Goal: Information Seeking & Learning: Learn about a topic

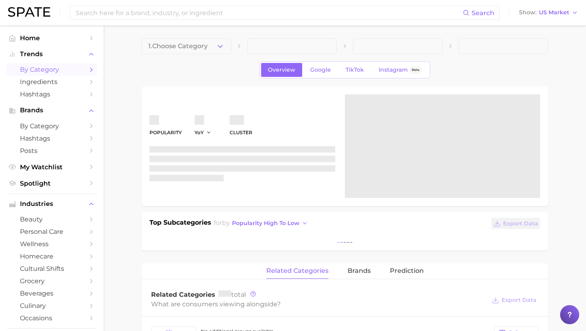
click at [47, 72] on span "by Category" at bounding box center [52, 70] width 64 height 8
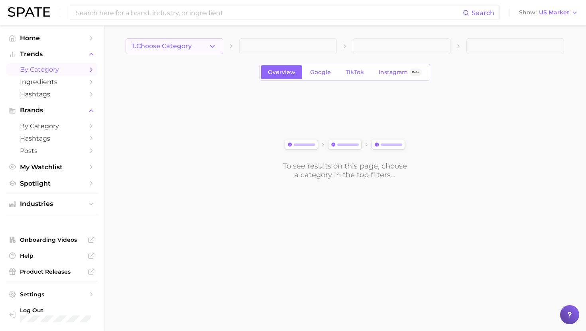
click at [192, 49] on span "1. Choose Category" at bounding box center [161, 46] width 59 height 7
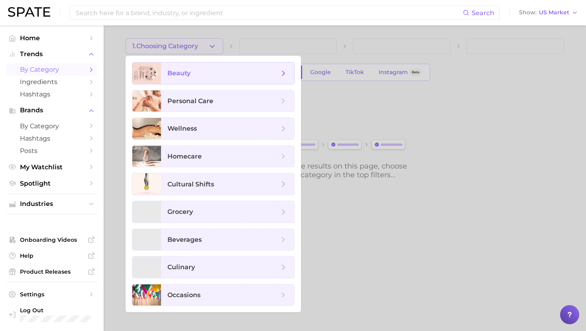
click at [209, 73] on span "beauty" at bounding box center [223, 73] width 112 height 9
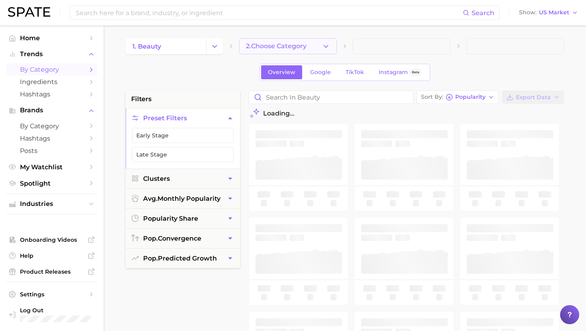
click at [284, 49] on span "2. Choose Category" at bounding box center [276, 46] width 61 height 7
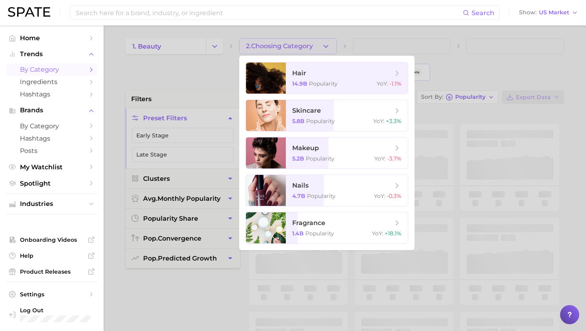
click at [182, 105] on div at bounding box center [293, 165] width 586 height 331
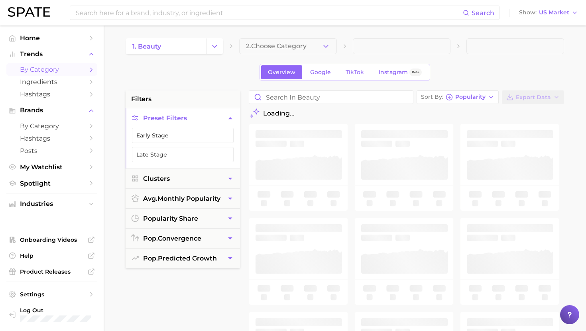
click at [351, 80] on div "Overview Google TikTok Instagram Beta" at bounding box center [344, 72] width 171 height 17
click at [354, 67] on link "TikTok" at bounding box center [355, 72] width 32 height 14
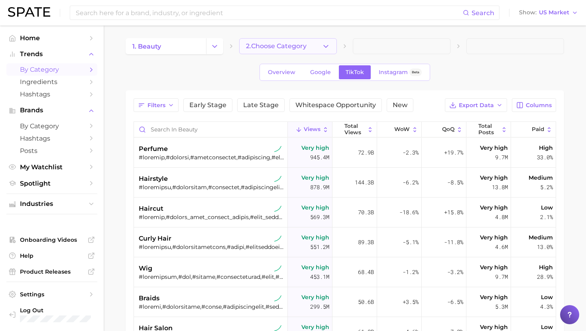
click at [270, 51] on button "2. Choose Category" at bounding box center [288, 46] width 98 height 16
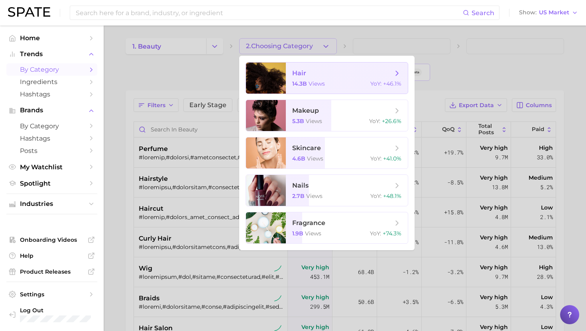
click at [303, 78] on span "hair 14.3b views YoY : +46.1%" at bounding box center [347, 78] width 122 height 31
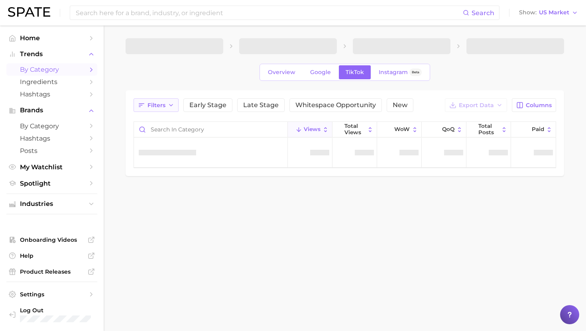
click at [165, 104] on button "Filters" at bounding box center [155, 105] width 45 height 14
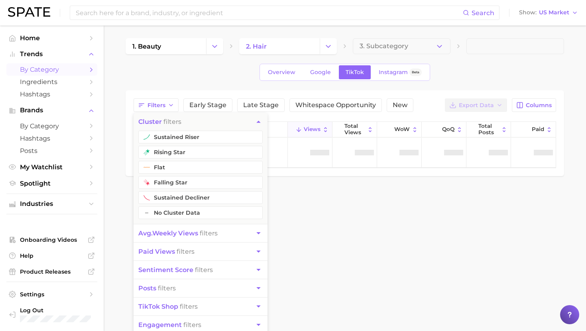
click at [162, 234] on span "avg. weekly views" at bounding box center [168, 233] width 60 height 8
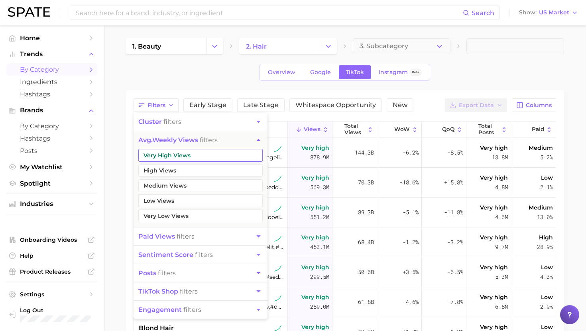
click at [171, 157] on button "Very High Views" at bounding box center [200, 155] width 124 height 13
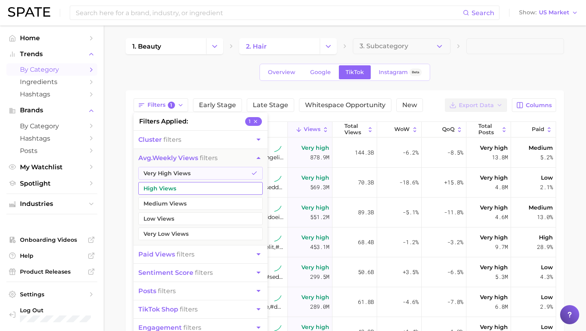
click at [172, 186] on button "High Views" at bounding box center [200, 188] width 124 height 13
click at [173, 202] on button "Medium Views" at bounding box center [200, 203] width 124 height 13
click at [404, 127] on span "WoW" at bounding box center [402, 129] width 16 height 6
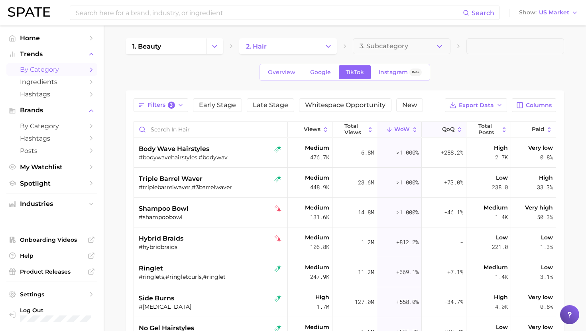
click at [445, 130] on span "QoQ" at bounding box center [448, 129] width 12 height 6
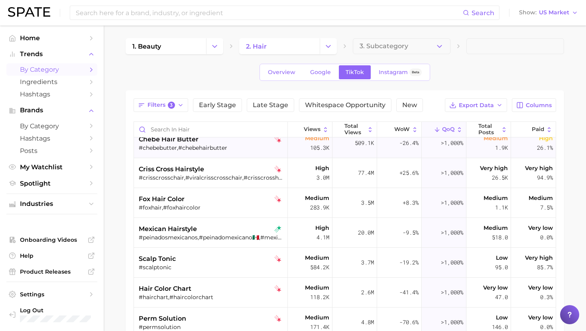
scroll to position [70, 0]
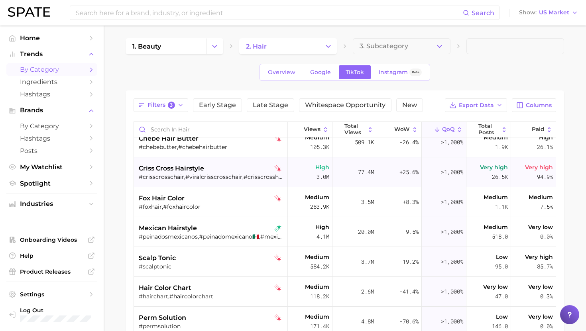
click at [223, 172] on div "criss cross hairstyle" at bounding box center [212, 169] width 146 height 10
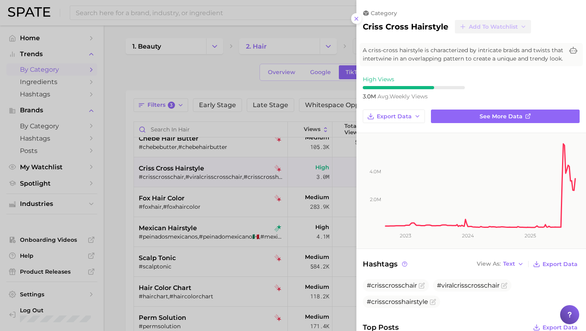
scroll to position [0, 0]
click at [222, 172] on div at bounding box center [293, 165] width 586 height 331
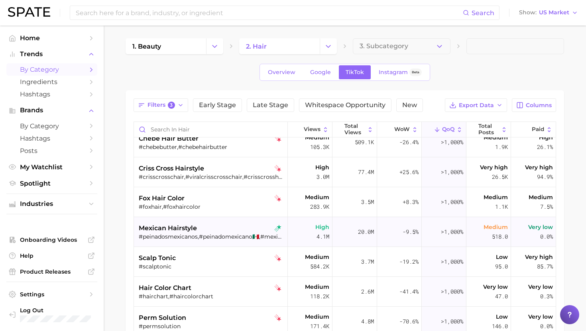
click at [213, 227] on div "mexican hairstyle" at bounding box center [212, 228] width 146 height 10
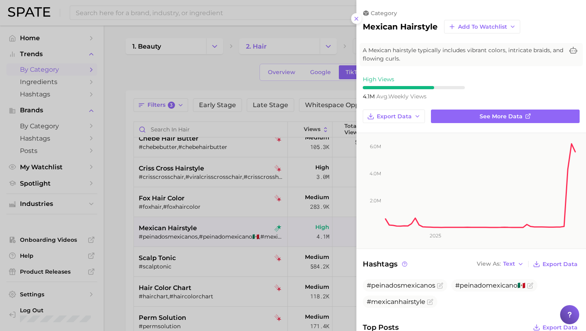
click at [213, 227] on div at bounding box center [293, 165] width 586 height 331
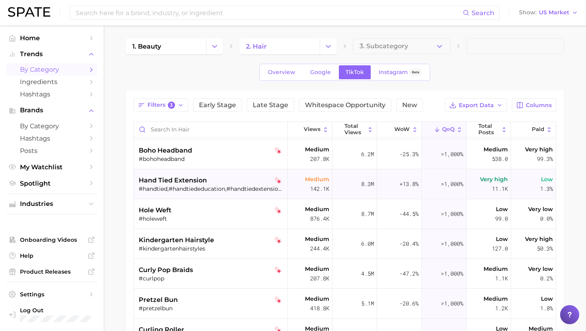
scroll to position [298, 0]
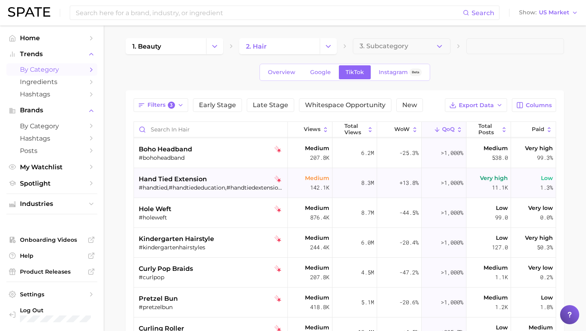
click at [221, 176] on div "hand tied extension" at bounding box center [212, 179] width 146 height 10
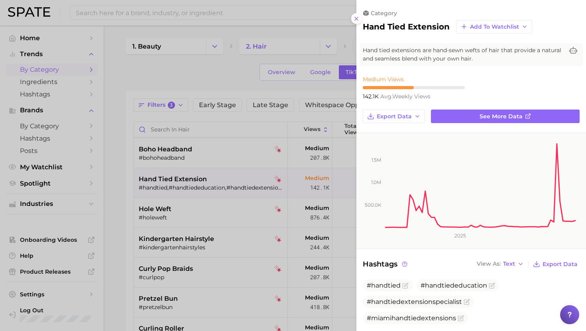
scroll to position [0, 0]
click at [220, 177] on div at bounding box center [293, 165] width 586 height 331
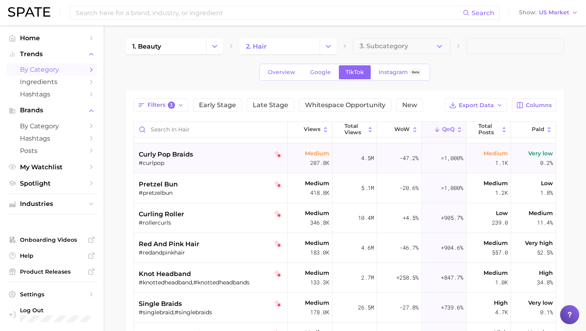
scroll to position [426, 0]
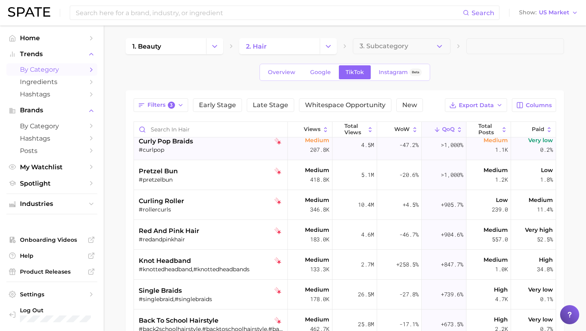
click at [220, 259] on div "knot headband" at bounding box center [212, 261] width 146 height 10
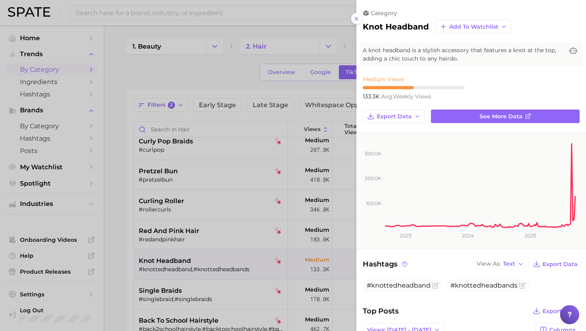
click at [221, 259] on div at bounding box center [293, 165] width 586 height 331
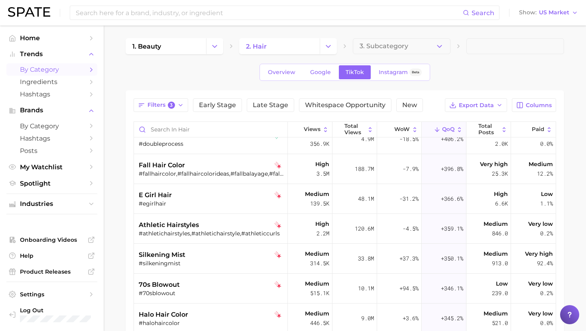
scroll to position [1009, 0]
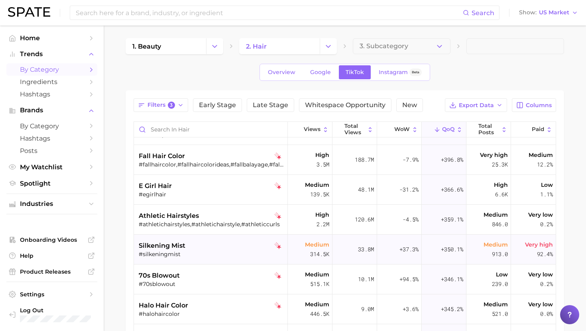
click at [222, 251] on div "#silkeningmist" at bounding box center [212, 254] width 146 height 7
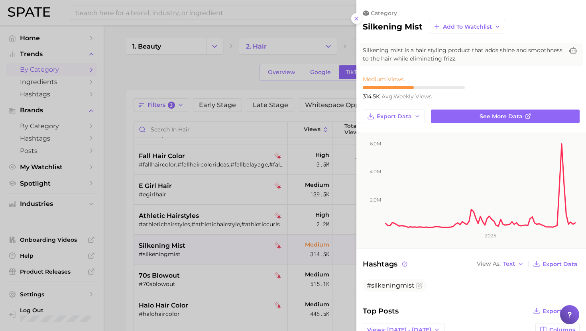
scroll to position [0, 0]
click at [221, 250] on div at bounding box center [293, 165] width 586 height 331
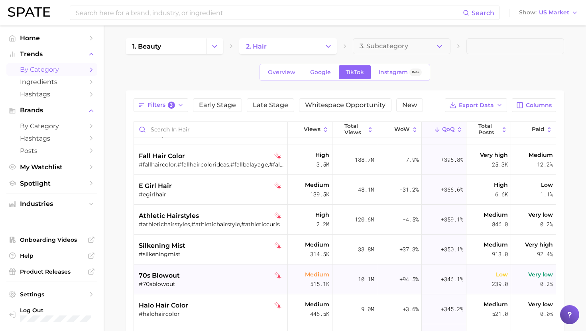
click at [220, 278] on div "70s blowout" at bounding box center [212, 276] width 146 height 10
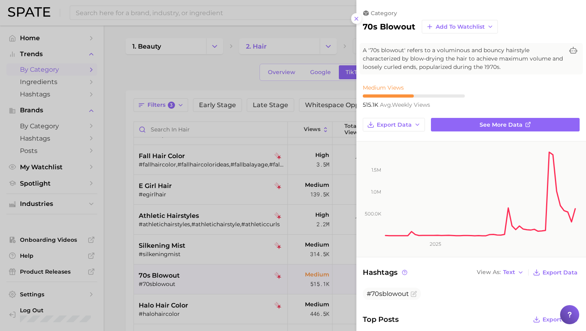
click at [188, 270] on div at bounding box center [293, 165] width 586 height 331
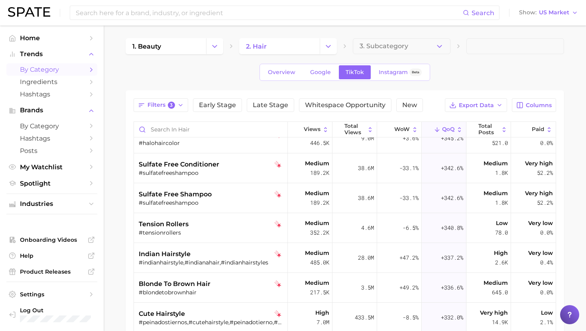
scroll to position [1183, 0]
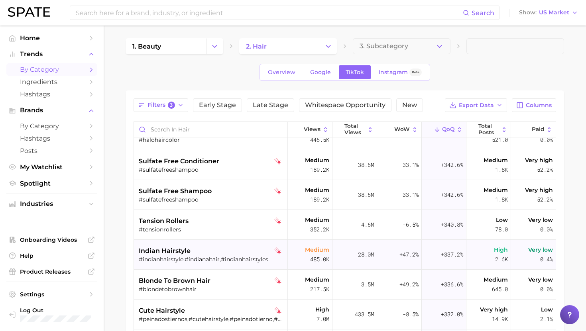
click at [194, 257] on div "#indianhairstyle,#indianahair,#indianhairstyles" at bounding box center [212, 259] width 146 height 7
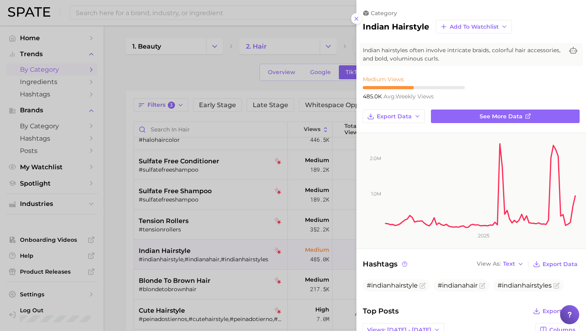
click at [196, 259] on div at bounding box center [293, 165] width 586 height 331
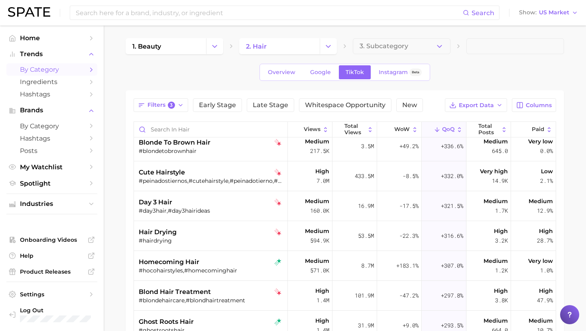
scroll to position [1325, 0]
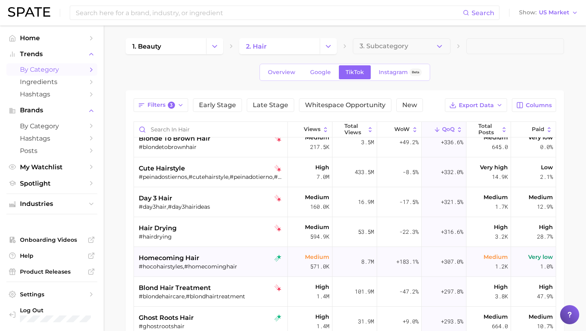
click at [198, 256] on span "homecoming hair" at bounding box center [169, 258] width 61 height 10
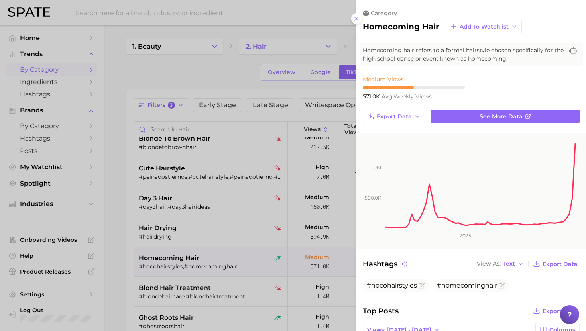
scroll to position [0, 0]
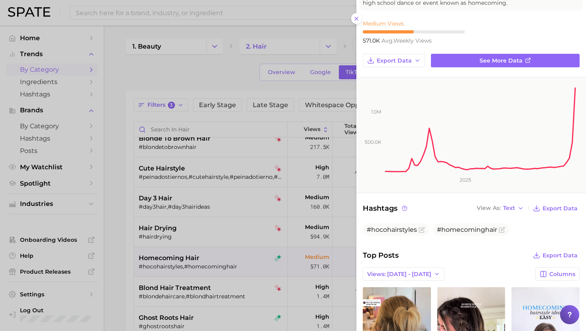
click at [299, 278] on div at bounding box center [293, 165] width 586 height 331
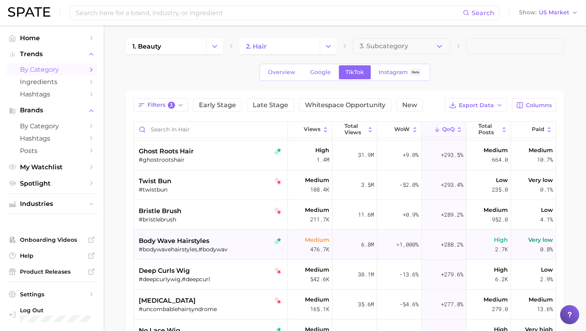
click at [220, 240] on div "body wave hairstyles" at bounding box center [212, 241] width 146 height 10
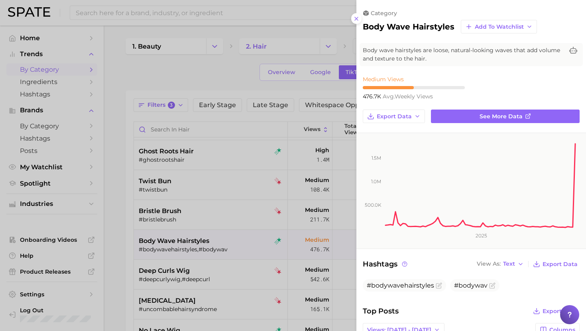
click at [217, 253] on div at bounding box center [293, 165] width 586 height 331
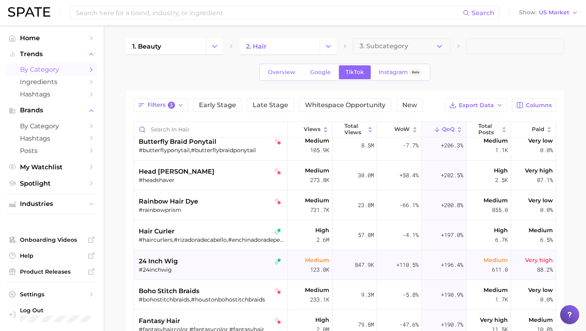
click at [213, 261] on div "24 inch wig" at bounding box center [212, 262] width 146 height 10
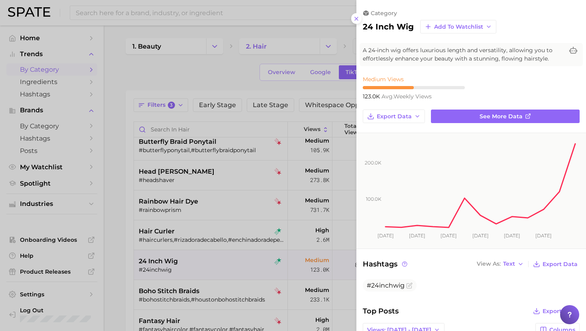
click at [266, 226] on div at bounding box center [293, 165] width 586 height 331
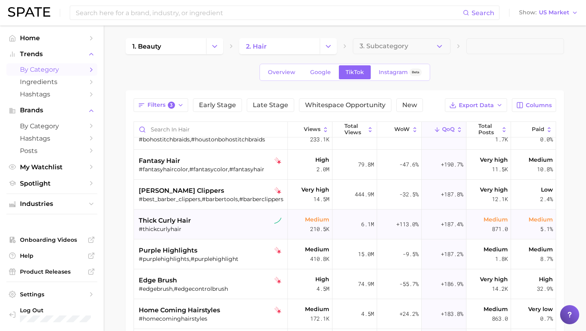
click at [219, 223] on div "thick curly hair" at bounding box center [212, 221] width 146 height 10
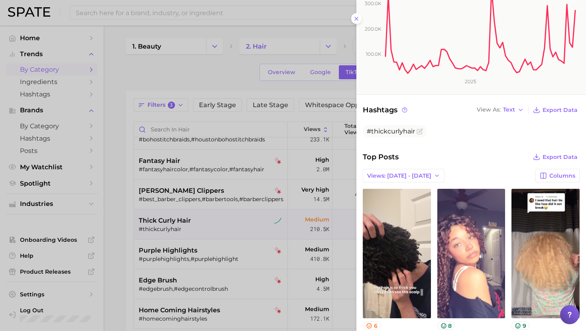
click at [266, 253] on div at bounding box center [293, 165] width 586 height 331
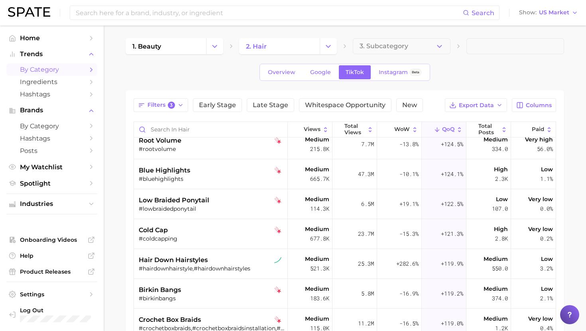
scroll to position [3535, 0]
click at [241, 264] on div "hair down hairstyles" at bounding box center [212, 260] width 146 height 10
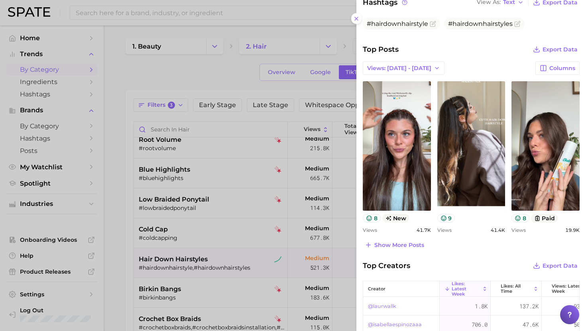
scroll to position [266, 0]
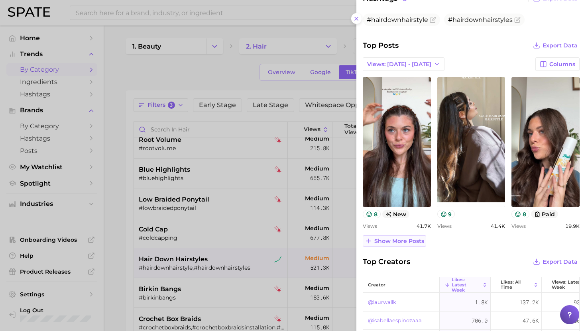
click at [395, 241] on span "Show more posts" at bounding box center [399, 241] width 50 height 7
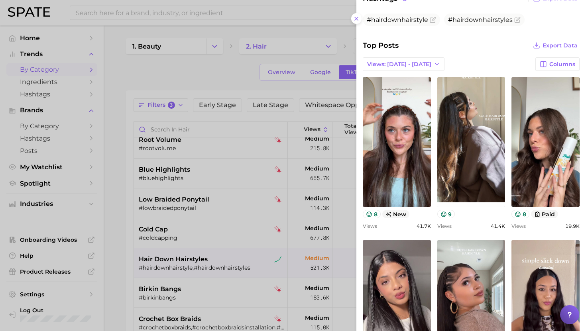
scroll to position [303, 0]
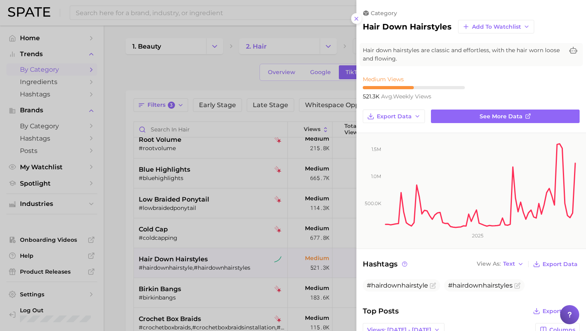
click at [289, 164] on div at bounding box center [293, 165] width 586 height 331
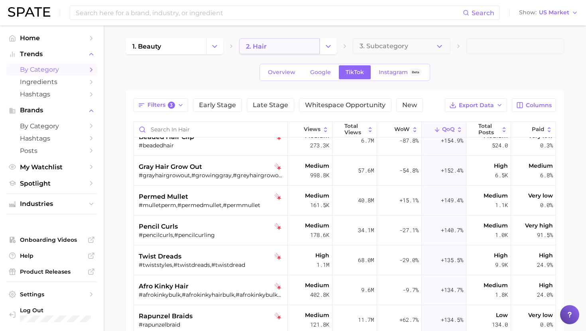
click at [318, 46] on link "2. hair" at bounding box center [279, 46] width 80 height 16
click at [332, 49] on icon "Change Category" at bounding box center [328, 46] width 8 height 8
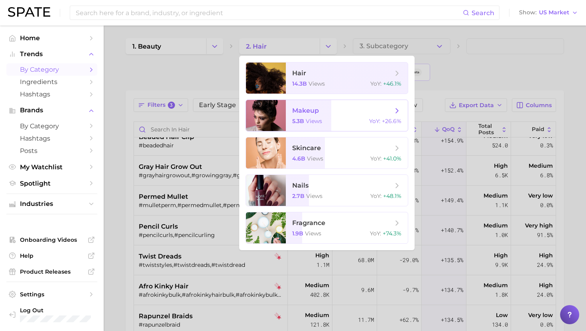
click at [307, 109] on span "makeup" at bounding box center [305, 111] width 27 height 8
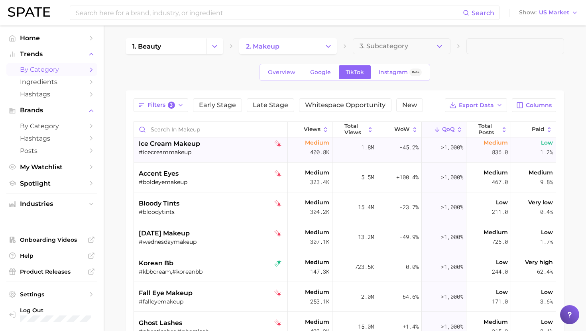
scroll to position [104, 0]
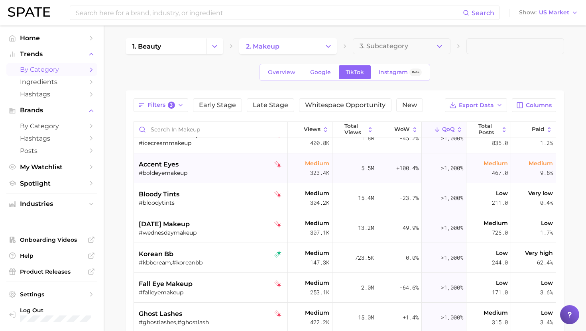
click at [220, 176] on div "#boldeyemakeup" at bounding box center [212, 172] width 146 height 7
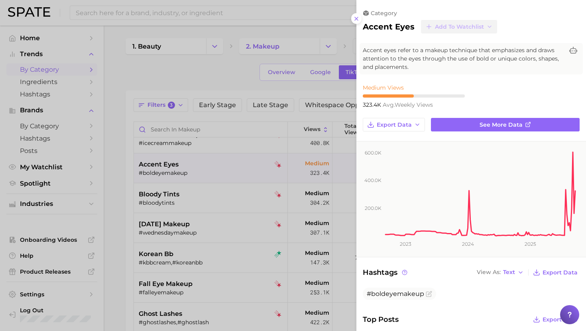
click at [220, 175] on div at bounding box center [293, 165] width 586 height 331
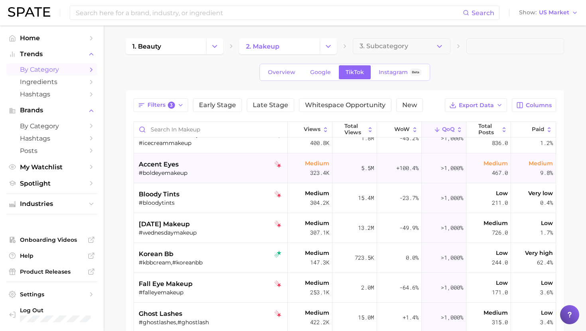
click at [225, 174] on div "#boldeyemakeup" at bounding box center [212, 172] width 146 height 7
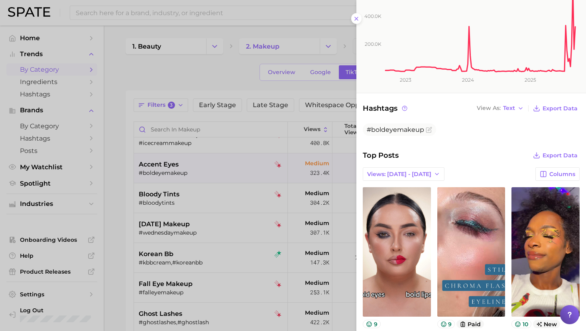
scroll to position [165, 0]
click at [244, 208] on div at bounding box center [293, 165] width 586 height 331
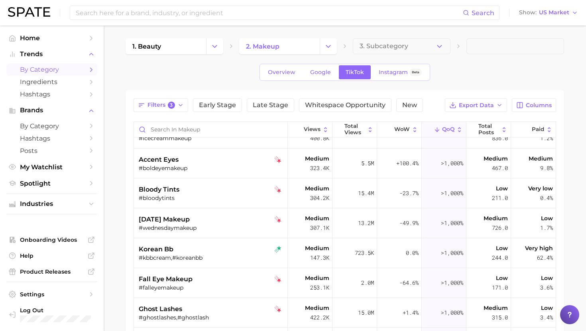
scroll to position [108, 0]
click at [235, 157] on div "accent eyes" at bounding box center [212, 160] width 146 height 10
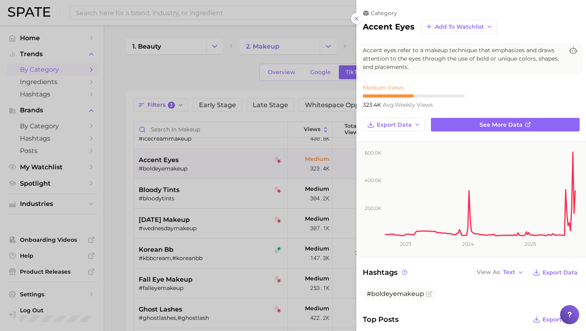
scroll to position [0, 0]
click at [260, 212] on div at bounding box center [293, 165] width 586 height 331
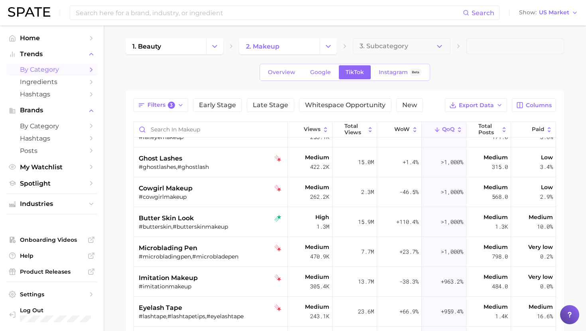
scroll to position [261, 0]
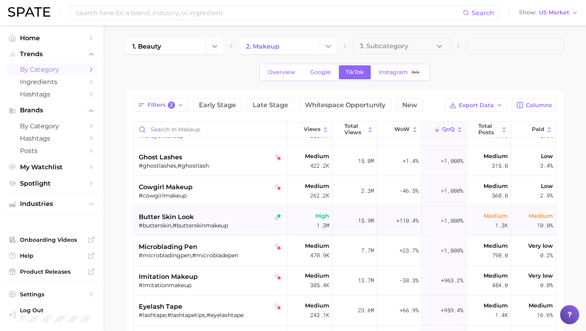
click at [237, 213] on div "butter skin look" at bounding box center [212, 217] width 146 height 10
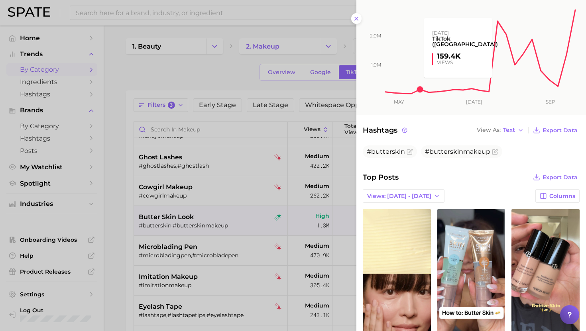
scroll to position [159, 0]
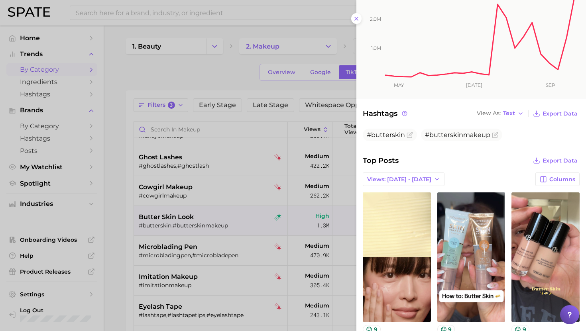
click at [193, 231] on div at bounding box center [293, 165] width 586 height 331
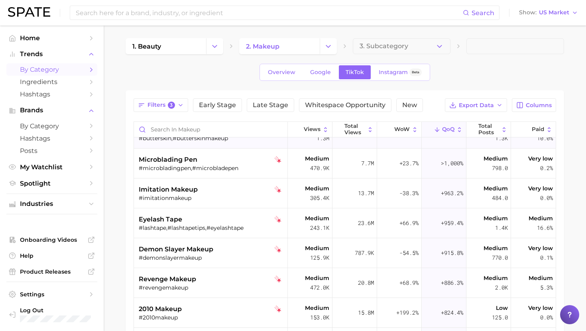
scroll to position [350, 0]
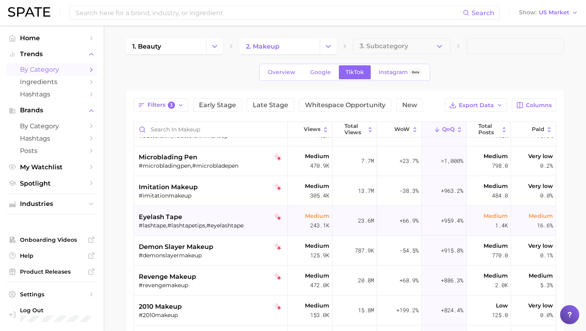
click at [194, 222] on div "#lashtape,#lashtapetips,#eyelashtape" at bounding box center [212, 225] width 146 height 7
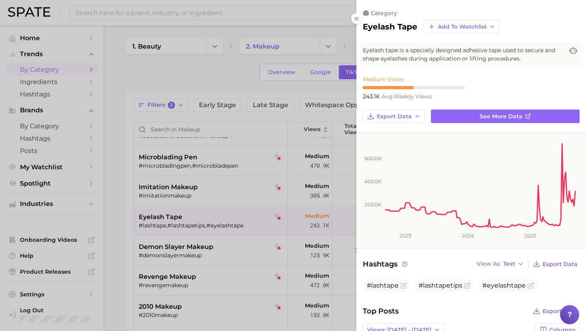
scroll to position [0, 0]
click at [194, 222] on div at bounding box center [293, 165] width 586 height 331
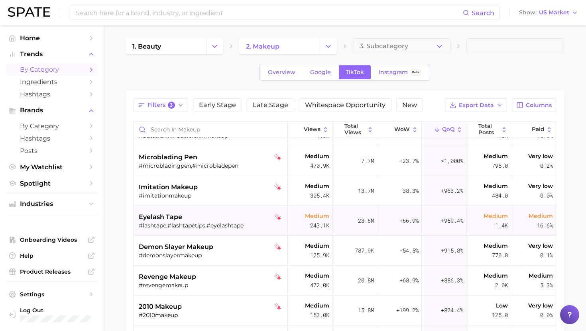
click at [194, 222] on div "#lashtape,#lashtapetips,#eyelashtape" at bounding box center [212, 225] width 146 height 7
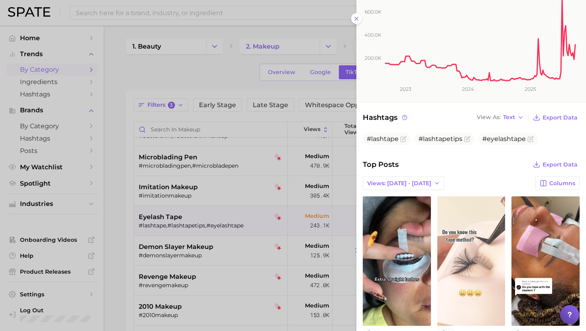
scroll to position [150, 0]
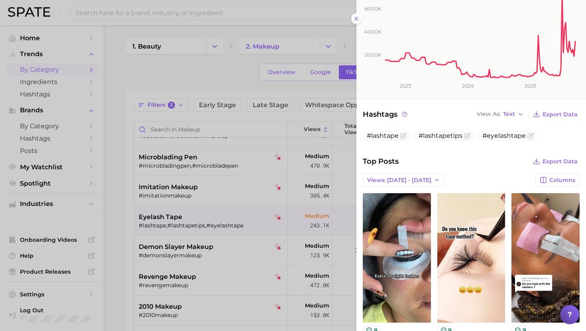
click at [215, 233] on div at bounding box center [293, 165] width 586 height 331
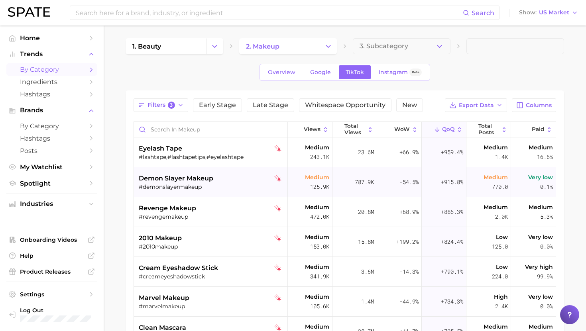
scroll to position [424, 0]
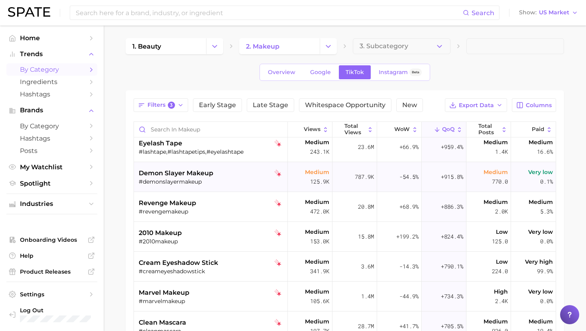
click at [216, 233] on div "2010 makeup" at bounding box center [212, 233] width 146 height 10
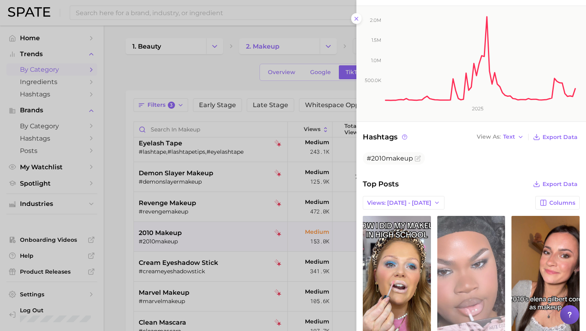
scroll to position [0, 0]
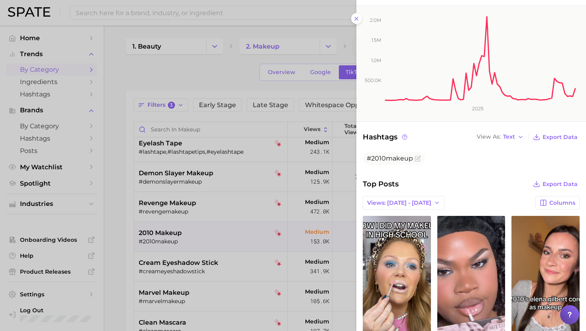
click at [199, 257] on div at bounding box center [293, 165] width 586 height 331
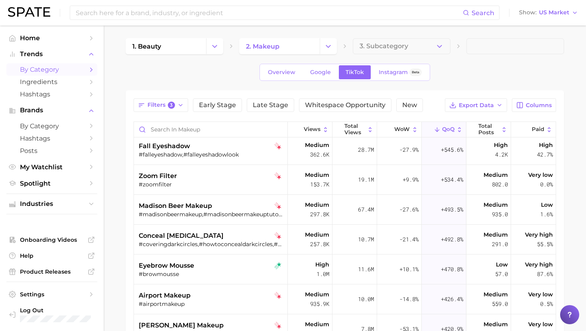
scroll to position [881, 0]
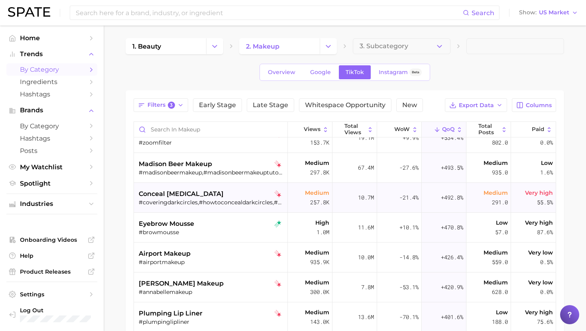
click at [229, 210] on div "conceal dark circles #coveringdarkcircles,#howtoconcealdarkcircles,#concealingd…" at bounding box center [212, 198] width 146 height 30
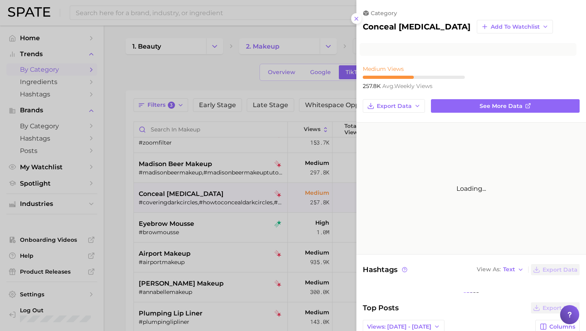
click at [229, 222] on div at bounding box center [293, 165] width 586 height 331
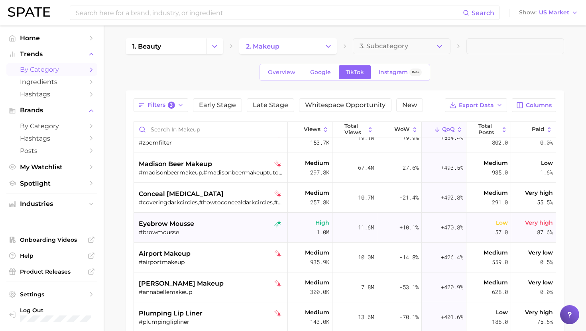
click at [220, 234] on div "#browmousse" at bounding box center [212, 232] width 146 height 7
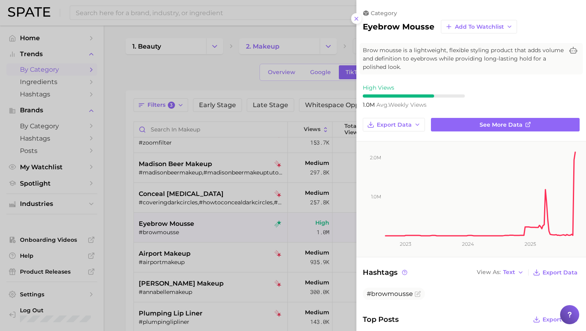
click at [310, 204] on div at bounding box center [293, 165] width 586 height 331
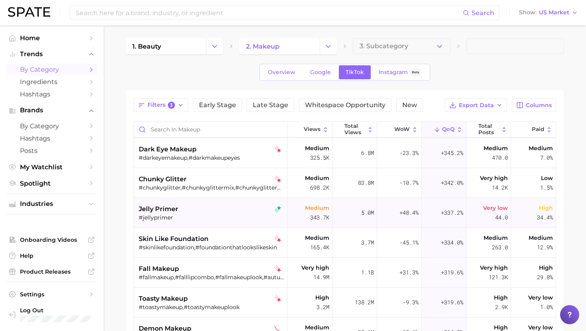
click at [239, 210] on div "jelly primer" at bounding box center [212, 209] width 146 height 10
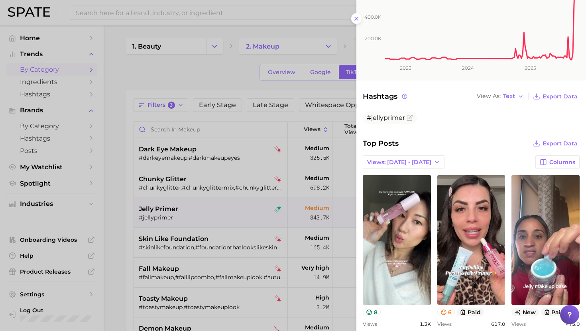
click at [175, 202] on div at bounding box center [293, 165] width 586 height 331
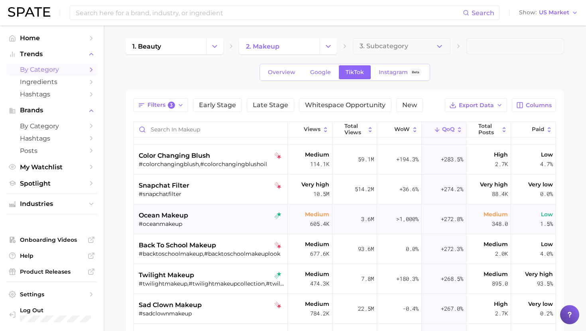
click at [174, 212] on span "ocean makeup" at bounding box center [163, 216] width 49 height 10
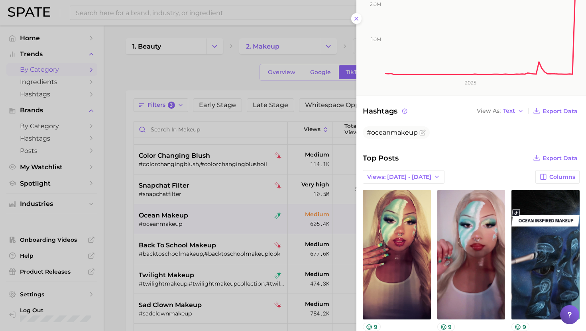
click at [186, 271] on div at bounding box center [293, 165] width 586 height 331
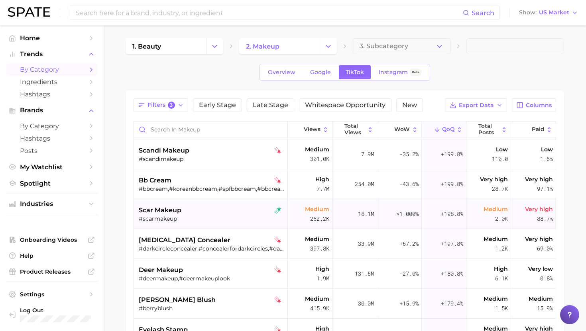
click at [199, 222] on div "#scarmakeup" at bounding box center [212, 218] width 146 height 7
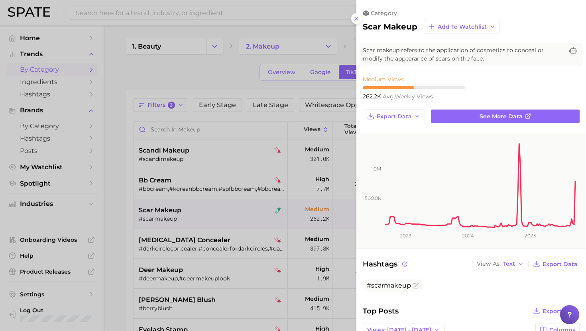
click at [206, 248] on div at bounding box center [293, 165] width 586 height 331
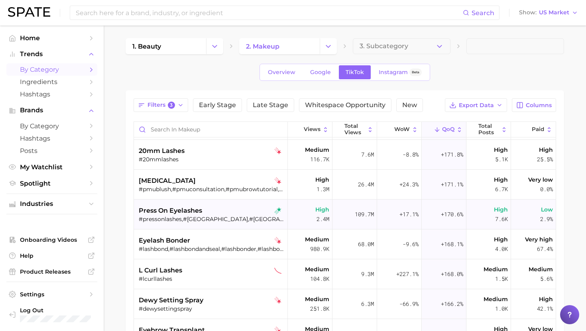
click at [210, 222] on div "press on eyelashes #pressonlashes,#pressonlash,#pressoneyelashes" at bounding box center [212, 215] width 146 height 30
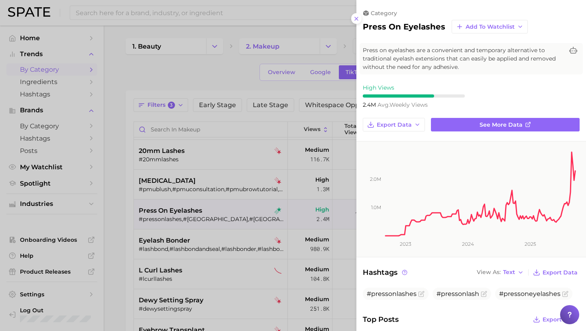
click at [227, 220] on div at bounding box center [293, 165] width 586 height 331
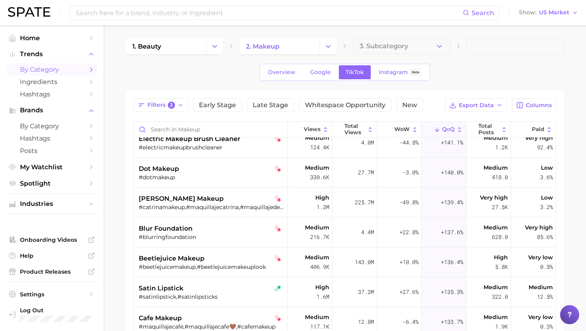
click at [339, 46] on div "1. beauty 2. makeup 3. Subcategory" at bounding box center [344, 46] width 438 height 16
click at [328, 46] on icon "Change Category" at bounding box center [328, 46] width 8 height 8
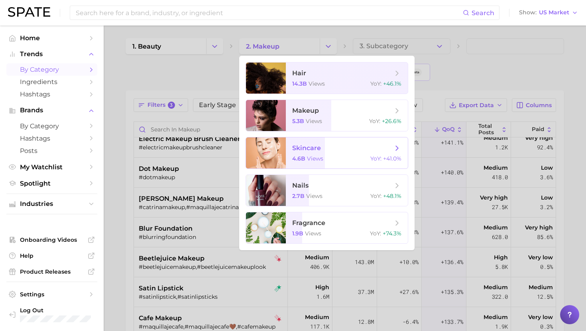
click at [300, 154] on span "skincare 4.6b views YoY : +41.0%" at bounding box center [347, 152] width 122 height 31
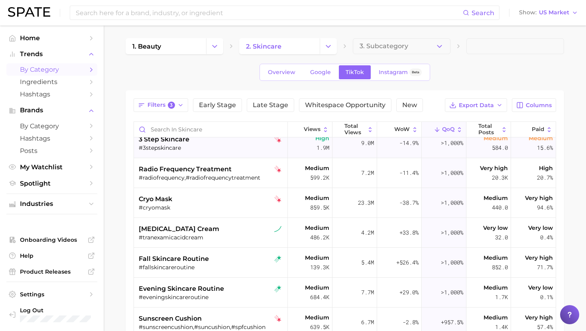
scroll to position [70, 0]
click at [212, 256] on div "fall skincare routine" at bounding box center [212, 259] width 146 height 10
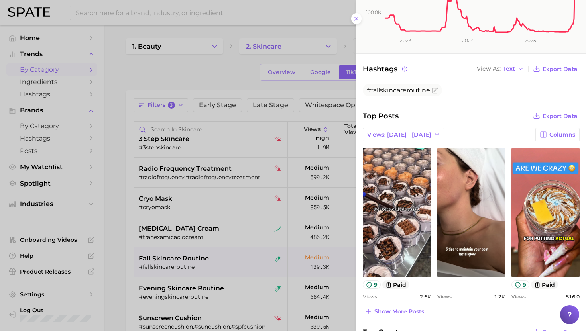
scroll to position [209, 0]
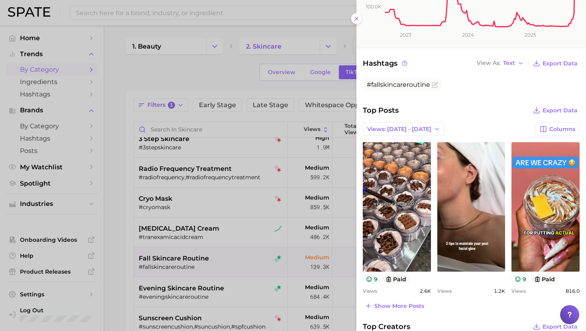
click at [214, 218] on div at bounding box center [293, 165] width 586 height 331
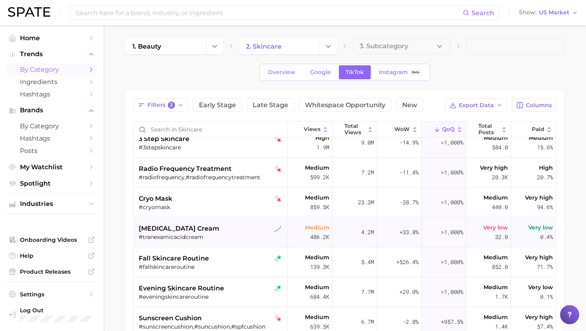
click at [201, 230] on span "[MEDICAL_DATA] cream" at bounding box center [179, 229] width 80 height 10
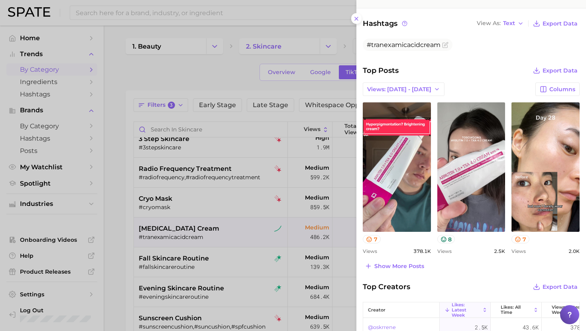
scroll to position [0, 0]
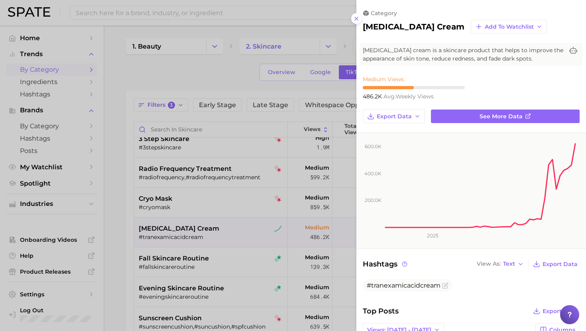
click at [263, 210] on div at bounding box center [293, 165] width 586 height 331
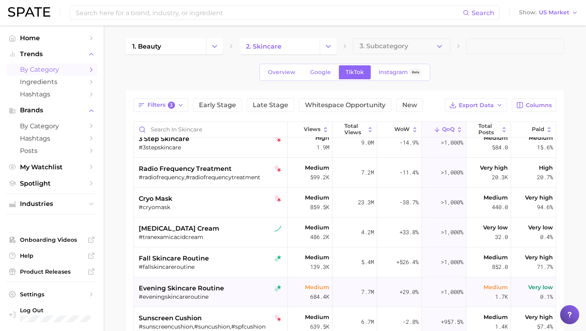
click at [220, 289] on span "evening skincare routine" at bounding box center [181, 289] width 85 height 10
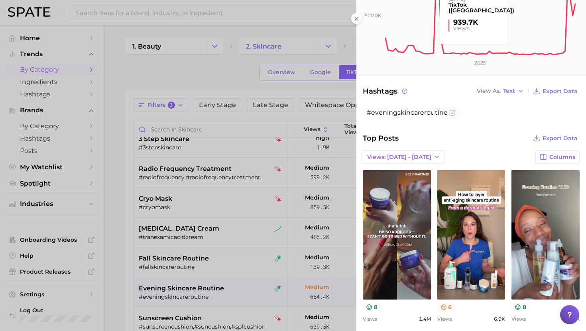
scroll to position [207, 0]
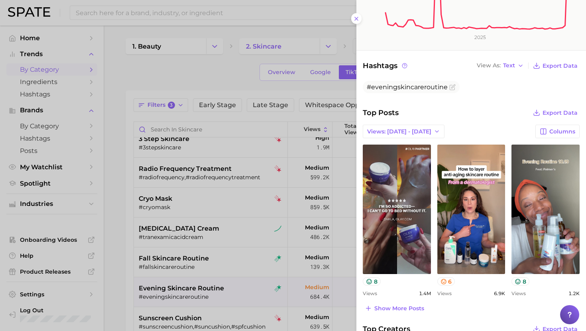
click at [186, 280] on div at bounding box center [293, 165] width 586 height 331
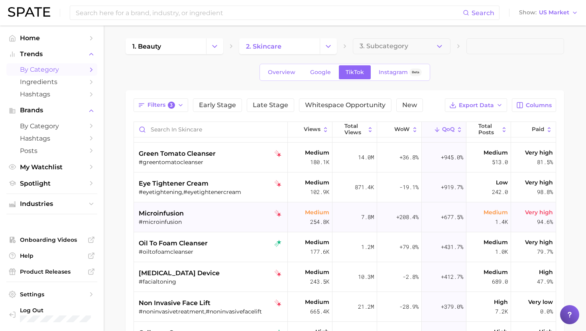
scroll to position [331, 0]
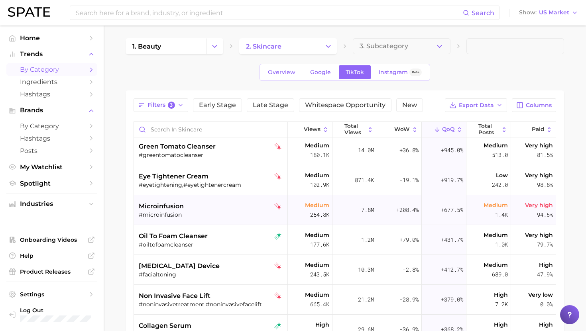
click at [202, 214] on div "#microinfusion" at bounding box center [212, 214] width 146 height 7
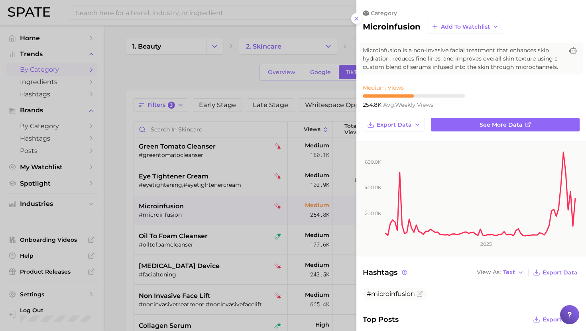
scroll to position [0, 0]
click at [202, 214] on div at bounding box center [293, 165] width 586 height 331
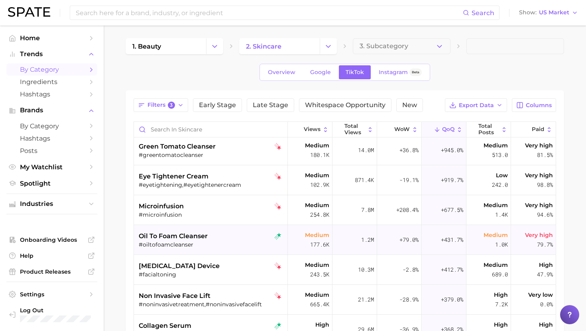
click at [201, 241] on div "#oiltofoamcleanser" at bounding box center [212, 244] width 146 height 7
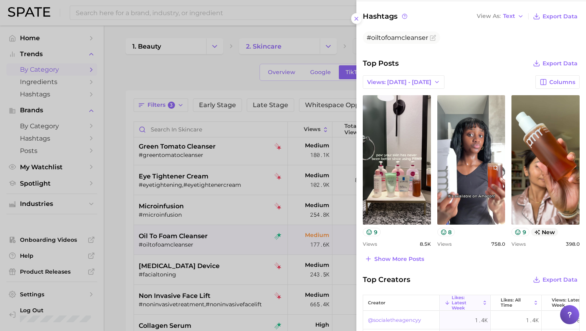
scroll to position [257, 0]
click at [388, 257] on span "Show more posts" at bounding box center [399, 258] width 50 height 7
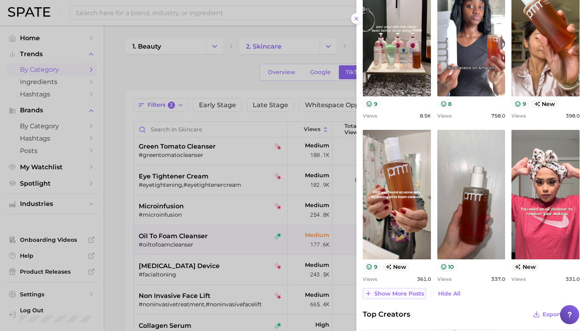
scroll to position [395, 0]
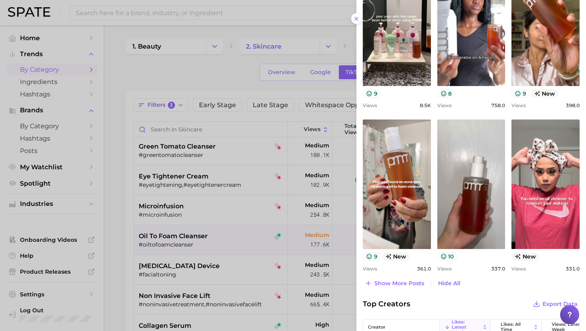
click at [227, 258] on div at bounding box center [293, 165] width 586 height 331
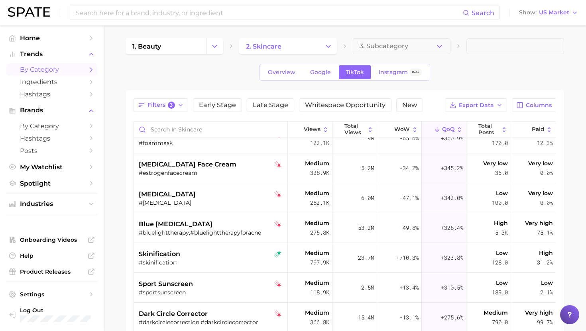
scroll to position [618, 0]
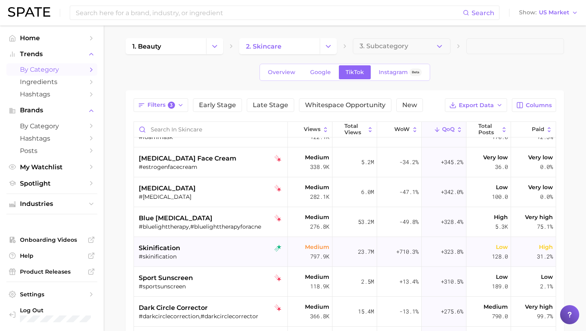
click at [228, 255] on div "#skinification" at bounding box center [212, 256] width 146 height 7
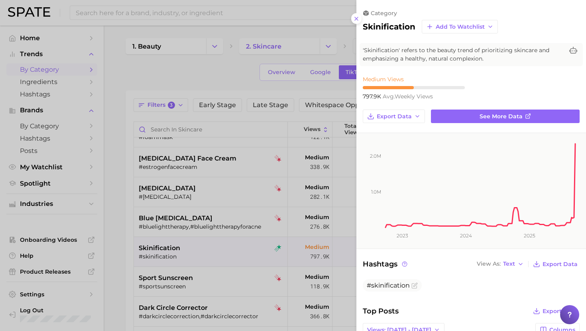
scroll to position [0, 0]
click at [243, 224] on div at bounding box center [293, 165] width 586 height 331
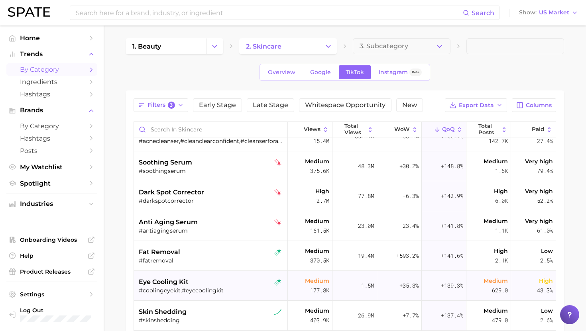
click at [224, 282] on div "eye cooling kit" at bounding box center [212, 282] width 146 height 10
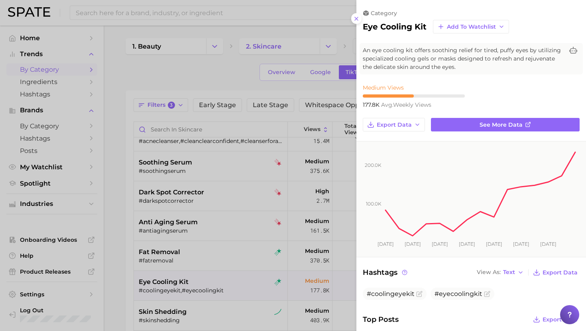
click at [216, 300] on div at bounding box center [293, 165] width 586 height 331
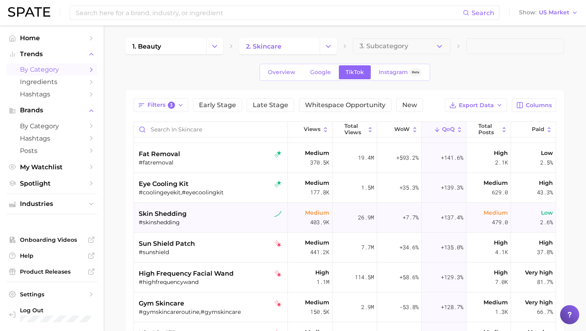
click at [227, 219] on div "#skinshedding" at bounding box center [212, 222] width 146 height 7
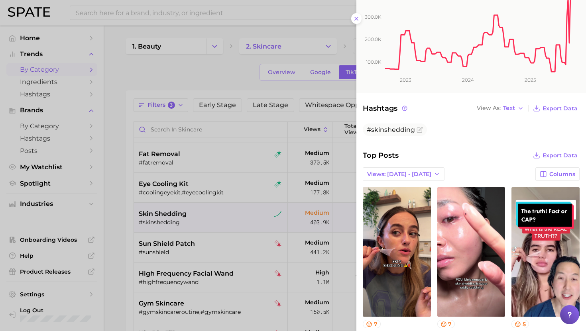
click at [239, 263] on div at bounding box center [293, 165] width 586 height 331
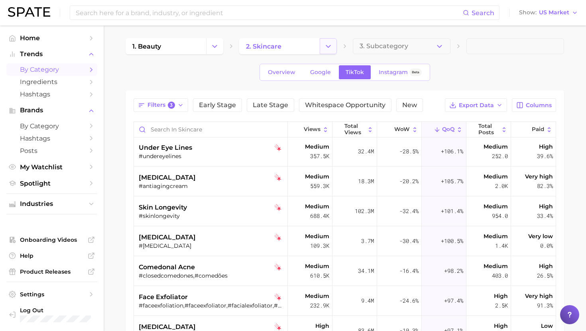
click at [326, 50] on icon "Change Category" at bounding box center [328, 46] width 8 height 8
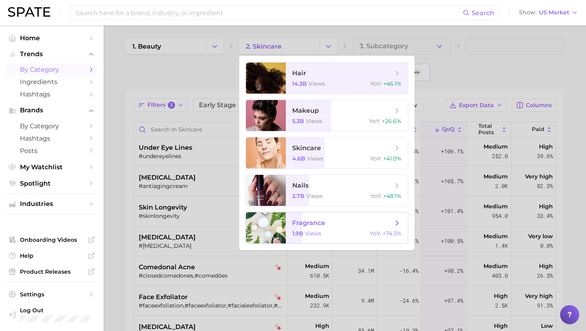
click at [309, 226] on span "fragrance" at bounding box center [308, 223] width 33 height 8
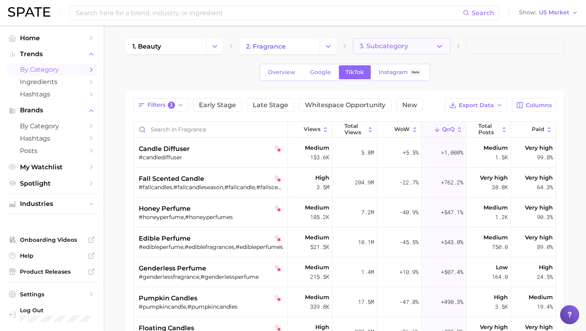
click at [363, 49] on span "3. Subcategory" at bounding box center [383, 46] width 49 height 7
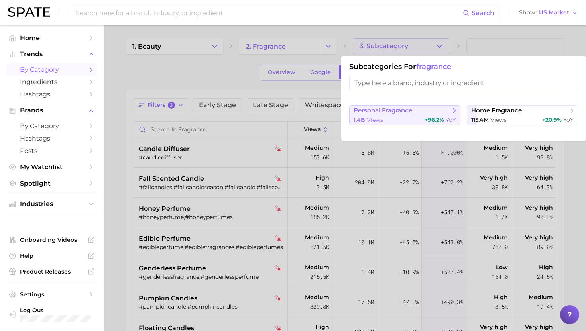
click at [390, 111] on span "personal fragrance" at bounding box center [382, 111] width 59 height 8
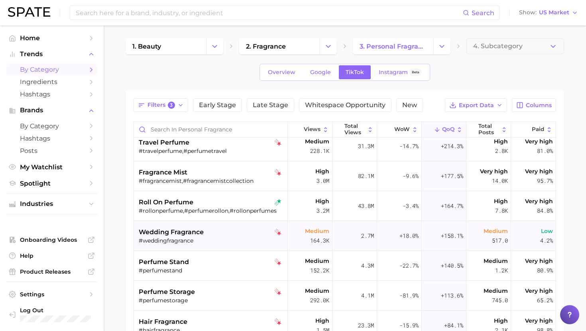
click at [205, 230] on div "wedding fragrance" at bounding box center [212, 232] width 146 height 10
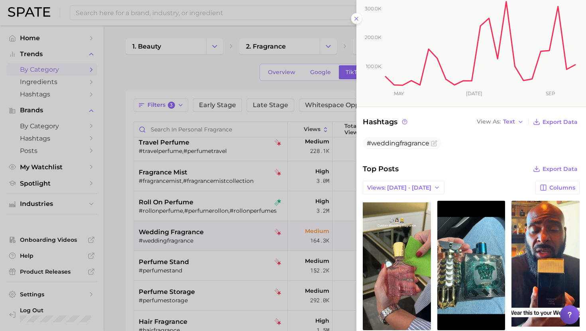
click at [236, 259] on div at bounding box center [293, 165] width 586 height 331
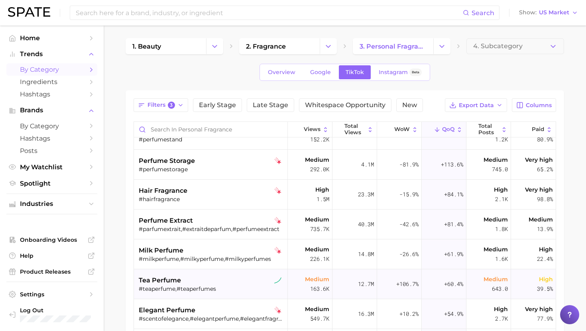
click at [225, 282] on div "tea perfume" at bounding box center [212, 281] width 146 height 10
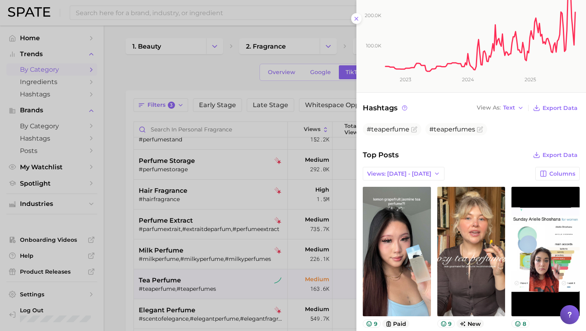
click at [254, 215] on div at bounding box center [293, 165] width 586 height 331
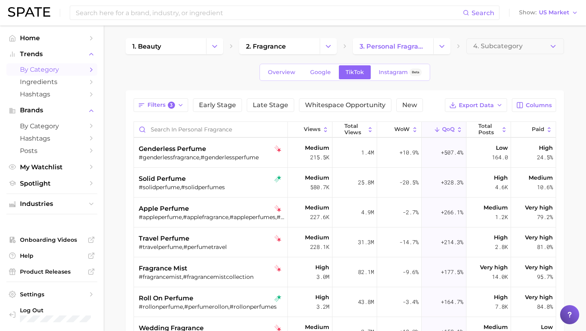
click at [190, 37] on main "1. beauty 2. fragrance 3. personal fragrance 4. Subcategory Overview Google Tik…" at bounding box center [345, 262] width 482 height 475
click at [186, 54] on link "1. beauty" at bounding box center [165, 46] width 80 height 16
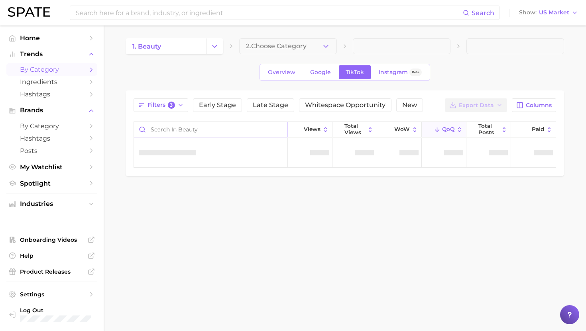
click at [185, 132] on input "Search in beauty" at bounding box center [210, 129] width 153 height 15
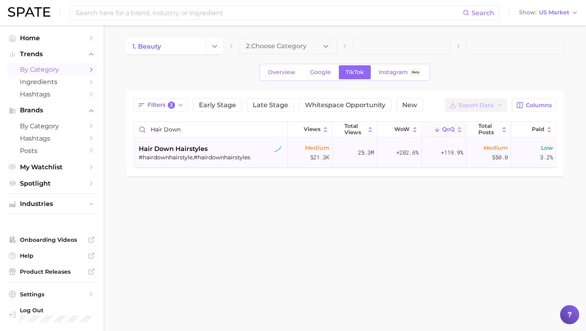
click at [167, 151] on span "hair down hairstyles" at bounding box center [173, 149] width 69 height 10
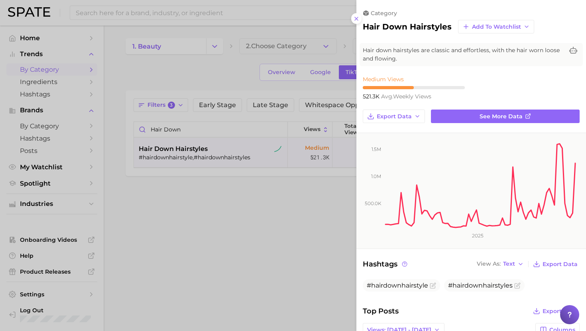
click at [240, 249] on div at bounding box center [293, 165] width 586 height 331
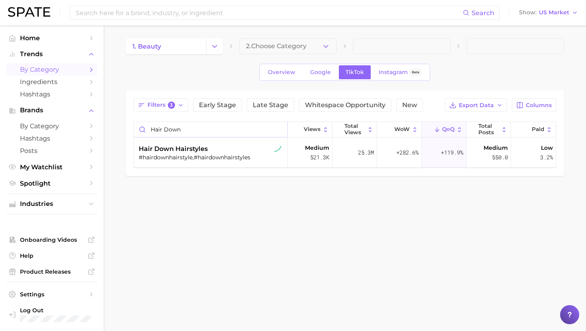
click at [174, 134] on input "hair down" at bounding box center [210, 129] width 153 height 15
type input "tranexa"
click at [172, 167] on div "tranexamic acid cream #tranexamicacidcream" at bounding box center [212, 153] width 146 height 30
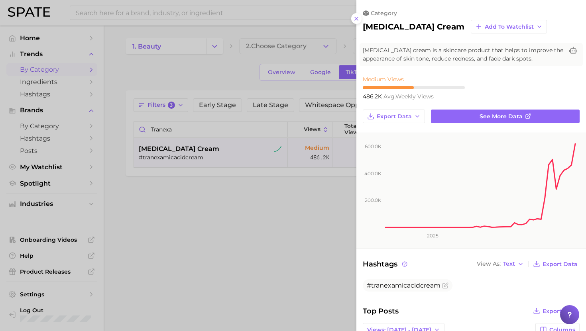
click at [208, 187] on div at bounding box center [293, 165] width 586 height 331
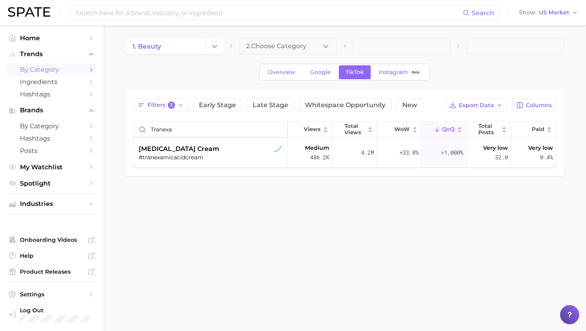
click at [173, 131] on input "tranexa" at bounding box center [210, 129] width 153 height 15
type input "eyebrow mouss"
click at [174, 156] on div "#browmousse" at bounding box center [212, 157] width 146 height 7
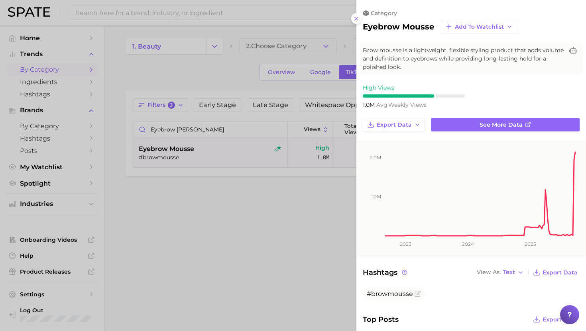
click at [322, 180] on div at bounding box center [293, 165] width 586 height 331
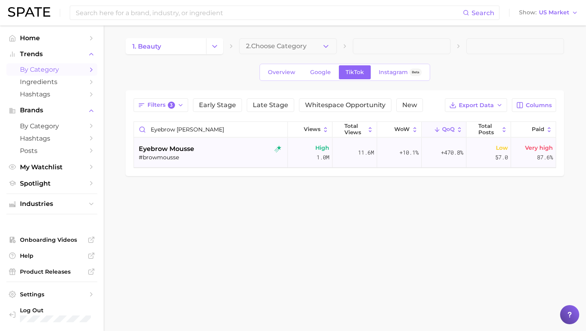
click at [240, 154] on div "#browmousse" at bounding box center [212, 157] width 146 height 7
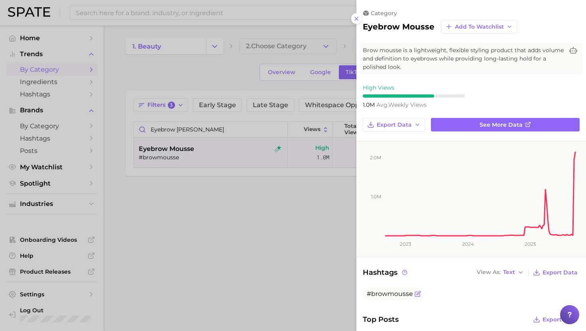
click at [381, 295] on span "#browmousse" at bounding box center [390, 294] width 46 height 8
copy div "#browmousse"
click at [202, 122] on div at bounding box center [293, 165] width 586 height 331
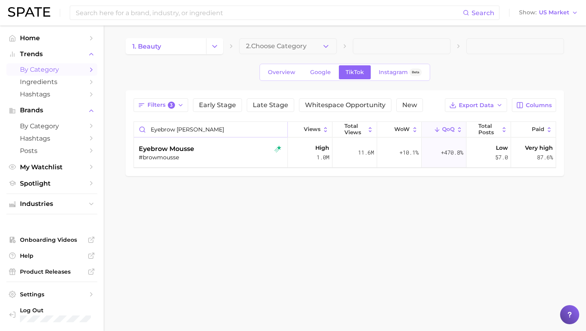
click at [202, 128] on input "eyebrow mouss" at bounding box center [210, 129] width 153 height 15
type input "body wave hairs"
click at [218, 155] on div "#bodywavehairstyles,#bodywav" at bounding box center [212, 157] width 146 height 7
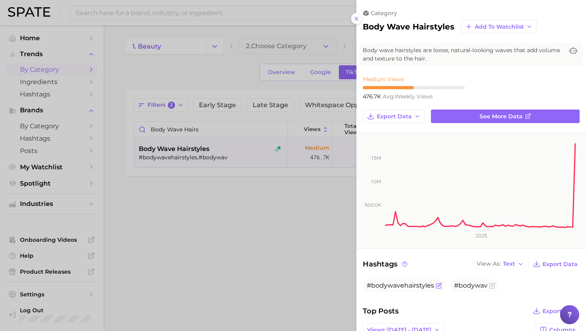
click at [390, 285] on span "#bodywavehairstyles" at bounding box center [400, 286] width 67 height 8
click at [509, 262] on span "Text" at bounding box center [509, 264] width 12 height 4
click at [509, 265] on span "Text" at bounding box center [509, 264] width 12 height 4
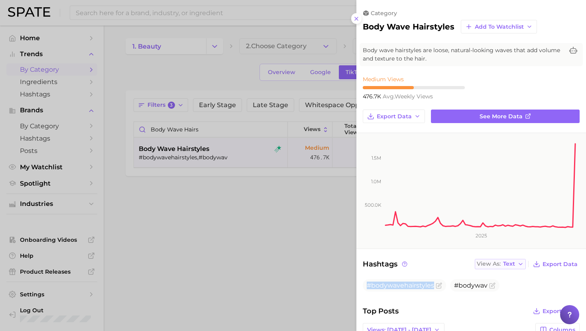
click at [509, 263] on span "Text" at bounding box center [509, 264] width 12 height 4
click at [504, 287] on button "Table" at bounding box center [518, 291] width 88 height 14
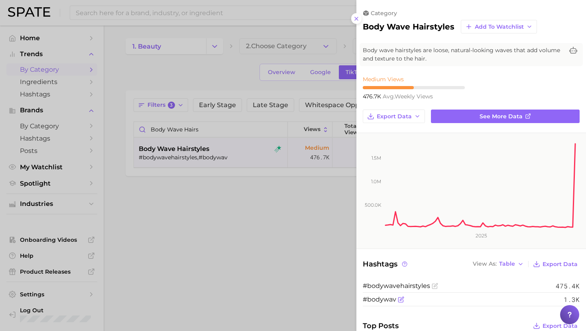
click at [380, 300] on span "#bodywav" at bounding box center [379, 300] width 33 height 8
copy span "bodywav"
click at [380, 300] on span "#bodywav" at bounding box center [379, 300] width 33 height 8
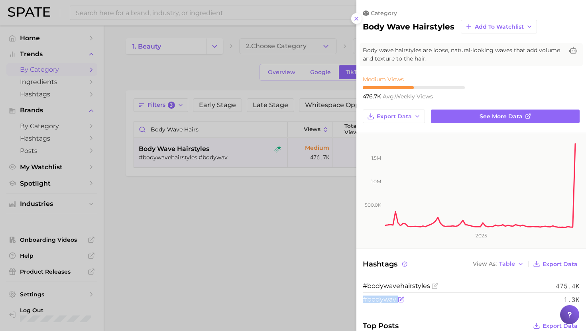
copy span "#bodywav"
click at [255, 202] on div at bounding box center [293, 165] width 586 height 331
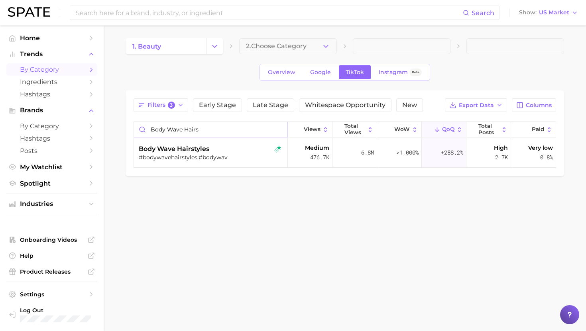
click at [178, 136] on input "body wave hairs" at bounding box center [210, 129] width 153 height 15
type input "eye cooling k"
click at [186, 155] on div "#coolingeyekit,#eyecoolingkit" at bounding box center [212, 157] width 146 height 7
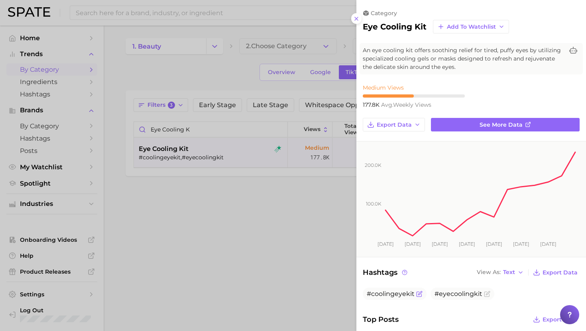
click at [396, 290] on span "#coolingeyekit" at bounding box center [391, 294] width 48 height 8
click at [447, 292] on span "#eyecoolingkit" at bounding box center [458, 294] width 48 height 8
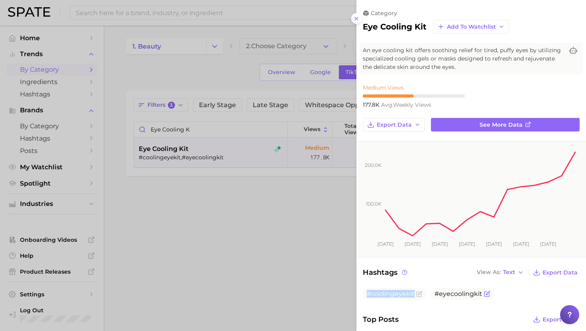
click at [447, 292] on span "#eyecoolingkit" at bounding box center [458, 294] width 48 height 8
click at [316, 227] on div at bounding box center [293, 165] width 586 height 331
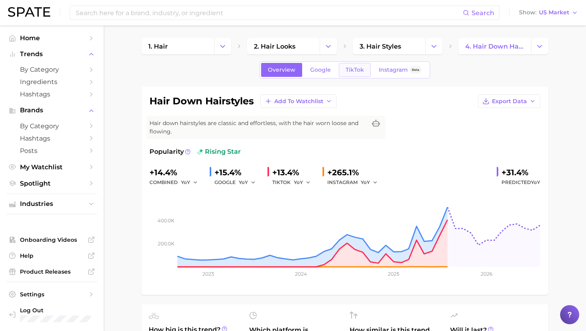
click at [348, 70] on span "TikTok" at bounding box center [354, 70] width 18 height 7
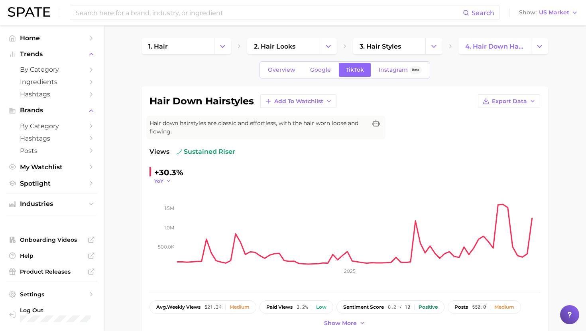
click at [166, 179] on icon "button" at bounding box center [169, 181] width 6 height 6
click at [180, 204] on button "QoQ" at bounding box center [198, 207] width 88 height 14
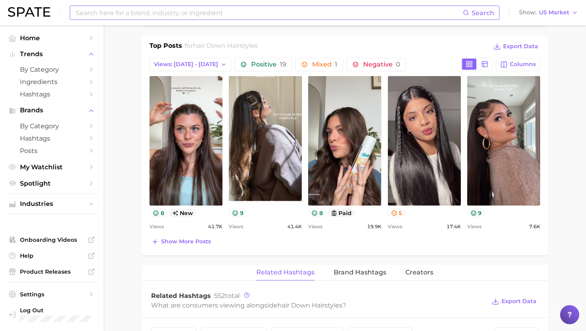
scroll to position [368, 0]
click at [180, 241] on span "Show more posts" at bounding box center [186, 241] width 50 height 7
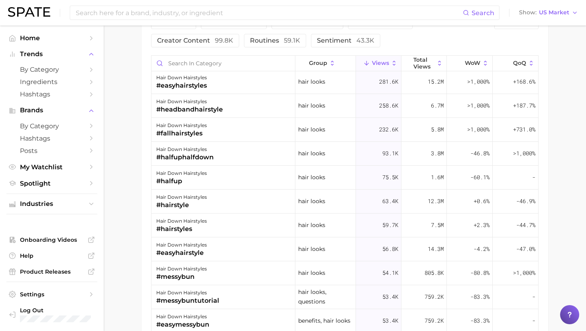
scroll to position [0, 0]
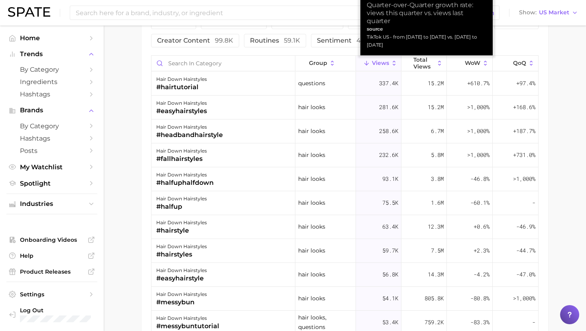
click at [455, 37] on div "TikTok US - from Jun 29, 2025 to Sep 21, 2025 vs. Apr 6, 2025 to Jun 29, 2025" at bounding box center [427, 41] width 120 height 16
copy div "TikTok US - from Jun 29, 2025 to Sep 21, 2025 vs. Apr 6, 2025 to Jun 29, 2025"
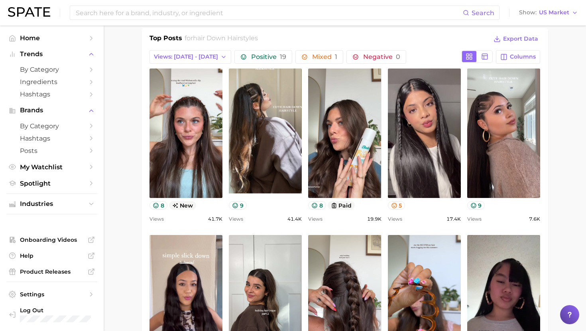
scroll to position [384, 0]
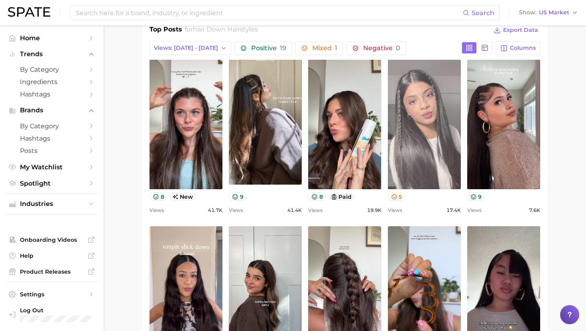
click at [430, 145] on link "view post on TikTok" at bounding box center [424, 124] width 73 height 129
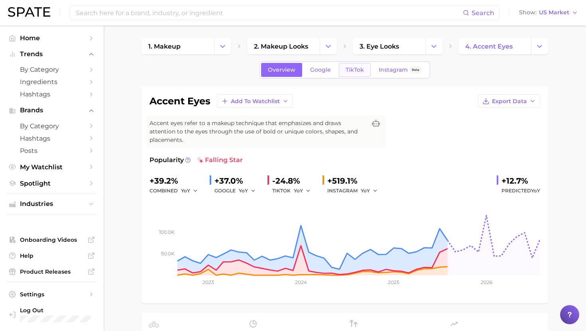
click at [361, 71] on span "TikTok" at bounding box center [354, 70] width 18 height 7
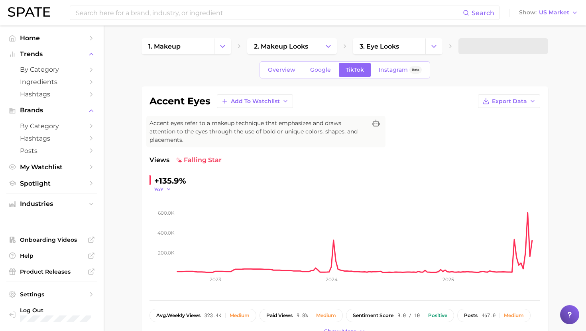
click at [159, 190] on span "YoY" at bounding box center [158, 189] width 9 height 7
click at [169, 213] on span "QoQ" at bounding box center [164, 215] width 13 height 7
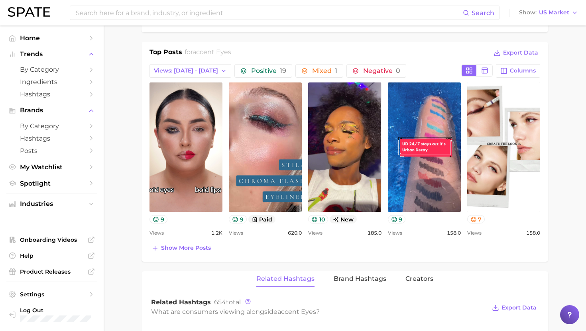
scroll to position [380, 0]
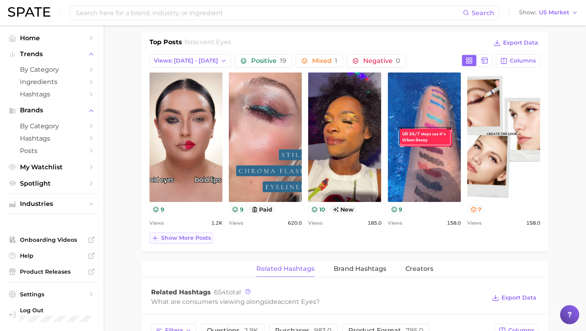
click at [181, 239] on span "Show more posts" at bounding box center [186, 238] width 50 height 7
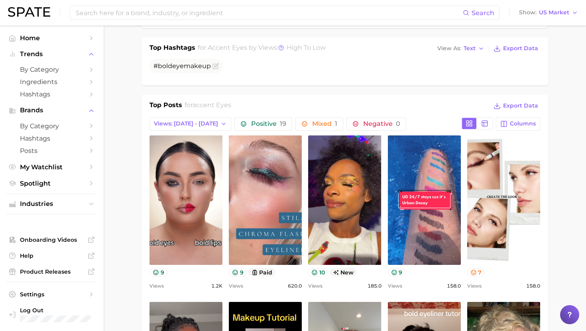
scroll to position [161, 0]
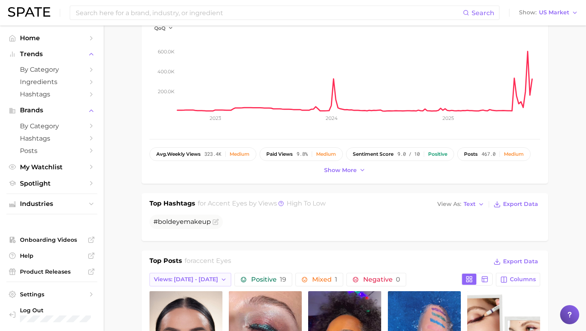
click at [178, 279] on span "Views: [DATE] - [DATE]" at bounding box center [186, 279] width 64 height 7
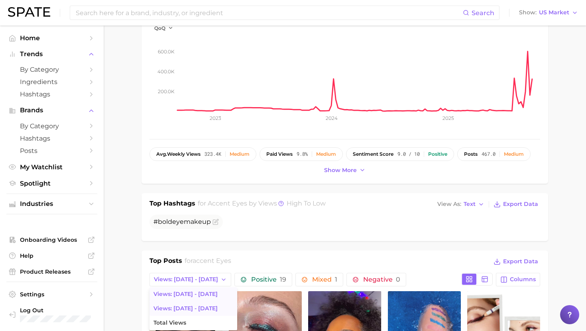
click at [178, 310] on span "Views: [DATE] - [DATE]" at bounding box center [185, 308] width 64 height 7
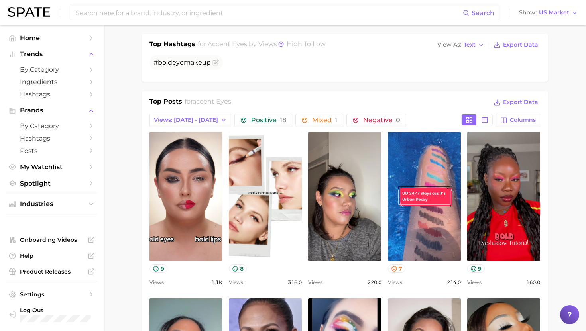
scroll to position [0, 0]
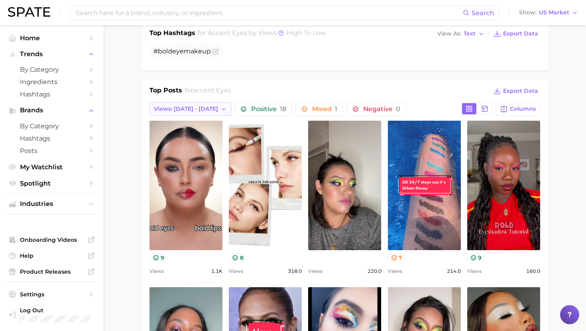
click at [198, 111] on span "Views: [DATE] - [DATE]" at bounding box center [186, 109] width 64 height 7
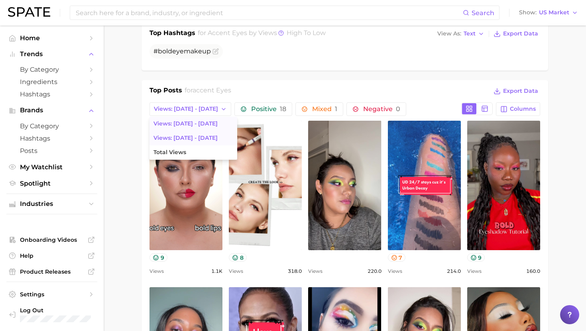
click at [192, 128] on button "Views: [DATE] - [DATE]" at bounding box center [193, 124] width 88 height 14
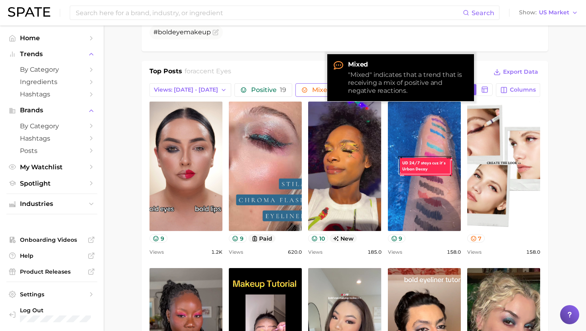
scroll to position [353, 0]
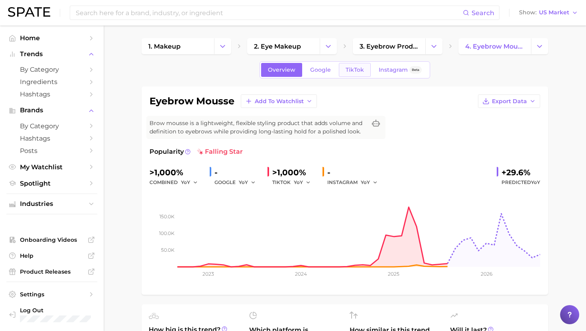
click at [355, 72] on span "TikTok" at bounding box center [354, 70] width 18 height 7
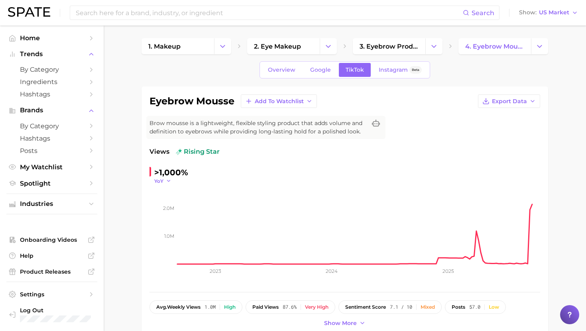
click at [168, 180] on icon "button" at bounding box center [169, 181] width 6 height 6
click at [167, 208] on span "QoQ" at bounding box center [164, 206] width 13 height 7
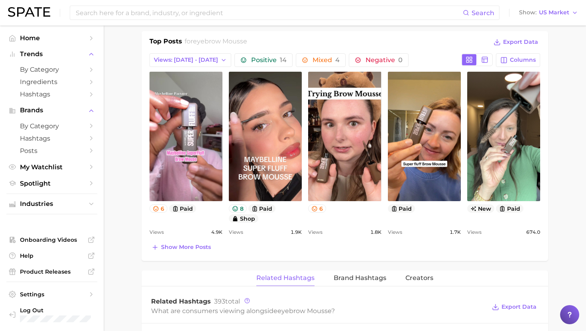
scroll to position [373, 0]
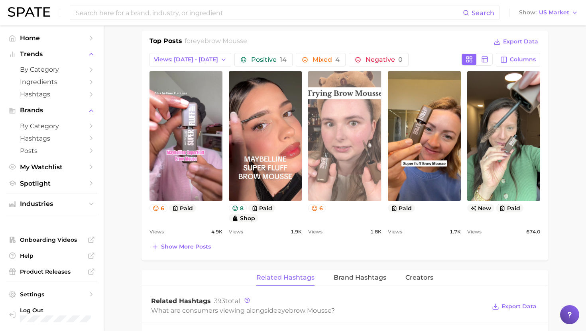
click at [341, 108] on link "view post on TikTok" at bounding box center [344, 135] width 73 height 129
click at [348, 152] on link "view post on TikTok" at bounding box center [344, 135] width 73 height 129
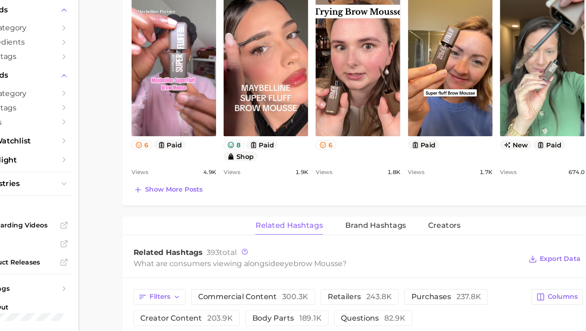
scroll to position [423, 0]
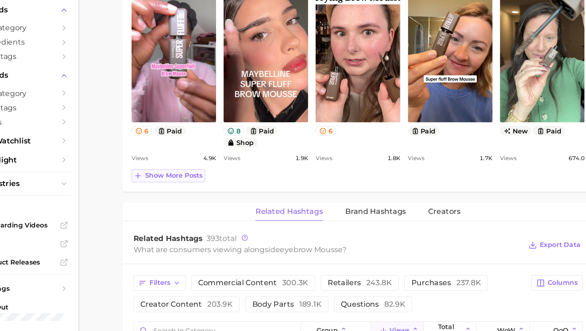
click at [199, 195] on span "Show more posts" at bounding box center [186, 197] width 50 height 7
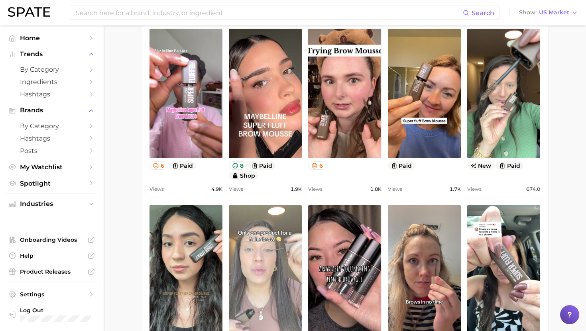
scroll to position [329, 0]
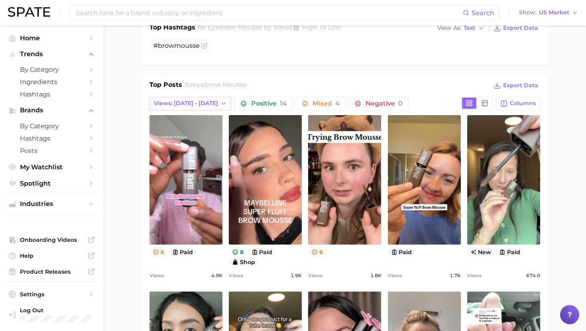
click at [196, 100] on span "Views: [DATE] - [DATE]" at bounding box center [186, 103] width 64 height 7
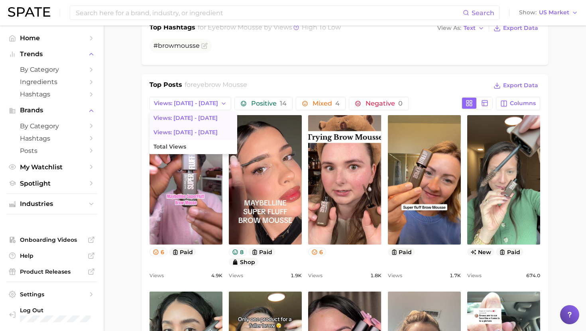
click at [194, 133] on span "Views: [DATE] - [DATE]" at bounding box center [185, 132] width 64 height 7
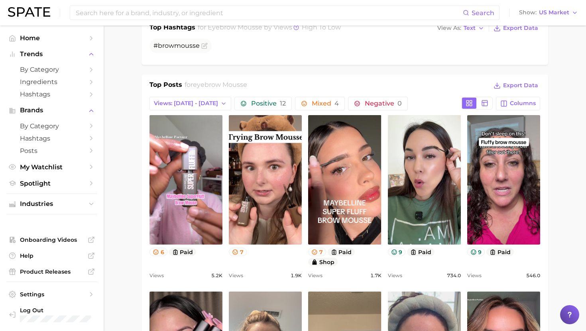
scroll to position [0, 0]
click at [194, 133] on link "view post on TikTok" at bounding box center [185, 179] width 73 height 129
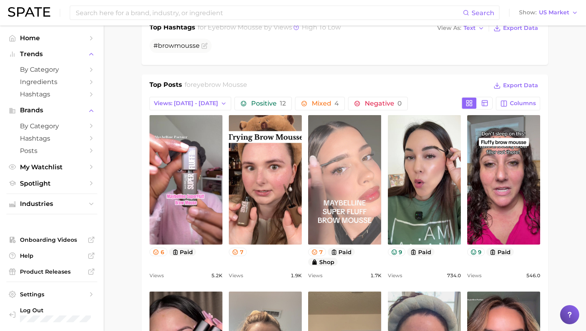
click at [348, 166] on link "view post on TikTok" at bounding box center [344, 179] width 73 height 129
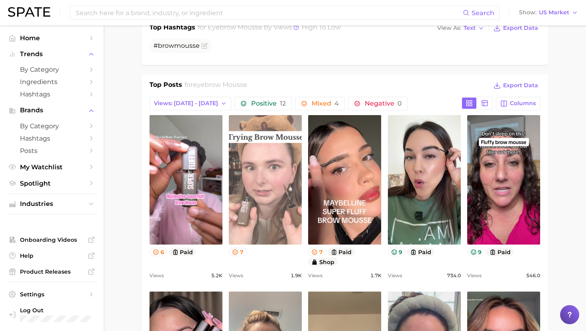
click at [286, 193] on link "view post on TikTok" at bounding box center [265, 179] width 73 height 129
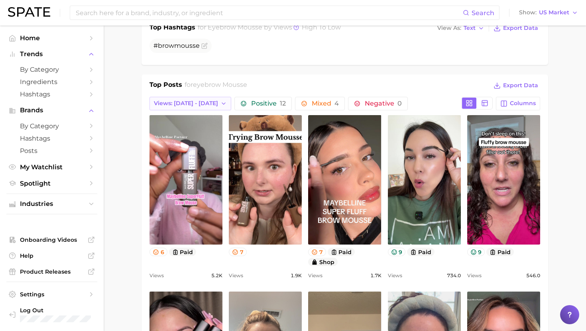
click at [199, 102] on span "Views: [DATE] - [DATE]" at bounding box center [186, 103] width 64 height 7
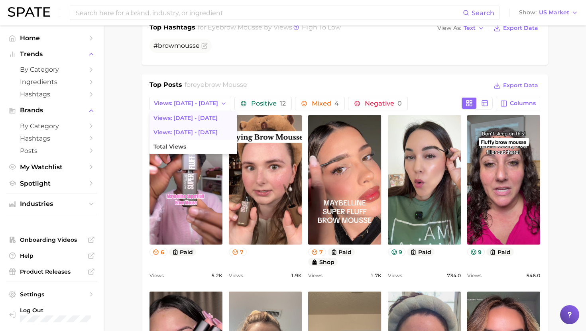
click at [197, 115] on span "Views: [DATE] - [DATE]" at bounding box center [185, 118] width 64 height 7
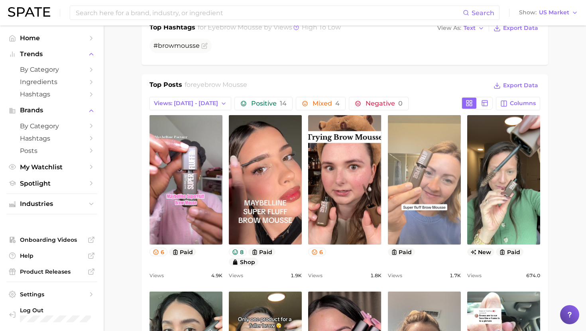
click at [411, 191] on link "view post on TikTok" at bounding box center [424, 179] width 73 height 129
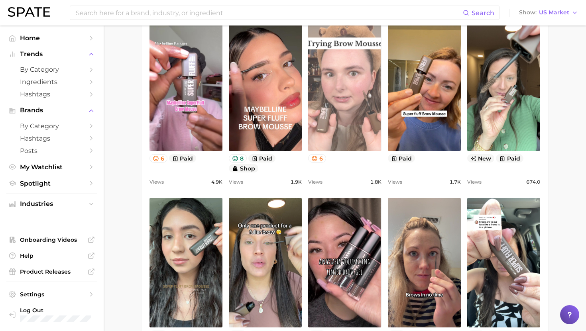
scroll to position [470, 0]
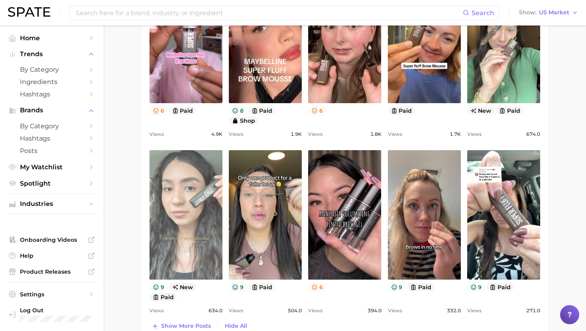
click at [192, 163] on link "view post on TikTok" at bounding box center [185, 214] width 73 height 129
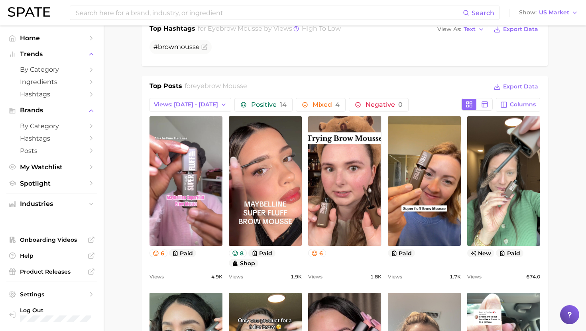
scroll to position [445, 0]
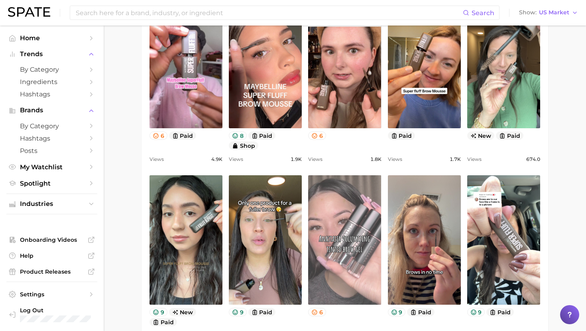
click at [309, 245] on link "view post on TikTok" at bounding box center [344, 239] width 73 height 129
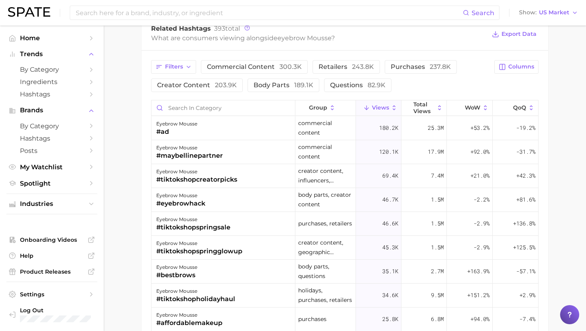
scroll to position [816, 0]
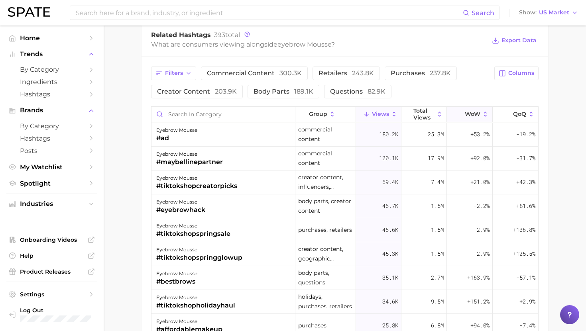
click at [467, 117] on span "WoW" at bounding box center [473, 114] width 16 height 6
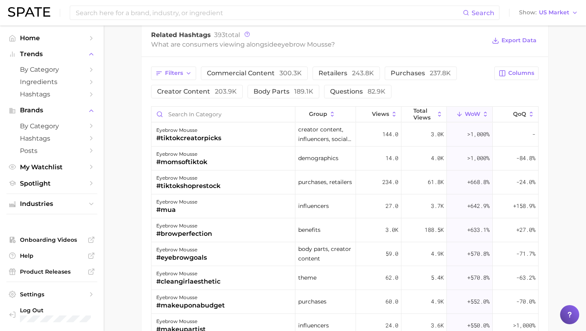
click at [189, 135] on div "#tiktokcreatorpicks" at bounding box center [188, 138] width 65 height 10
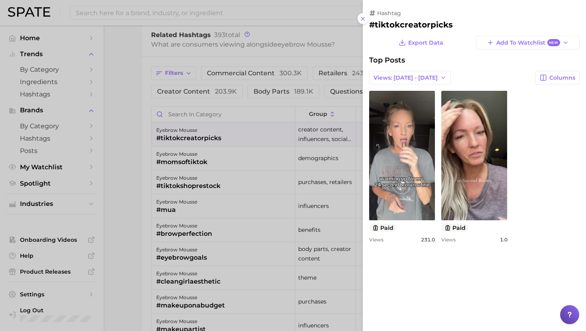
scroll to position [0, 0]
click at [391, 26] on h2 "#tiktokcreatorpicks" at bounding box center [474, 25] width 210 height 10
copy h2 "tiktokcreatorpicks"
click at [315, 175] on div at bounding box center [293, 165] width 586 height 331
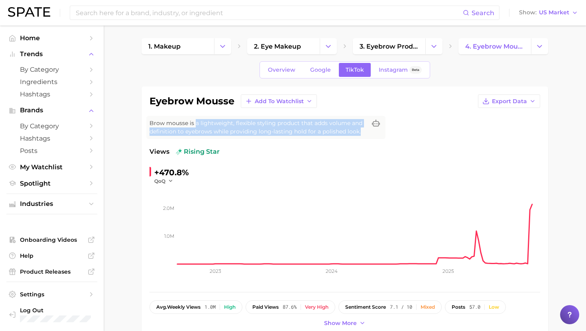
drag, startPoint x: 195, startPoint y: 125, endPoint x: 362, endPoint y: 136, distance: 167.3
click at [362, 136] on div "Brow mousse is a lightweight, flexible styling product that adds volume and def…" at bounding box center [265, 127] width 239 height 23
copy span "a lightweight, flexible styling product that adds volume and definition to eyeb…"
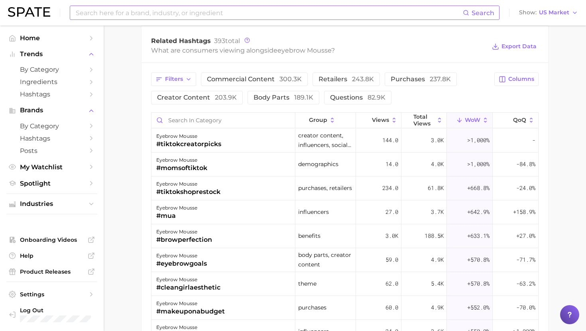
scroll to position [810, 0]
click at [382, 121] on span "Views" at bounding box center [380, 119] width 17 height 6
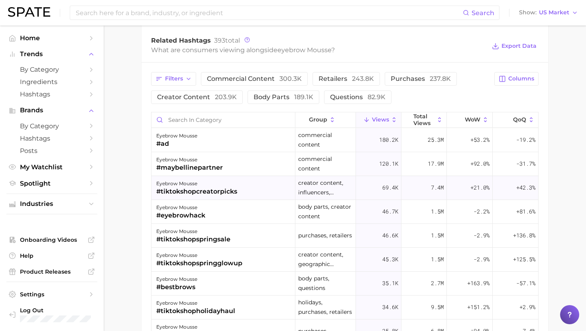
click at [249, 198] on div "eyebrow mousse #tiktokshopcreatorpicks" at bounding box center [223, 188] width 144 height 24
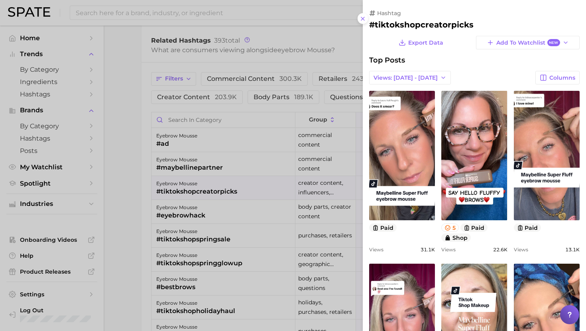
scroll to position [0, 0]
click at [249, 187] on div at bounding box center [293, 165] width 586 height 331
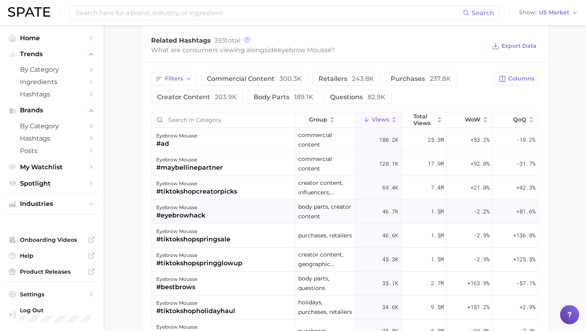
click at [248, 216] on div "eyebrow mousse #eyebrowhack" at bounding box center [223, 212] width 144 height 24
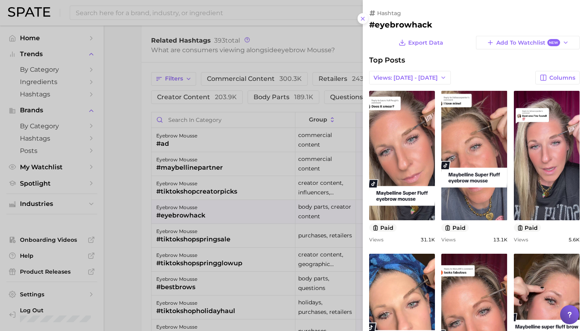
click at [248, 216] on div at bounding box center [293, 165] width 586 height 331
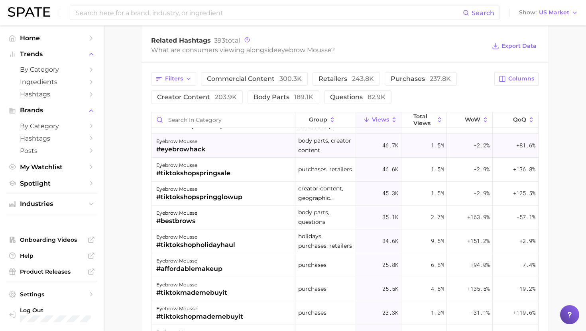
scroll to position [67, 0]
click at [245, 265] on div "eyebrow mousse #affordablemakeup" at bounding box center [223, 265] width 144 height 24
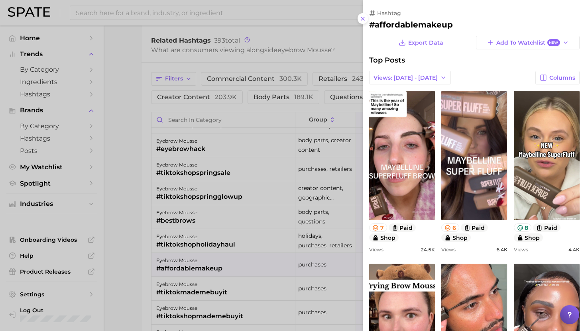
scroll to position [0, 0]
click at [245, 265] on div at bounding box center [293, 165] width 586 height 331
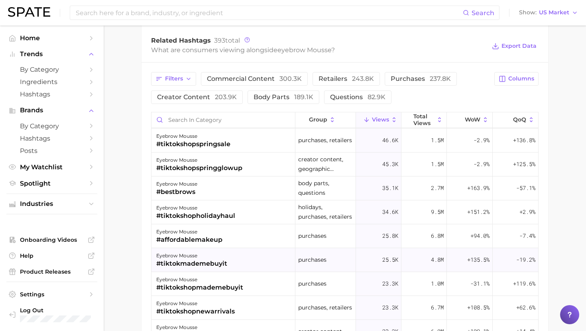
click at [245, 257] on div "eyebrow mousse #tiktokmademebuyit" at bounding box center [223, 260] width 144 height 24
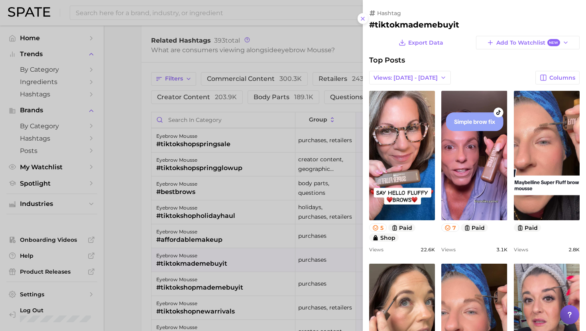
click at [243, 244] on div at bounding box center [293, 165] width 586 height 331
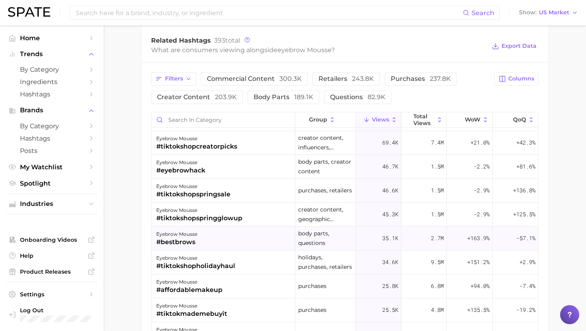
click at [235, 238] on div "eyebrow mousse #bestbrows" at bounding box center [223, 239] width 144 height 24
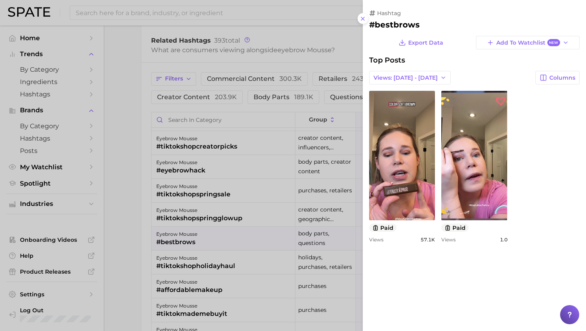
click at [233, 231] on div at bounding box center [293, 165] width 586 height 331
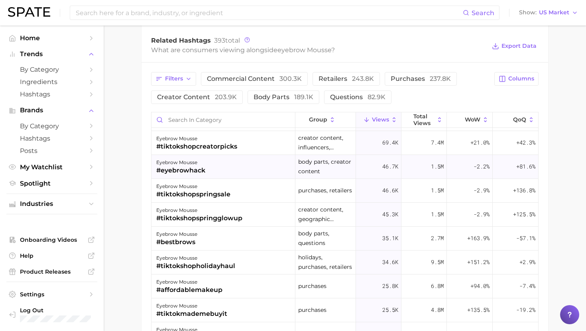
click at [231, 167] on div "eyebrow mousse #eyebrowhack" at bounding box center [223, 167] width 144 height 24
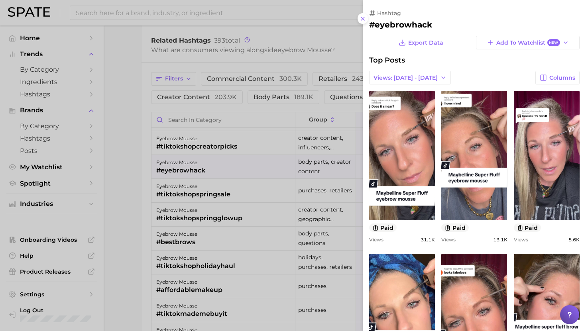
click at [264, 269] on div at bounding box center [293, 165] width 586 height 331
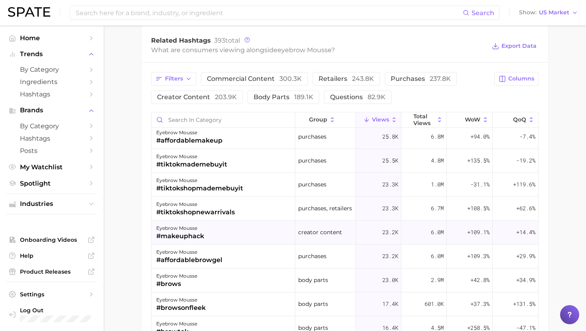
click at [248, 227] on div "eyebrow mousse #makeuphack" at bounding box center [223, 233] width 144 height 24
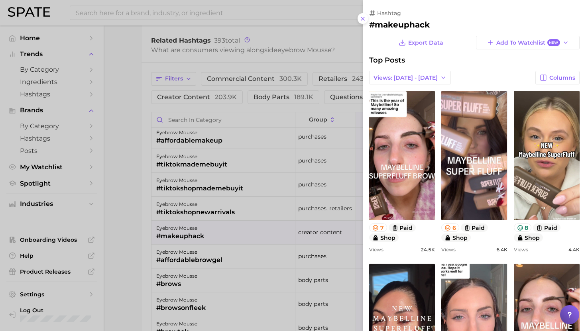
click at [247, 225] on div at bounding box center [293, 165] width 586 height 331
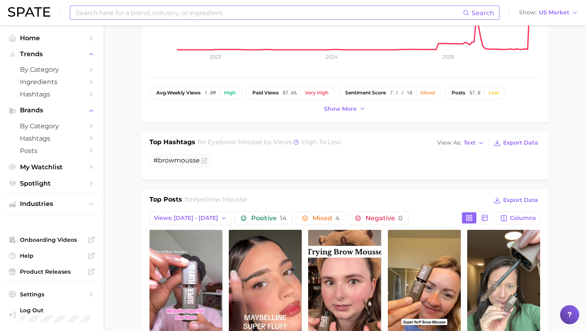
scroll to position [178, 0]
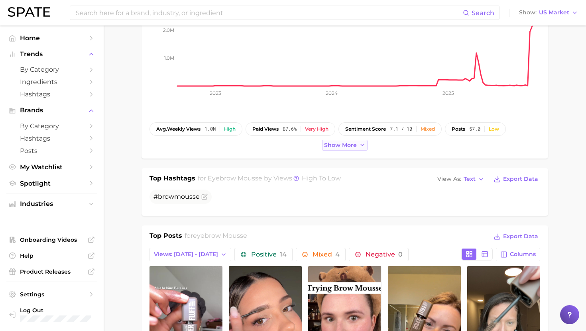
click at [340, 145] on span "Show more" at bounding box center [340, 145] width 33 height 7
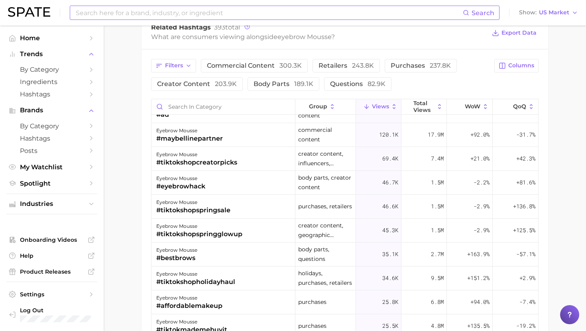
scroll to position [0, 0]
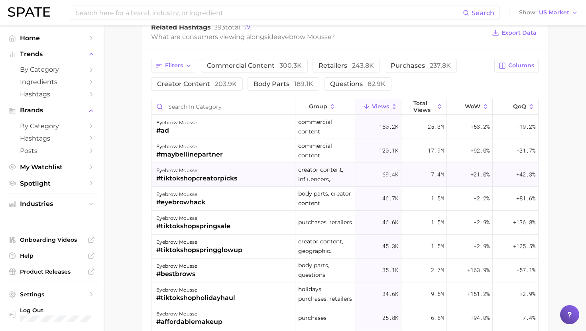
click at [220, 173] on div "eyebrow mousse" at bounding box center [196, 171] width 81 height 10
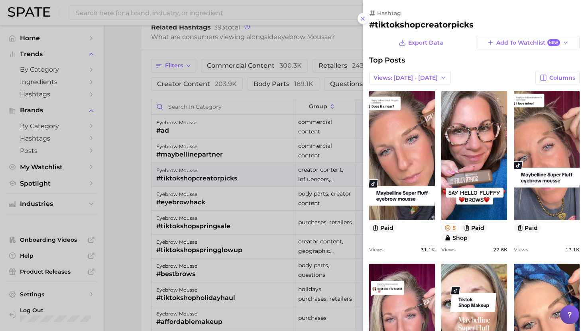
click at [419, 23] on h2 "#tiktokshopcreatorpicks" at bounding box center [474, 25] width 210 height 10
copy h2 "tiktokshopcreatorpicks"
click at [186, 221] on div at bounding box center [293, 165] width 586 height 331
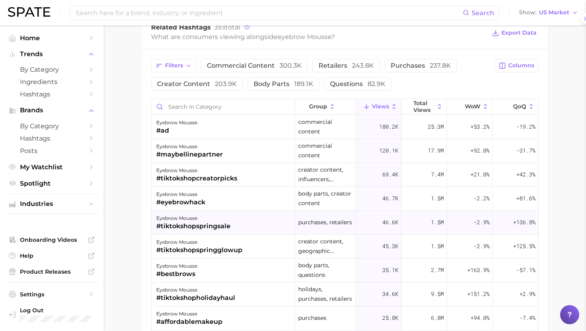
click at [204, 226] on div "#tiktokshopspringsale" at bounding box center [193, 226] width 74 height 10
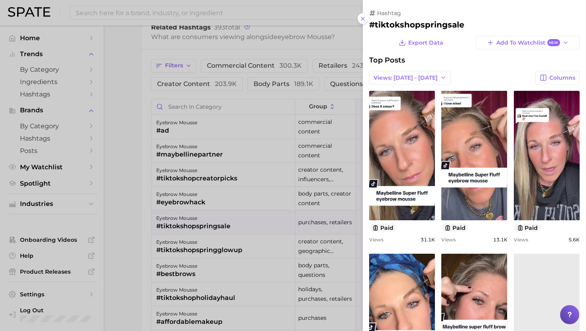
click at [205, 223] on div at bounding box center [293, 165] width 586 height 331
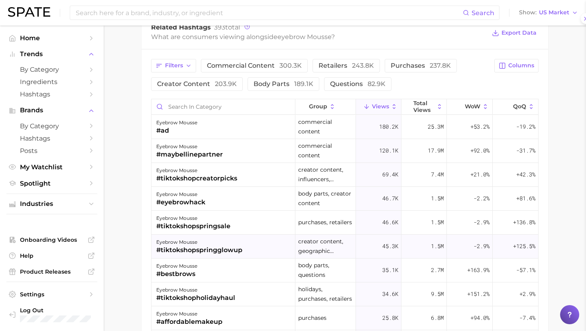
click at [205, 253] on div "#tiktokshopspringglowup" at bounding box center [199, 250] width 86 height 10
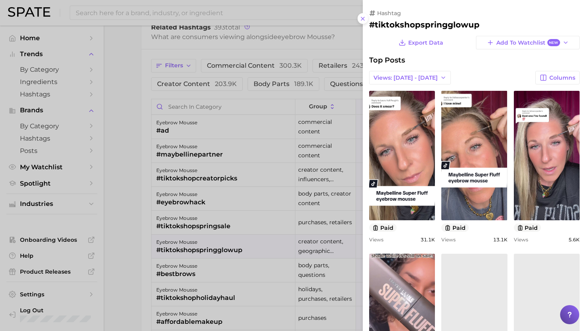
click at [204, 245] on div at bounding box center [293, 165] width 586 height 331
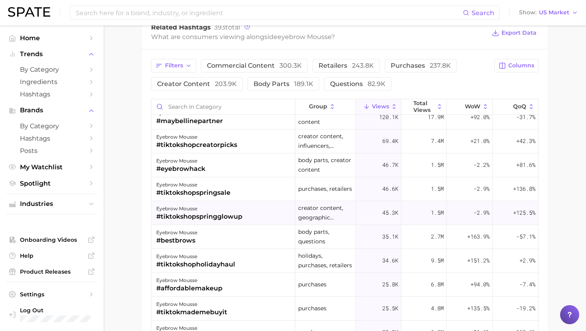
scroll to position [37, 0]
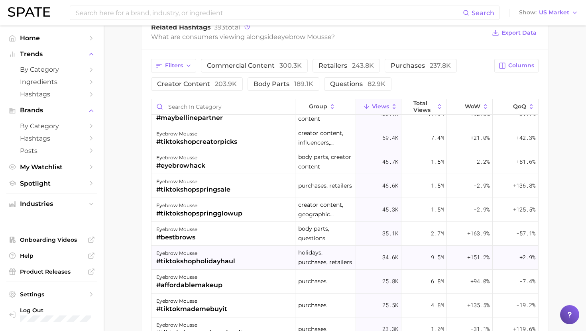
click at [206, 258] on div "#tiktokshopholidayhaul" at bounding box center [195, 262] width 79 height 10
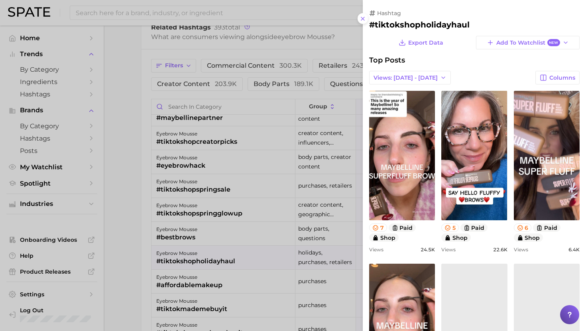
scroll to position [0, 0]
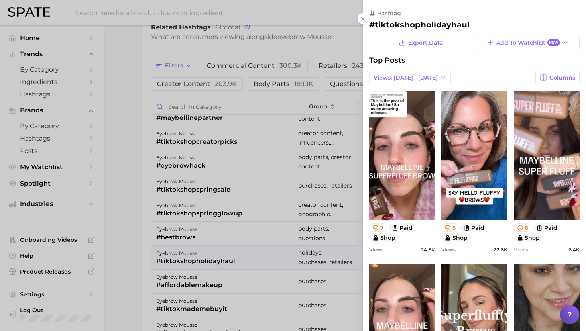
click at [409, 24] on h2 "#tiktokshopholidayhaul" at bounding box center [474, 25] width 210 height 10
copy h2 "tiktokshopholidayhaul"
click at [246, 268] on div at bounding box center [293, 165] width 586 height 331
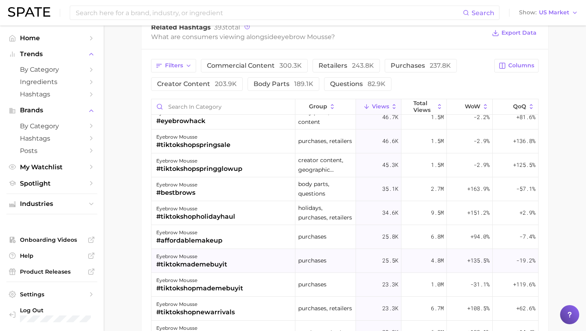
click at [246, 264] on div "eyebrow mousse #tiktokmademebuyit" at bounding box center [223, 261] width 144 height 24
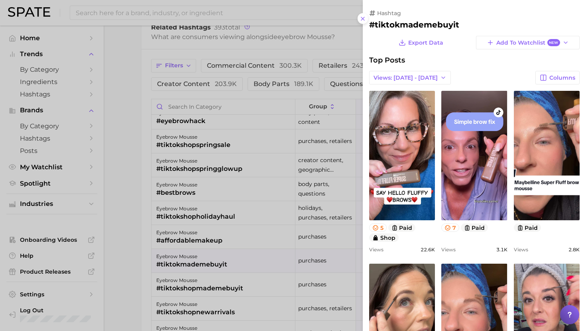
click at [251, 212] on div at bounding box center [293, 165] width 586 height 331
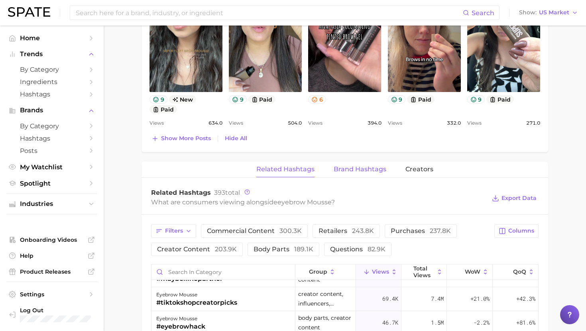
click at [360, 175] on button "Brand Hashtags" at bounding box center [359, 170] width 53 height 16
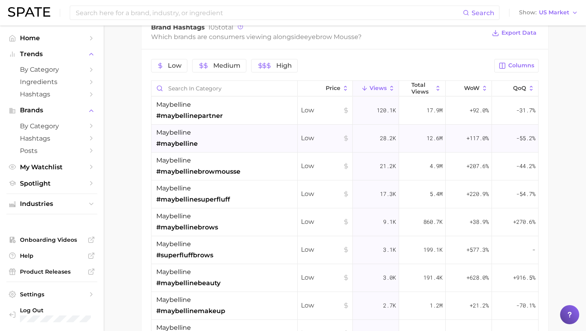
scroll to position [782, 0]
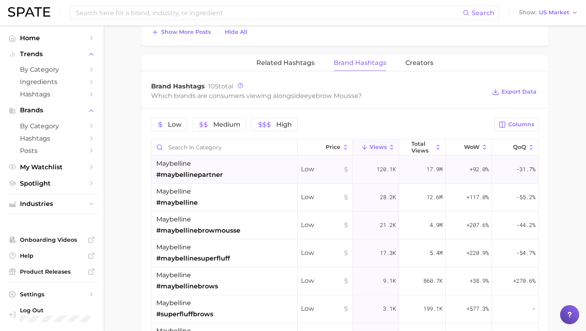
click at [241, 165] on div "maybelline #maybellinepartner" at bounding box center [224, 170] width 146 height 28
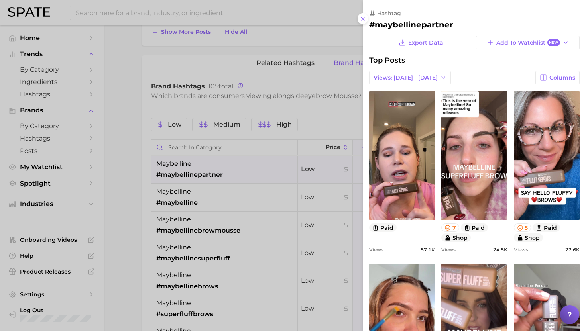
scroll to position [0, 0]
click at [411, 27] on h2 "#maybellinepartner" at bounding box center [474, 25] width 210 height 10
copy h2 "maybellinepartner"
click at [267, 216] on div at bounding box center [293, 165] width 586 height 331
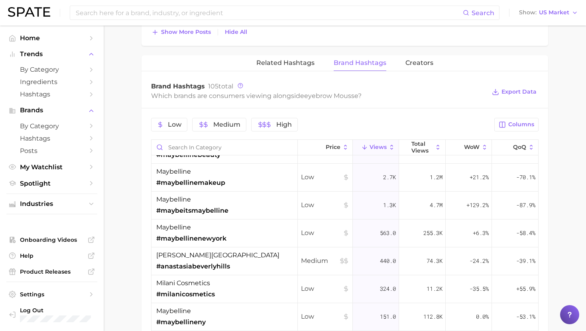
scroll to position [188, 0]
click at [235, 258] on div "anastasia beverly hills #anastasiabeverlyhills" at bounding box center [224, 261] width 146 height 28
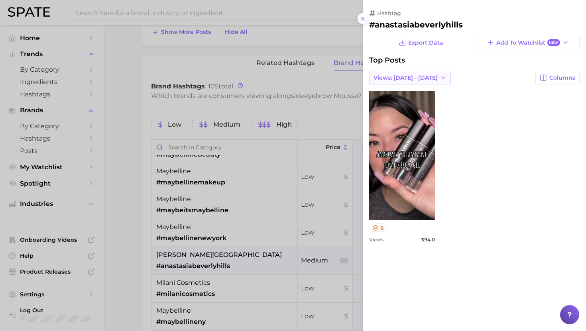
scroll to position [0, 0]
click at [425, 18] on div "hashtag #anastasiabeverlyhills" at bounding box center [474, 20] width 210 height 20
click at [425, 22] on h2 "#anastasiabeverlyhills" at bounding box center [474, 25] width 210 height 10
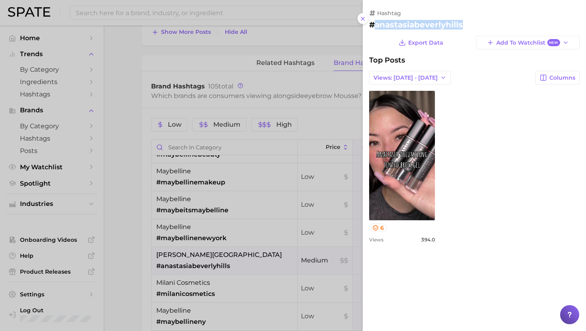
copy h2 "anastasiabeverlyhills"
click at [237, 257] on div at bounding box center [293, 165] width 586 height 331
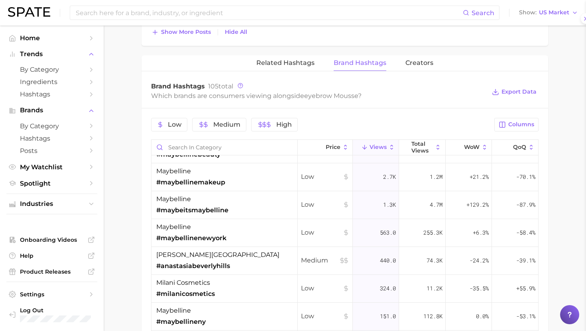
scroll to position [792, 0]
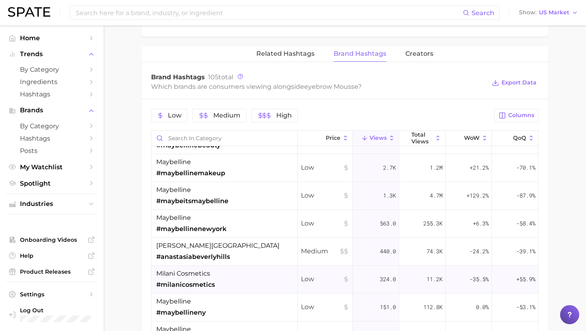
click at [230, 274] on div "milani cosmetics #milanicosmetics" at bounding box center [224, 280] width 146 height 28
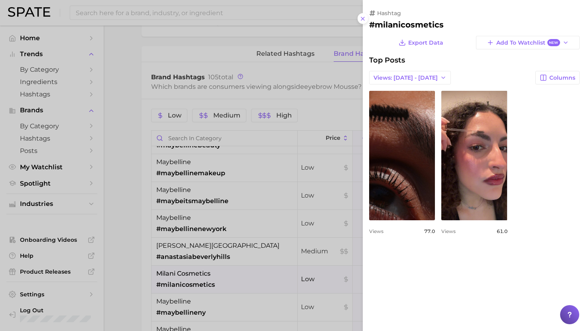
scroll to position [0, 0]
click at [230, 273] on div at bounding box center [293, 165] width 586 height 331
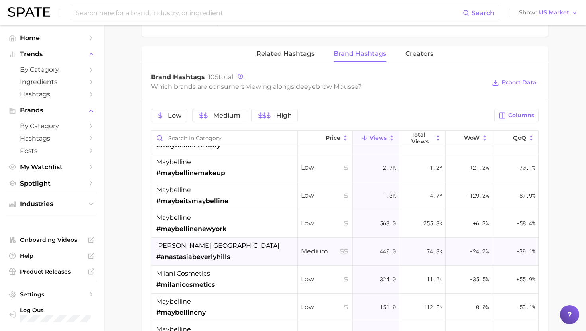
click at [214, 260] on span "#anastasiabeverlyhills" at bounding box center [193, 257] width 74 height 10
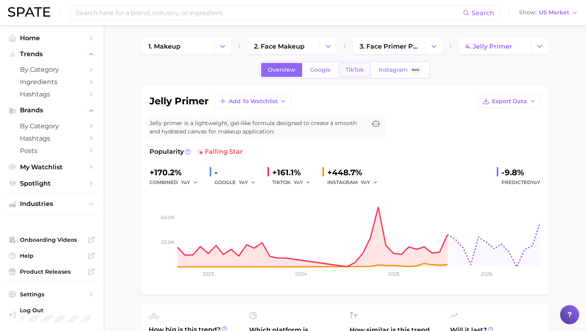
click at [353, 72] on span "TikTok" at bounding box center [354, 70] width 18 height 7
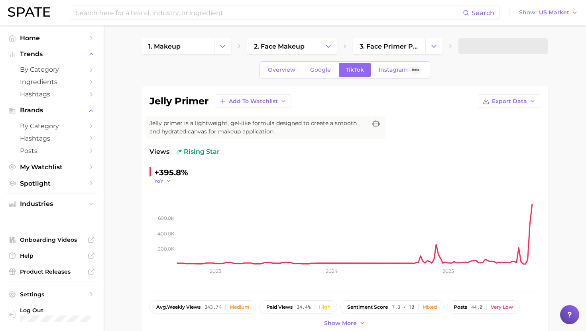
click at [163, 180] on button "YoY" at bounding box center [162, 181] width 17 height 7
click at [168, 206] on span "QoQ" at bounding box center [164, 206] width 13 height 7
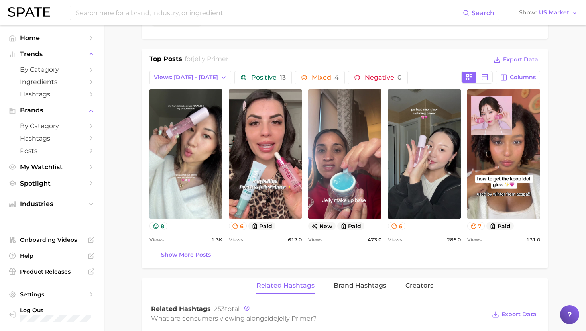
scroll to position [363, 0]
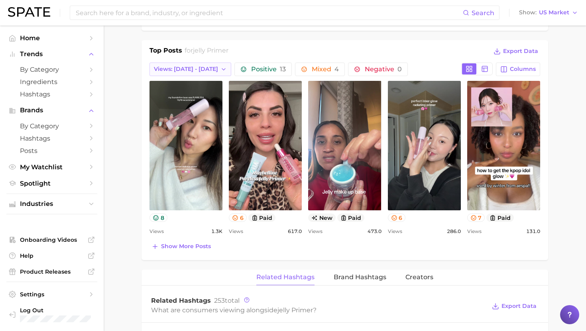
click at [201, 65] on button "Views: [DATE] - [DATE]" at bounding box center [190, 70] width 82 height 14
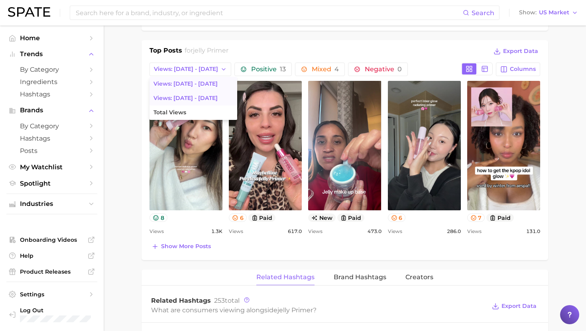
click at [199, 96] on span "Views: [DATE] - [DATE]" at bounding box center [185, 98] width 64 height 7
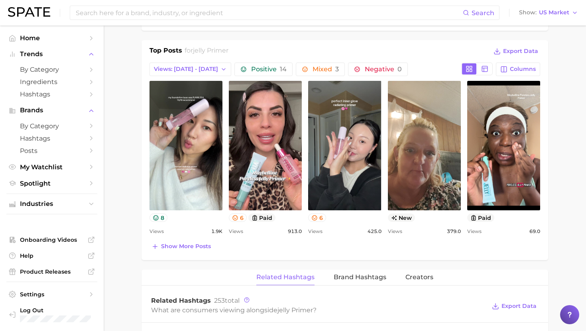
scroll to position [0, 0]
click at [196, 250] on button "Show more posts" at bounding box center [180, 246] width 63 height 11
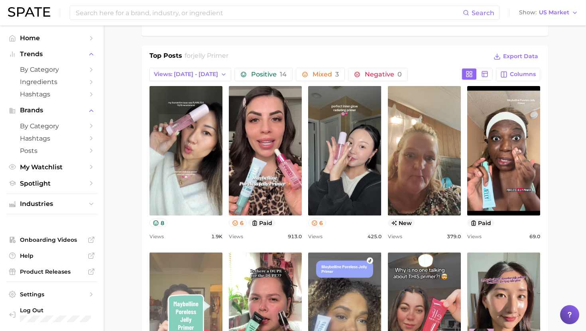
scroll to position [285, 0]
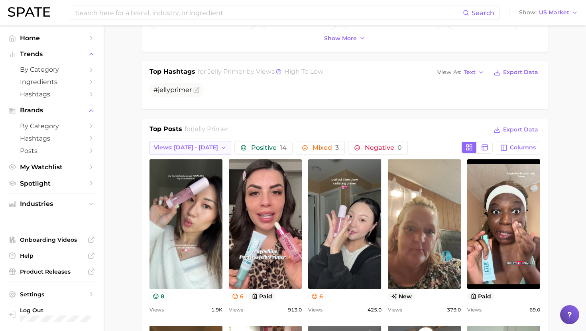
click at [192, 153] on button "Views: Sep 7 - 14" at bounding box center [190, 148] width 82 height 14
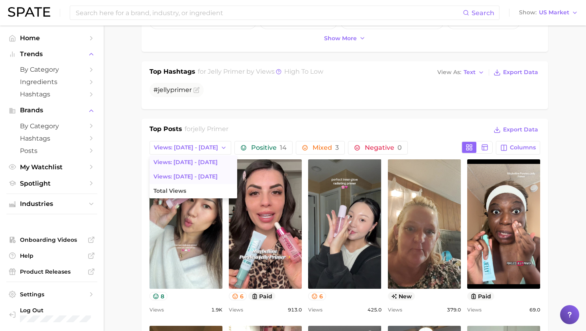
click at [192, 167] on button "Views: [DATE] - [DATE]" at bounding box center [193, 162] width 88 height 14
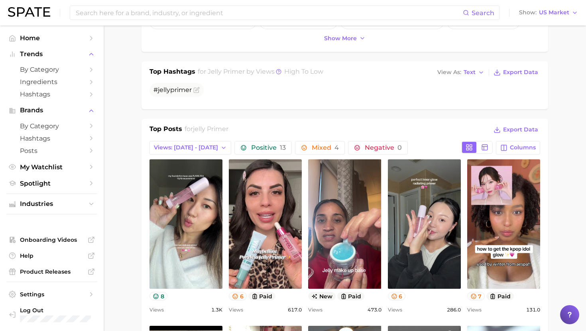
scroll to position [0, 0]
click at [189, 157] on div "Top Posts for jelly primer Export Data Views: Sep 14 - 21 Positive 13 Mixed 4 N…" at bounding box center [344, 310] width 390 height 373
click at [189, 153] on button "Views: [DATE] - [DATE]" at bounding box center [190, 148] width 82 height 14
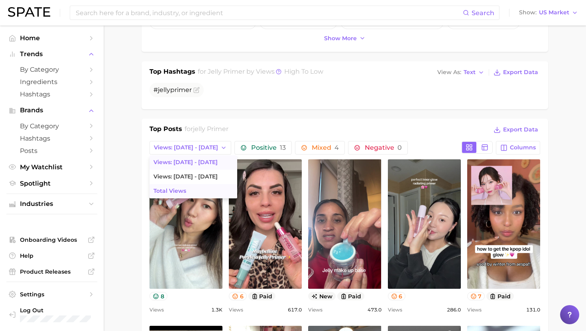
click at [184, 192] on span "Total Views" at bounding box center [169, 191] width 33 height 7
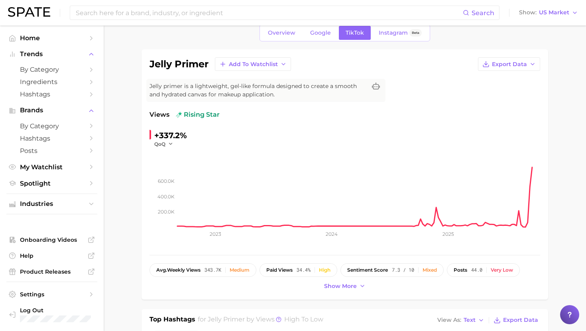
scroll to position [20, 0]
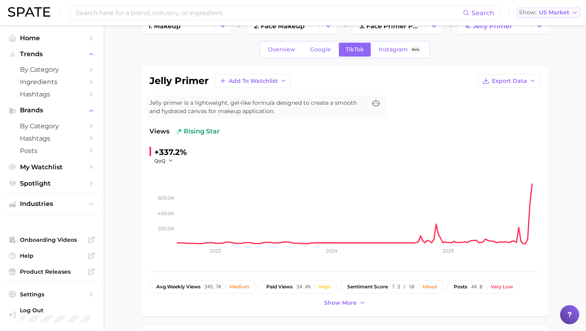
click at [542, 12] on span "US Market" at bounding box center [554, 12] width 30 height 4
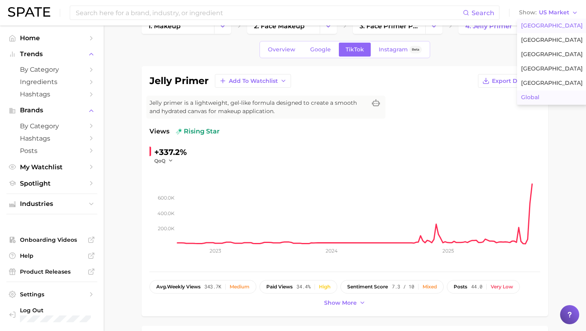
click at [531, 98] on span "Global" at bounding box center [530, 97] width 18 height 7
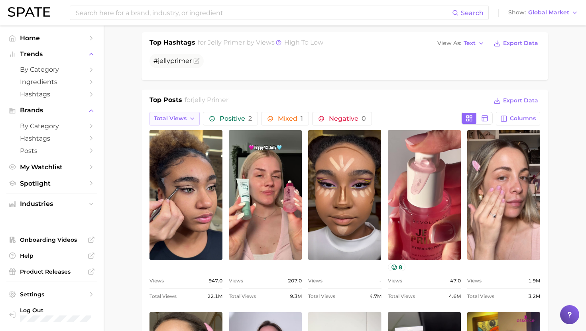
click at [185, 121] on span "Total Views" at bounding box center [170, 118] width 33 height 7
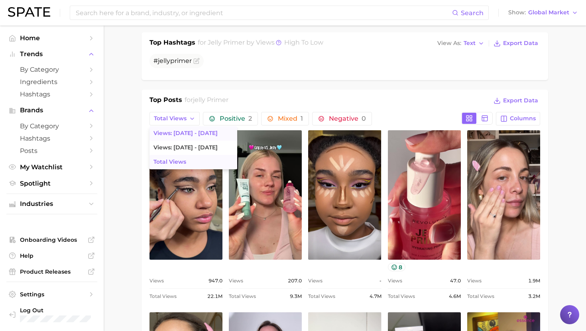
click at [185, 133] on span "Views: [DATE] - [DATE]" at bounding box center [185, 133] width 64 height 7
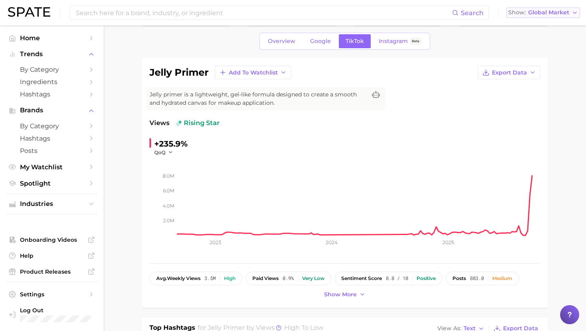
click at [537, 10] on span "Global Market" at bounding box center [548, 12] width 41 height 4
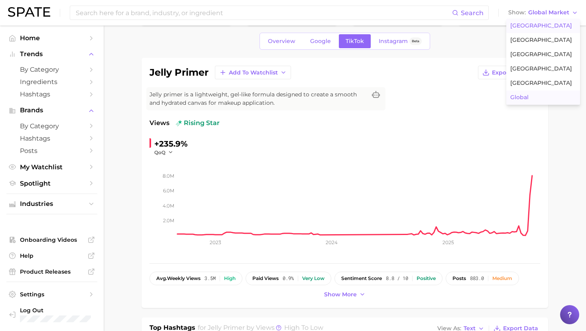
click at [531, 24] on span "United States" at bounding box center [541, 25] width 62 height 7
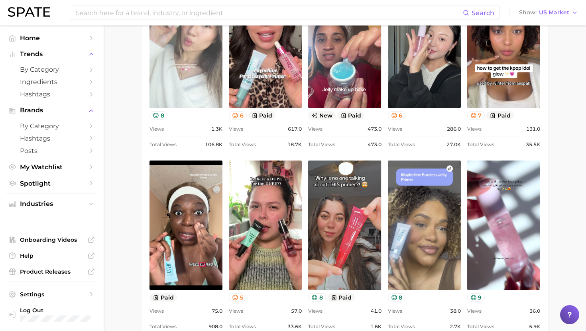
click at [193, 87] on link "view post on TikTok" at bounding box center [185, 42] width 73 height 129
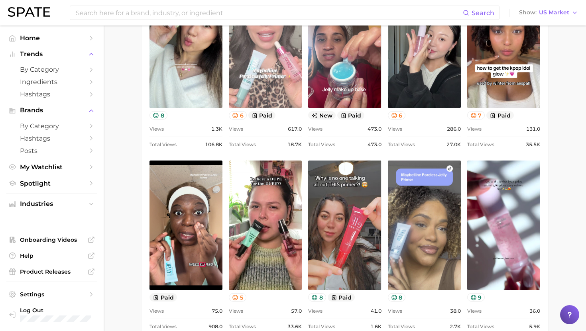
click at [272, 82] on link "view post on TikTok" at bounding box center [265, 42] width 73 height 129
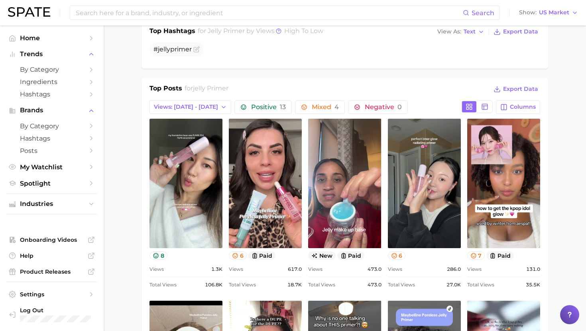
scroll to position [337, 0]
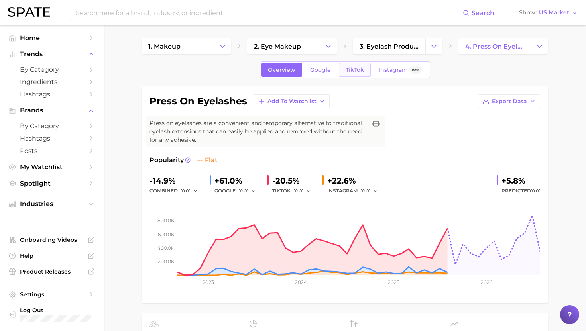
click at [352, 73] on span "TikTok" at bounding box center [354, 70] width 18 height 7
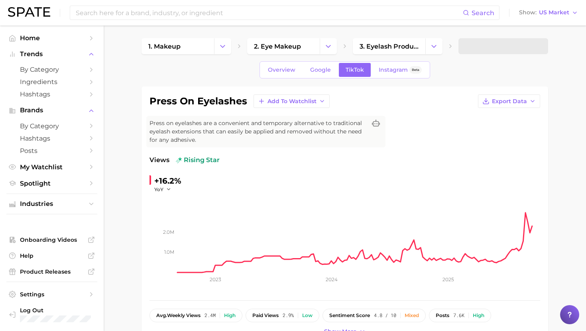
click at [159, 193] on icon "1.0m 2.0m 2023 2024 2025" at bounding box center [344, 243] width 390 height 100
click at [162, 188] on span "YoY" at bounding box center [158, 189] width 9 height 7
click at [163, 214] on span "QoQ" at bounding box center [164, 215] width 13 height 7
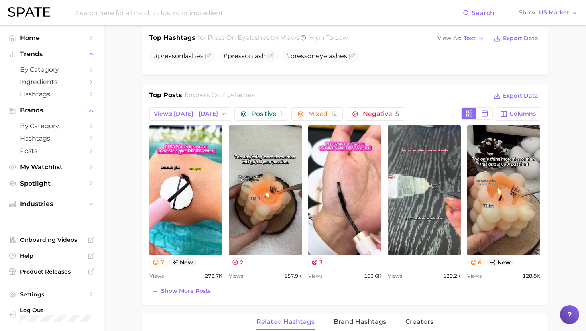
scroll to position [328, 0]
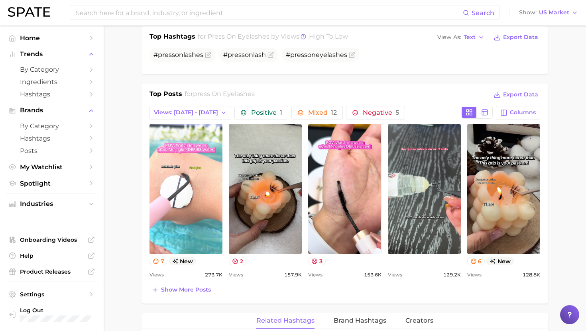
click at [212, 161] on link "view post on TikTok" at bounding box center [185, 188] width 73 height 129
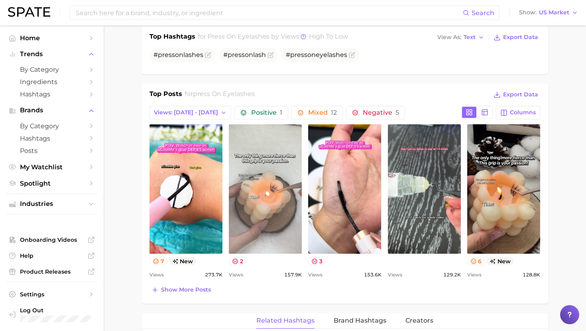
click at [267, 203] on link "view post on TikTok" at bounding box center [265, 188] width 73 height 129
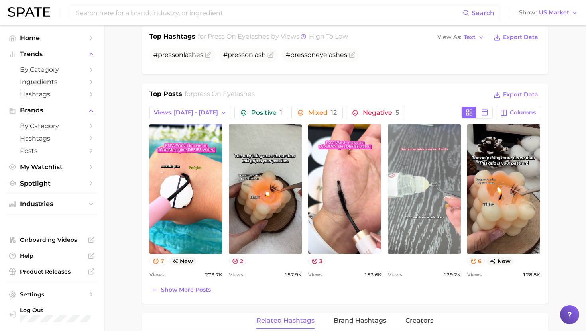
click at [406, 196] on link "view post on TikTok" at bounding box center [424, 188] width 73 height 129
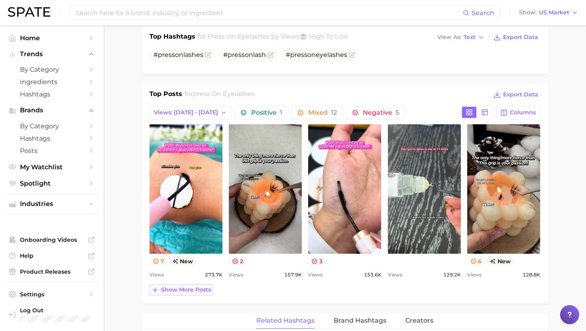
click at [179, 292] on span "Show more posts" at bounding box center [186, 289] width 50 height 7
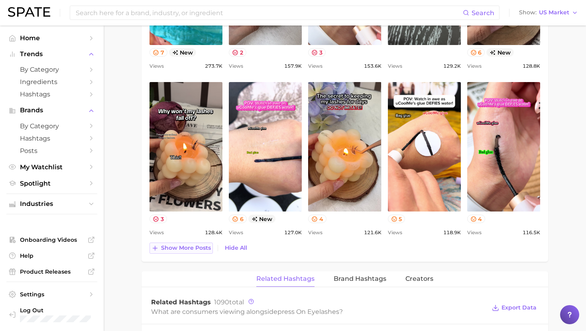
scroll to position [541, 0]
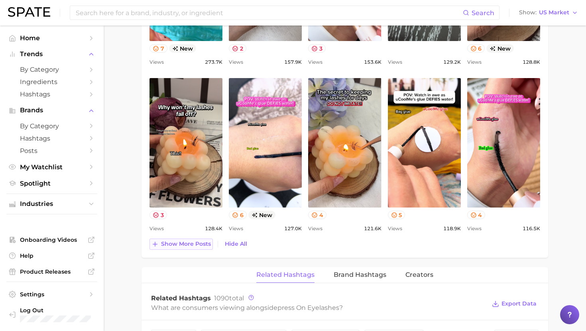
click at [183, 243] on span "Show more posts" at bounding box center [186, 244] width 50 height 7
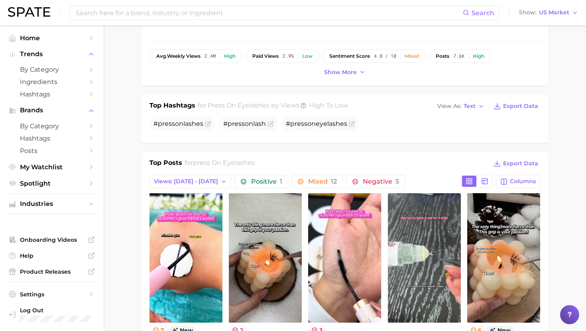
scroll to position [262, 0]
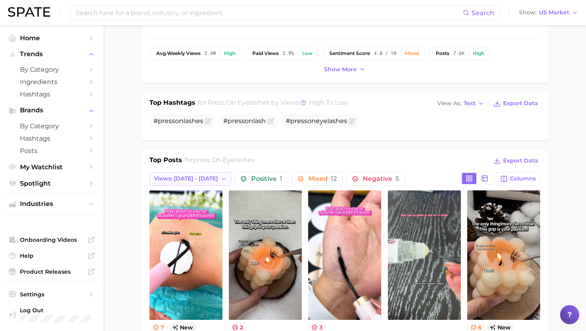
click at [193, 176] on span "Views: [DATE] - [DATE]" at bounding box center [186, 178] width 64 height 7
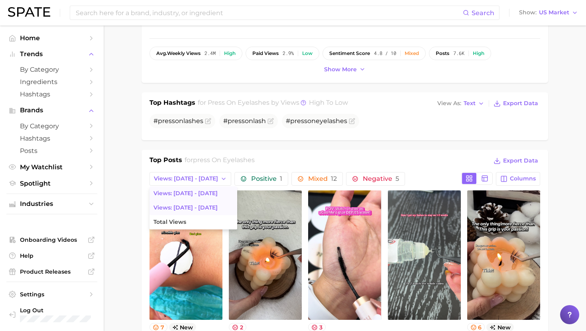
click at [192, 203] on button "Views: [DATE] - [DATE]" at bounding box center [193, 208] width 88 height 14
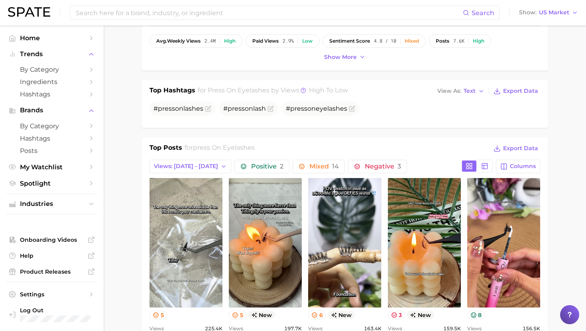
scroll to position [0, 0]
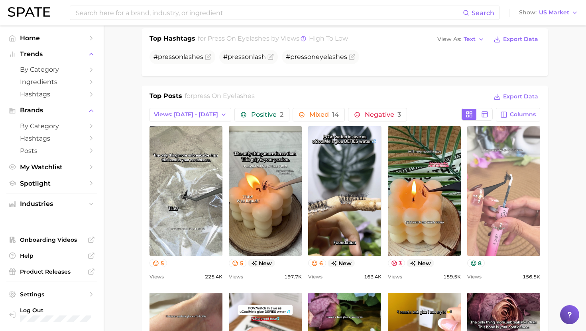
click at [496, 204] on link "view post on TikTok" at bounding box center [503, 190] width 73 height 129
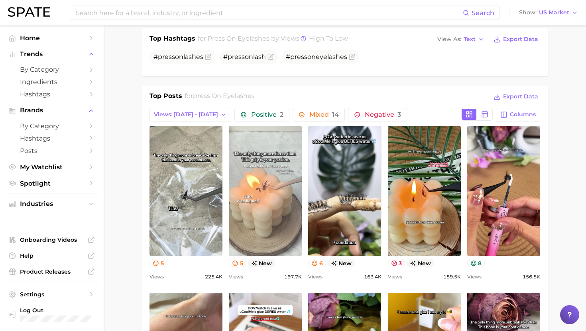
click at [283, 152] on link "view post on TikTok" at bounding box center [265, 190] width 73 height 129
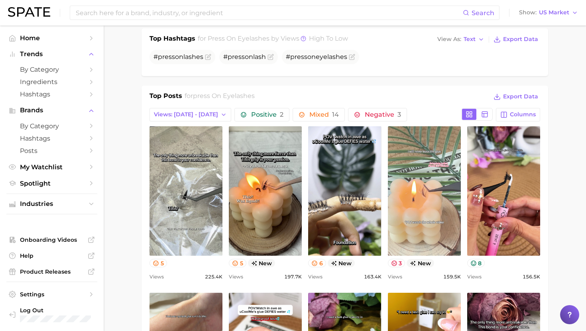
click at [408, 194] on link "view post on TikTok" at bounding box center [424, 190] width 73 height 129
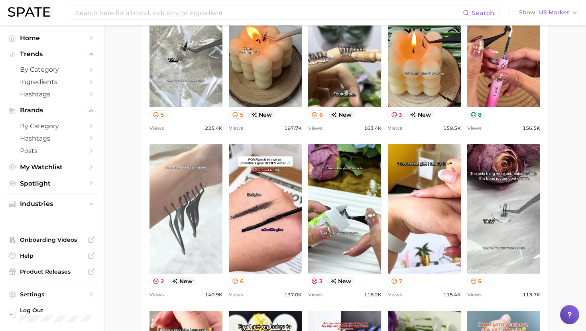
click at [200, 243] on link "view post on TikTok" at bounding box center [185, 208] width 73 height 129
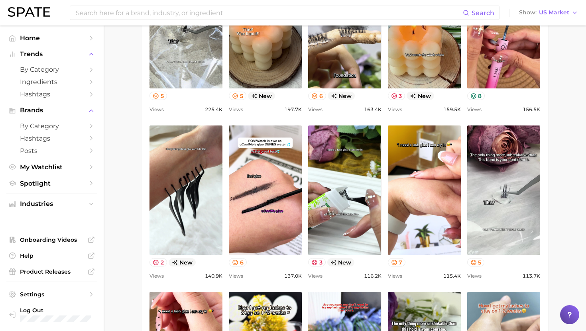
scroll to position [496, 0]
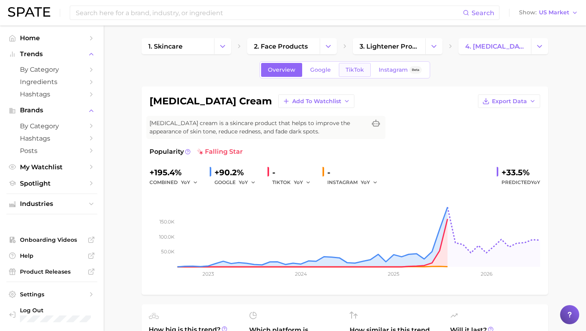
click at [355, 67] on span "TikTok" at bounding box center [354, 70] width 18 height 7
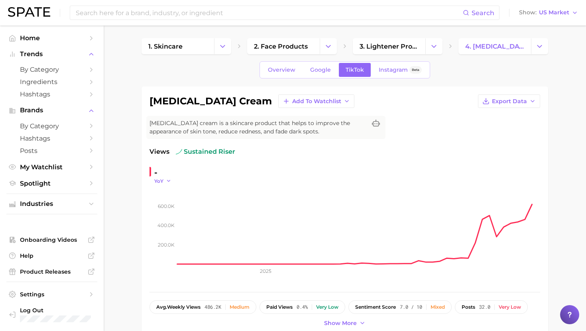
click at [158, 184] on span "YoY" at bounding box center [158, 181] width 9 height 7
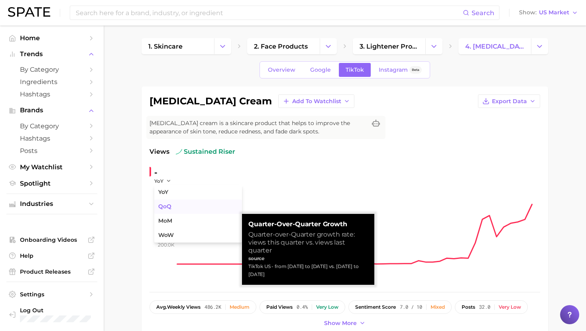
click at [171, 207] on span "QoQ" at bounding box center [164, 206] width 13 height 7
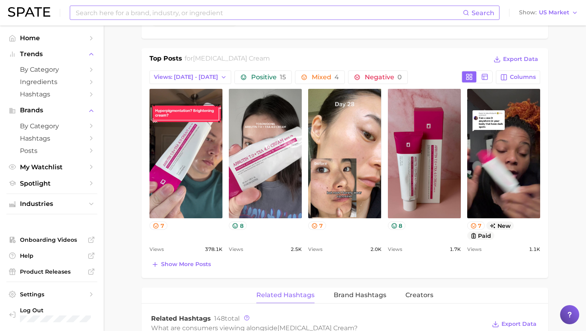
scroll to position [375, 0]
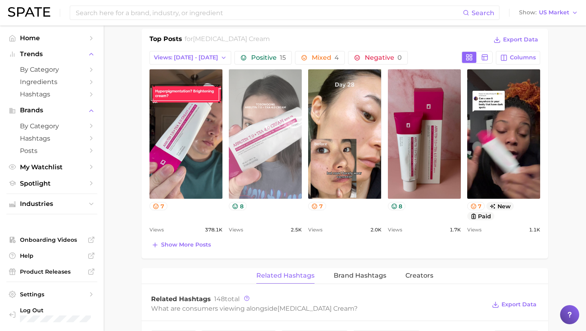
click at [261, 159] on link "view post on TikTok" at bounding box center [265, 133] width 73 height 129
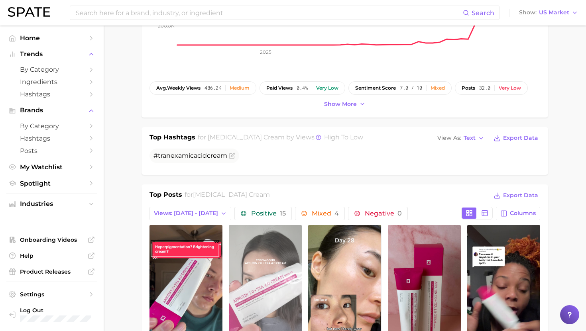
scroll to position [212, 0]
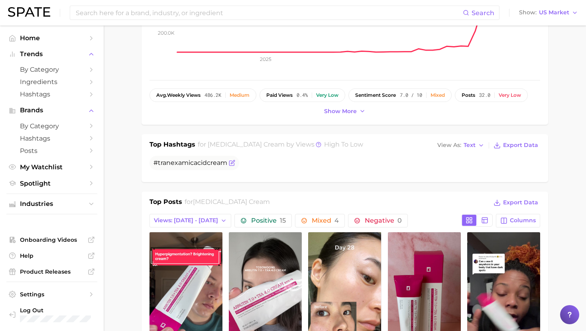
click at [189, 165] on span "tranexamic" at bounding box center [176, 163] width 36 height 8
copy div "# tranexamic acid cream"
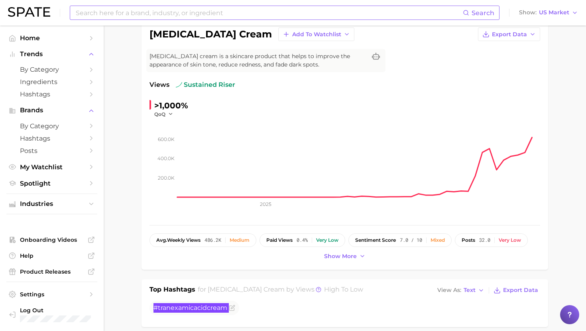
scroll to position [0, 0]
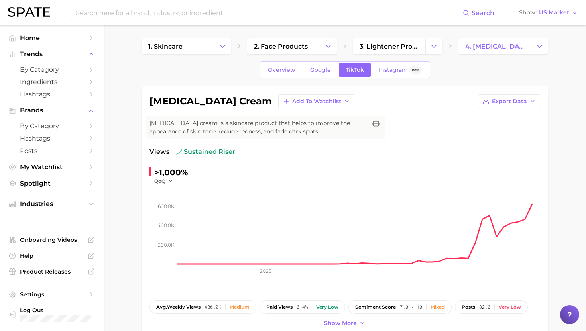
drag, startPoint x: 220, startPoint y: 124, endPoint x: 344, endPoint y: 135, distance: 124.4
click at [344, 135] on span "Tranexamic acid cream is a skincare product that helps to improve the appearanc…" at bounding box center [257, 127] width 217 height 17
copy span "a skincare product that helps to improve the appearance of skin tone, reduce re…"
click at [280, 115] on div "tranexamic acid cream Add to Watchlist Export Data Tranexamic acid cream is a s…" at bounding box center [344, 211] width 390 height 234
drag, startPoint x: 221, startPoint y: 124, endPoint x: 345, endPoint y: 135, distance: 124.0
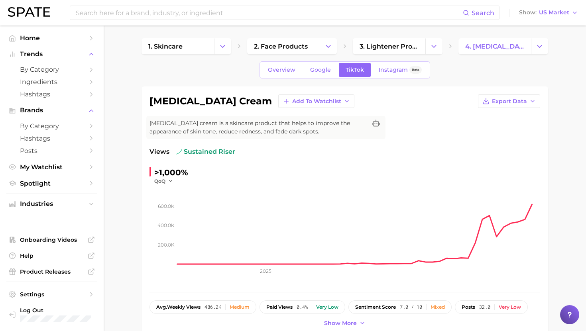
click at [345, 135] on span "Tranexamic acid cream is a skincare product that helps to improve the appearanc…" at bounding box center [257, 127] width 217 height 17
copy span "a skincare product that helps to improve the appearance of skin tone, reduce re…"
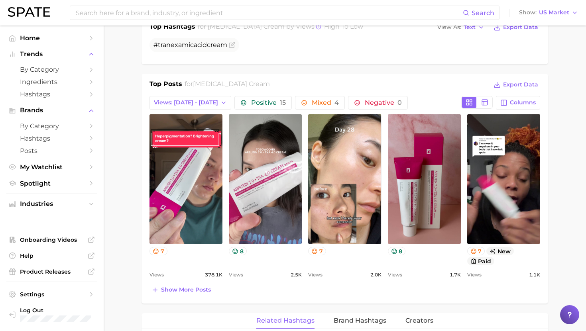
scroll to position [338, 0]
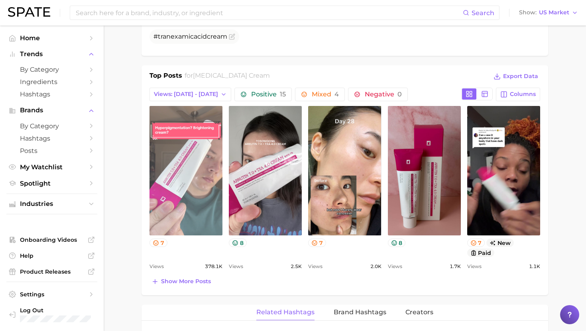
click at [189, 118] on link "view post on TikTok" at bounding box center [185, 170] width 73 height 129
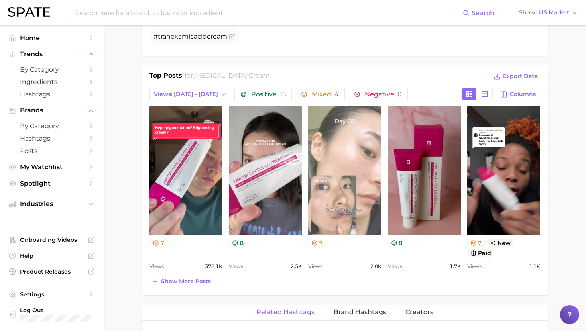
click at [351, 166] on link "view post on TikTok" at bounding box center [344, 170] width 73 height 129
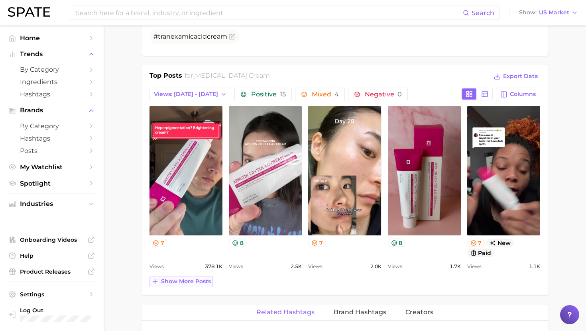
click at [199, 278] on span "Show more posts" at bounding box center [186, 281] width 50 height 7
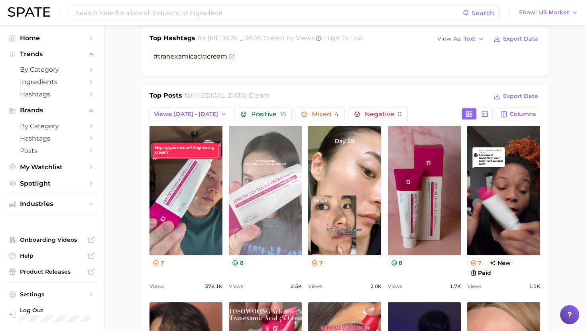
scroll to position [304, 0]
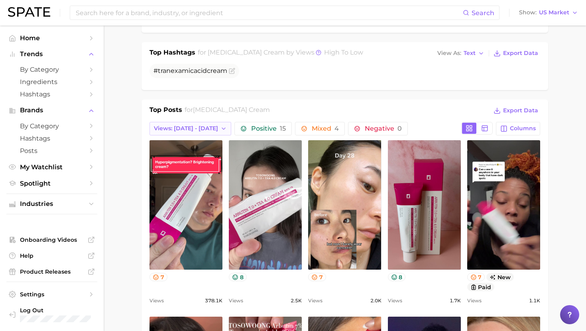
click at [184, 127] on span "Views: Sep 14 - 21" at bounding box center [186, 128] width 64 height 7
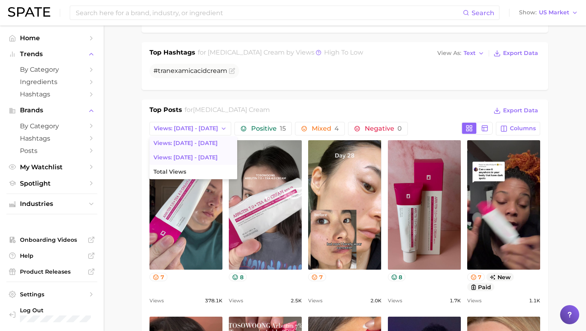
click at [192, 159] on span "Views: Sep 7 - 14" at bounding box center [185, 157] width 64 height 7
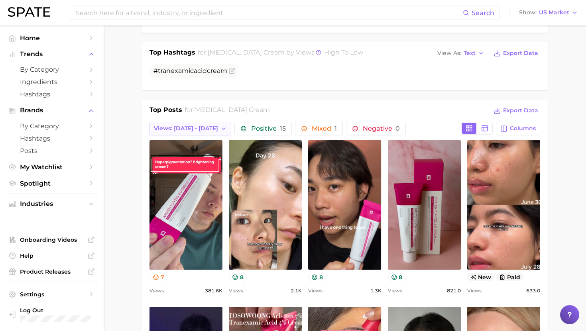
scroll to position [0, 0]
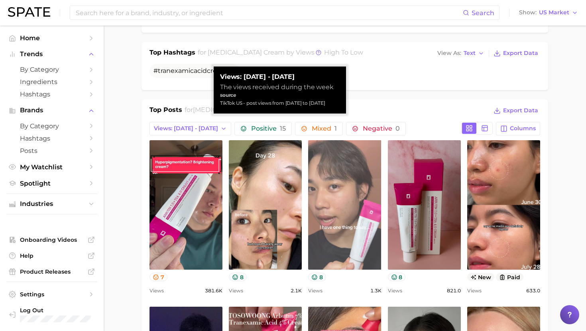
click at [333, 205] on link "view post on TikTok" at bounding box center [344, 204] width 73 height 129
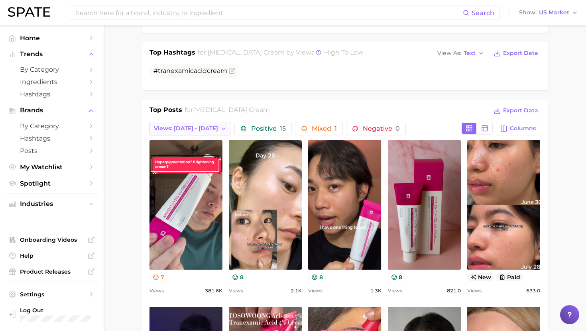
click at [205, 122] on button "Views: Sep 7 - 14" at bounding box center [190, 129] width 82 height 14
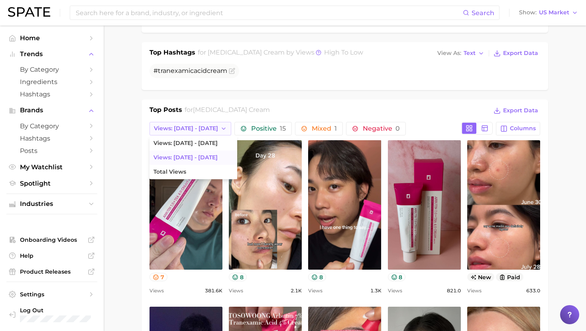
click at [205, 135] on button "Views: Sep 7 - 14" at bounding box center [190, 129] width 82 height 14
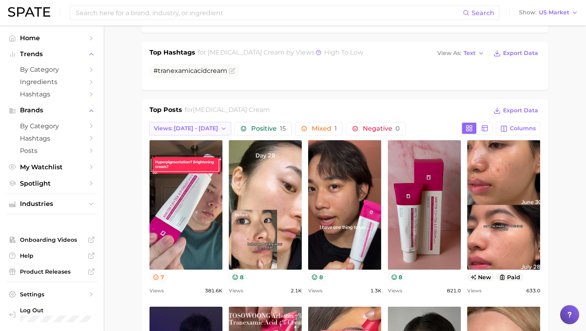
click at [194, 123] on button "Views: Sep 7 - 14" at bounding box center [190, 129] width 82 height 14
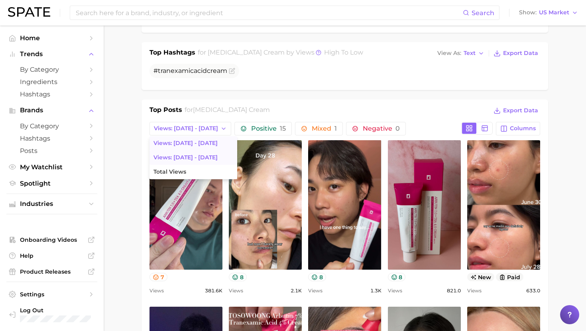
click at [194, 141] on span "Views: Sep 14 - 21" at bounding box center [185, 143] width 64 height 7
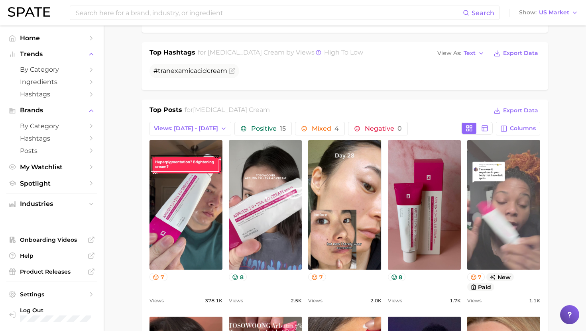
click at [484, 184] on link "view post on TikTok" at bounding box center [503, 204] width 73 height 129
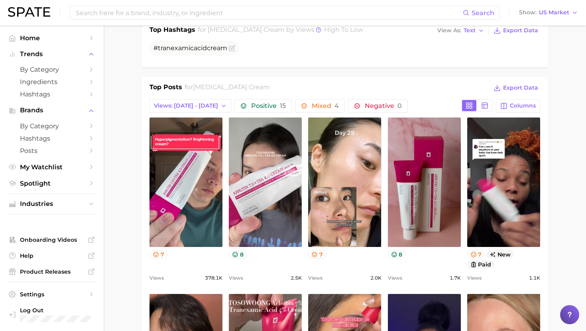
scroll to position [331, 0]
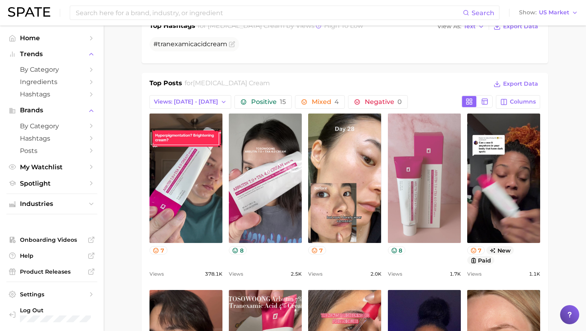
click at [422, 225] on link "view post on TikTok" at bounding box center [424, 178] width 73 height 129
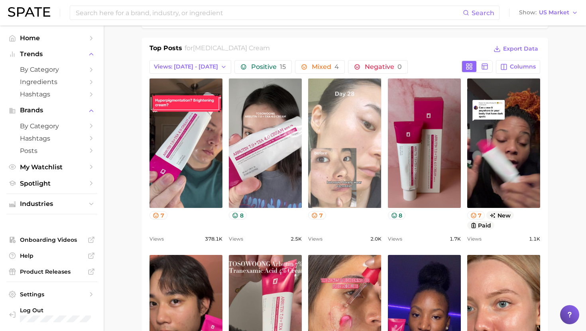
scroll to position [369, 0]
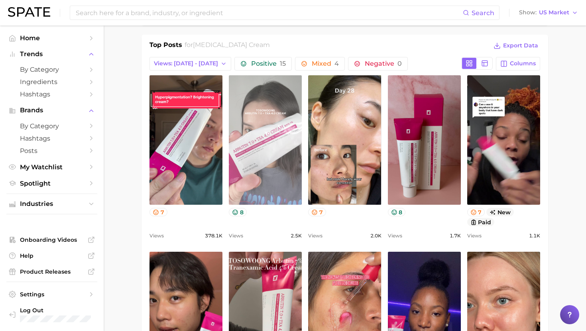
click at [286, 152] on link "view post on TikTok" at bounding box center [265, 139] width 73 height 129
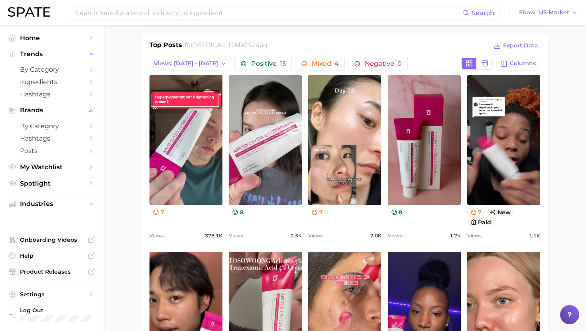
click at [362, 48] on div "Top Posts for tranexamic acid cream Export Data" at bounding box center [344, 46] width 390 height 12
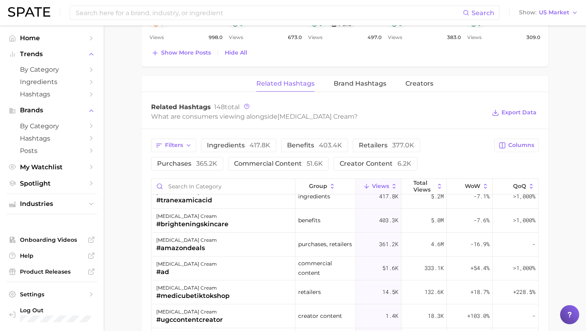
scroll to position [0, 0]
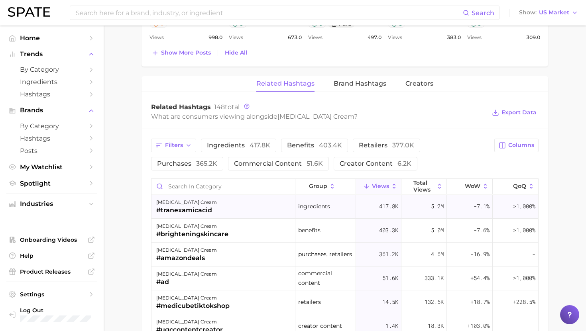
click at [216, 212] on div "tranexamic acid cream #tranexamicacid" at bounding box center [223, 207] width 144 height 24
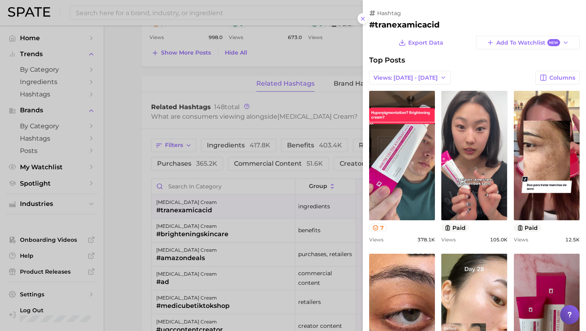
click at [400, 24] on h2 "#tranexamicacid" at bounding box center [474, 25] width 210 height 10
click at [280, 217] on div at bounding box center [293, 165] width 586 height 331
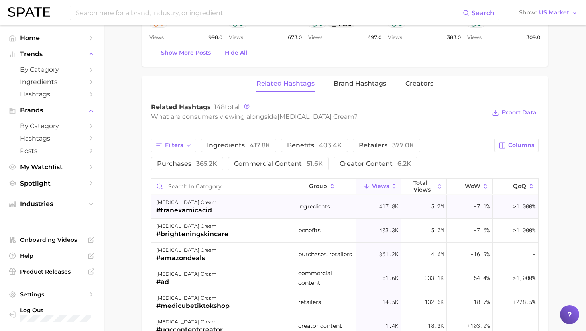
click at [253, 210] on div "tranexamic acid cream #tranexamicacid" at bounding box center [223, 207] width 144 height 24
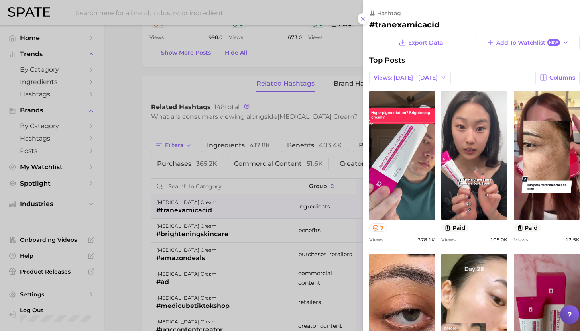
click at [399, 21] on h2 "#tranexamicacid" at bounding box center [474, 25] width 210 height 10
click at [227, 267] on div at bounding box center [293, 165] width 586 height 331
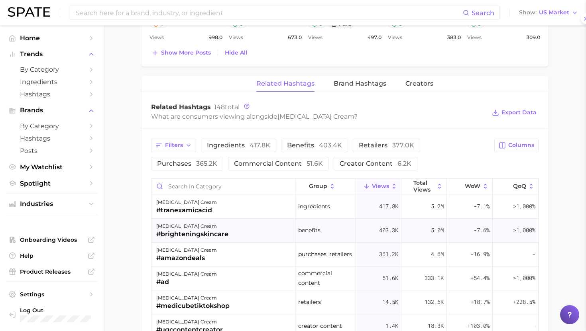
click at [208, 222] on div "tranexamic acid cream" at bounding box center [192, 226] width 72 height 10
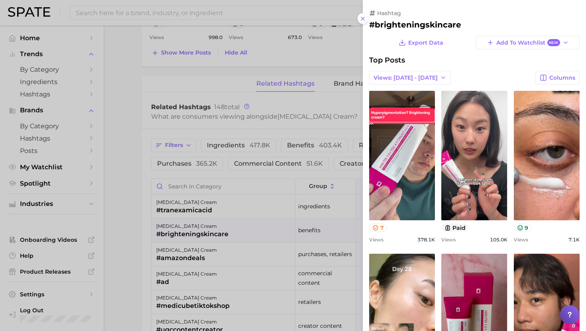
click at [433, 22] on h2 "#brighteningskincare" at bounding box center [474, 25] width 210 height 10
copy h2 "brighteningskincare"
click at [283, 241] on div at bounding box center [293, 165] width 586 height 331
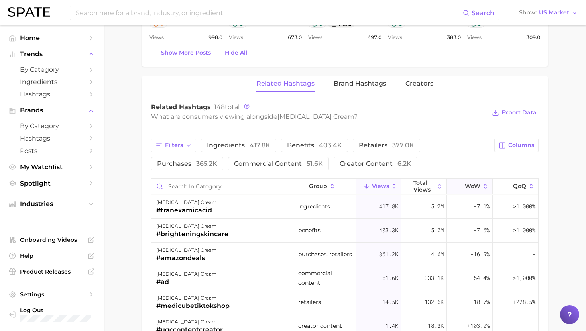
click at [468, 181] on button "WoW" at bounding box center [469, 187] width 45 height 16
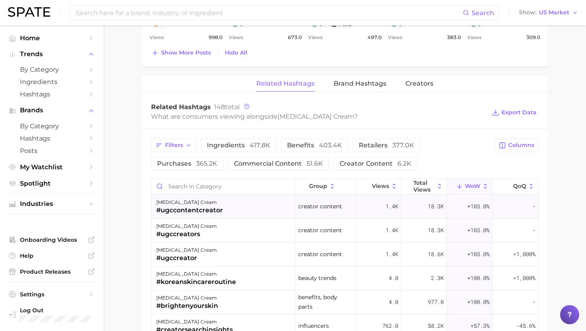
click at [216, 205] on div "tranexamic acid cream" at bounding box center [189, 203] width 67 height 10
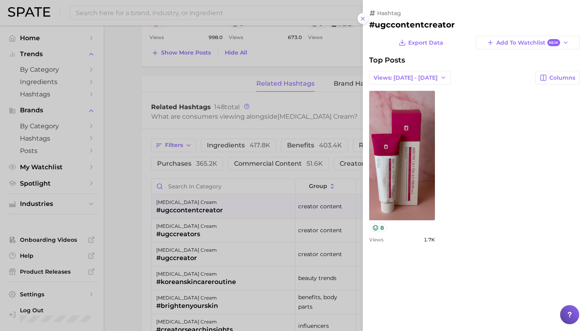
click at [384, 24] on h2 "#ugccontentcreator" at bounding box center [474, 25] width 210 height 10
copy h2 "ugccontentcreator"
click at [262, 246] on div at bounding box center [293, 165] width 586 height 331
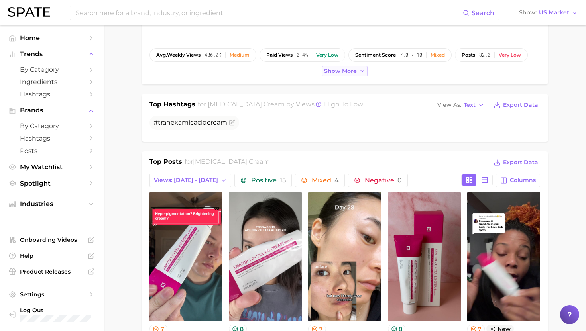
click at [341, 69] on span "Show more" at bounding box center [340, 71] width 33 height 7
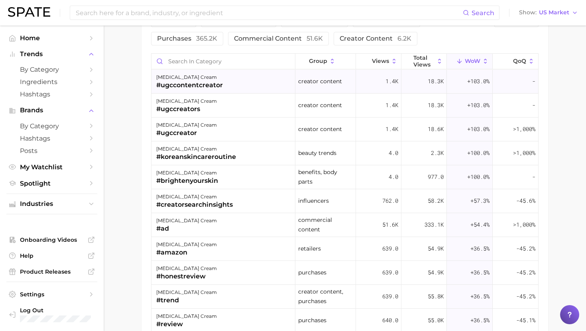
click at [215, 79] on div "tranexamic acid cream" at bounding box center [189, 78] width 67 height 10
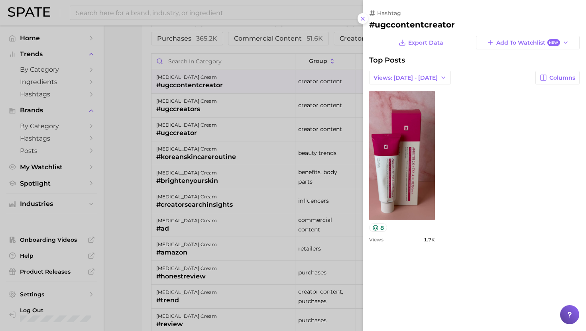
click at [398, 26] on h2 "#ugccontentcreator" at bounding box center [474, 25] width 210 height 10
copy h2 "ugccontentcreator"
click at [282, 52] on div at bounding box center [293, 165] width 586 height 331
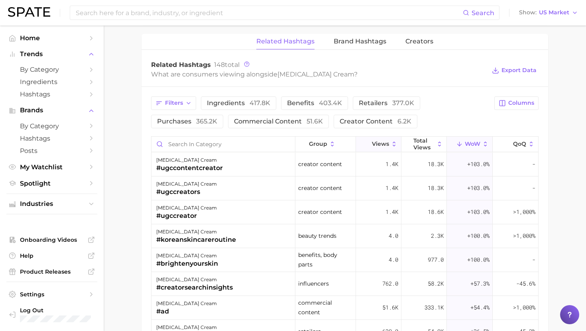
click at [368, 137] on button "Views" at bounding box center [378, 145] width 45 height 16
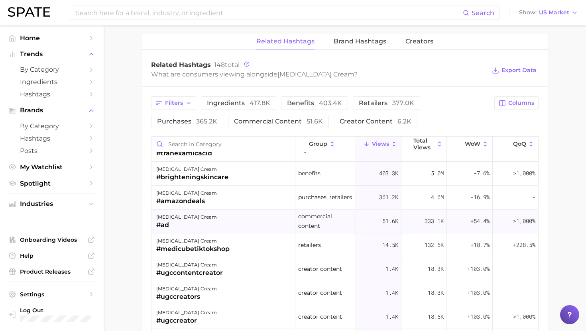
scroll to position [15, 0]
click at [251, 240] on div "tranexamic acid cream #medicubetiktokshop" at bounding box center [223, 245] width 144 height 24
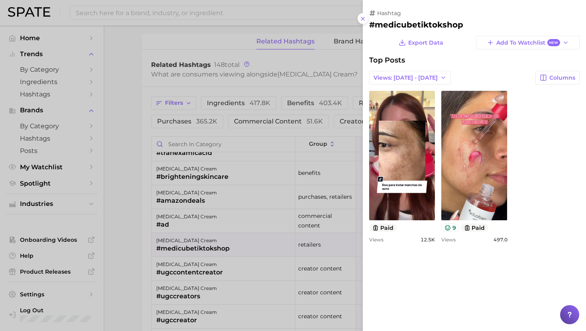
scroll to position [0, 0]
click at [250, 239] on div at bounding box center [293, 165] width 586 height 331
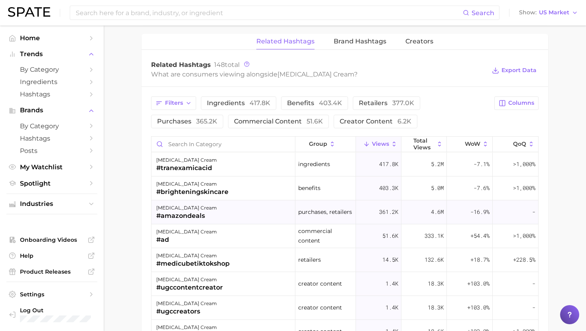
click at [231, 220] on div "tranexamic acid cream #amazondeals" at bounding box center [223, 212] width 144 height 24
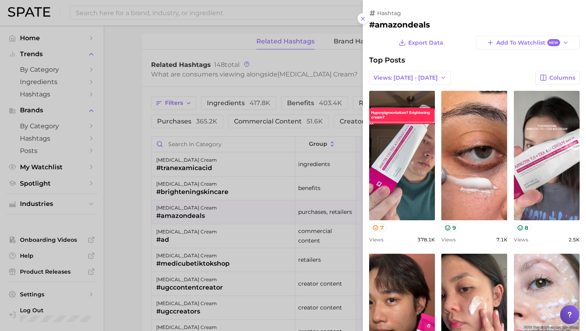
click at [231, 212] on div at bounding box center [293, 165] width 586 height 331
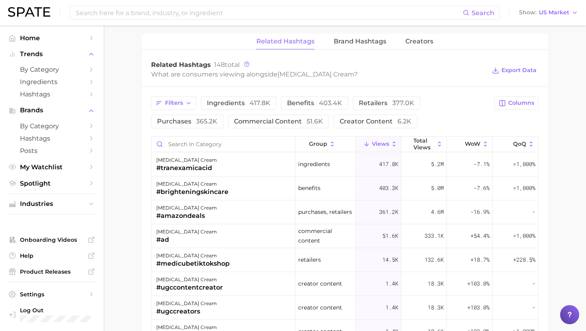
click at [231, 212] on div "tranexamic acid cream #amazondeals" at bounding box center [223, 212] width 144 height 24
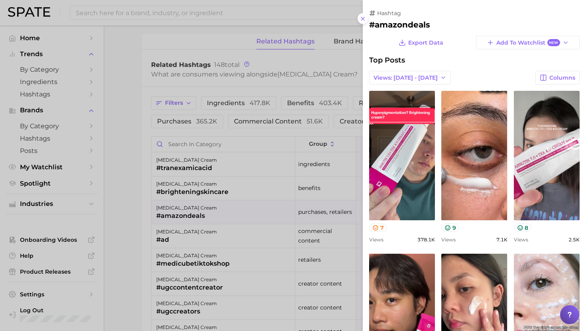
click at [388, 21] on h2 "#amazondeals" at bounding box center [474, 25] width 210 height 10
copy div "#amazondeals Export Data Add to Watchlist New"
click at [235, 201] on div at bounding box center [293, 165] width 586 height 331
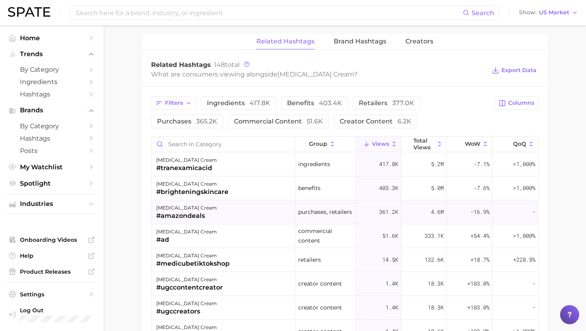
click at [237, 215] on div "tranexamic acid cream #amazondeals" at bounding box center [223, 212] width 144 height 24
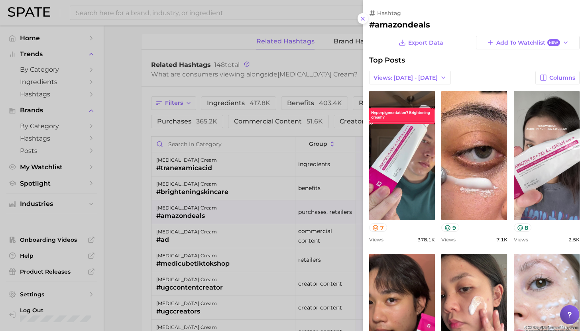
click at [194, 124] on div at bounding box center [293, 165] width 586 height 331
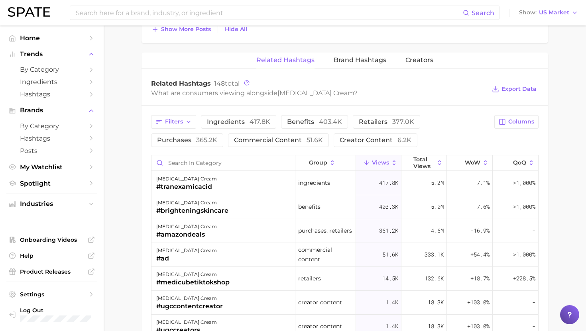
scroll to position [788, 0]
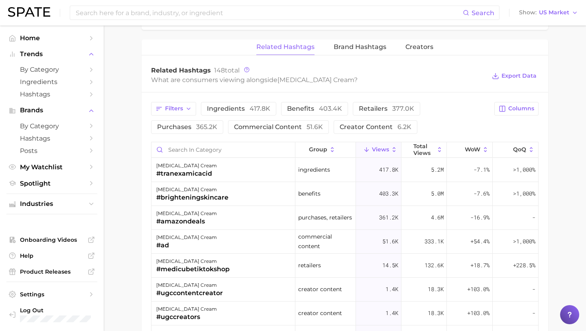
click at [362, 55] on div "Related Hashtags Brand Hashtags Creators Related Hashtags 148 total What are co…" at bounding box center [344, 260] width 406 height 443
click at [362, 47] on span "Brand Hashtags" at bounding box center [359, 46] width 53 height 7
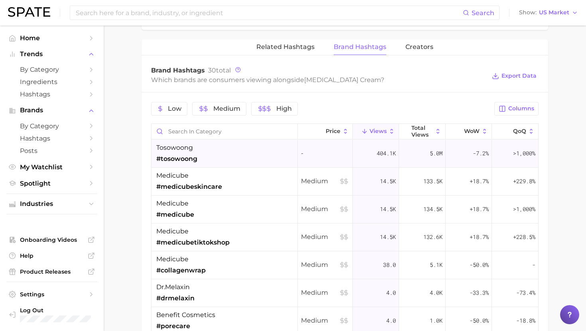
click at [227, 142] on div "tosowoong #tosowoong" at bounding box center [224, 154] width 146 height 28
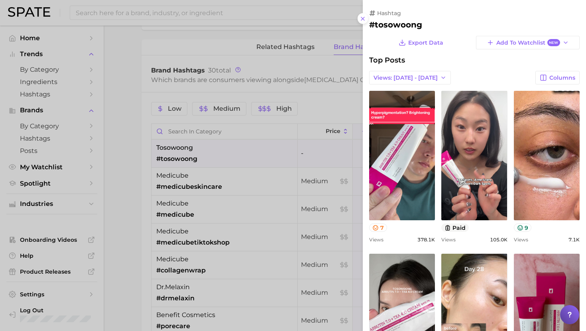
scroll to position [0, 0]
click at [223, 154] on div at bounding box center [293, 165] width 586 height 331
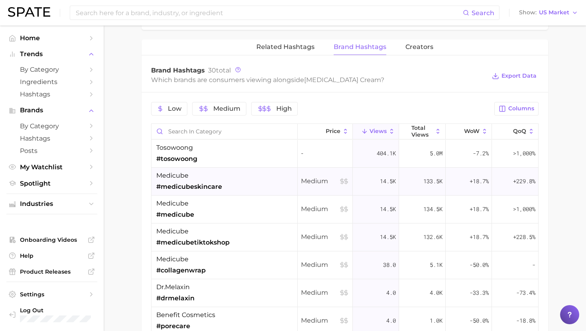
click at [178, 178] on span "medicube" at bounding box center [172, 176] width 32 height 10
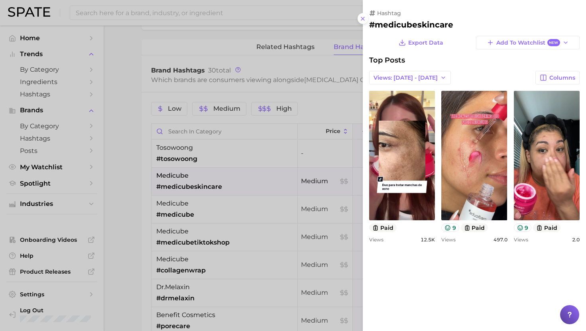
click at [182, 177] on div at bounding box center [293, 165] width 586 height 331
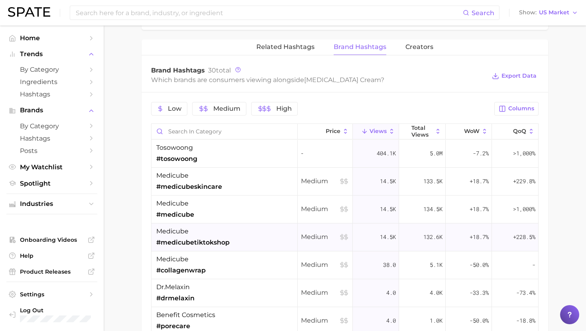
click at [196, 236] on div "medicube #medicubetiktokshop" at bounding box center [192, 237] width 73 height 21
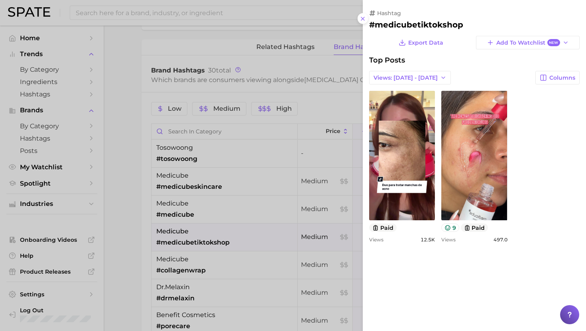
click at [196, 234] on div at bounding box center [293, 165] width 586 height 331
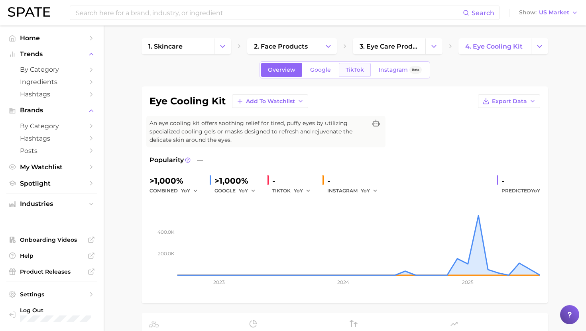
click at [355, 71] on span "TikTok" at bounding box center [354, 70] width 18 height 7
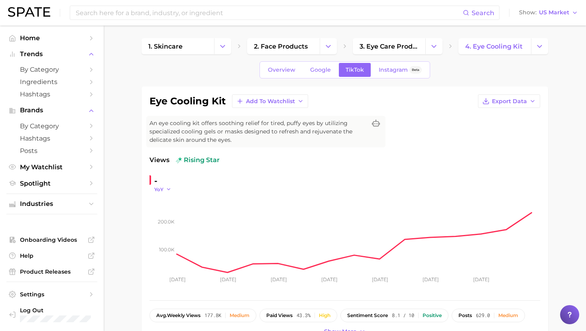
click at [166, 187] on icon "button" at bounding box center [169, 189] width 6 height 6
click at [165, 220] on button "QoQ" at bounding box center [198, 215] width 88 height 14
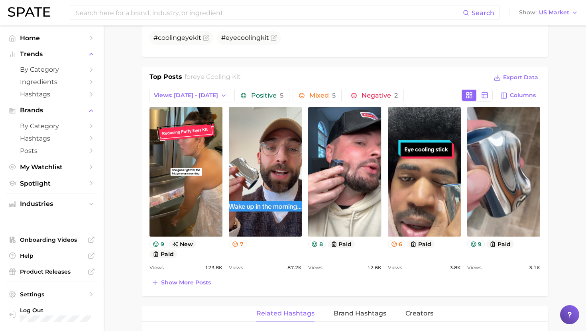
scroll to position [346, 0]
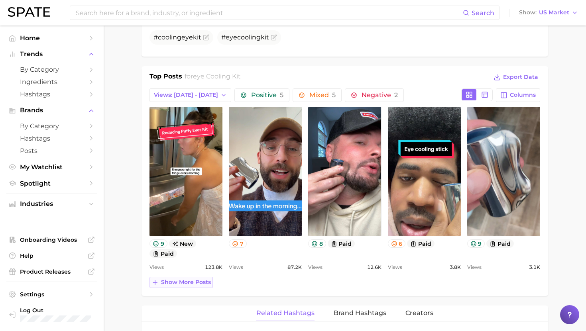
click at [179, 280] on span "Show more posts" at bounding box center [186, 282] width 50 height 7
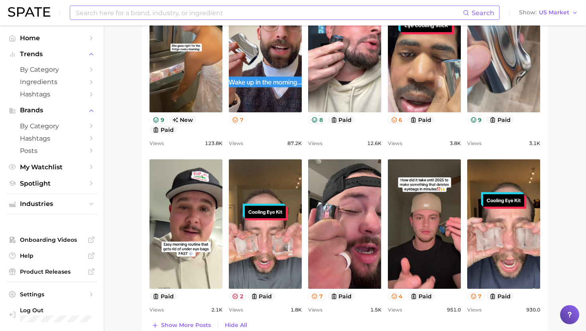
scroll to position [476, 0]
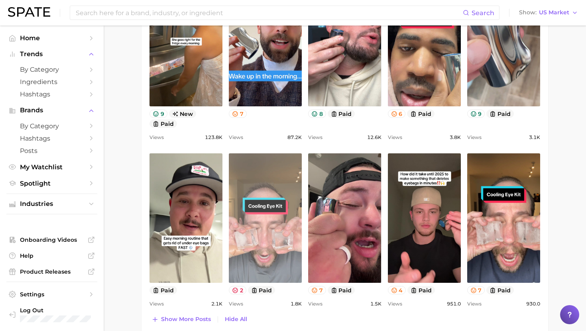
click at [276, 237] on link "view post on TikTok" at bounding box center [265, 217] width 73 height 129
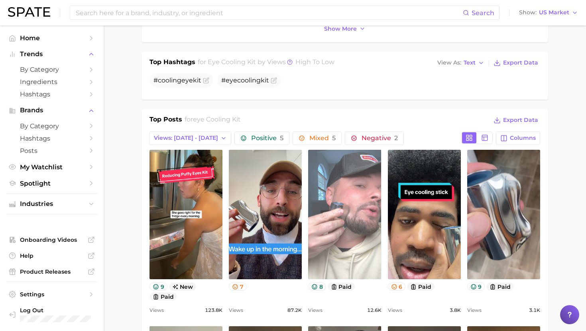
scroll to position [59, 0]
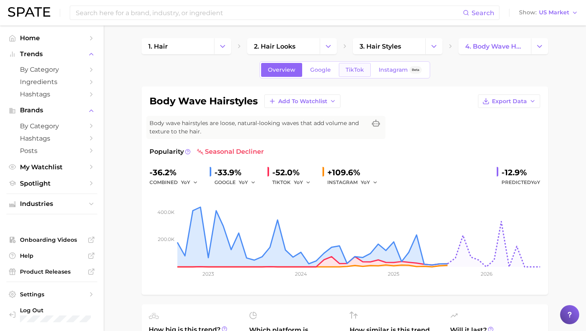
click at [348, 69] on span "TikTok" at bounding box center [354, 70] width 18 height 7
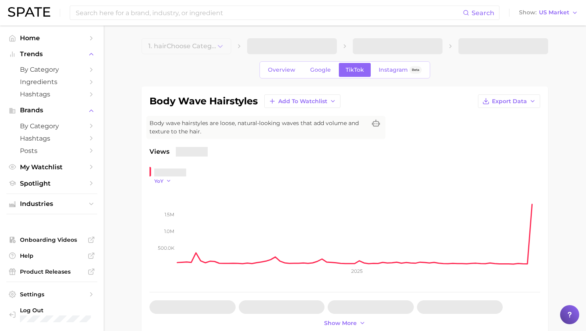
click at [160, 180] on span "YoY" at bounding box center [158, 181] width 9 height 7
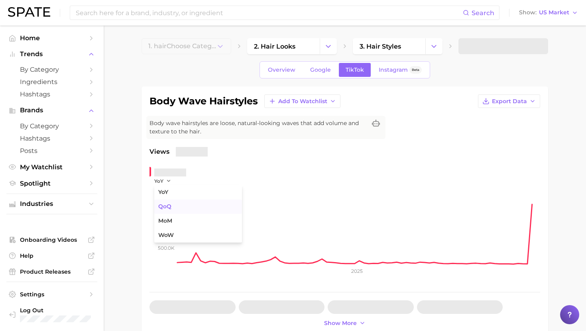
click at [164, 209] on span "QoQ" at bounding box center [164, 206] width 13 height 7
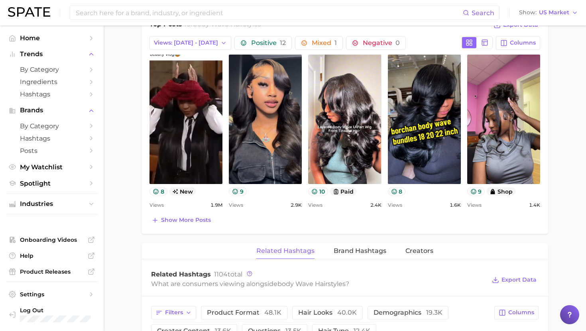
scroll to position [390, 0]
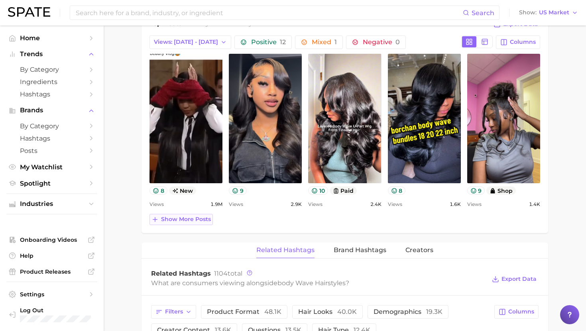
click at [187, 219] on span "Show more posts" at bounding box center [186, 219] width 50 height 7
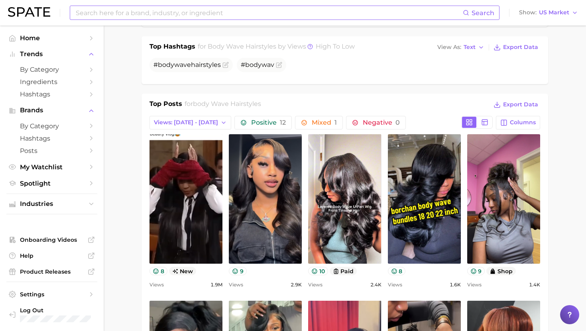
scroll to position [312, 0]
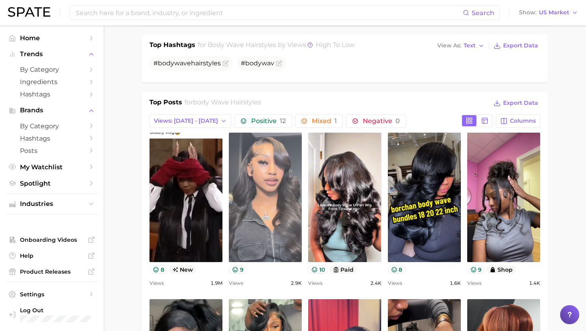
click at [273, 190] on link "view post on TikTok" at bounding box center [265, 197] width 73 height 129
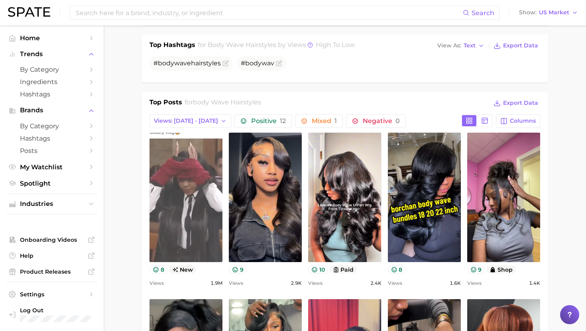
click at [182, 206] on link "view post on TikTok" at bounding box center [185, 197] width 73 height 129
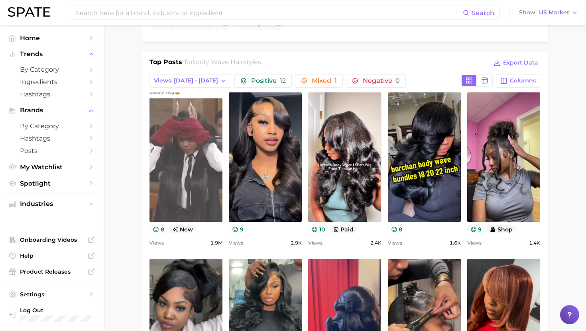
scroll to position [365, 0]
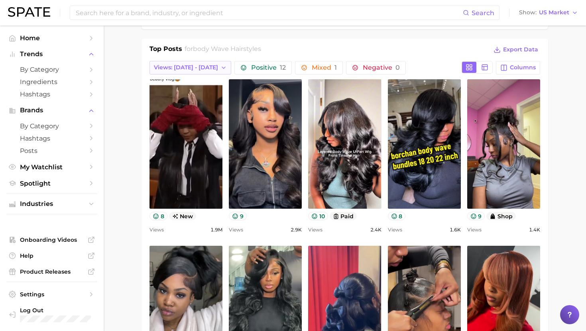
click at [192, 70] on span "Views: [DATE] - [DATE]" at bounding box center [186, 67] width 64 height 7
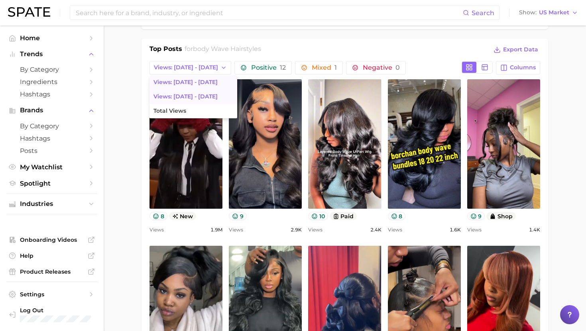
click at [192, 95] on span "Views: [DATE] - [DATE]" at bounding box center [185, 96] width 64 height 7
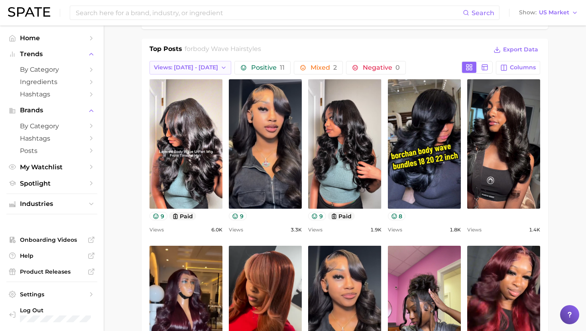
scroll to position [0, 0]
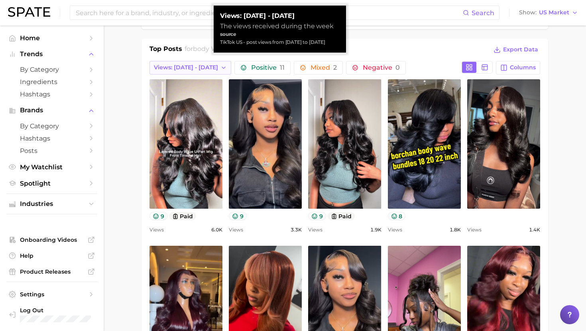
click at [191, 63] on button "Views: [DATE] - [DATE]" at bounding box center [190, 68] width 82 height 14
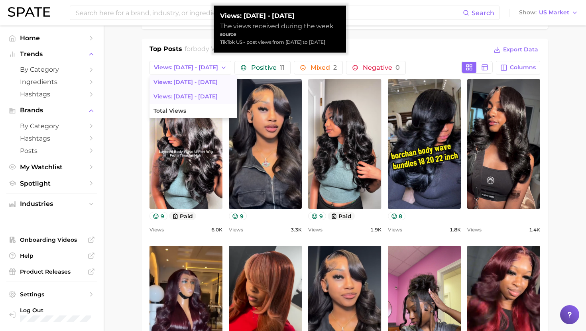
click at [191, 79] on span "Views: [DATE] - [DATE]" at bounding box center [185, 82] width 64 height 7
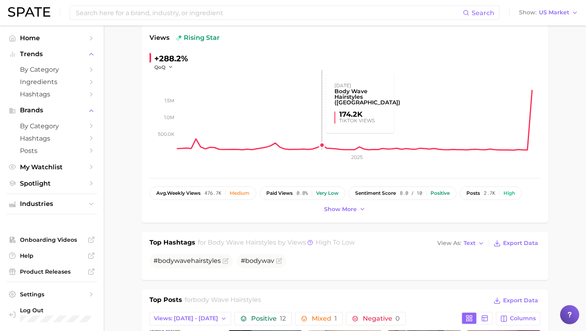
scroll to position [220, 0]
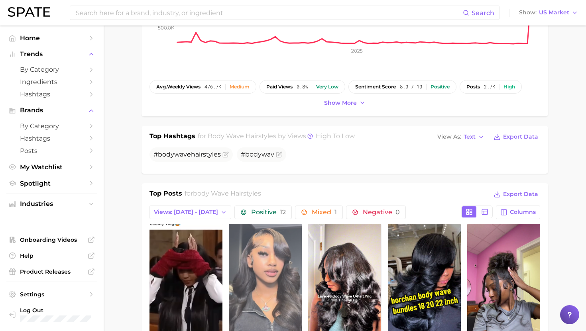
click at [269, 246] on link "view post on TikTok" at bounding box center [265, 288] width 73 height 129
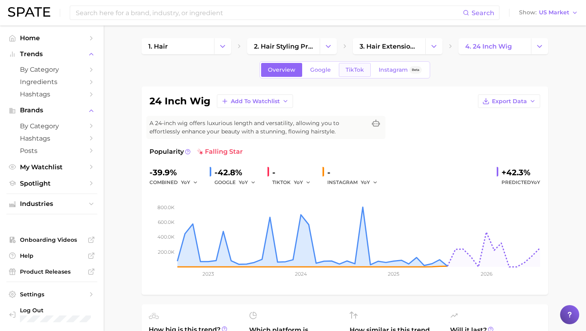
click at [357, 76] on link "TikTok" at bounding box center [355, 70] width 32 height 14
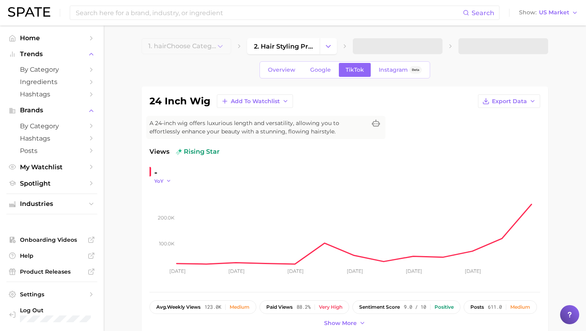
click at [162, 181] on span "YoY" at bounding box center [158, 181] width 9 height 7
click at [174, 207] on button "QoQ" at bounding box center [198, 207] width 88 height 14
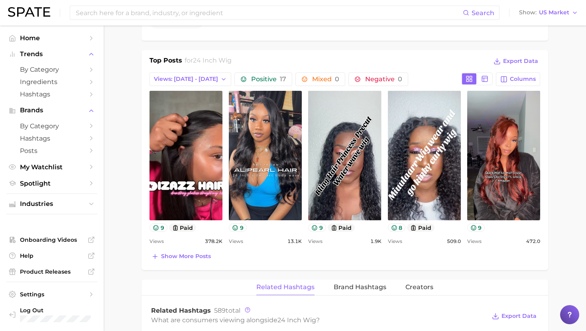
scroll to position [356, 0]
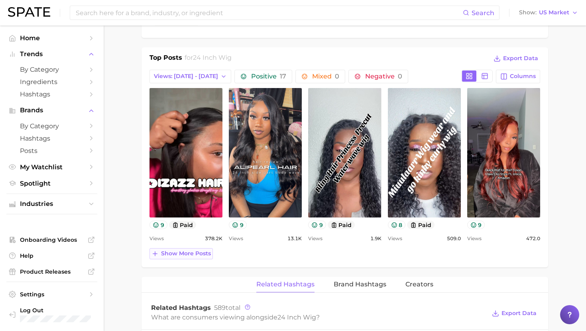
click at [187, 254] on span "Show more posts" at bounding box center [186, 253] width 50 height 7
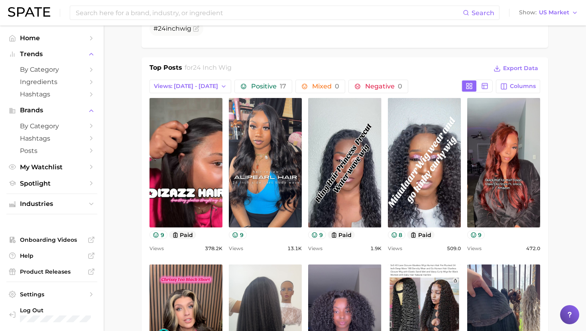
scroll to position [311, 0]
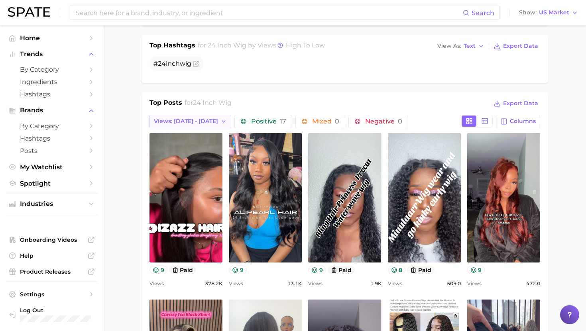
click at [190, 117] on button "Views: [DATE] - [DATE]" at bounding box center [190, 122] width 82 height 14
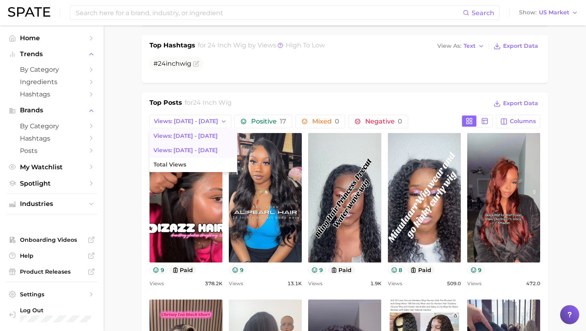
click at [187, 153] on span "Views: [DATE] - [DATE]" at bounding box center [185, 150] width 64 height 7
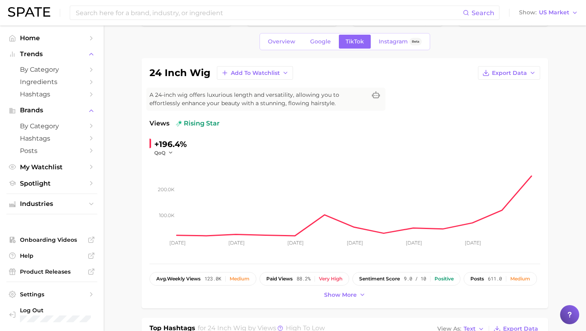
scroll to position [0, 0]
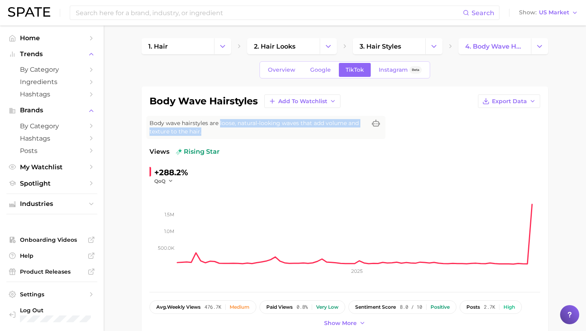
click at [221, 127] on span "Body wave hairstyles are loose, natural-looking waves that add volume and textu…" at bounding box center [257, 127] width 217 height 17
click at [221, 125] on span "Body wave hairstyles are loose, natural-looking waves that add volume and textu…" at bounding box center [257, 127] width 217 height 17
drag, startPoint x: 218, startPoint y: 123, endPoint x: 227, endPoint y: 135, distance: 14.6
click at [227, 135] on span "Body wave hairstyles are loose, natural-looking waves that add volume and textu…" at bounding box center [257, 127] width 217 height 17
copy span "loose, natural-looking waves that add volume and texture to the hair."
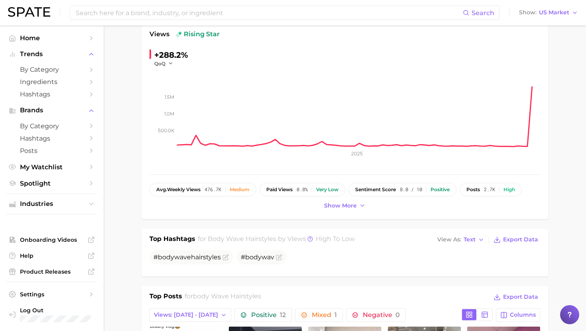
scroll to position [119, 0]
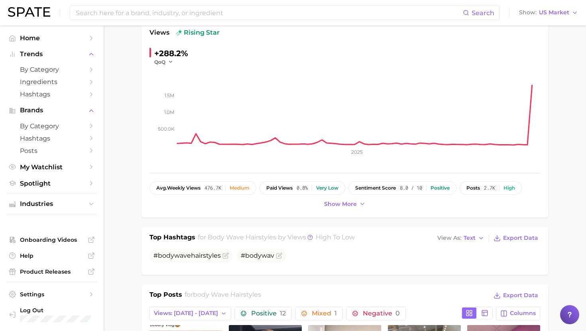
click at [347, 210] on div "body wave hairstyles Add to Watchlist Export Data Body wave hairstyles are loos…" at bounding box center [344, 92] width 406 height 250
click at [343, 205] on span "Show more" at bounding box center [340, 204] width 33 height 7
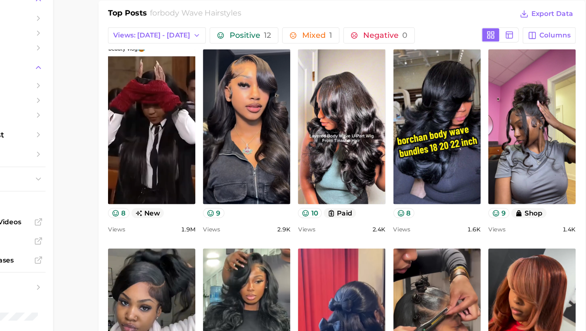
scroll to position [373, 0]
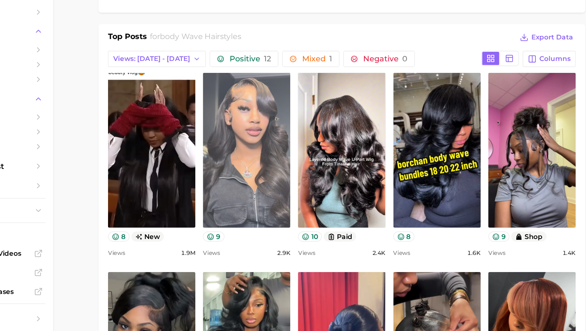
click at [265, 132] on link "view post on TikTok" at bounding box center [265, 153] width 73 height 129
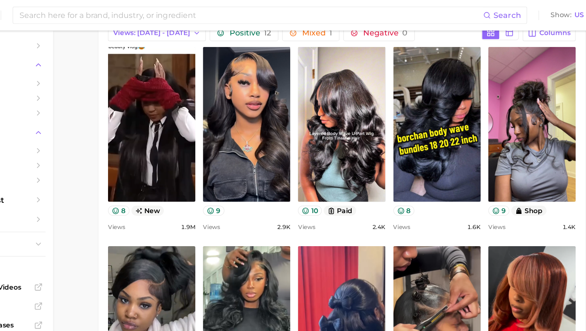
scroll to position [419, 0]
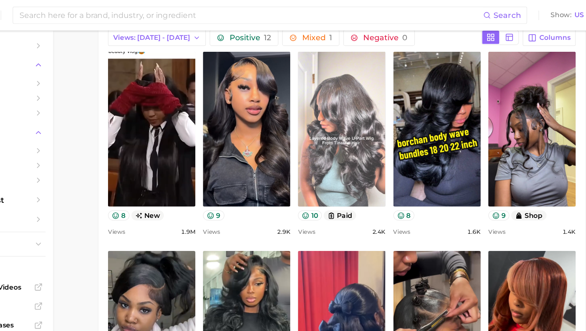
click at [356, 129] on link "view post on TikTok" at bounding box center [344, 107] width 73 height 129
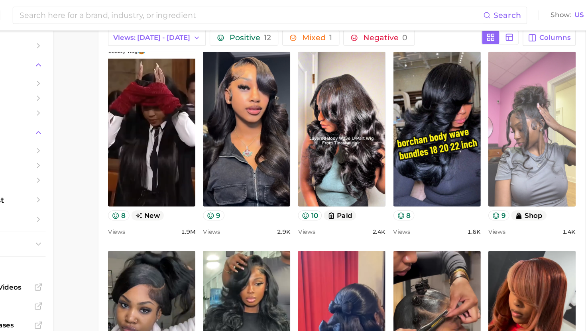
click at [490, 76] on link "view post on TikTok" at bounding box center [503, 107] width 73 height 129
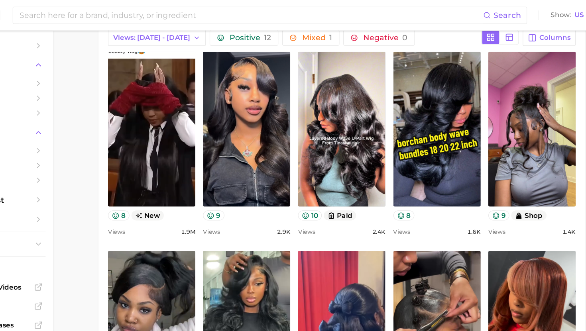
click at [505, 16] on div "Search Show US Market" at bounding box center [293, 12] width 570 height 25
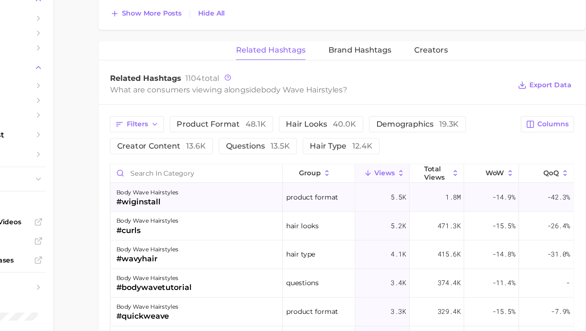
click at [262, 212] on div "body wave hairstyles #wiginstall" at bounding box center [223, 220] width 144 height 24
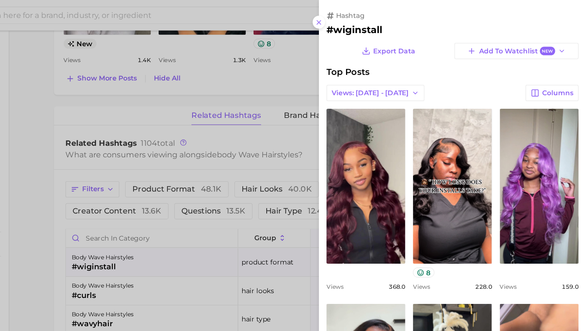
scroll to position [0, 0]
click at [397, 24] on h2 "#wiginstall" at bounding box center [474, 25] width 210 height 10
copy h2 "wiginstall"
click at [334, 123] on div at bounding box center [293, 165] width 586 height 331
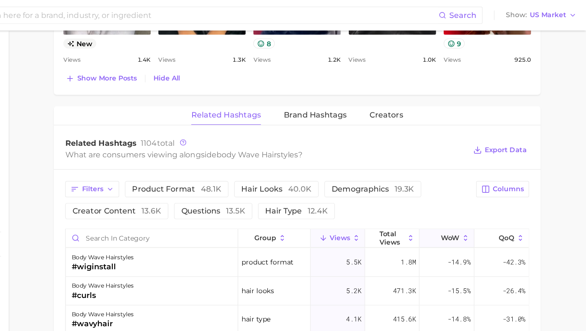
click at [472, 197] on span "WoW" at bounding box center [473, 199] width 16 height 6
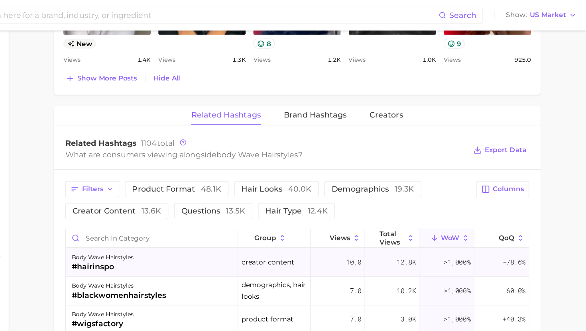
click at [218, 216] on div "body wave hairstyles #hairinspo" at bounding box center [223, 220] width 144 height 24
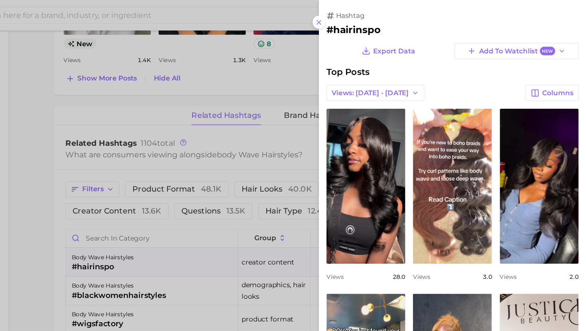
click at [408, 25] on h2 "#hairinspo" at bounding box center [474, 25] width 210 height 10
copy h2 "hairinspo"
click at [300, 86] on div at bounding box center [293, 165] width 586 height 331
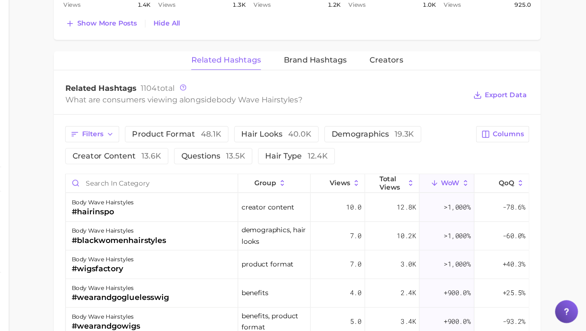
scroll to position [3, 0]
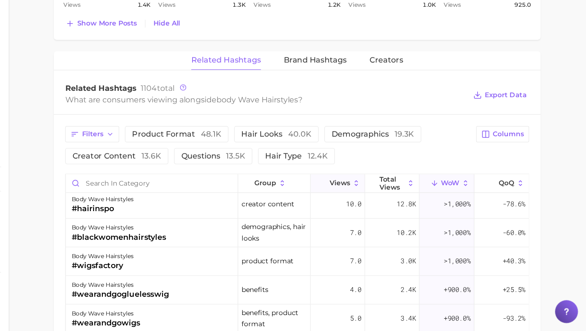
click at [376, 206] on span "Views" at bounding box center [380, 207] width 17 height 6
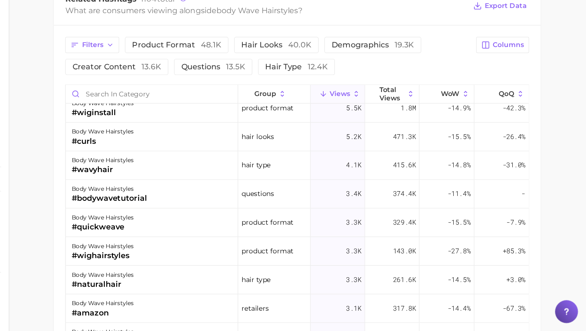
scroll to position [0, 0]
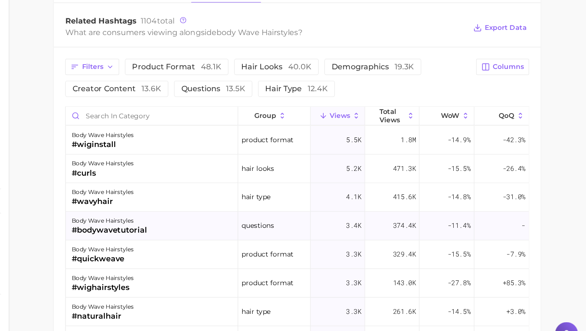
click at [267, 220] on div "body wave hairstyles #bodywavetutorial" at bounding box center [223, 225] width 144 height 24
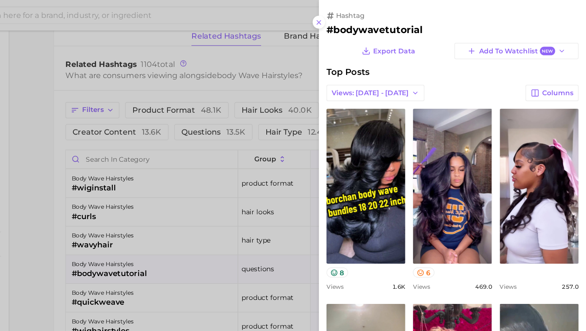
click at [262, 214] on div at bounding box center [293, 165] width 586 height 331
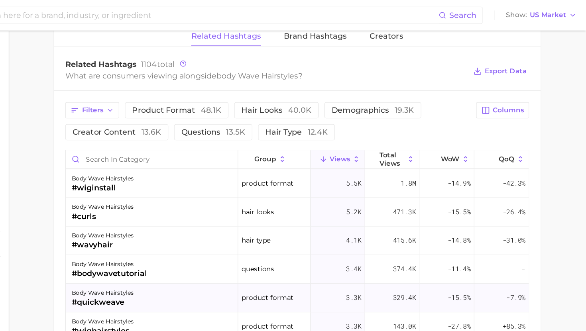
click at [257, 243] on div "body wave hairstyles #quickweave" at bounding box center [223, 249] width 144 height 24
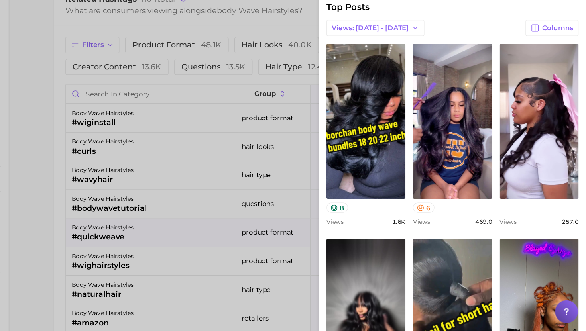
click at [245, 286] on div at bounding box center [293, 165] width 586 height 331
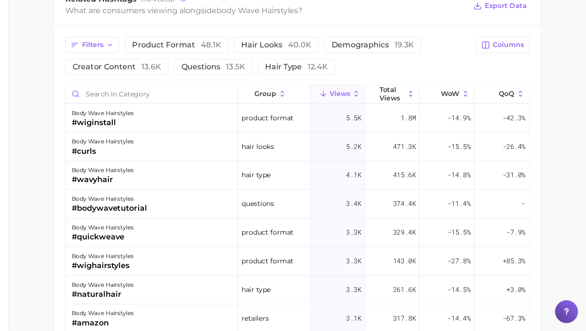
click at [245, 293] on div "body wave hairstyles #naturalhair" at bounding box center [223, 297] width 144 height 24
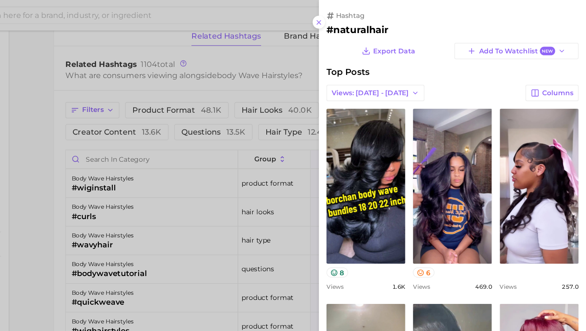
click at [245, 239] on div at bounding box center [293, 165] width 586 height 331
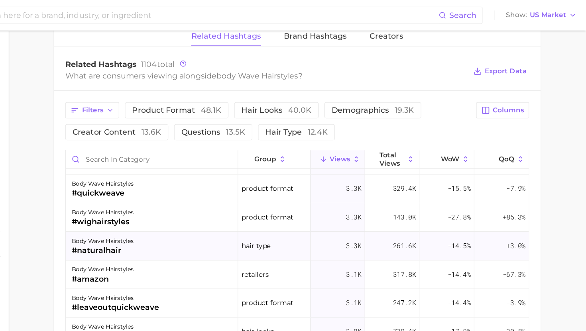
click at [242, 197] on div "body wave hairstyles #naturalhair" at bounding box center [223, 206] width 144 height 24
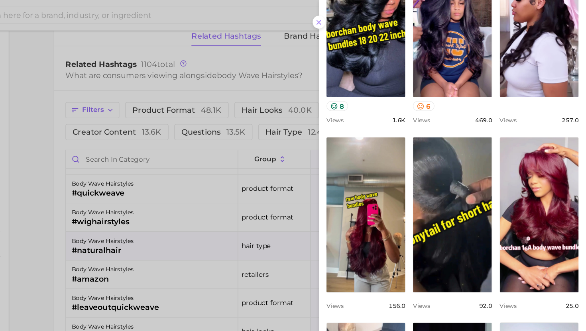
click at [267, 217] on div at bounding box center [293, 165] width 586 height 331
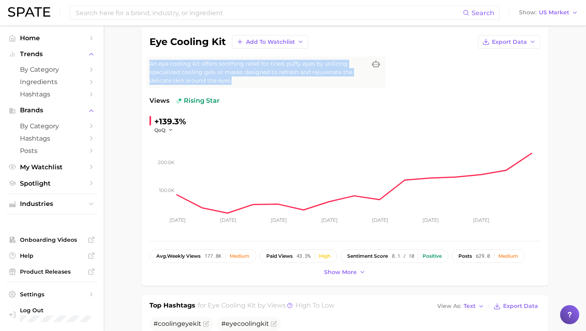
drag, startPoint x: 241, startPoint y: 79, endPoint x: 142, endPoint y: 57, distance: 102.0
click at [142, 57] on div "eye cooling kit Add to Watchlist Export Data An eye cooling kit offers soothing…" at bounding box center [344, 156] width 406 height 259
copy span "An eye cooling kit offers soothing relief for tired, puffy eyes by utilizing sp…"
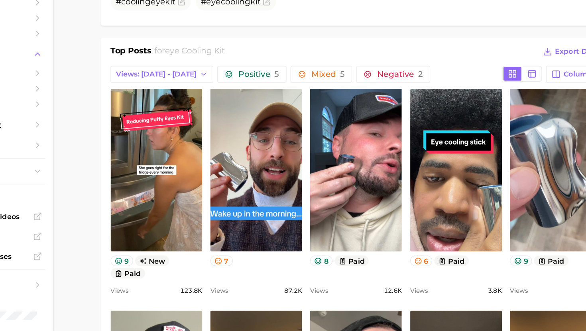
scroll to position [320, 0]
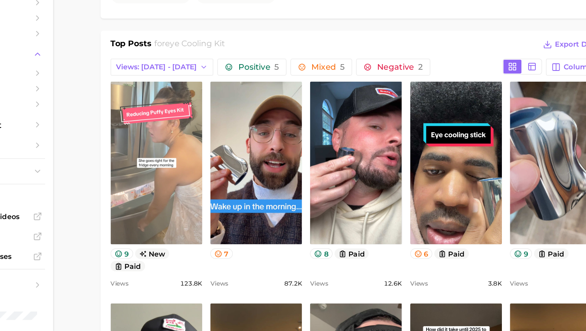
click at [183, 167] on link "view post on TikTok" at bounding box center [185, 197] width 73 height 129
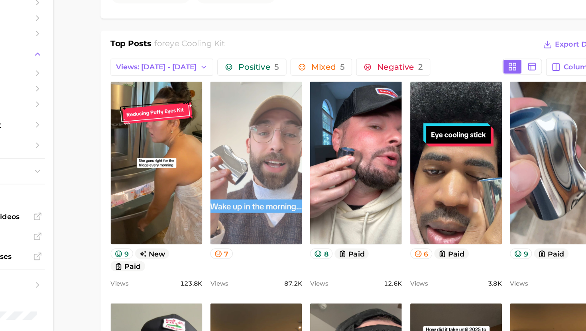
click at [284, 191] on link "view post on TikTok" at bounding box center [265, 197] width 73 height 129
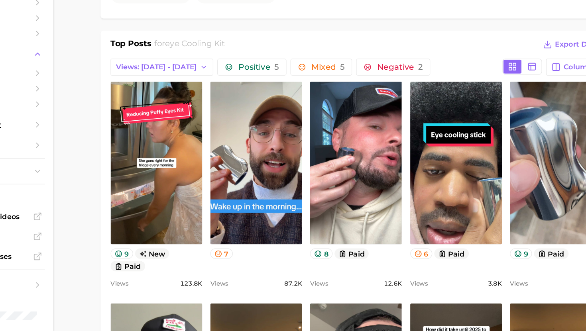
click at [365, 92] on div "Top Posts for eye cooling kit Export Data Views: Sep 14 - 21 Positive 5 Mixed 5…" at bounding box center [344, 290] width 406 height 397
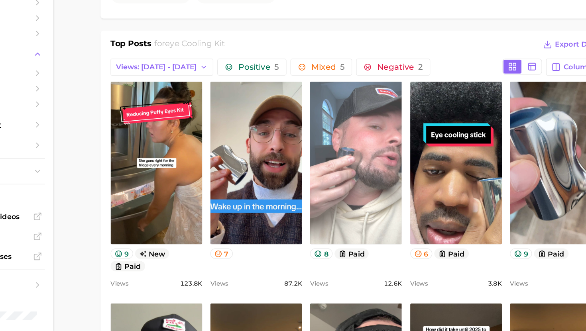
click at [343, 208] on link "view post on TikTok" at bounding box center [344, 197] width 73 height 129
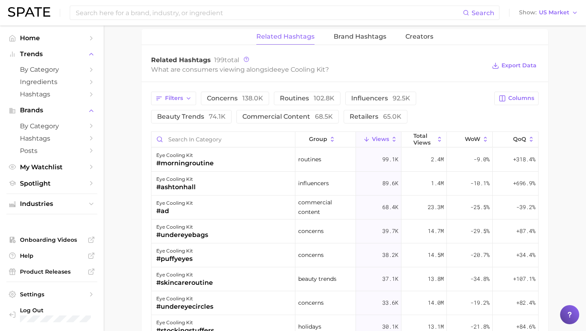
scroll to position [787, 0]
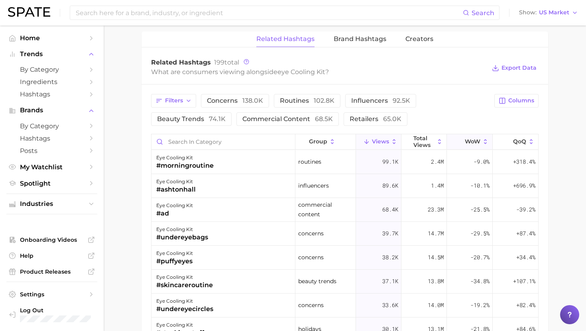
click at [473, 138] on span "WoW" at bounding box center [473, 141] width 16 height 6
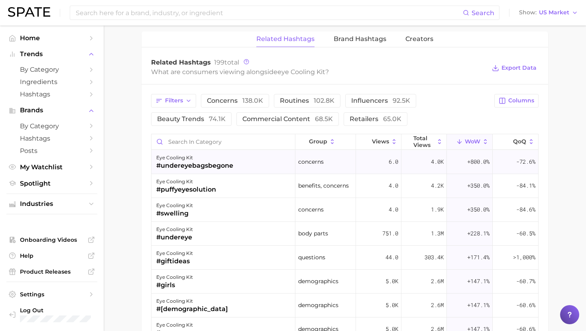
click at [230, 162] on div "#undereyebagsbegone" at bounding box center [194, 166] width 77 height 10
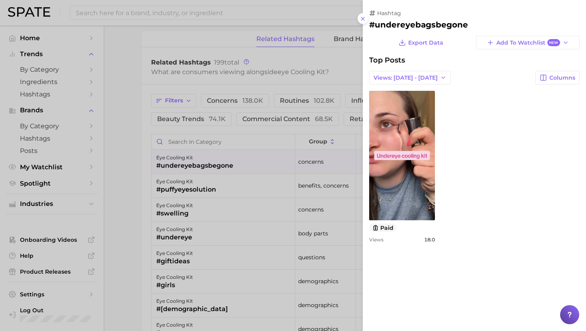
scroll to position [0, 0]
click at [412, 24] on h2 "#undereyebagsbegone" at bounding box center [474, 25] width 210 height 10
copy h2 "undereyebagsbegone"
click at [253, 205] on div at bounding box center [293, 165] width 586 height 331
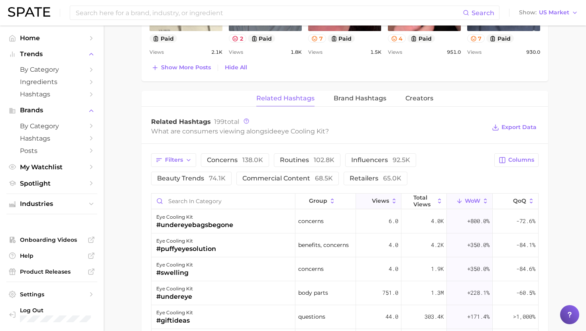
click at [382, 202] on span "Views" at bounding box center [380, 201] width 17 height 6
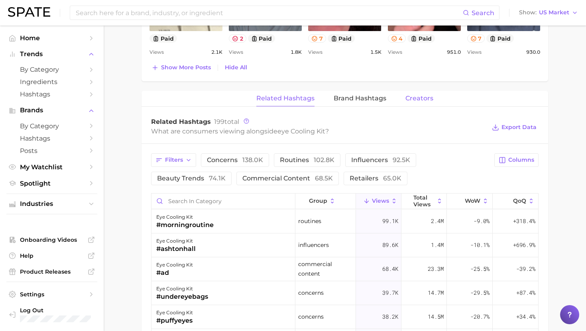
click at [420, 99] on span "Creators" at bounding box center [419, 98] width 28 height 7
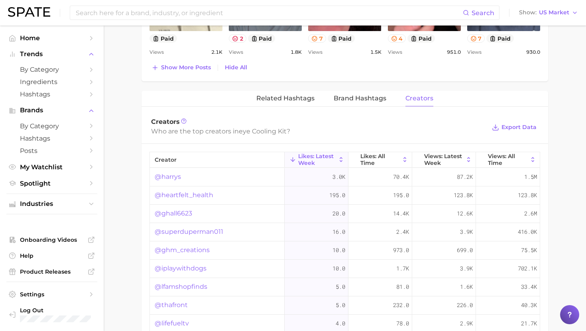
click at [170, 179] on link "@harrys" at bounding box center [168, 177] width 26 height 10
click at [441, 161] on span "Views: Latest Week" at bounding box center [443, 159] width 39 height 13
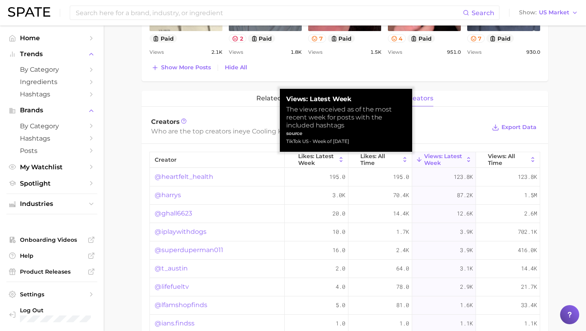
click at [193, 177] on link "@heartfelt_health" at bounding box center [184, 177] width 59 height 10
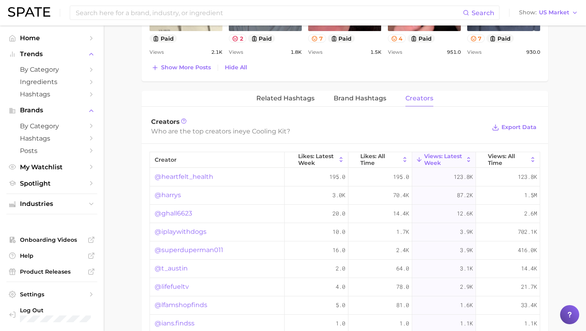
click at [179, 214] on link "@ghall6623" at bounding box center [173, 214] width 37 height 10
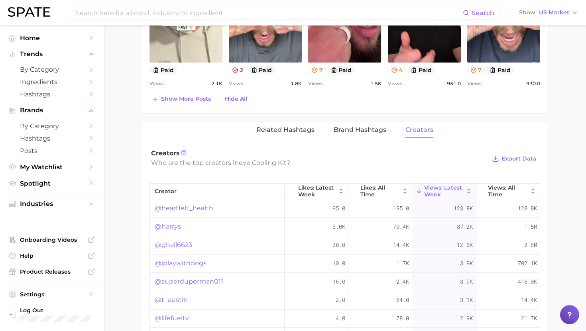
scroll to position [695, 0]
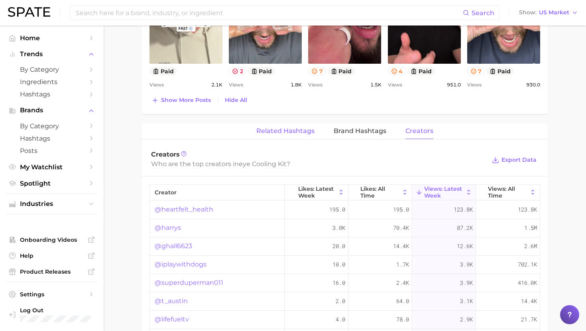
click at [288, 132] on span "Related Hashtags" at bounding box center [285, 130] width 58 height 7
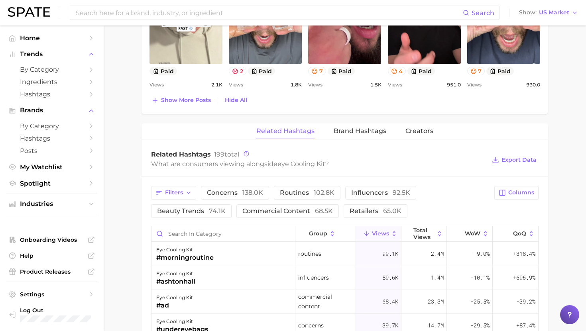
scroll to position [775, 0]
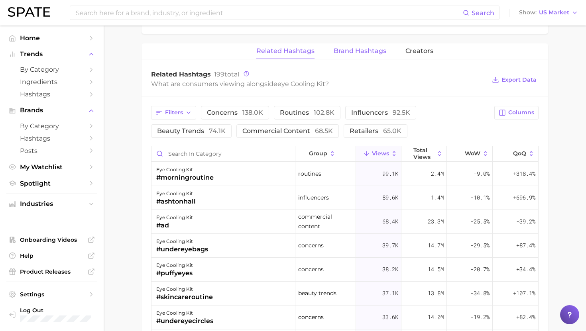
click at [347, 48] on span "Brand Hashtags" at bounding box center [359, 50] width 53 height 7
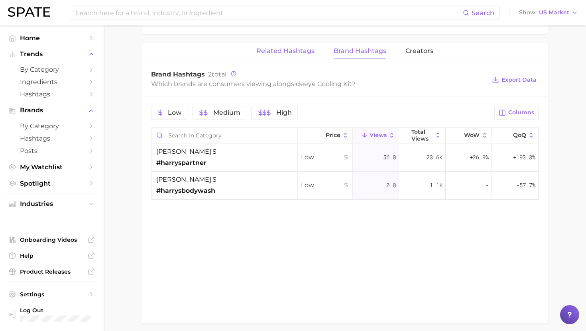
click at [283, 49] on span "Related Hashtags" at bounding box center [285, 50] width 58 height 7
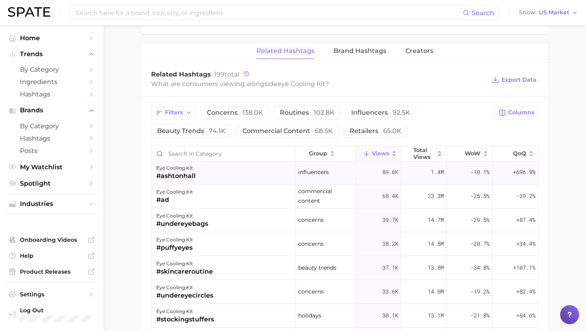
scroll to position [0, 0]
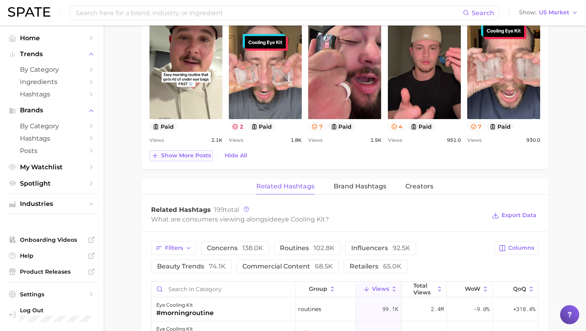
click at [179, 156] on span "Show more posts" at bounding box center [186, 155] width 50 height 7
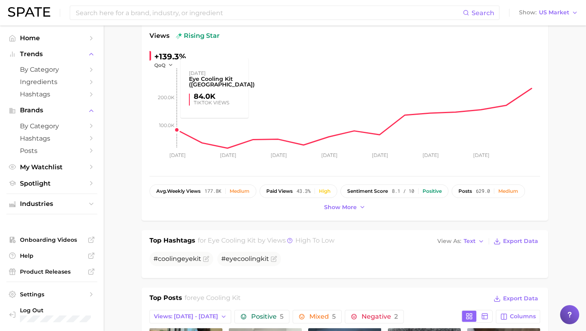
scroll to position [136, 0]
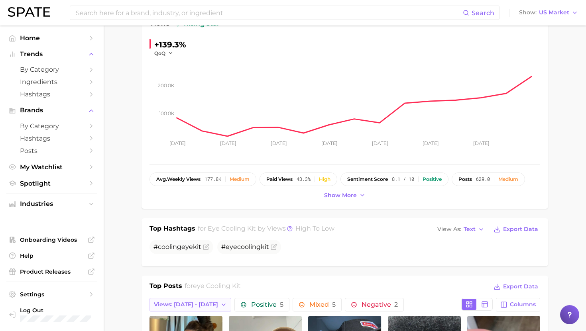
click at [176, 308] on button "Views: [DATE] - [DATE]" at bounding box center [190, 305] width 82 height 14
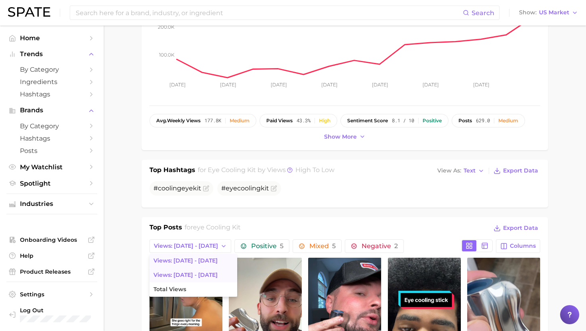
click at [177, 274] on span "Views: [DATE] - [DATE]" at bounding box center [185, 275] width 64 height 7
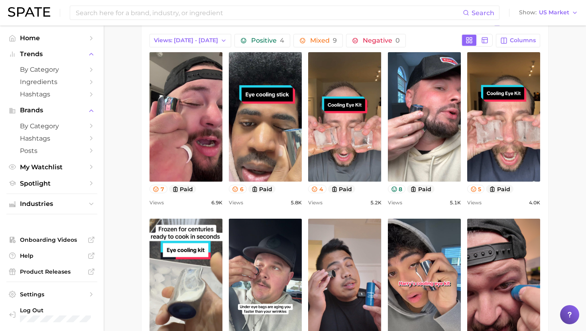
scroll to position [394, 0]
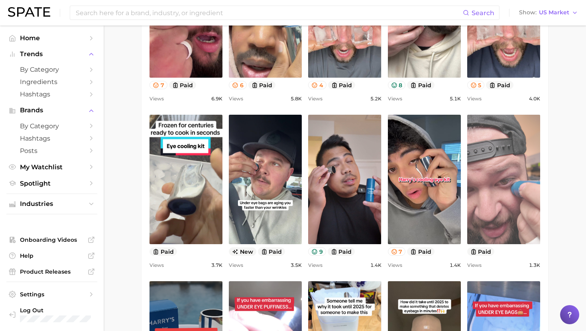
click at [488, 228] on link "view post on TikTok" at bounding box center [503, 179] width 73 height 129
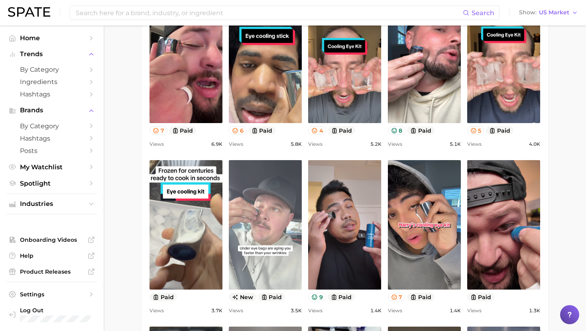
click at [286, 202] on link "view post on TikTok" at bounding box center [265, 224] width 73 height 129
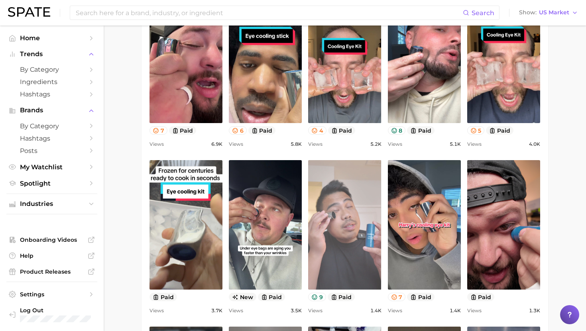
click at [353, 167] on link "view post on TikTok" at bounding box center [344, 224] width 73 height 129
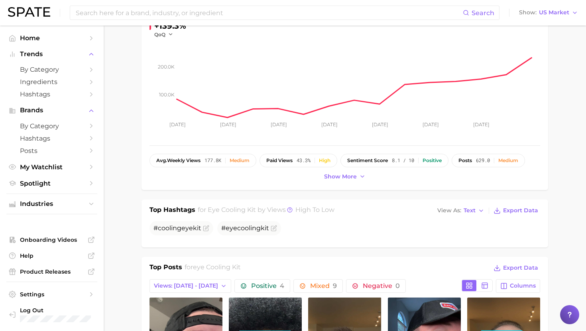
scroll to position [157, 0]
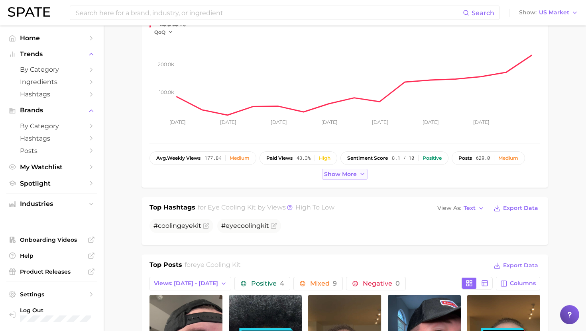
click at [331, 178] on button "Show more" at bounding box center [344, 174] width 45 height 11
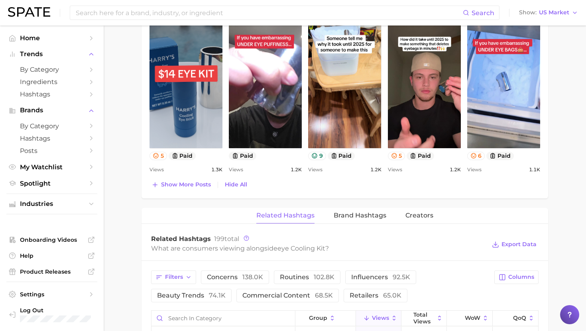
scroll to position [790, 0]
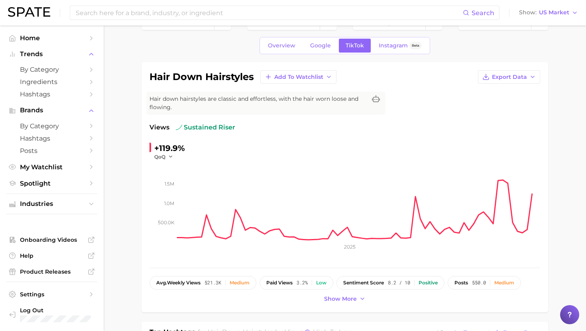
scroll to position [35, 0]
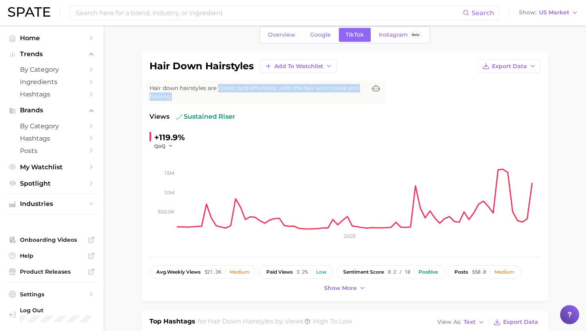
drag, startPoint x: 219, startPoint y: 88, endPoint x: 246, endPoint y: 95, distance: 27.8
click at [246, 95] on span "Hair down hairstyles are classic and effortless, with the hair worn loose and f…" at bounding box center [257, 92] width 217 height 17
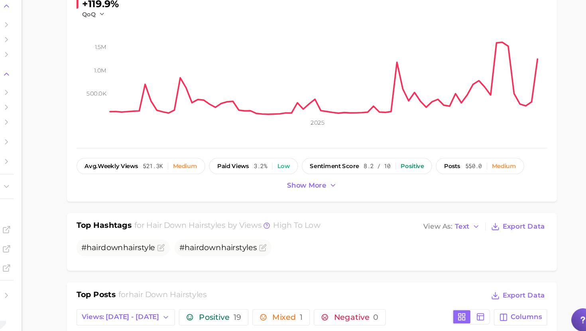
scroll to position [155, 0]
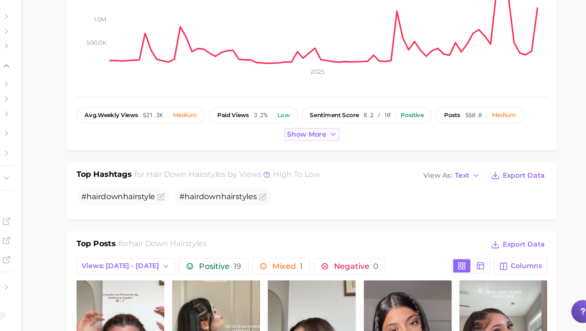
click at [340, 169] on span "Show more" at bounding box center [340, 168] width 33 height 7
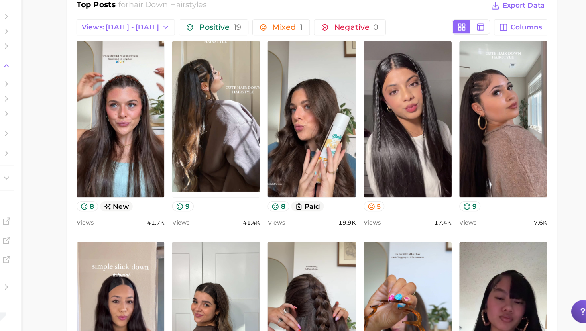
scroll to position [382, 0]
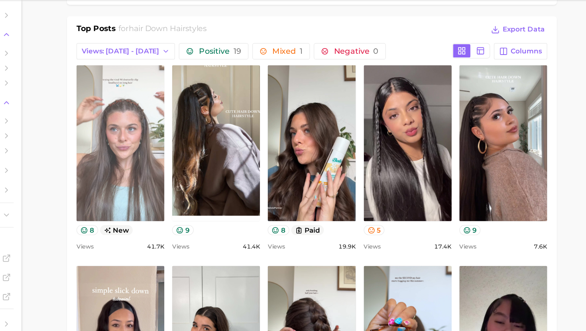
click at [173, 104] on link "view post on TikTok" at bounding box center [185, 144] width 73 height 129
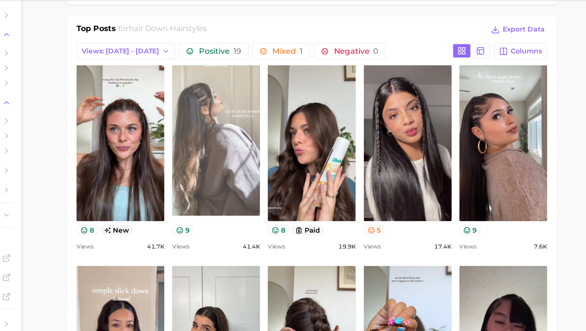
click at [278, 115] on link "view post on TikTok" at bounding box center [265, 144] width 73 height 129
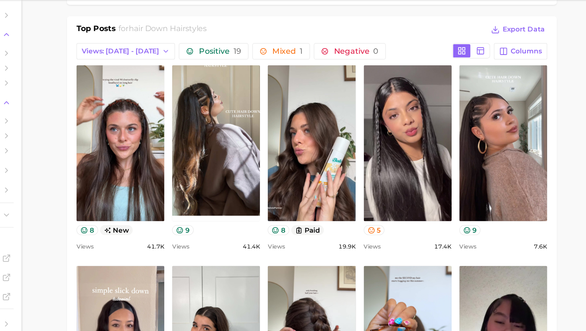
click at [432, 55] on div "Top Posts for hair down hairstyles Export Data" at bounding box center [344, 51] width 390 height 12
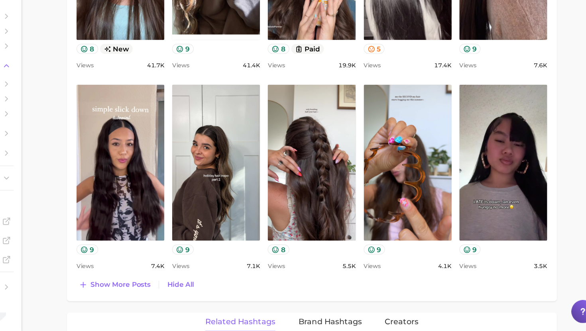
scroll to position [521, 0]
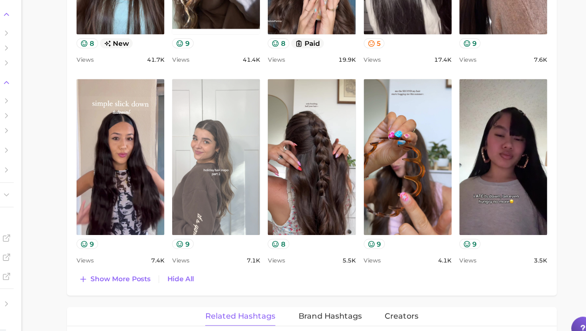
click at [276, 165] on link "view post on TikTok" at bounding box center [265, 172] width 73 height 129
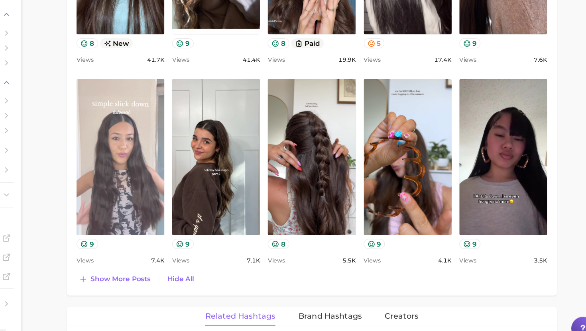
click at [207, 141] on link "view post on TikTok" at bounding box center [185, 172] width 73 height 129
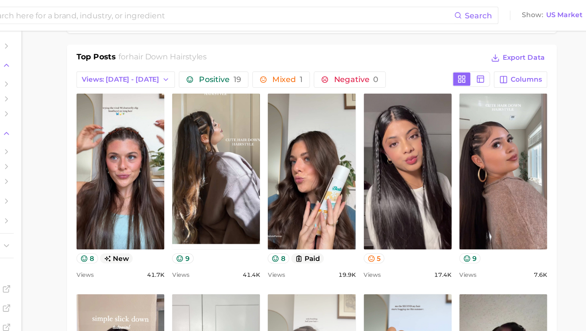
scroll to position [384, 0]
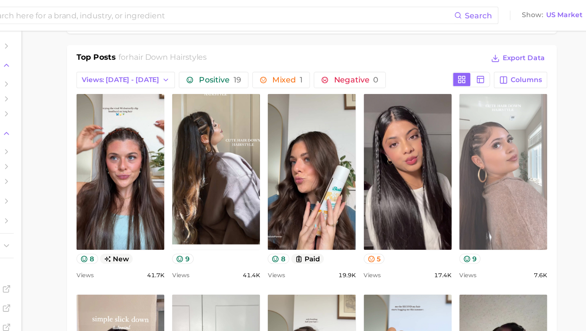
click at [499, 117] on link "view post on TikTok" at bounding box center [503, 142] width 73 height 129
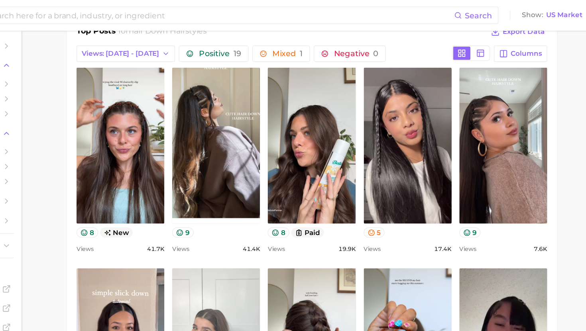
scroll to position [264, 0]
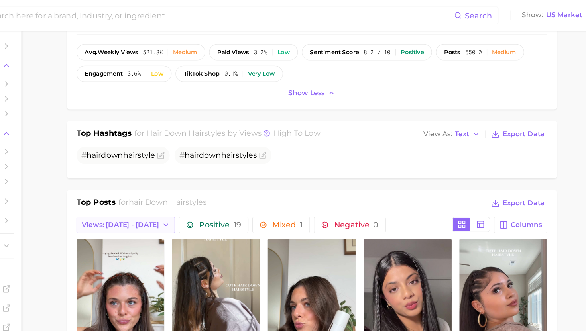
click at [184, 180] on button "Views: [DATE] - [DATE]" at bounding box center [190, 187] width 82 height 14
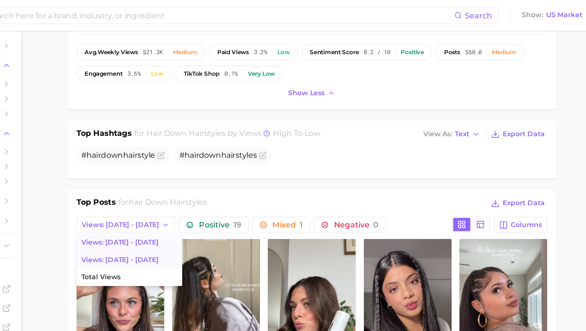
click at [180, 215] on span "Views: [DATE] - [DATE]" at bounding box center [185, 215] width 64 height 7
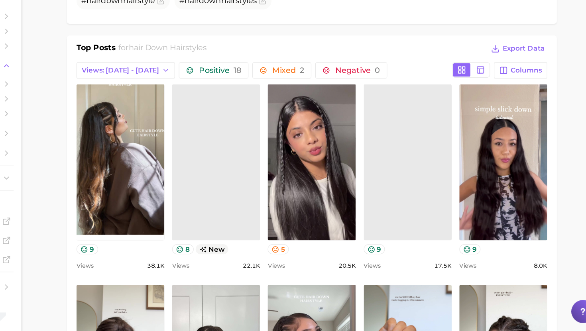
scroll to position [336, 0]
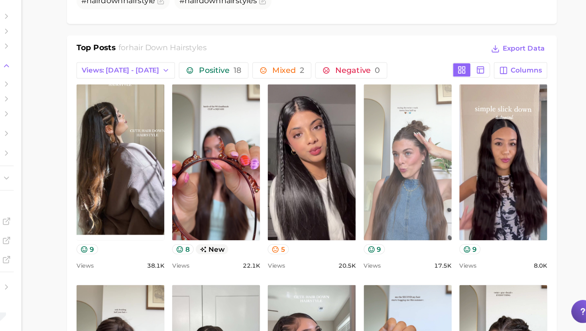
click at [415, 223] on link "view post on TikTok" at bounding box center [424, 190] width 73 height 129
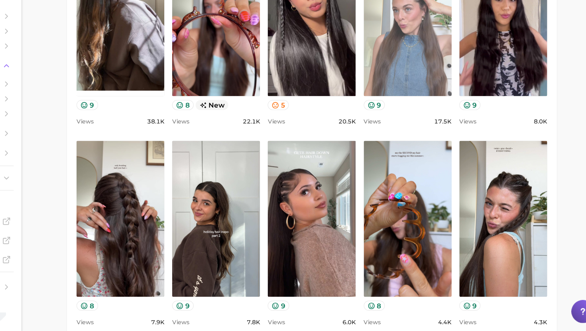
scroll to position [457, 0]
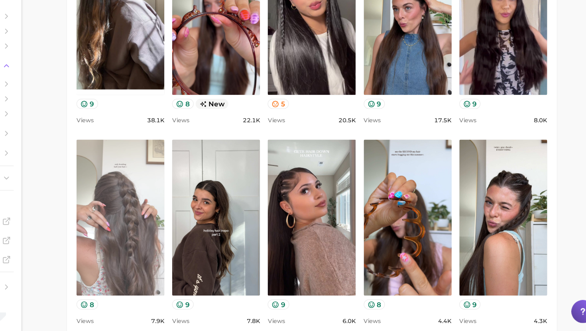
click at [191, 210] on link "view post on TikTok" at bounding box center [185, 236] width 73 height 129
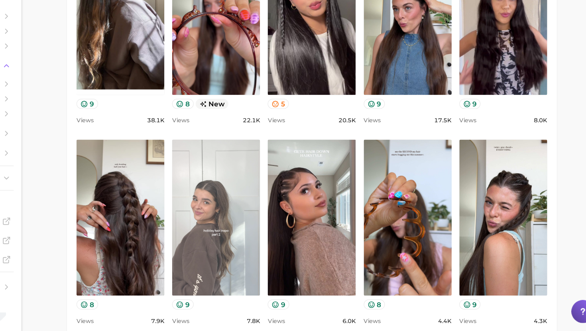
click at [280, 200] on link "view post on TikTok" at bounding box center [265, 236] width 73 height 129
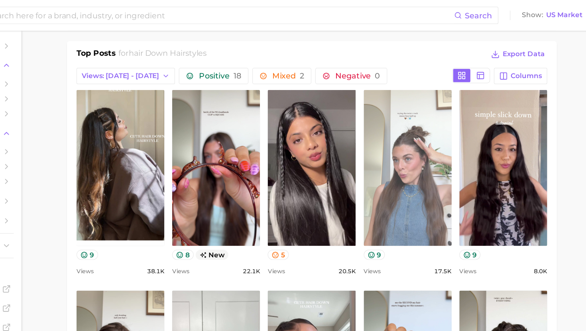
scroll to position [386, 0]
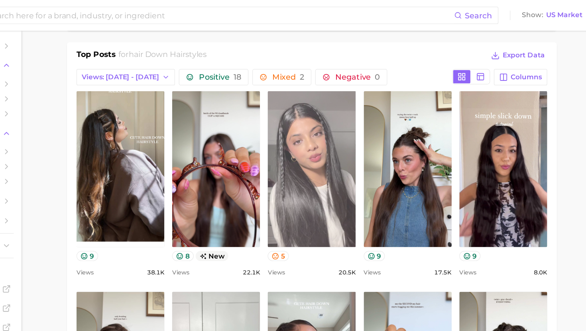
click at [339, 83] on link "view post on TikTok" at bounding box center [344, 140] width 73 height 129
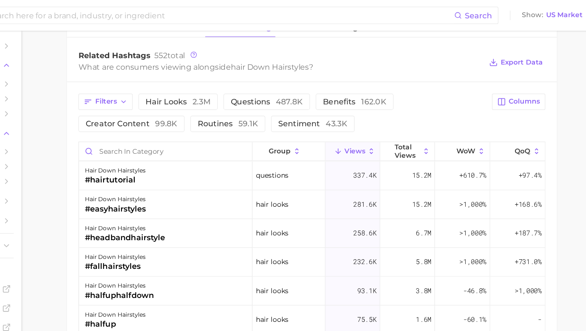
scroll to position [791, 0]
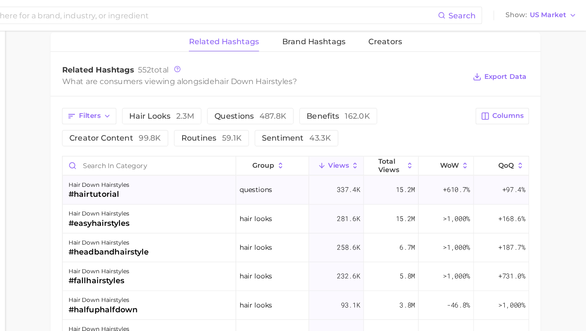
click at [229, 151] on div "hair down hairstyles #hairtutorial" at bounding box center [223, 158] width 144 height 24
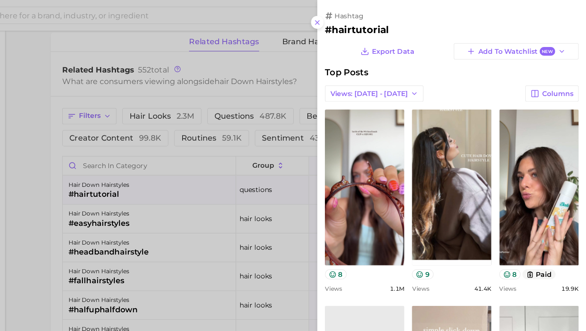
scroll to position [0, 0]
click at [381, 24] on h2 "#hairtutorial" at bounding box center [474, 25] width 210 height 10
copy h2 "hairtutorial"
click at [336, 91] on div at bounding box center [293, 165] width 586 height 331
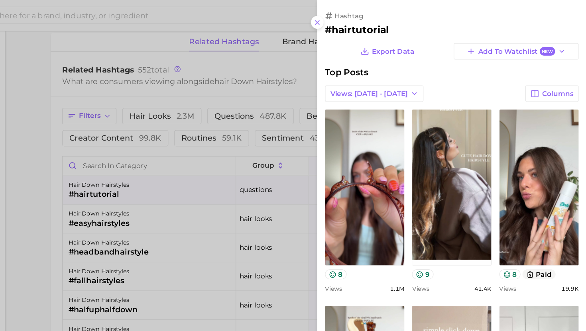
click at [336, 91] on div at bounding box center [293, 165] width 586 height 331
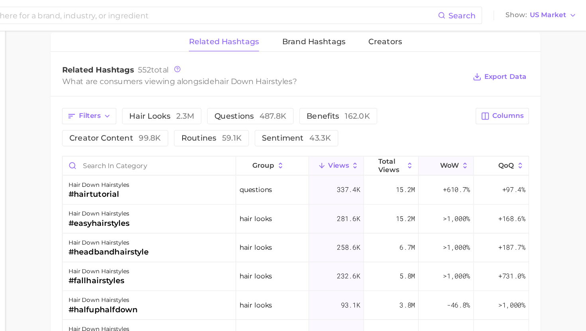
click at [452, 135] on button "WoW" at bounding box center [469, 138] width 45 height 16
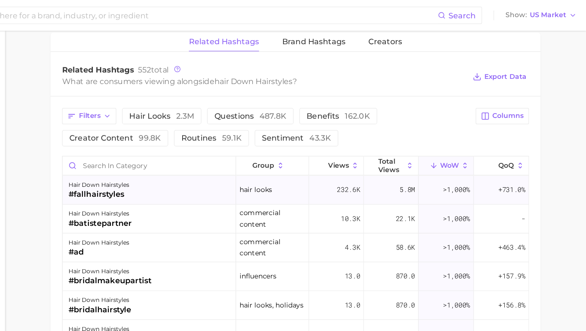
click at [227, 153] on div "hair down hairstyles #fallhairstyles" at bounding box center [223, 158] width 144 height 24
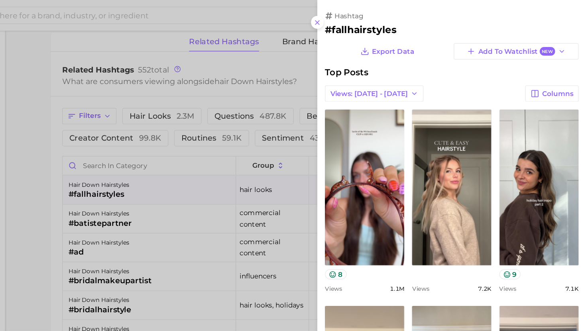
click at [397, 25] on h2 "#fallhairstyles" at bounding box center [474, 25] width 210 height 10
copy h2 "fallhairstyles"
click at [242, 200] on div at bounding box center [293, 165] width 586 height 331
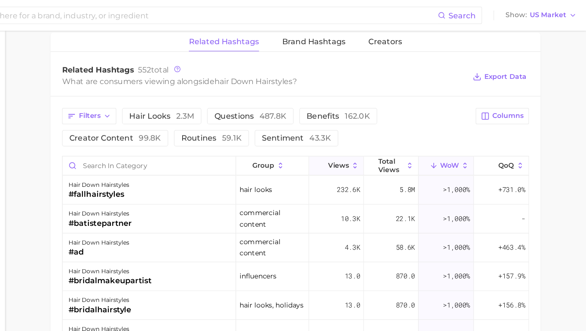
click at [379, 134] on span "Views" at bounding box center [380, 137] width 17 height 6
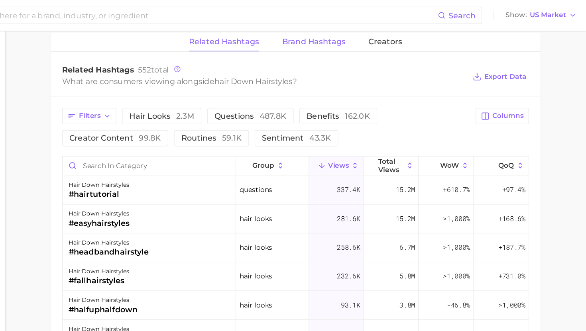
click at [359, 33] on span "Brand Hashtags" at bounding box center [359, 34] width 53 height 7
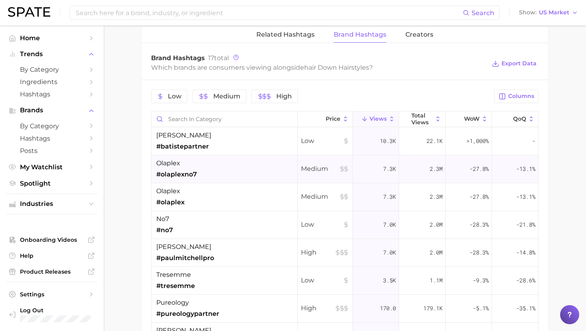
click at [226, 172] on div "olaplex #olaplexno7" at bounding box center [224, 169] width 146 height 28
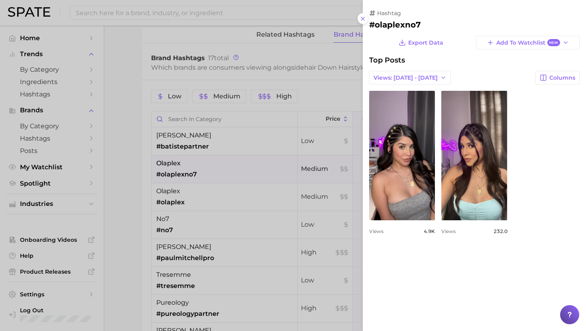
click at [226, 171] on div at bounding box center [293, 165] width 586 height 331
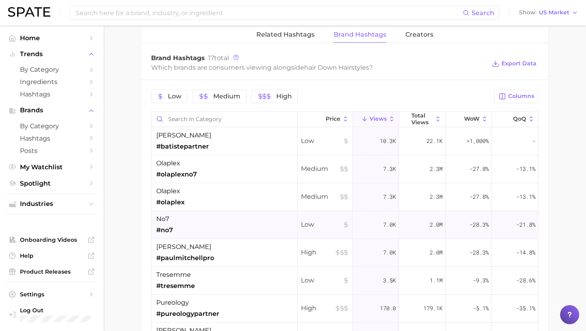
click at [227, 223] on div "no7 #no7" at bounding box center [224, 225] width 146 height 28
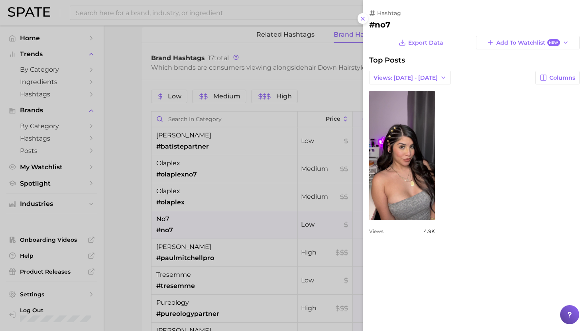
click at [227, 221] on div at bounding box center [293, 165] width 586 height 331
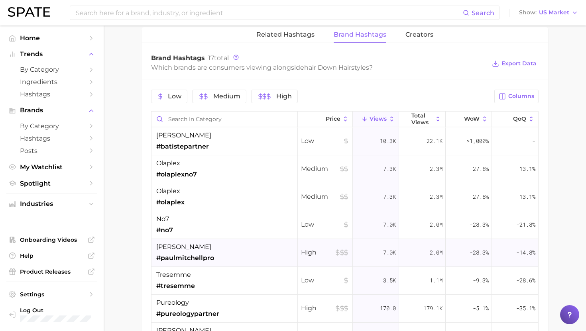
click at [223, 250] on div "[PERSON_NAME] #paulmitchellpro" at bounding box center [224, 253] width 146 height 28
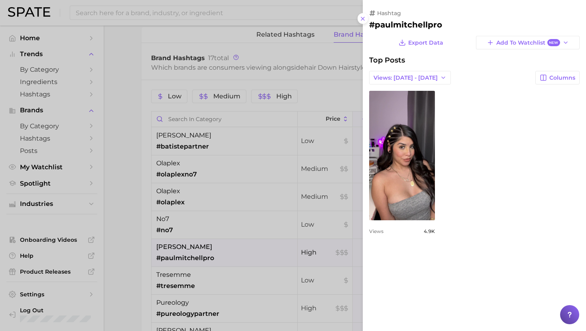
click at [223, 250] on div at bounding box center [293, 165] width 586 height 331
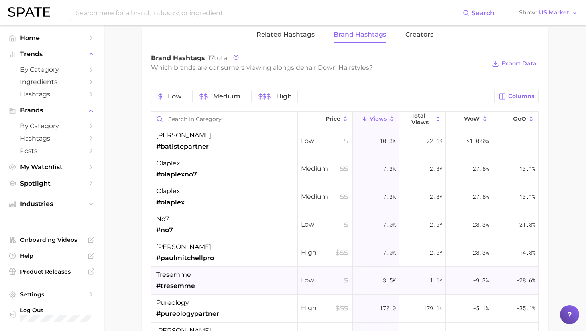
click at [223, 294] on div "tresemme #tresemme" at bounding box center [224, 281] width 146 height 28
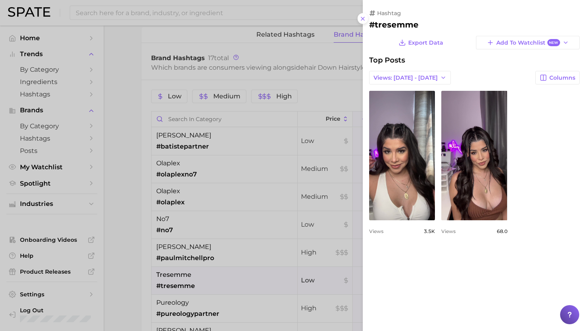
click at [222, 285] on div at bounding box center [293, 165] width 586 height 331
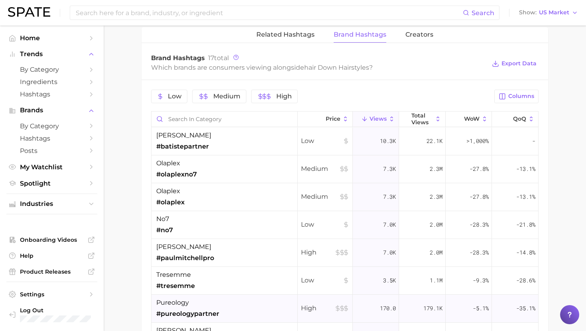
click at [215, 299] on div "pureology #pureologypartner" at bounding box center [187, 308] width 63 height 21
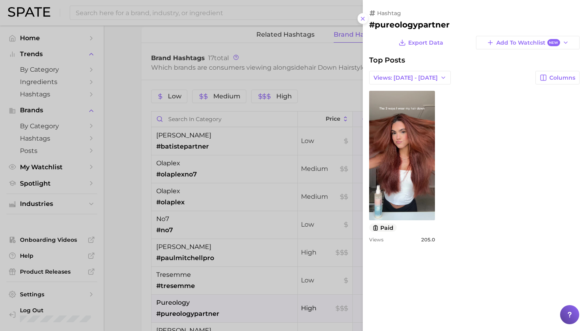
click at [216, 300] on div at bounding box center [293, 165] width 586 height 331
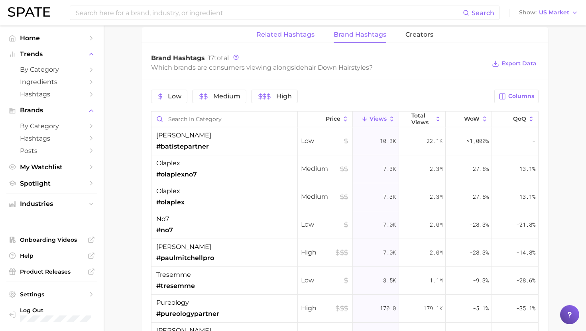
click at [274, 38] on span "Related Hashtags" at bounding box center [285, 34] width 58 height 7
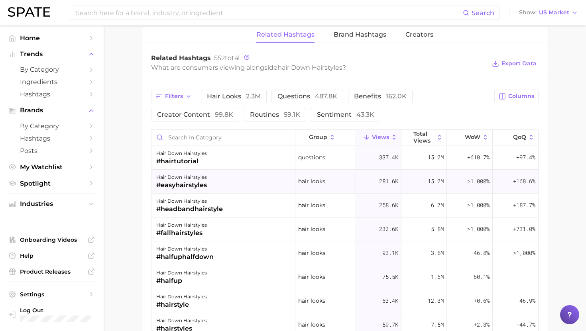
click at [243, 179] on div "hair down hairstyles #easyhairstyles" at bounding box center [223, 182] width 144 height 24
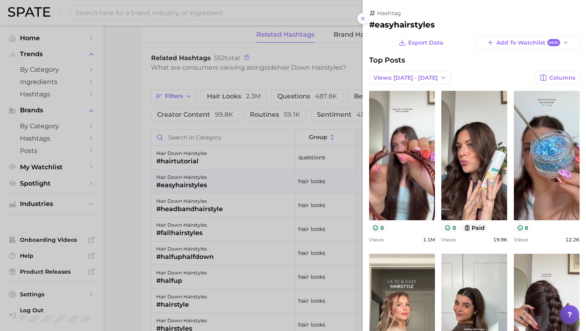
click at [243, 179] on div at bounding box center [293, 165] width 586 height 331
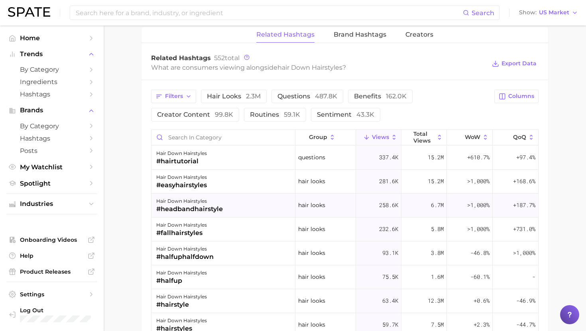
click at [238, 200] on div "hair down hairstyles #headbandhairstyle" at bounding box center [223, 206] width 144 height 24
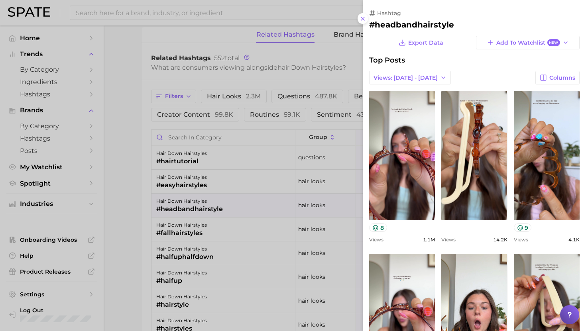
click at [239, 200] on div at bounding box center [293, 165] width 586 height 331
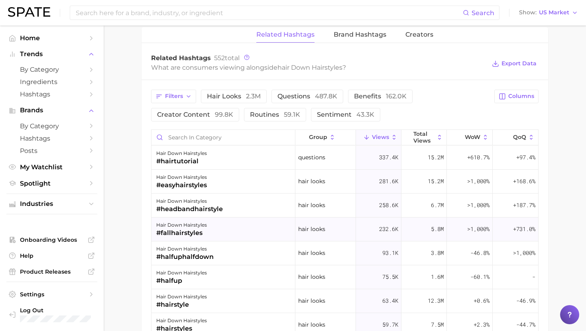
click at [232, 232] on div "hair down hairstyles #fallhairstyles" at bounding box center [223, 230] width 144 height 24
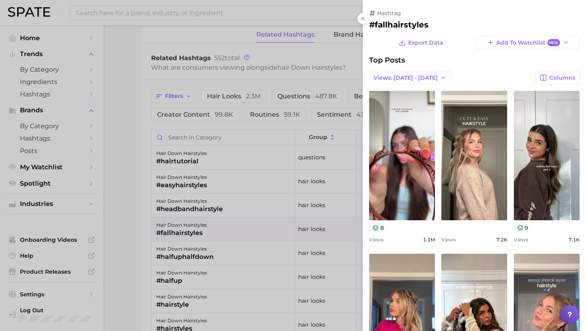
click at [232, 232] on div at bounding box center [293, 165] width 586 height 331
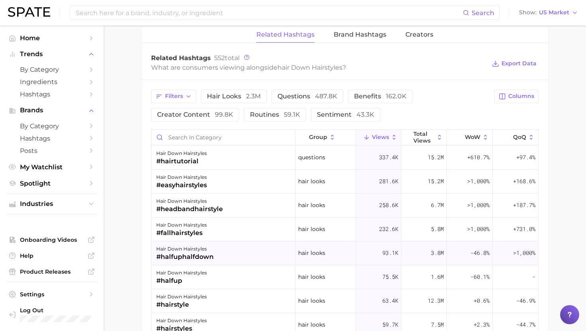
click at [231, 253] on div "hair down hairstyles #halfuphalfdown" at bounding box center [223, 253] width 144 height 24
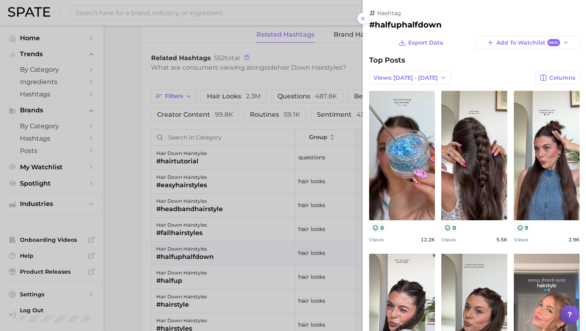
click at [231, 253] on div at bounding box center [293, 165] width 586 height 331
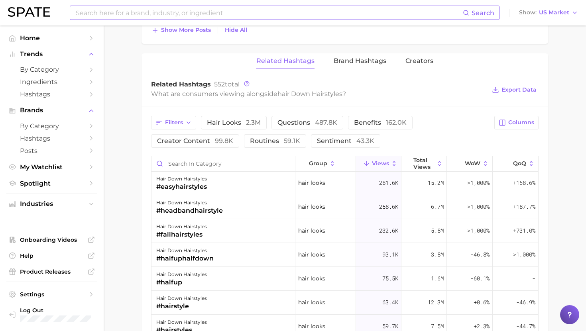
scroll to position [25, 0]
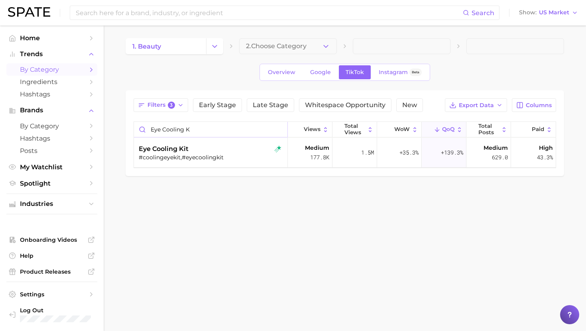
click at [171, 126] on input "eye cooling k" at bounding box center [210, 129] width 153 height 15
type input "hair down"
click at [184, 156] on div "#hairdownhairstyle,#hairdownhairstyles" at bounding box center [212, 157] width 146 height 7
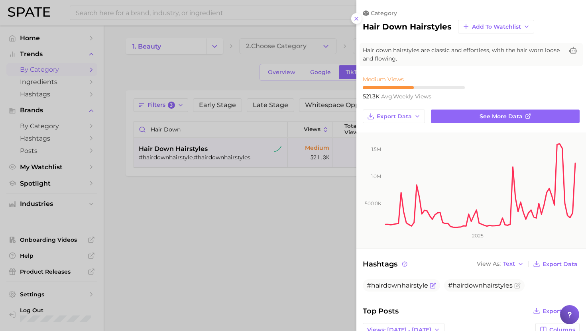
click at [393, 283] on span "#hairdownhairstyle" at bounding box center [397, 286] width 61 height 8
copy span "#hairdownhairstyle"
click at [480, 284] on span "#hairdownhairstyles" at bounding box center [480, 286] width 65 height 8
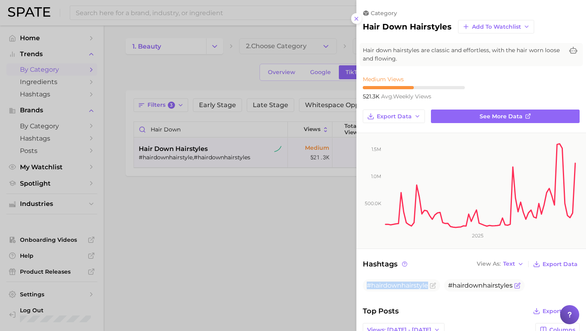
click at [480, 284] on span "#hairdownhairstyles" at bounding box center [480, 286] width 65 height 8
copy div "#hairdownhairstyles"
click at [250, 190] on div at bounding box center [293, 165] width 586 height 331
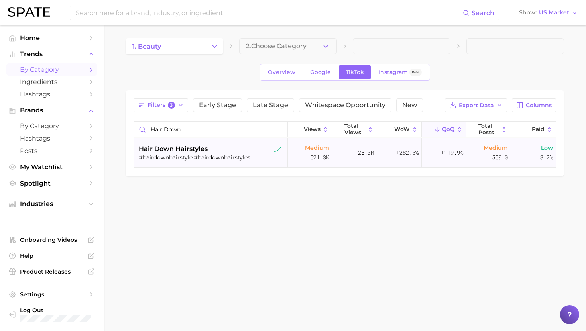
click at [196, 151] on span "hair down hairstyles" at bounding box center [173, 149] width 69 height 10
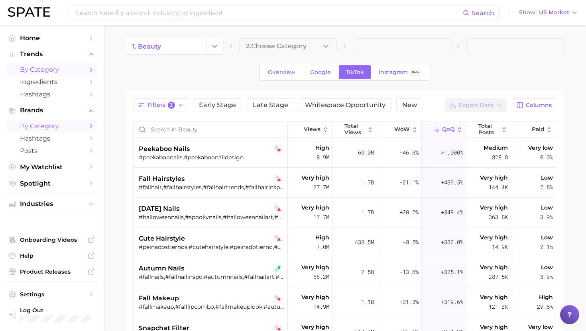
click at [54, 124] on span "by Category" at bounding box center [52, 126] width 64 height 8
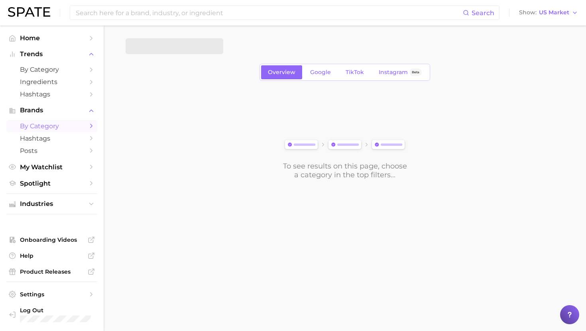
click at [193, 52] on span at bounding box center [174, 46] width 98 height 16
click at [192, 47] on span at bounding box center [174, 46] width 98 height 16
click at [354, 72] on span "TikTok" at bounding box center [354, 72] width 18 height 7
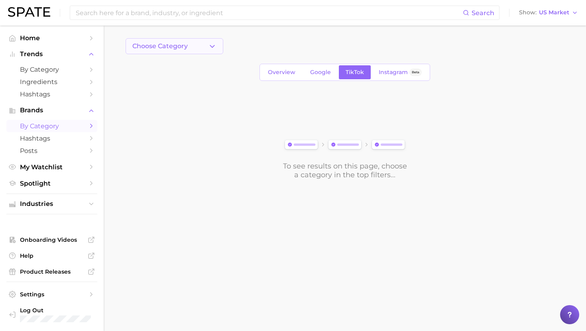
click at [204, 43] on button "Choose Category" at bounding box center [174, 46] width 98 height 16
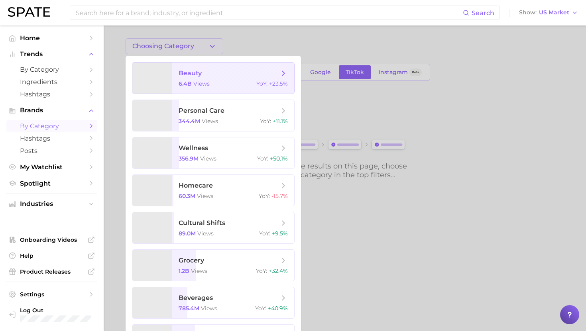
click at [202, 79] on span "beauty 6.4b views YoY : +23.5%" at bounding box center [233, 78] width 122 height 31
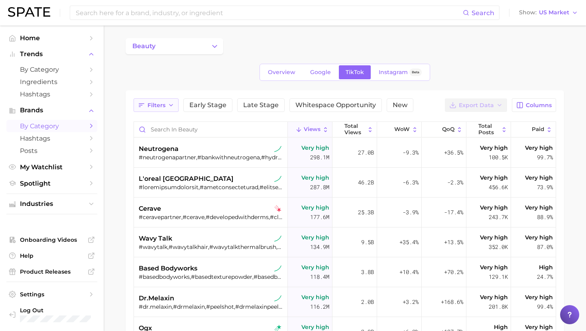
click at [169, 102] on icon "button" at bounding box center [171, 105] width 6 height 6
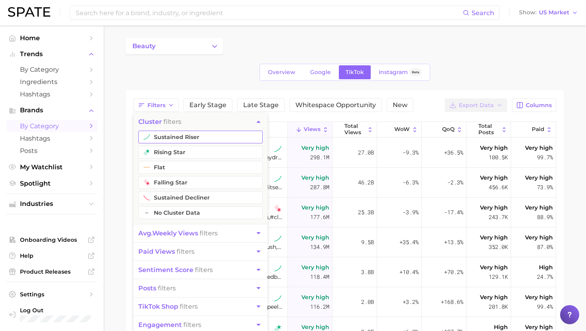
click at [162, 135] on button "sustained riser" at bounding box center [200, 137] width 124 height 13
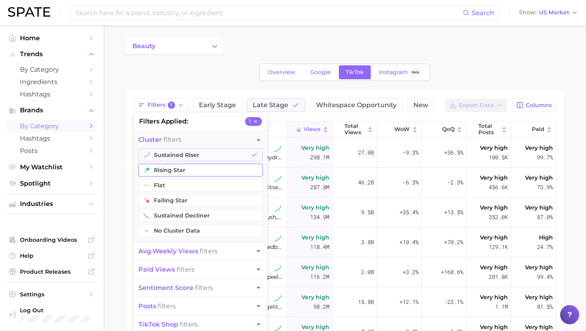
click at [159, 170] on button "rising star" at bounding box center [200, 170] width 124 height 13
click at [167, 250] on span "avg. weekly views" at bounding box center [168, 251] width 60 height 8
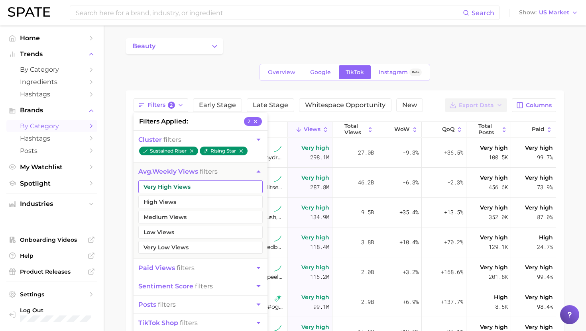
click at [163, 187] on button "Very High Views" at bounding box center [200, 186] width 124 height 13
click at [160, 203] on button "High Views" at bounding box center [200, 202] width 124 height 13
click at [158, 219] on button "Medium Views" at bounding box center [200, 217] width 124 height 13
click at [125, 169] on main "beauty Overview Google TikTok Instagram Beta Filters 5 filters applied 5 cluste…" at bounding box center [345, 262] width 482 height 475
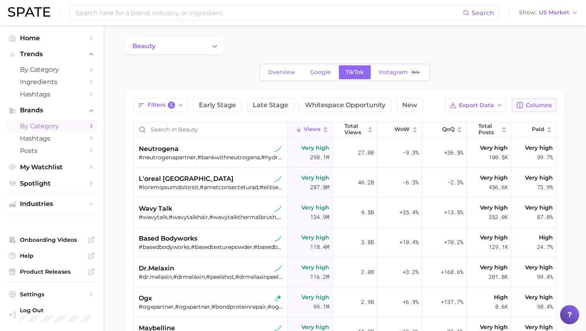
click at [525, 108] on button "Columns" at bounding box center [534, 105] width 44 height 14
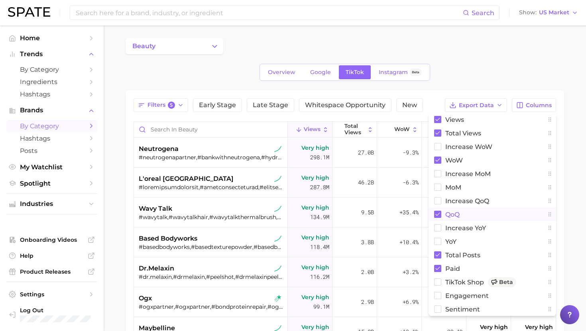
click at [472, 216] on button "QoQ" at bounding box center [491, 215] width 127 height 14
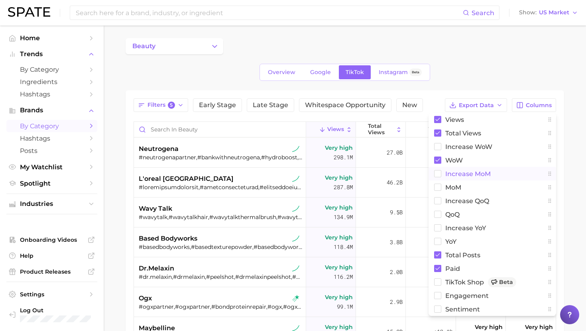
click at [472, 176] on span "increase MoM" at bounding box center [467, 174] width 45 height 7
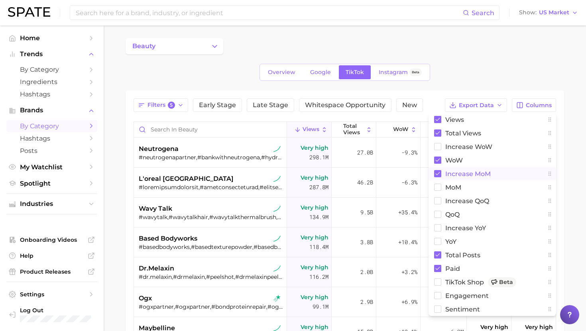
click at [472, 176] on span "increase MoM" at bounding box center [467, 174] width 45 height 7
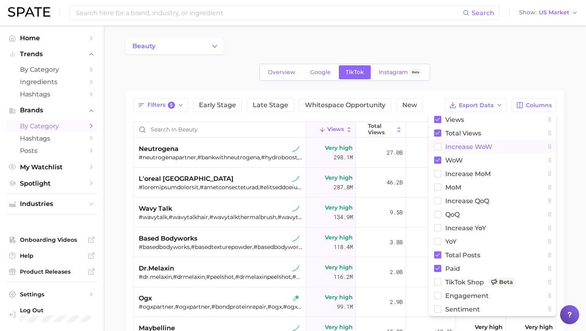
click at [468, 152] on button "Increase WoW" at bounding box center [491, 147] width 127 height 14
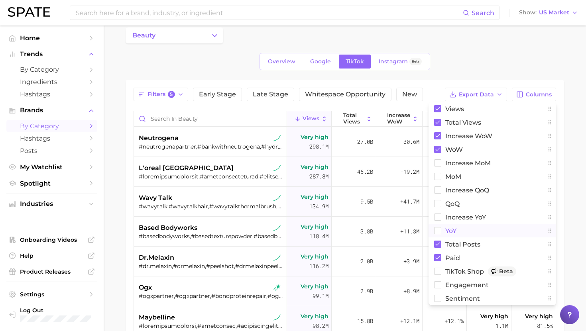
scroll to position [12, 0]
click at [452, 244] on span "Total Posts" at bounding box center [462, 243] width 35 height 7
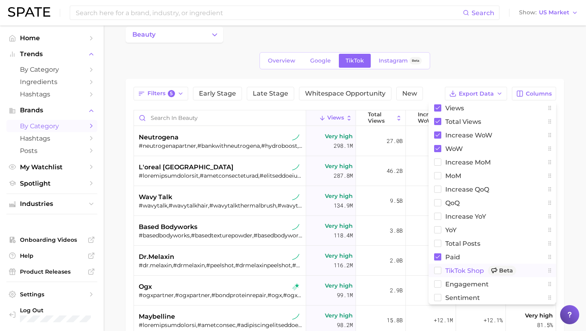
click at [451, 272] on span "TikTok Shop Beta" at bounding box center [480, 271] width 71 height 10
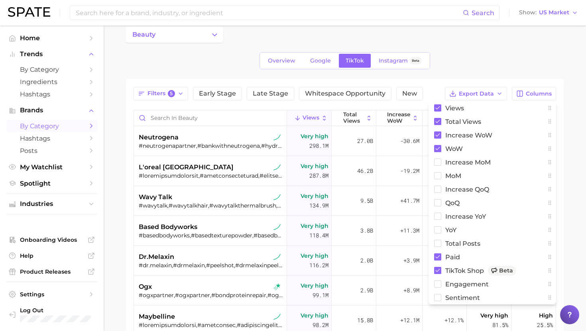
click at [462, 41] on div "beauty" at bounding box center [344, 35] width 438 height 16
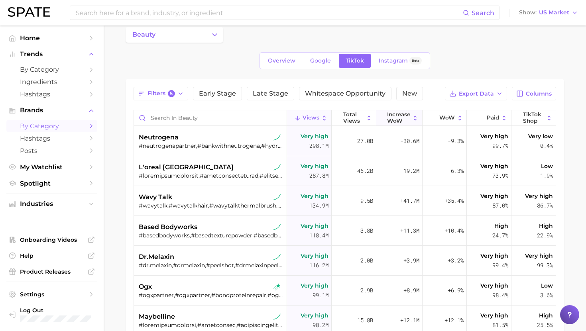
click at [396, 116] on span "Increase WoW" at bounding box center [398, 118] width 23 height 12
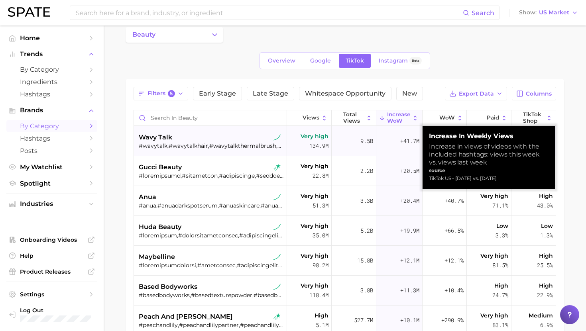
click at [223, 137] on div "wavy talk" at bounding box center [211, 138] width 145 height 10
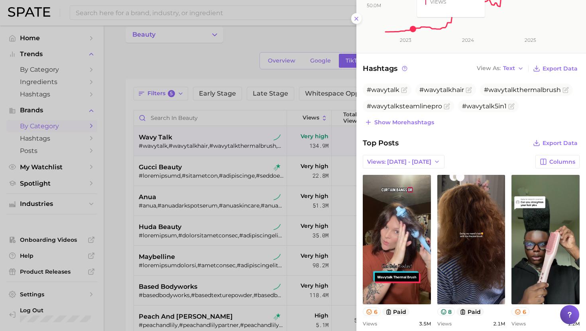
scroll to position [165, 0]
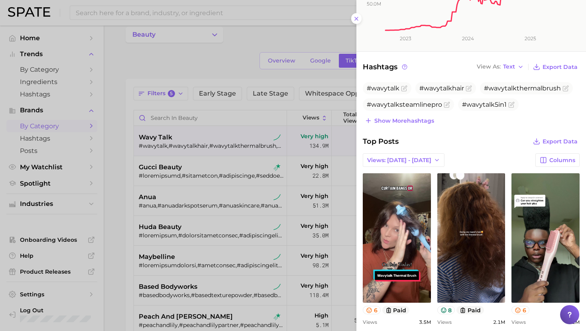
click at [176, 205] on div at bounding box center [293, 165] width 586 height 331
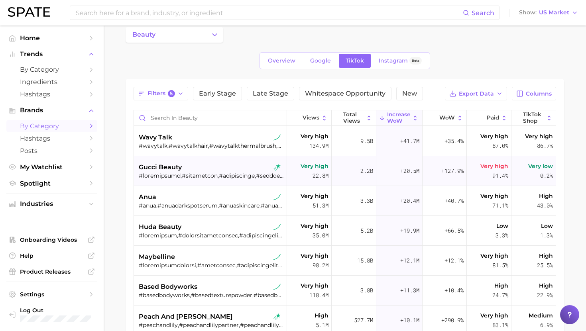
click at [170, 176] on div at bounding box center [211, 175] width 145 height 7
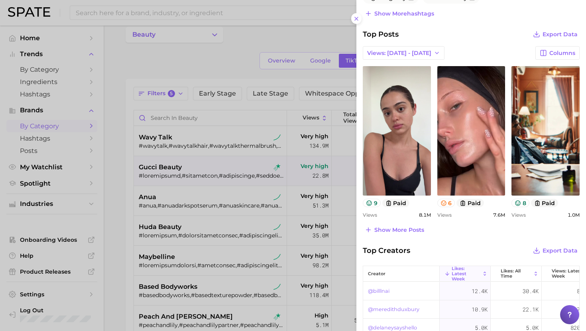
scroll to position [276, 0]
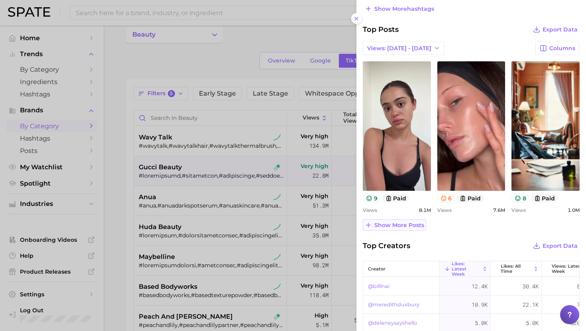
click at [400, 223] on span "Show more posts" at bounding box center [399, 225] width 50 height 7
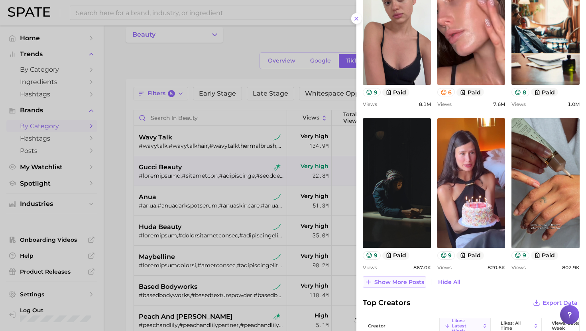
scroll to position [383, 0]
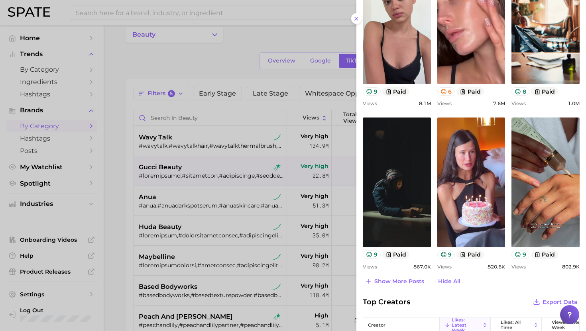
click at [216, 209] on div at bounding box center [293, 165] width 586 height 331
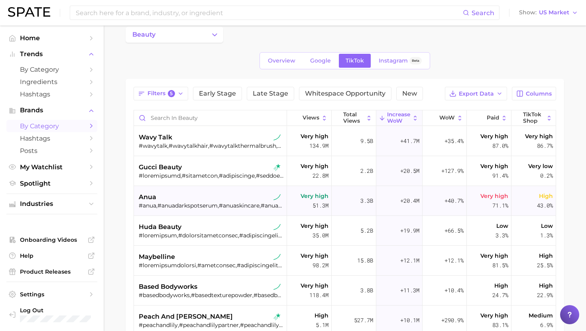
click at [206, 201] on div "anua" at bounding box center [211, 197] width 145 height 10
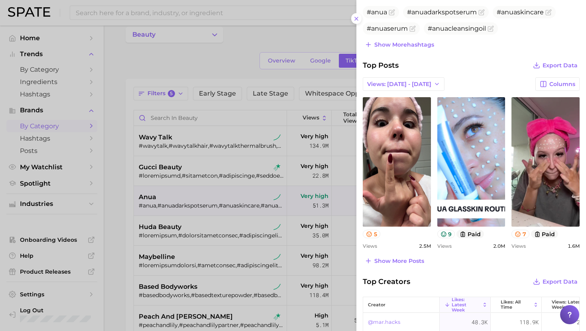
scroll to position [241, 0]
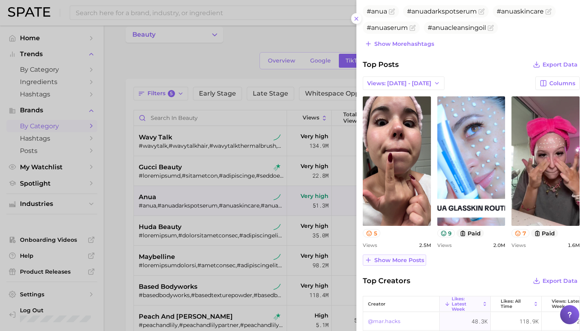
click at [392, 256] on button "Show more posts" at bounding box center [394, 260] width 63 height 11
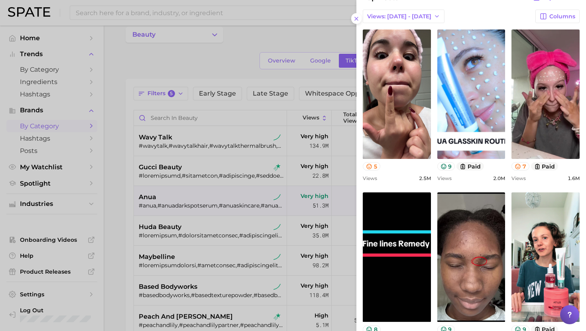
scroll to position [185, 0]
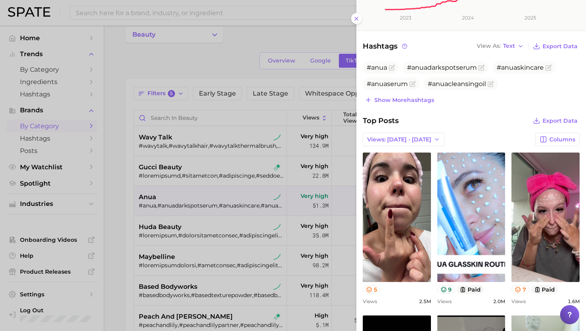
click at [190, 247] on div at bounding box center [293, 165] width 586 height 331
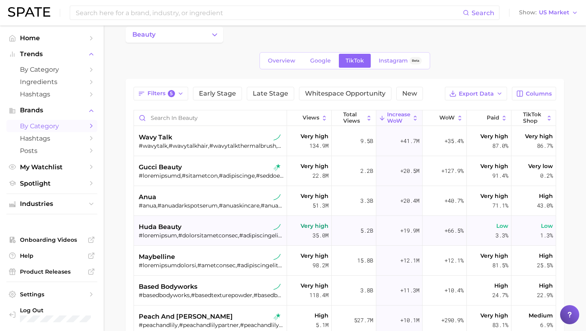
click at [193, 231] on div "huda beauty" at bounding box center [211, 227] width 145 height 10
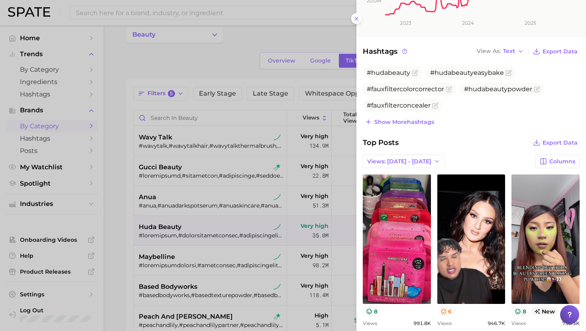
scroll to position [82, 0]
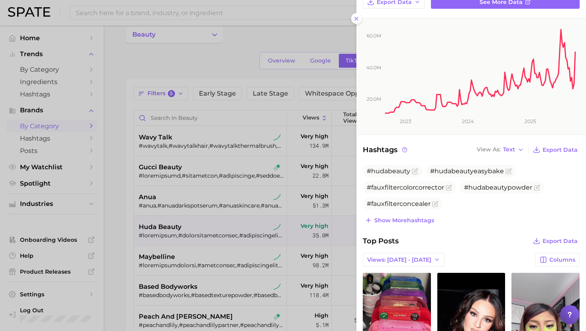
drag, startPoint x: 229, startPoint y: 230, endPoint x: 229, endPoint y: 253, distance: 23.5
click at [229, 230] on div at bounding box center [293, 165] width 586 height 331
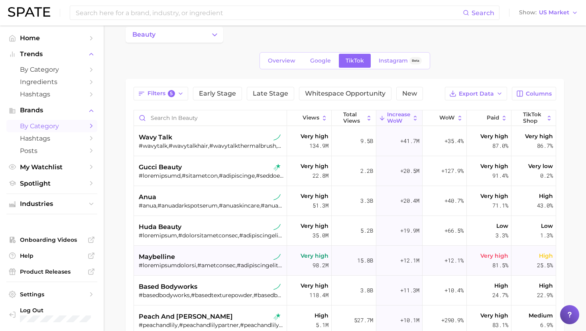
click at [227, 258] on div "maybelline" at bounding box center [211, 257] width 145 height 10
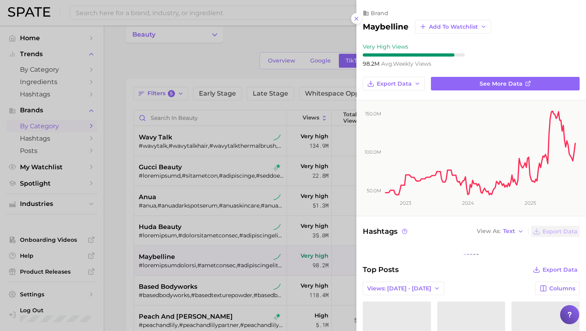
click at [227, 258] on div at bounding box center [293, 165] width 586 height 331
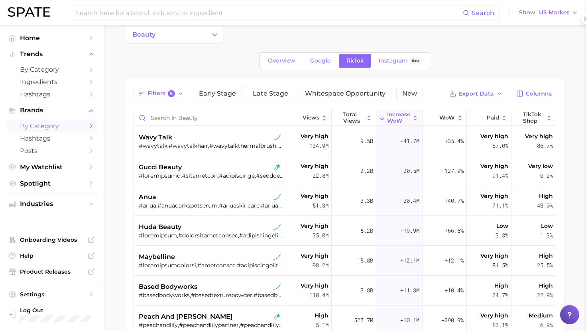
scroll to position [0, 0]
click at [227, 237] on div at bounding box center [211, 235] width 145 height 7
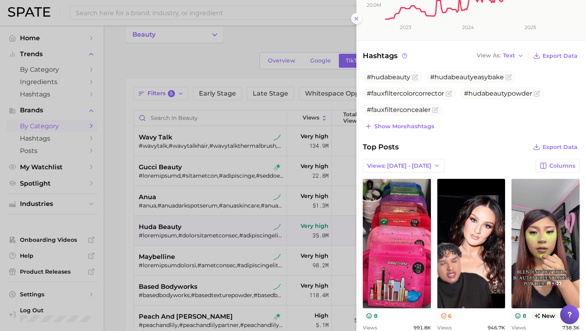
click at [190, 240] on div at bounding box center [293, 165] width 586 height 331
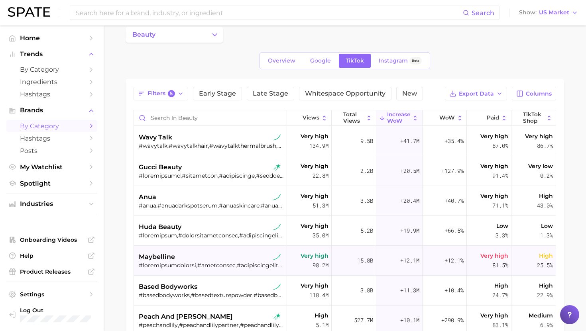
click at [186, 251] on div "maybelline" at bounding box center [211, 261] width 145 height 30
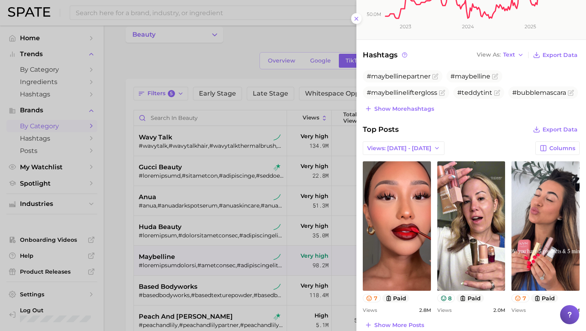
click at [194, 265] on div at bounding box center [293, 165] width 586 height 331
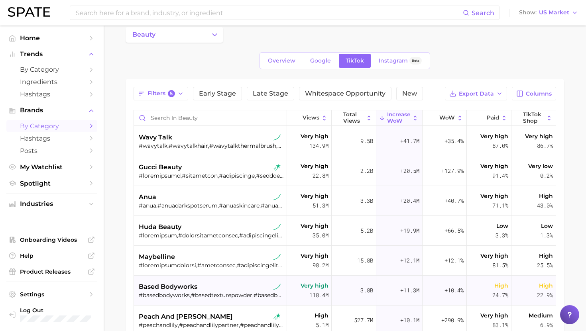
click at [181, 290] on span "based bodyworks" at bounding box center [168, 287] width 59 height 10
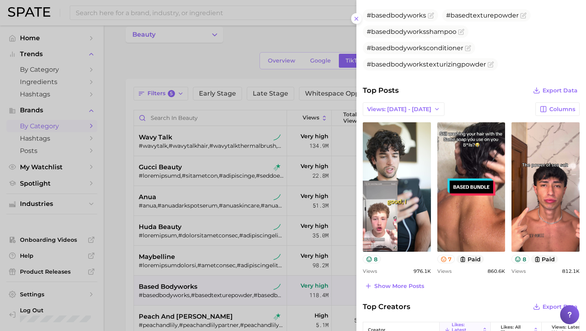
click at [259, 212] on div at bounding box center [293, 165] width 586 height 331
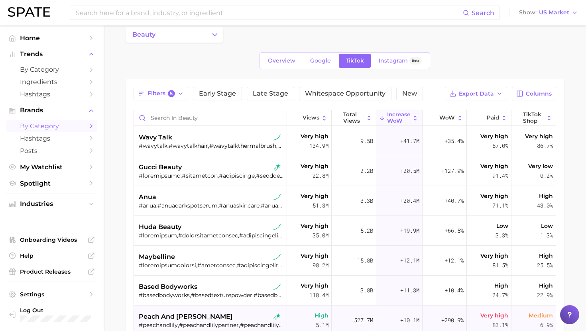
click at [163, 310] on div "peach and lily #peachandlily,#peachandlilypartner,#peachandlilyglassskin,#peach…" at bounding box center [211, 321] width 145 height 30
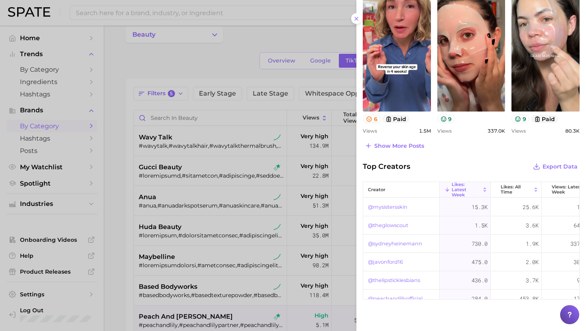
click at [261, 214] on div at bounding box center [293, 165] width 586 height 331
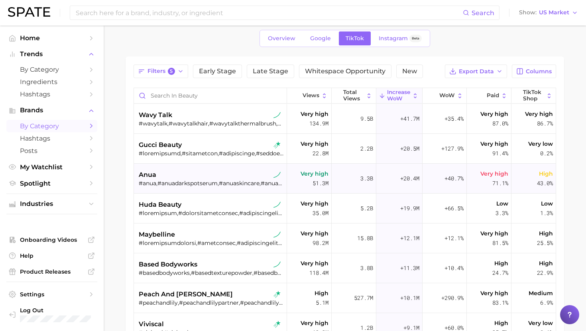
click at [197, 175] on div "anua" at bounding box center [211, 175] width 145 height 10
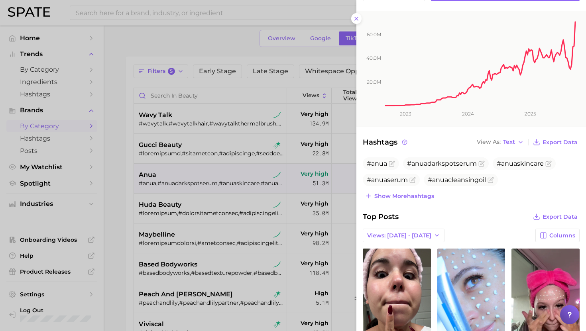
scroll to position [147, 0]
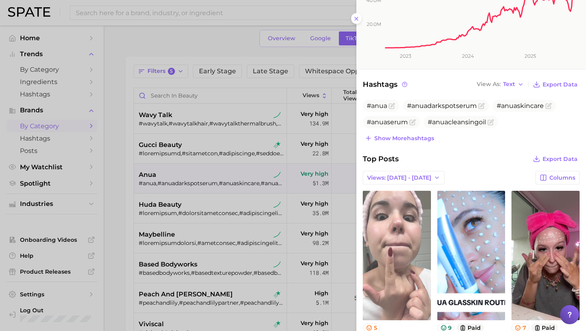
click at [406, 226] on link "view post on TikTok" at bounding box center [397, 255] width 68 height 129
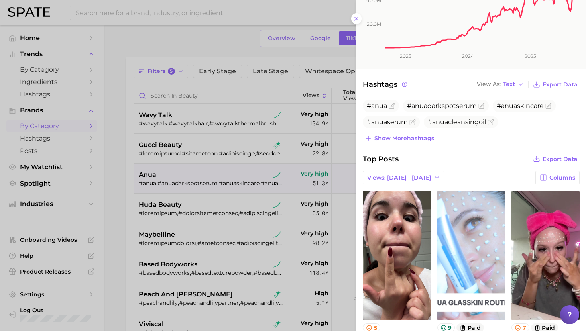
scroll to position [216, 0]
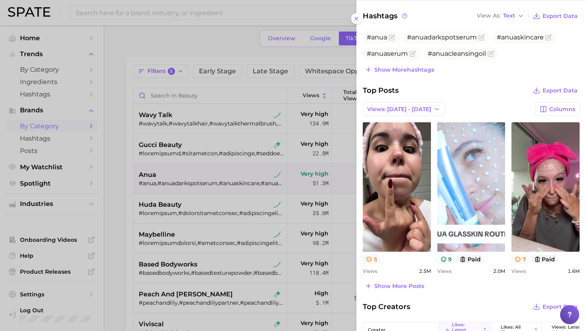
click at [470, 196] on link "view post on TikTok" at bounding box center [471, 186] width 68 height 129
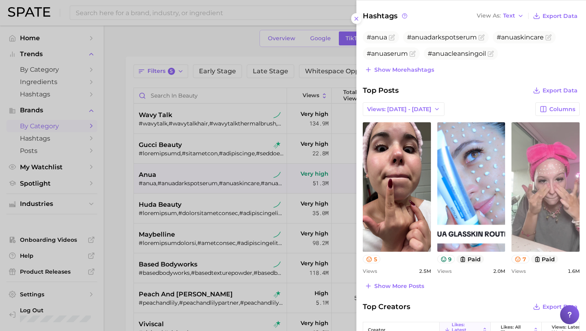
click at [535, 174] on link "view post on TikTok" at bounding box center [545, 186] width 68 height 129
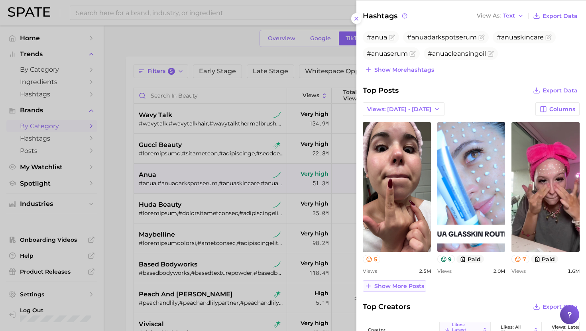
click at [400, 284] on span "Show more posts" at bounding box center [399, 286] width 50 height 7
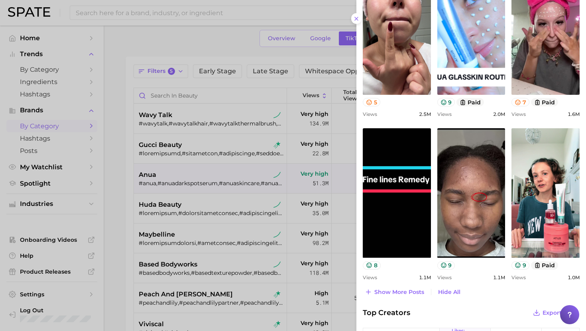
scroll to position [374, 0]
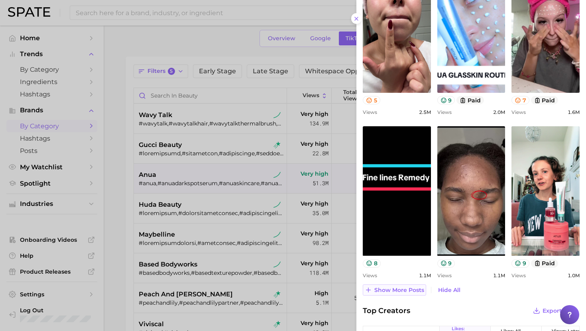
click at [403, 291] on span "Show more posts" at bounding box center [399, 290] width 50 height 7
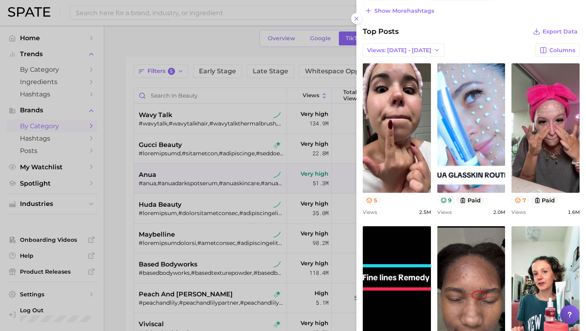
scroll to position [240, 0]
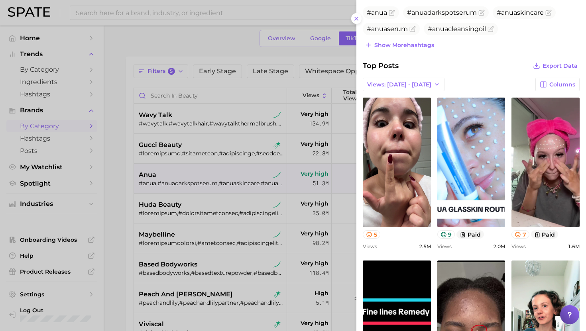
click at [239, 173] on div at bounding box center [293, 165] width 586 height 331
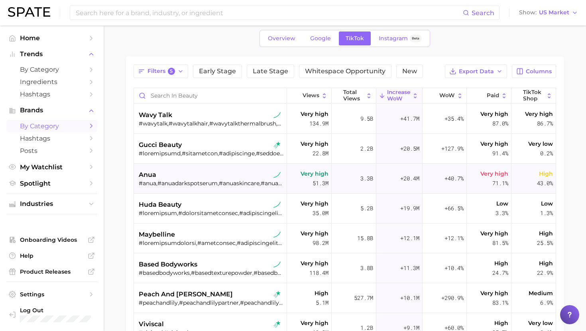
click at [205, 174] on div "anua" at bounding box center [211, 175] width 145 height 10
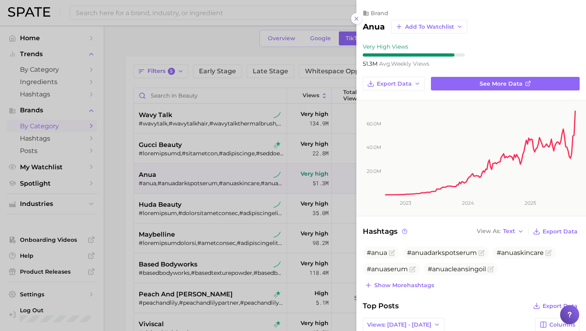
scroll to position [0, 0]
click at [490, 86] on span "See more data" at bounding box center [500, 83] width 43 height 7
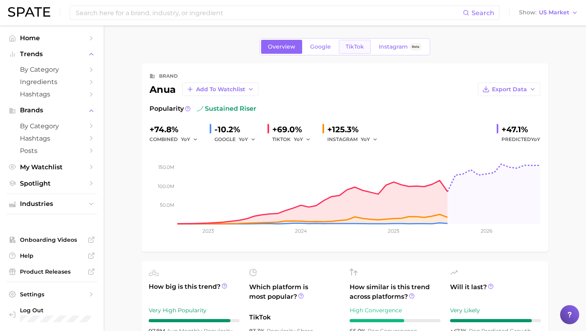
click at [353, 45] on span "TikTok" at bounding box center [354, 46] width 18 height 7
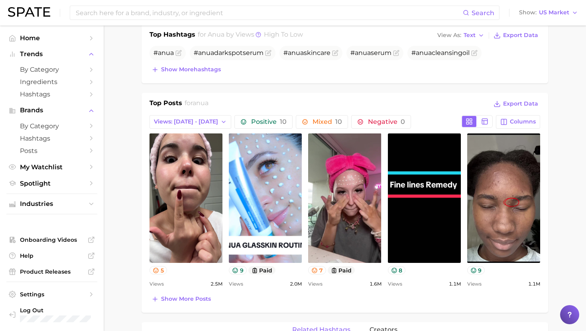
scroll to position [290, 0]
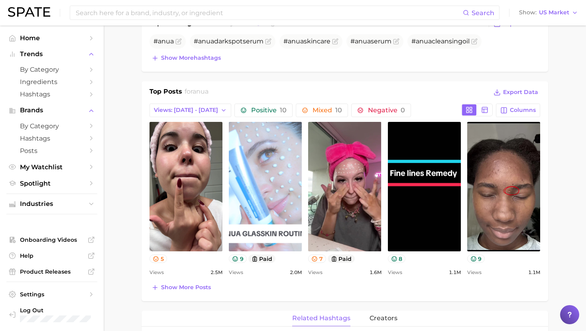
click at [263, 153] on link "view post on TikTok" at bounding box center [265, 186] width 73 height 129
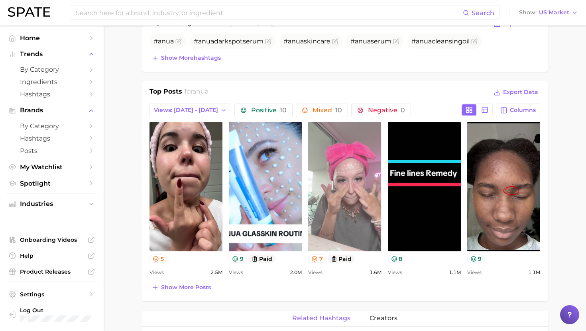
click at [335, 155] on link "view post on TikTok" at bounding box center [344, 186] width 73 height 129
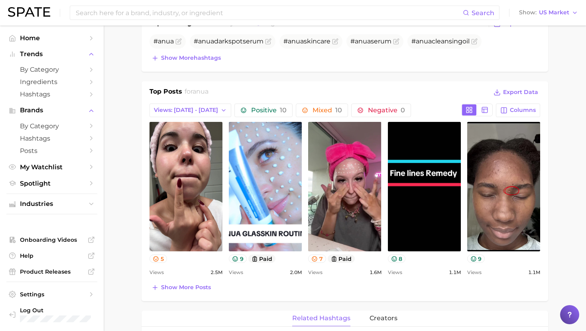
click at [419, 71] on div "Top Hashtags for anua by Views high to low View As Text Export Data # anua # an…" at bounding box center [344, 42] width 406 height 59
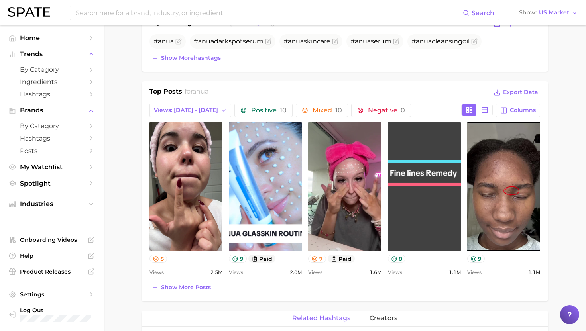
click at [430, 166] on link "view post on TikTok" at bounding box center [424, 186] width 73 height 129
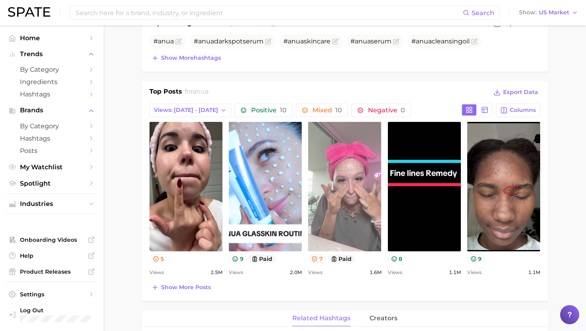
scroll to position [303, 0]
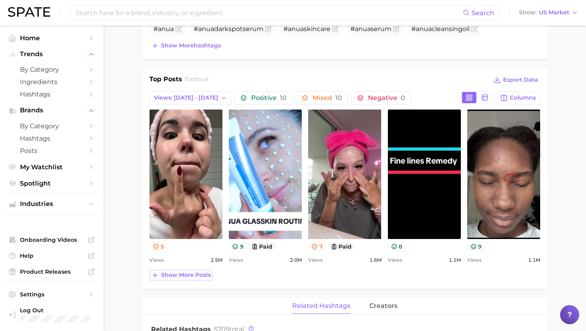
click at [195, 275] on span "Show more posts" at bounding box center [186, 275] width 50 height 7
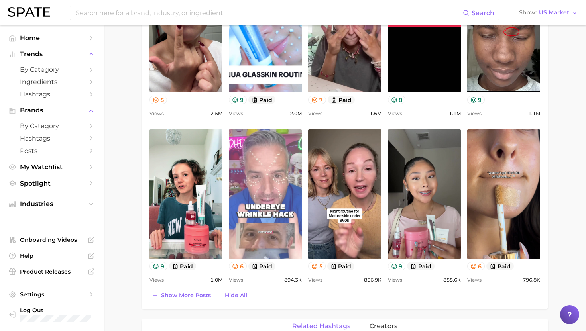
scroll to position [451, 0]
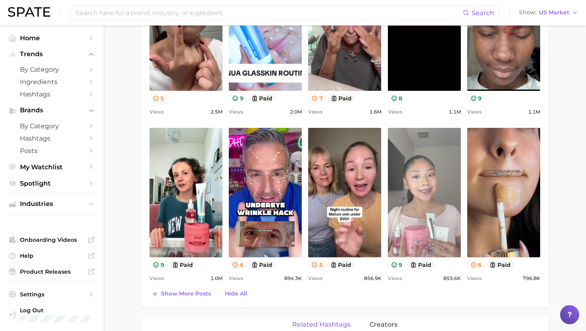
click at [429, 233] on link "view post on TikTok" at bounding box center [424, 192] width 73 height 129
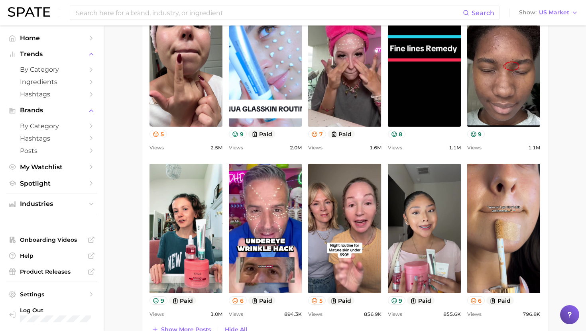
scroll to position [418, 0]
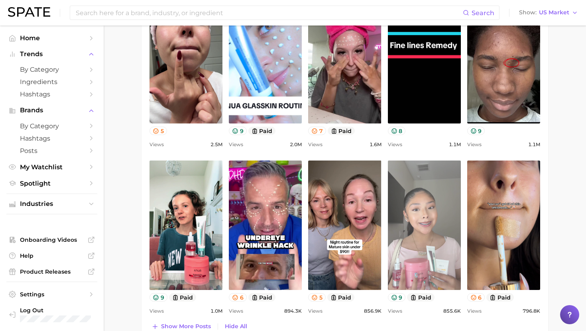
click at [437, 248] on link "view post on TikTok" at bounding box center [424, 225] width 73 height 129
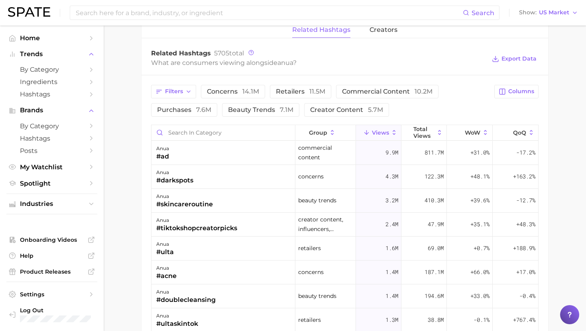
scroll to position [746, 0]
click at [235, 259] on div "anua #ulta" at bounding box center [223, 248] width 144 height 24
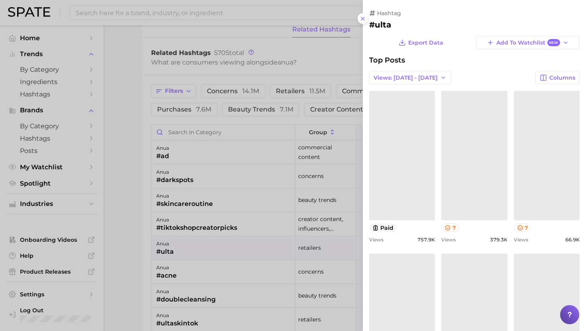
click at [233, 263] on div at bounding box center [293, 165] width 586 height 331
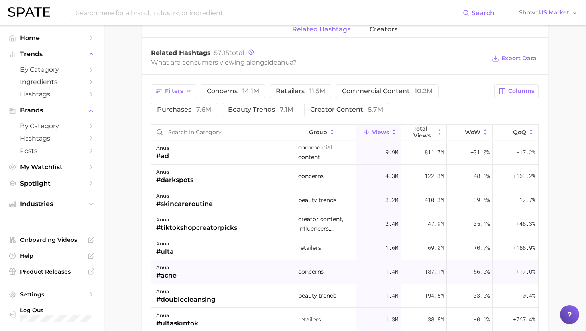
click at [227, 269] on div "anua #acne" at bounding box center [223, 272] width 144 height 24
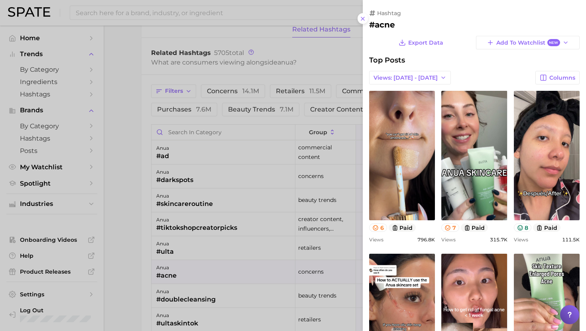
scroll to position [0, 0]
click at [227, 269] on div at bounding box center [293, 165] width 586 height 331
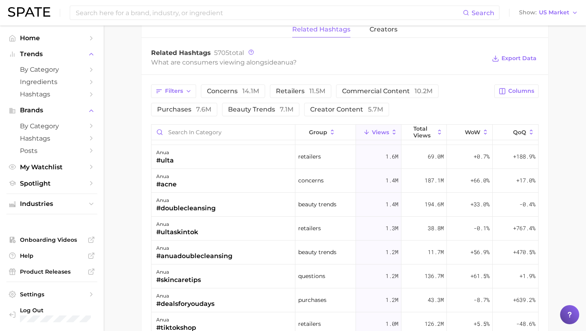
scroll to position [93, 0]
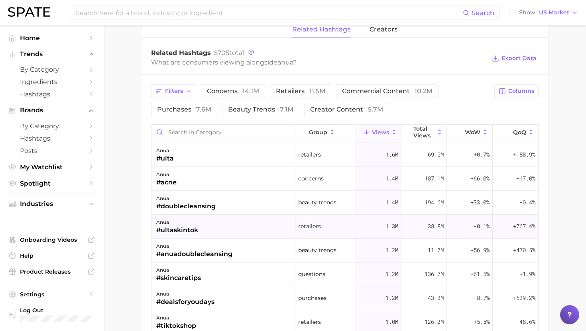
click at [232, 226] on div "anua #ultaskintok" at bounding box center [223, 227] width 144 height 24
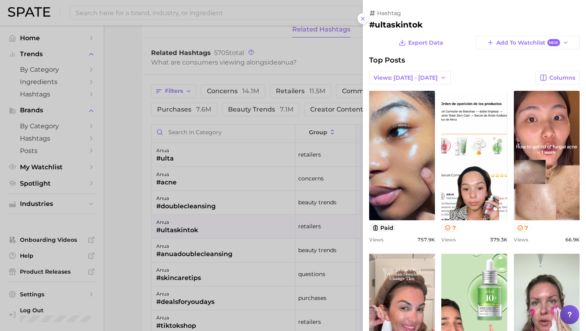
scroll to position [0, 0]
click at [231, 226] on div at bounding box center [293, 165] width 586 height 331
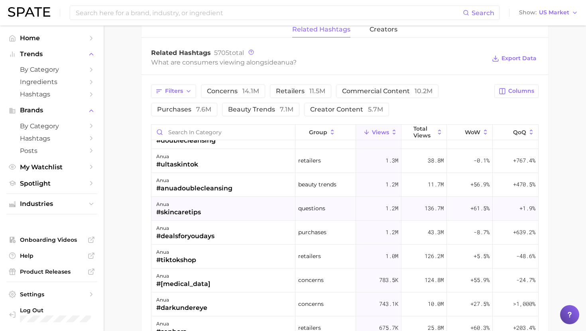
scroll to position [159, 0]
click at [236, 212] on div "anua #skincaretips" at bounding box center [223, 208] width 144 height 24
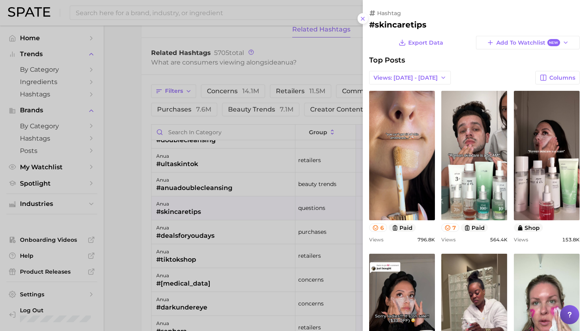
click at [236, 212] on div at bounding box center [293, 165] width 586 height 331
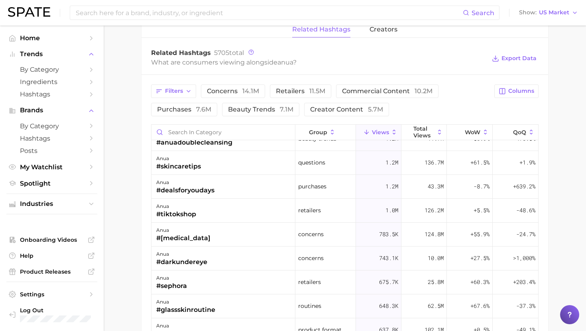
click at [236, 212] on div "anua #tiktokshop" at bounding box center [223, 211] width 144 height 24
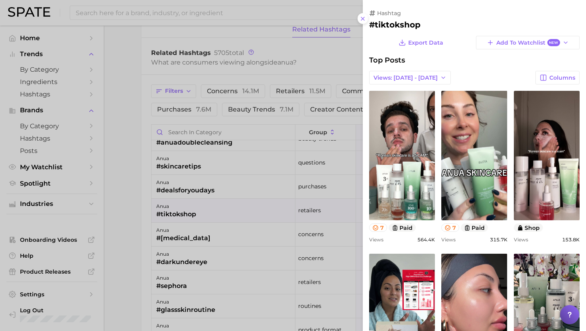
click at [236, 212] on div at bounding box center [293, 165] width 586 height 331
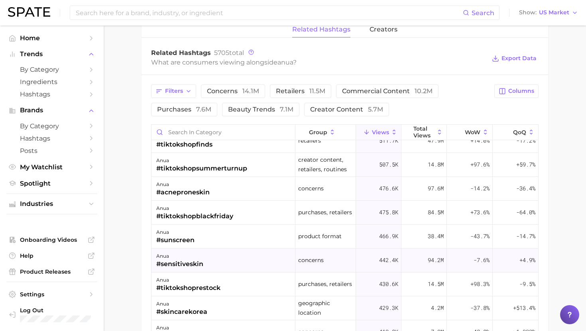
click at [225, 253] on div "anua #sensitiveskin" at bounding box center [223, 261] width 144 height 24
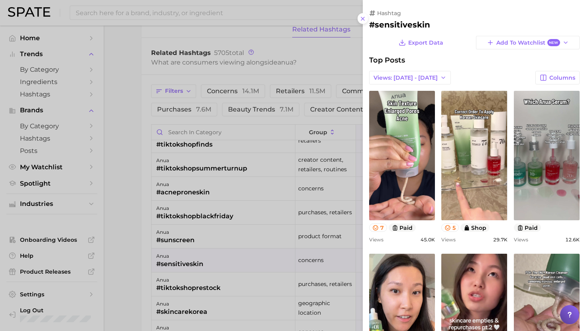
click at [224, 256] on div at bounding box center [293, 165] width 586 height 331
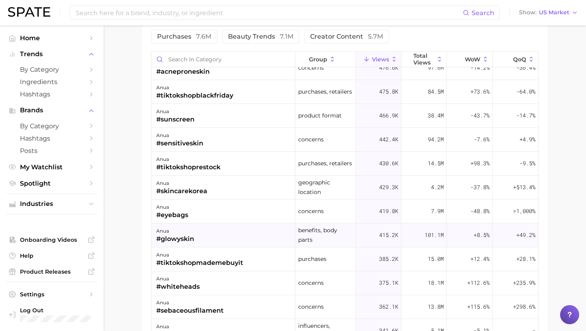
click at [224, 233] on div "anua #glowyskin" at bounding box center [223, 235] width 144 height 24
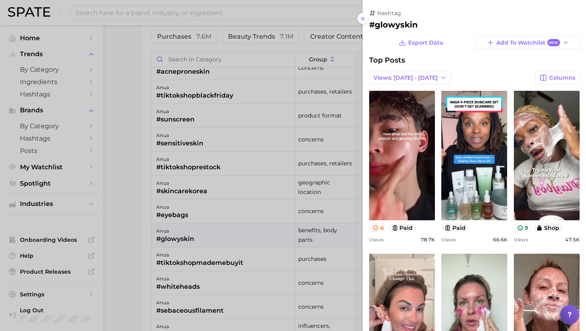
click at [224, 233] on div at bounding box center [293, 165] width 586 height 331
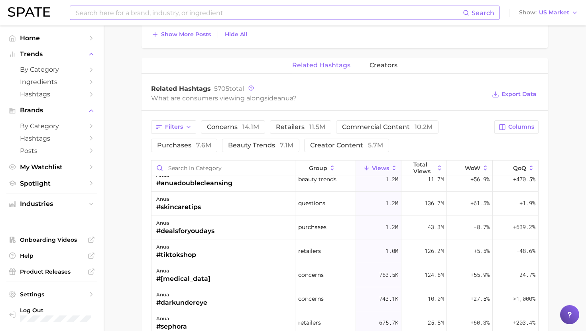
scroll to position [204, 0]
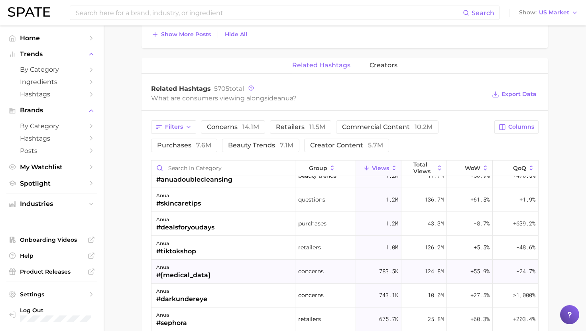
click at [210, 273] on div "#hyperpigmentation" at bounding box center [183, 275] width 54 height 10
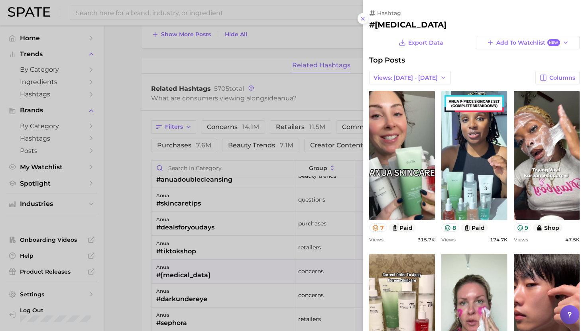
scroll to position [0, 0]
click at [210, 273] on div at bounding box center [293, 165] width 586 height 331
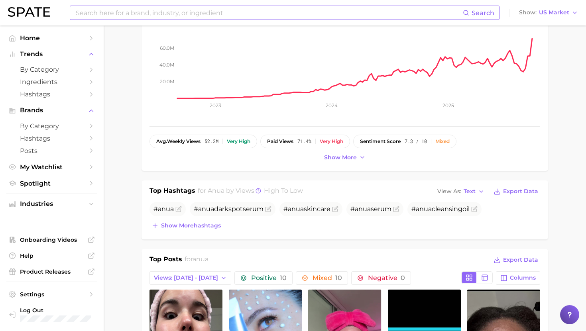
scroll to position [120, 0]
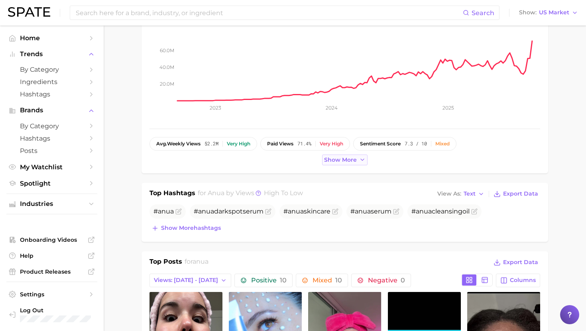
click at [336, 159] on span "Show more" at bounding box center [340, 160] width 33 height 7
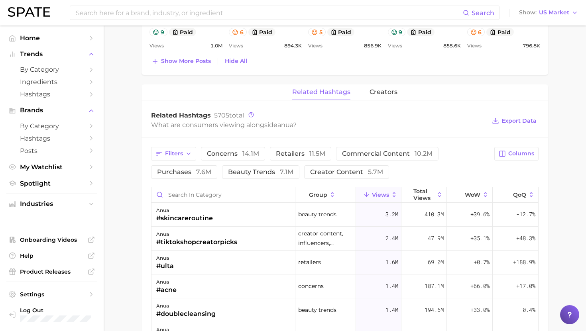
scroll to position [0, 0]
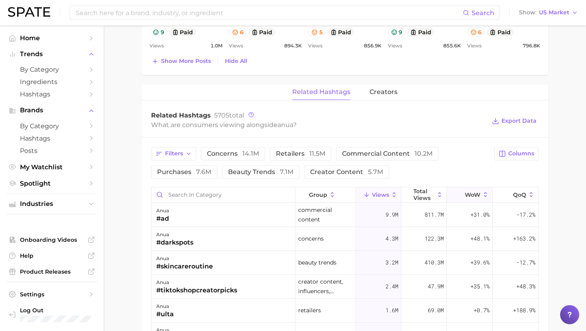
click at [459, 196] on icon at bounding box center [459, 194] width 7 height 7
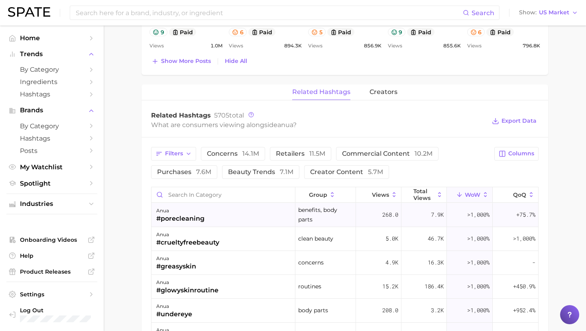
click at [190, 215] on div "#porecleaning" at bounding box center [180, 219] width 48 height 10
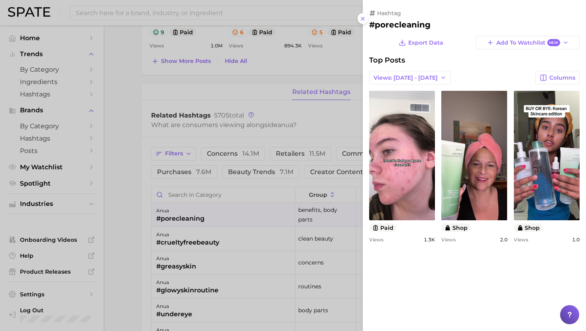
click at [409, 25] on h2 "#porecleaning" at bounding box center [474, 25] width 210 height 10
copy h2 "porecleaning"
click at [253, 191] on div at bounding box center [293, 165] width 586 height 331
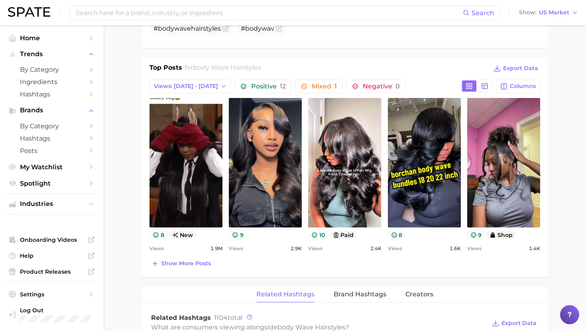
scroll to position [347, 0]
click at [486, 85] on icon at bounding box center [484, 85] width 7 height 7
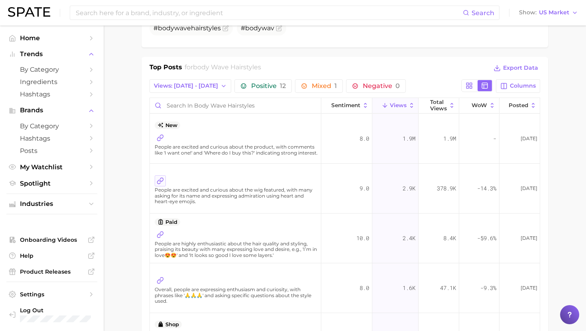
click at [160, 178] on icon at bounding box center [160, 180] width 7 height 7
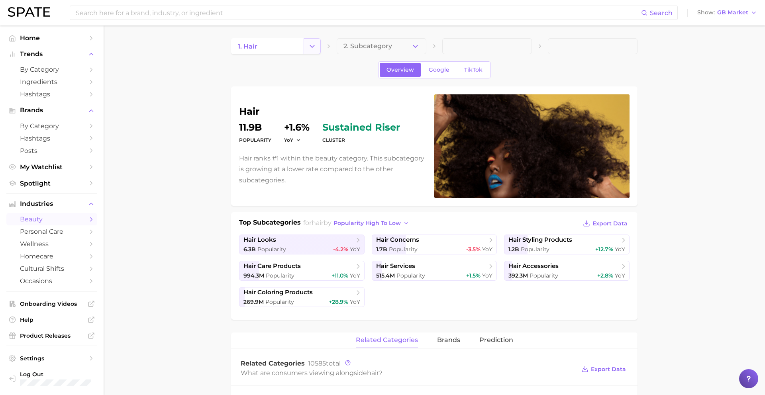
click at [313, 49] on icon "Change Category" at bounding box center [312, 46] width 8 height 8
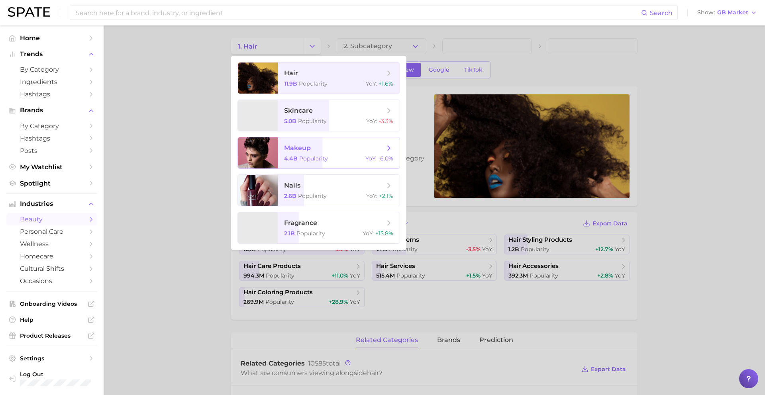
click at [318, 155] on span "makeup 4.4b Popularity YoY : -6.0%" at bounding box center [339, 152] width 122 height 31
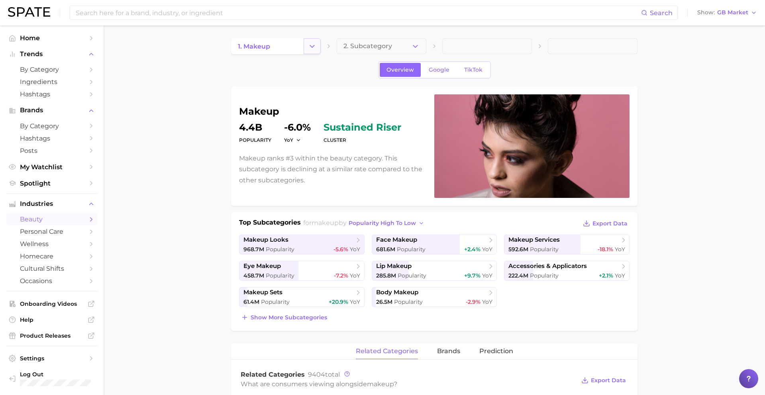
click at [315, 49] on icon "Change Category" at bounding box center [312, 46] width 8 height 8
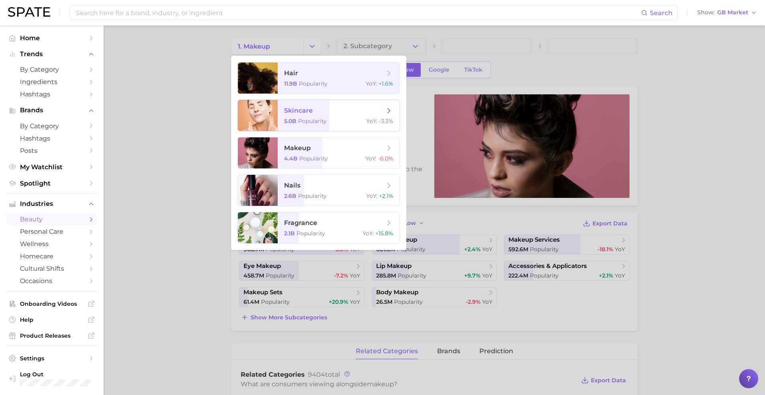
click at [304, 115] on span "skincare 5.0b Popularity YoY : -3.3%" at bounding box center [339, 115] width 122 height 31
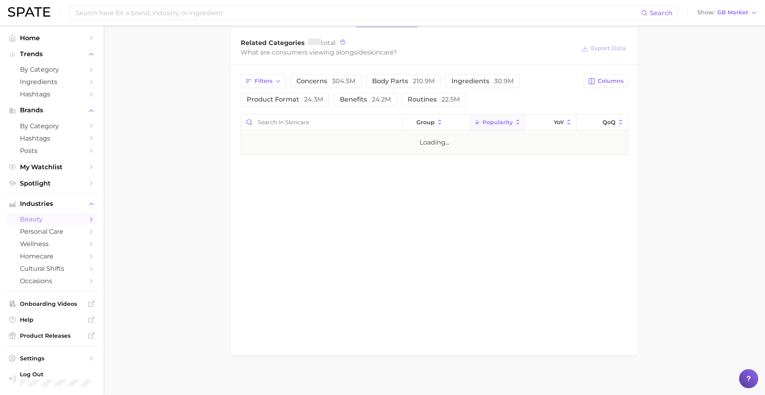
scroll to position [295, 0]
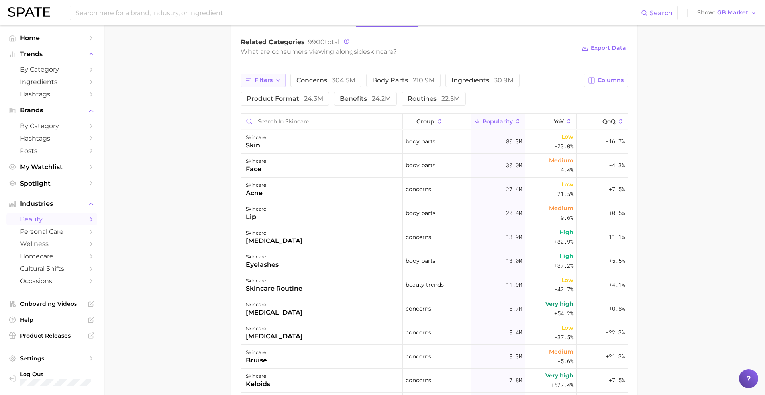
click at [269, 83] on span "Filters" at bounding box center [264, 80] width 18 height 7
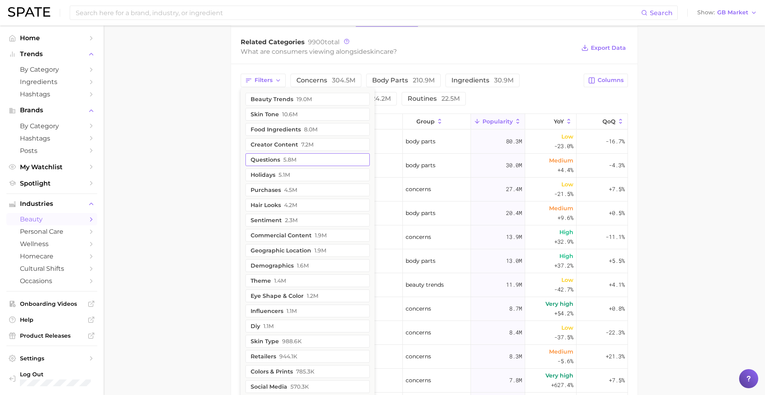
click at [280, 159] on button "questions 5.8m" at bounding box center [307, 159] width 124 height 13
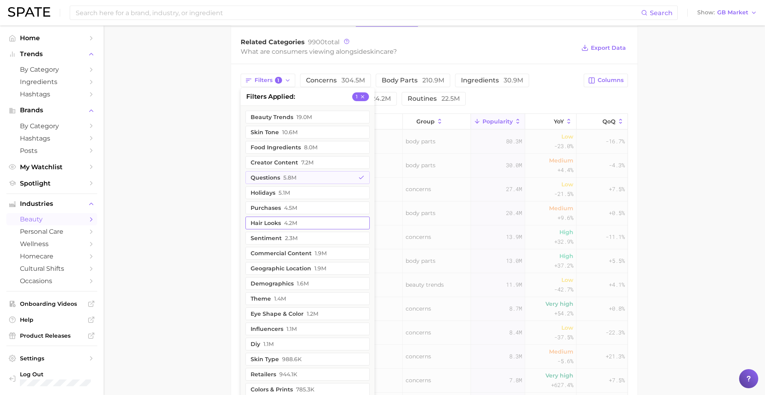
scroll to position [318, 0]
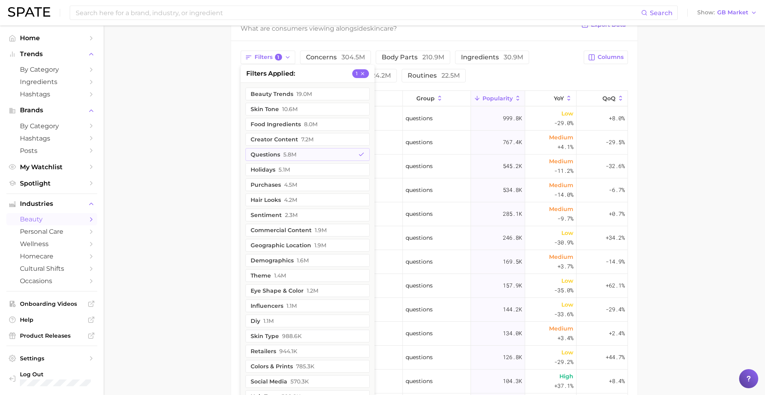
click at [218, 218] on main "1. skincare 2. Subcategory Overview Google TikTok skincare Popularity 5.0b YoY …" at bounding box center [434, 121] width 661 height 828
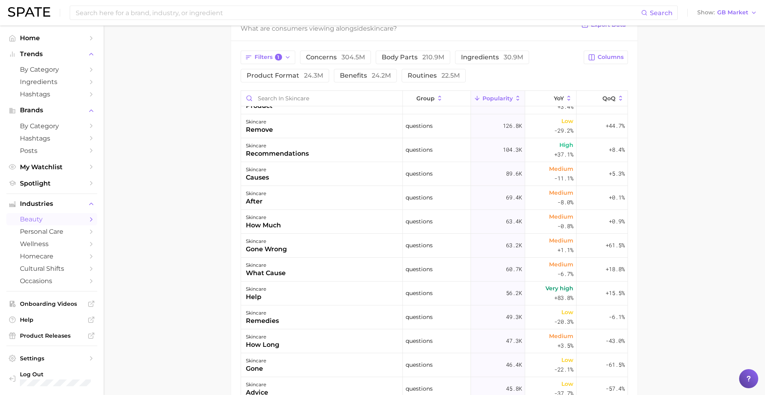
scroll to position [237, 0]
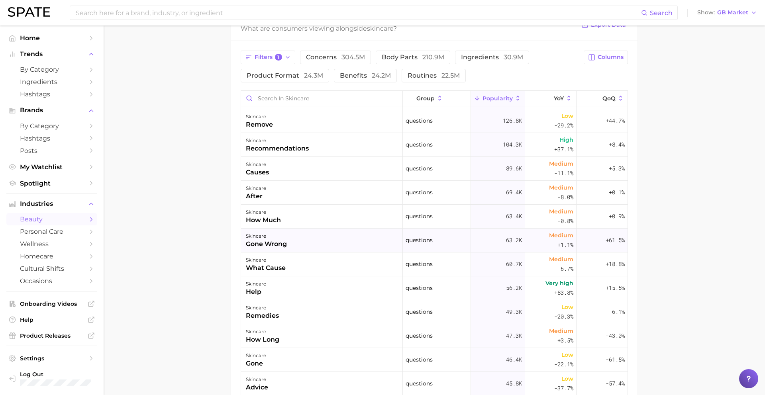
click at [322, 240] on div "skincare gone wrong" at bounding box center [322, 241] width 162 height 24
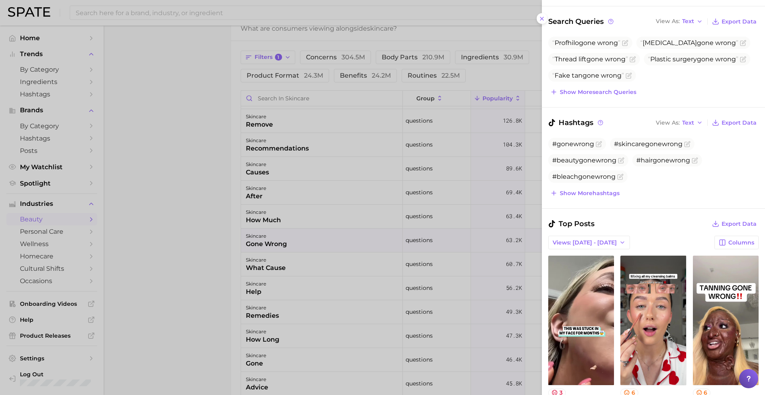
scroll to position [107, 0]
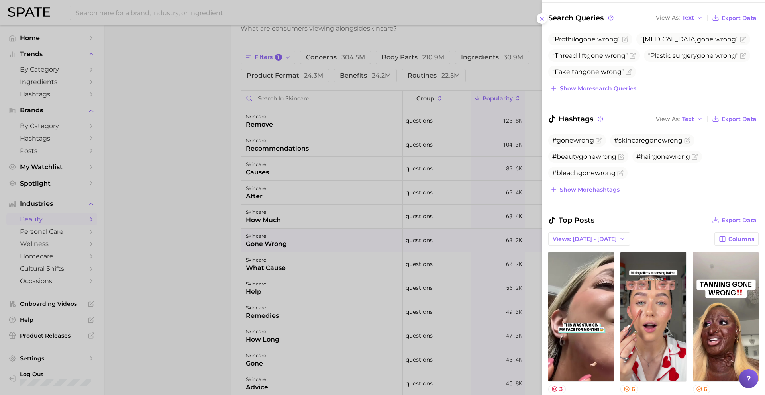
click at [350, 243] on div at bounding box center [382, 197] width 765 height 395
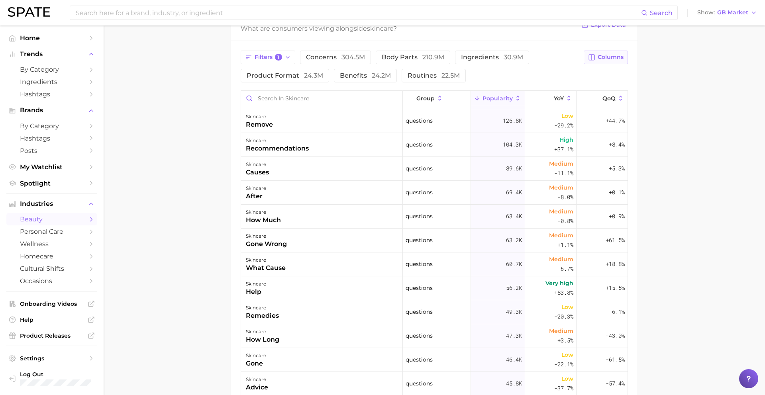
click at [606, 57] on span "Columns" at bounding box center [611, 57] width 26 height 7
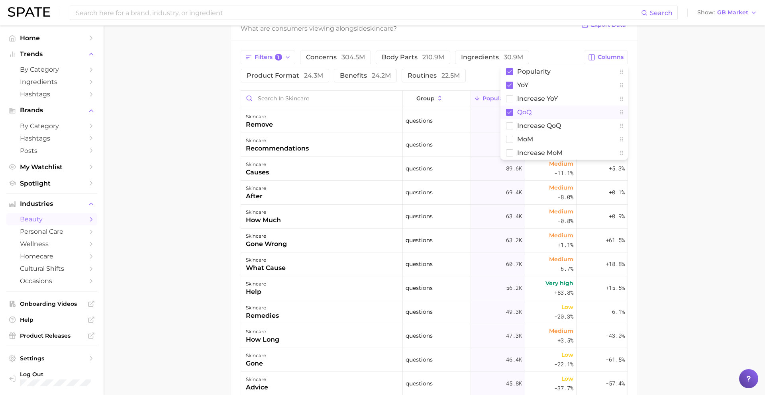
click at [519, 112] on span "QoQ" at bounding box center [524, 112] width 14 height 7
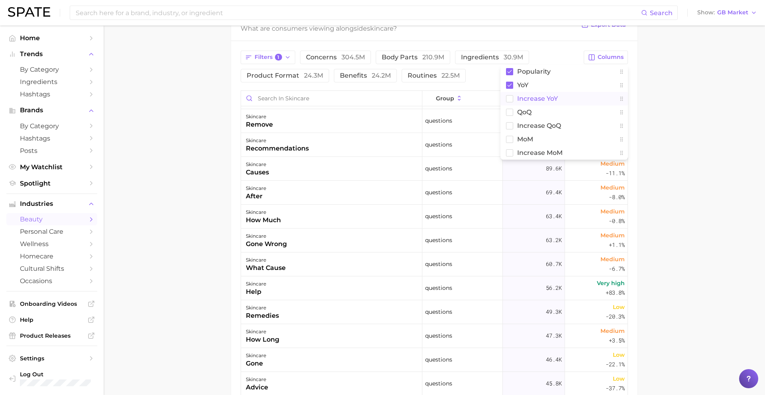
click at [527, 98] on span "Increase YoY" at bounding box center [537, 98] width 41 height 7
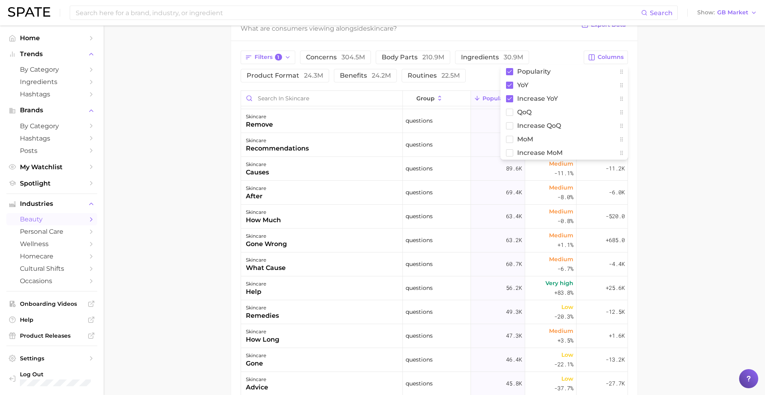
click at [686, 118] on main "1. skincare 2. Subcategory Overview Google TikTok skincare Popularity 5.0b YoY …" at bounding box center [434, 121] width 661 height 828
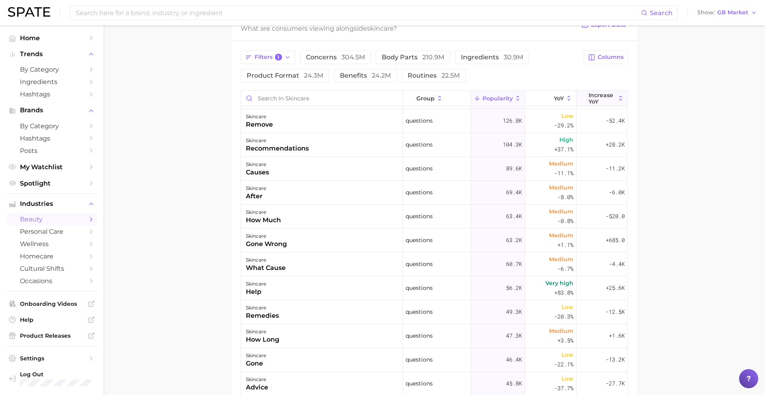
click at [606, 100] on span "Increase YoY" at bounding box center [601, 98] width 27 height 13
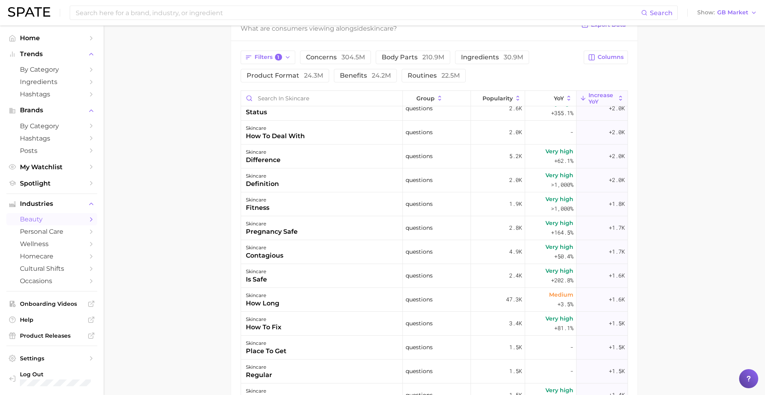
scroll to position [780, 0]
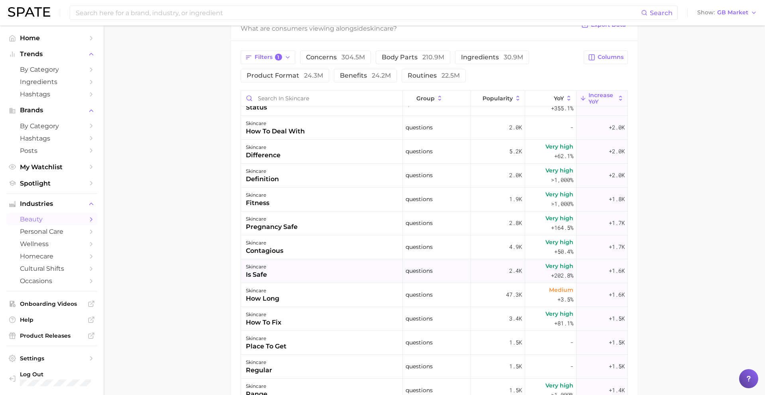
click at [361, 277] on div "skincare is safe" at bounding box center [322, 271] width 162 height 24
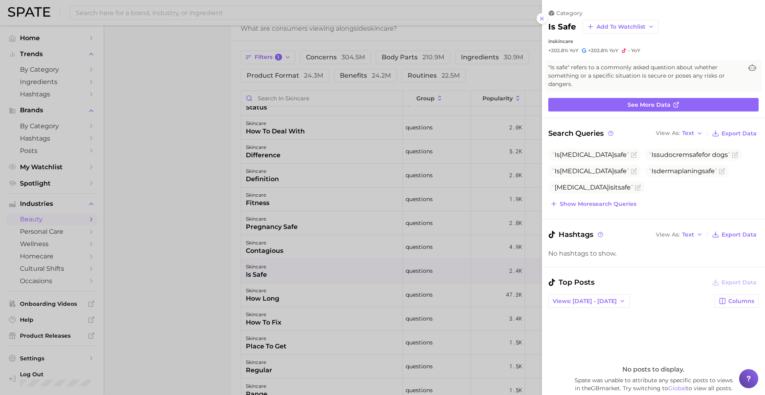
click at [361, 267] on div at bounding box center [382, 197] width 765 height 395
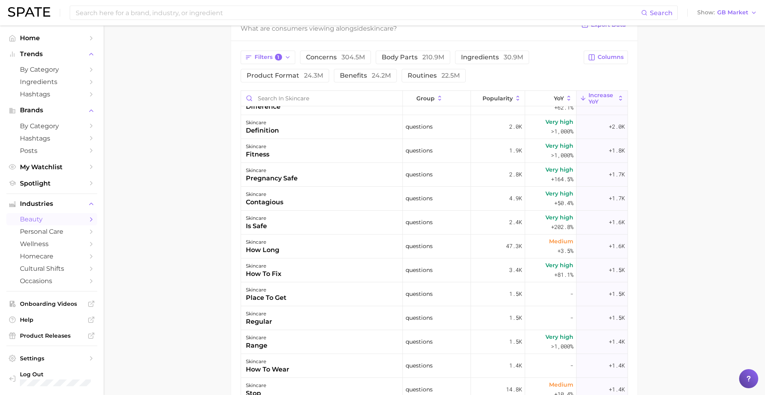
scroll to position [834, 0]
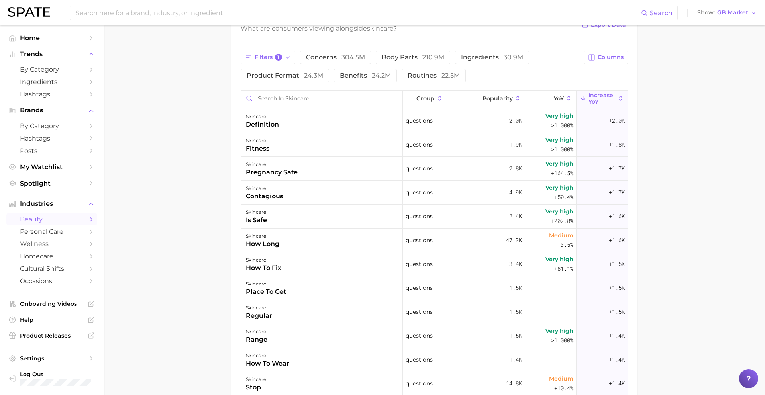
click at [361, 267] on div "skincare how to fix" at bounding box center [322, 265] width 162 height 24
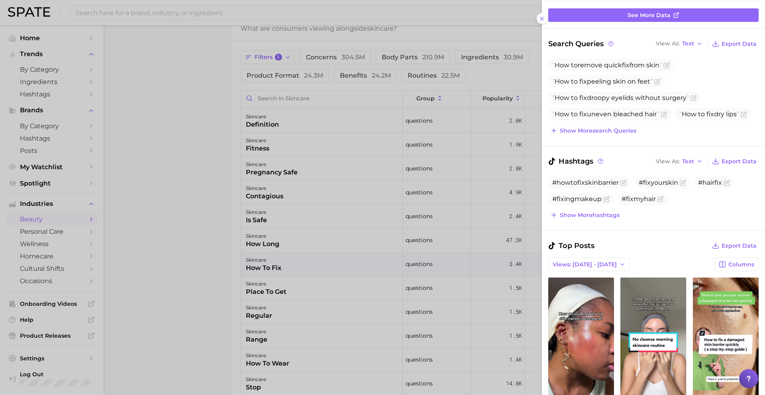
scroll to position [0, 0]
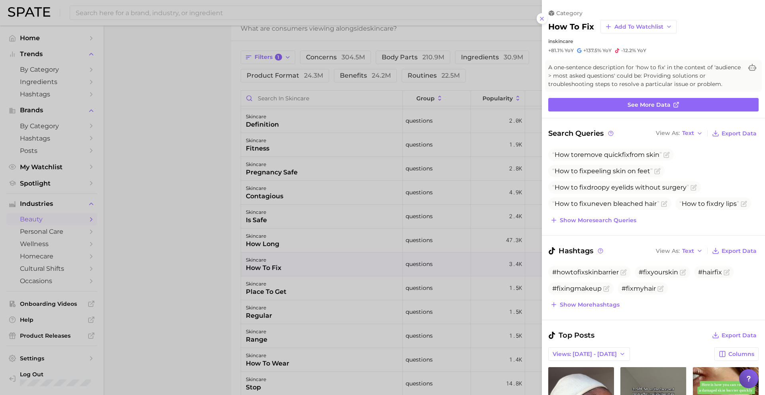
click at [257, 140] on div at bounding box center [382, 197] width 765 height 395
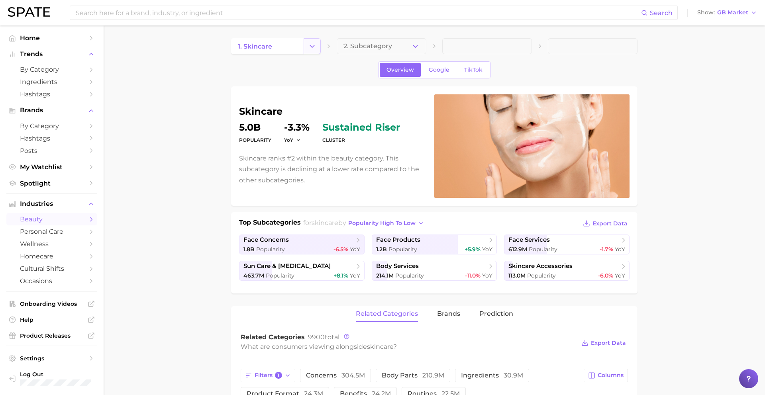
click at [310, 46] on icon "Change Category" at bounding box center [312, 46] width 8 height 8
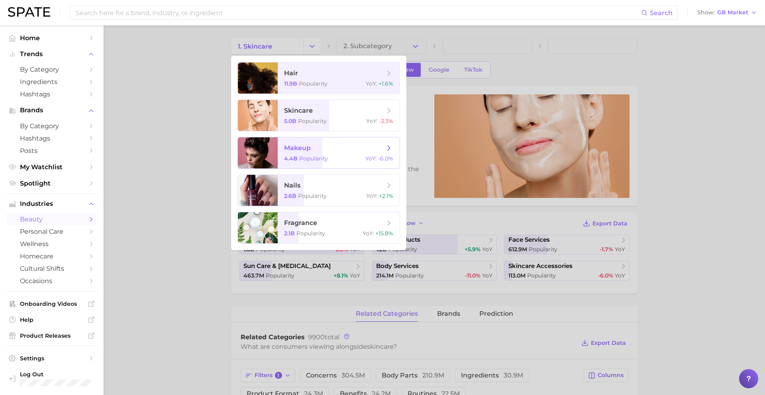
click at [298, 146] on span "makeup" at bounding box center [297, 148] width 27 height 8
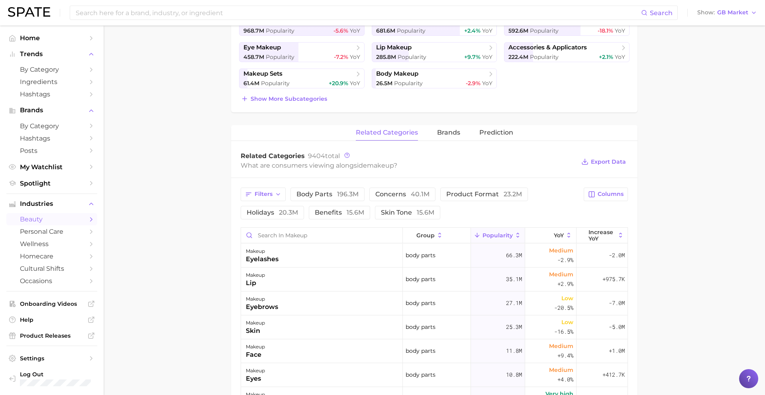
scroll to position [218, 0]
click at [464, 197] on span "product format 23.2m" at bounding box center [484, 195] width 76 height 6
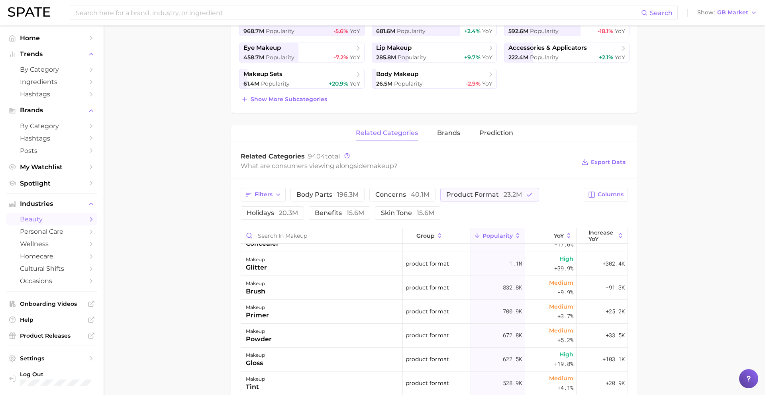
scroll to position [46, 0]
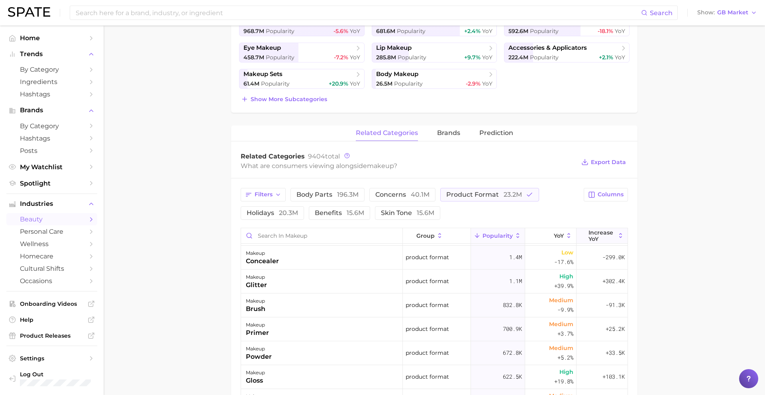
click at [597, 235] on span "Increase YoY" at bounding box center [601, 235] width 27 height 13
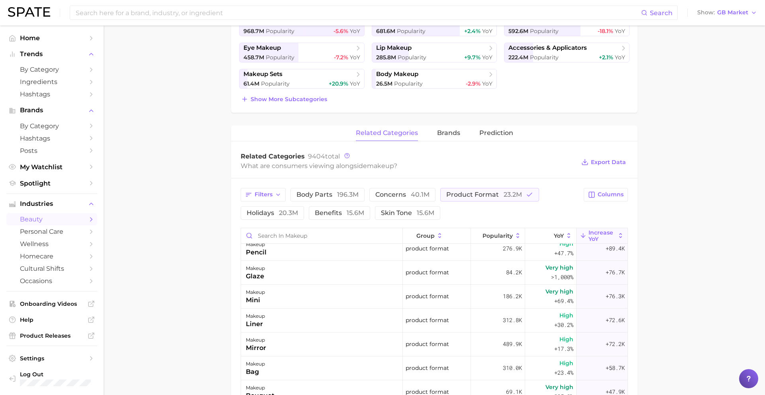
scroll to position [125, 0]
click at [287, 292] on div "makeup mini" at bounding box center [322, 298] width 162 height 24
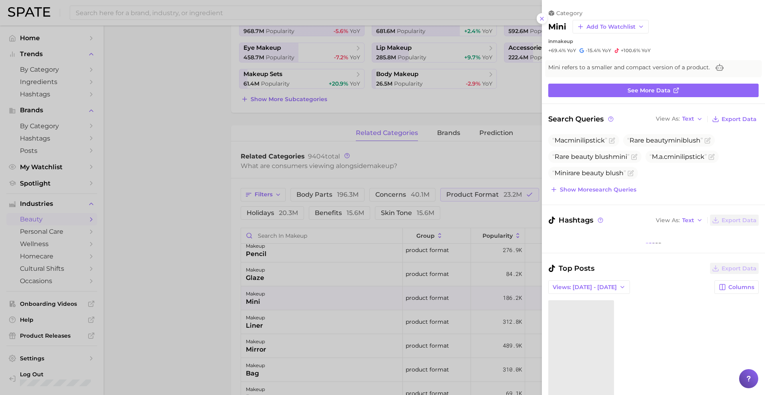
click at [288, 294] on div at bounding box center [382, 197] width 765 height 395
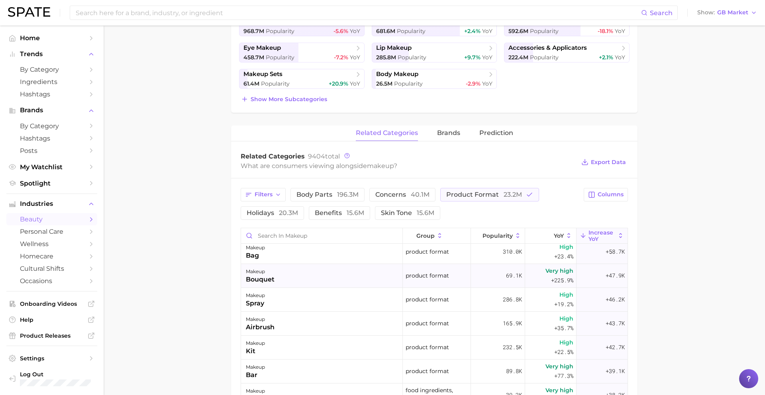
scroll to position [245, 0]
click at [278, 296] on div "makeup spray" at bounding box center [322, 298] width 162 height 24
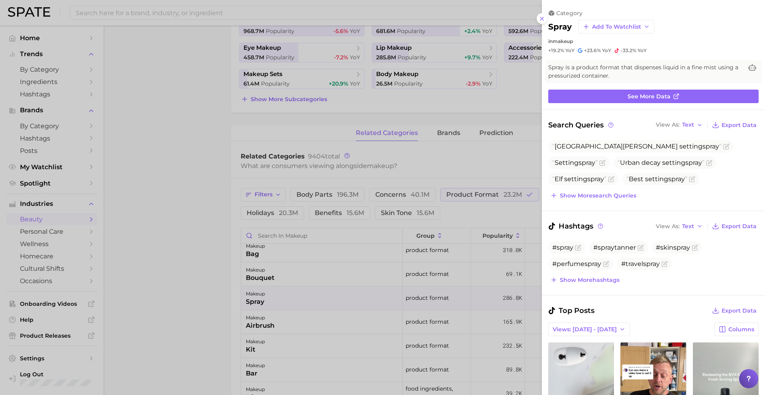
scroll to position [0, 0]
click at [277, 295] on div at bounding box center [382, 197] width 765 height 395
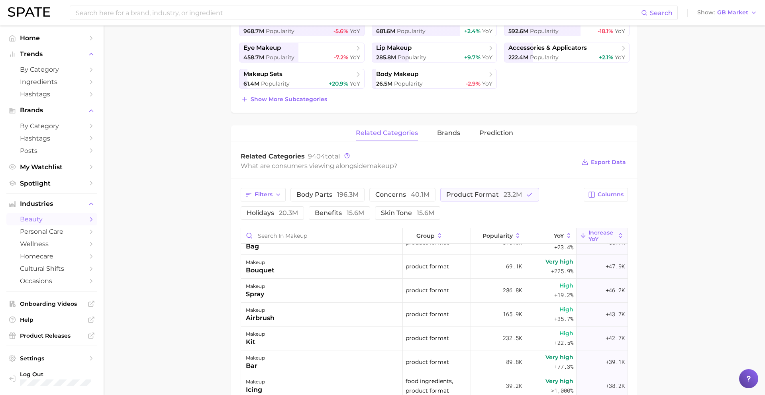
scroll to position [253, 0]
click at [277, 295] on div "makeup spray" at bounding box center [322, 290] width 162 height 24
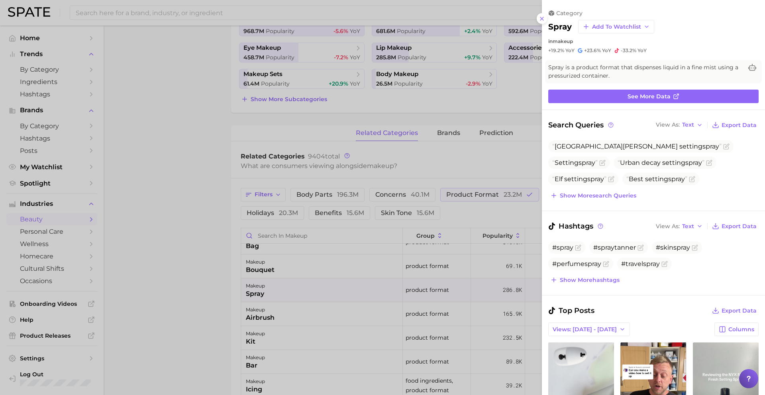
scroll to position [0, 0]
click at [278, 294] on div at bounding box center [382, 197] width 765 height 395
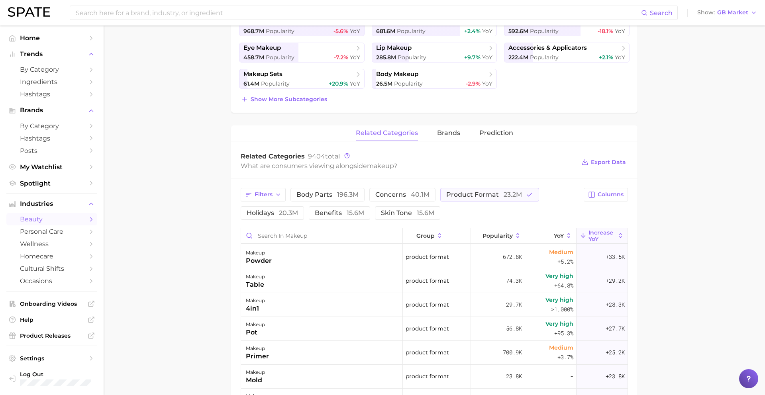
scroll to position [478, 0]
click at [274, 303] on div "makeup 4in1" at bounding box center [322, 304] width 162 height 24
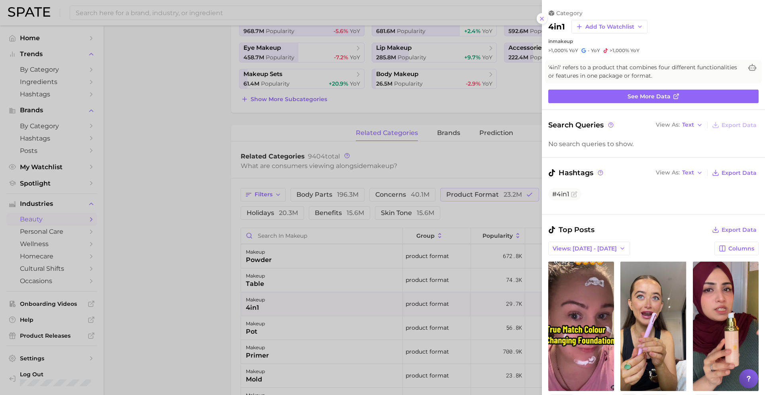
scroll to position [55, 0]
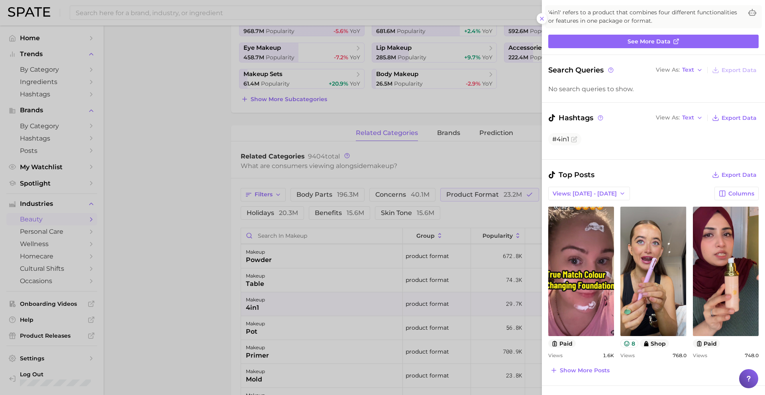
click at [301, 314] on div at bounding box center [382, 197] width 765 height 395
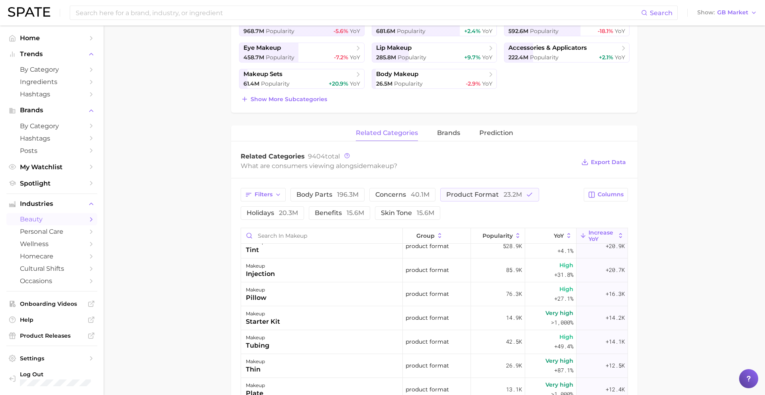
scroll to position [730, 0]
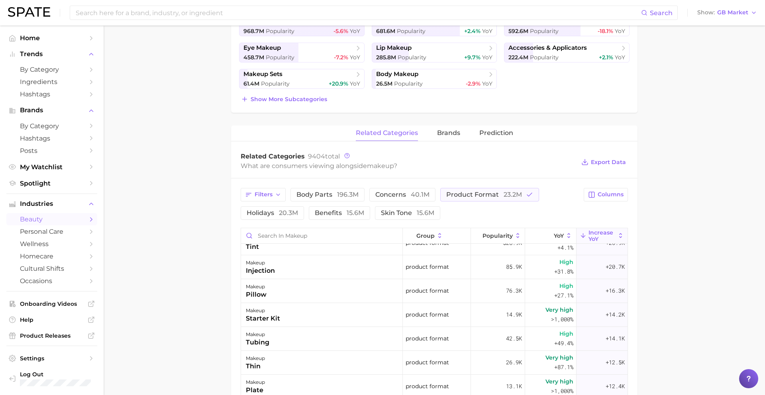
click at [301, 314] on div "makeup starter kit" at bounding box center [322, 315] width 162 height 24
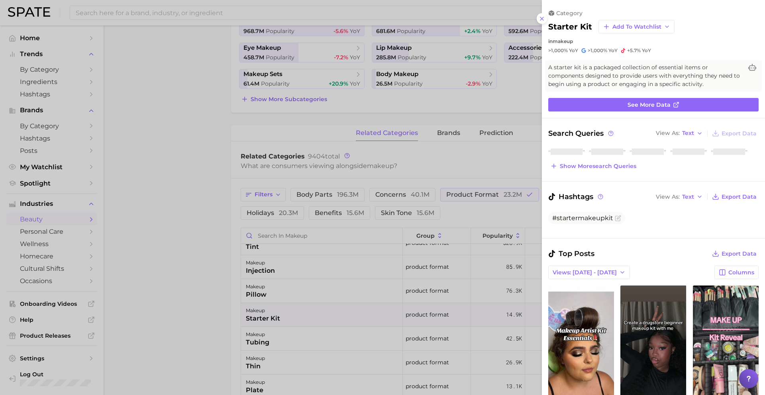
scroll to position [0, 0]
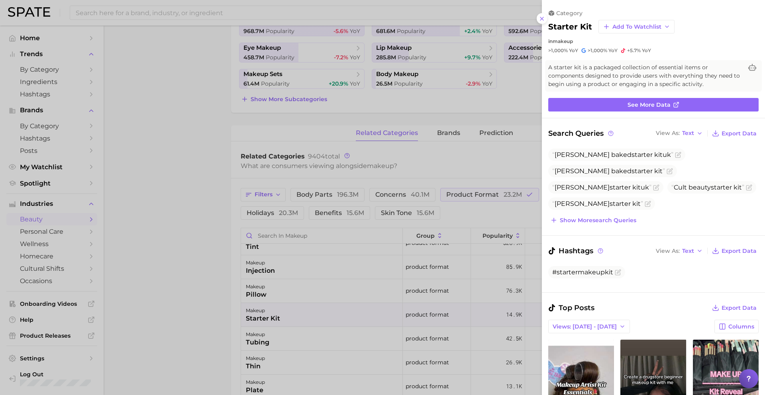
click at [301, 313] on div at bounding box center [382, 197] width 765 height 395
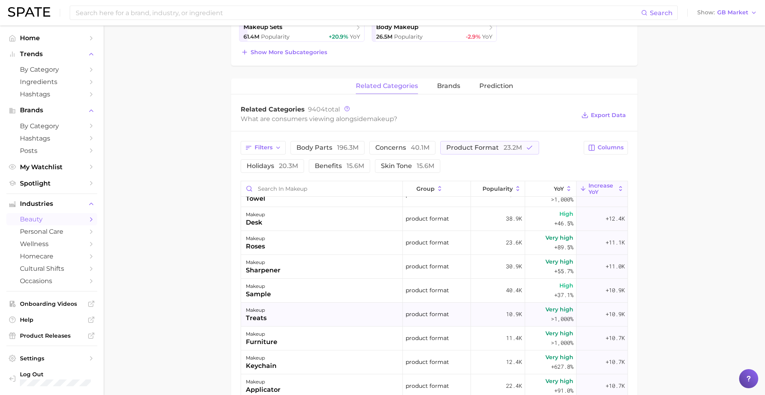
scroll to position [905, 0]
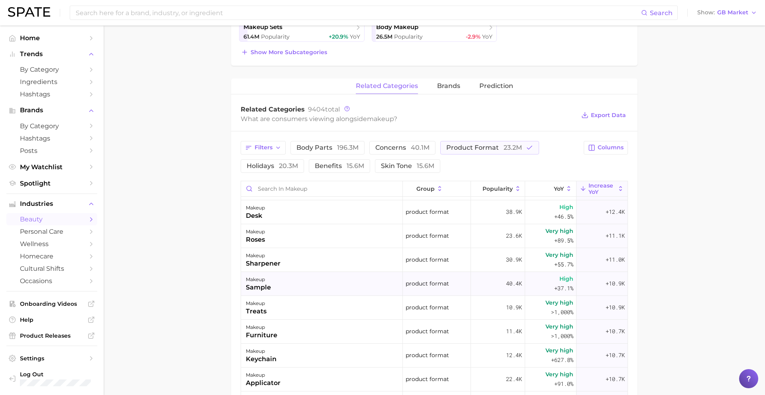
click at [272, 287] on div "makeup sample" at bounding box center [322, 284] width 162 height 24
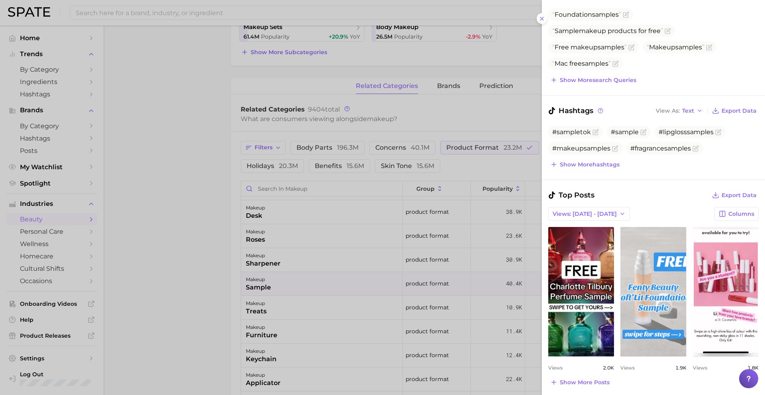
scroll to position [141, 0]
click at [343, 307] on div at bounding box center [382, 197] width 765 height 395
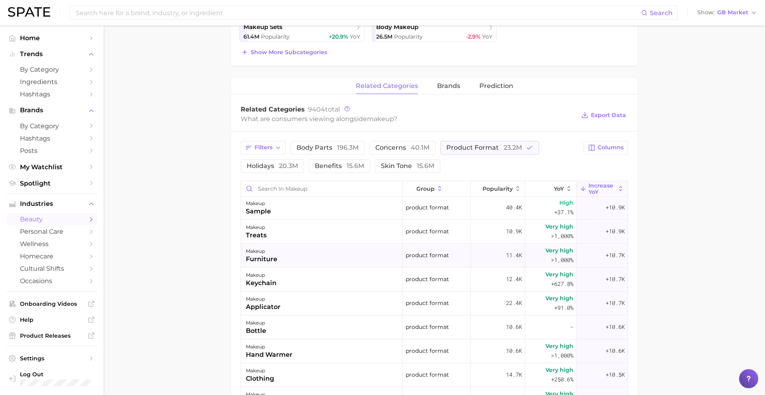
scroll to position [982, 0]
click at [333, 280] on div "makeup keychain" at bounding box center [322, 279] width 162 height 24
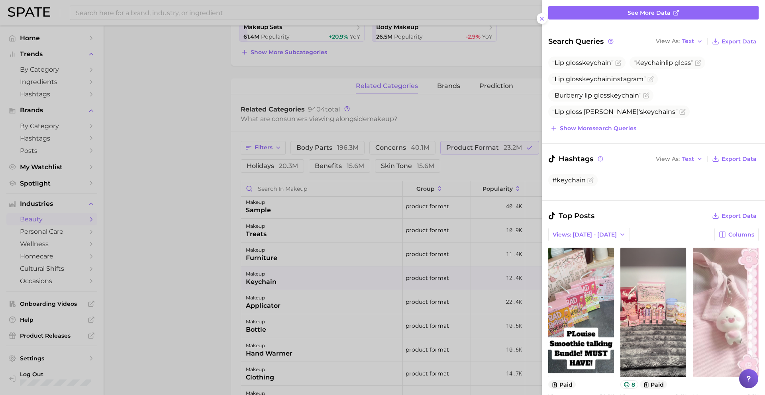
scroll to position [116, 0]
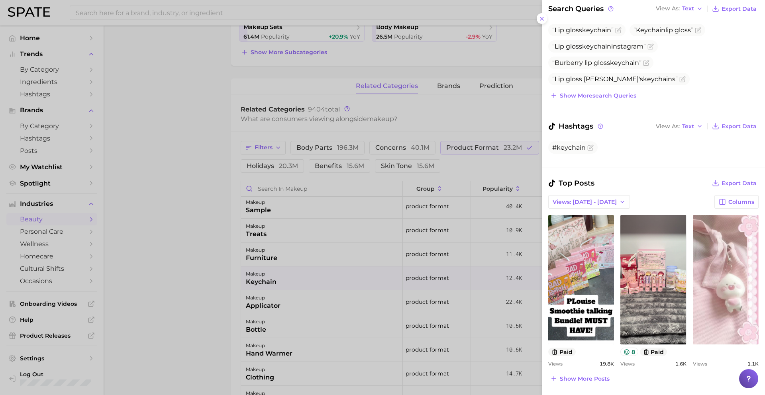
click at [427, 276] on div at bounding box center [382, 197] width 765 height 395
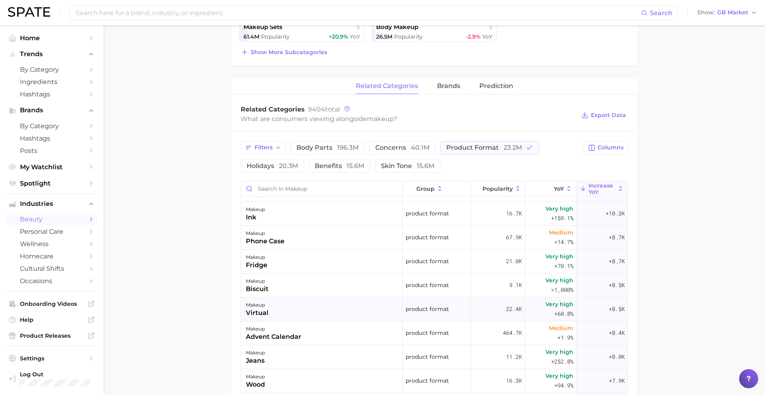
scroll to position [1263, 0]
click at [477, 147] on span "product format 23.2m" at bounding box center [484, 148] width 76 height 6
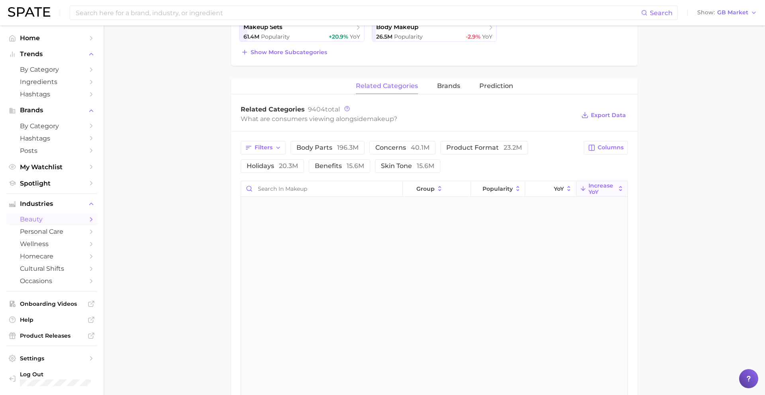
scroll to position [0, 0]
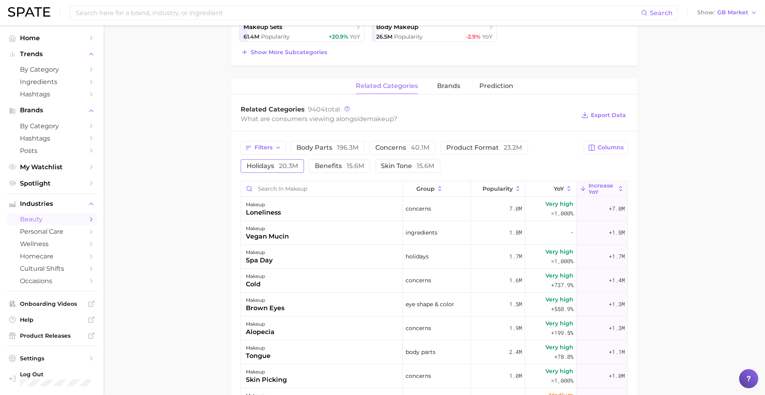
click at [297, 165] on span "20.3m" at bounding box center [288, 166] width 19 height 8
click at [298, 165] on span "20.3m" at bounding box center [288, 166] width 19 height 8
click at [415, 165] on span "skin tone 15.6m" at bounding box center [407, 166] width 53 height 6
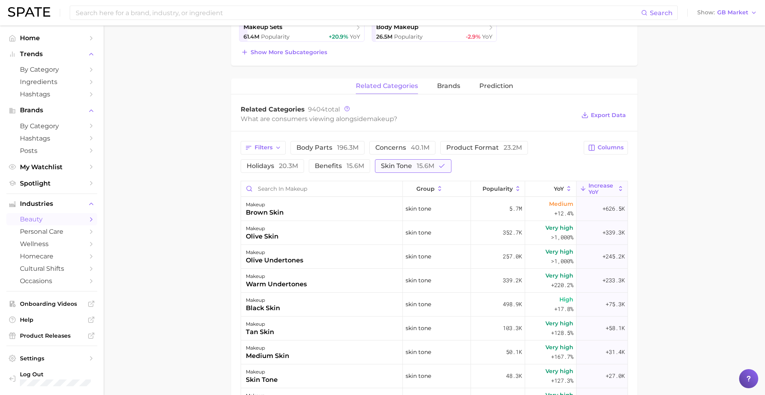
click at [415, 165] on span "skin tone 15.6m" at bounding box center [407, 166] width 53 height 6
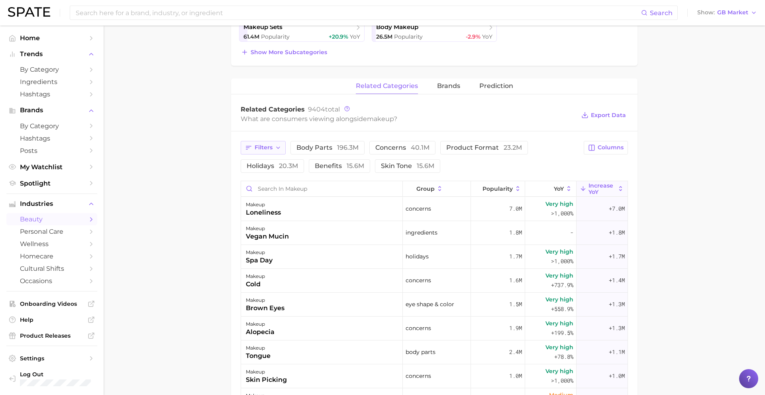
click at [275, 143] on button "Filters" at bounding box center [263, 148] width 45 height 14
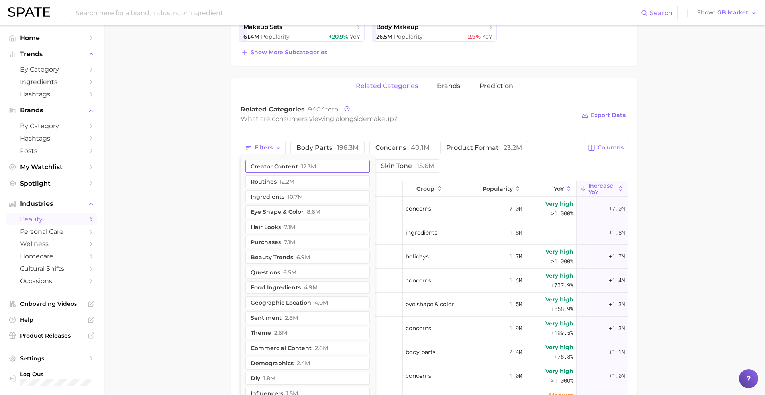
click at [272, 165] on button "creator content 12.3m" at bounding box center [307, 166] width 124 height 13
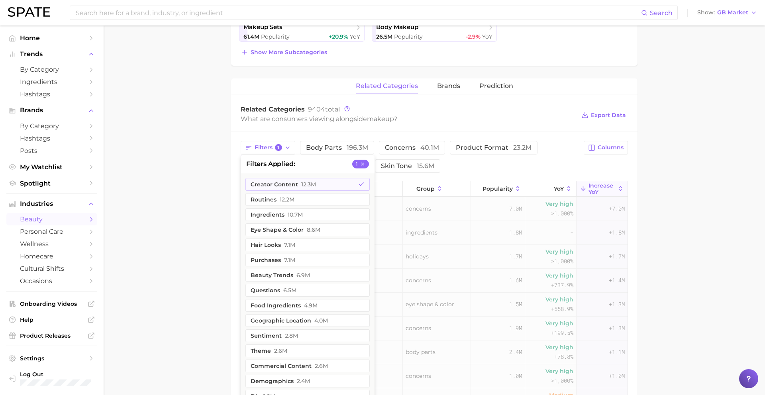
click at [217, 171] on main "1. makeup 2. Subcategory Overview Google TikTok makeup Popularity 4.4b YoY -6.0…" at bounding box center [434, 192] width 661 height 865
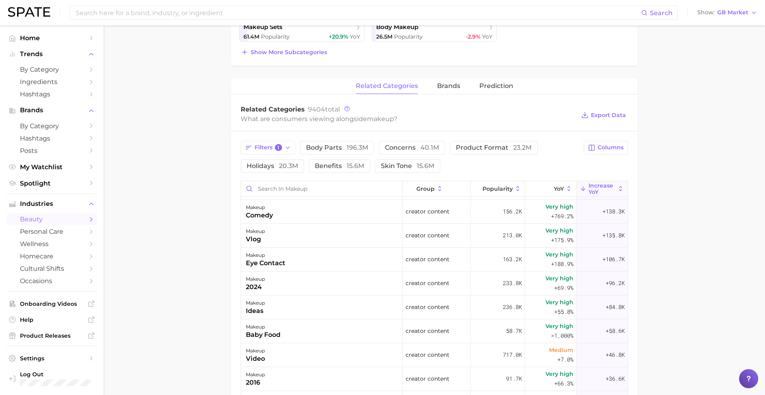
scroll to position [133, 0]
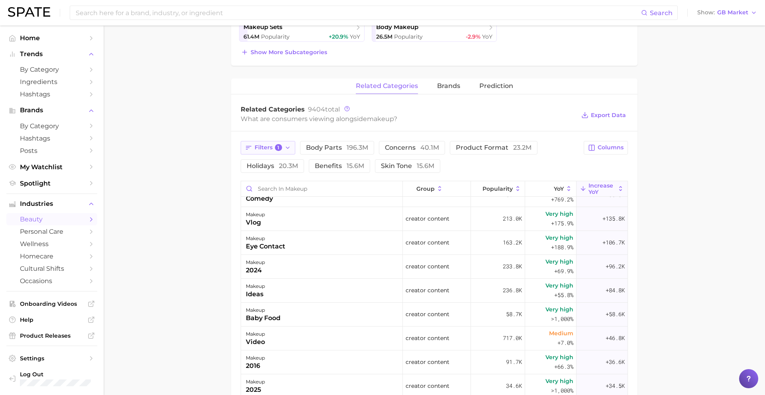
click at [287, 147] on icon "button" at bounding box center [287, 148] width 6 height 6
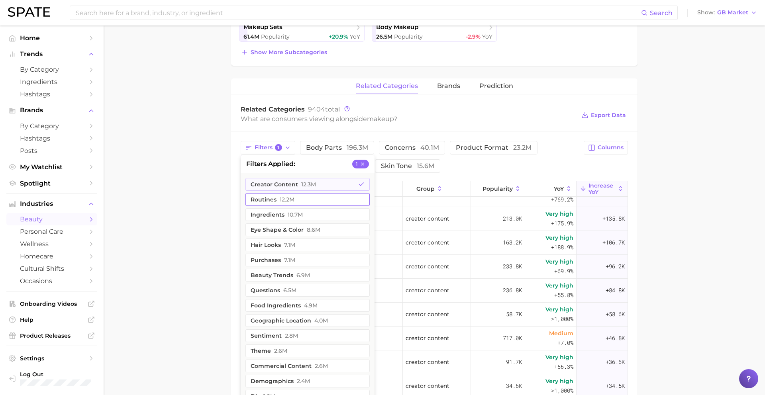
click at [280, 180] on button "creator content 12.3m" at bounding box center [307, 184] width 124 height 13
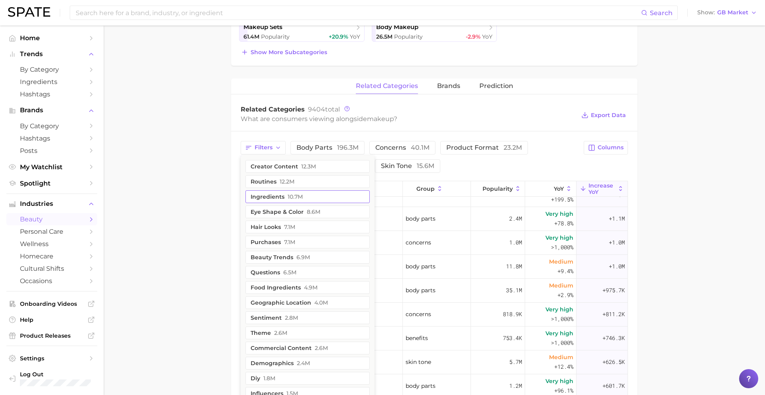
scroll to position [0, 0]
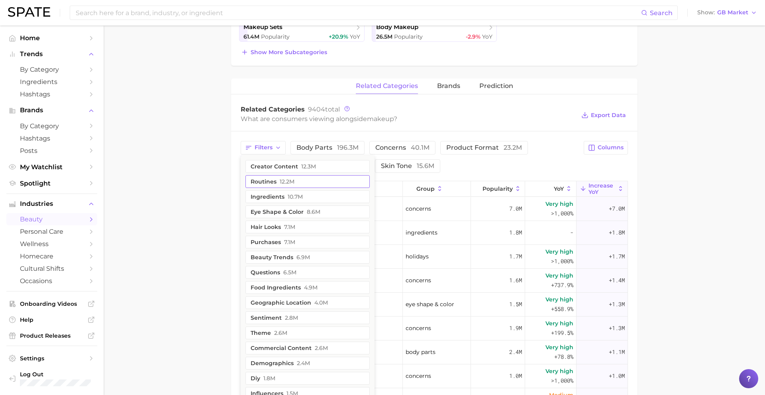
click at [281, 180] on span "12.2m" at bounding box center [287, 181] width 15 height 6
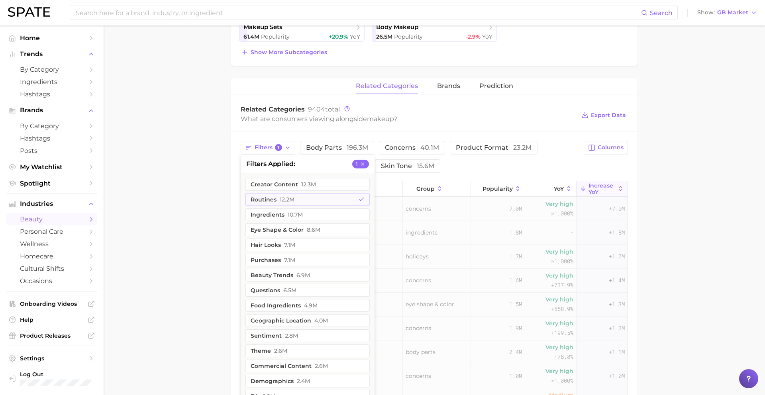
click at [219, 186] on main "1. makeup 2. Subcategory Overview Google TikTok makeup Popularity 4.4b YoY -6.0…" at bounding box center [434, 192] width 661 height 865
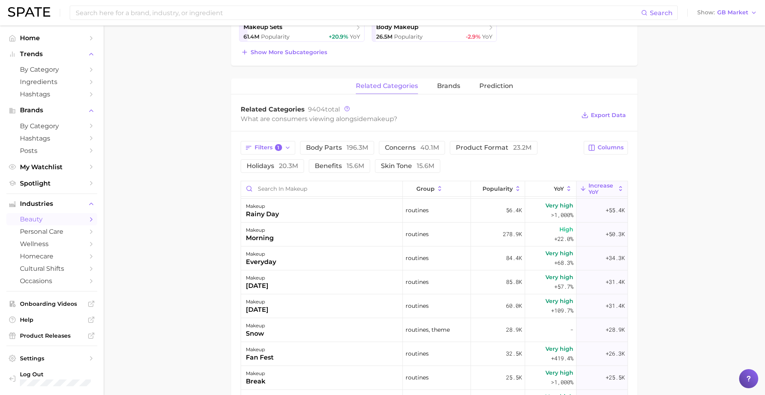
scroll to position [216, 0]
click at [292, 258] on div "makeup everyday" at bounding box center [322, 257] width 162 height 24
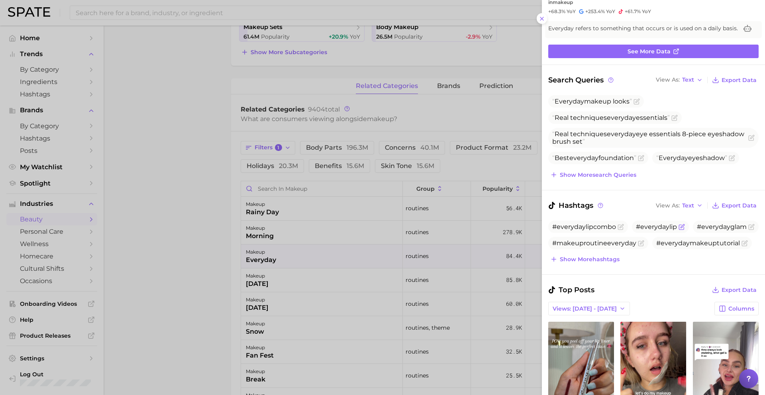
scroll to position [0, 0]
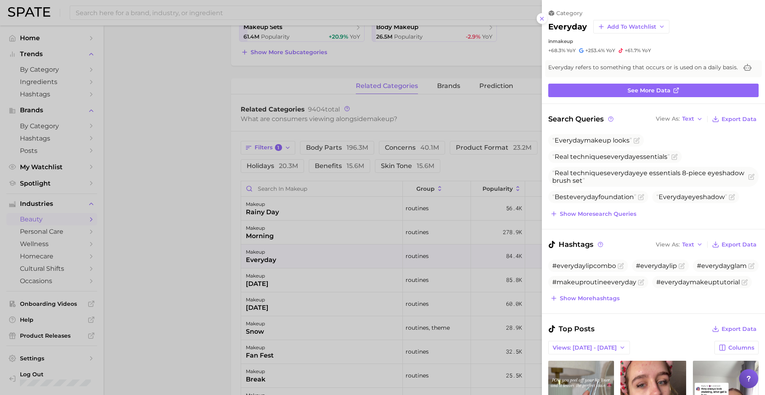
click at [372, 286] on div at bounding box center [382, 197] width 765 height 395
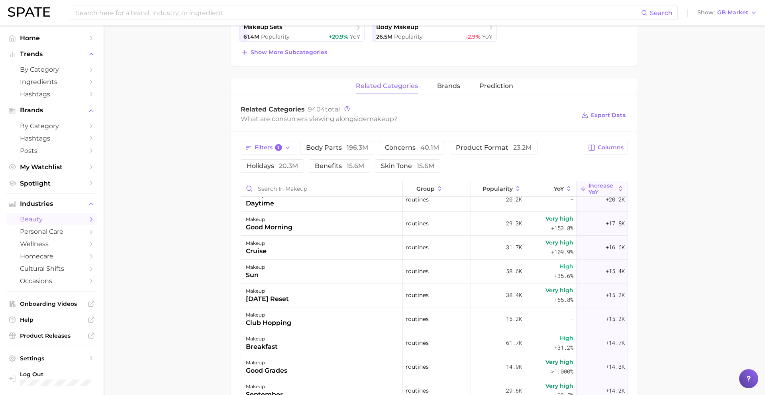
scroll to position [512, 0]
click at [363, 295] on div "makeup sunday reset" at bounding box center [322, 295] width 162 height 24
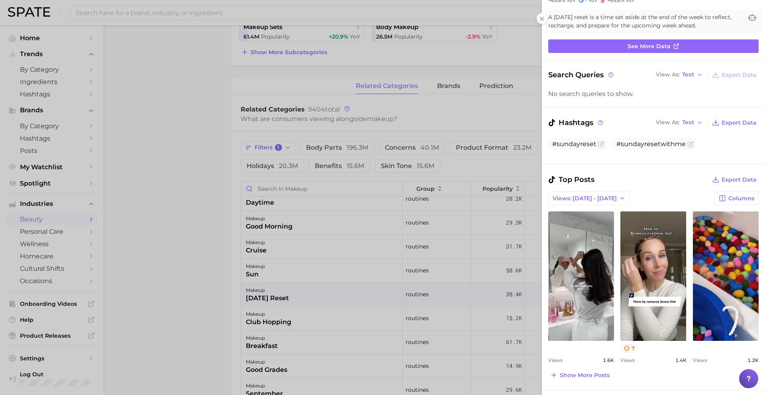
scroll to position [51, 0]
click at [301, 308] on div at bounding box center [382, 197] width 765 height 395
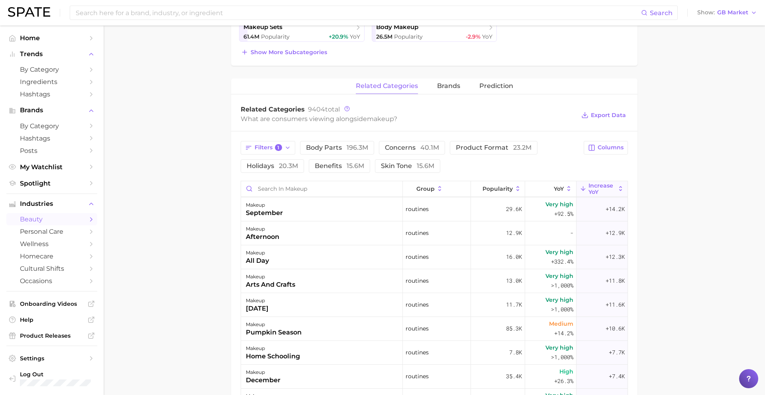
scroll to position [694, 0]
click at [285, 146] on icon "button" at bounding box center [287, 148] width 6 height 6
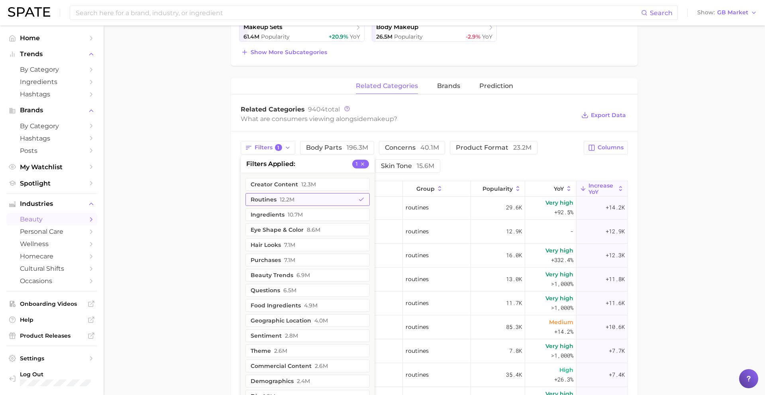
click at [276, 202] on button "routines 12.2m" at bounding box center [307, 199] width 124 height 13
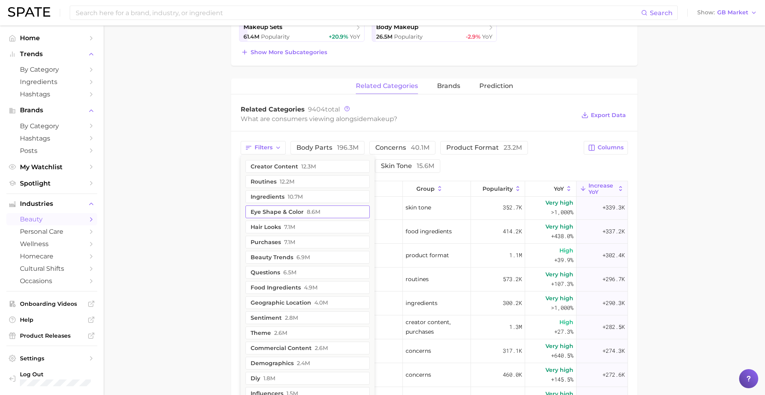
scroll to position [0, 0]
click at [280, 197] on button "ingredients 10.7m" at bounding box center [307, 196] width 124 height 13
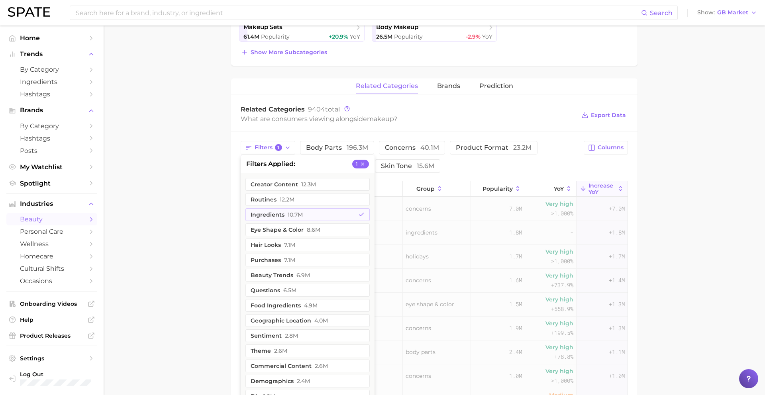
click at [213, 204] on main "1. makeup 2. Subcategory Overview Google TikTok makeup Popularity 4.4b YoY -6.0…" at bounding box center [434, 192] width 661 height 865
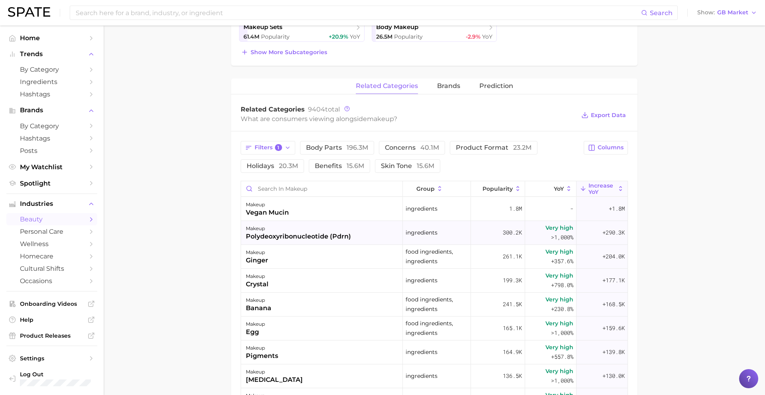
click at [280, 224] on div "makeup" at bounding box center [298, 229] width 105 height 10
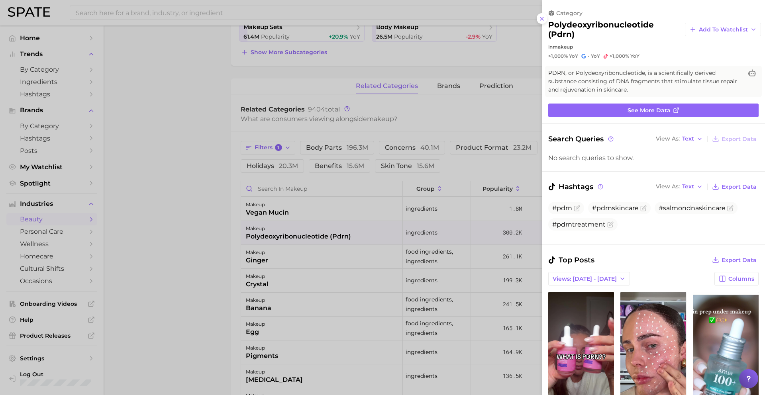
click at [278, 224] on div at bounding box center [382, 197] width 765 height 395
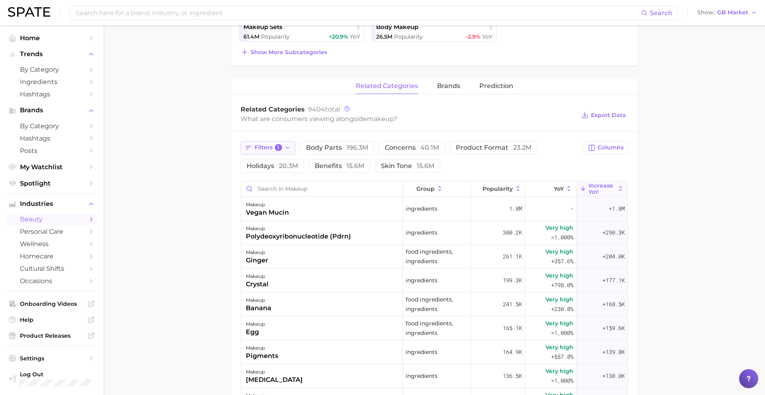
click at [265, 146] on span "Filters 1" at bounding box center [268, 147] width 27 height 7
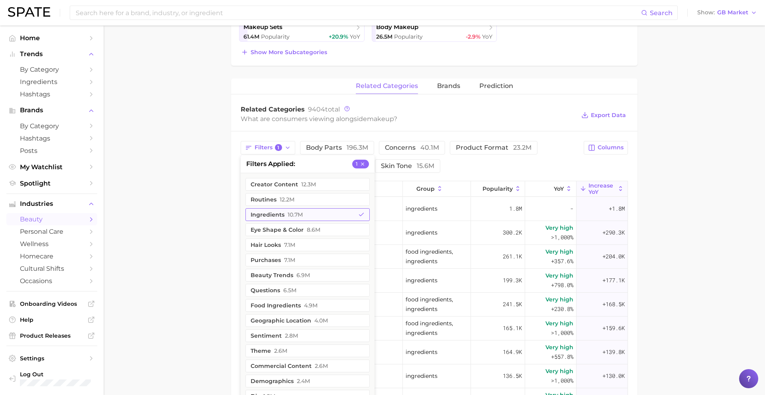
click at [268, 213] on button "ingredients 10.7m" at bounding box center [307, 214] width 124 height 13
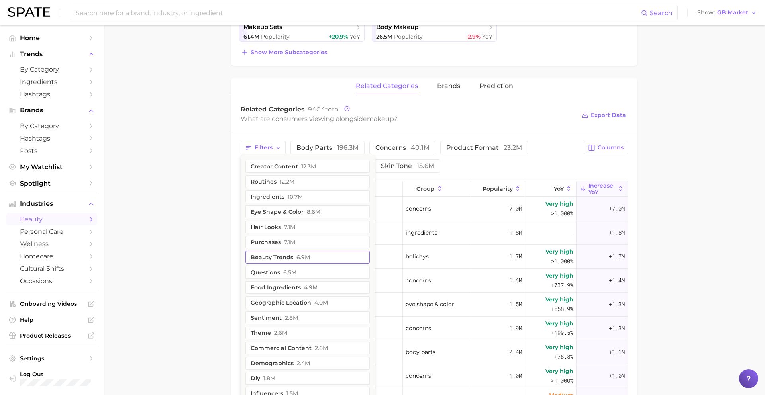
click at [280, 259] on button "beauty trends 6.9m" at bounding box center [307, 257] width 124 height 13
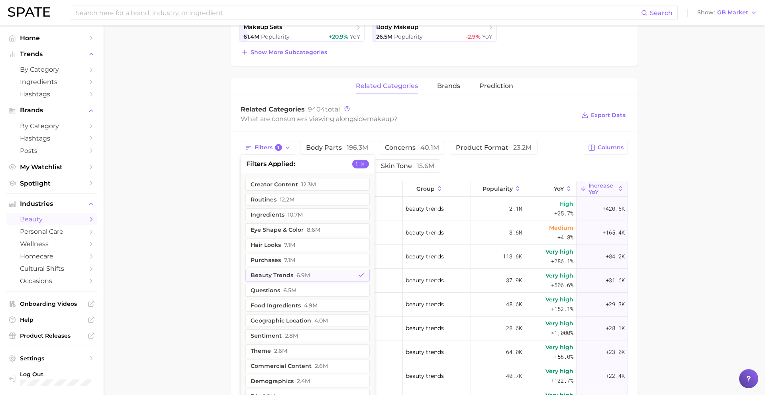
click at [218, 244] on main "1. makeup 2. Subcategory Overview Google TikTok makeup Popularity 4.4b YoY -6.0…" at bounding box center [434, 192] width 661 height 865
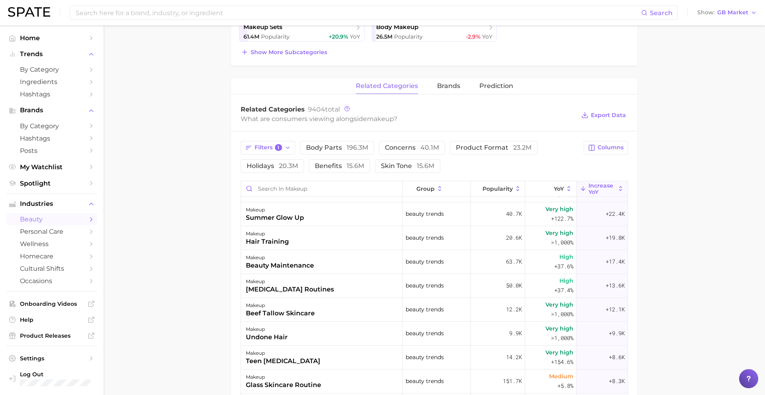
scroll to position [163, 0]
click at [294, 272] on div "makeup beauty maintenance" at bounding box center [322, 262] width 162 height 24
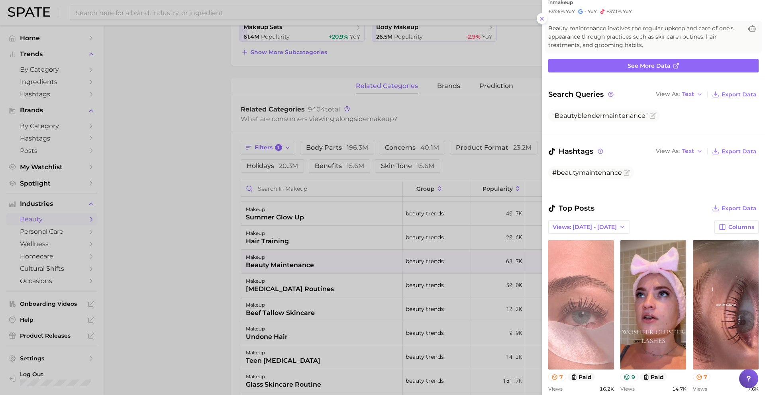
scroll to position [72, 0]
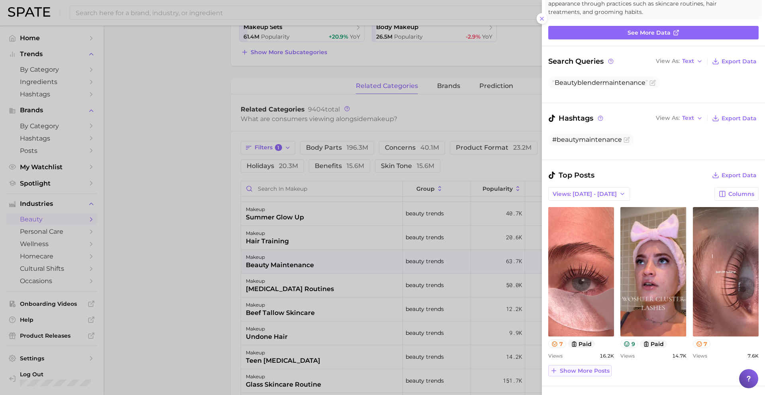
click at [586, 370] on span "Show more posts" at bounding box center [585, 371] width 50 height 7
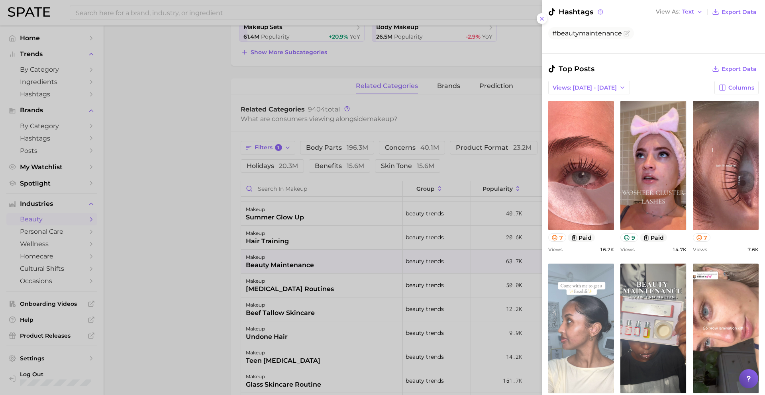
scroll to position [235, 0]
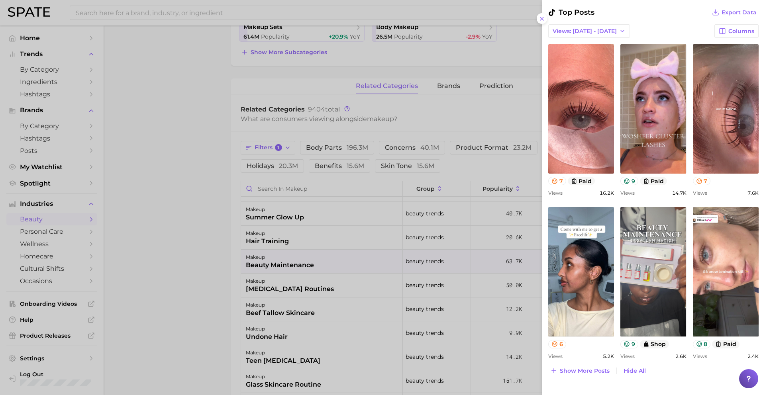
click at [324, 290] on div at bounding box center [382, 197] width 765 height 395
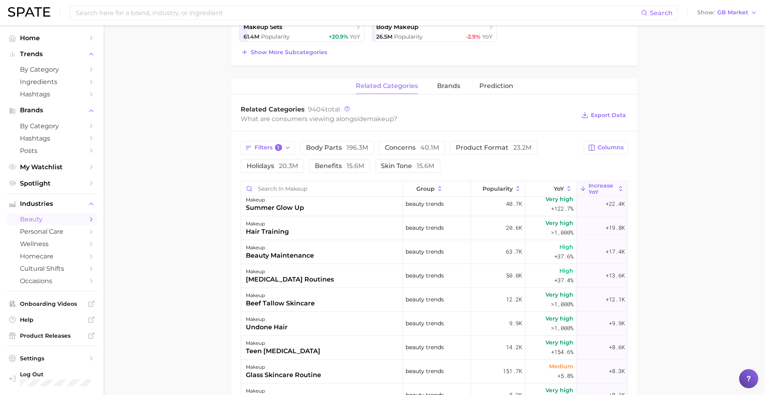
scroll to position [112, 0]
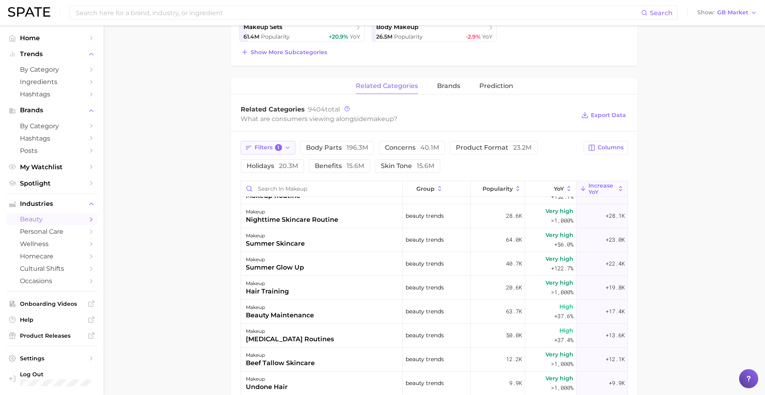
click at [272, 143] on button "Filters 1" at bounding box center [268, 148] width 55 height 14
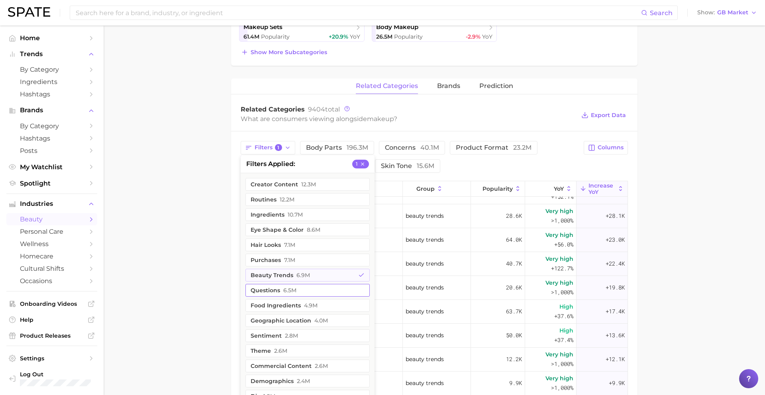
click at [266, 295] on button "questions 6.5m" at bounding box center [307, 290] width 124 height 13
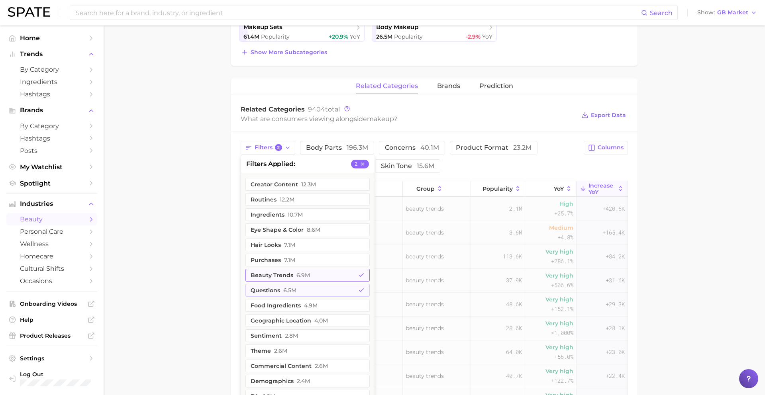
click at [266, 275] on button "beauty trends 6.9m" at bounding box center [307, 275] width 124 height 13
click at [214, 271] on main "1. makeup 2. Subcategory Overview Google TikTok makeup Popularity 4.4b YoY -6.0…" at bounding box center [434, 192] width 661 height 865
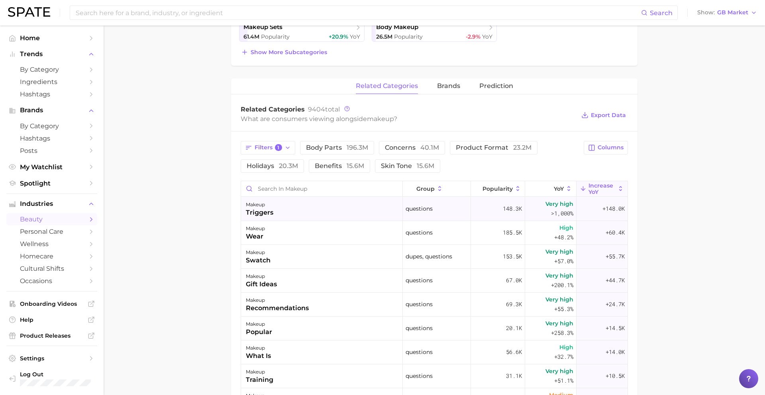
click at [288, 210] on div "makeup triggers" at bounding box center [322, 209] width 162 height 24
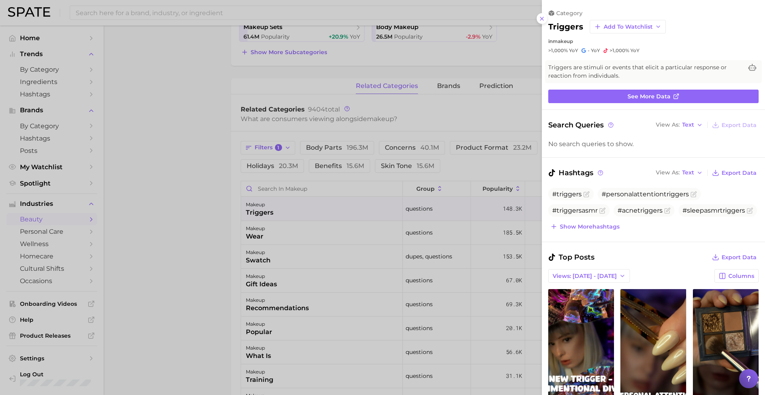
scroll to position [82, 0]
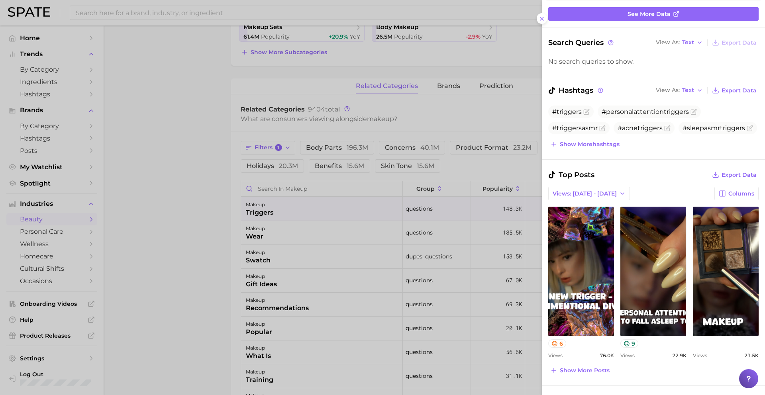
click at [353, 237] on div at bounding box center [382, 197] width 765 height 395
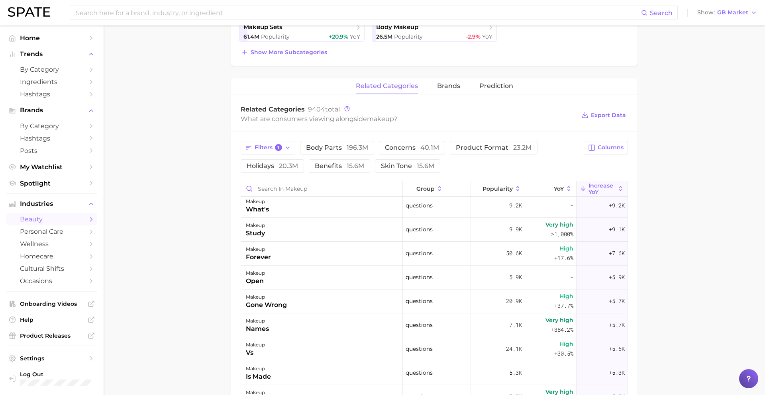
scroll to position [232, 0]
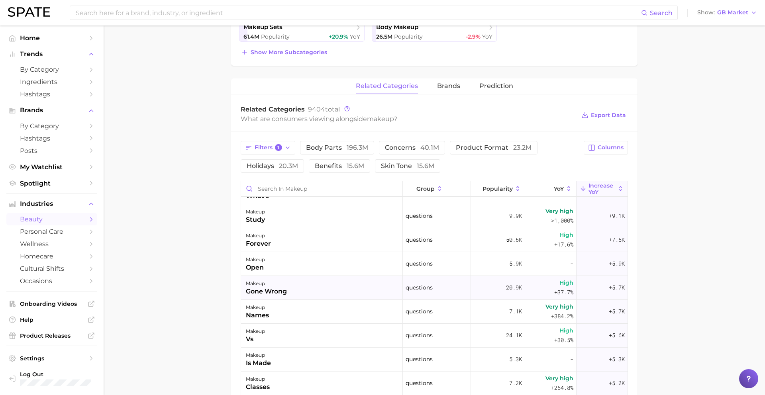
click at [316, 288] on div "makeup gone wrong" at bounding box center [322, 288] width 162 height 24
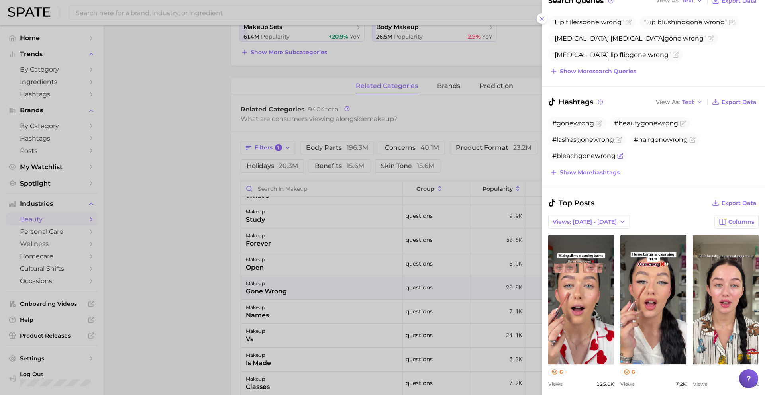
scroll to position [125, 0]
click at [325, 280] on div at bounding box center [382, 197] width 765 height 395
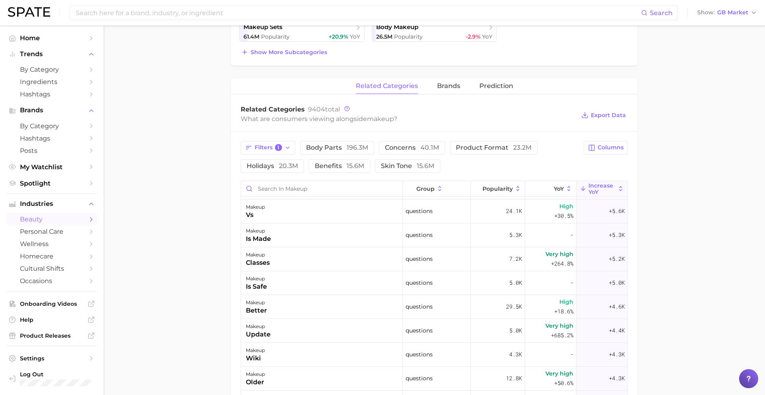
scroll to position [357, 0]
click at [325, 280] on div "makeup is safe" at bounding box center [322, 282] width 162 height 24
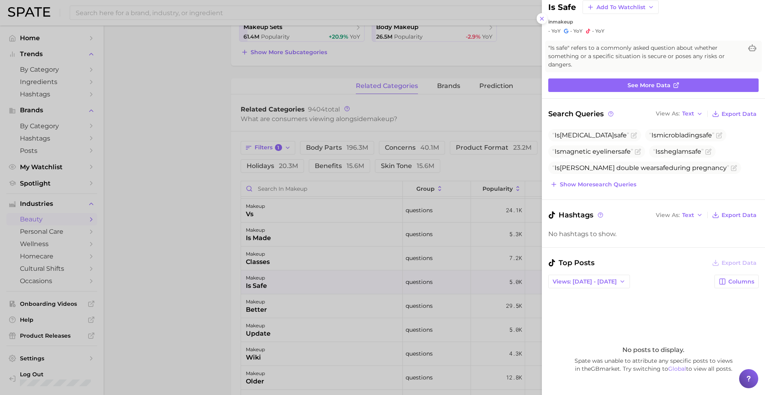
scroll to position [23, 0]
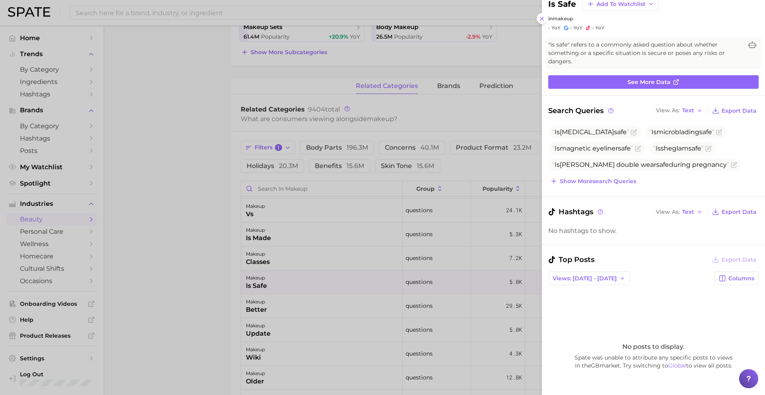
click at [409, 280] on div at bounding box center [382, 197] width 765 height 395
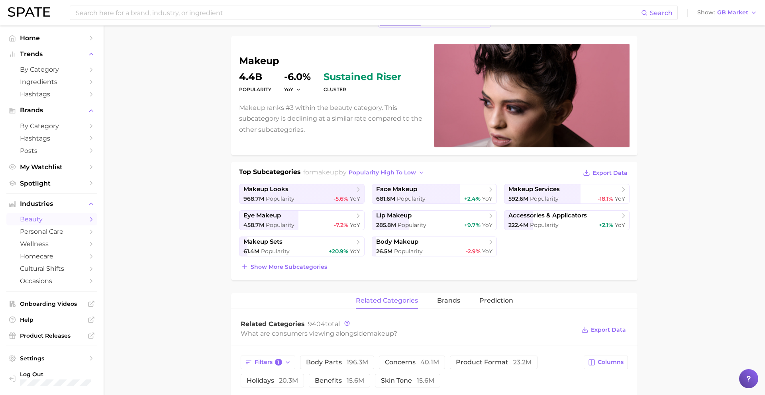
scroll to position [0, 0]
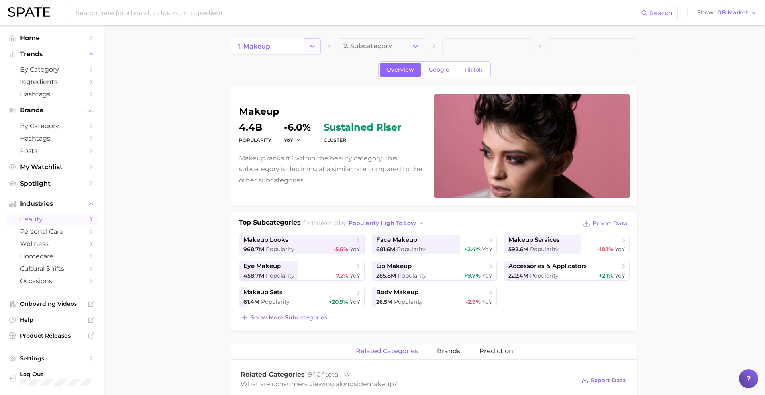
click at [309, 46] on icon "Change Category" at bounding box center [312, 46] width 8 height 8
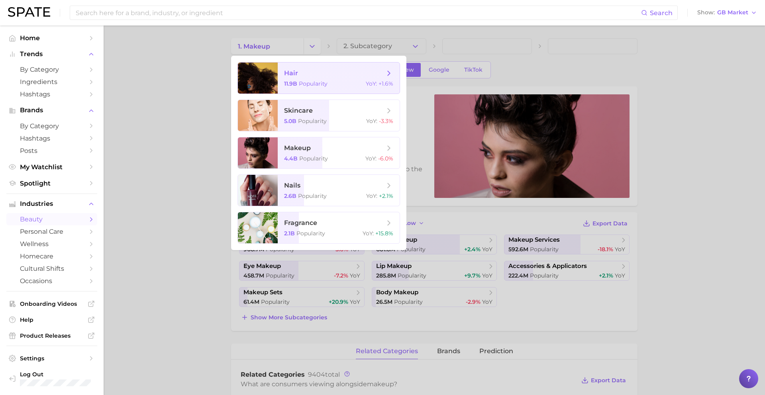
click at [300, 72] on span "hair" at bounding box center [334, 73] width 100 height 9
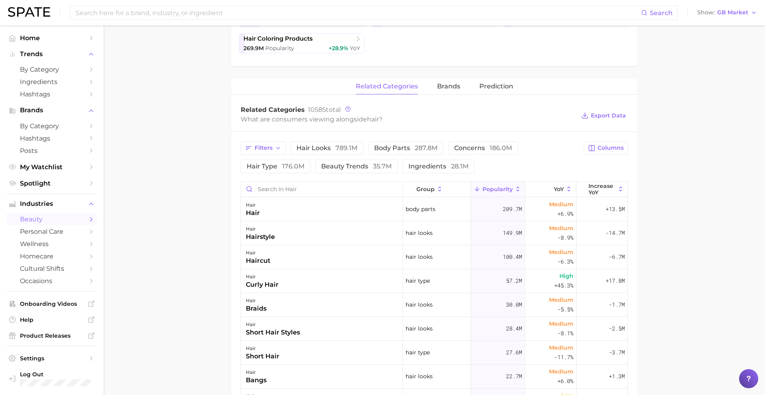
scroll to position [264, 0]
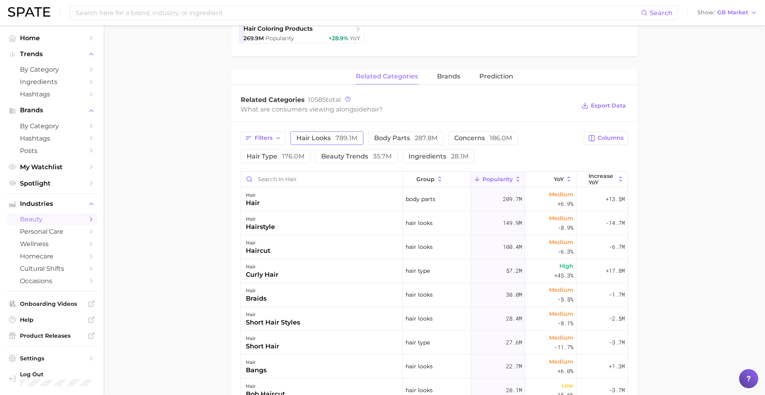
click at [309, 137] on span "hair looks 789.1m" at bounding box center [326, 138] width 61 height 6
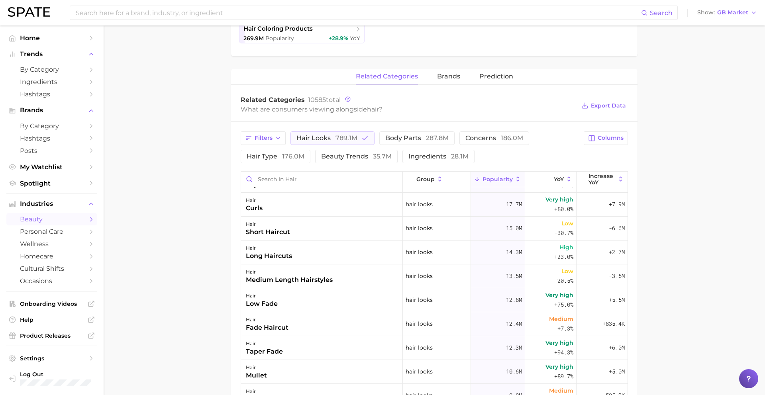
scroll to position [163, 0]
click at [337, 140] on span "789.1m" at bounding box center [346, 138] width 22 height 8
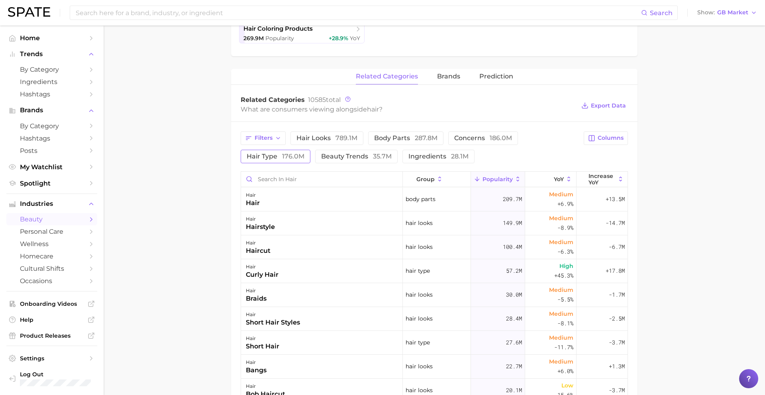
click at [284, 156] on span "176.0m" at bounding box center [293, 157] width 22 height 8
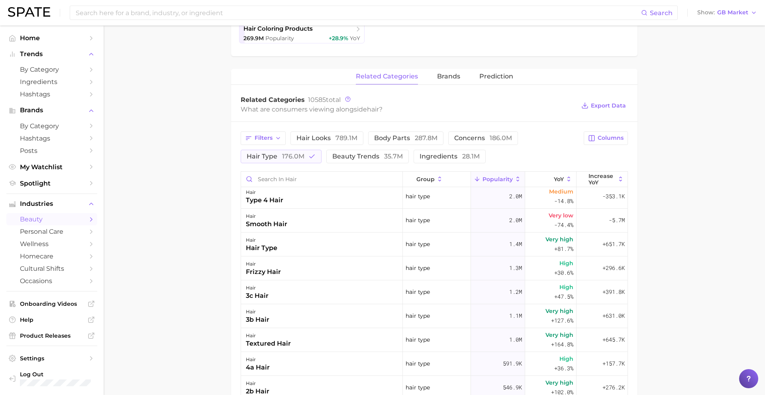
scroll to position [293, 0]
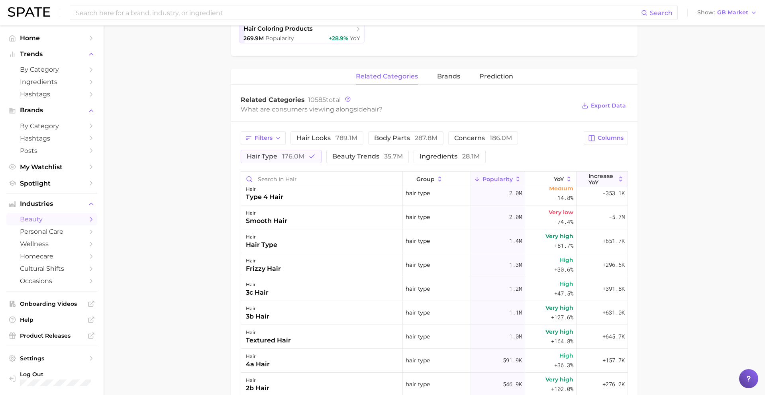
click at [589, 179] on span "Increase YoY" at bounding box center [601, 179] width 27 height 13
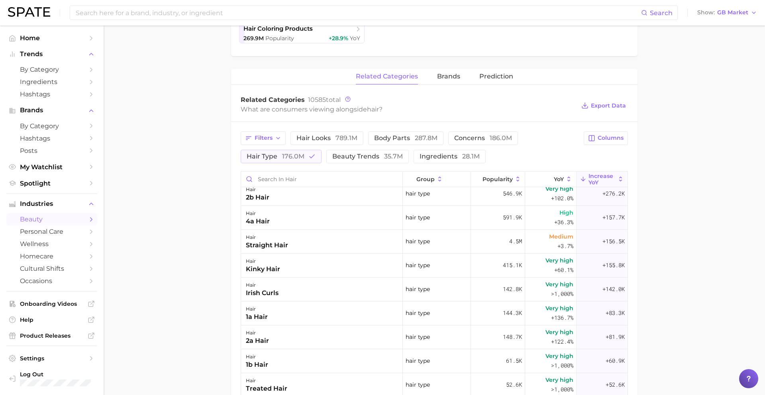
scroll to position [198, 0]
click at [292, 157] on span "176.0m" at bounding box center [293, 157] width 22 height 8
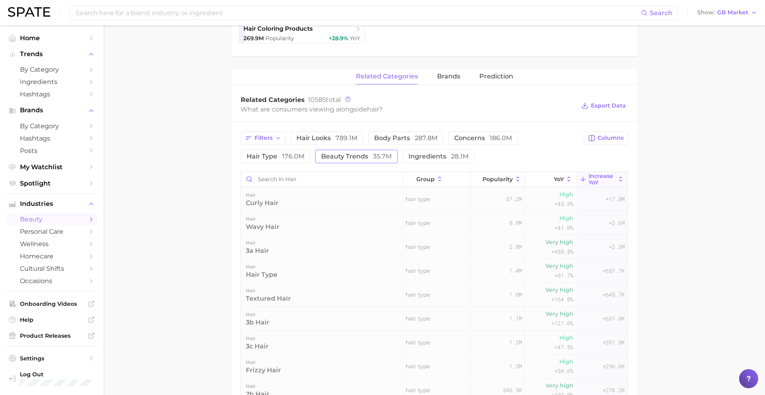
click at [346, 157] on span "beauty trends 35.7m" at bounding box center [356, 156] width 71 height 6
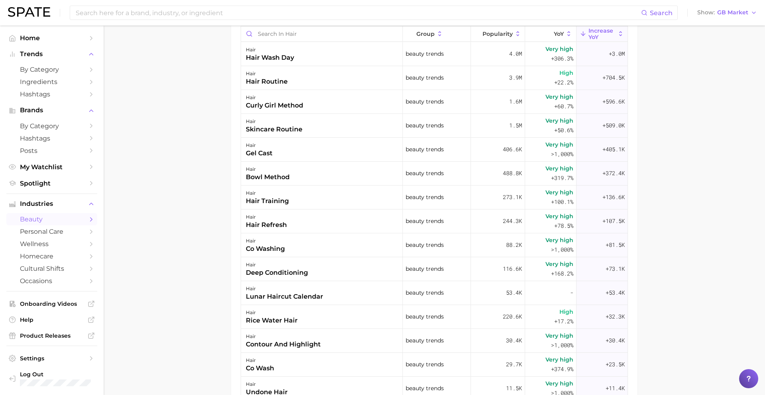
scroll to position [410, 0]
click at [266, 217] on div "hair" at bounding box center [266, 217] width 41 height 10
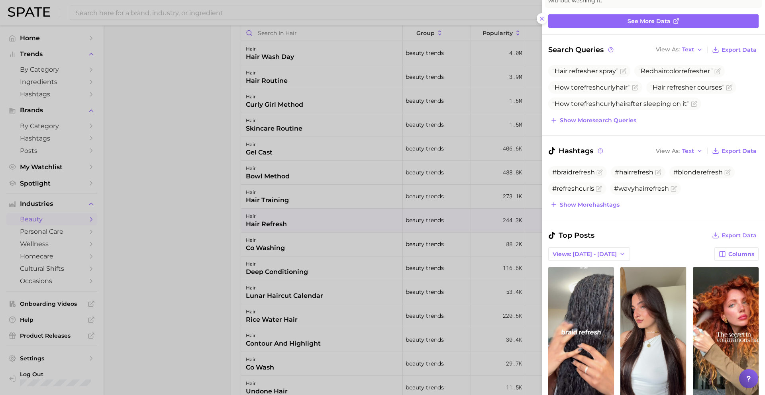
scroll to position [0, 0]
click at [378, 223] on div at bounding box center [382, 197] width 765 height 395
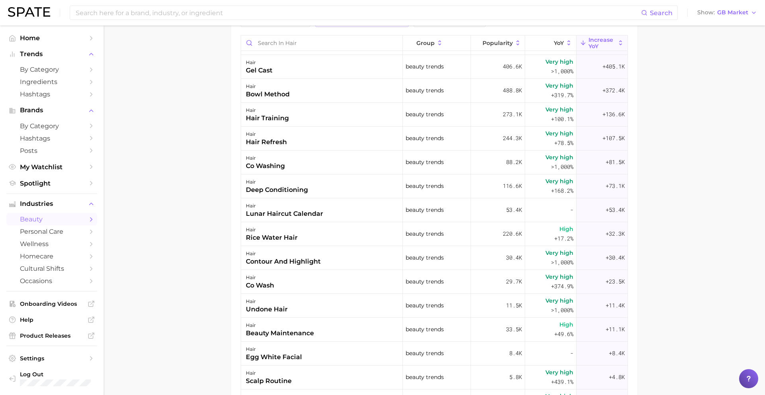
scroll to position [94, 0]
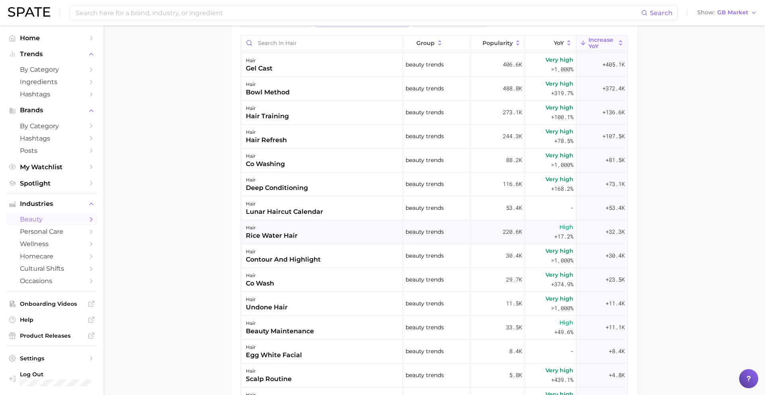
click at [287, 234] on div "rice water hair" at bounding box center [272, 236] width 52 height 10
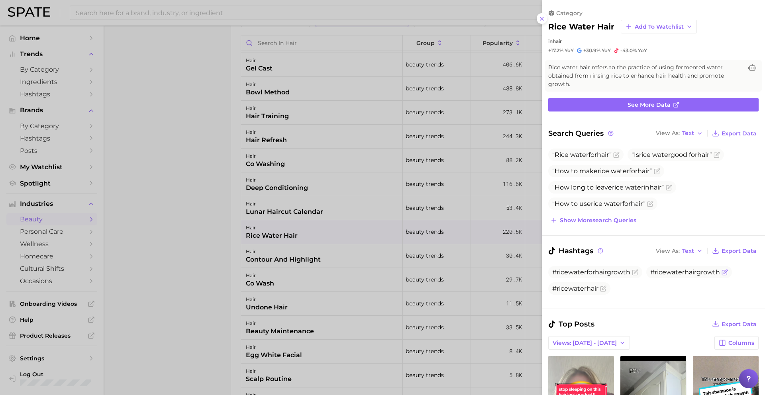
scroll to position [149, 0]
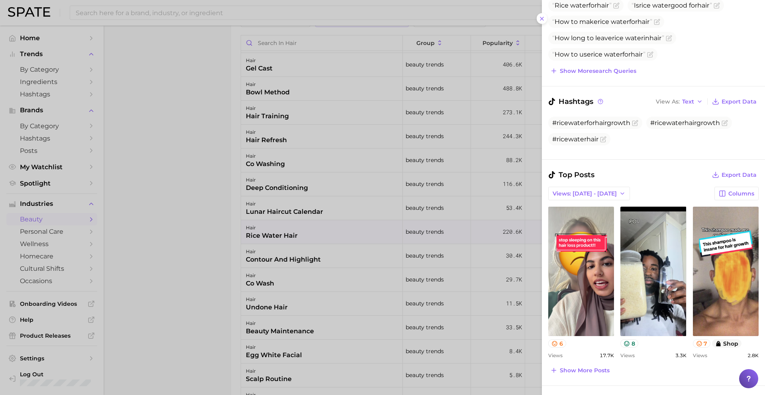
click at [314, 260] on div at bounding box center [382, 197] width 765 height 395
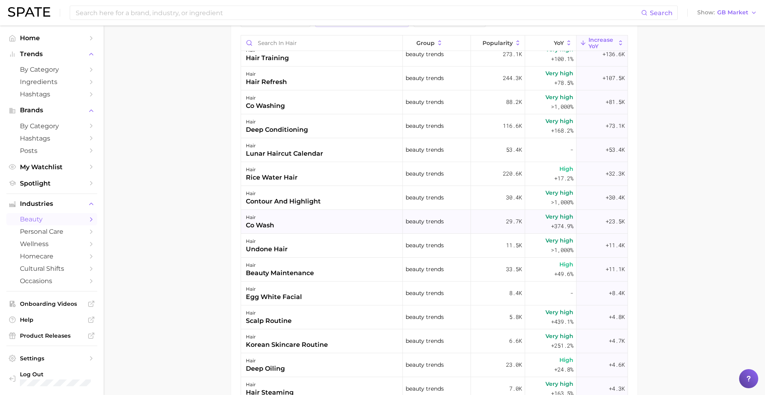
scroll to position [155, 0]
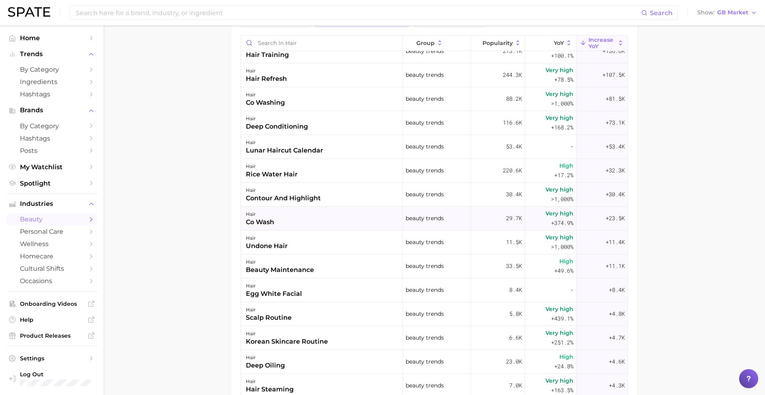
click at [320, 264] on div "hair beauty maintenance" at bounding box center [322, 267] width 162 height 24
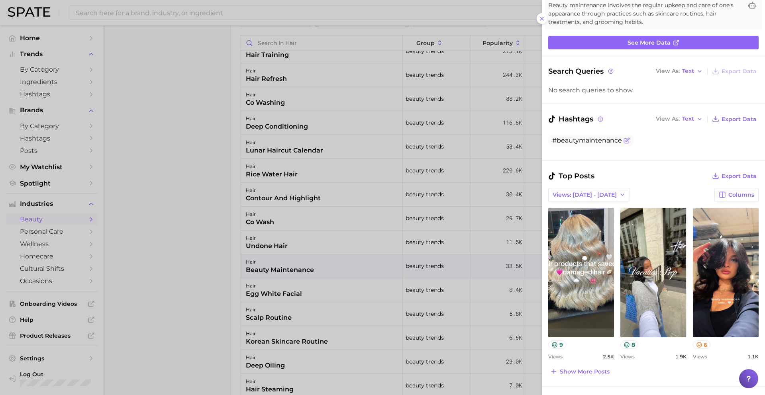
scroll to position [63, 0]
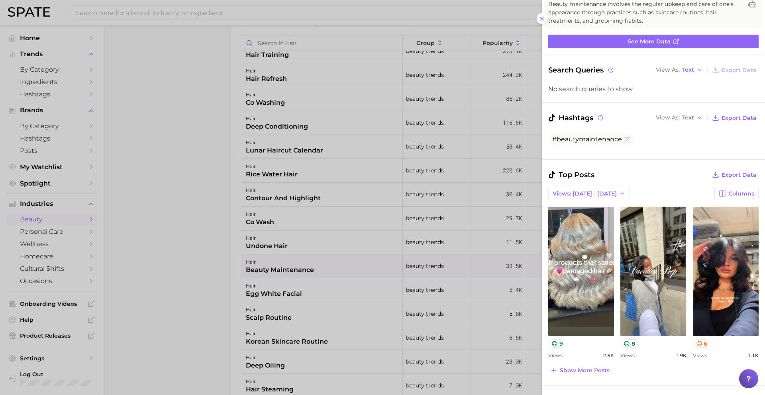
click at [322, 277] on div at bounding box center [382, 197] width 765 height 395
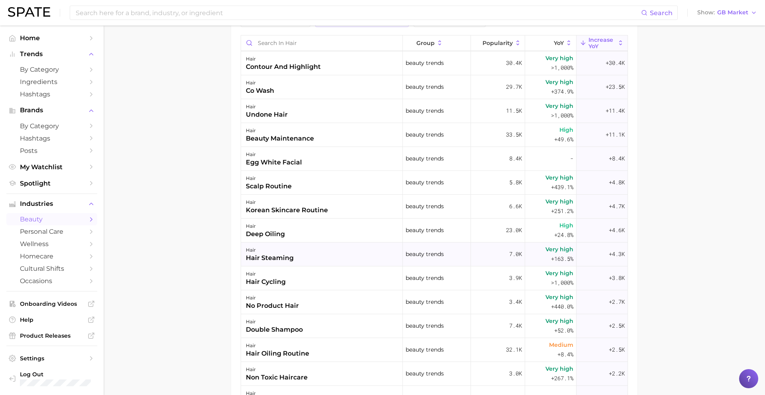
scroll to position [289, 0]
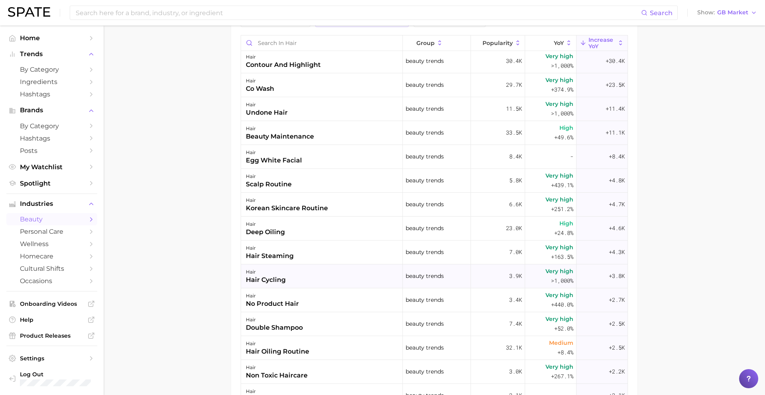
click at [307, 275] on div "hair hair cycling" at bounding box center [322, 277] width 162 height 24
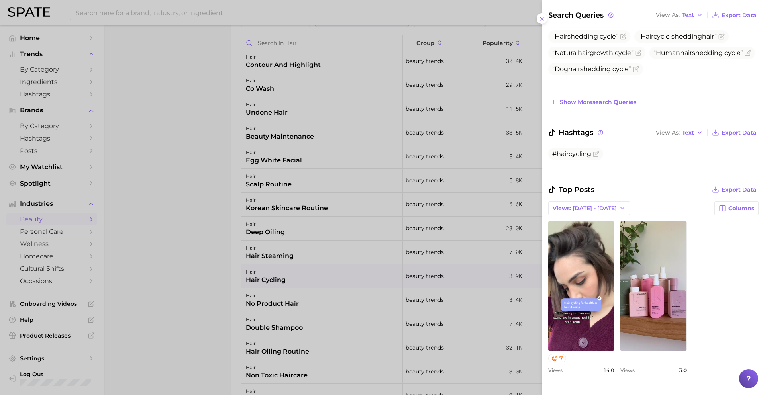
scroll to position [113, 0]
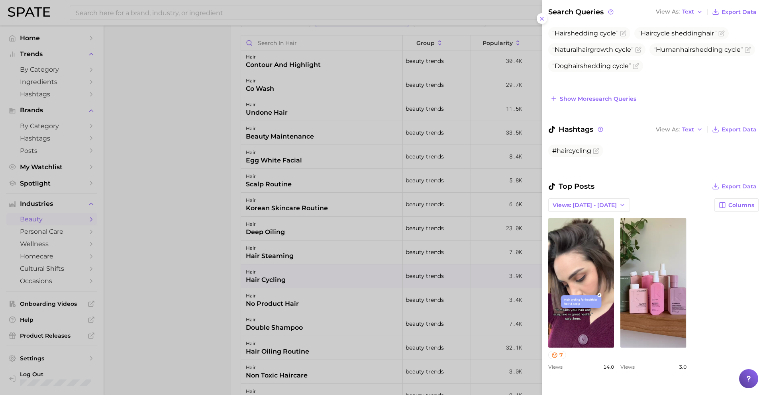
click at [311, 292] on div at bounding box center [382, 197] width 765 height 395
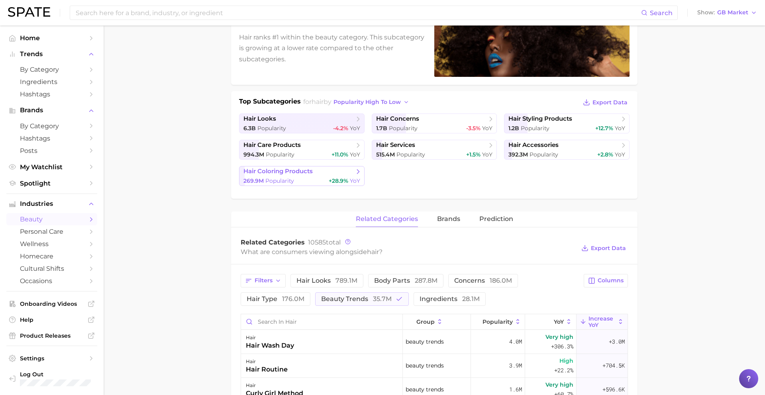
scroll to position [131, 0]
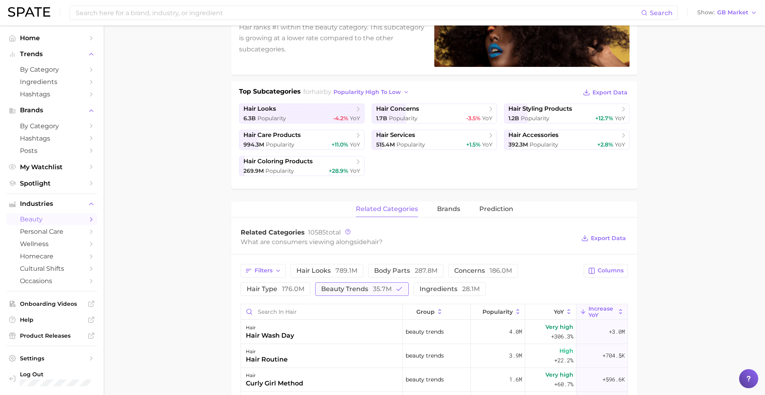
click at [356, 288] on span "beauty trends 35.7m" at bounding box center [356, 289] width 71 height 6
click at [406, 288] on button "ingredients 28.1m" at bounding box center [438, 289] width 72 height 14
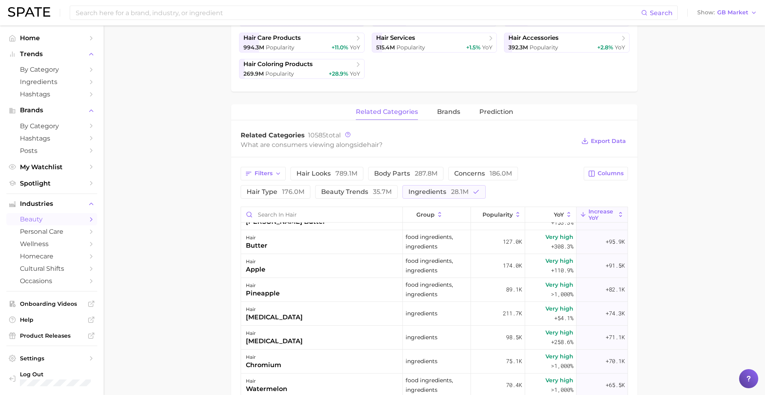
scroll to position [522, 0]
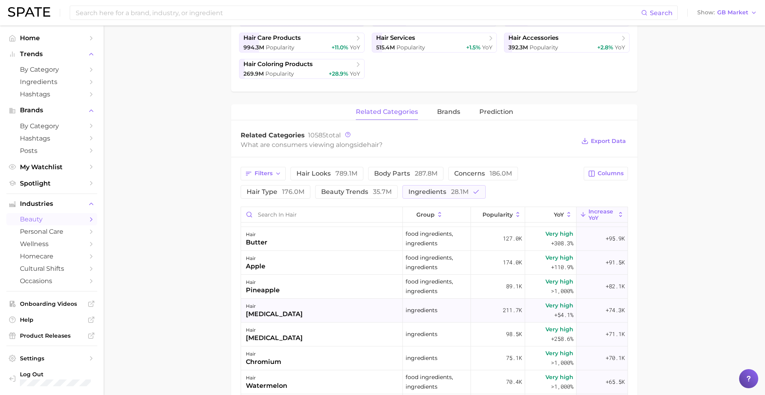
click at [286, 313] on div "glycolic acid" at bounding box center [274, 315] width 57 height 10
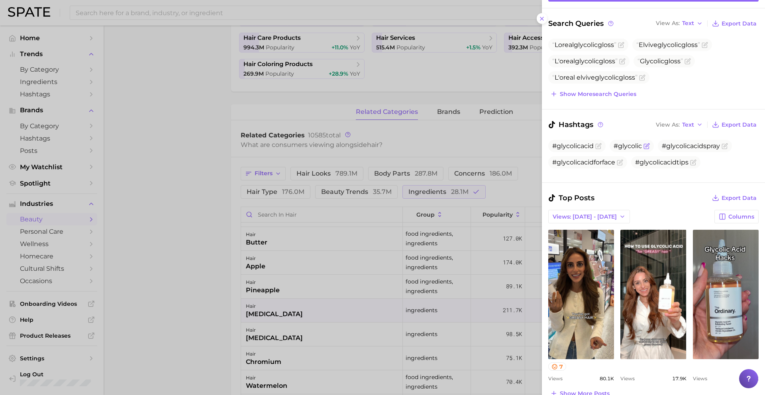
scroll to position [110, 0]
click at [325, 291] on div at bounding box center [382, 197] width 765 height 395
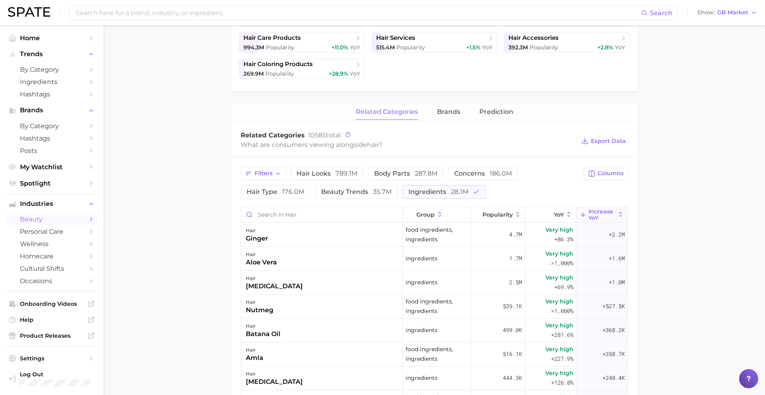
scroll to position [0, 0]
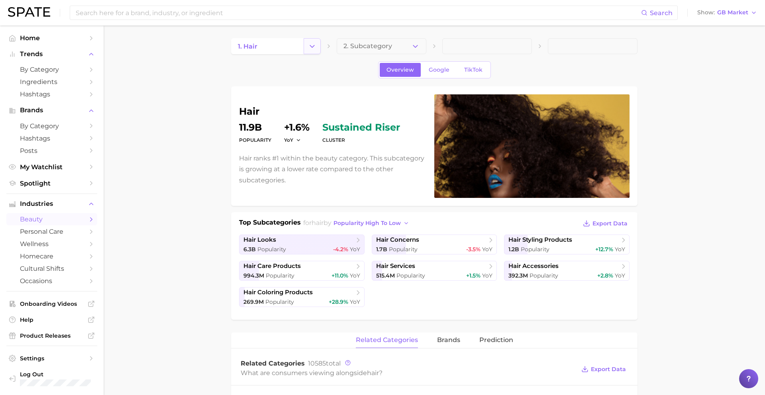
click at [316, 42] on icon "Change Category" at bounding box center [312, 46] width 8 height 8
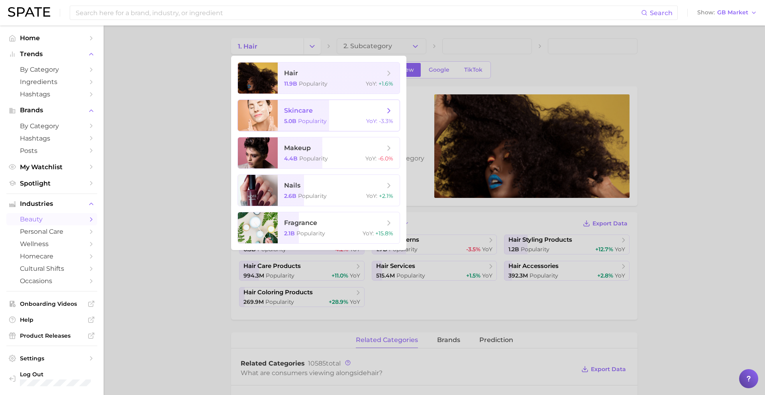
click at [310, 110] on span "skincare" at bounding box center [298, 111] width 29 height 8
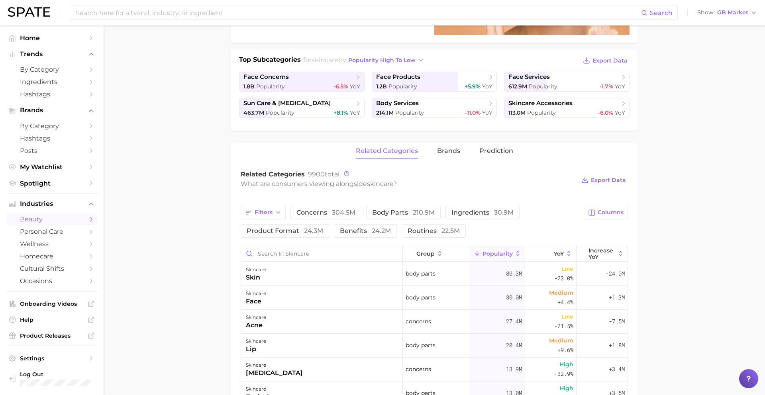
scroll to position [164, 0]
click at [268, 217] on button "Filters" at bounding box center [263, 212] width 45 height 14
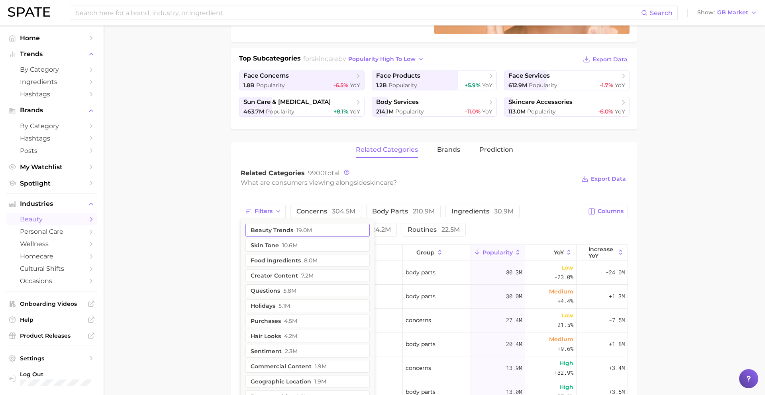
click at [264, 232] on button "beauty trends 19.0m" at bounding box center [307, 230] width 124 height 13
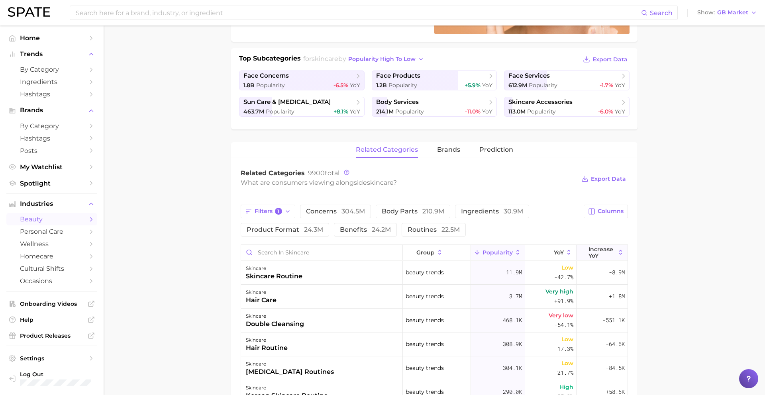
click at [599, 250] on span "Increase YoY" at bounding box center [601, 252] width 27 height 13
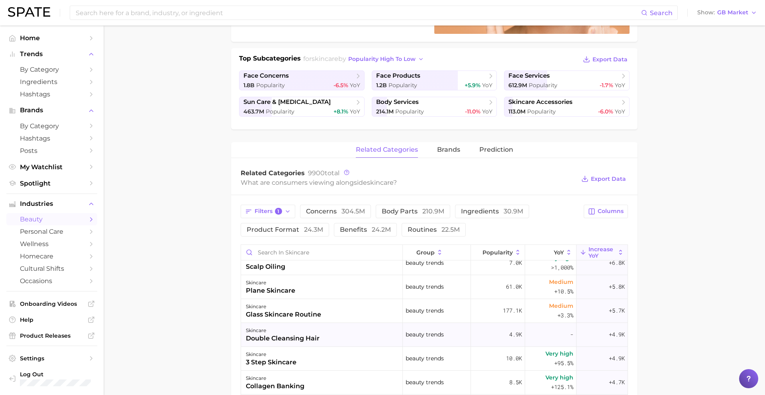
scroll to position [462, 0]
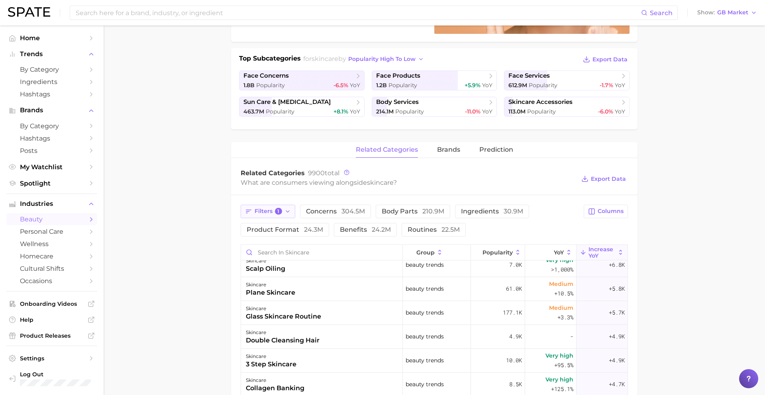
click at [281, 214] on span "Filters 1" at bounding box center [268, 211] width 27 height 7
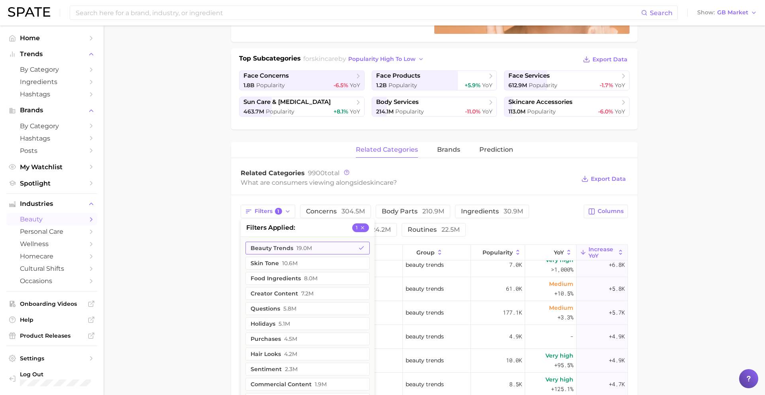
click at [284, 249] on button "beauty trends 19.0m" at bounding box center [307, 248] width 124 height 13
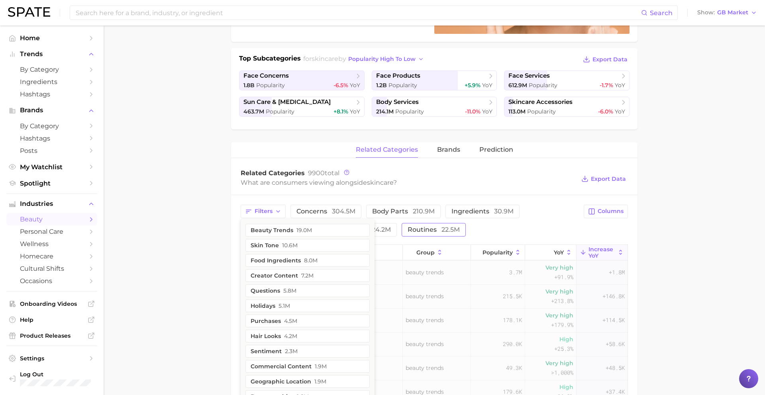
click at [410, 233] on button "routines 22.5m" at bounding box center [434, 230] width 64 height 14
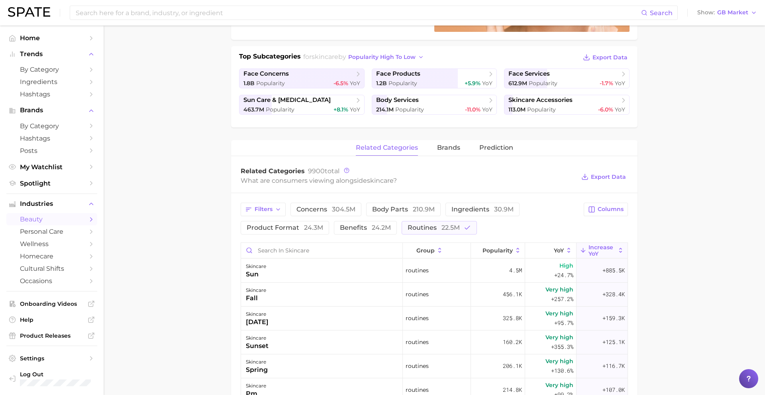
scroll to position [165, 0]
click at [427, 227] on span "routines 22.5m" at bounding box center [434, 229] width 52 height 6
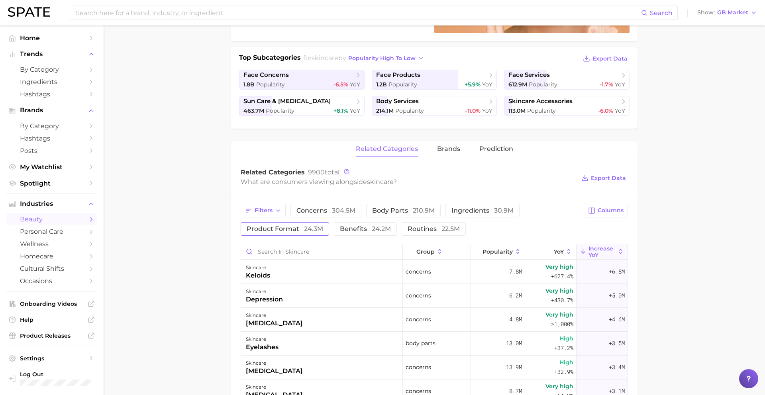
click at [289, 228] on span "product format 24.3m" at bounding box center [285, 229] width 76 height 6
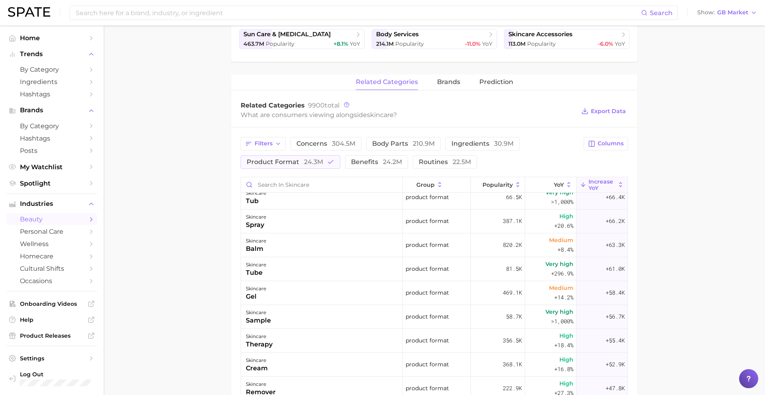
scroll to position [199, 0]
click at [375, 246] on div "skincare balm" at bounding box center [322, 245] width 162 height 24
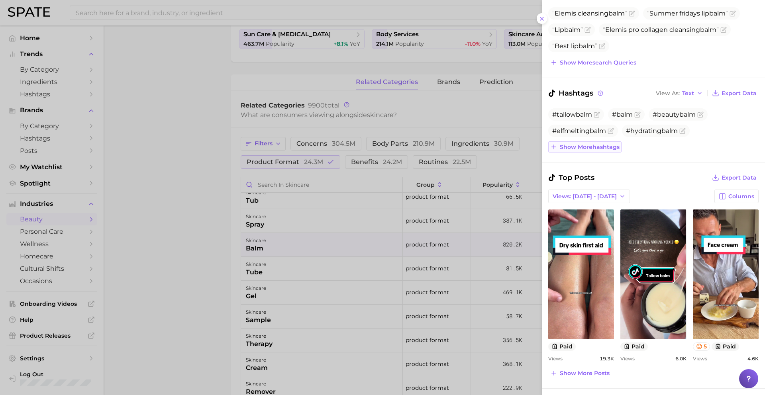
scroll to position [136, 0]
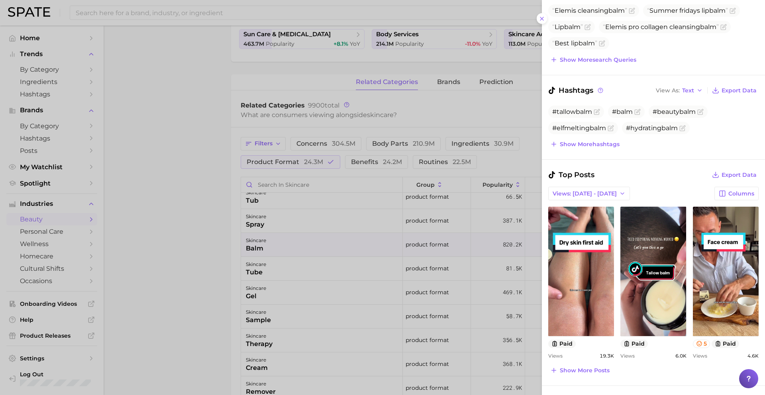
click at [332, 290] on div at bounding box center [382, 197] width 765 height 395
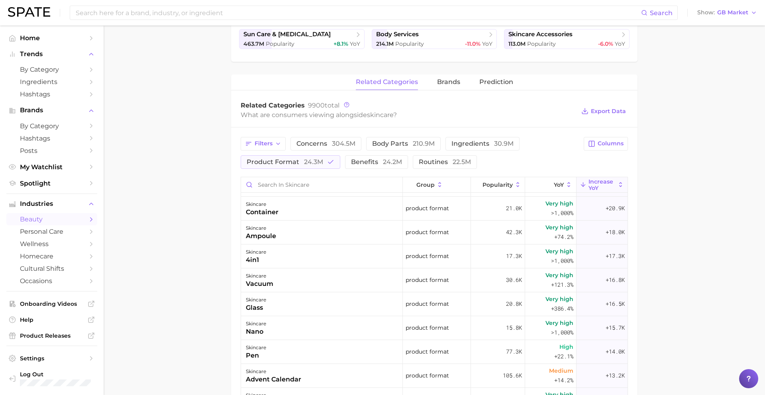
scroll to position [695, 0]
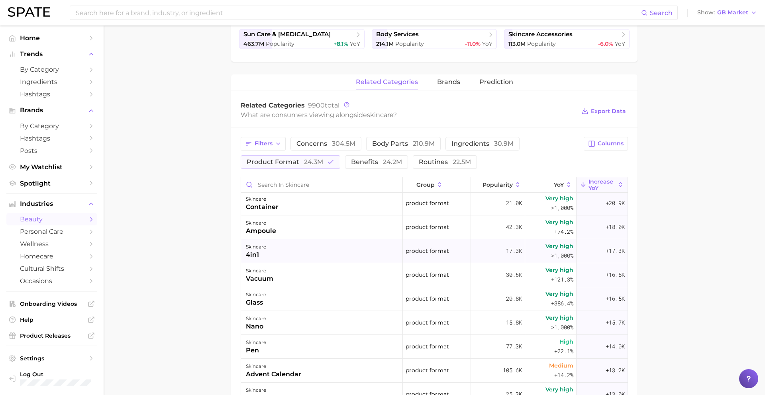
click at [329, 244] on div "skincare 4in1" at bounding box center [322, 251] width 162 height 24
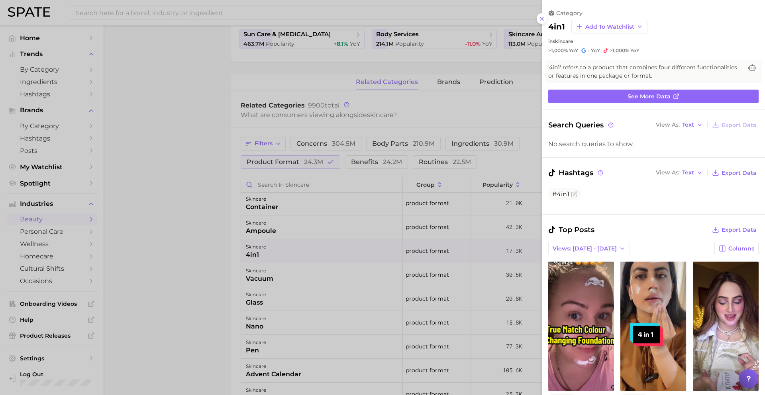
scroll to position [55, 0]
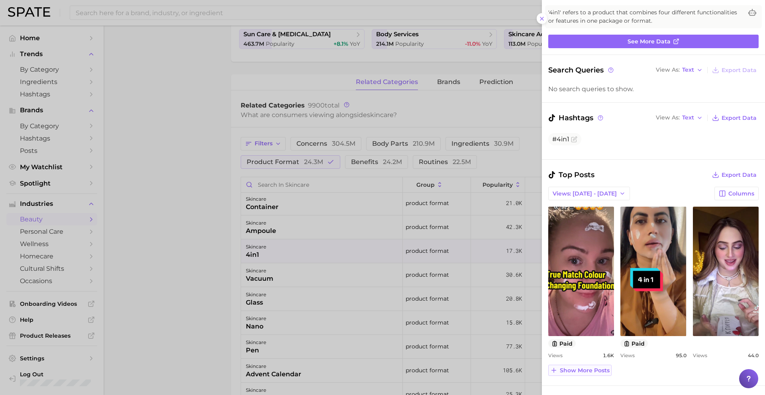
click at [579, 372] on span "Show more posts" at bounding box center [585, 370] width 50 height 7
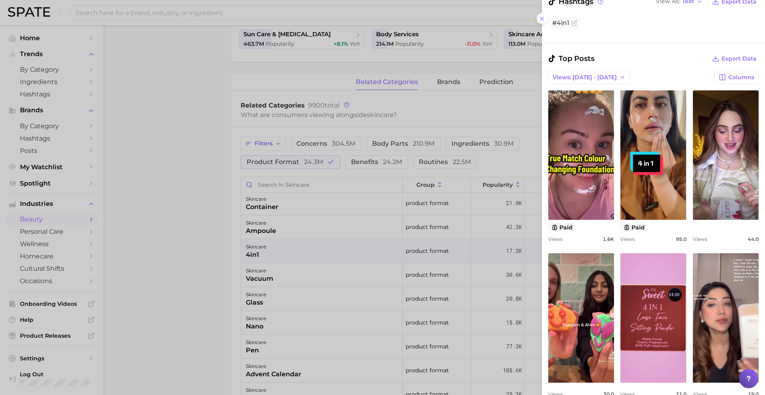
scroll to position [172, 0]
click at [368, 325] on div at bounding box center [382, 197] width 765 height 395
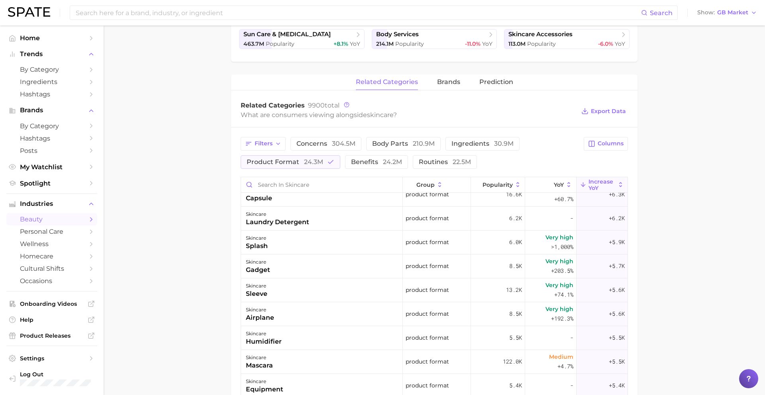
scroll to position [1566, 0]
click at [316, 311] on div "skincare airplane" at bounding box center [322, 313] width 162 height 24
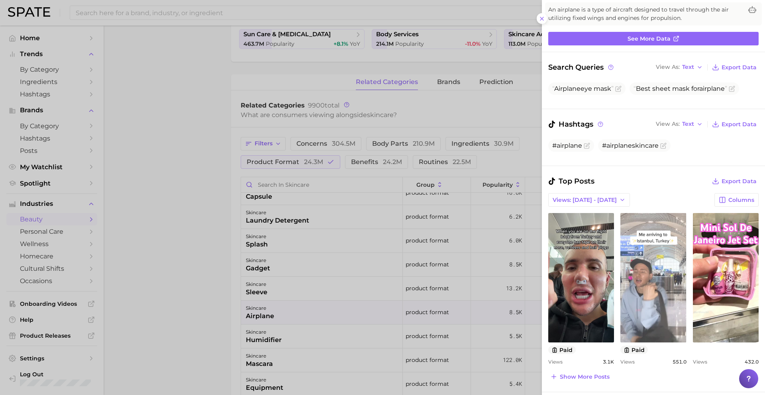
scroll to position [64, 0]
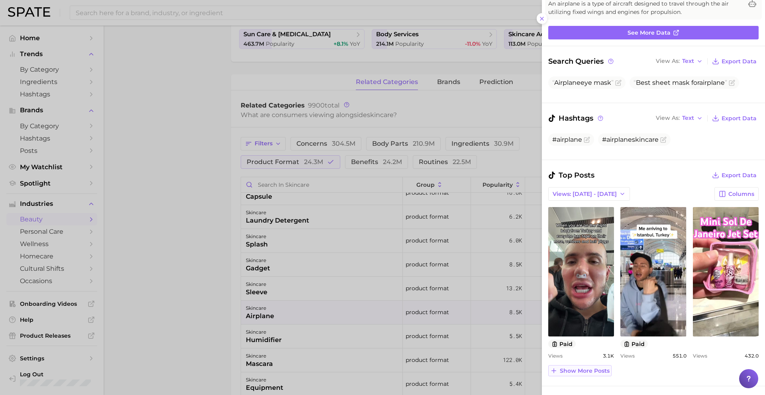
click at [579, 368] on span "Show more posts" at bounding box center [585, 371] width 50 height 7
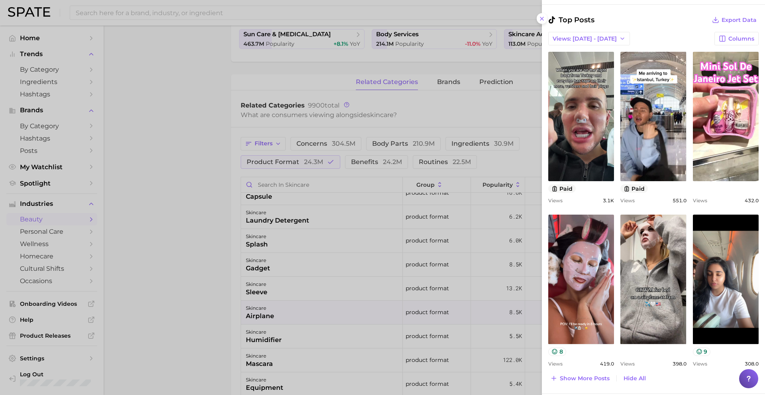
scroll to position [220, 0]
click at [323, 307] on div at bounding box center [382, 197] width 765 height 395
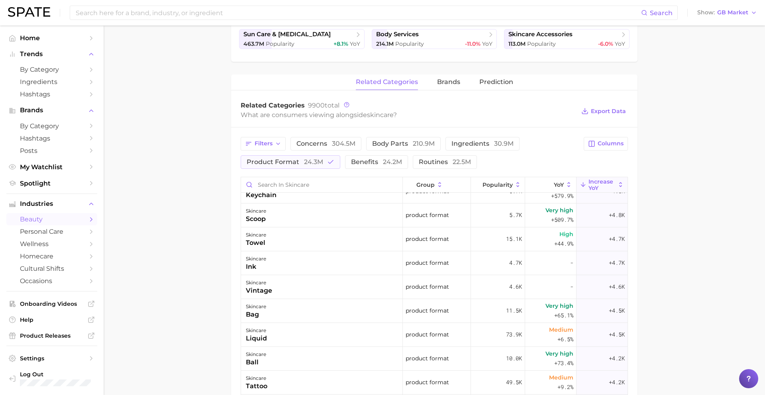
scroll to position [1925, 0]
click at [300, 199] on div "skincare keychain" at bounding box center [322, 192] width 162 height 24
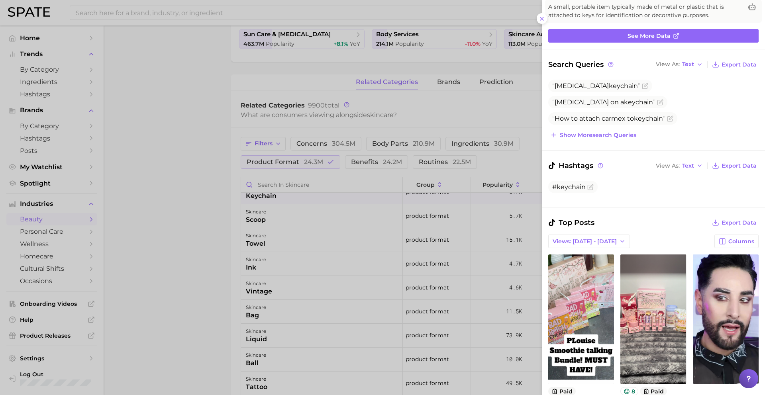
scroll to position [108, 0]
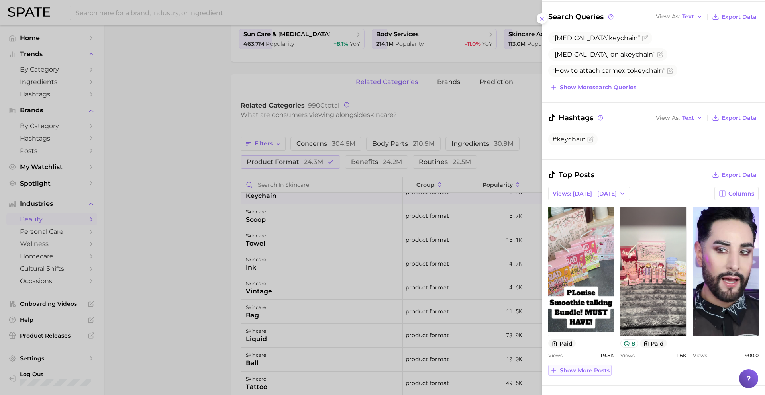
click at [599, 374] on button "Show more posts" at bounding box center [579, 370] width 63 height 11
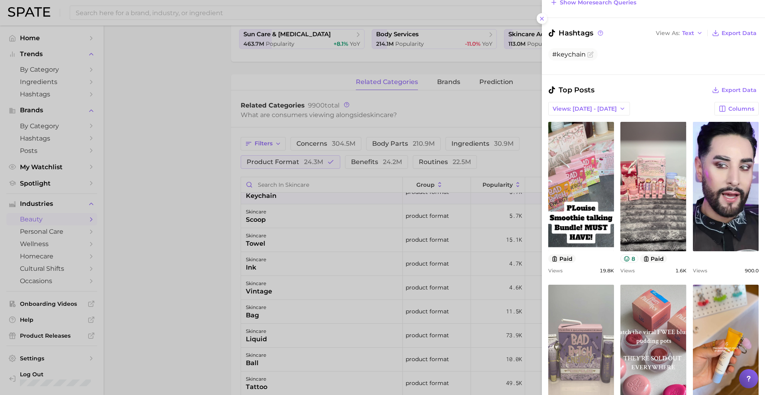
scroll to position [265, 0]
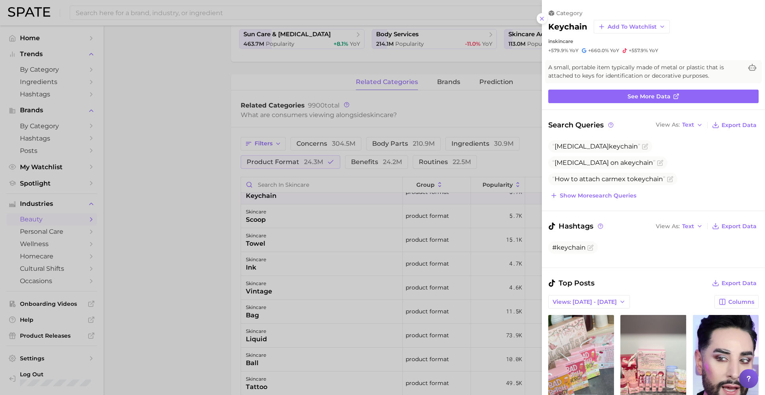
click at [369, 324] on div at bounding box center [382, 197] width 765 height 395
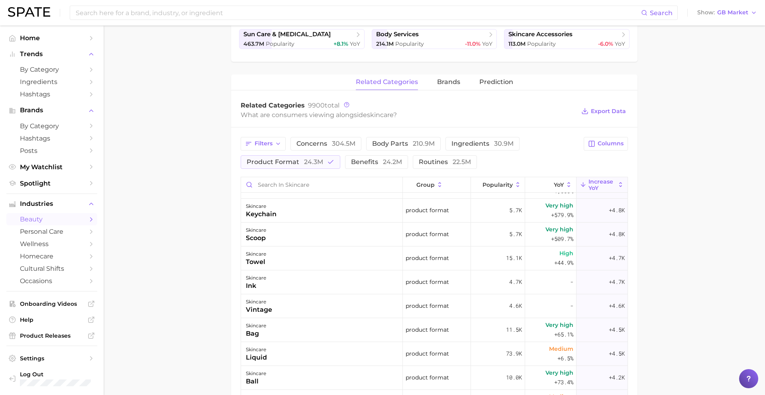
scroll to position [1905, 0]
click at [313, 162] on span "24.3m" at bounding box center [313, 162] width 19 height 8
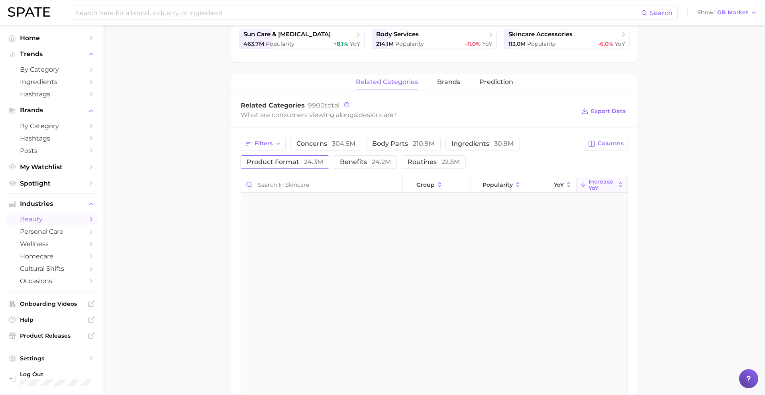
scroll to position [0, 0]
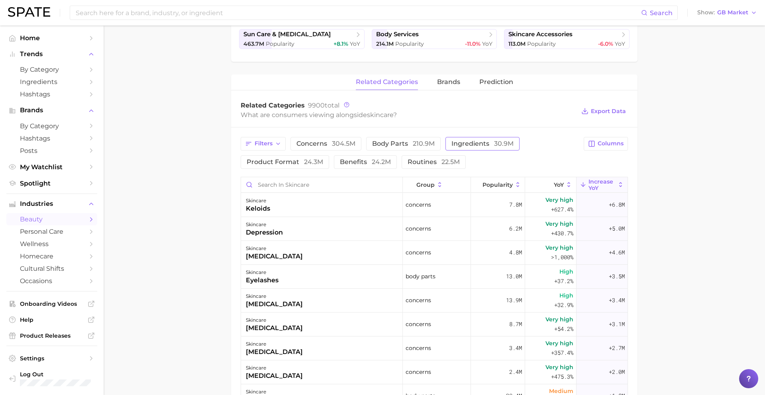
click at [471, 143] on span "ingredients 30.9m" at bounding box center [482, 144] width 62 height 6
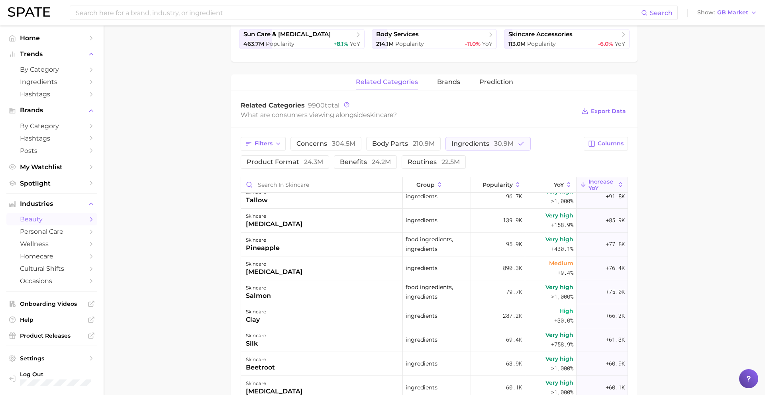
scroll to position [511, 0]
click at [325, 224] on div "skincare tranexamic acid" at bounding box center [322, 220] width 162 height 24
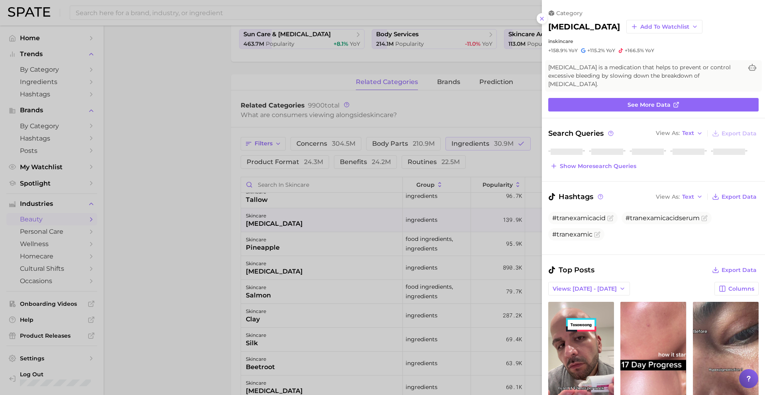
scroll to position [0, 0]
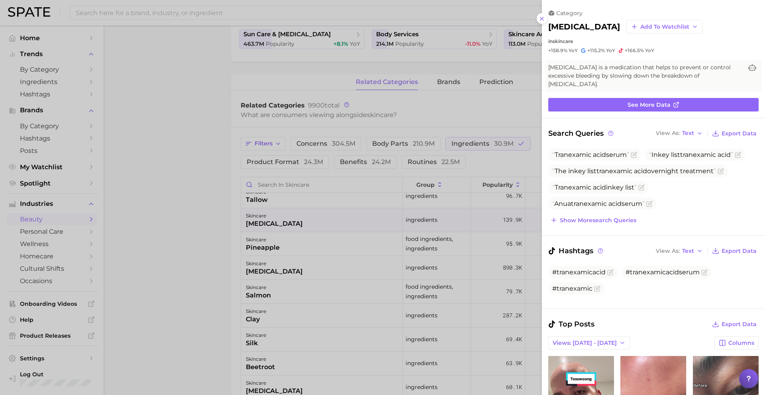
click at [325, 224] on div at bounding box center [382, 197] width 765 height 395
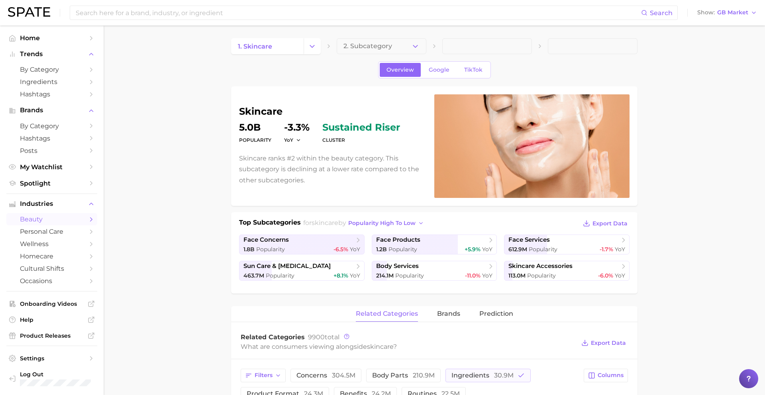
click at [308, 41] on button "Change Category" at bounding box center [312, 46] width 17 height 16
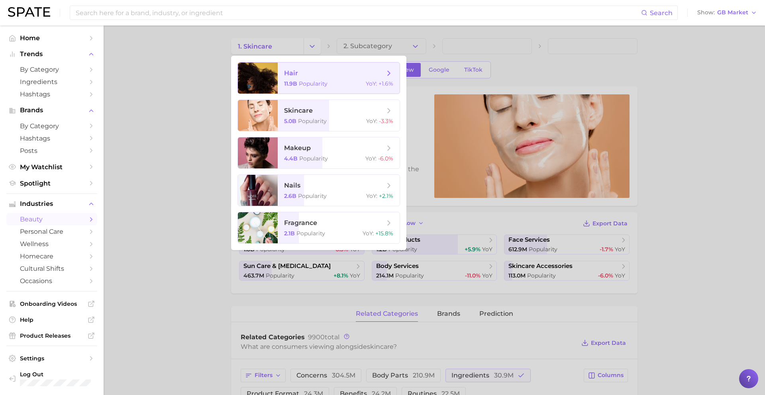
click at [307, 71] on span "hair" at bounding box center [334, 73] width 100 height 9
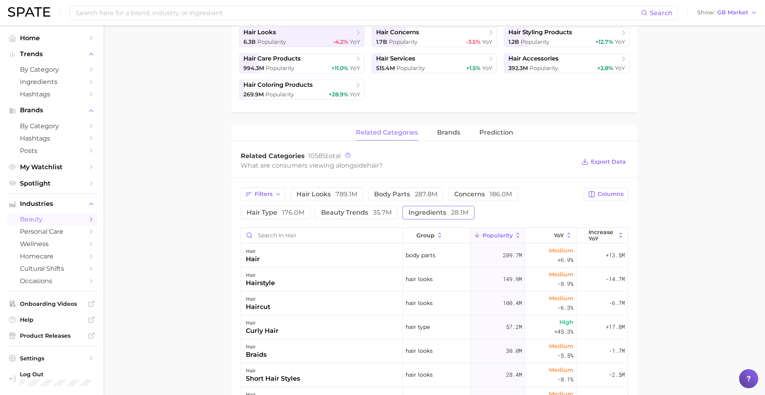
click at [421, 216] on button "ingredients 28.1m" at bounding box center [438, 213] width 72 height 14
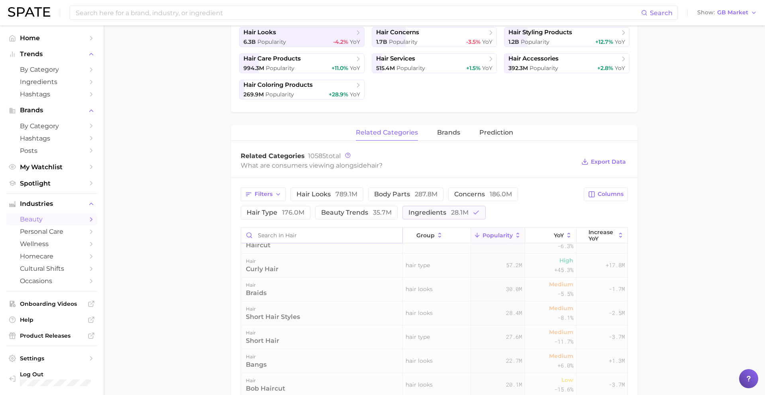
scroll to position [73, 0]
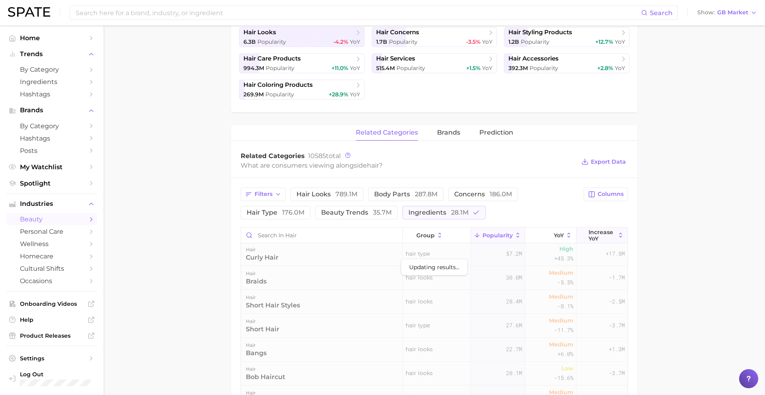
click at [607, 237] on span "Increase YoY" at bounding box center [601, 235] width 27 height 13
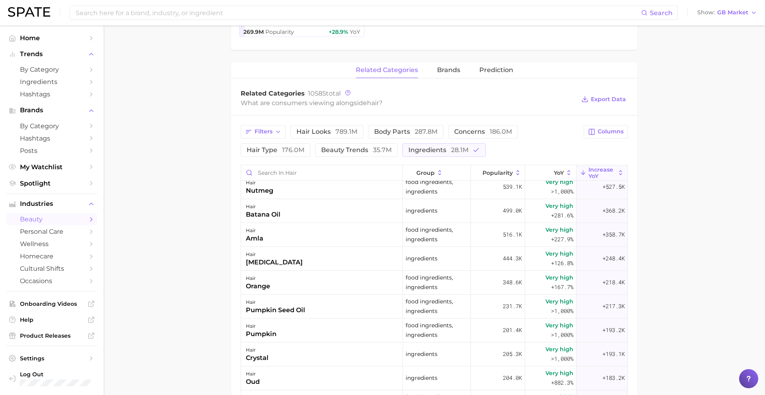
scroll to position [79, 0]
click at [342, 215] on div "hair batana oil" at bounding box center [322, 210] width 162 height 24
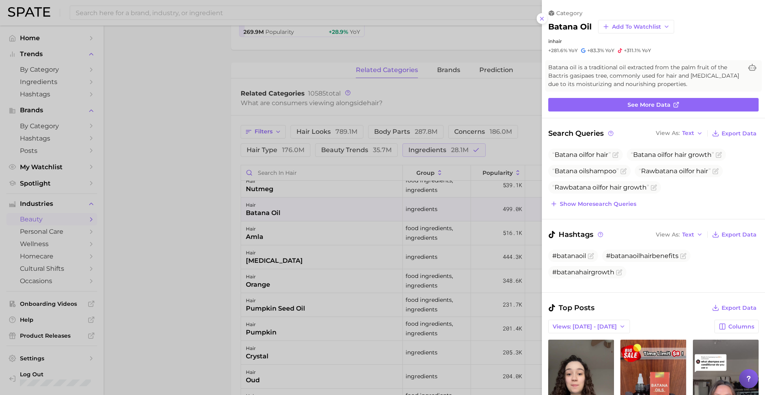
click at [340, 210] on div at bounding box center [382, 197] width 765 height 395
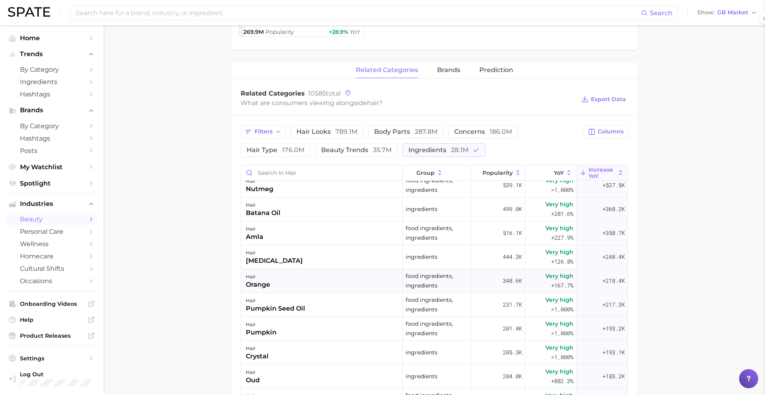
click at [320, 270] on div "hair orange" at bounding box center [322, 281] width 162 height 24
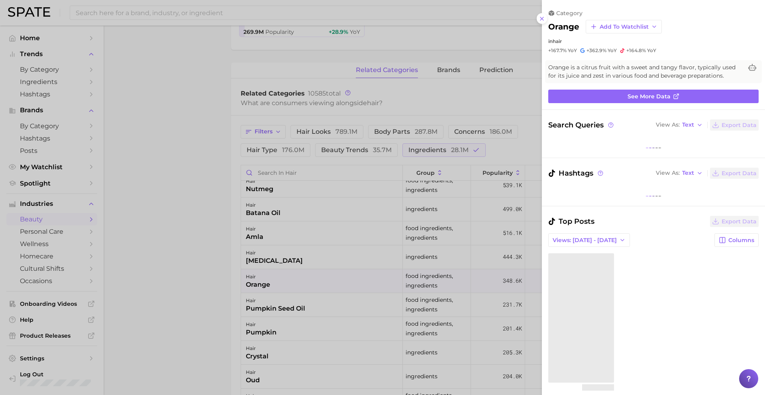
click at [323, 257] on div at bounding box center [382, 197] width 765 height 395
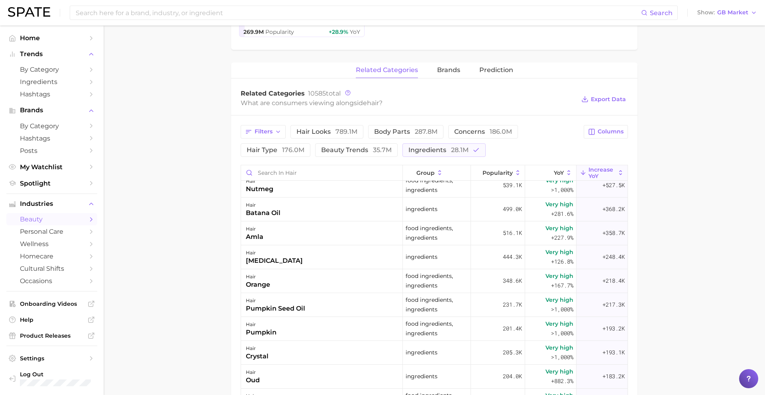
click at [323, 254] on div "hair ketoconazole" at bounding box center [322, 257] width 162 height 24
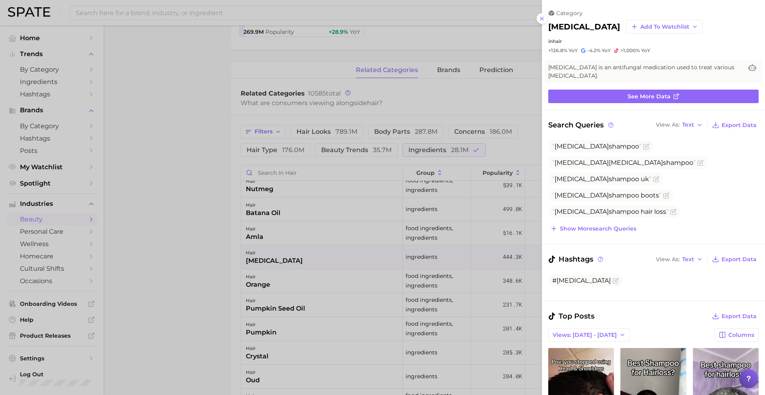
click at [323, 253] on div at bounding box center [382, 197] width 765 height 395
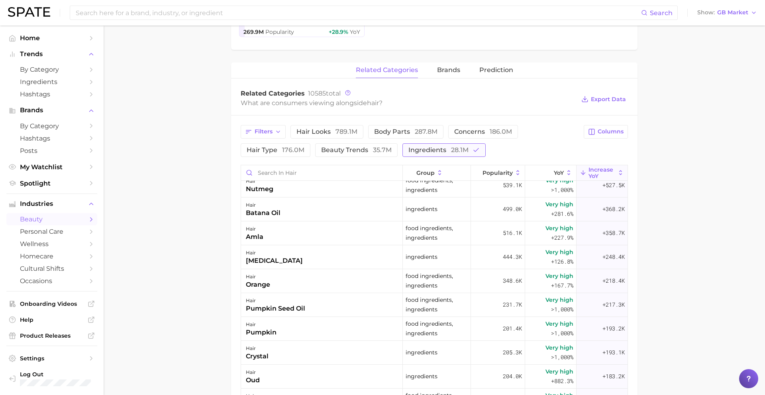
click at [451, 151] on span "28.1m" at bounding box center [460, 150] width 18 height 8
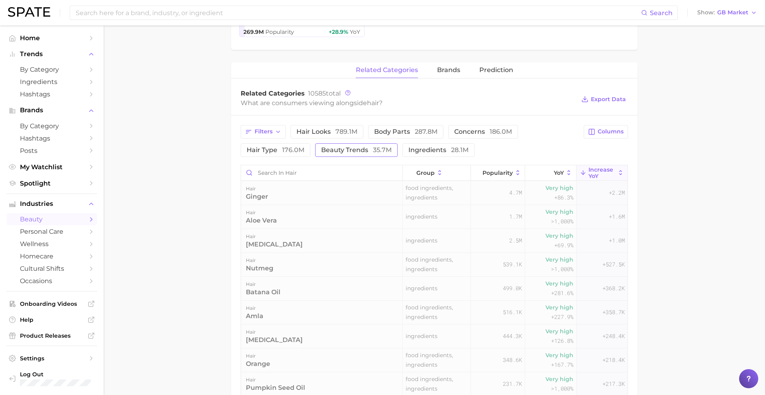
click at [369, 151] on span "beauty trends 35.7m" at bounding box center [356, 150] width 71 height 6
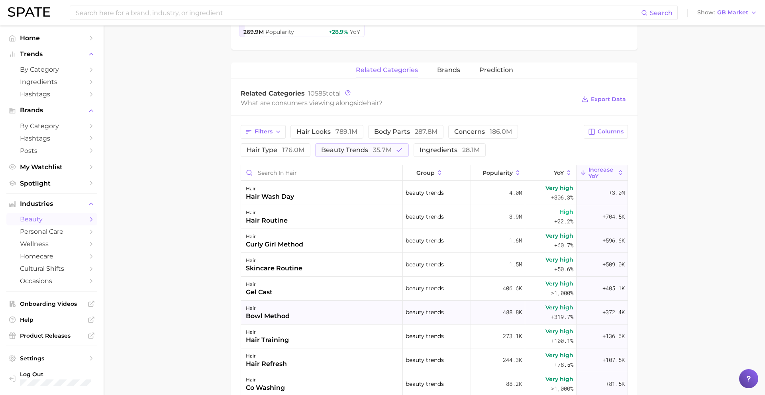
click at [336, 306] on div "hair bowl method" at bounding box center [322, 313] width 162 height 24
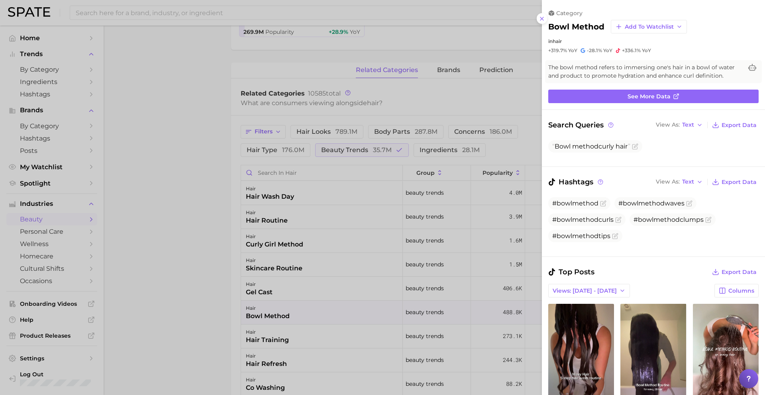
click at [335, 302] on div at bounding box center [382, 197] width 765 height 395
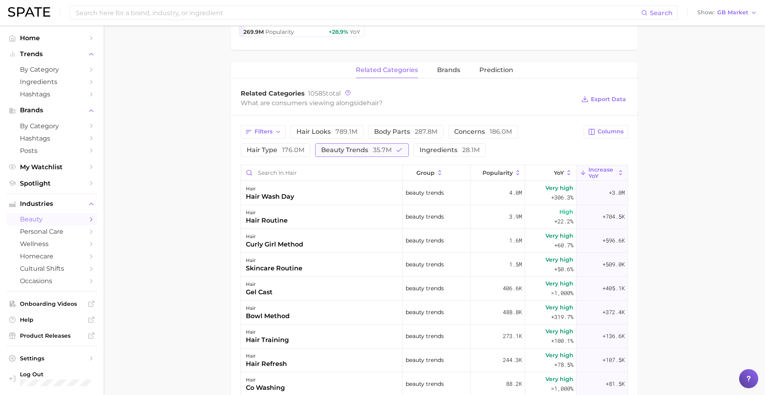
click at [364, 151] on span "beauty trends 35.7m" at bounding box center [356, 150] width 71 height 6
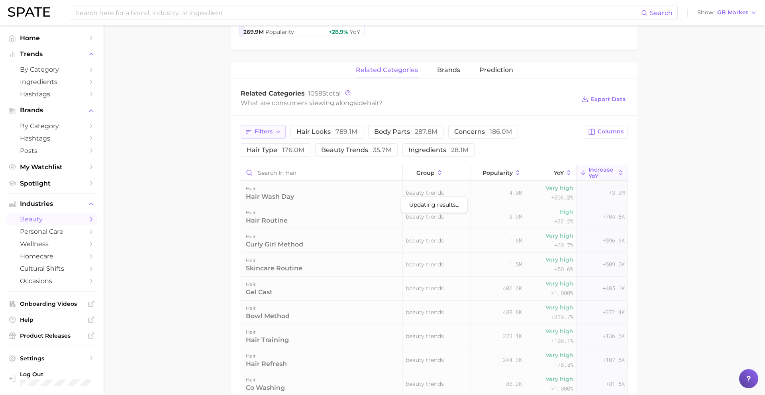
click at [266, 135] on button "Filters" at bounding box center [263, 132] width 45 height 14
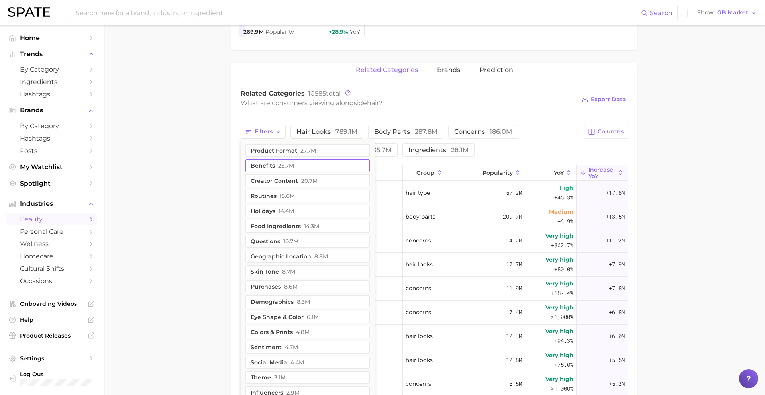
click at [282, 167] on span "25.7m" at bounding box center [286, 166] width 16 height 6
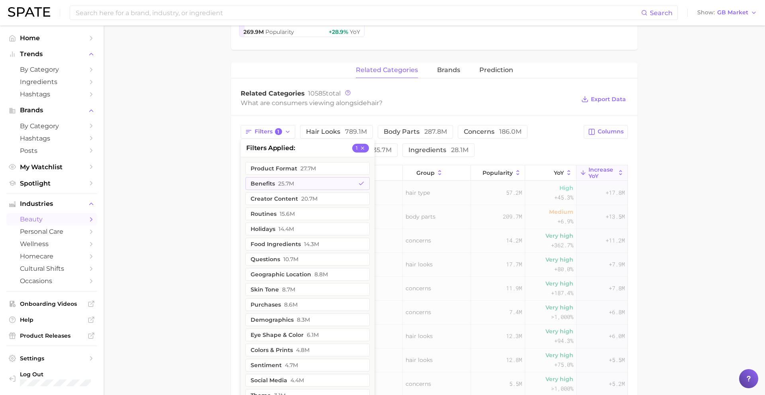
click at [221, 167] on main "1. hair 2. Subcategory Overview Google TikTok hair Popularity 11.9b YoY +1.6% c…" at bounding box center [434, 182] width 661 height 854
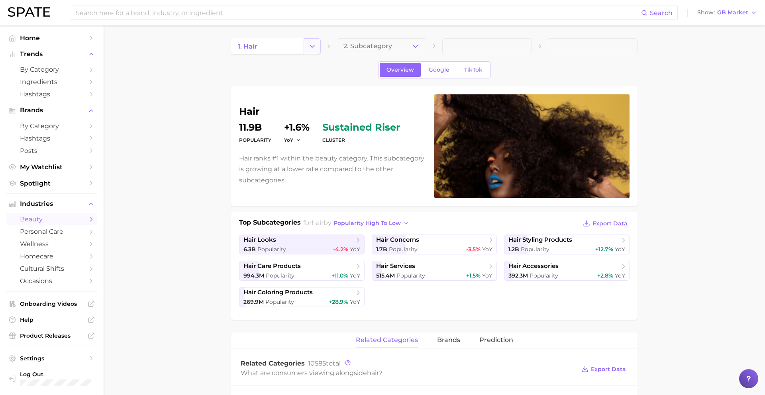
click at [307, 41] on button "Change Category" at bounding box center [312, 46] width 17 height 16
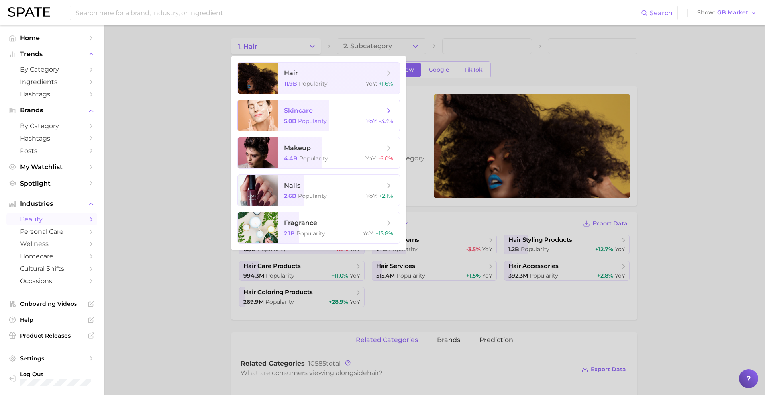
click at [314, 113] on span "skincare" at bounding box center [334, 110] width 100 height 9
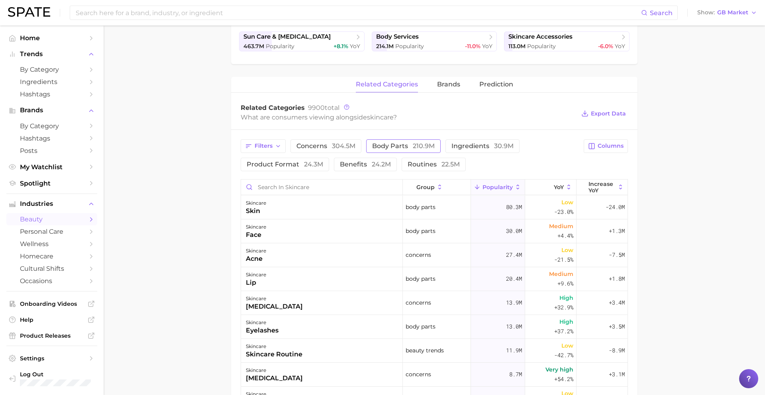
scroll to position [232, 0]
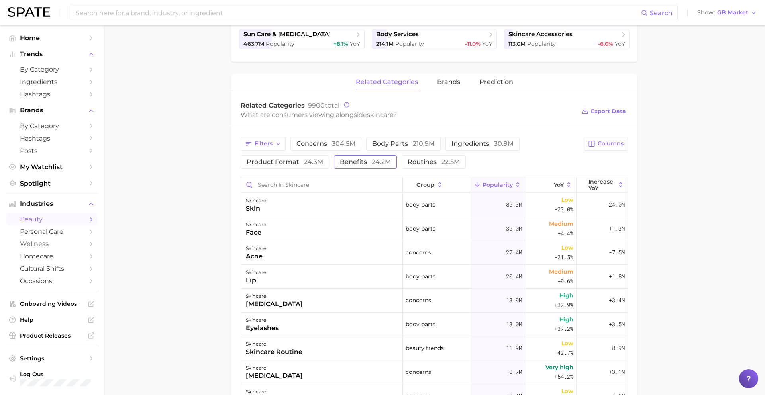
click at [357, 159] on span "benefits 24.2m" at bounding box center [365, 162] width 51 height 6
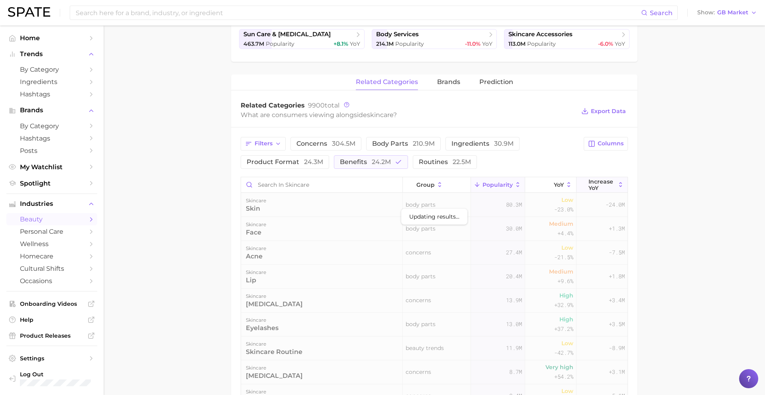
click at [602, 180] on span "Increase YoY" at bounding box center [601, 184] width 27 height 13
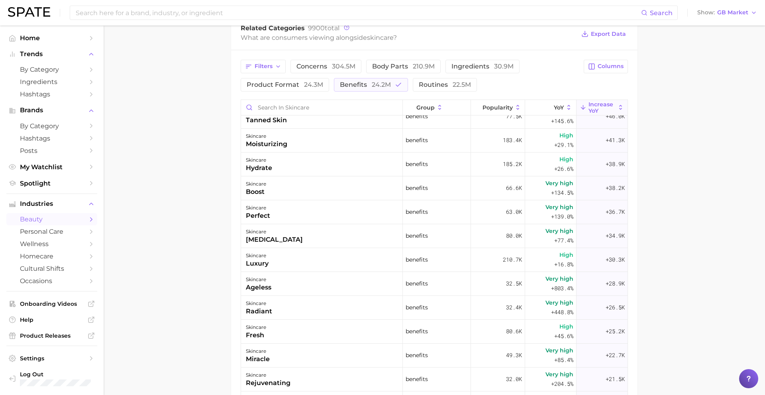
scroll to position [276, 0]
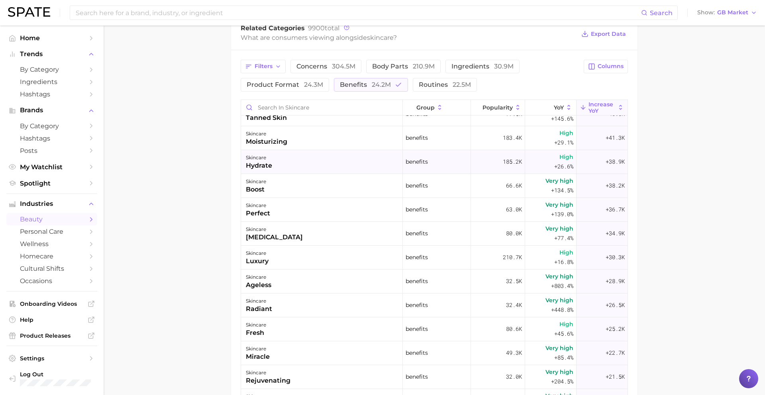
click at [322, 173] on div "skincare hydrate" at bounding box center [322, 162] width 162 height 24
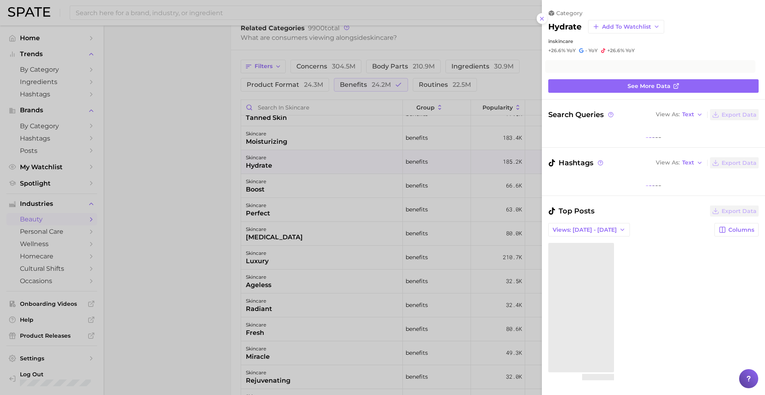
click at [322, 185] on div at bounding box center [382, 197] width 765 height 395
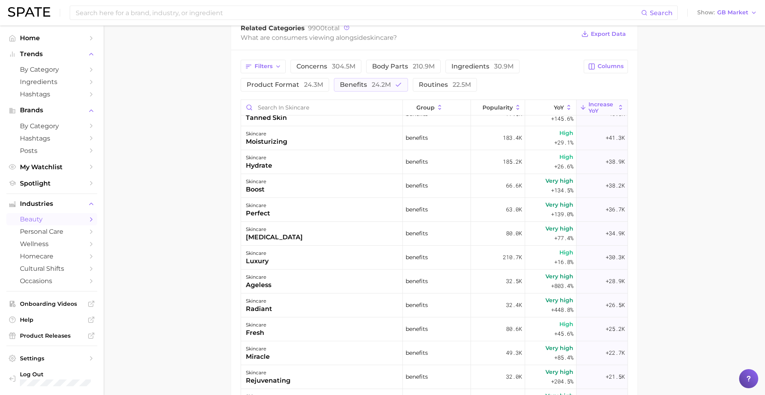
click at [319, 192] on div "skincare boost" at bounding box center [322, 186] width 162 height 24
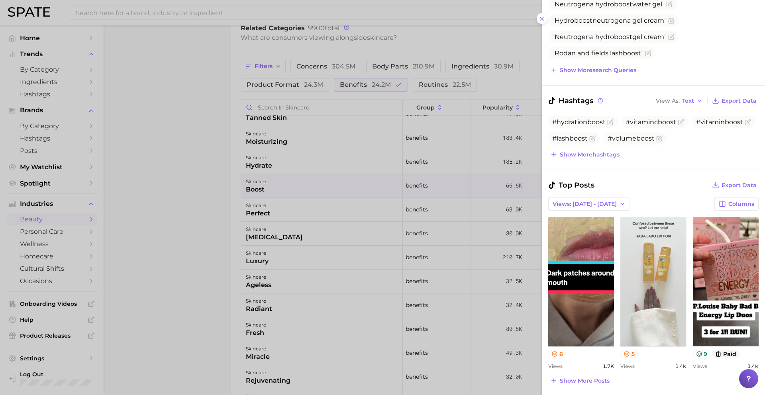
scroll to position [163, 0]
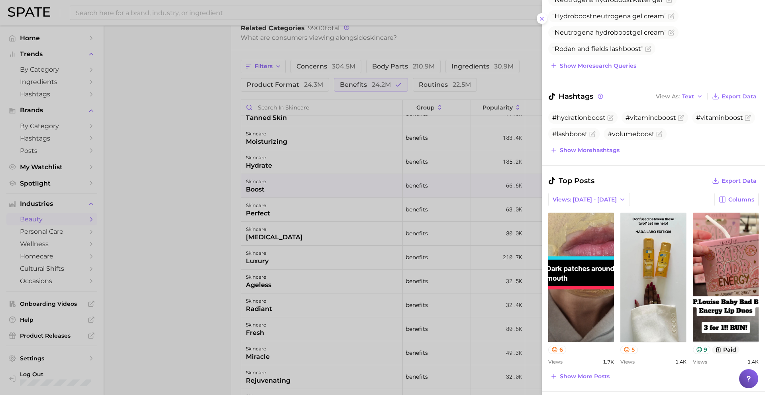
click at [379, 293] on div at bounding box center [382, 197] width 765 height 395
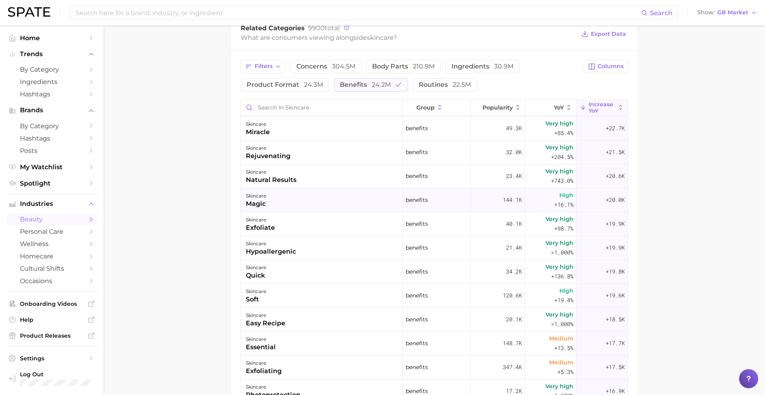
scroll to position [502, 0]
click at [359, 265] on div "skincare quick" at bounding box center [322, 272] width 162 height 24
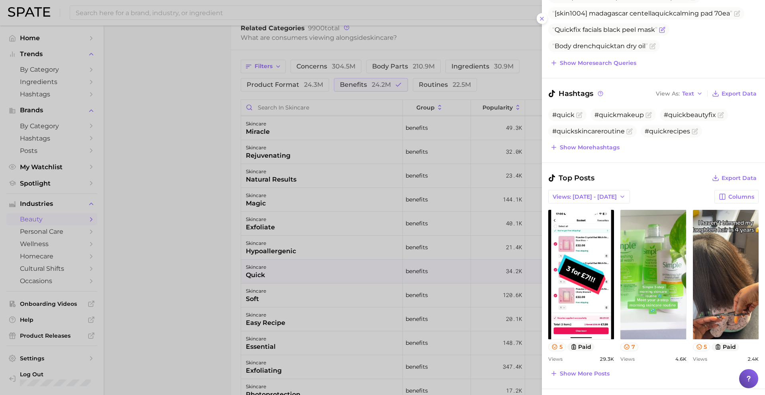
scroll to position [167, 0]
click at [328, 320] on div at bounding box center [382, 197] width 765 height 395
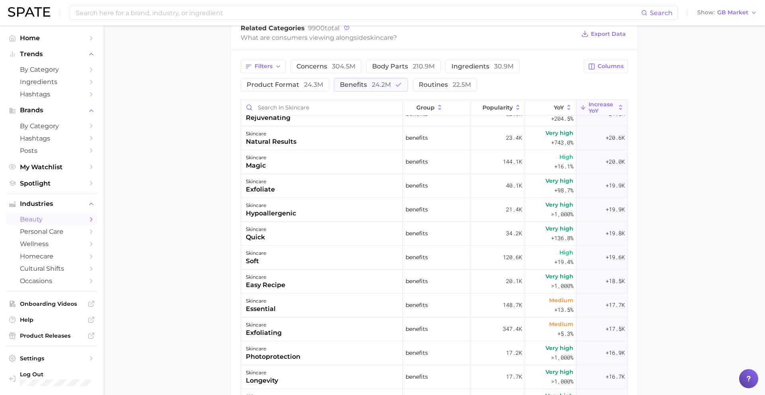
scroll to position [543, 0]
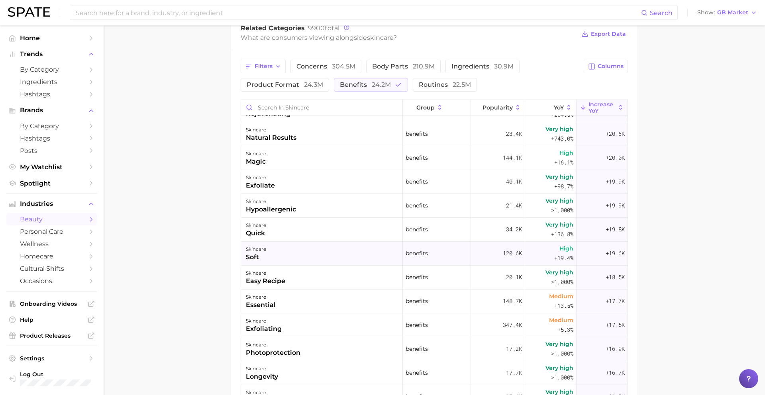
click at [325, 264] on div "skincare soft" at bounding box center [322, 254] width 162 height 24
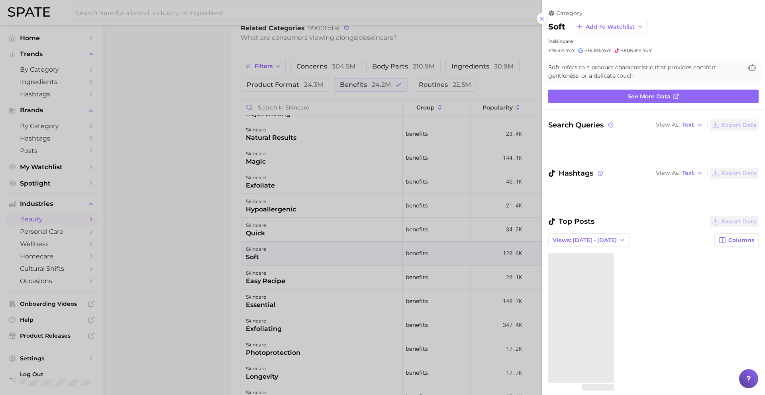
click at [325, 275] on div at bounding box center [382, 197] width 765 height 395
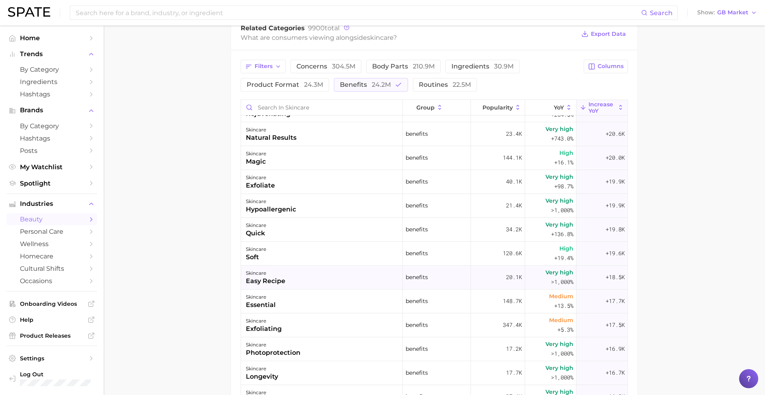
click at [315, 276] on div "skincare easy recipe" at bounding box center [322, 278] width 162 height 24
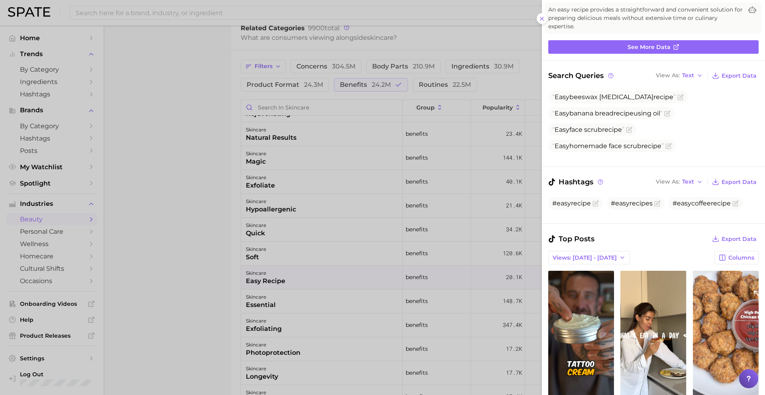
scroll to position [122, 0]
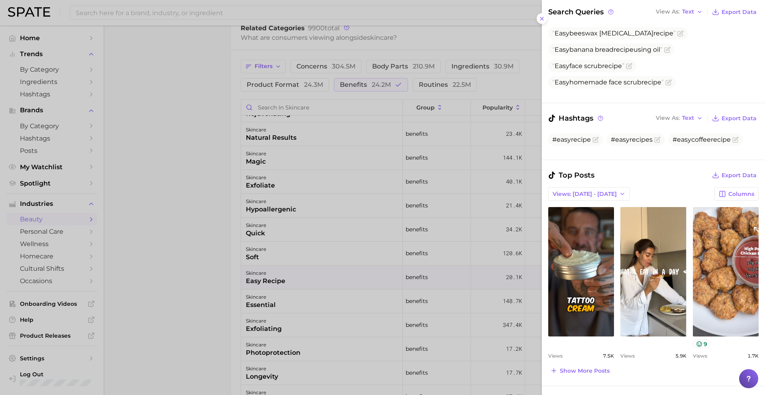
click at [375, 338] on div at bounding box center [382, 197] width 765 height 395
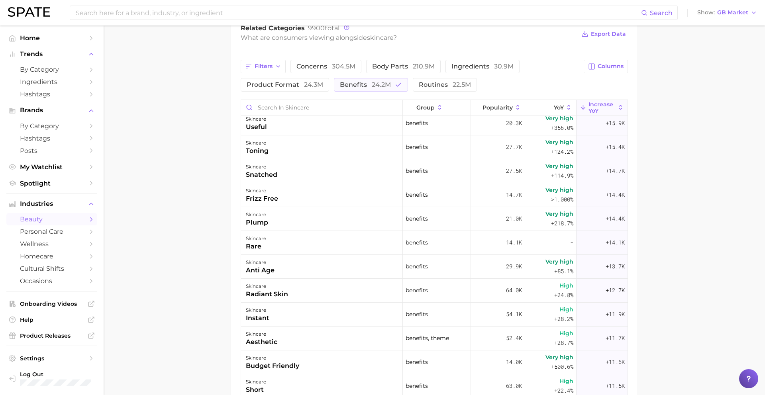
scroll to position [843, 0]
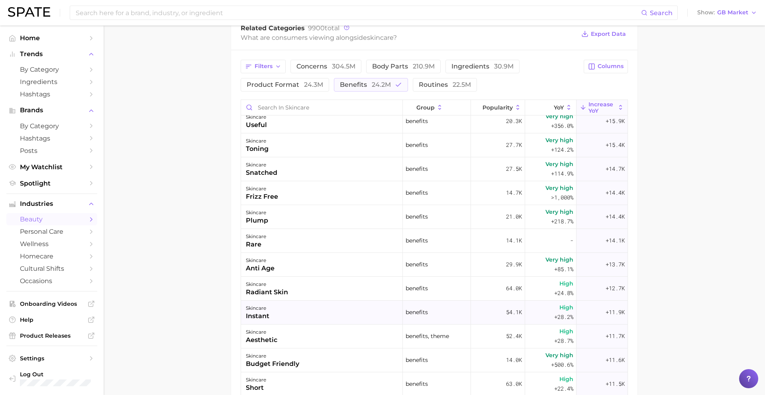
click at [361, 311] on div "skincare instant" at bounding box center [322, 313] width 162 height 24
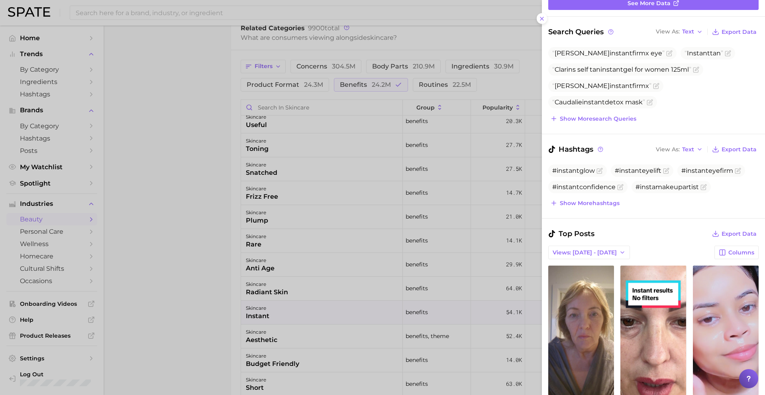
scroll to position [81, 0]
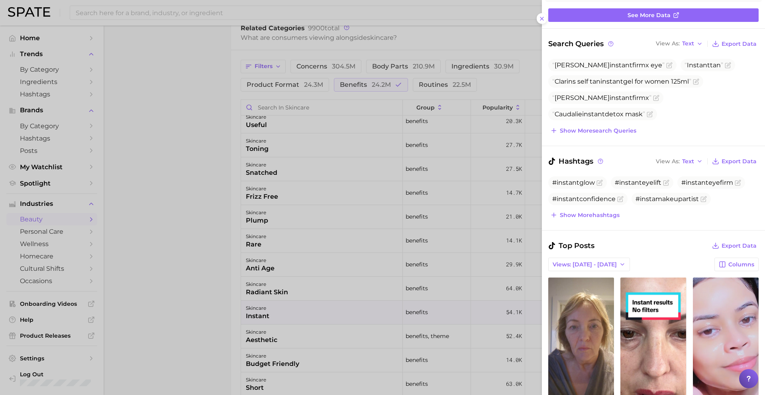
click at [320, 343] on div at bounding box center [382, 197] width 765 height 395
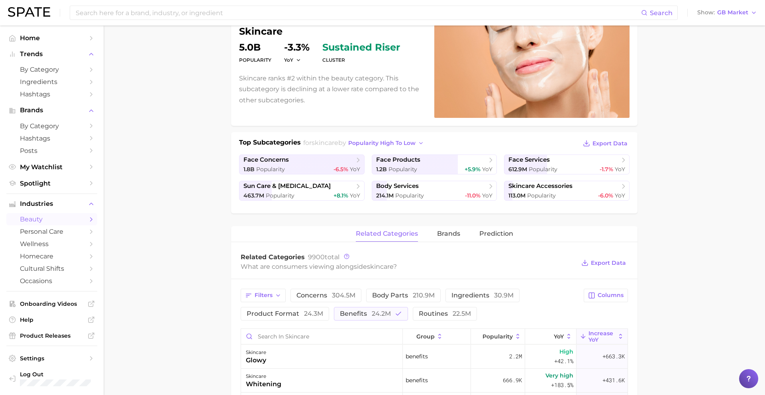
scroll to position [0, 0]
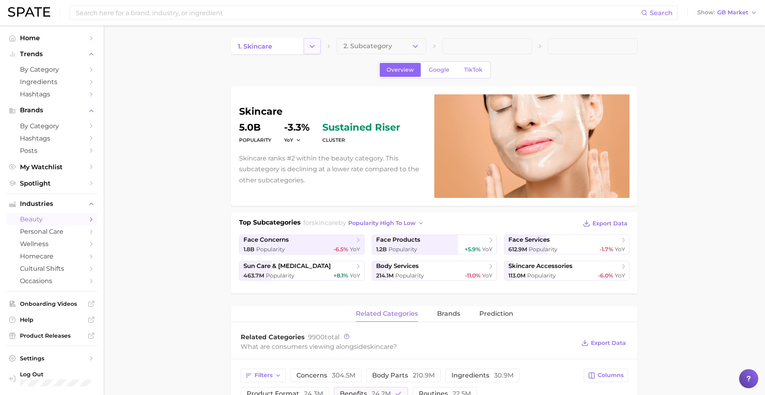
click at [312, 44] on icon "Change Category" at bounding box center [312, 46] width 8 height 8
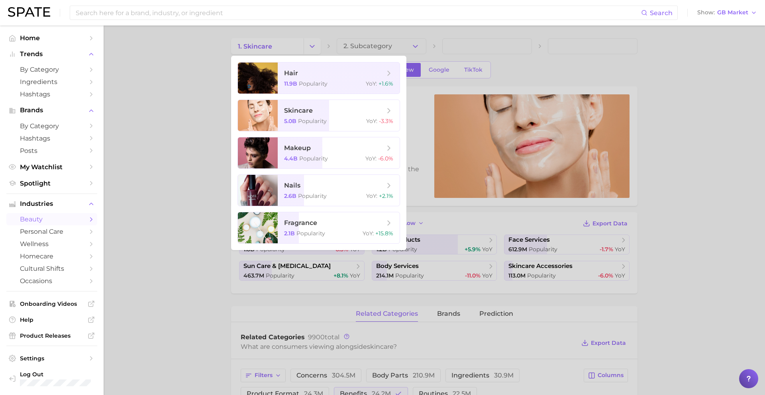
click at [255, 300] on div at bounding box center [382, 197] width 765 height 395
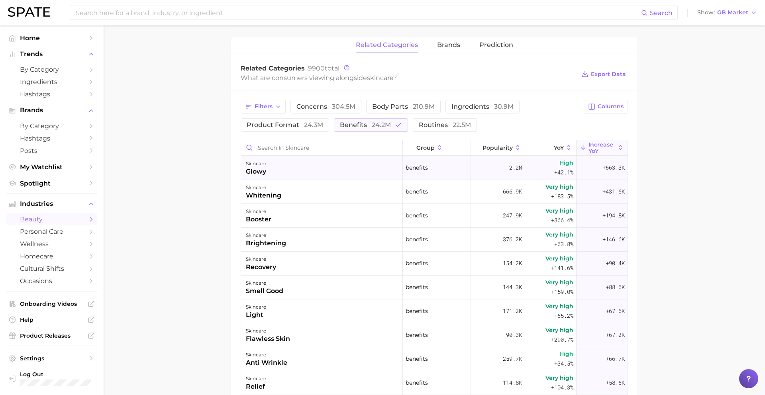
scroll to position [247, 0]
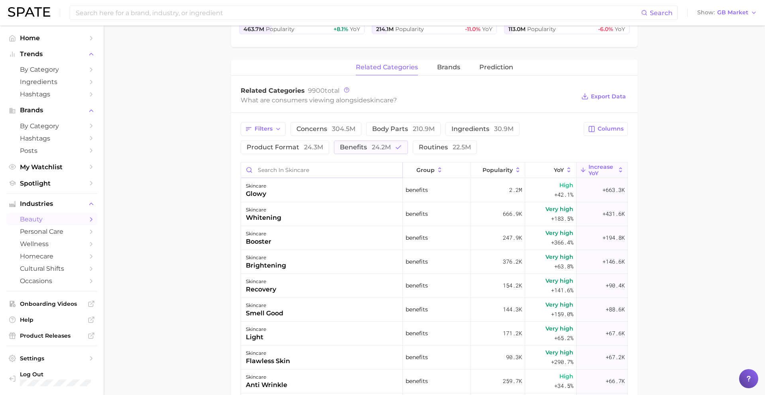
click at [285, 164] on input "Search in skincare" at bounding box center [321, 170] width 161 height 15
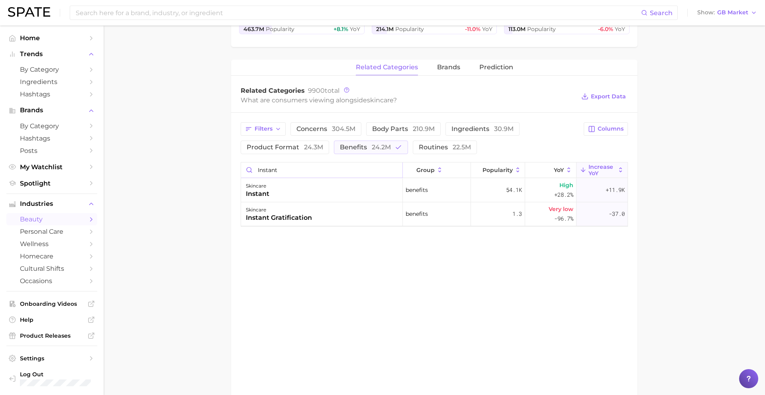
type input "instant"
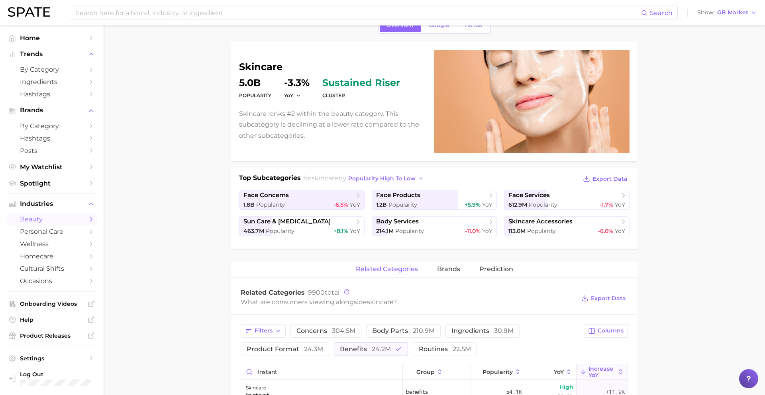
scroll to position [0, 0]
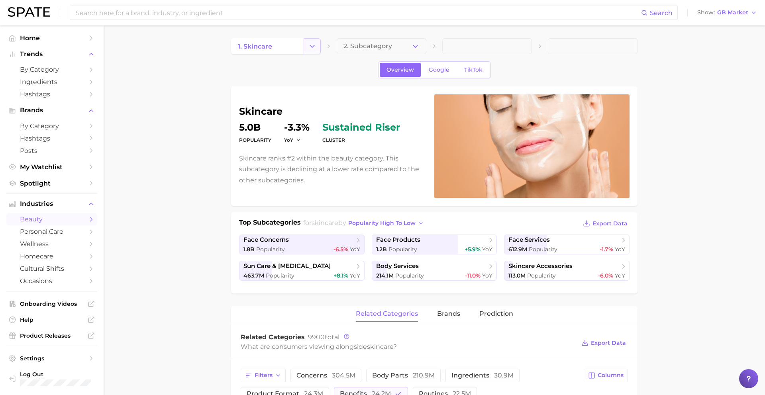
click at [310, 45] on polyline "Change Category" at bounding box center [312, 46] width 4 height 2
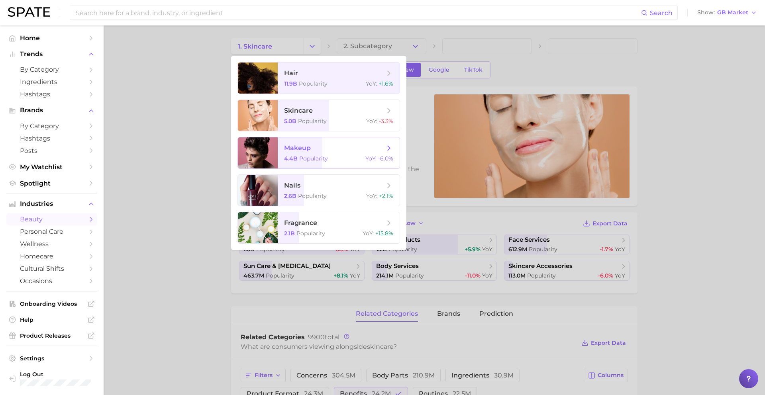
click at [303, 154] on span "makeup 4.4b Popularity YoY : -6.0%" at bounding box center [339, 152] width 122 height 31
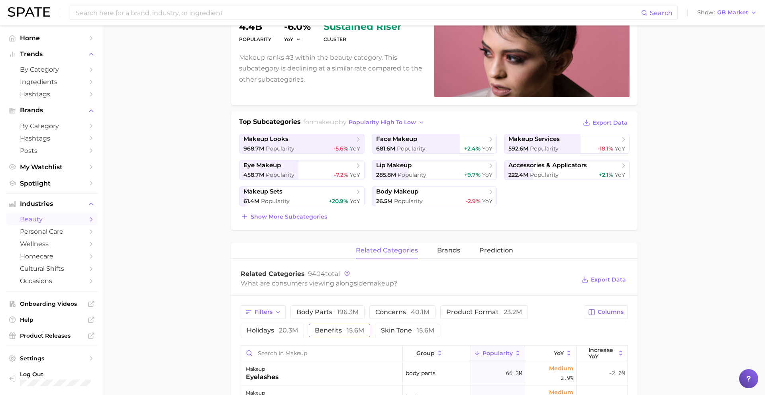
click at [336, 333] on span "benefits 15.6m" at bounding box center [339, 330] width 49 height 6
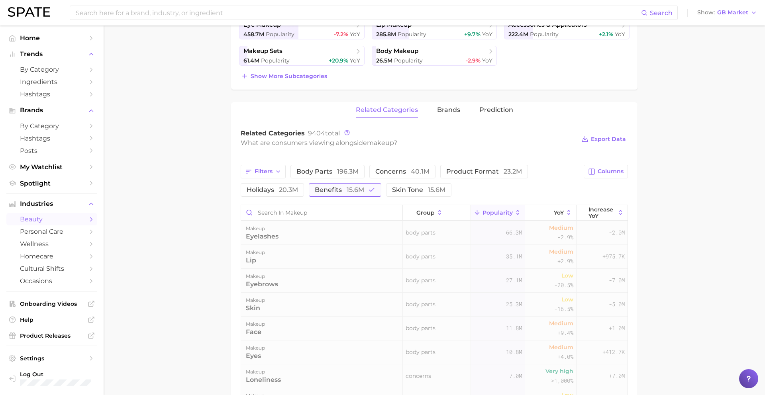
scroll to position [277, 0]
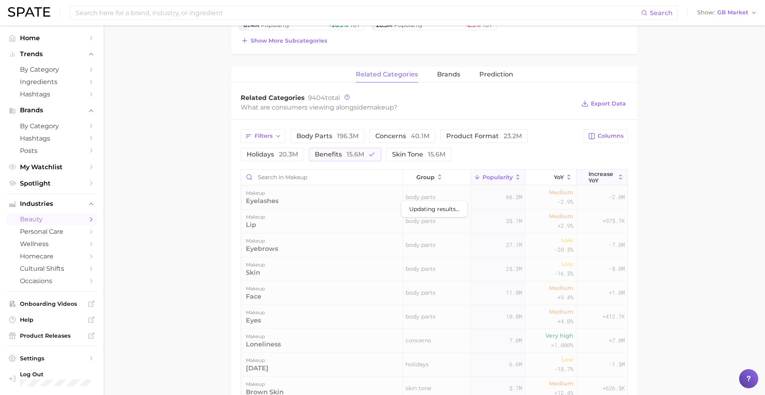
click at [592, 176] on span "Increase YoY" at bounding box center [601, 177] width 27 height 13
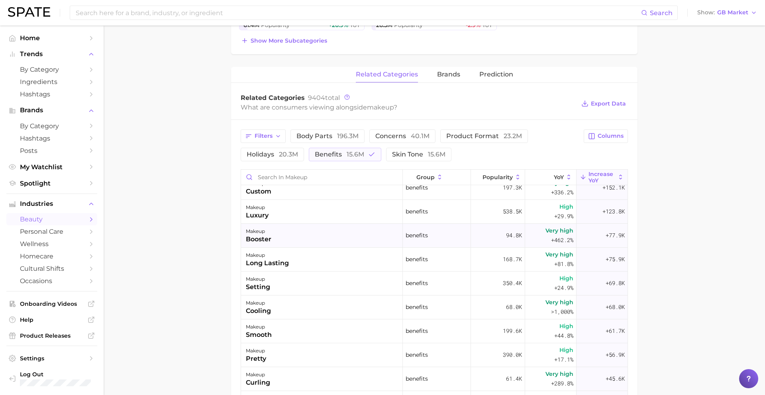
scroll to position [59, 0]
click at [325, 258] on div "makeup long lasting" at bounding box center [322, 258] width 162 height 24
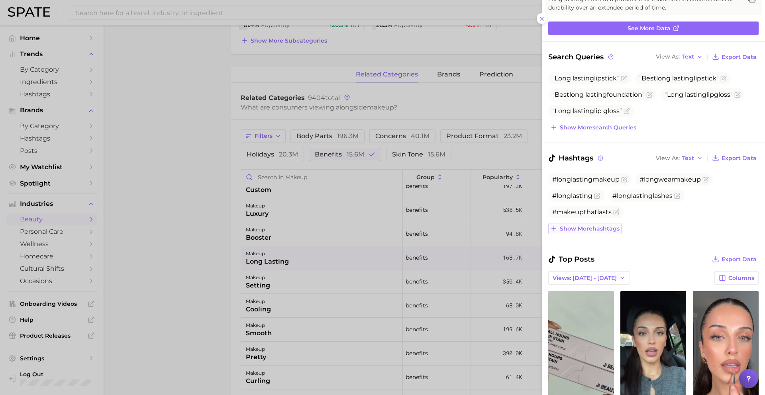
scroll to position [0, 0]
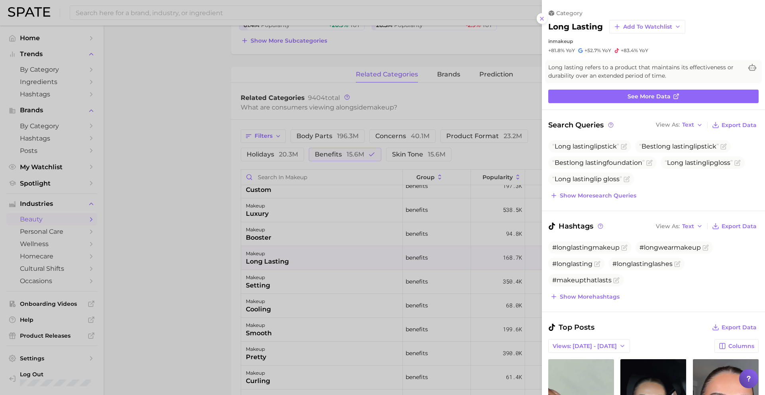
click at [359, 235] on div at bounding box center [382, 197] width 765 height 395
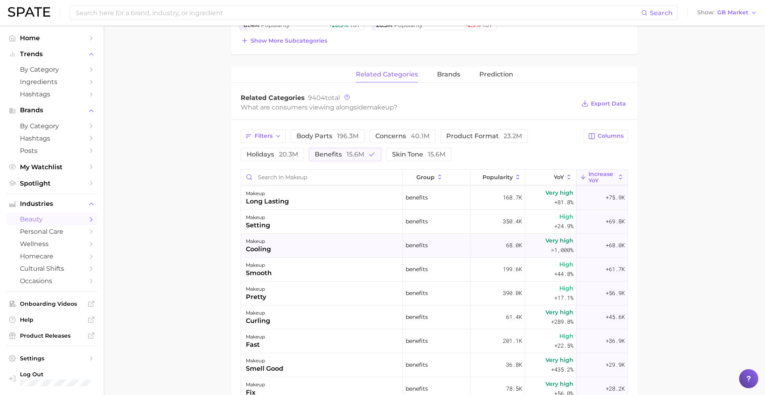
scroll to position [122, 0]
click at [331, 224] on div "makeup setting" at bounding box center [322, 220] width 162 height 24
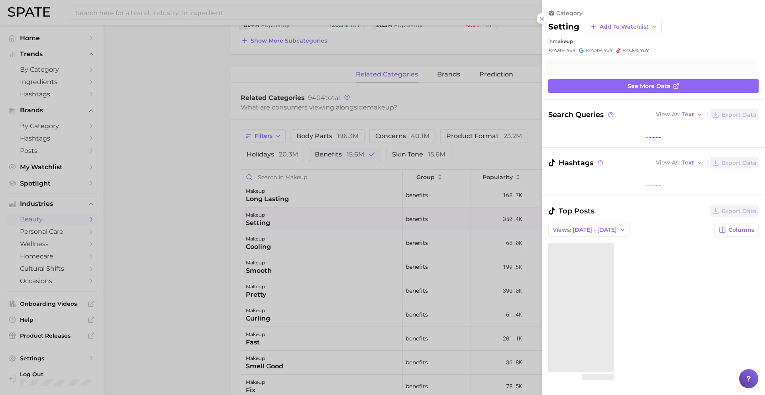
click at [331, 237] on div at bounding box center [382, 197] width 765 height 395
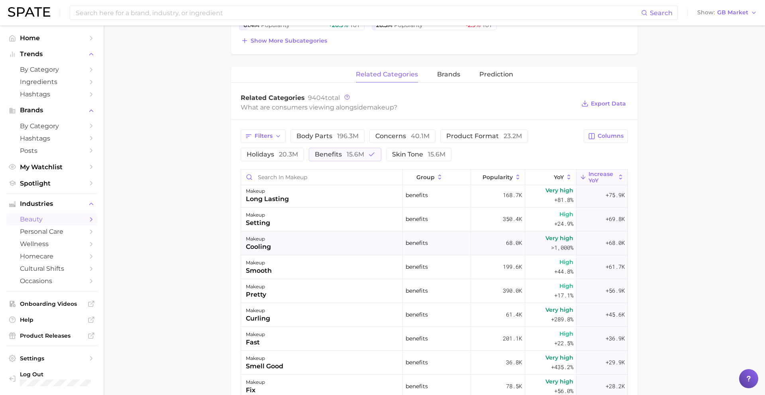
click at [328, 241] on div "makeup cooling" at bounding box center [322, 243] width 162 height 24
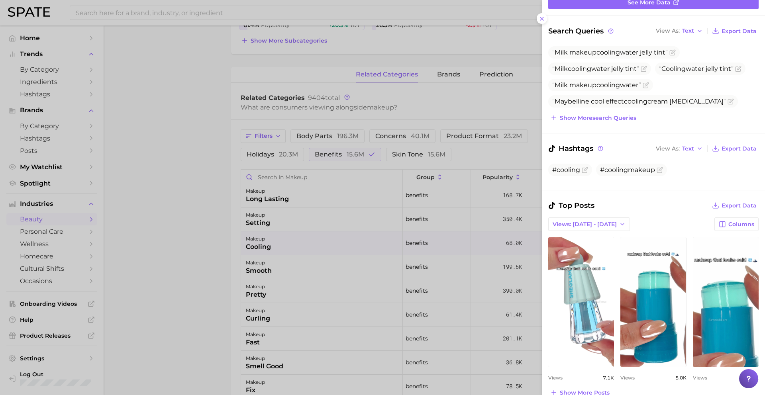
scroll to position [116, 0]
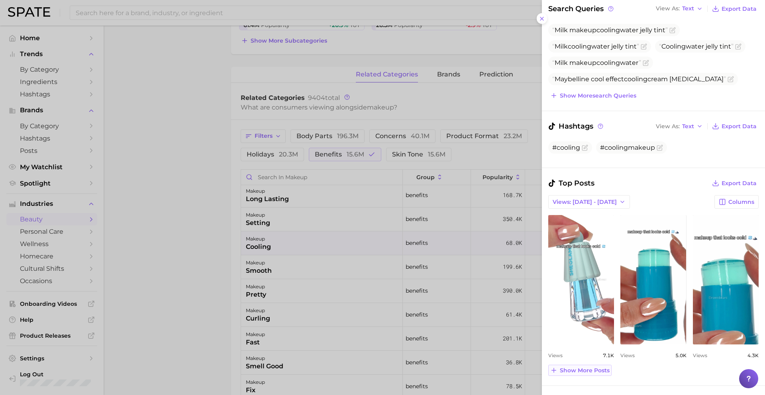
click at [578, 368] on span "Show more posts" at bounding box center [585, 370] width 50 height 7
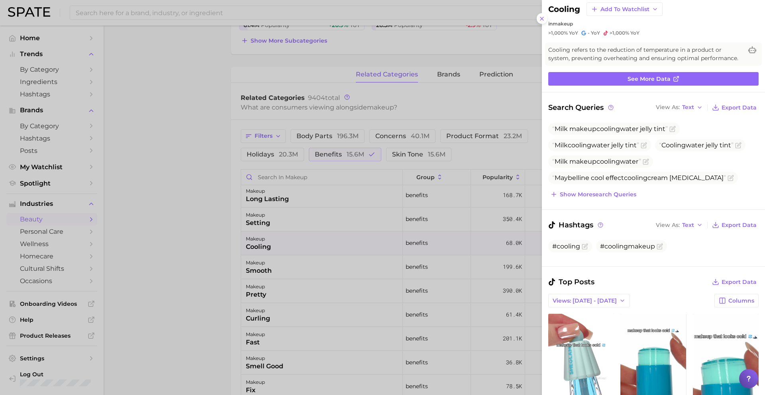
scroll to position [0, 0]
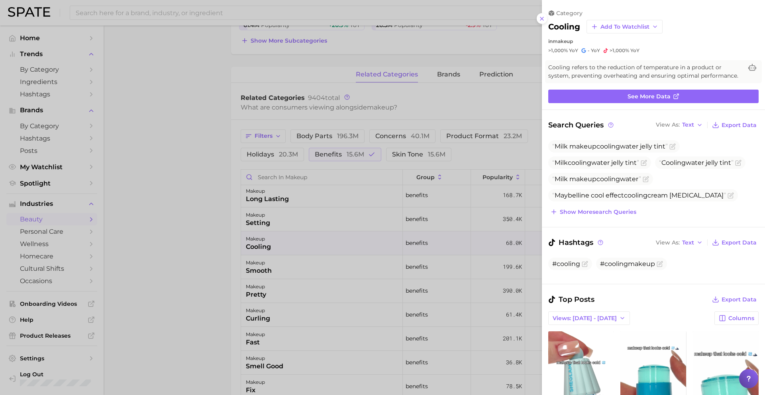
click at [388, 235] on div at bounding box center [382, 197] width 765 height 395
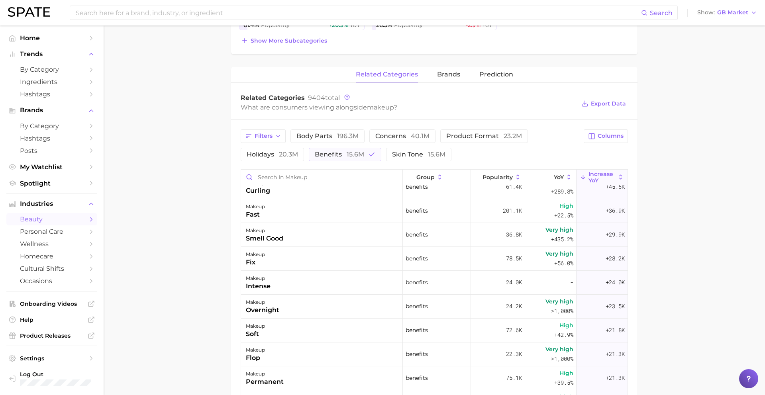
scroll to position [256, 0]
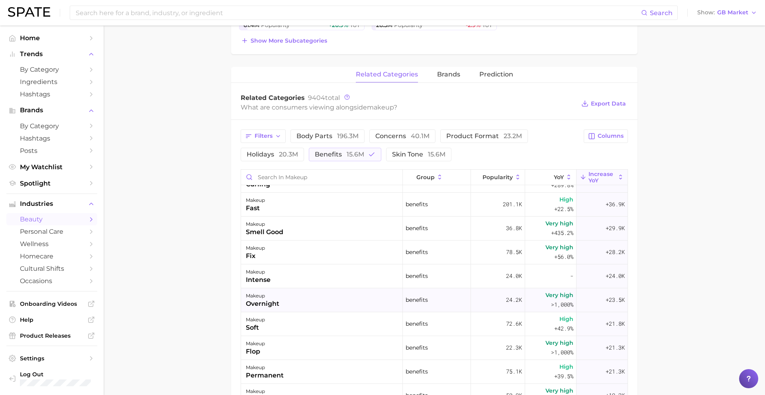
click at [282, 308] on div "makeup overnight" at bounding box center [322, 300] width 162 height 24
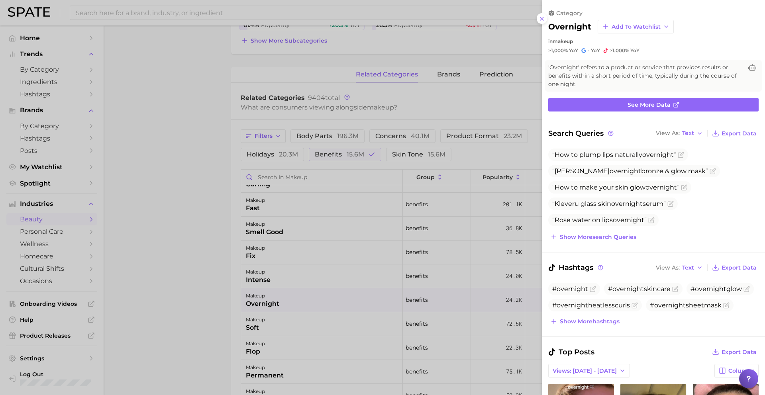
scroll to position [177, 0]
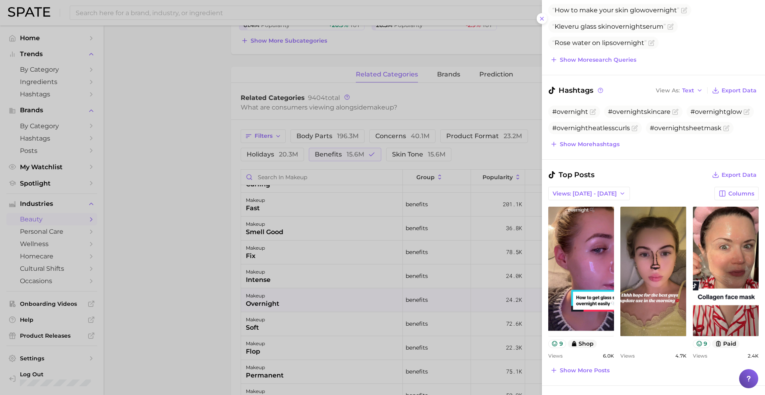
click at [339, 294] on div at bounding box center [382, 197] width 765 height 395
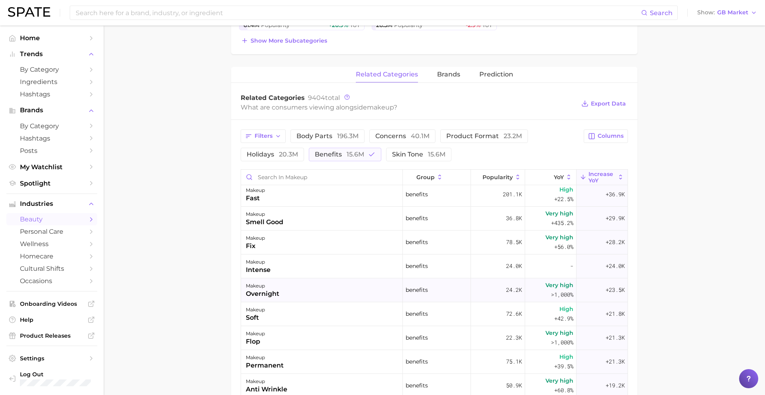
scroll to position [269, 0]
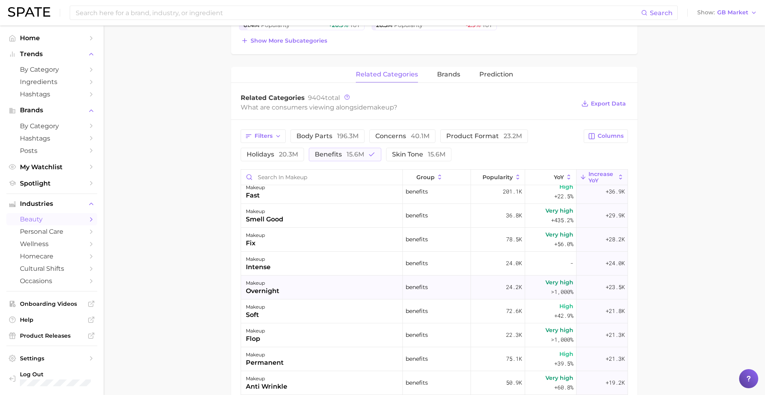
click at [339, 290] on div "makeup overnight" at bounding box center [322, 288] width 162 height 24
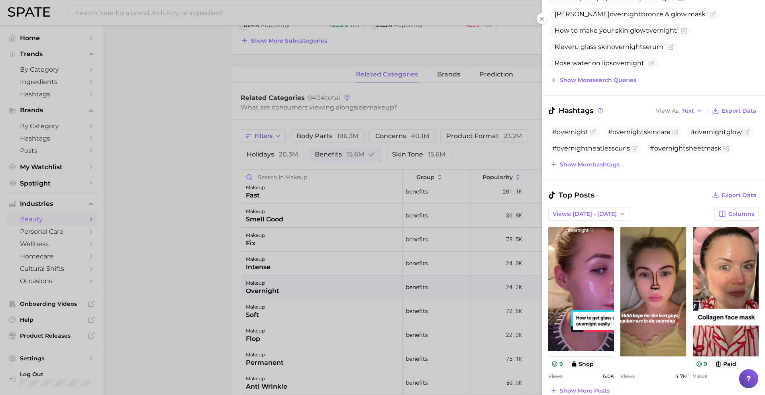
scroll to position [177, 0]
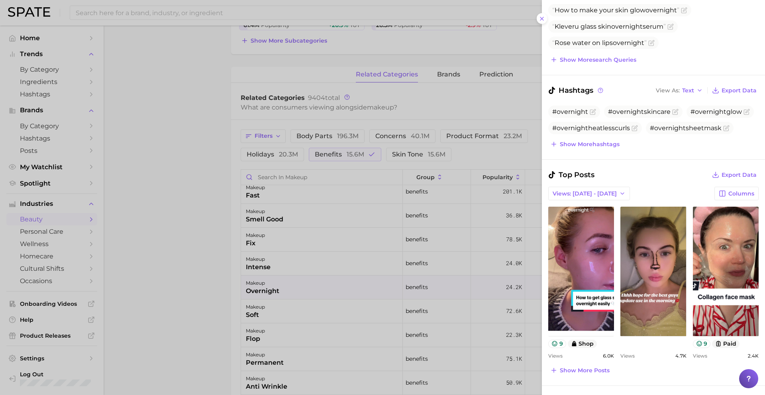
click at [584, 363] on div "Top Posts Export Data Views: Sep 14 - 21 Columns view post on TikTok 9 shop Vie…" at bounding box center [653, 272] width 210 height 207
click at [584, 371] on span "Show more posts" at bounding box center [585, 370] width 50 height 7
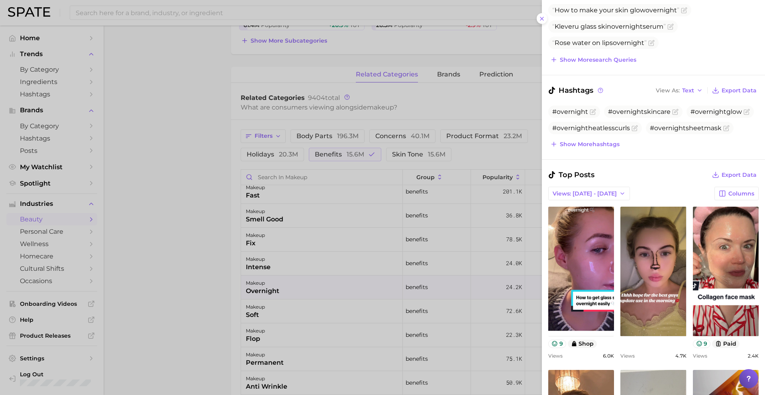
scroll to position [0, 0]
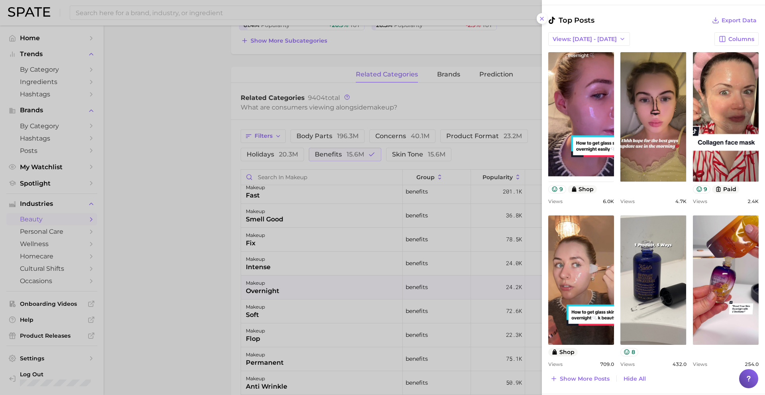
click at [329, 327] on div at bounding box center [382, 197] width 765 height 395
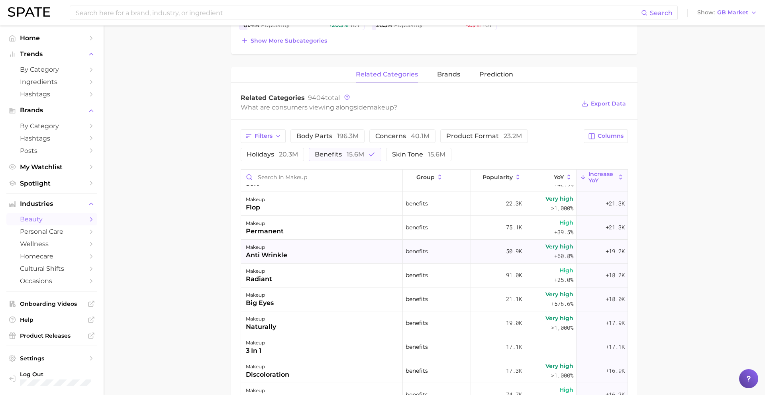
scroll to position [401, 0]
click at [336, 253] on div "makeup anti wrinkle" at bounding box center [322, 251] width 162 height 24
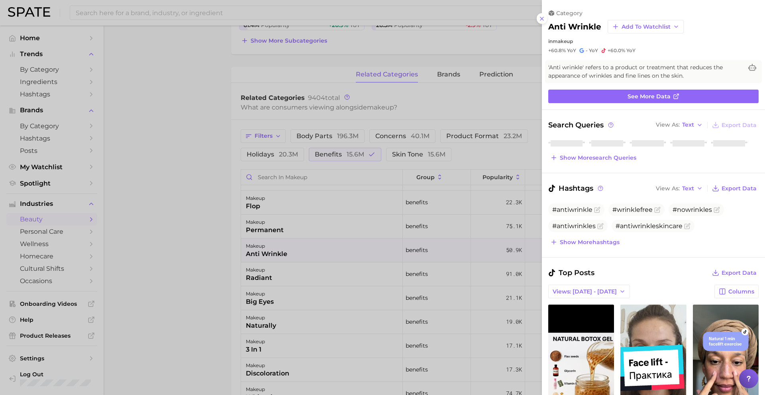
scroll to position [0, 0]
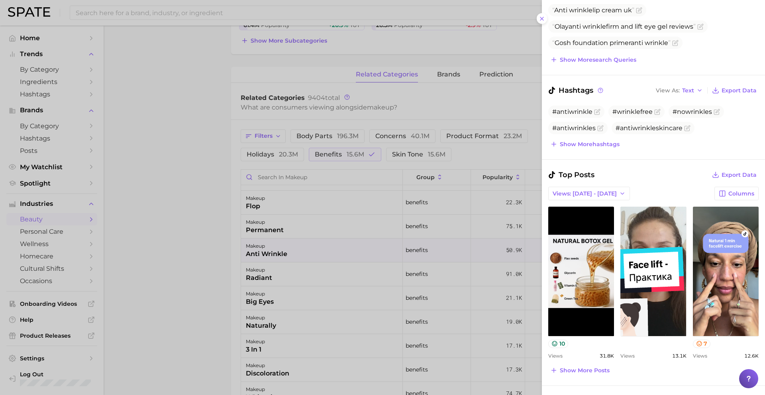
click at [370, 255] on div at bounding box center [382, 197] width 765 height 395
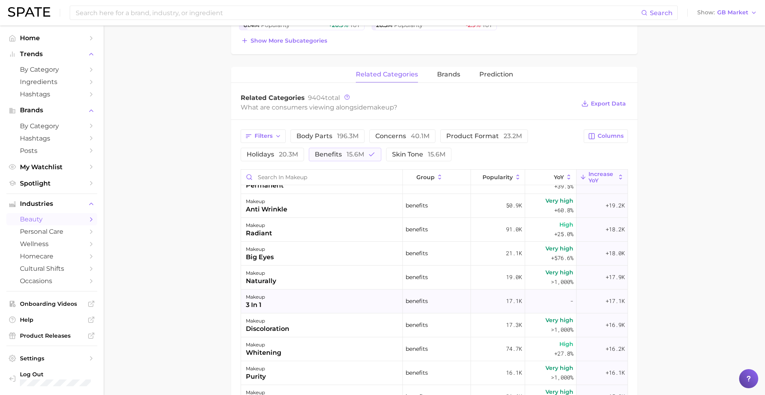
click at [299, 298] on div "makeup 3 in 1" at bounding box center [322, 302] width 162 height 24
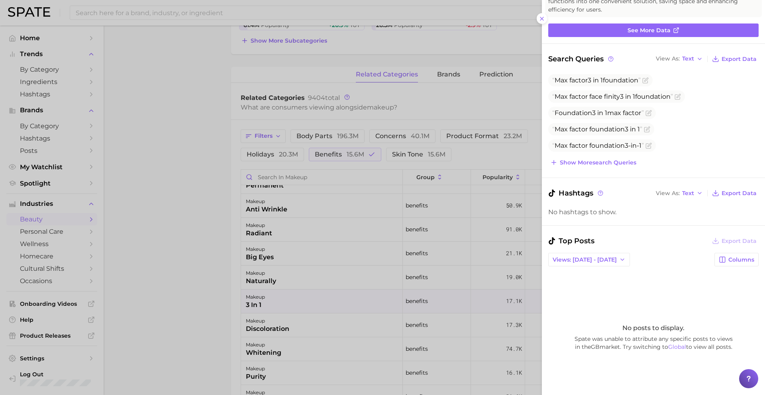
click at [301, 294] on div at bounding box center [382, 197] width 765 height 395
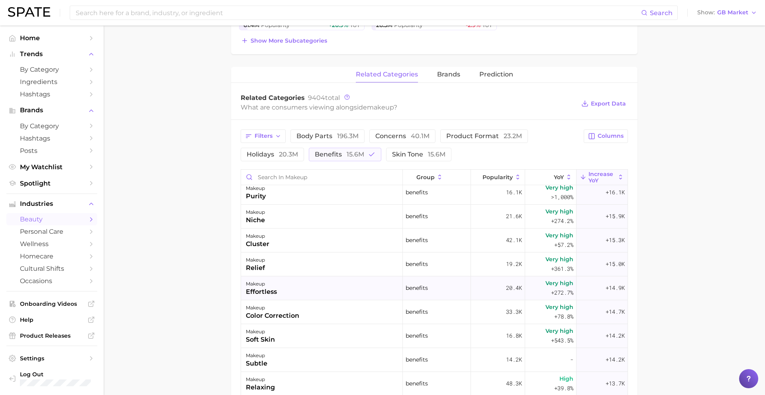
click at [306, 283] on div "makeup effortless" at bounding box center [322, 288] width 162 height 24
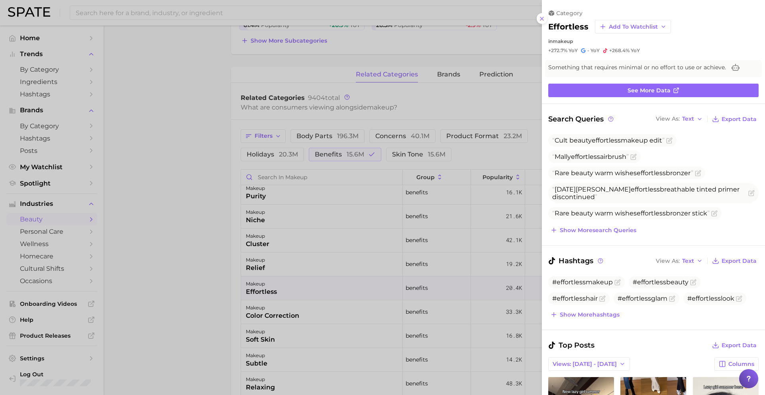
click at [456, 281] on div at bounding box center [382, 197] width 765 height 395
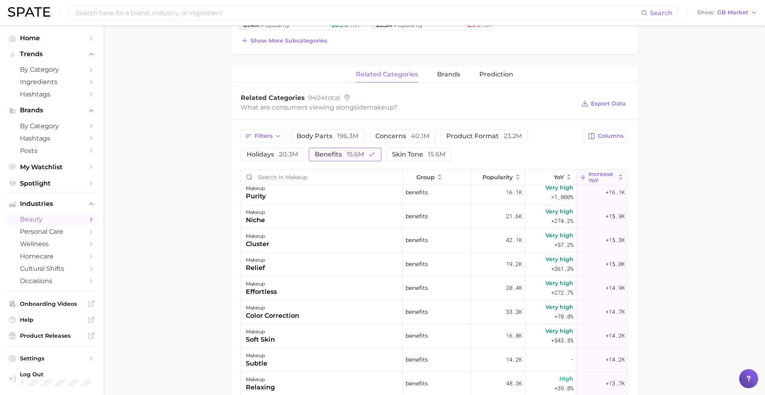
click at [352, 151] on span "15.6m" at bounding box center [356, 155] width 18 height 8
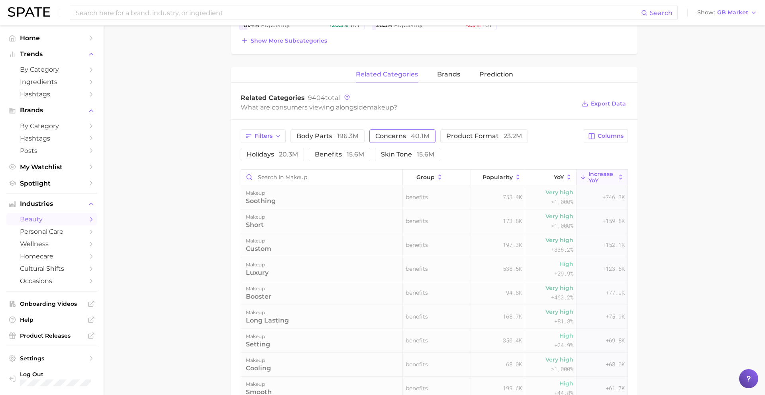
click at [408, 135] on span "concerns 40.1m" at bounding box center [402, 136] width 54 height 6
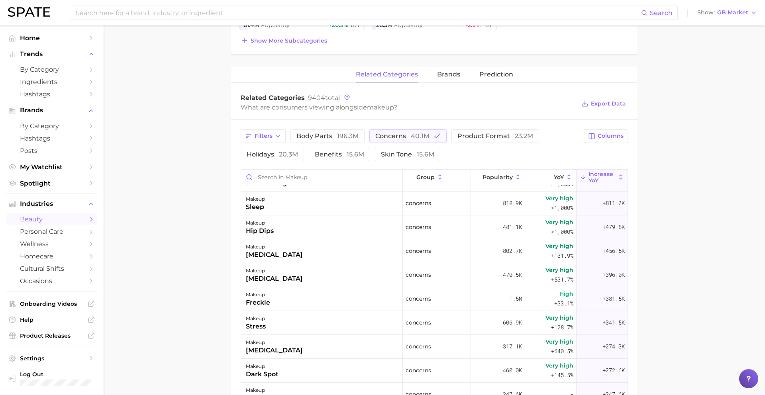
scroll to position [92, 0]
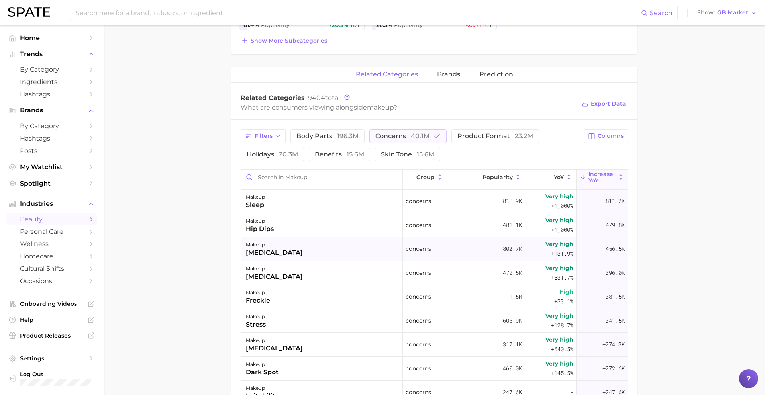
click at [380, 245] on div "makeup hyperpigmentation" at bounding box center [322, 249] width 162 height 24
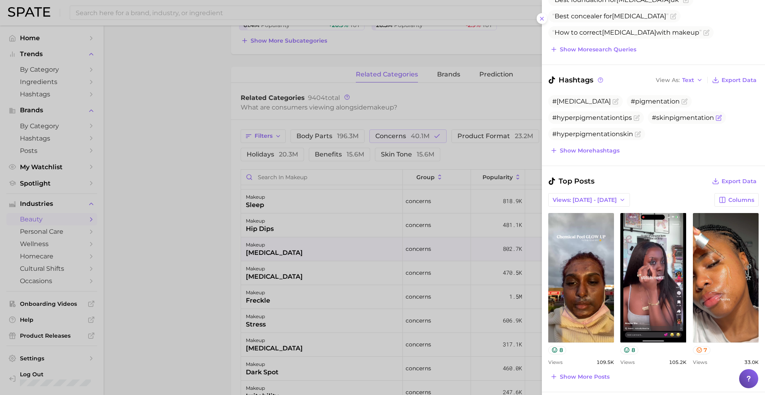
scroll to position [186, 0]
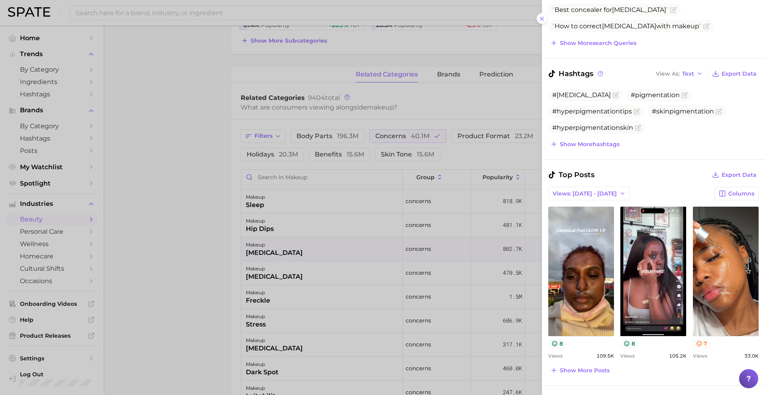
click at [376, 294] on div at bounding box center [382, 197] width 765 height 395
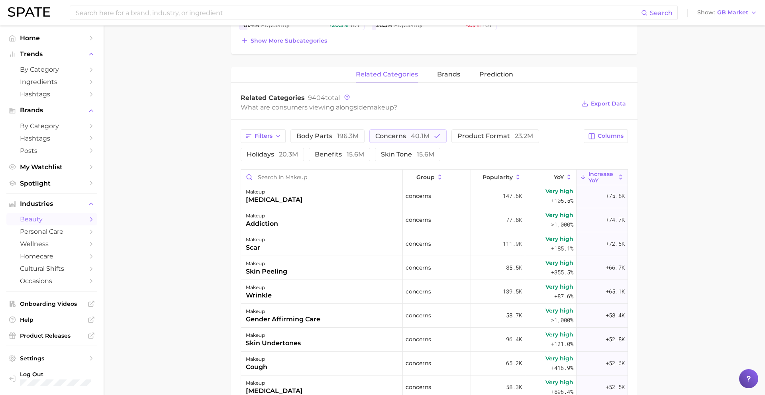
scroll to position [791, 0]
click at [322, 286] on div "makeup wrinkle" at bounding box center [322, 291] width 162 height 24
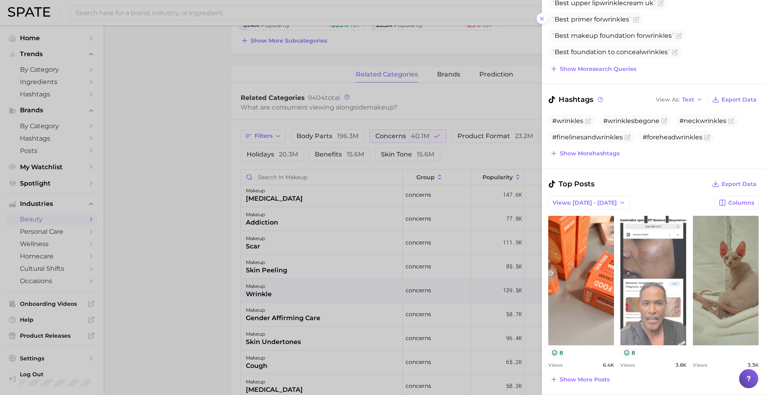
scroll to position [169, 0]
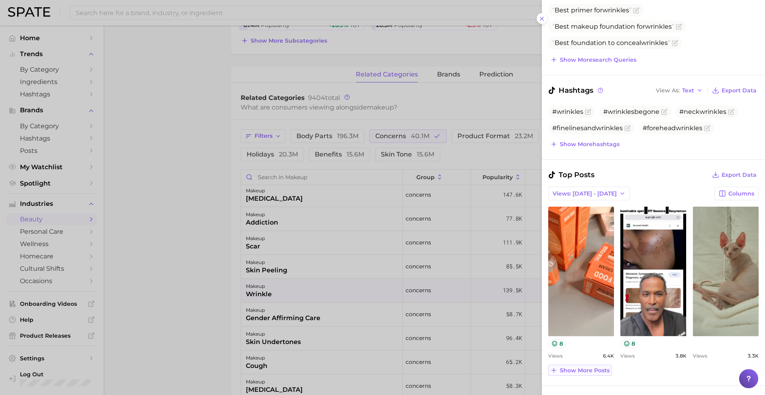
click at [573, 372] on span "Show more posts" at bounding box center [585, 370] width 50 height 7
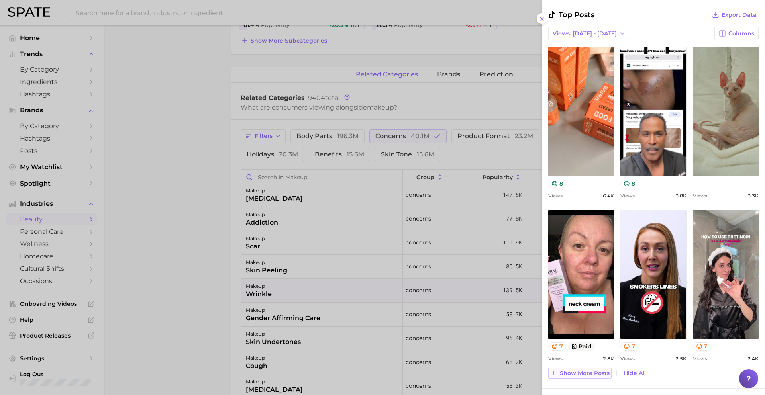
scroll to position [332, 0]
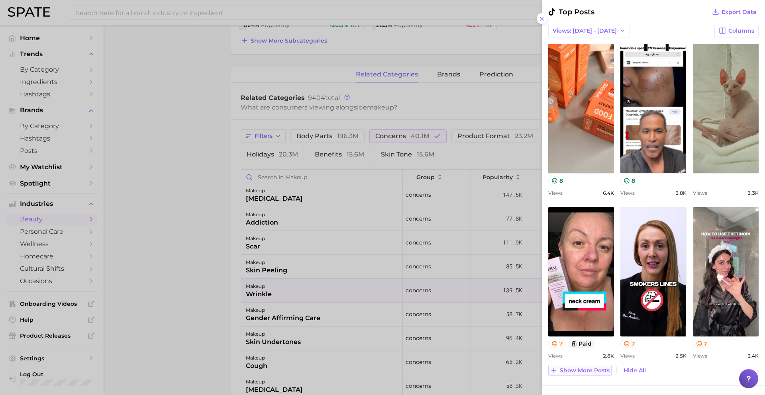
click at [570, 368] on span "Show more posts" at bounding box center [585, 370] width 50 height 7
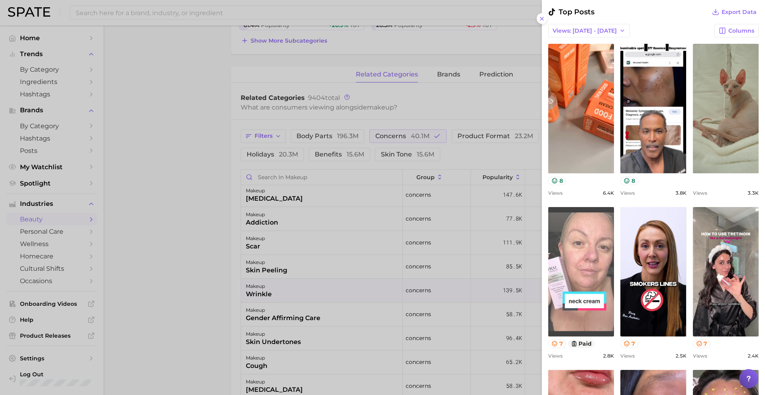
scroll to position [494, 0]
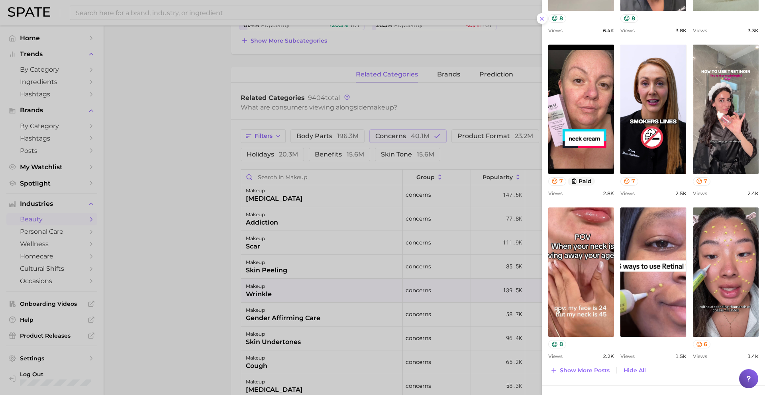
click at [308, 222] on div at bounding box center [382, 197] width 765 height 395
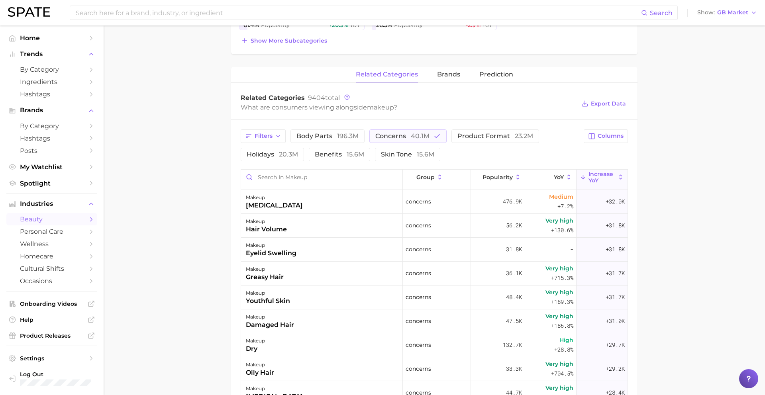
scroll to position [1171, 0]
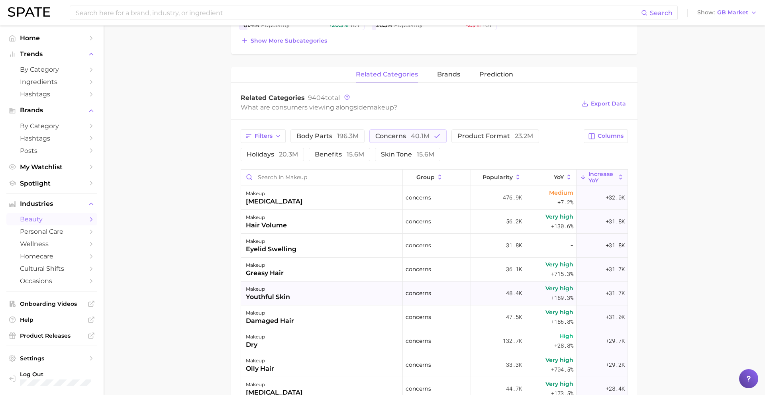
click at [304, 293] on div "makeup youthful skin" at bounding box center [322, 294] width 162 height 24
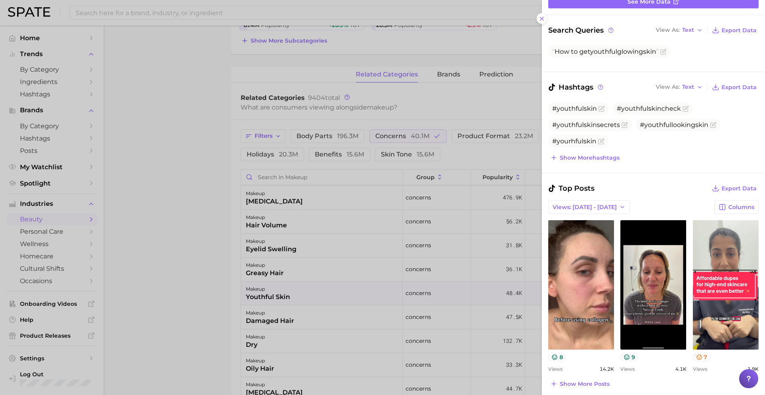
scroll to position [95, 0]
click at [324, 319] on div at bounding box center [382, 197] width 765 height 395
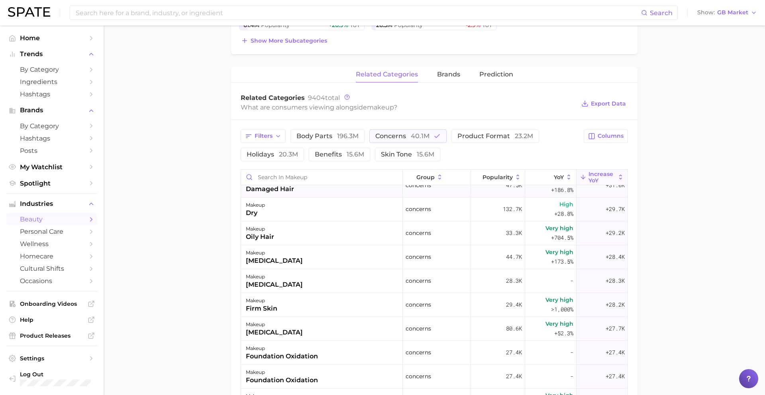
scroll to position [1304, 0]
click at [325, 297] on div "makeup firm skin" at bounding box center [322, 304] width 162 height 24
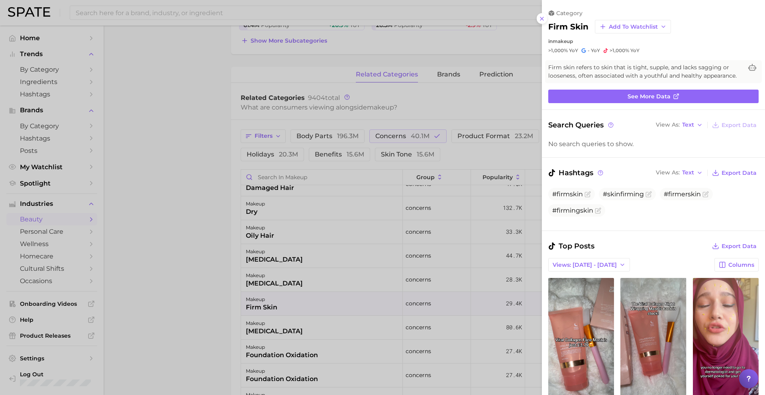
scroll to position [0, 0]
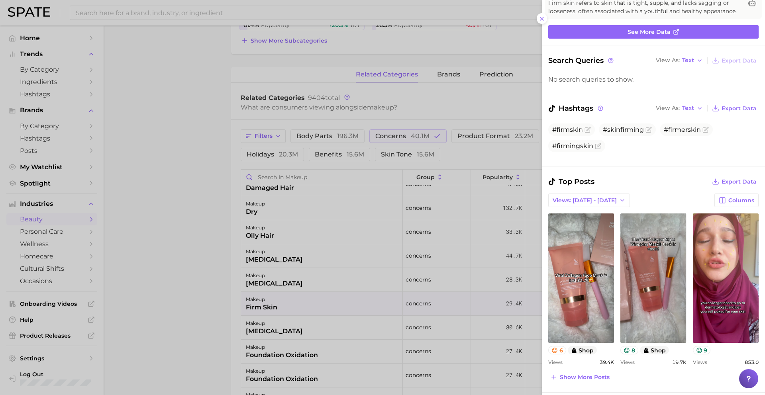
click at [262, 305] on div at bounding box center [382, 197] width 765 height 395
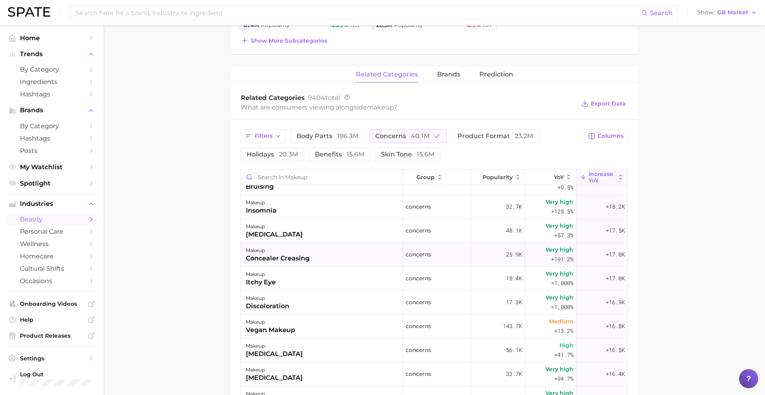
click at [286, 252] on div "makeup" at bounding box center [278, 251] width 64 height 10
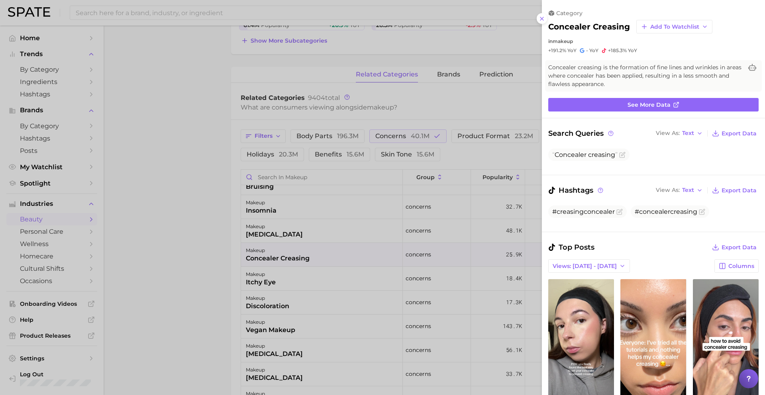
click at [285, 253] on div at bounding box center [382, 197] width 765 height 395
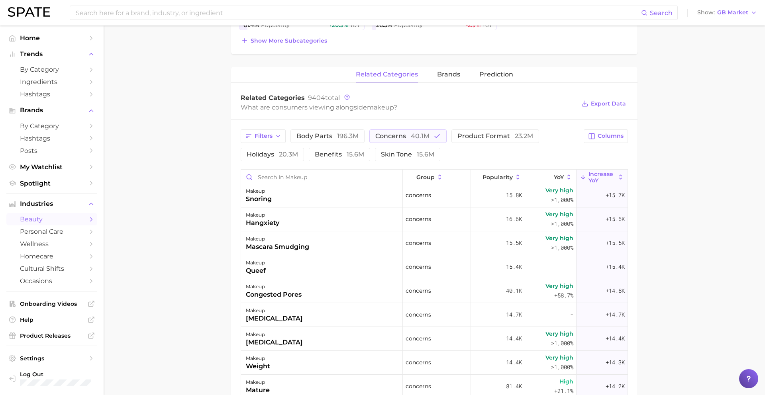
scroll to position [2297, 0]
click at [351, 290] on div "makeup congested pores" at bounding box center [322, 290] width 162 height 24
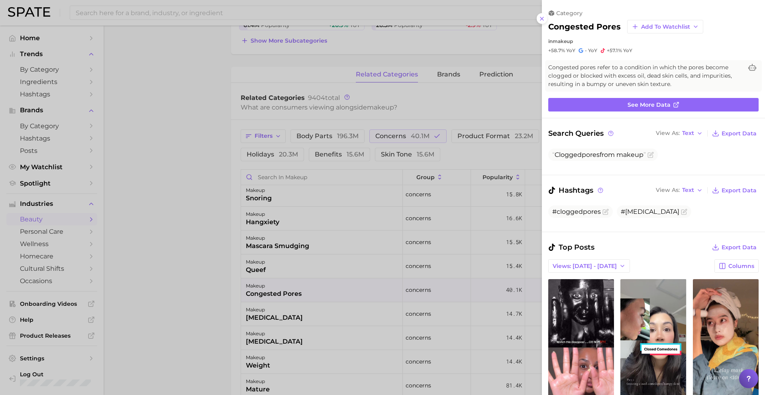
scroll to position [0, 0]
click at [350, 289] on div at bounding box center [382, 197] width 765 height 395
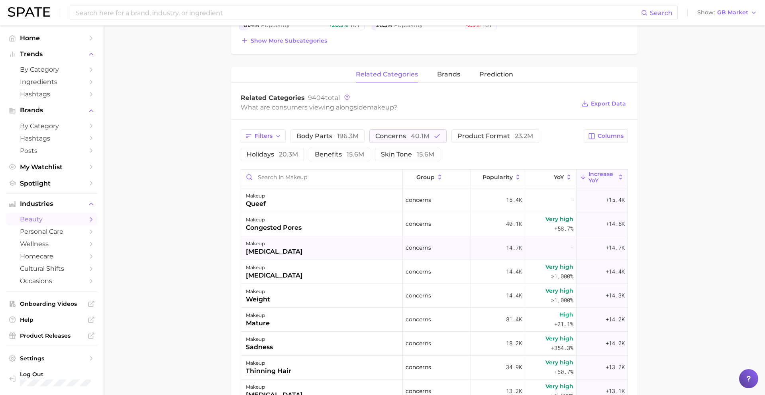
scroll to position [2364, 0]
click at [282, 317] on div "makeup mature" at bounding box center [322, 319] width 162 height 24
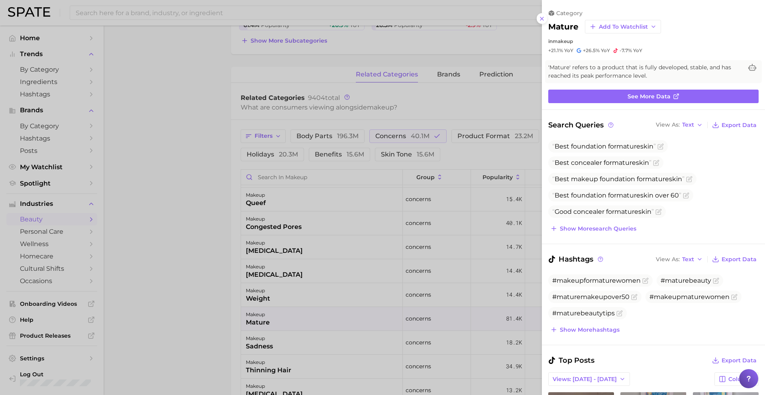
scroll to position [0, 0]
click at [282, 317] on div at bounding box center [382, 197] width 765 height 395
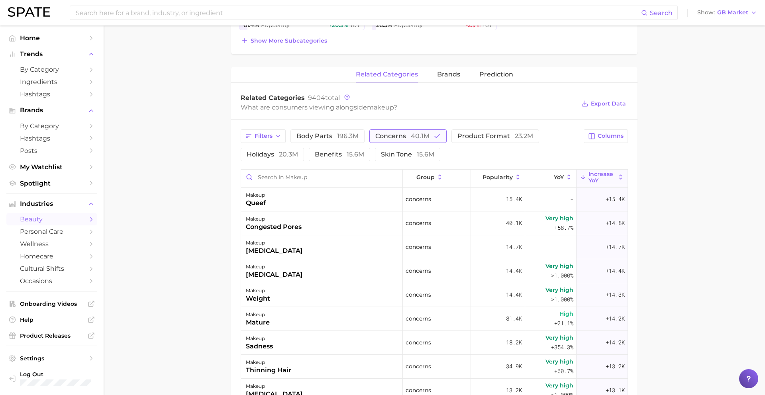
click at [380, 133] on span "concerns 40.1m" at bounding box center [402, 136] width 54 height 6
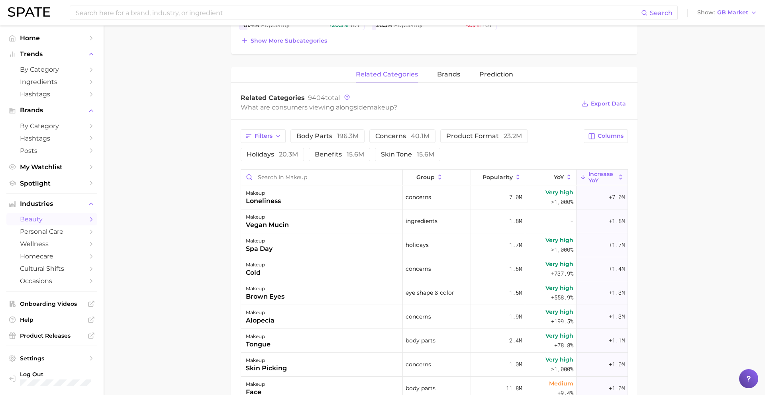
click at [463, 127] on div "Filters body parts 196.3m concerns 40.1m product format 23.2m holidays 20.3m be…" at bounding box center [434, 347] width 406 height 454
click at [467, 135] on span "product format 23.2m" at bounding box center [484, 136] width 76 height 6
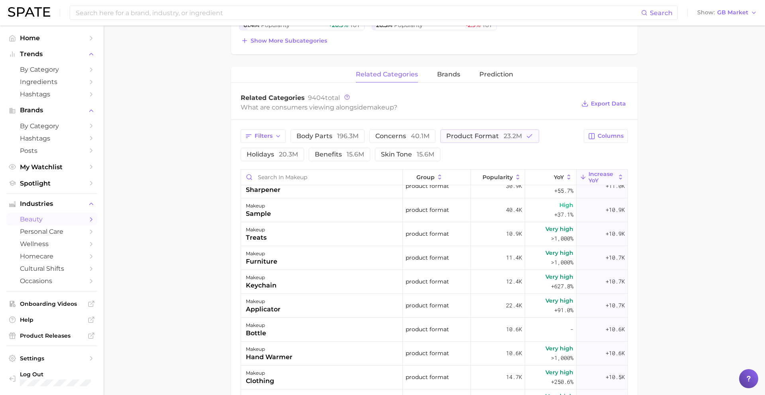
scroll to position [915, 0]
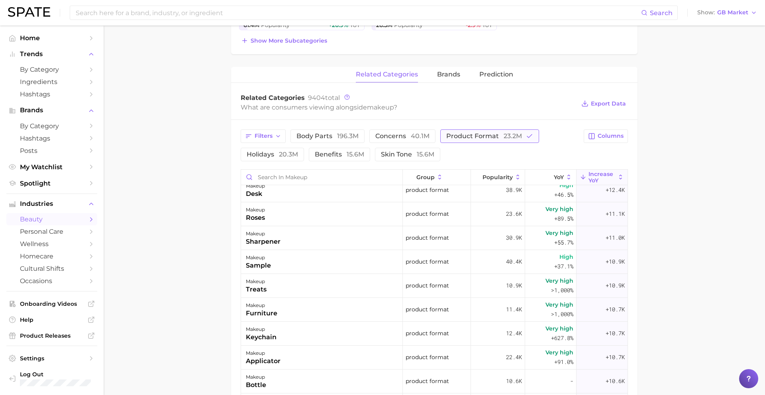
click at [454, 133] on span "product format 23.2m" at bounding box center [484, 136] width 76 height 6
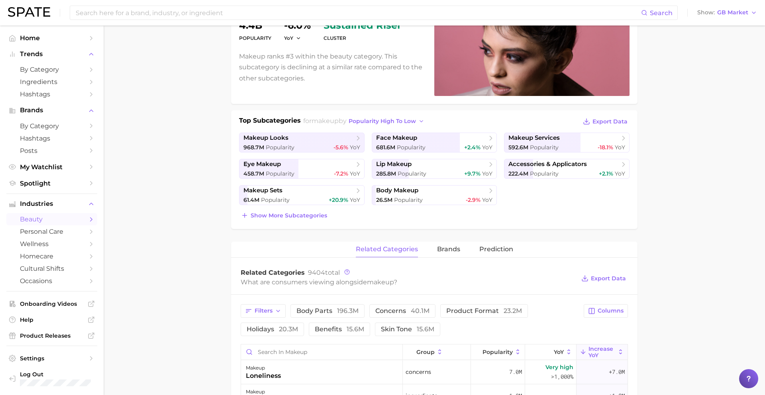
scroll to position [0, 0]
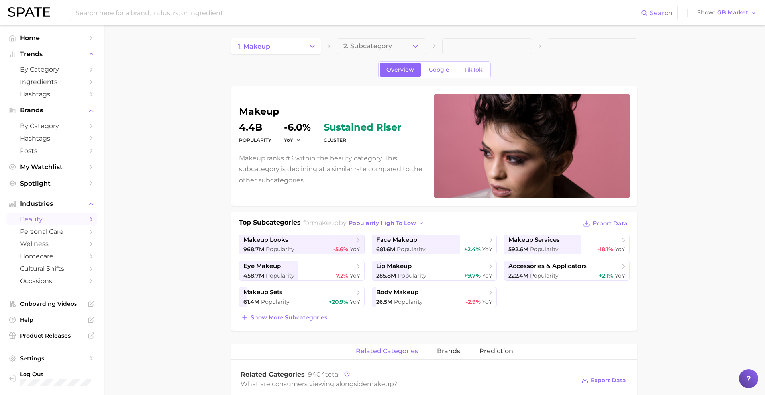
click at [312, 43] on icon "Change Category" at bounding box center [312, 46] width 8 height 8
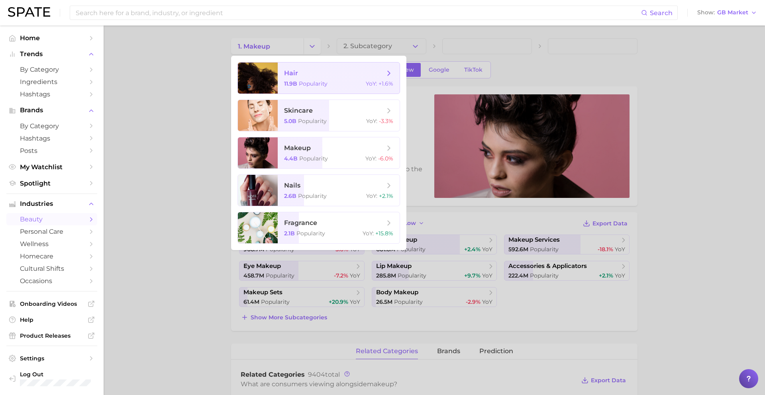
click at [306, 84] on span "Popularity" at bounding box center [313, 83] width 29 height 7
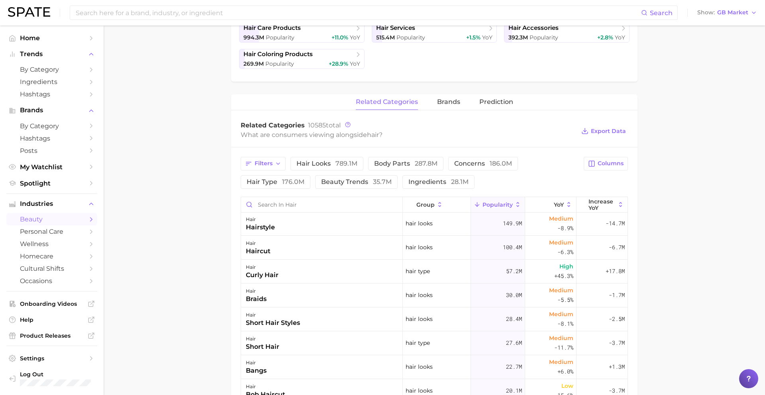
scroll to position [20, 0]
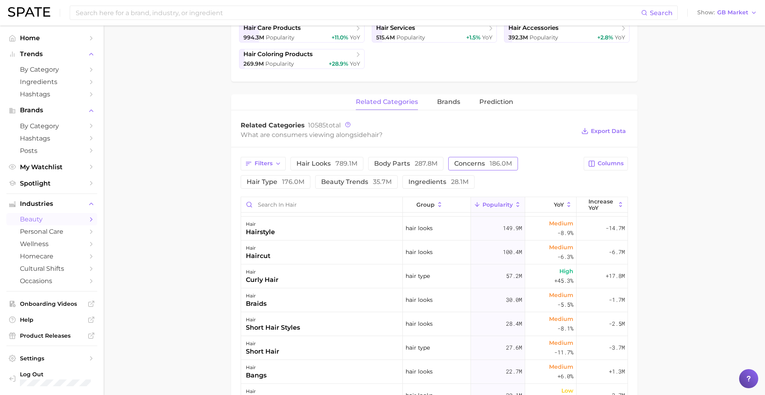
click at [461, 165] on span "concerns 186.0m" at bounding box center [483, 164] width 58 height 6
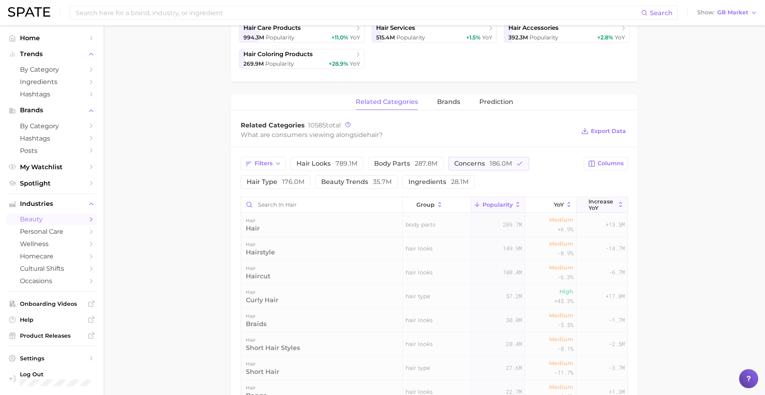
click at [591, 205] on span "Increase YoY" at bounding box center [601, 204] width 27 height 13
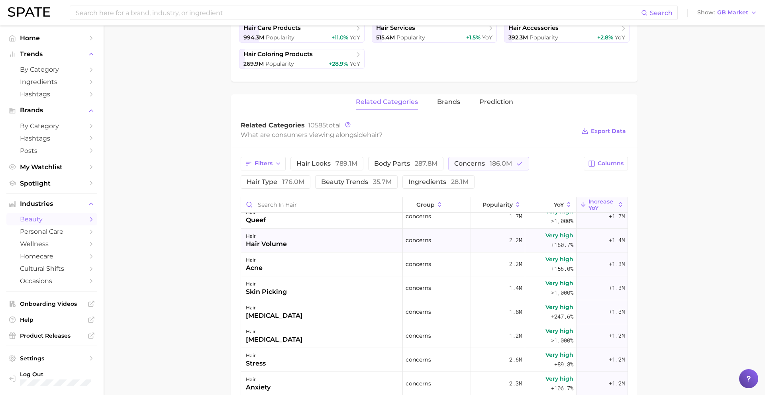
scroll to position [130, 0]
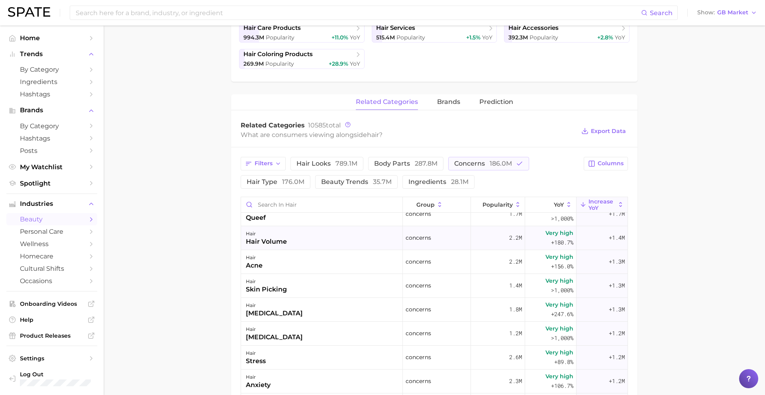
click at [324, 233] on div "hair hair volume" at bounding box center [322, 238] width 162 height 24
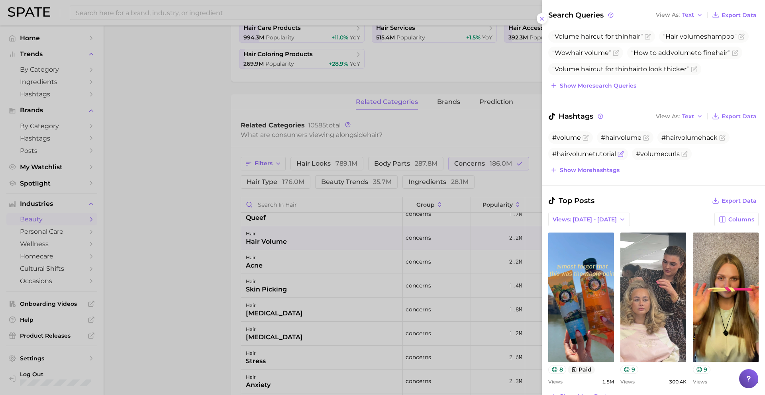
scroll to position [129, 0]
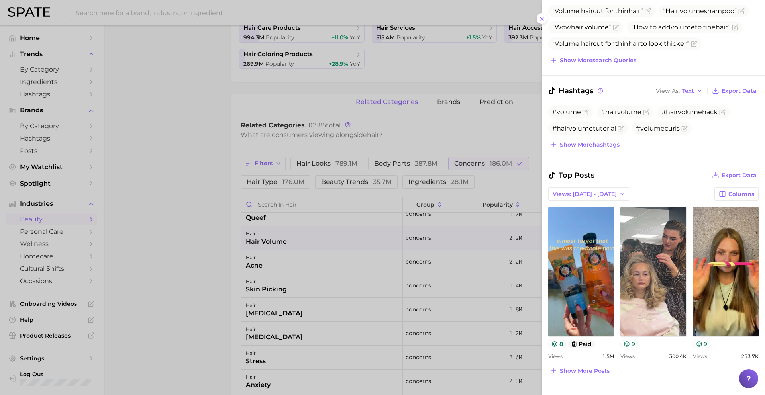
click at [306, 302] on div at bounding box center [382, 197] width 765 height 395
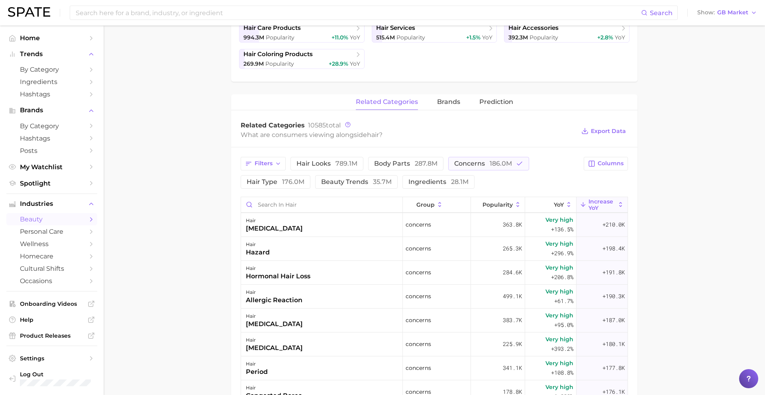
scroll to position [1081, 0]
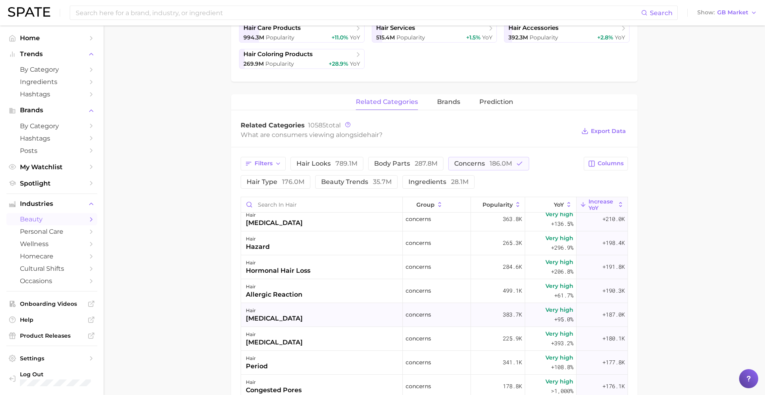
click at [304, 312] on div "hair perimenopause" at bounding box center [322, 315] width 162 height 24
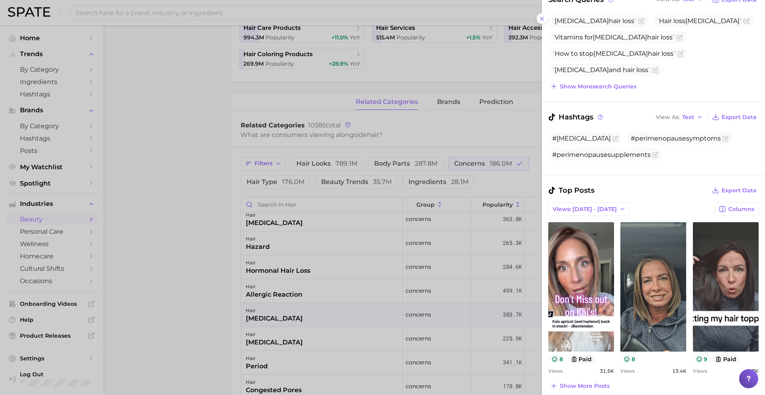
scroll to position [135, 0]
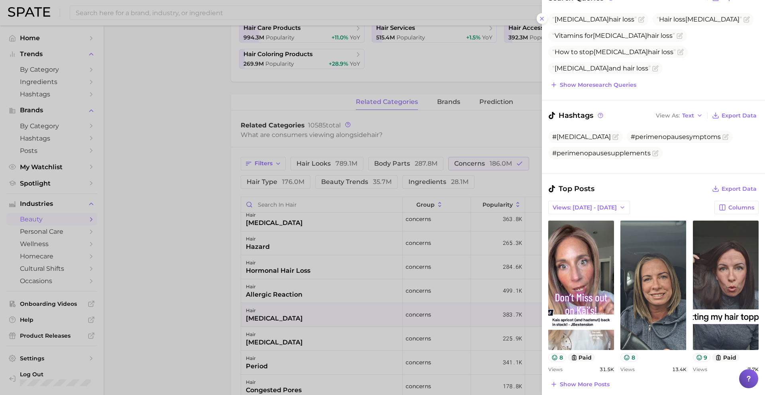
click at [304, 319] on div at bounding box center [382, 197] width 765 height 395
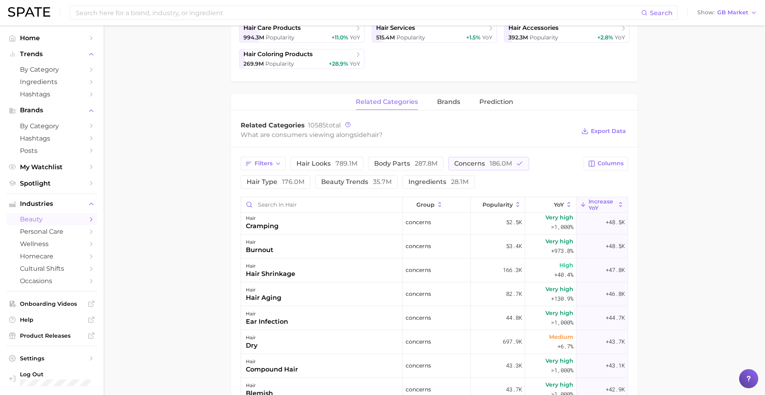
scroll to position [2442, 0]
click at [322, 293] on div "hair hair aging" at bounding box center [322, 292] width 162 height 24
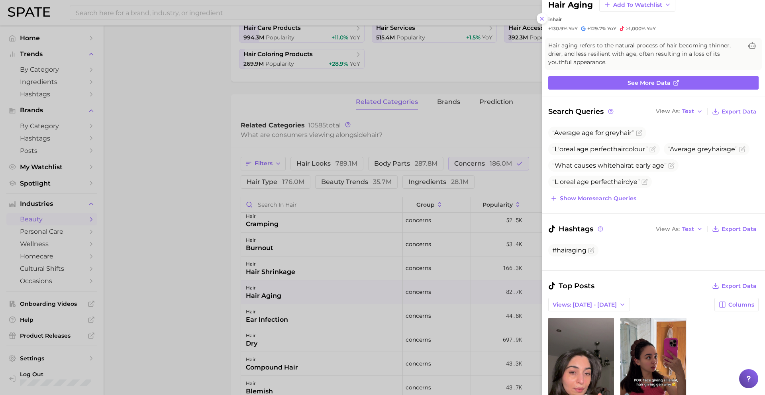
scroll to position [20, 0]
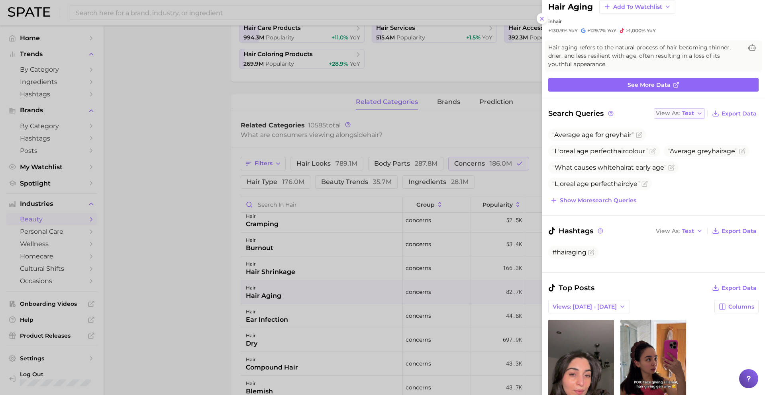
drag, startPoint x: 689, startPoint y: 110, endPoint x: 688, endPoint y: 116, distance: 6.1
click at [689, 111] on span "Text" at bounding box center [688, 113] width 12 height 4
click at [668, 141] on span "Table" at bounding box center [675, 141] width 16 height 7
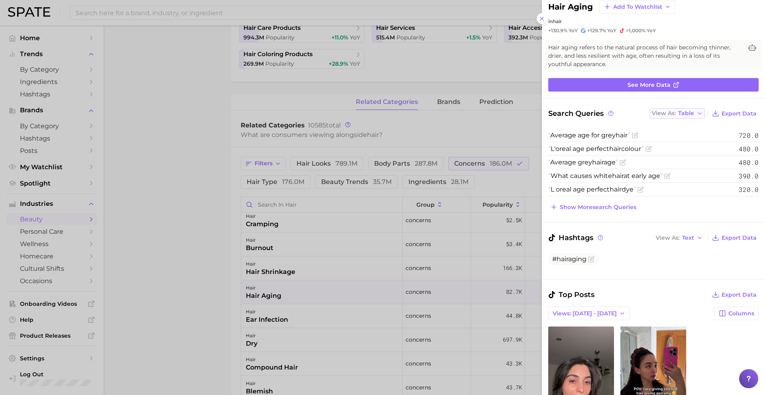
click at [679, 111] on span "Table" at bounding box center [686, 113] width 16 height 4
click at [671, 122] on button "Text" at bounding box center [694, 127] width 88 height 14
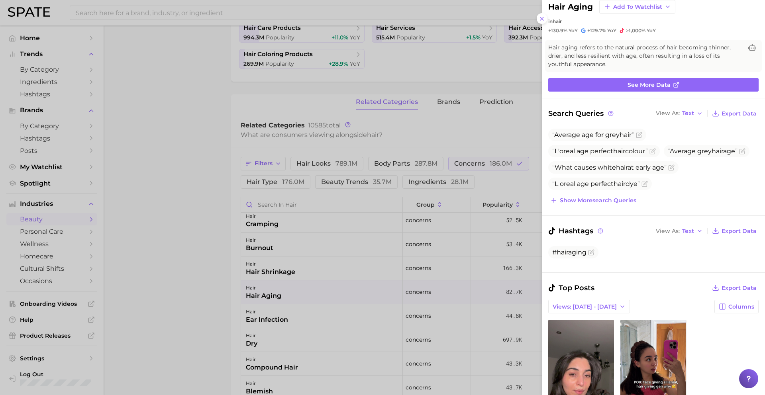
click at [504, 290] on div at bounding box center [382, 197] width 765 height 395
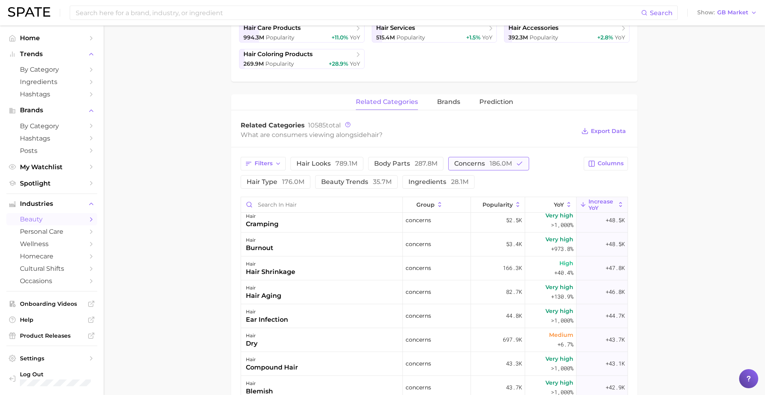
click at [471, 163] on span "concerns 186.0m" at bounding box center [483, 164] width 58 height 6
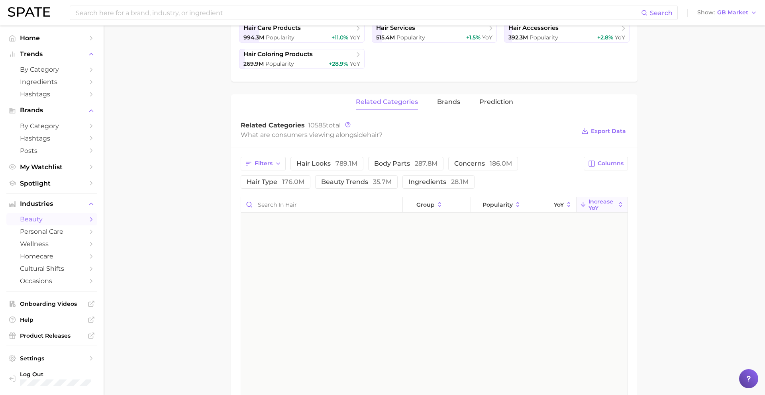
scroll to position [0, 0]
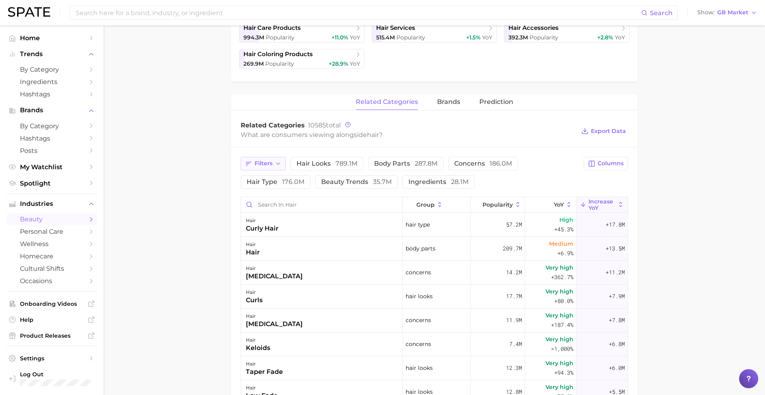
click at [268, 165] on span "Filters" at bounding box center [264, 163] width 18 height 7
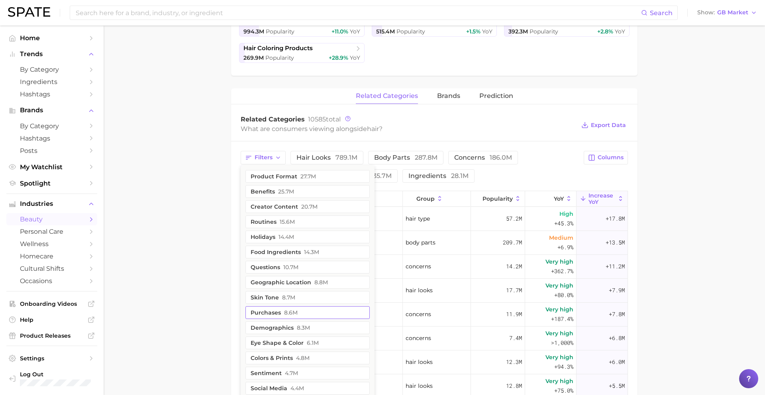
scroll to position [245, 0]
click at [288, 325] on button "demographics 8.3m" at bounding box center [307, 327] width 124 height 13
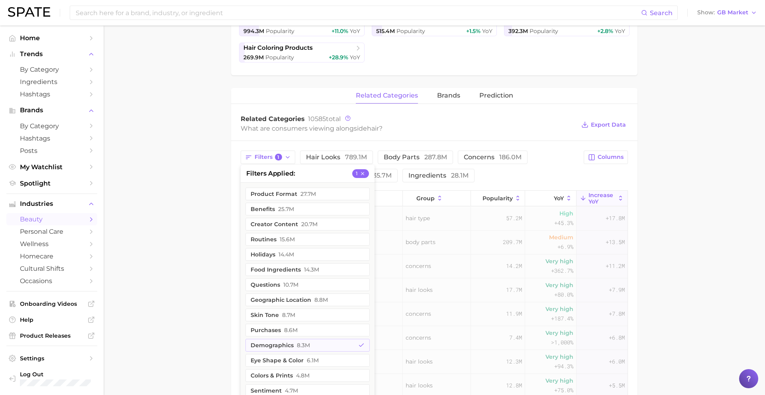
click at [204, 262] on main "1. hair 2. Subcategory Overview Google TikTok hair Popularity 11.9b YoY +1.6% c…" at bounding box center [434, 208] width 661 height 854
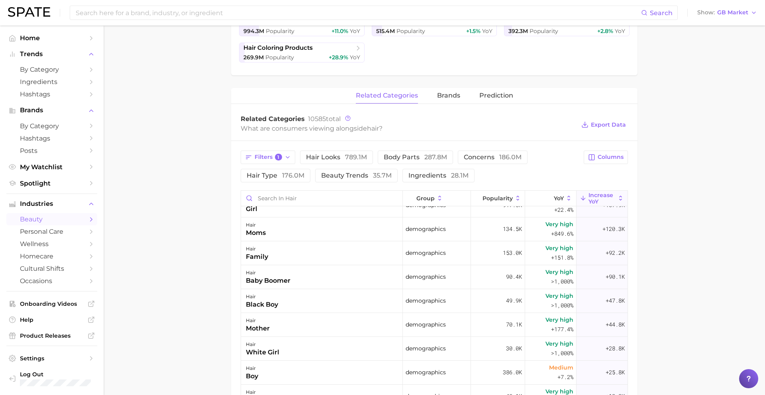
scroll to position [134, 0]
click at [307, 229] on div "hair moms" at bounding box center [322, 228] width 162 height 24
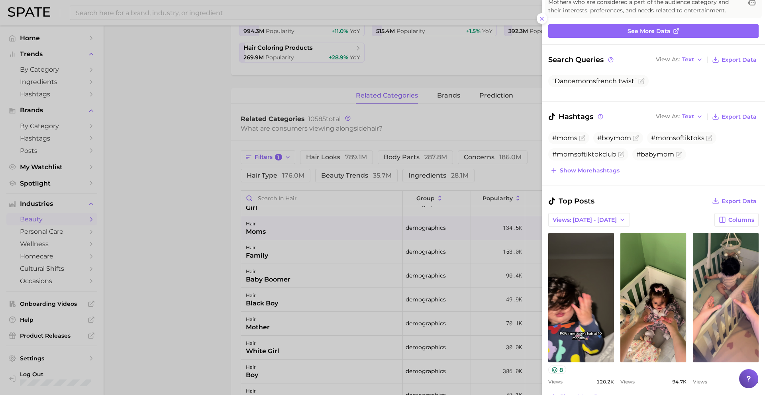
scroll to position [0, 0]
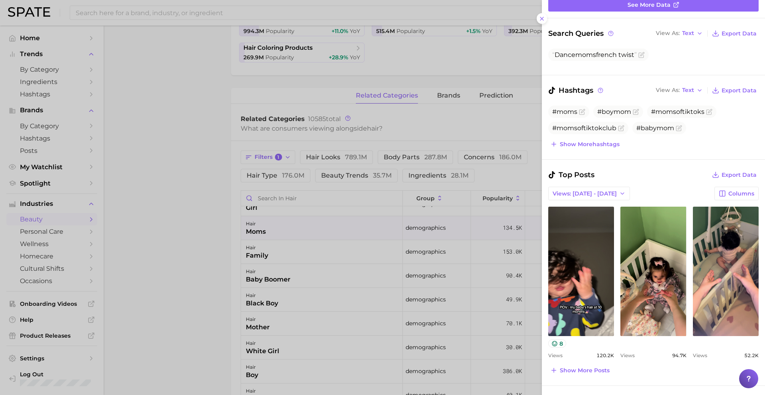
click at [325, 288] on div at bounding box center [382, 197] width 765 height 395
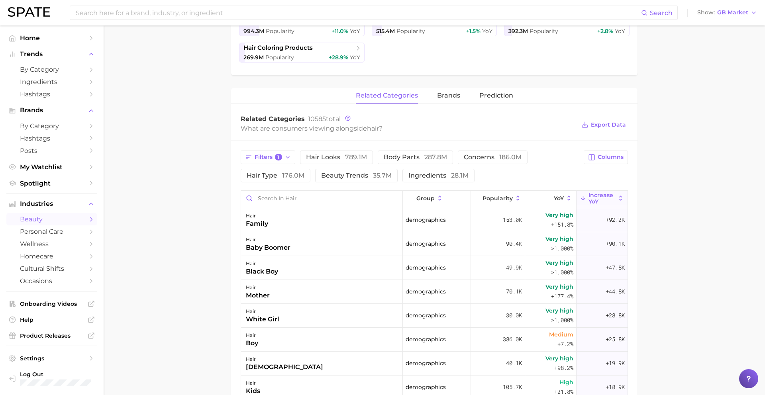
scroll to position [168, 0]
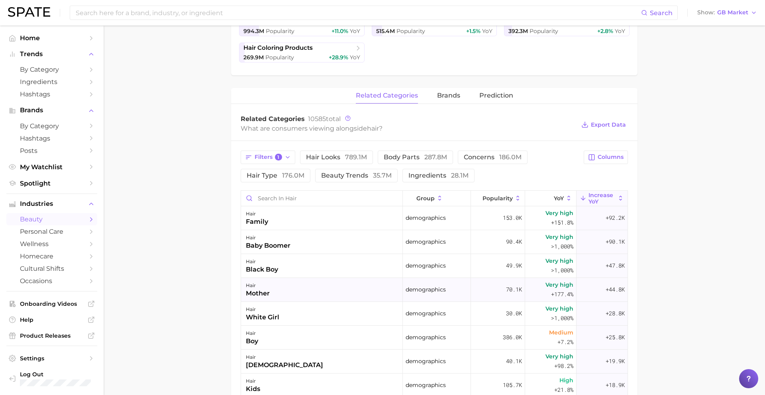
click at [318, 293] on div "hair mother" at bounding box center [322, 290] width 162 height 24
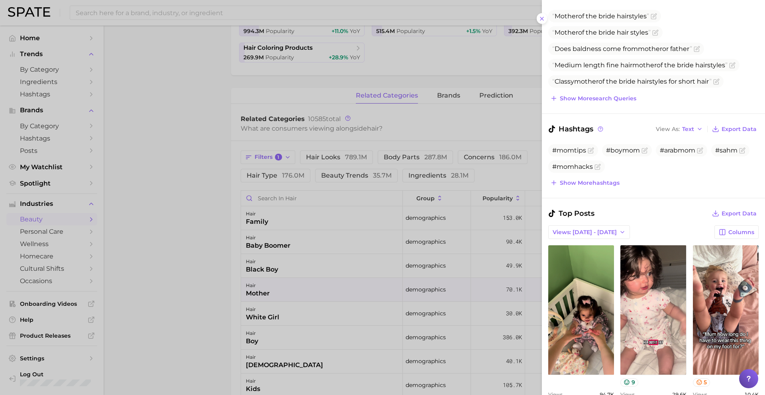
scroll to position [0, 0]
click at [350, 319] on div at bounding box center [382, 197] width 765 height 395
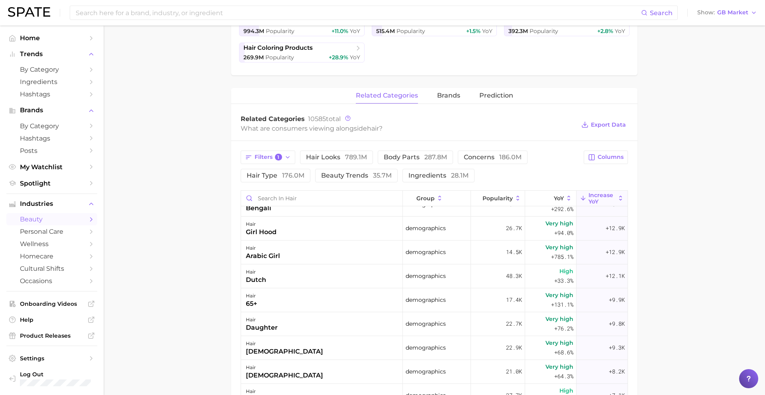
scroll to position [404, 0]
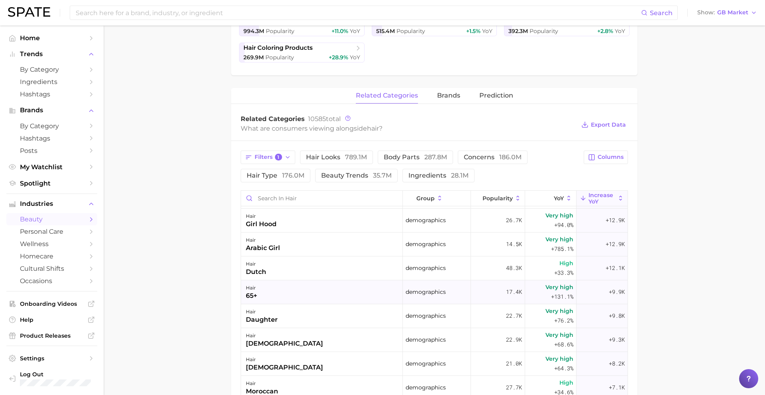
click at [348, 294] on div "hair 65+" at bounding box center [322, 292] width 162 height 24
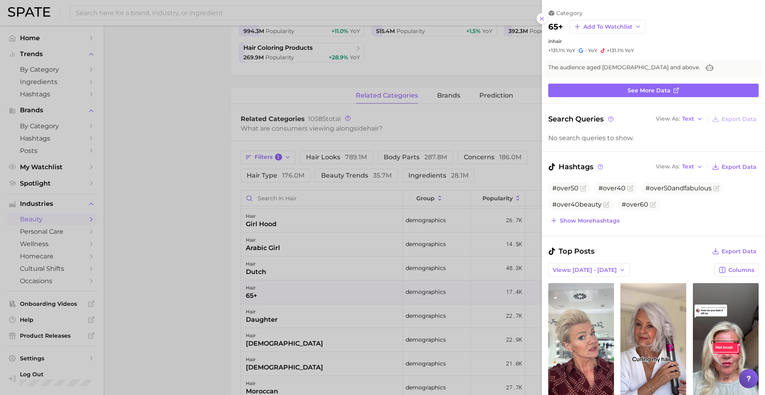
scroll to position [0, 0]
click at [348, 294] on div at bounding box center [382, 197] width 765 height 395
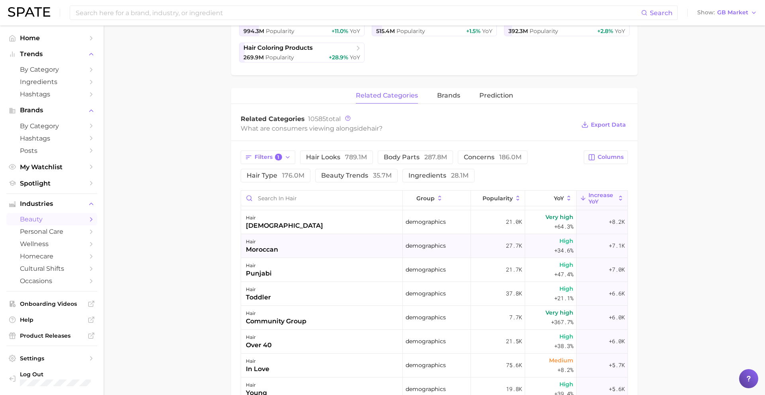
scroll to position [549, 0]
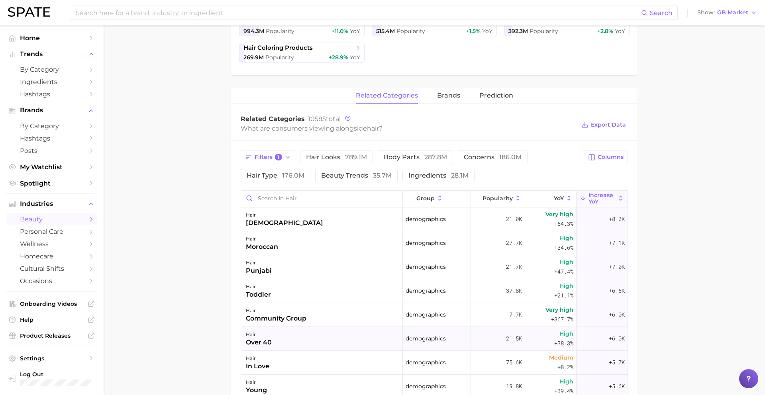
click at [324, 339] on div "hair over 40" at bounding box center [322, 339] width 162 height 24
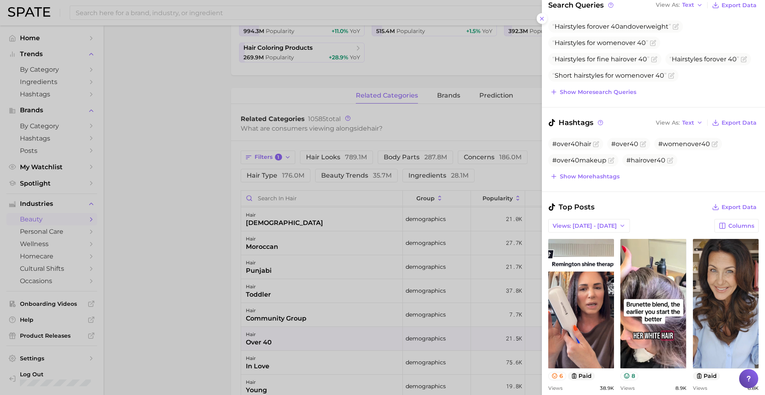
scroll to position [149, 0]
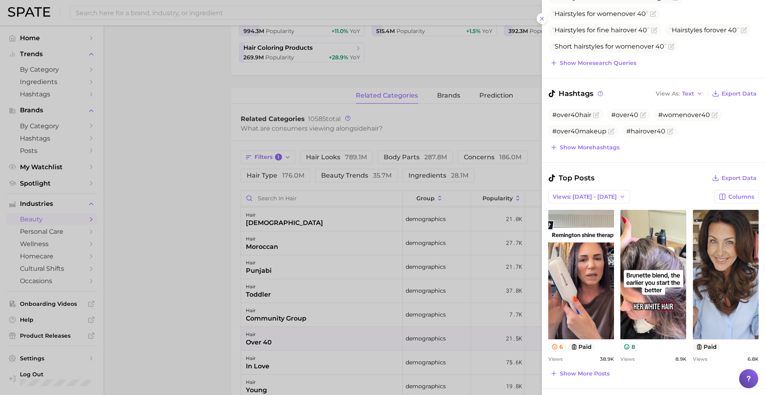
click at [399, 323] on div at bounding box center [382, 197] width 765 height 395
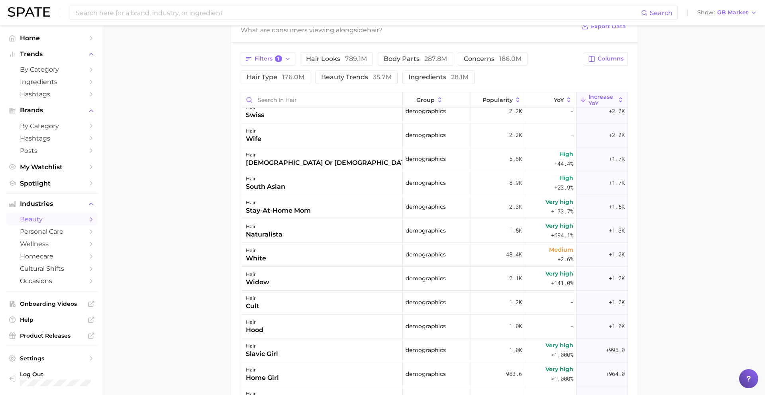
scroll to position [0, 0]
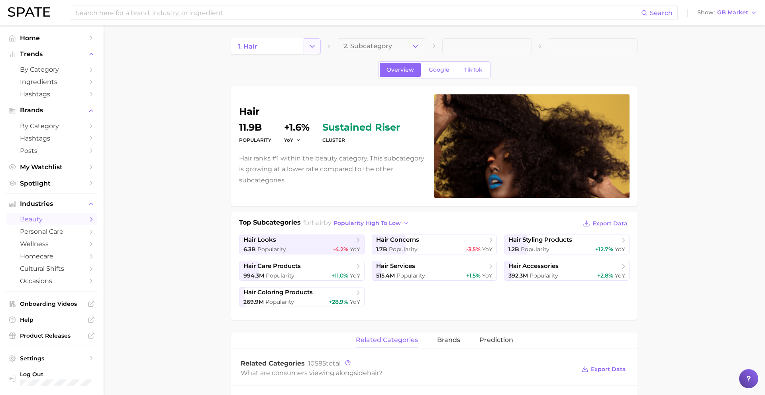
click at [312, 47] on icon "Change Category" at bounding box center [312, 46] width 8 height 8
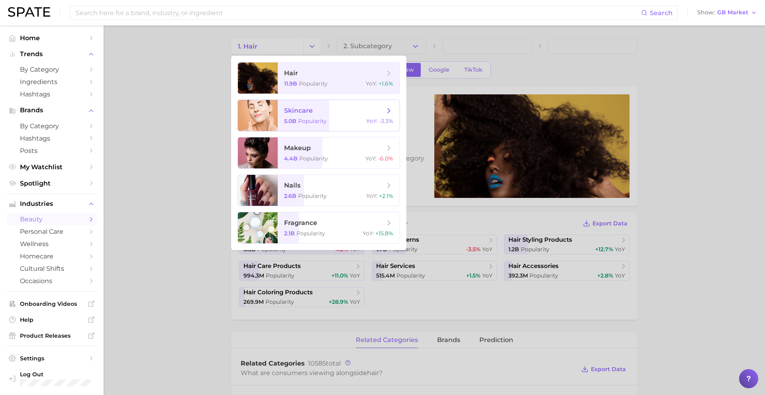
click at [306, 112] on span "skincare" at bounding box center [298, 111] width 29 height 8
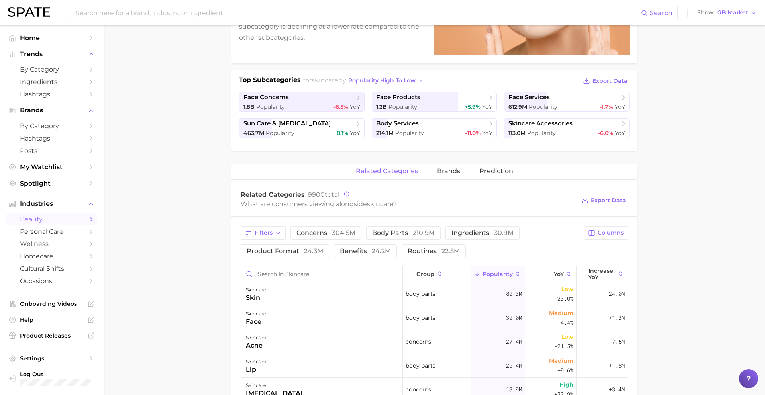
scroll to position [147, 0]
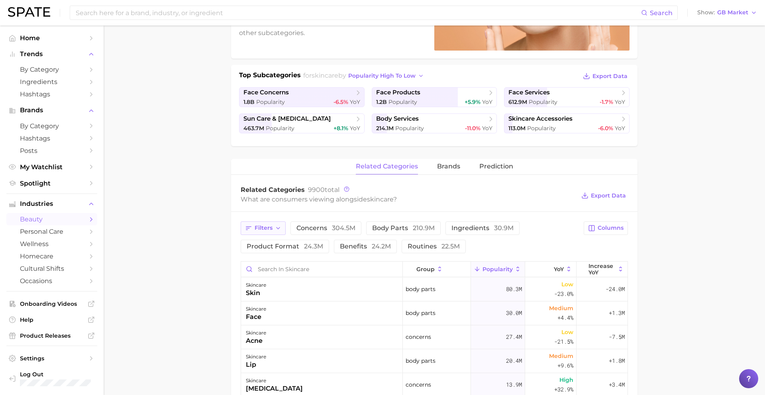
click at [265, 229] on span "Filters" at bounding box center [264, 228] width 18 height 7
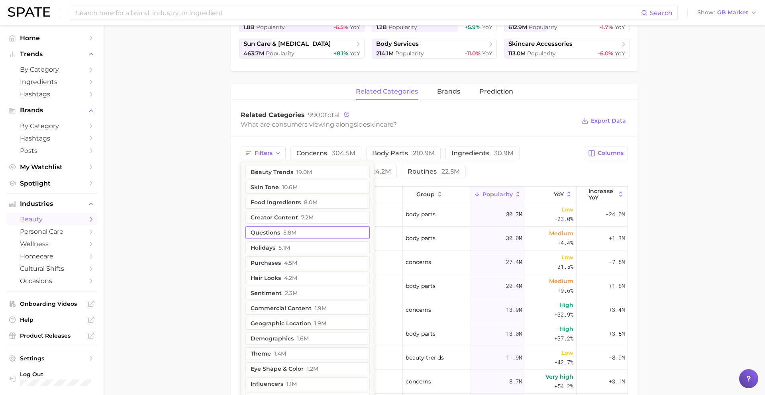
scroll to position [224, 0]
click at [278, 335] on button "demographics 1.6m" at bounding box center [307, 336] width 124 height 13
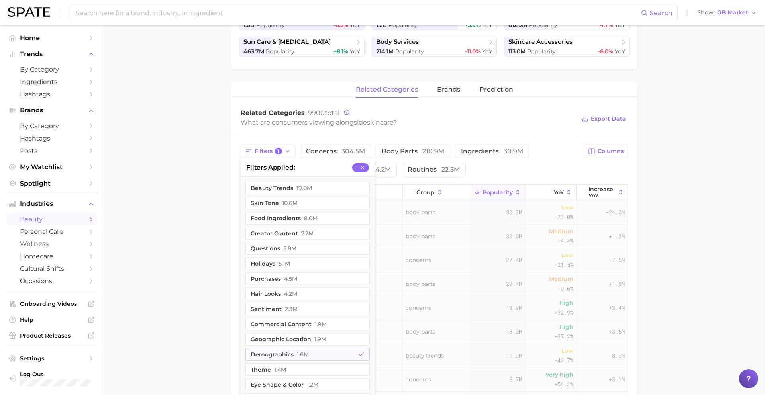
click at [208, 284] on main "1. skincare 2. Subcategory Overview Google TikTok skincare Popularity 5.0b YoY …" at bounding box center [434, 215] width 661 height 828
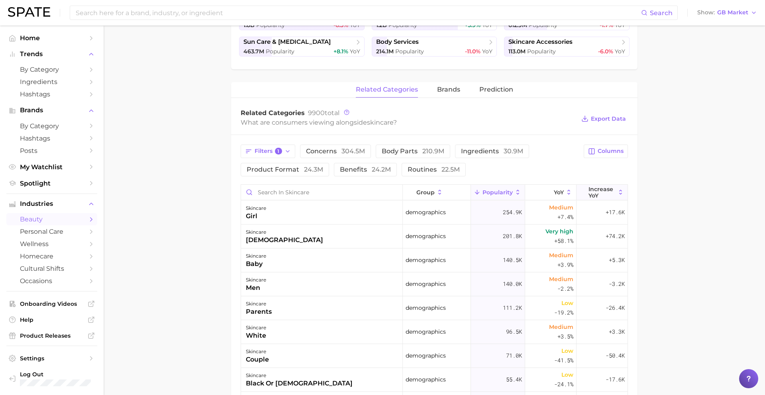
click at [599, 192] on span "Increase YoY" at bounding box center [601, 192] width 27 height 13
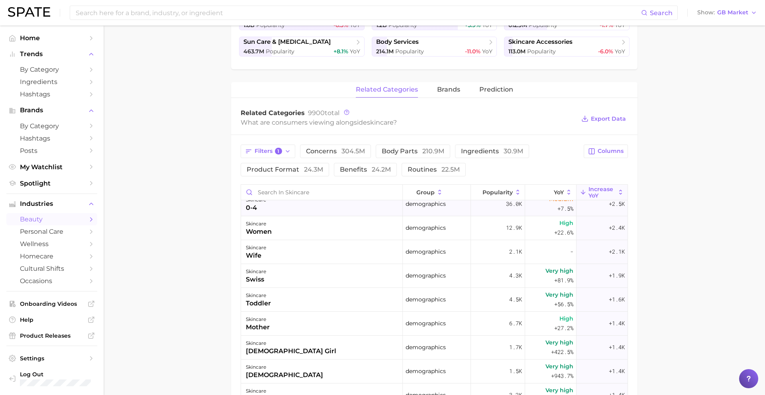
scroll to position [368, 0]
click at [350, 325] on div "skincare mother" at bounding box center [322, 323] width 162 height 24
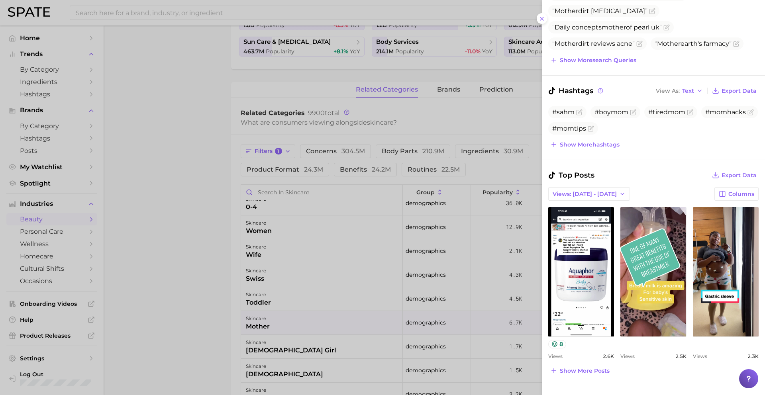
scroll to position [0, 0]
click at [330, 333] on div at bounding box center [382, 197] width 765 height 395
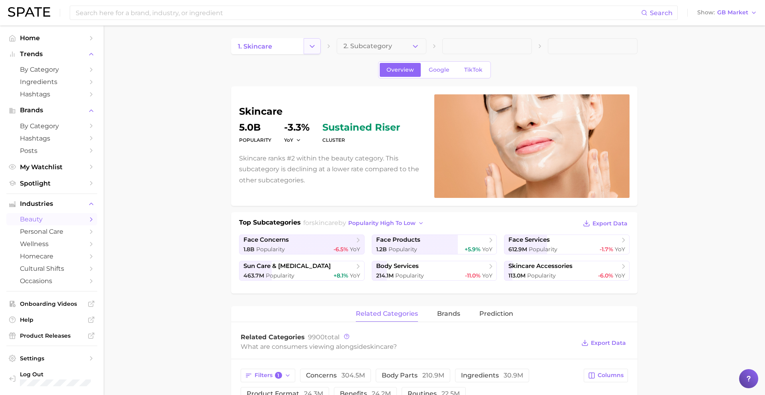
click at [318, 44] on button "Change Category" at bounding box center [312, 46] width 17 height 16
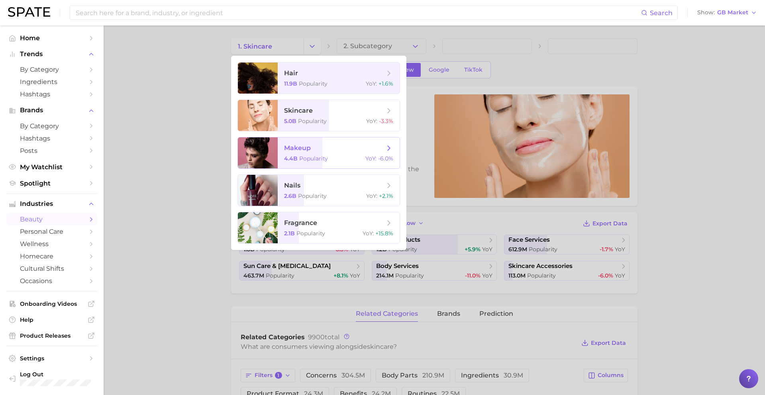
click at [305, 147] on span "makeup" at bounding box center [297, 148] width 27 height 8
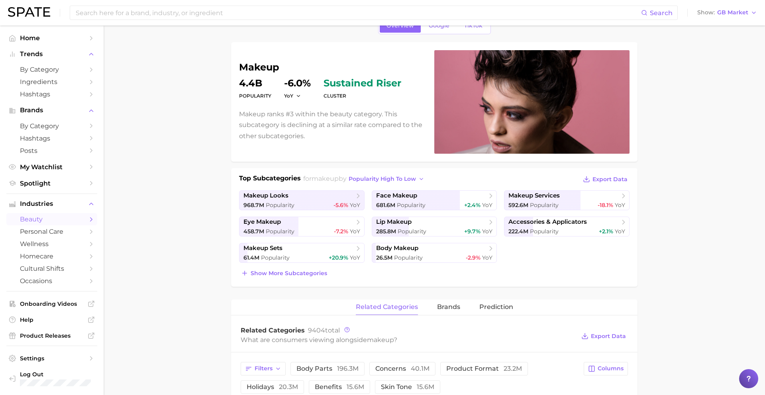
scroll to position [165, 0]
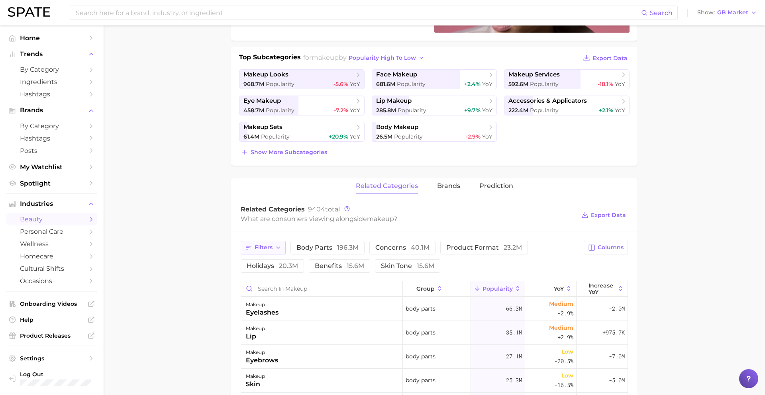
click at [251, 250] on icon "button" at bounding box center [248, 247] width 7 height 7
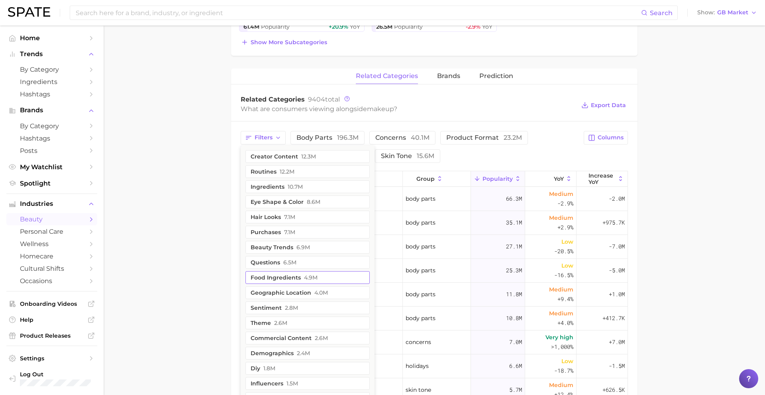
scroll to position [280, 0]
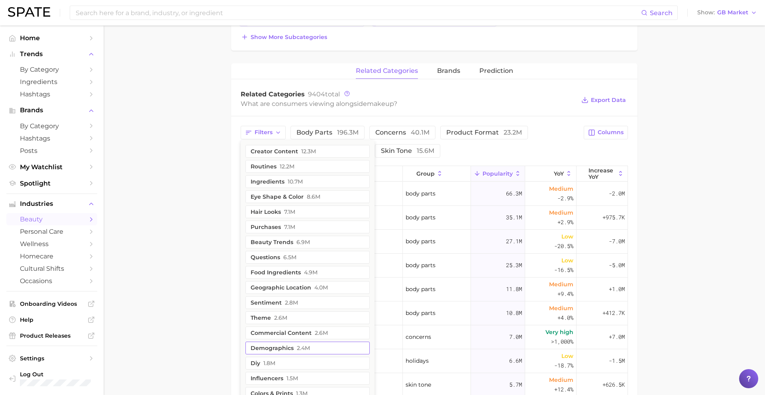
click at [290, 351] on button "demographics 2.4m" at bounding box center [307, 348] width 124 height 13
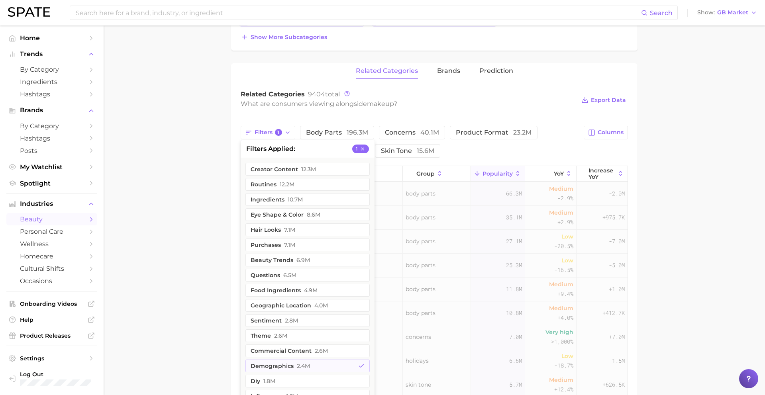
click at [190, 273] on main "1. makeup 2. Subcategory Overview Google TikTok makeup Popularity 4.4b YoY -6.0…" at bounding box center [434, 177] width 661 height 865
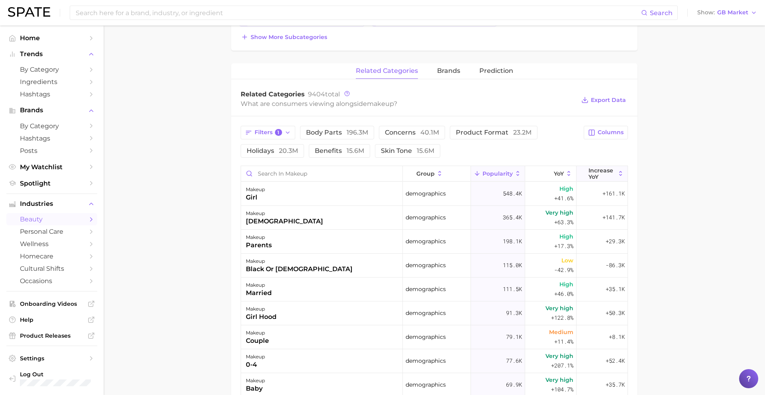
click at [599, 169] on span "Increase YoY" at bounding box center [601, 173] width 27 height 13
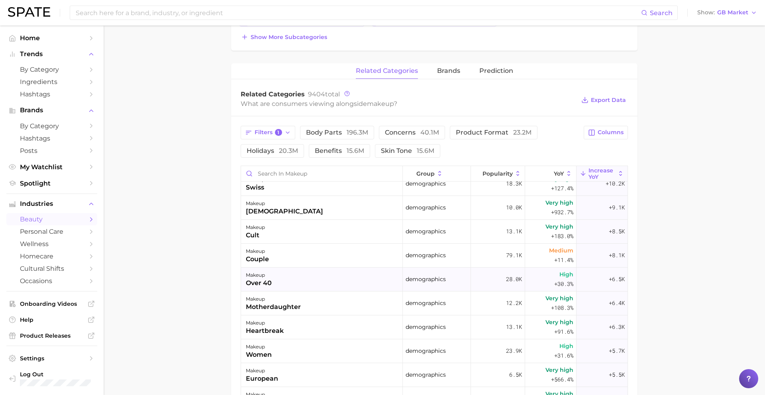
scroll to position [321, 0]
click at [332, 306] on div "makeup motherdaughter" at bounding box center [322, 303] width 162 height 24
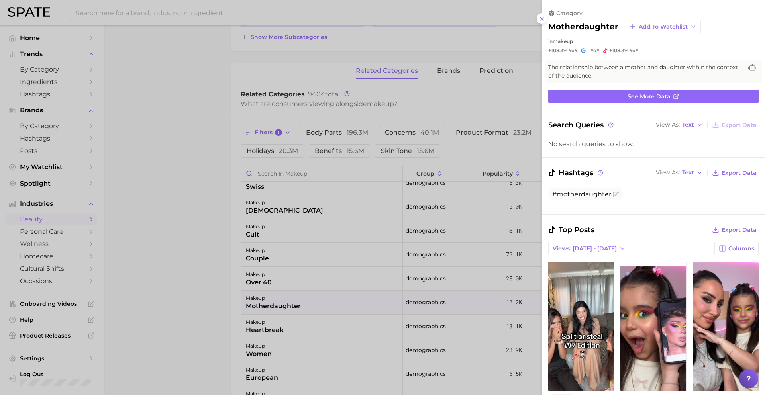
scroll to position [9, 0]
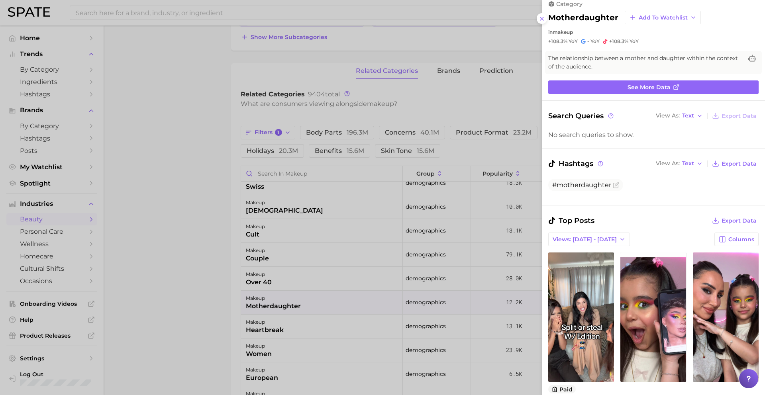
click at [331, 326] on div at bounding box center [382, 197] width 765 height 395
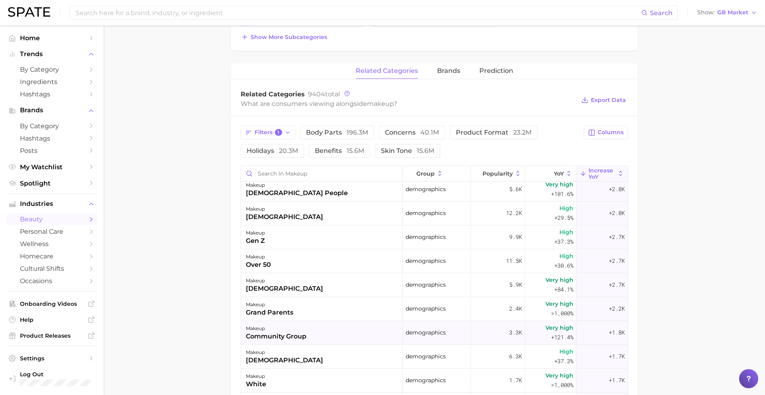
scroll to position [722, 0]
click at [354, 302] on div "makeup grand parents" at bounding box center [322, 309] width 162 height 24
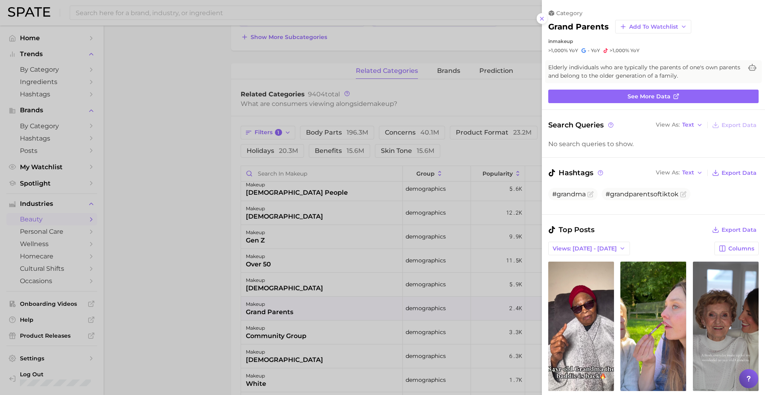
scroll to position [0, 0]
click at [660, 227] on div "Top Posts Export Data" at bounding box center [653, 229] width 210 height 11
click at [425, 285] on div at bounding box center [382, 197] width 765 height 395
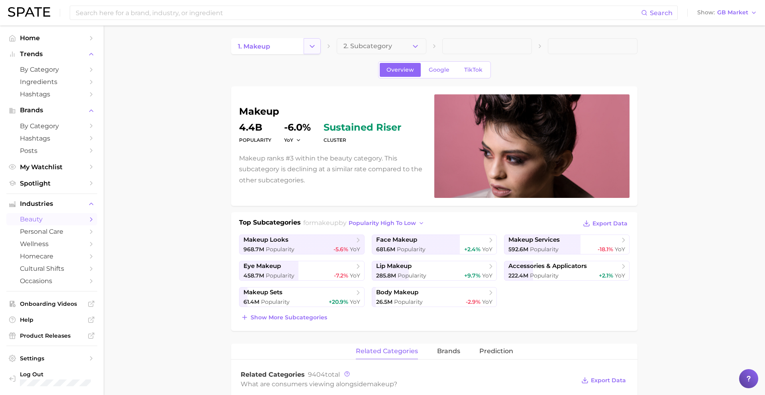
click at [312, 39] on button "Change Category" at bounding box center [312, 46] width 17 height 16
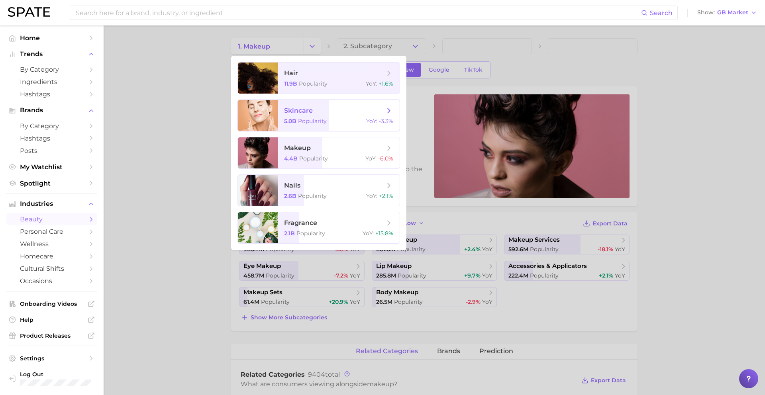
click at [303, 112] on span "skincare" at bounding box center [298, 111] width 29 height 8
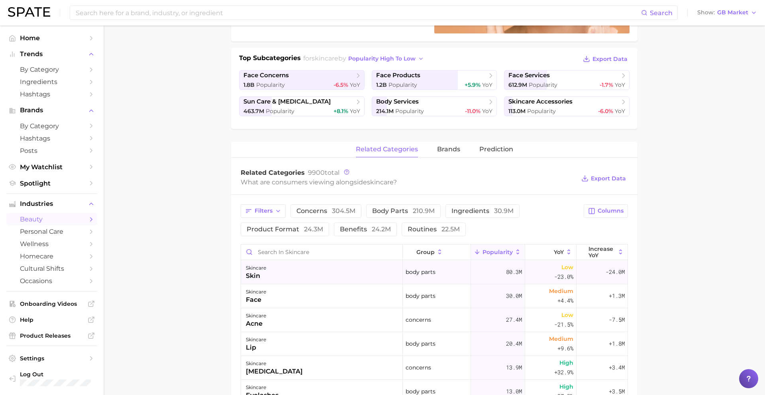
scroll to position [174, 0]
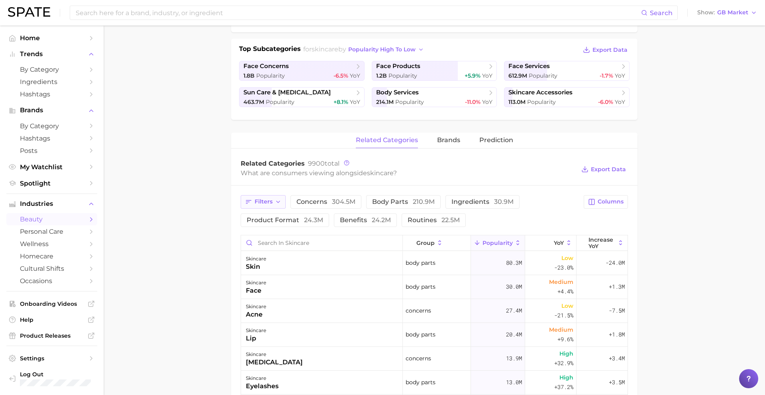
click at [276, 205] on button "Filters" at bounding box center [263, 202] width 45 height 14
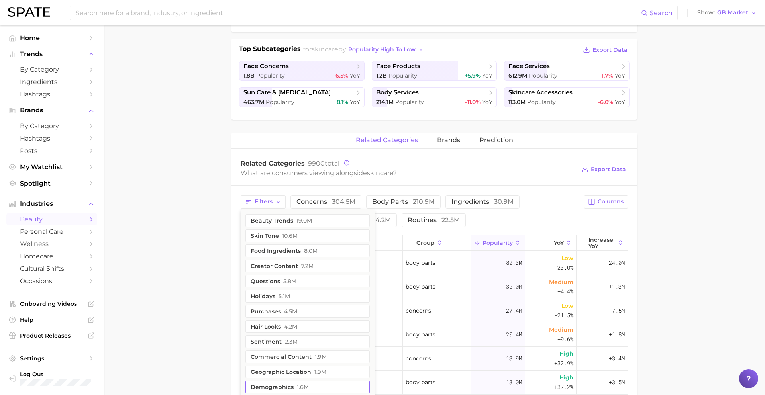
click at [289, 383] on button "demographics 1.6m" at bounding box center [307, 387] width 124 height 13
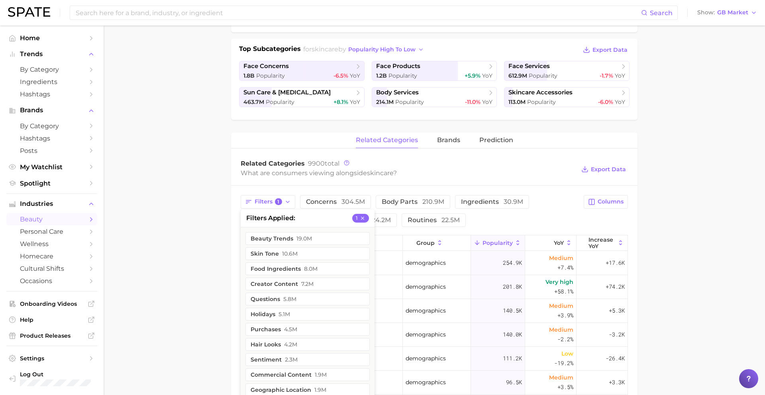
click at [154, 259] on main "1. skincare 2. Subcategory Overview Google TikTok skincare Popularity 5.0b YoY …" at bounding box center [434, 266] width 661 height 828
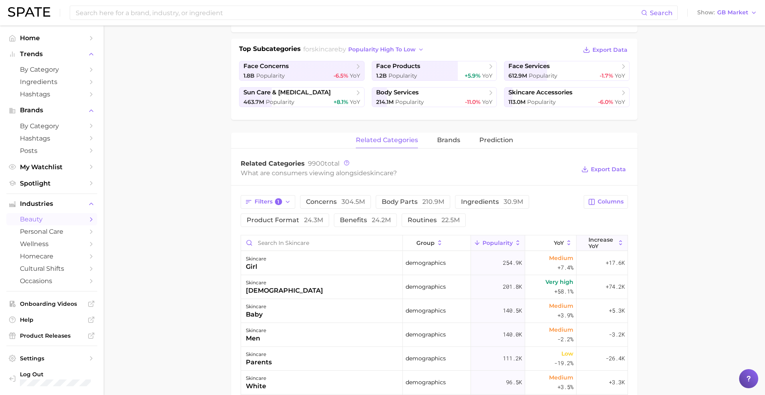
click at [594, 237] on span "Increase YoY" at bounding box center [601, 243] width 27 height 13
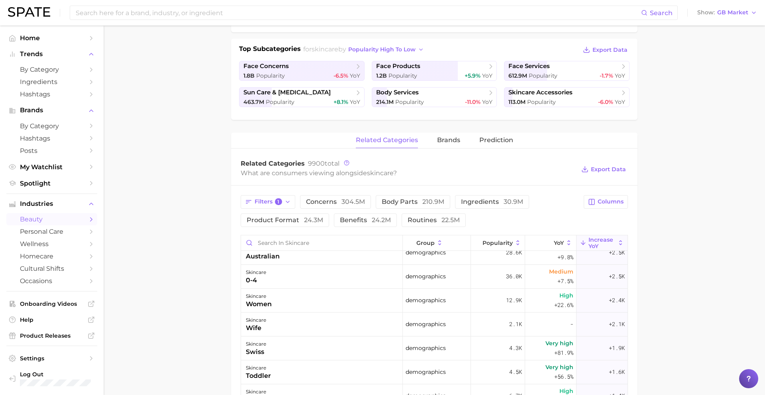
scroll to position [356, 0]
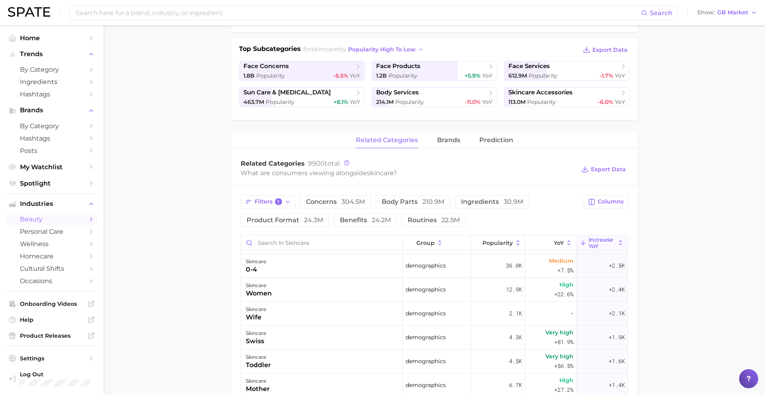
click at [356, 291] on div "skincare women" at bounding box center [322, 290] width 162 height 24
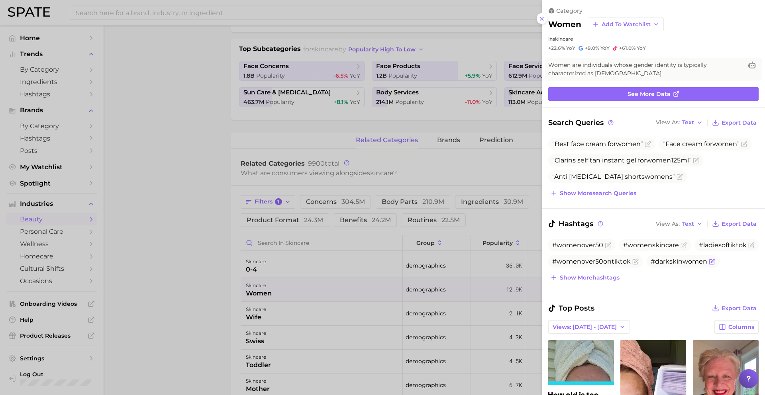
scroll to position [136, 0]
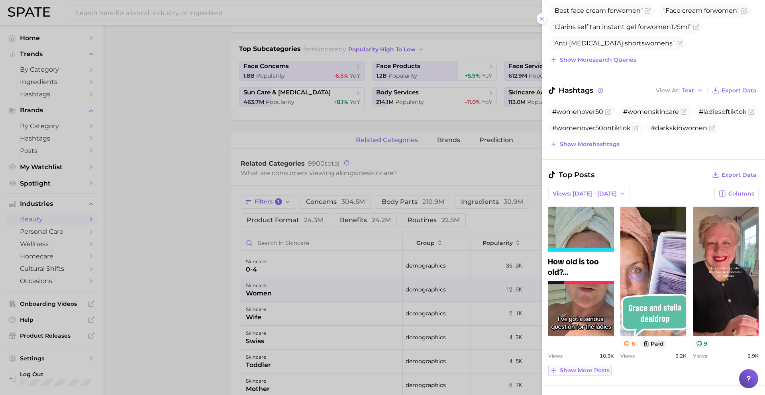
click at [572, 366] on button "Show more posts" at bounding box center [579, 370] width 63 height 11
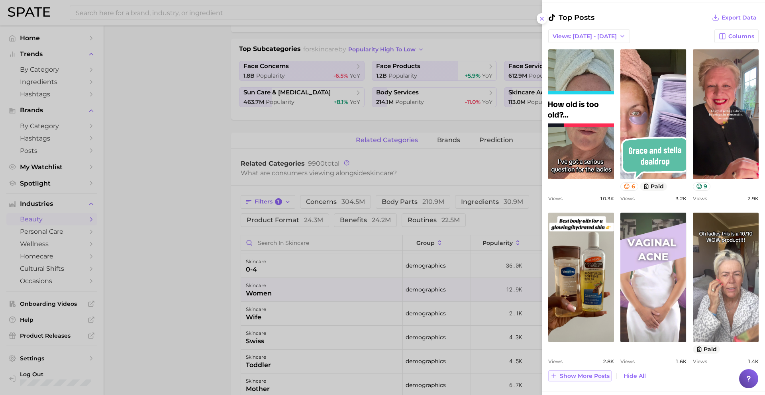
scroll to position [299, 0]
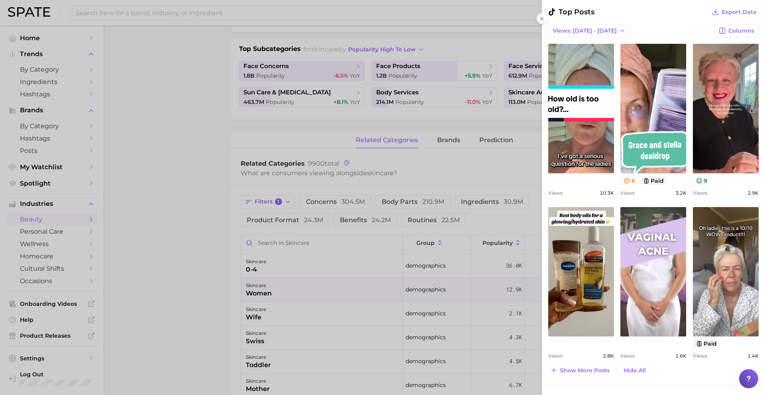
click at [298, 354] on div at bounding box center [382, 197] width 765 height 395
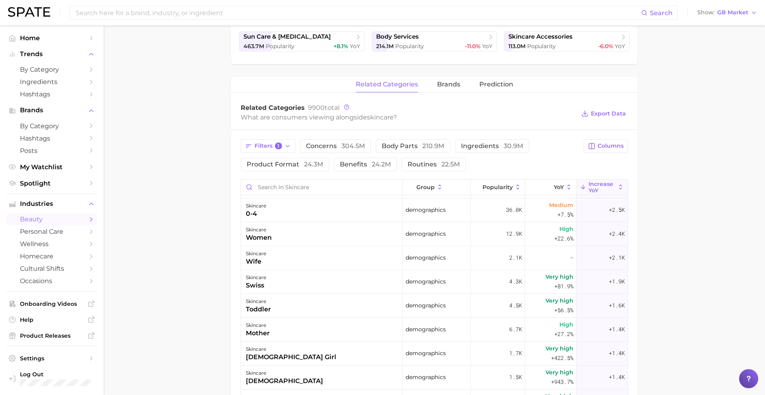
scroll to position [238, 0]
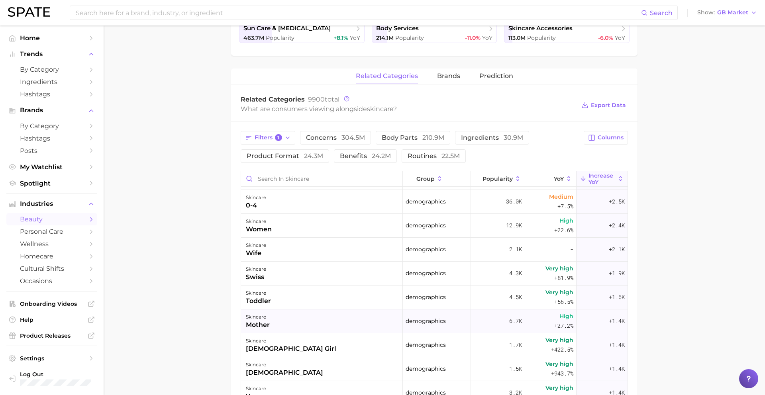
click at [305, 320] on div "skincare mother" at bounding box center [322, 322] width 162 height 24
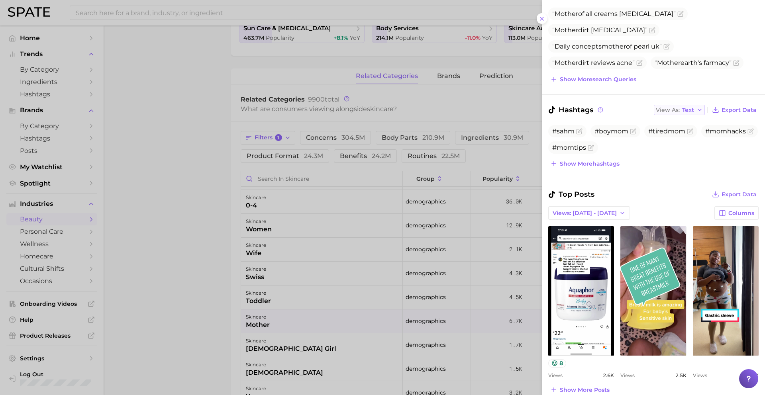
scroll to position [152, 0]
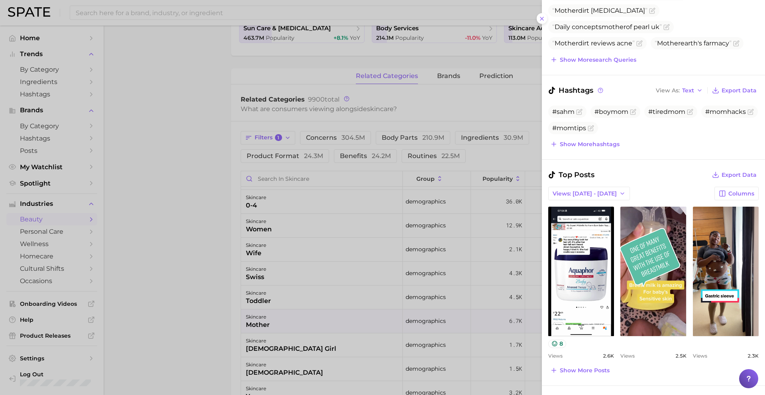
click at [578, 377] on div "Search Queries View As Text Export Data Mother of all creams perioral dermatiti…" at bounding box center [653, 176] width 223 height 419
click at [579, 370] on span "Show more posts" at bounding box center [585, 370] width 50 height 7
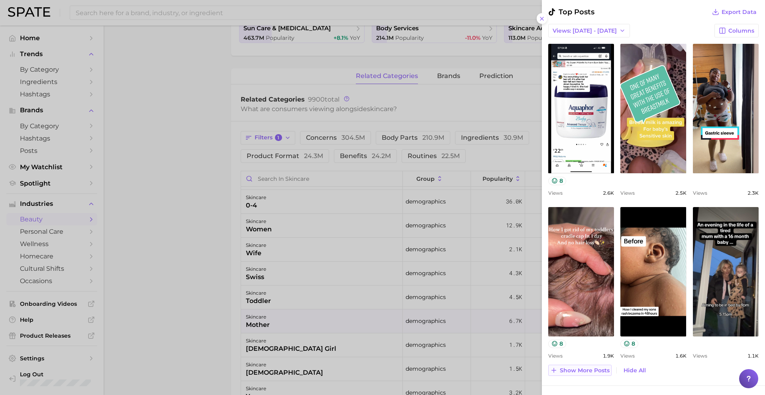
scroll to position [0, 0]
click at [292, 354] on div at bounding box center [382, 197] width 765 height 395
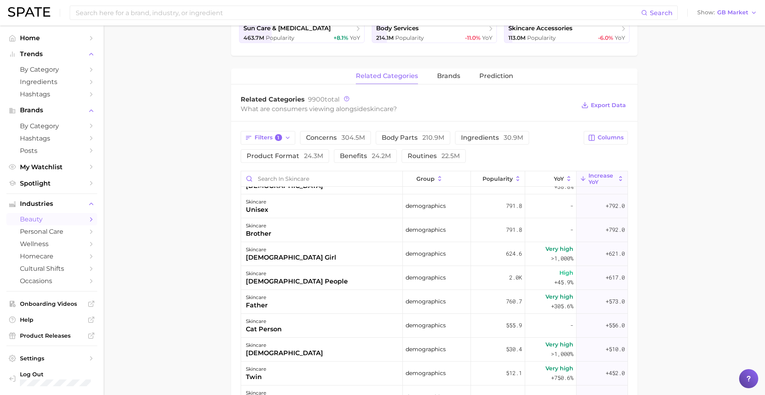
scroll to position [712, 0]
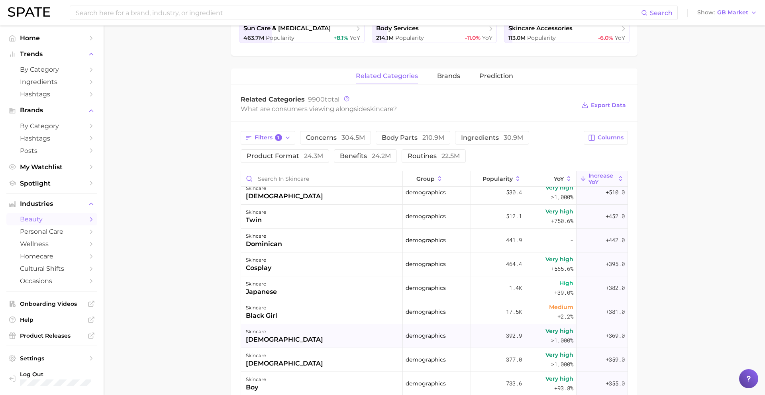
click at [293, 338] on div "skincare bisexual" at bounding box center [322, 336] width 162 height 24
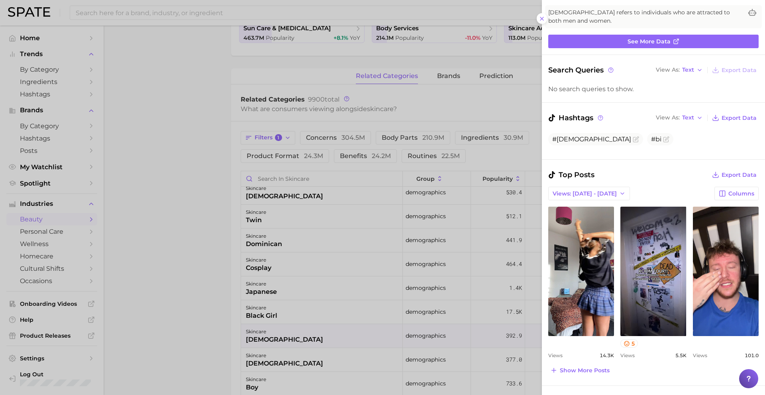
click at [372, 261] on div at bounding box center [382, 197] width 765 height 395
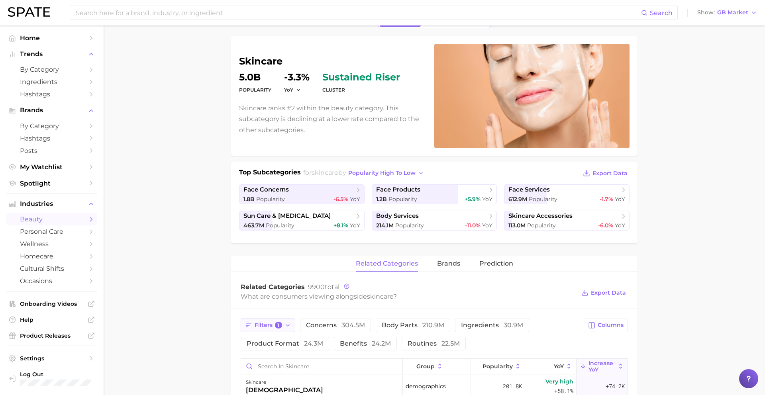
click at [275, 324] on span "1" at bounding box center [278, 325] width 7 height 7
click at [366, 340] on button "1" at bounding box center [360, 341] width 17 height 9
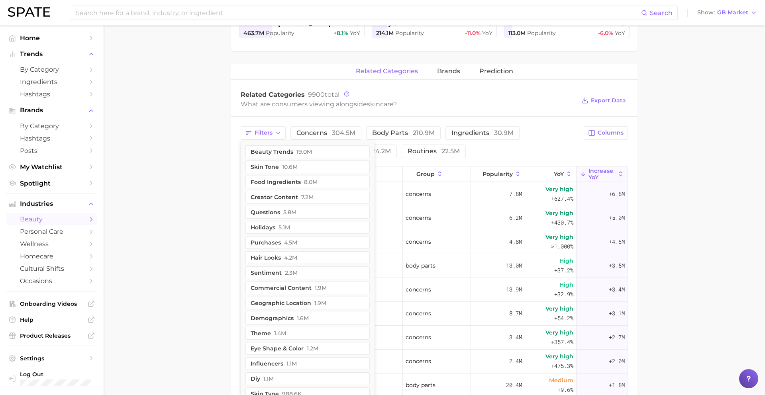
click at [210, 220] on main "1. skincare 2. Subcategory Overview Google TikTok skincare Popularity 5.0b YoY …" at bounding box center [434, 197] width 661 height 828
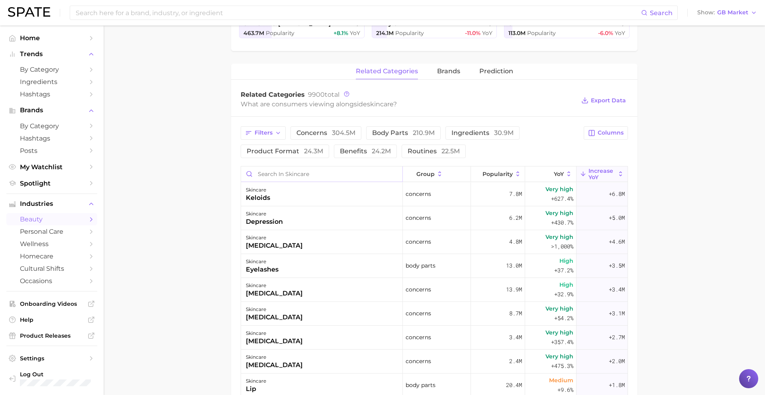
click at [341, 173] on input "Search in skincare" at bounding box center [321, 174] width 161 height 15
type input "t"
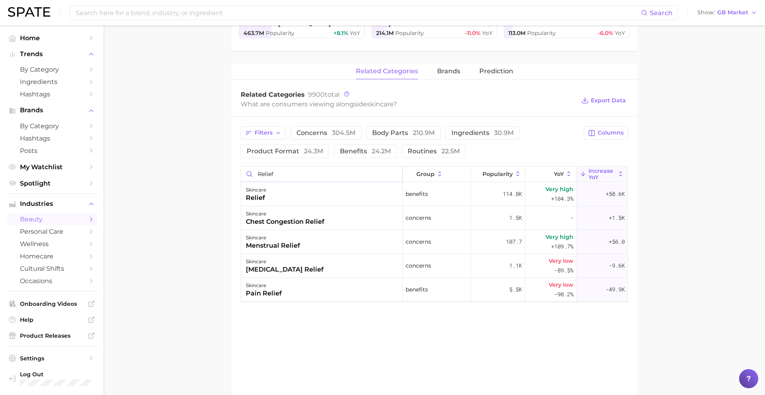
click at [272, 171] on input "relief" at bounding box center [321, 174] width 161 height 15
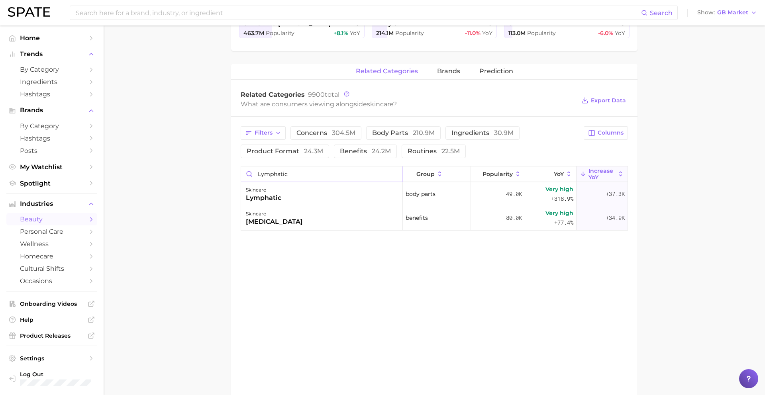
click at [278, 172] on input "lymphatic" at bounding box center [321, 174] width 161 height 15
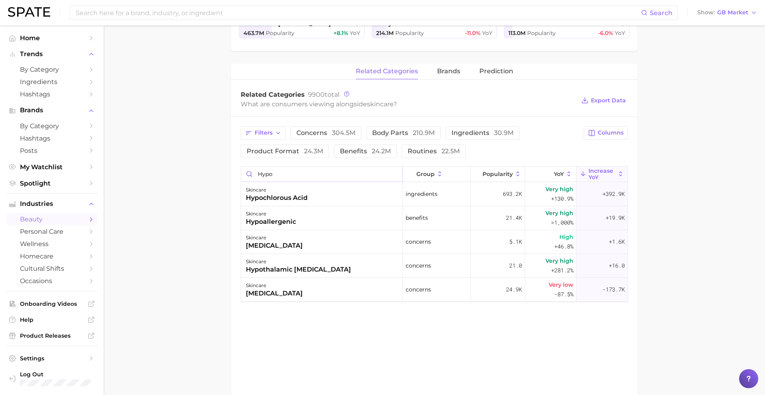
click at [272, 177] on input "hypo" at bounding box center [321, 174] width 161 height 15
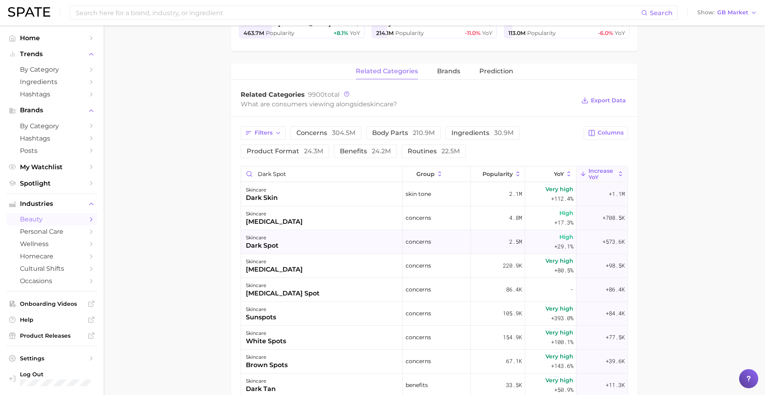
click at [290, 246] on div "skincare dark spot" at bounding box center [322, 242] width 162 height 24
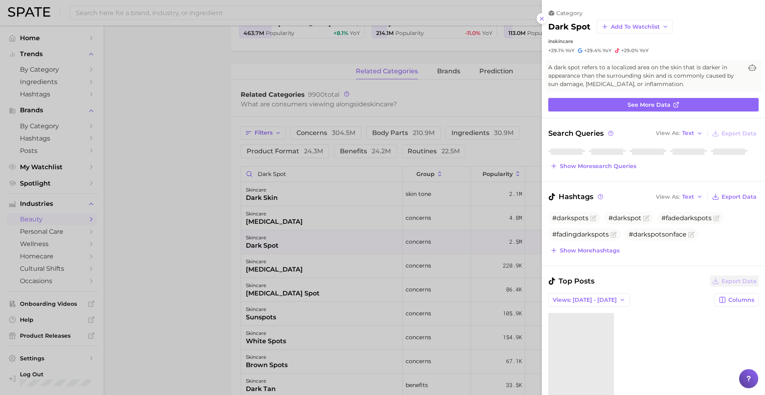
click at [290, 246] on div at bounding box center [382, 197] width 765 height 395
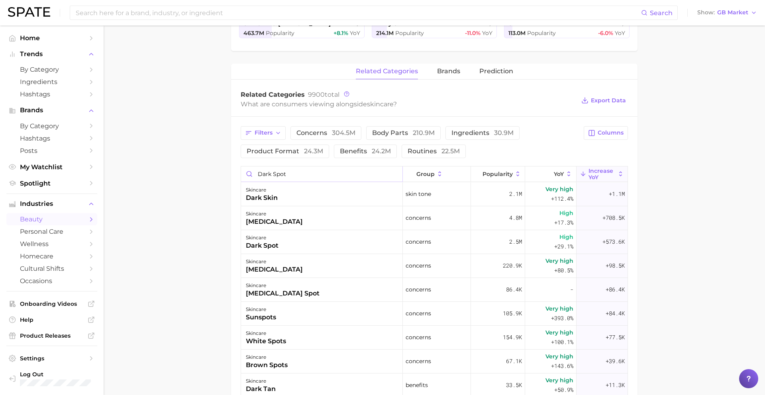
click at [295, 175] on input "dark spot" at bounding box center [321, 174] width 161 height 15
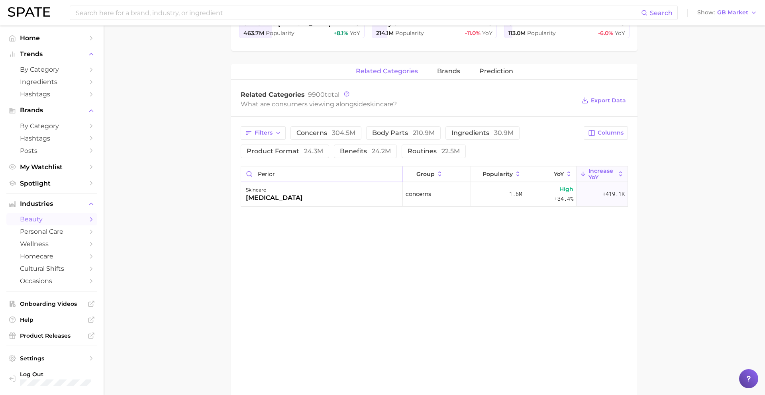
click at [274, 172] on input "perior" at bounding box center [321, 174] width 161 height 15
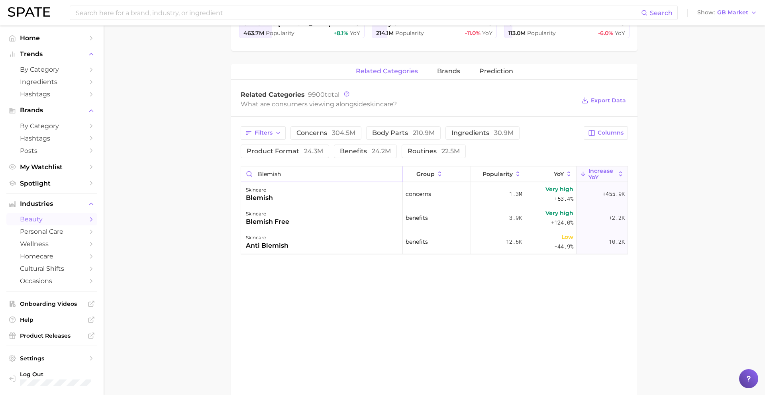
click at [326, 167] on input "blemish" at bounding box center [321, 174] width 161 height 15
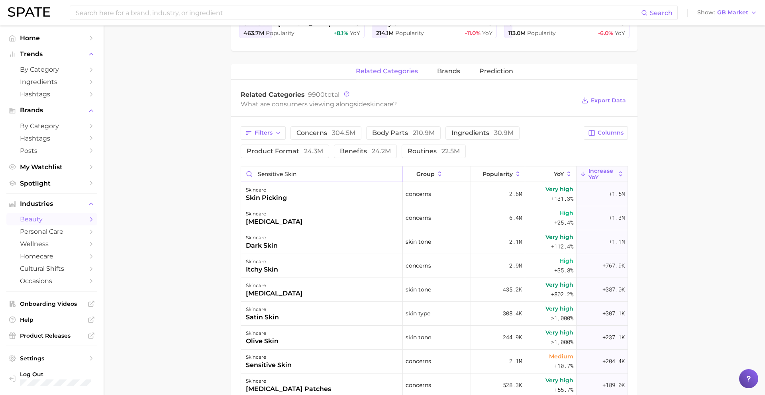
click at [289, 169] on input "sensitive skin" at bounding box center [321, 174] width 161 height 15
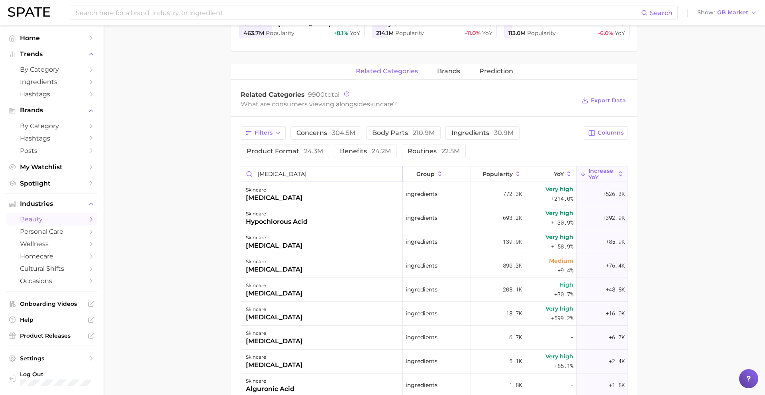
click at [264, 173] on input "azelaic acid" at bounding box center [321, 174] width 161 height 15
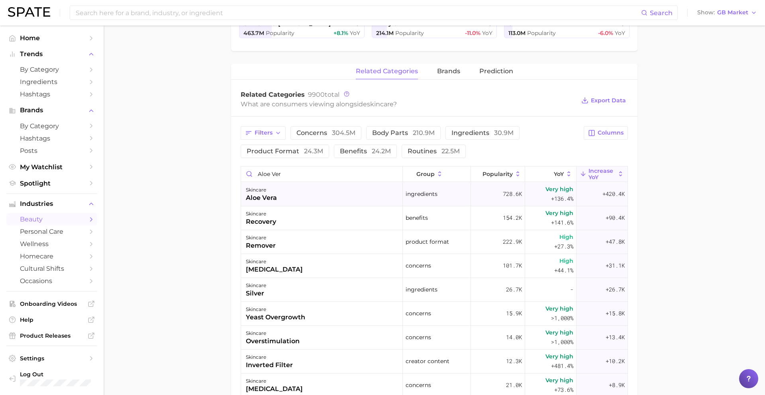
click at [272, 197] on div "aloe vera" at bounding box center [261, 198] width 31 height 10
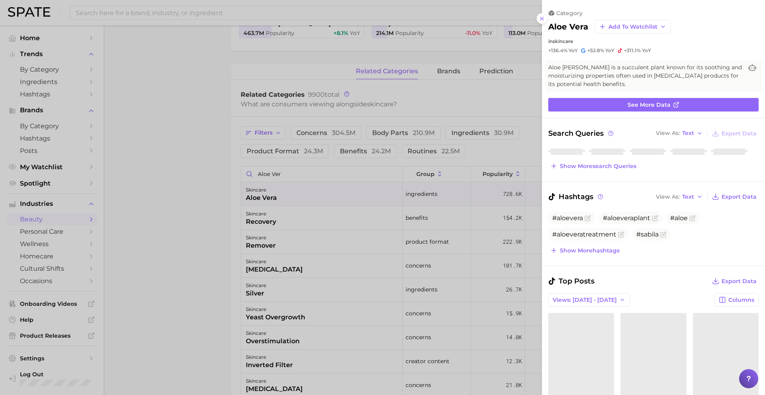
click at [272, 197] on div at bounding box center [382, 197] width 765 height 395
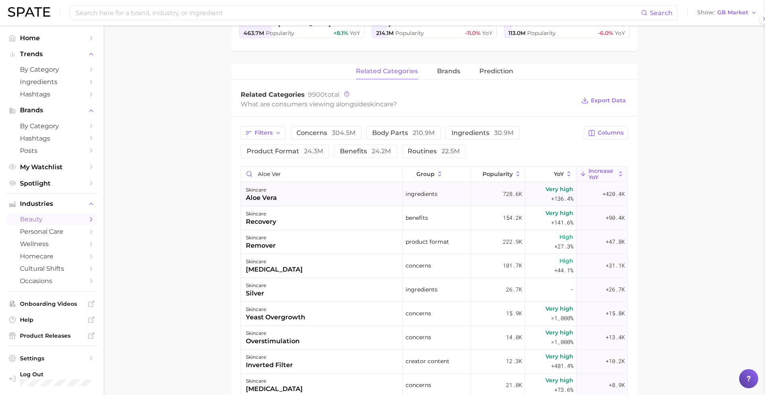
scroll to position [0, 0]
click at [269, 179] on input "aloe ver" at bounding box center [321, 174] width 161 height 15
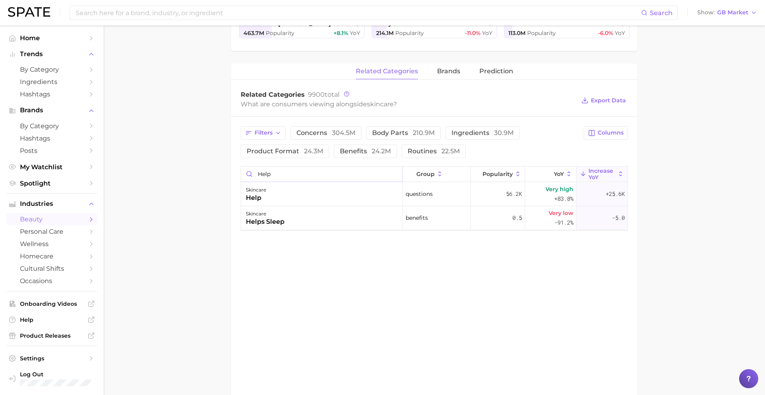
click at [267, 171] on input "help" at bounding box center [321, 174] width 161 height 15
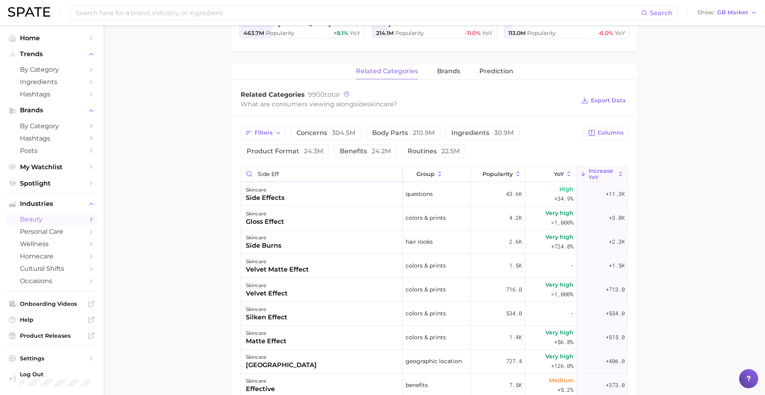
click at [267, 175] on input "side eff" at bounding box center [321, 174] width 161 height 15
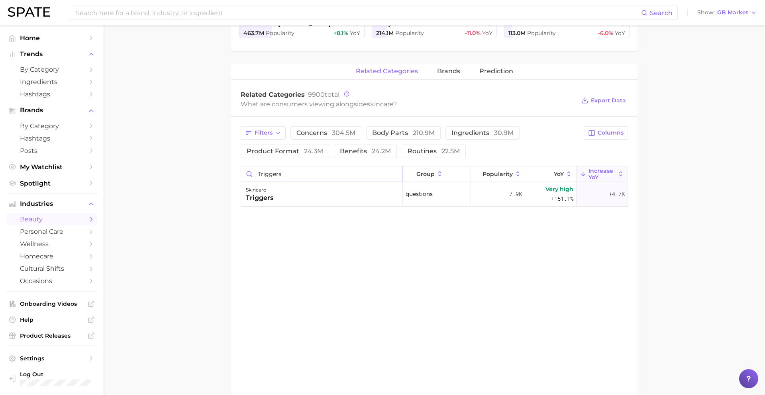
click at [278, 170] on input "triggers" at bounding box center [321, 174] width 161 height 15
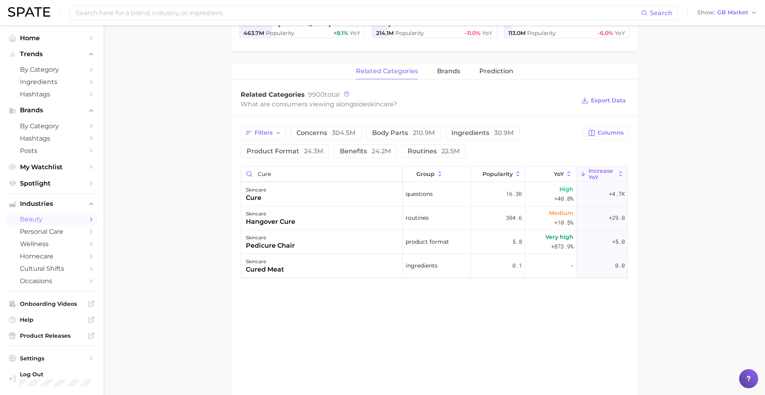
click at [288, 170] on input "cure" at bounding box center [321, 174] width 161 height 15
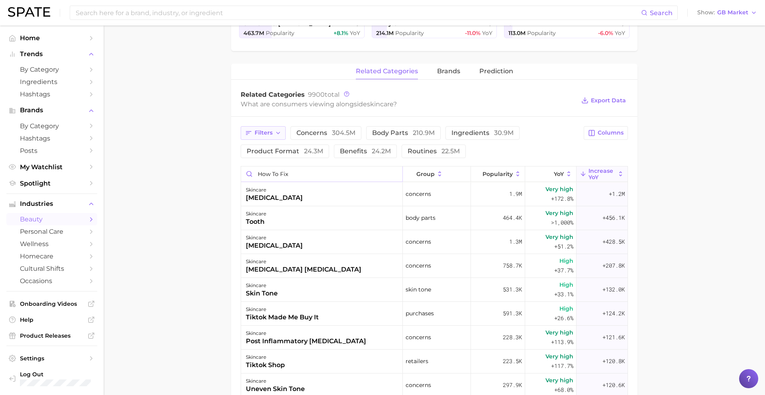
click at [257, 129] on span "Filters" at bounding box center [264, 132] width 18 height 7
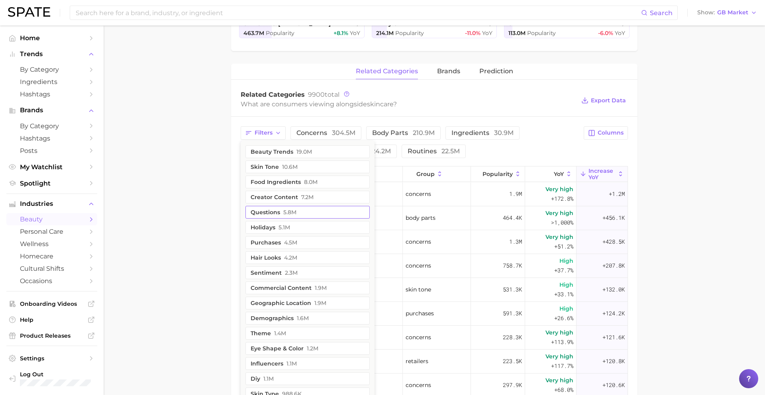
click at [282, 213] on button "questions 5.8m" at bounding box center [307, 212] width 124 height 13
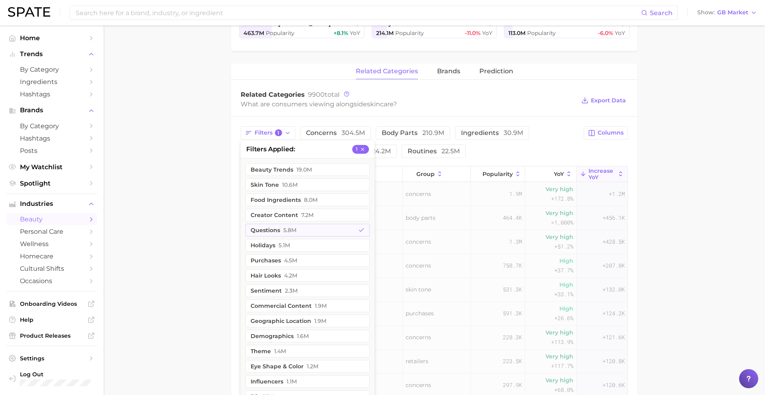
click at [209, 197] on main "1. skincare 2. Subcategory Overview Google TikTok skincare Popularity 5.0b YoY …" at bounding box center [434, 197] width 661 height 828
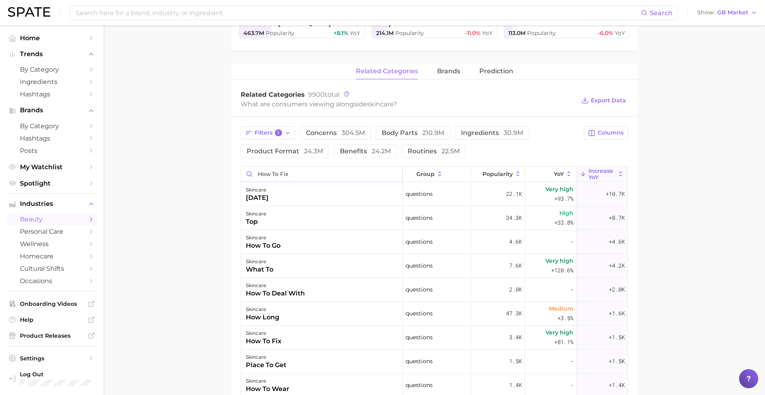
click at [272, 172] on input "how to fix" at bounding box center [321, 174] width 161 height 15
click at [282, 129] on button "Filters 1" at bounding box center [268, 133] width 55 height 14
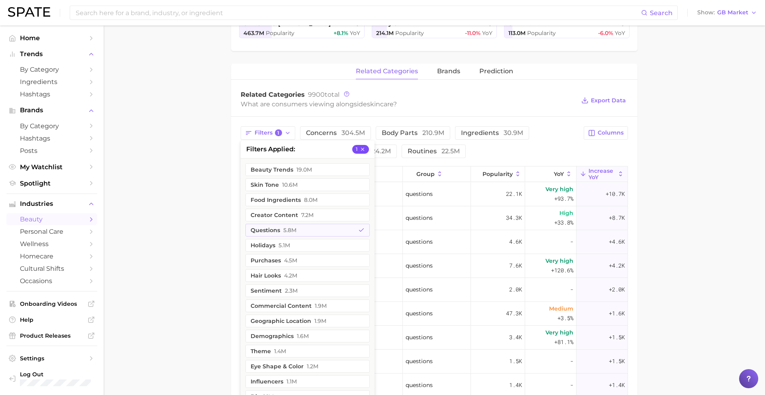
click at [361, 150] on icon "button" at bounding box center [362, 149] width 3 height 3
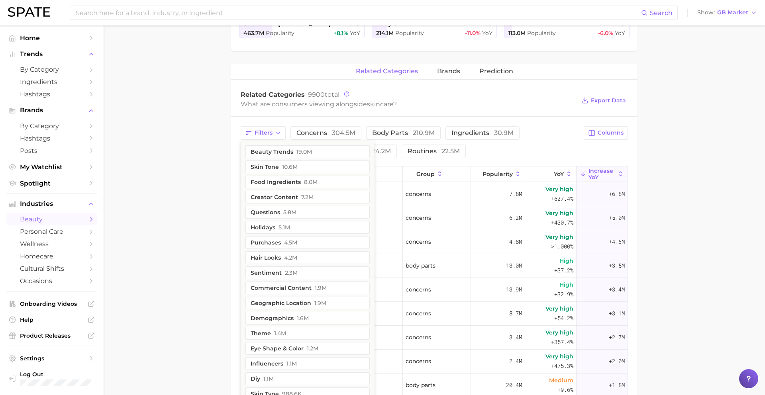
click at [219, 173] on main "1. skincare 2. Subcategory Overview Google TikTok skincare Popularity 5.0b YoY …" at bounding box center [434, 197] width 661 height 828
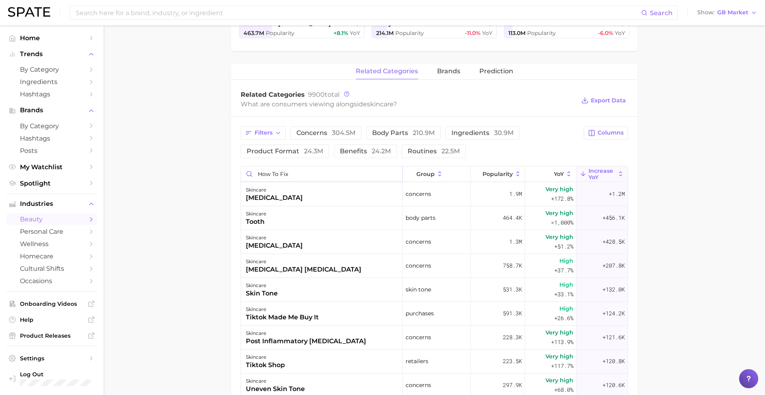
click at [269, 174] on input "how to fix" at bounding box center [321, 174] width 161 height 15
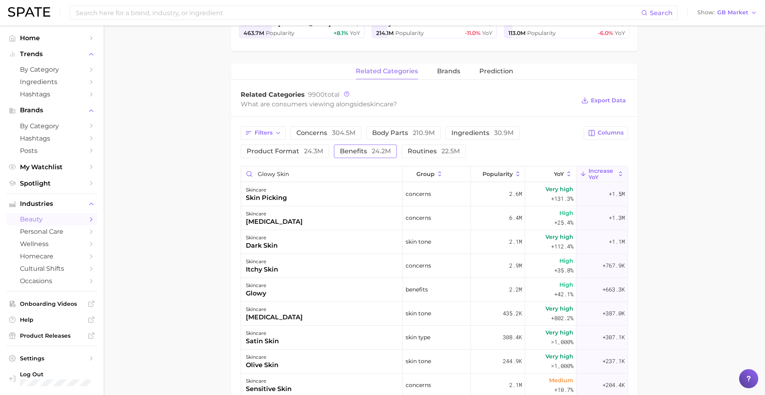
click at [379, 151] on span "24.2m" at bounding box center [381, 151] width 19 height 8
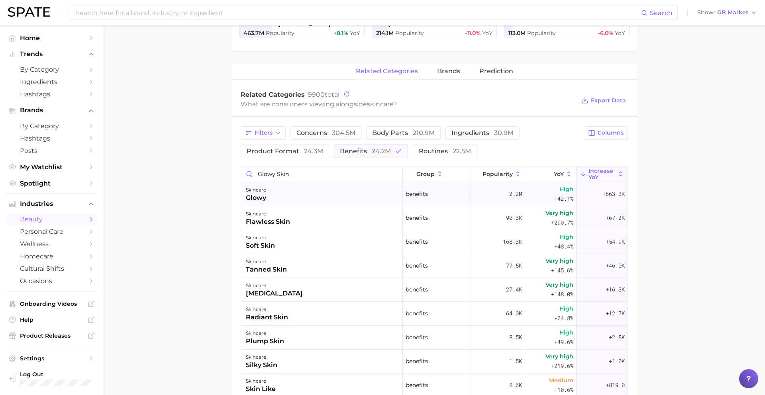
click at [351, 198] on div "skincare glowy" at bounding box center [322, 194] width 162 height 24
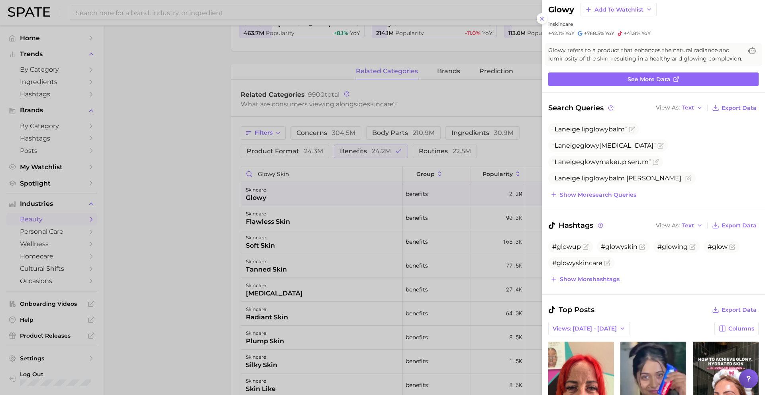
scroll to position [152, 0]
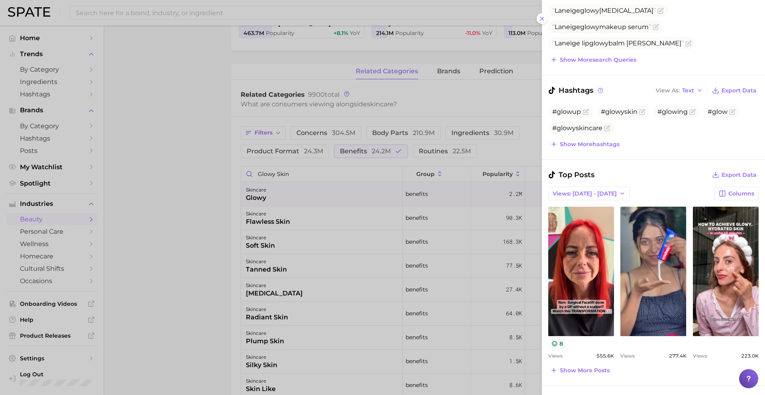
click at [339, 289] on div at bounding box center [382, 197] width 765 height 395
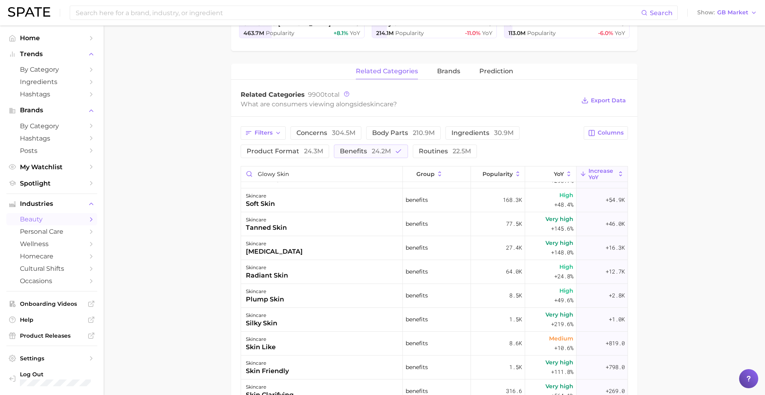
scroll to position [0, 0]
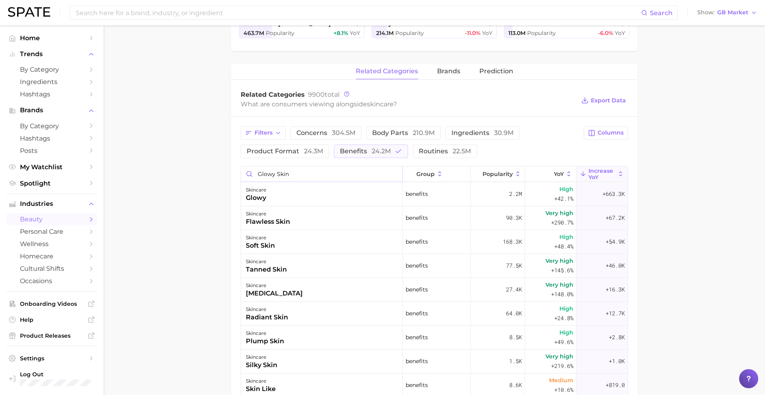
click at [272, 171] on input "glowy skin" at bounding box center [321, 174] width 161 height 15
click at [367, 149] on span "benefits 24.2m" at bounding box center [365, 151] width 51 height 6
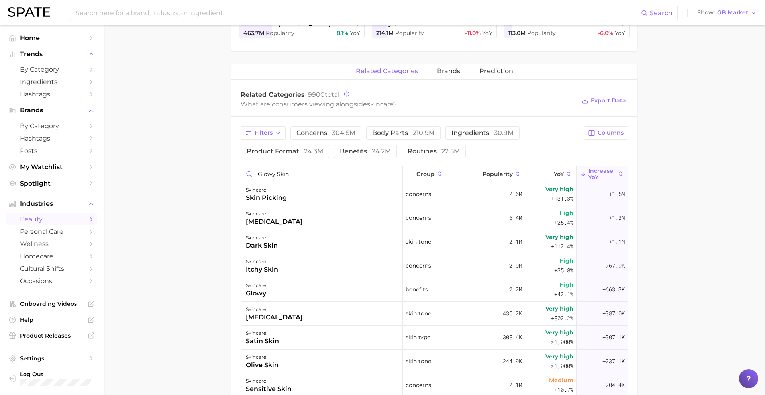
drag, startPoint x: 357, startPoint y: 151, endPoint x: 335, endPoint y: 163, distance: 24.8
click at [358, 151] on span "benefits 24.2m" at bounding box center [365, 151] width 51 height 6
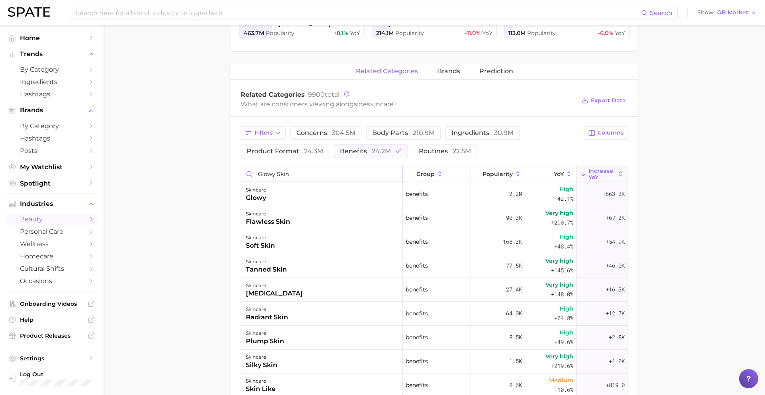
click at [307, 175] on input "glowy skin" at bounding box center [321, 174] width 161 height 15
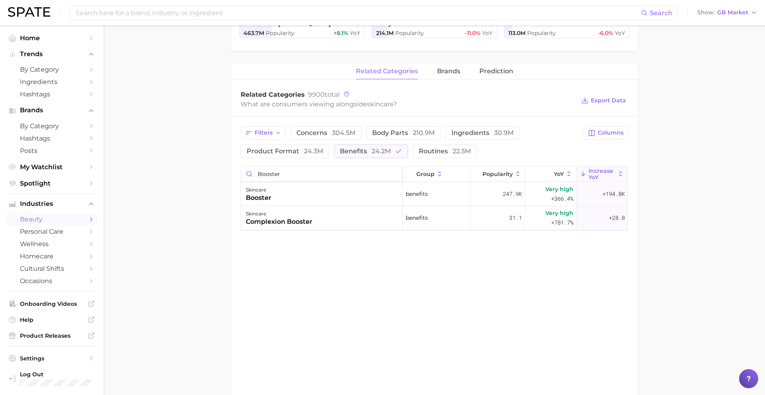
click at [310, 174] on input "booster" at bounding box center [321, 174] width 161 height 15
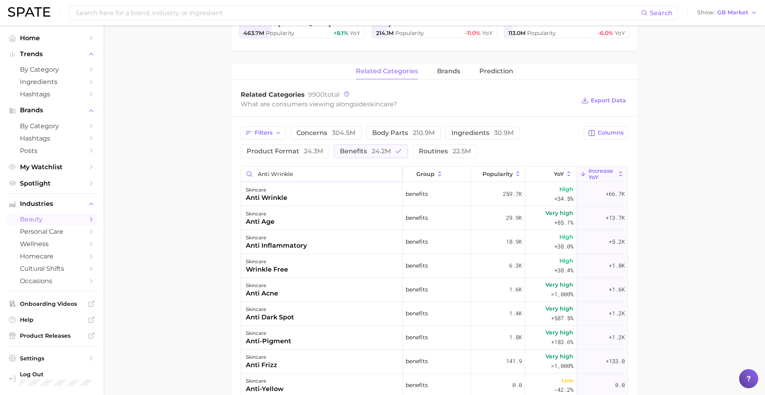
click at [278, 172] on input "anti wrinkle" at bounding box center [321, 174] width 161 height 15
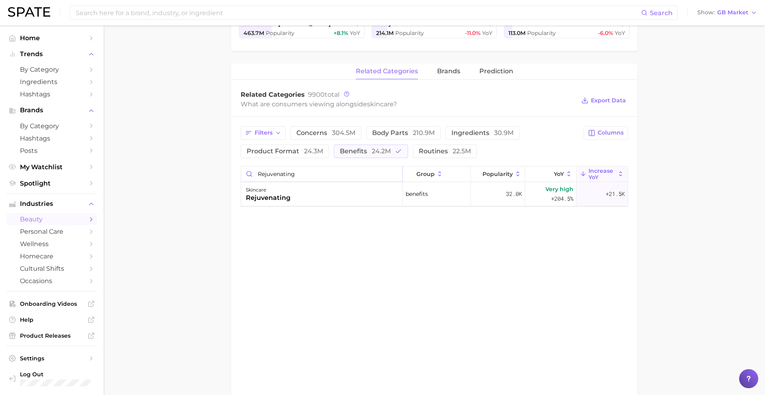
click at [304, 171] on input "rejuvenating" at bounding box center [321, 174] width 161 height 15
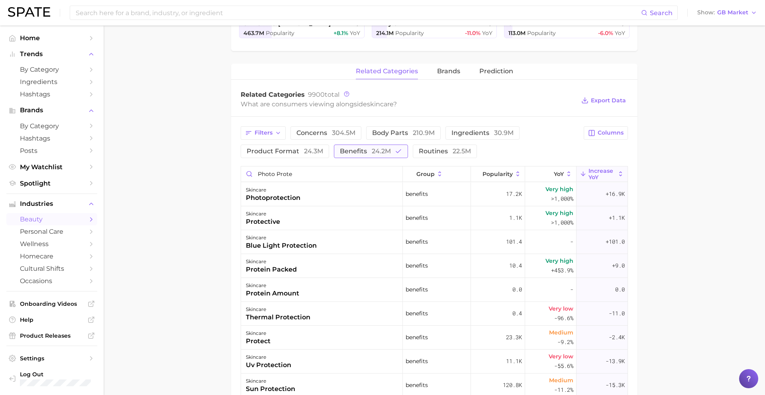
click at [374, 153] on span "24.2m" at bounding box center [381, 151] width 19 height 8
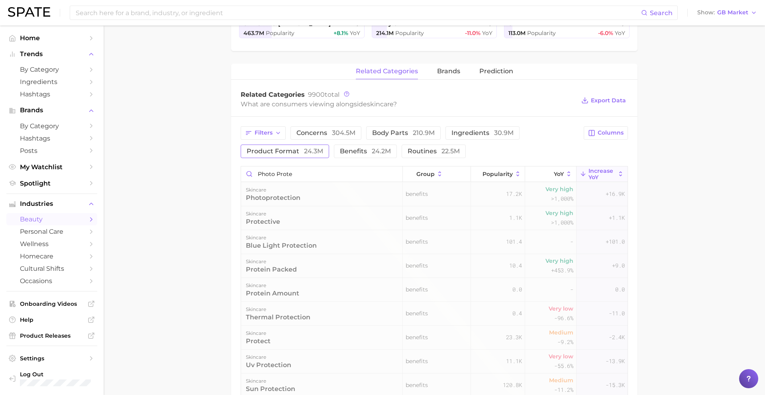
click at [325, 130] on span "concerns 304.5m" at bounding box center [325, 133] width 59 height 6
click at [325, 173] on input "photo prote" at bounding box center [321, 174] width 161 height 15
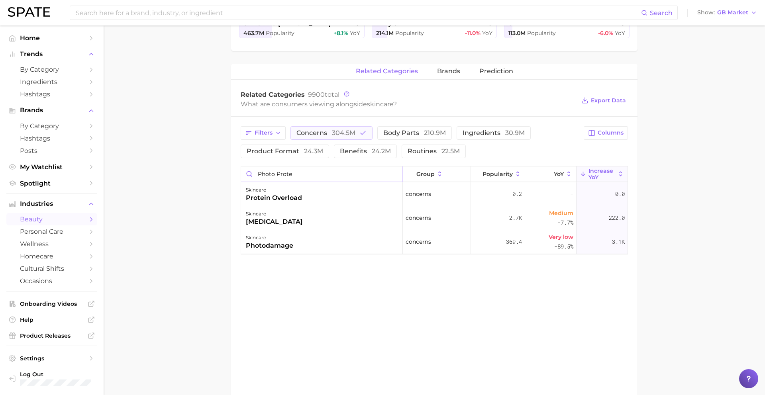
click at [325, 173] on input "photo prote" at bounding box center [321, 174] width 161 height 15
click at [343, 196] on div "skincare eye wrinkles" at bounding box center [322, 194] width 162 height 24
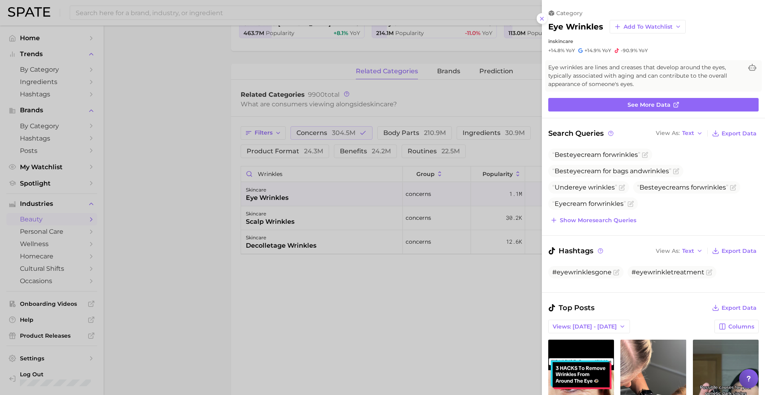
click at [343, 192] on div at bounding box center [382, 197] width 765 height 395
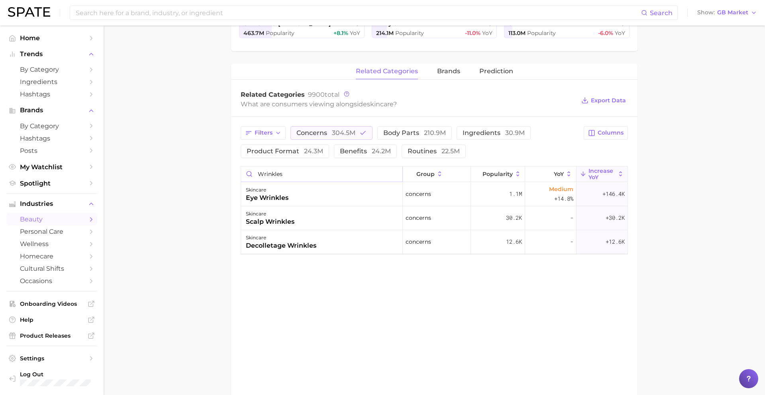
click at [298, 171] on input "wrinkles" at bounding box center [321, 174] width 161 height 15
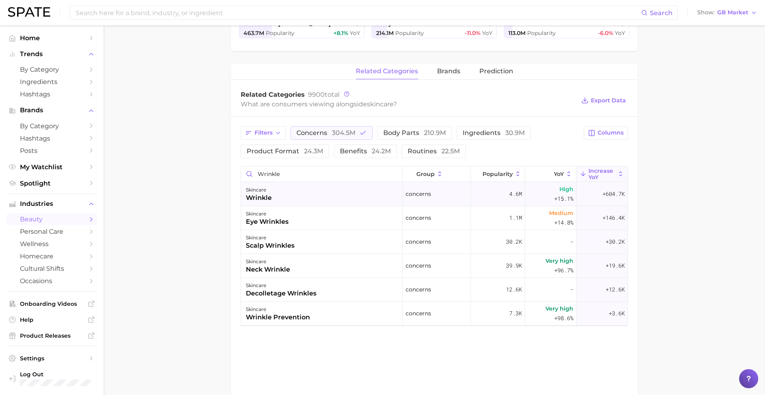
click at [367, 198] on div "skincare wrinkle" at bounding box center [322, 194] width 162 height 24
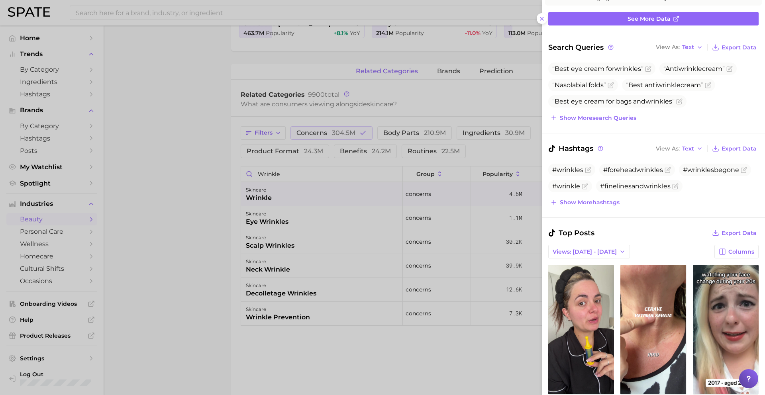
scroll to position [136, 0]
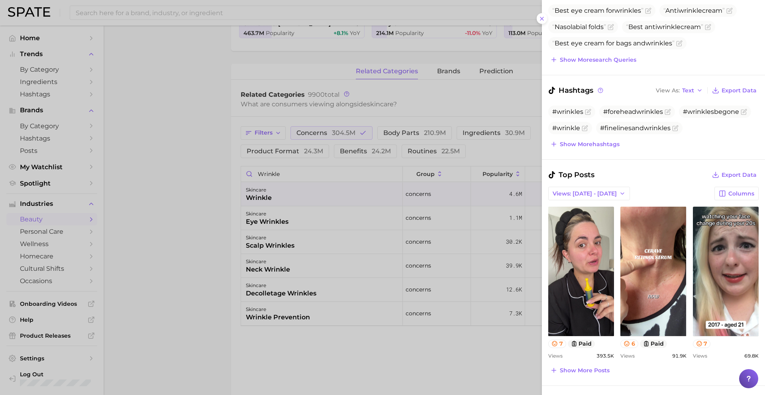
click at [311, 315] on div at bounding box center [382, 197] width 765 height 395
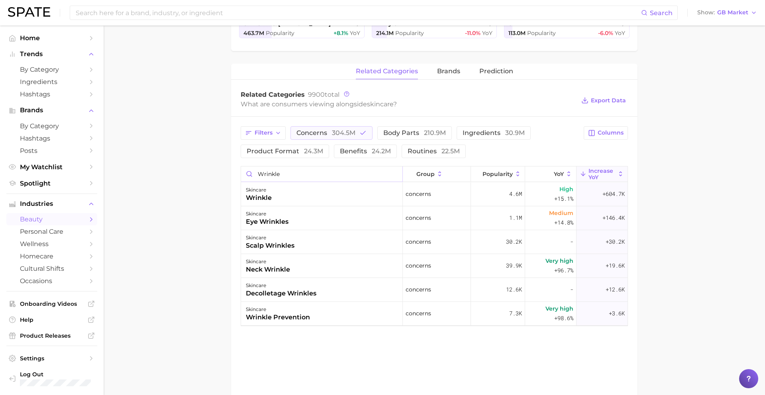
click at [287, 179] on input "wrinkle" at bounding box center [321, 174] width 161 height 15
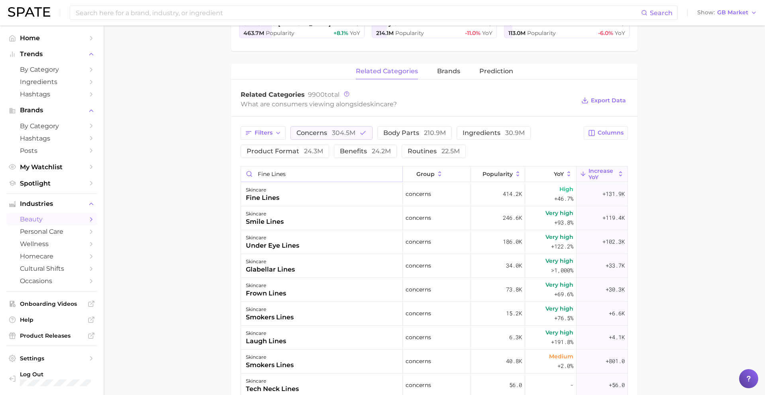
click at [293, 172] on input "fine lines" at bounding box center [321, 174] width 161 height 15
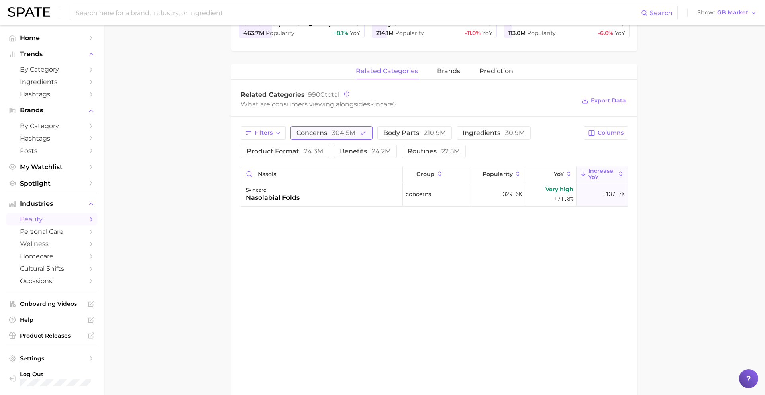
click at [335, 130] on span "304.5m" at bounding box center [344, 133] width 24 height 8
click at [473, 131] on span "ingredients 30.9m" at bounding box center [482, 133] width 62 height 6
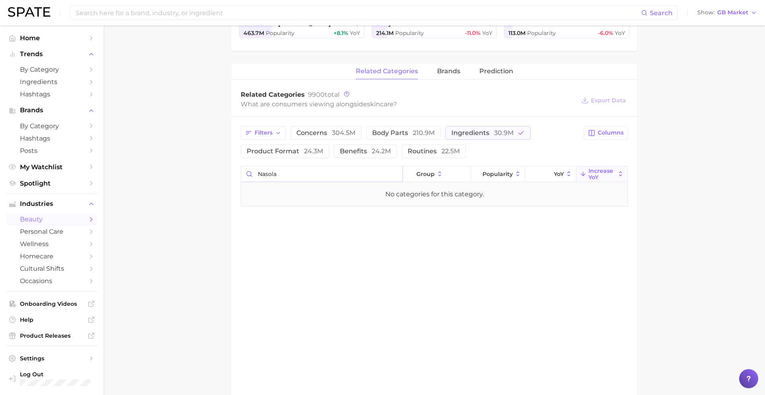
click at [296, 174] on input "nasola" at bounding box center [321, 174] width 161 height 15
click at [330, 174] on input "pdrn" at bounding box center [321, 174] width 161 height 15
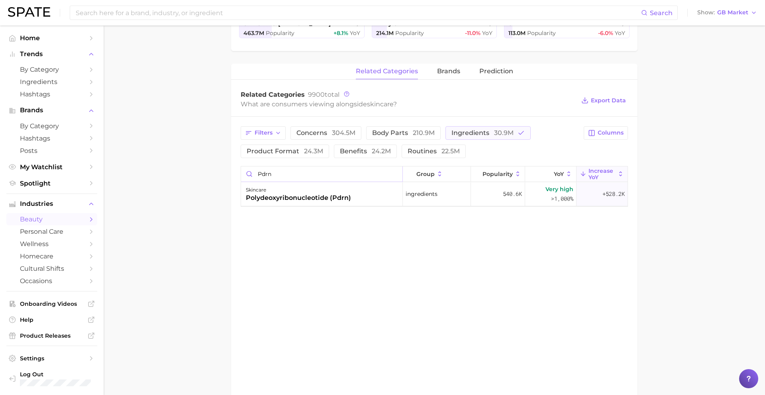
click at [330, 174] on input "pdrn" at bounding box center [321, 174] width 161 height 15
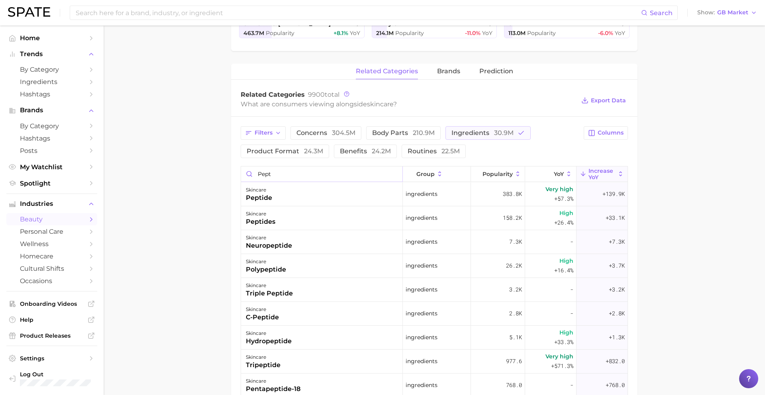
click at [290, 173] on input "pept" at bounding box center [321, 174] width 161 height 15
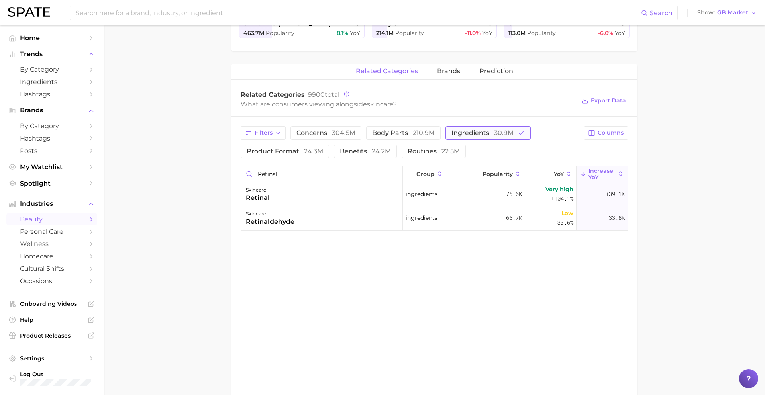
click at [479, 138] on button "ingredients 30.9m" at bounding box center [487, 133] width 85 height 14
click at [286, 177] on input "retinal" at bounding box center [321, 174] width 161 height 15
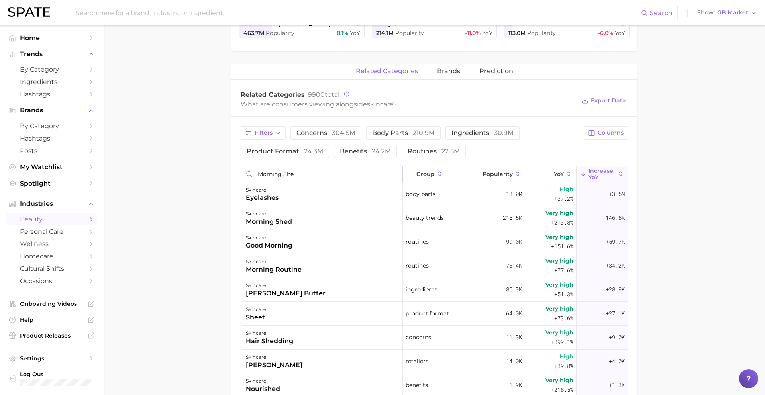
click at [274, 171] on input "morning she" at bounding box center [321, 174] width 161 height 15
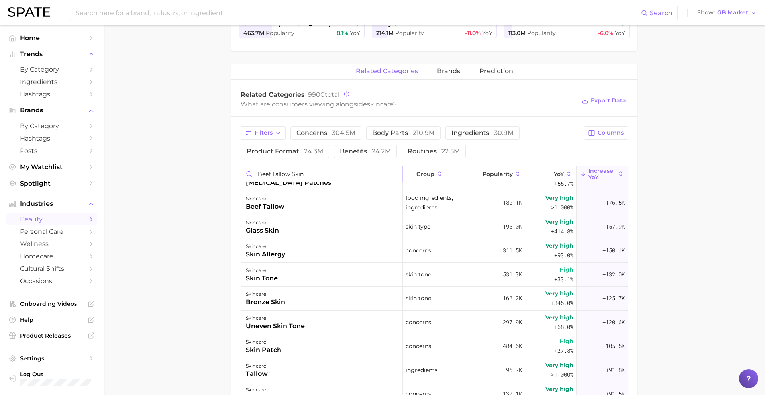
scroll to position [186, 0]
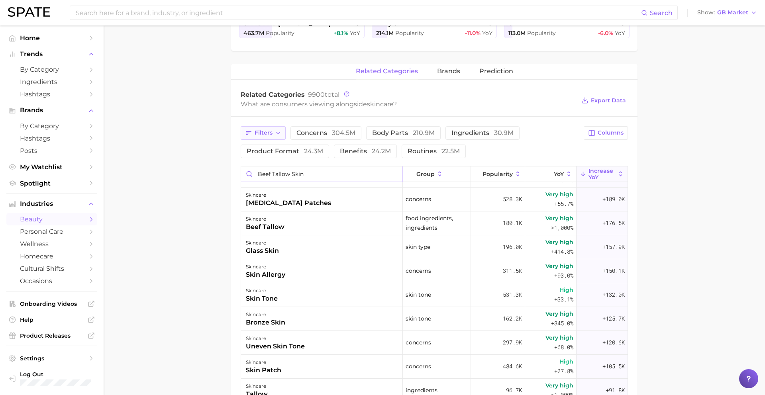
click at [269, 133] on span "Filters" at bounding box center [264, 132] width 18 height 7
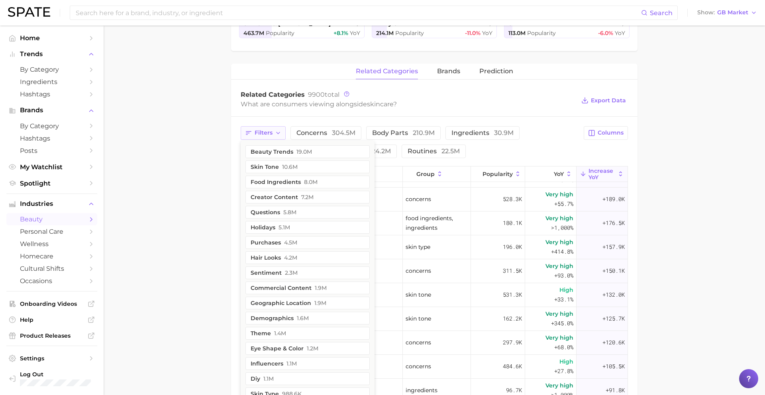
click at [269, 133] on span "Filters" at bounding box center [264, 132] width 18 height 7
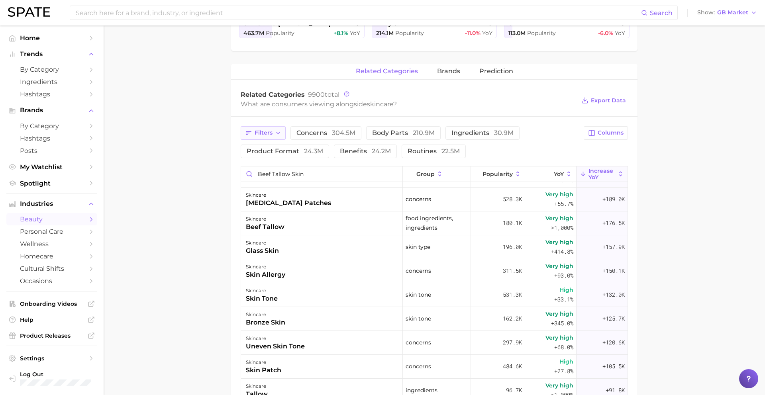
click at [274, 134] on button "Filters" at bounding box center [263, 133] width 45 height 14
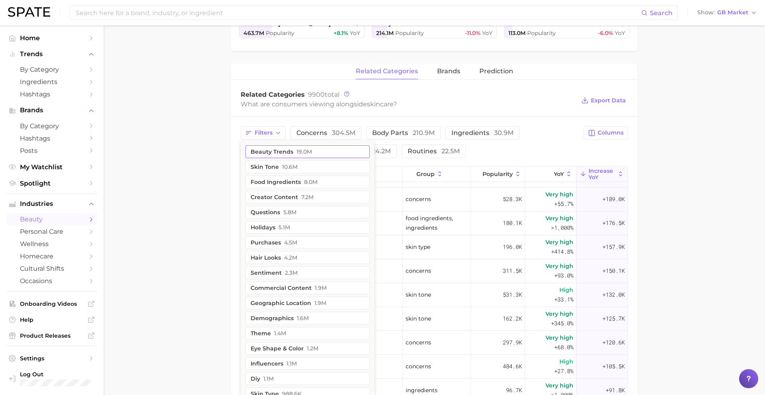
click at [290, 152] on button "beauty trends 19.0m" at bounding box center [307, 151] width 124 height 13
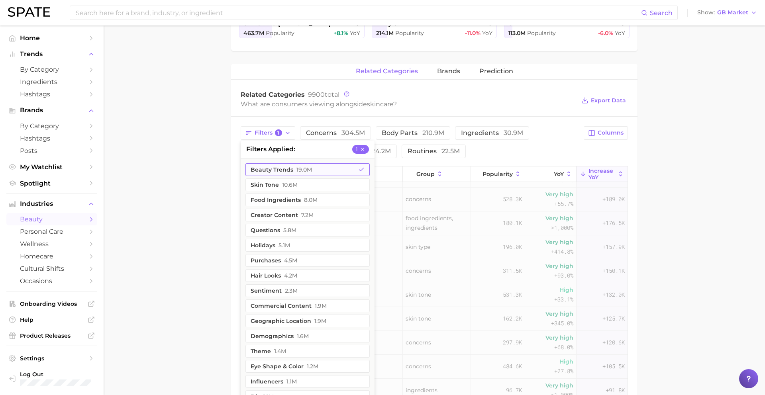
scroll to position [0, 0]
click at [211, 182] on main "1. skincare 2. Subcategory Overview Google TikTok skincare Popularity 5.0b YoY …" at bounding box center [434, 197] width 661 height 828
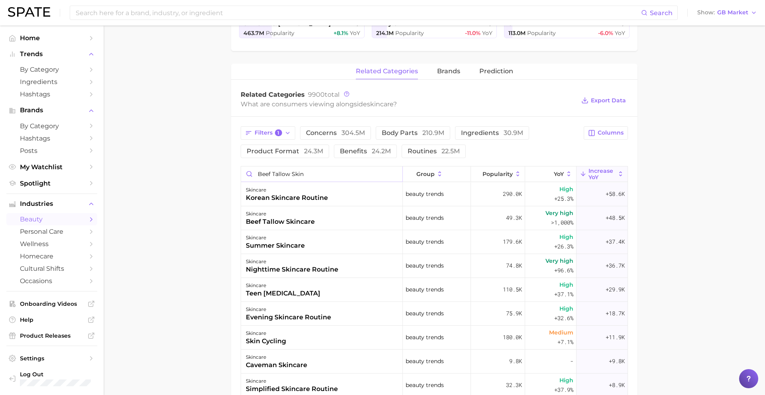
click at [338, 171] on input "beef tallow skin" at bounding box center [321, 174] width 161 height 15
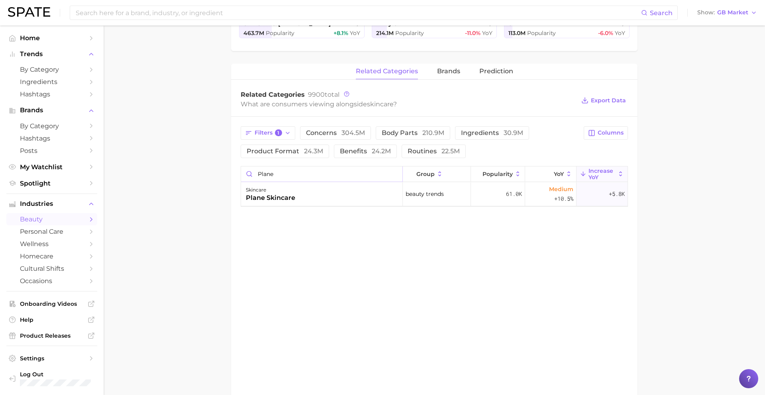
click at [282, 171] on input "plane" at bounding box center [321, 174] width 161 height 15
click at [276, 132] on span "1" at bounding box center [278, 132] width 7 height 7
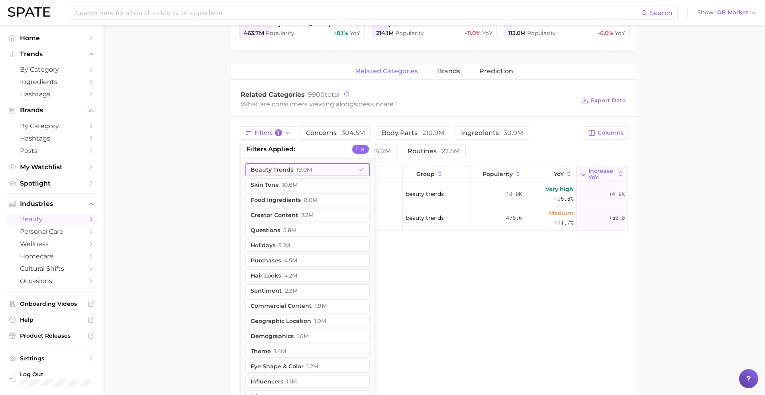
click at [346, 170] on button "beauty trends 19.0m" at bounding box center [307, 169] width 124 height 13
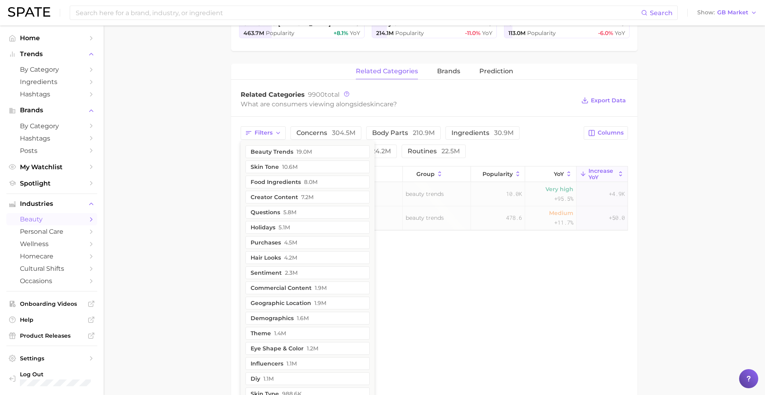
click at [496, 145] on div "Filters beauty trends 19.0m skin tone 10.6m food ingredients 8.0m creator conte…" at bounding box center [410, 142] width 338 height 32
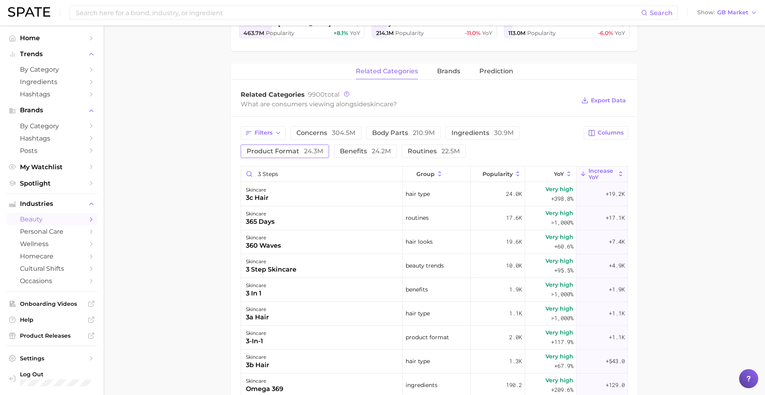
click at [296, 156] on button "product format 24.3m" at bounding box center [285, 152] width 88 height 14
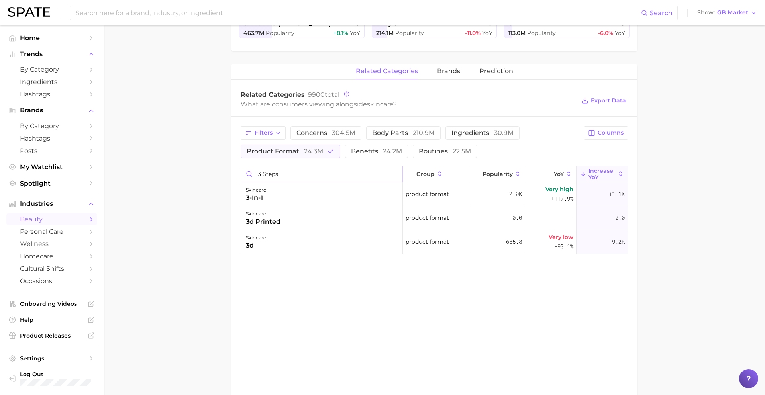
click at [300, 171] on input "3 steps" at bounding box center [321, 174] width 161 height 15
click at [298, 178] on input "spray" at bounding box center [321, 174] width 161 height 15
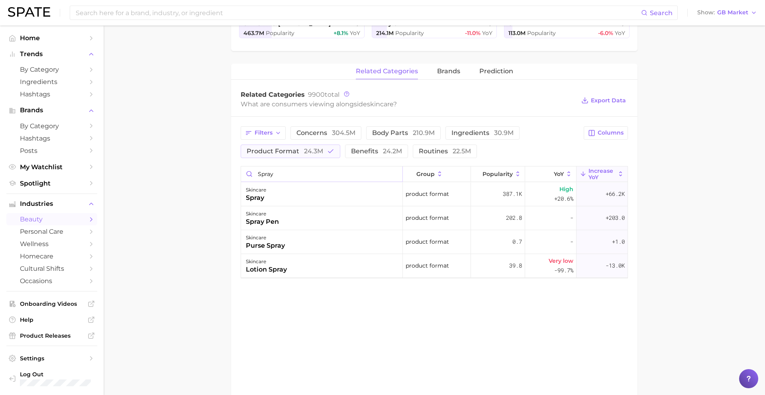
click at [298, 178] on input "spray" at bounding box center [321, 174] width 161 height 15
type input "travel"
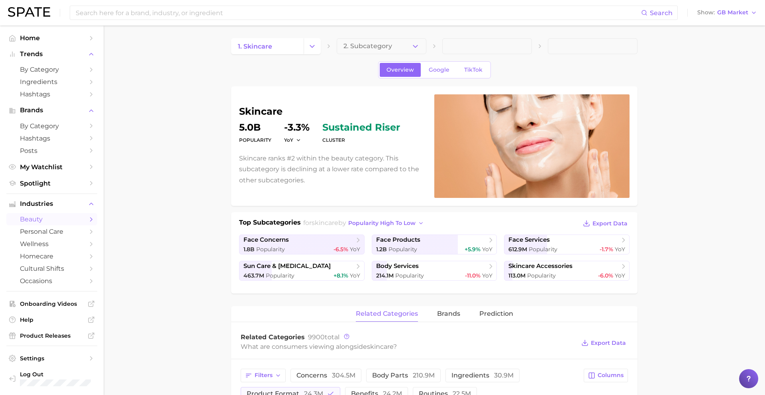
click at [265, 86] on div "Overview Google TikTok skincare Popularity 5.0b YoY -3.3% cluster sustained ris…" at bounding box center [434, 355] width 406 height 589
click at [265, 54] on link "1. skincare" at bounding box center [267, 46] width 73 height 16
click at [312, 45] on icon "Change Category" at bounding box center [312, 46] width 8 height 8
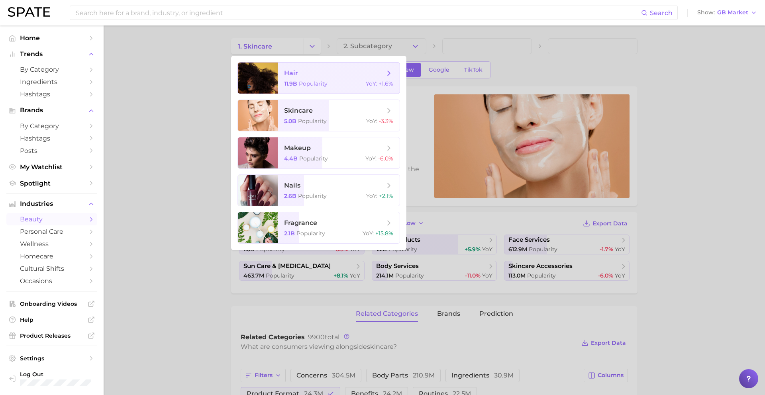
click at [304, 87] on span "Popularity" at bounding box center [313, 83] width 29 height 7
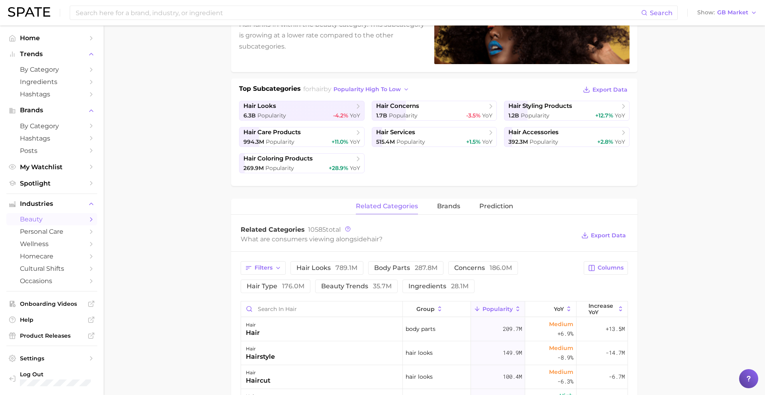
scroll to position [139, 0]
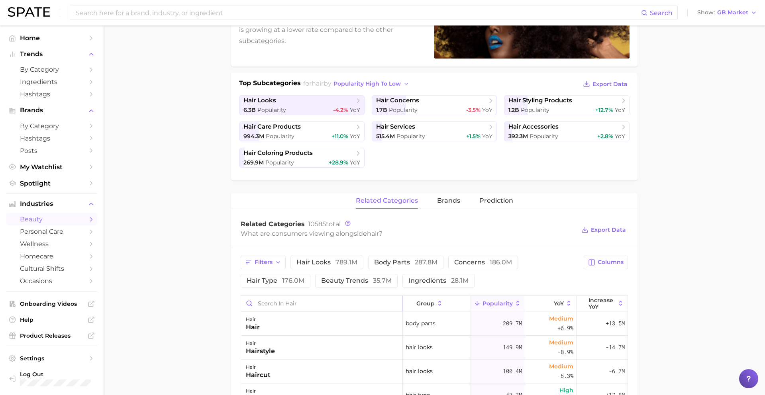
click at [306, 306] on input "Search in hair" at bounding box center [321, 303] width 161 height 15
type input "d"
click at [304, 306] on input "glow" at bounding box center [321, 303] width 161 height 15
click at [314, 301] on input "glow" at bounding box center [321, 303] width 161 height 15
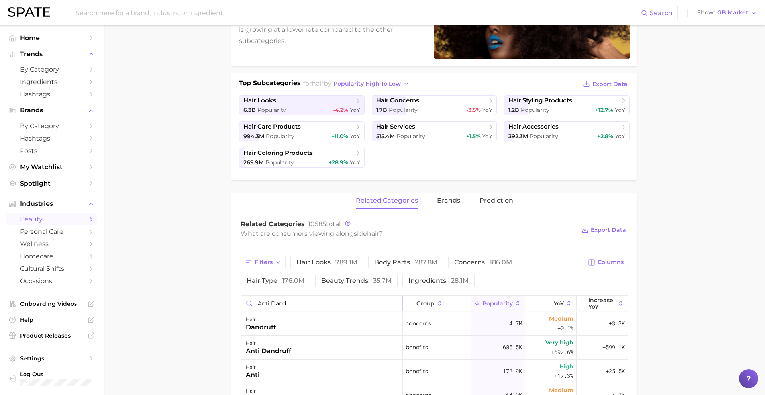
click at [267, 304] on input "anti dand" at bounding box center [321, 303] width 161 height 15
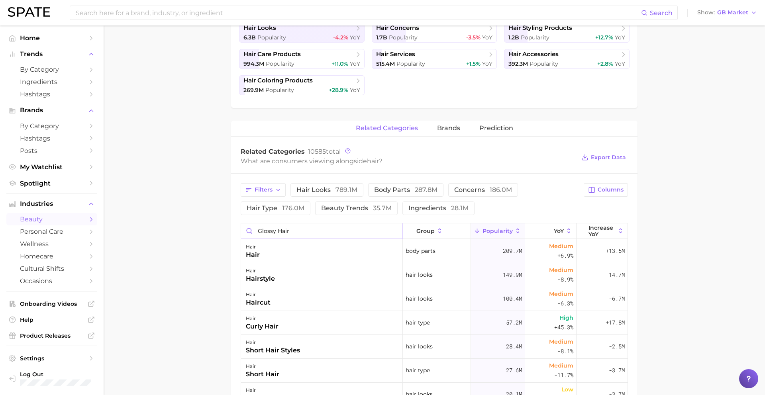
scroll to position [214, 0]
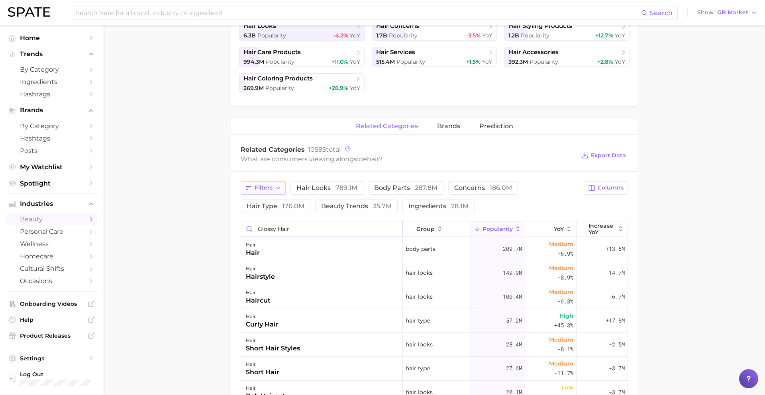
click at [274, 190] on button "Filters" at bounding box center [263, 188] width 45 height 14
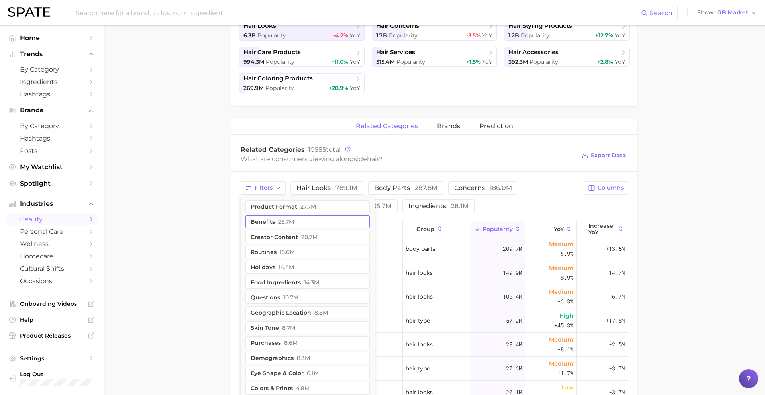
click at [278, 217] on button "benefits 25.7m" at bounding box center [307, 222] width 124 height 13
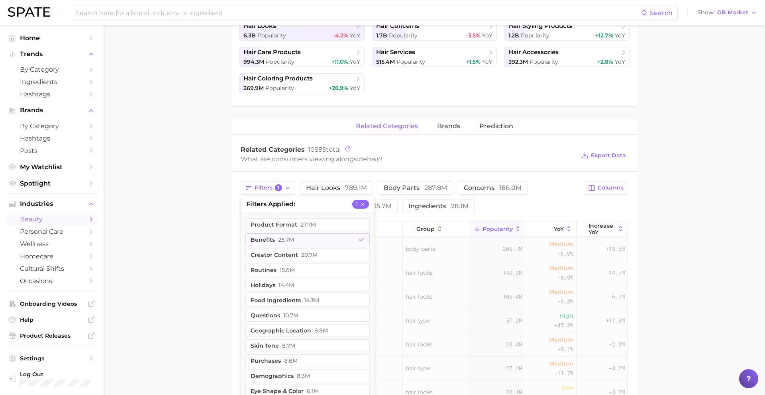
click at [225, 241] on main "1. hair 2. Subcategory Overview Google TikTok hair Popularity 11.9b YoY +1.6% c…" at bounding box center [434, 239] width 661 height 854
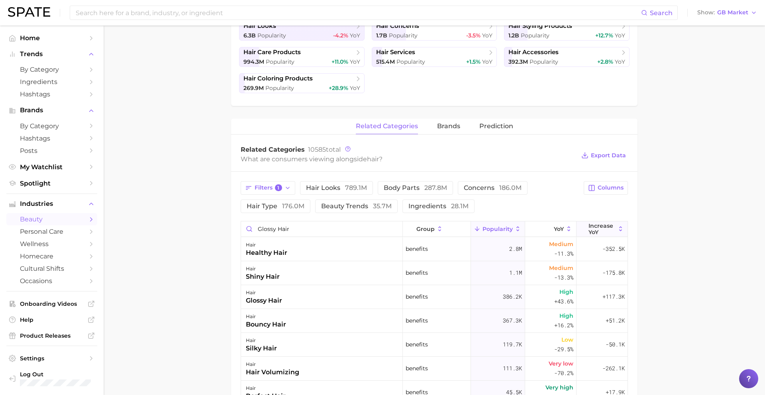
click at [608, 225] on span "Increase YoY" at bounding box center [601, 229] width 27 height 13
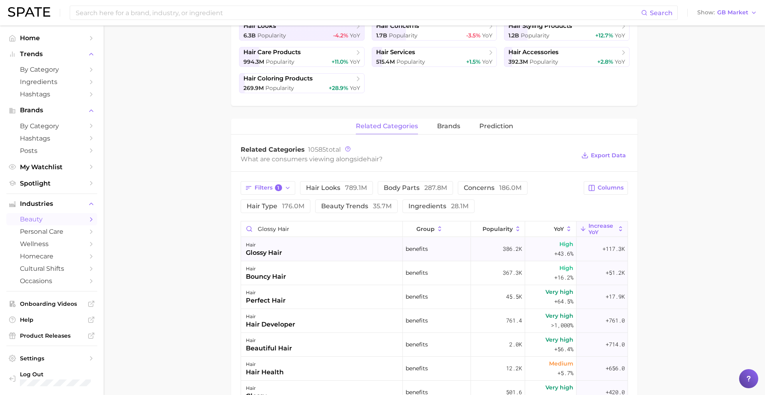
click at [284, 237] on div "hair glossy hair" at bounding box center [322, 249] width 162 height 24
click at [284, 225] on input "glossy hair" at bounding box center [321, 228] width 161 height 15
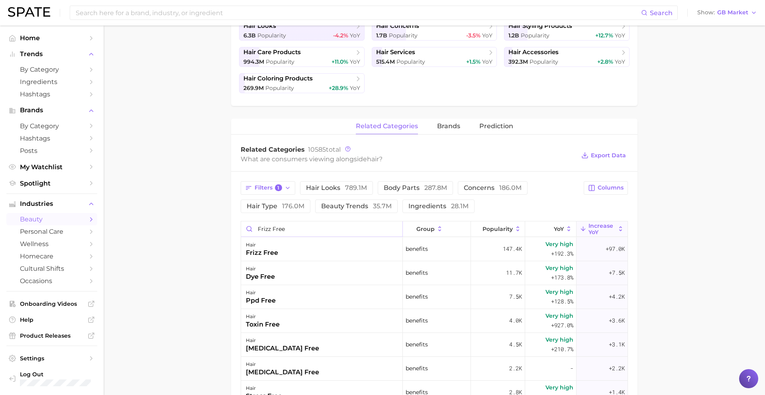
click at [288, 233] on input "frizz free" at bounding box center [321, 228] width 161 height 15
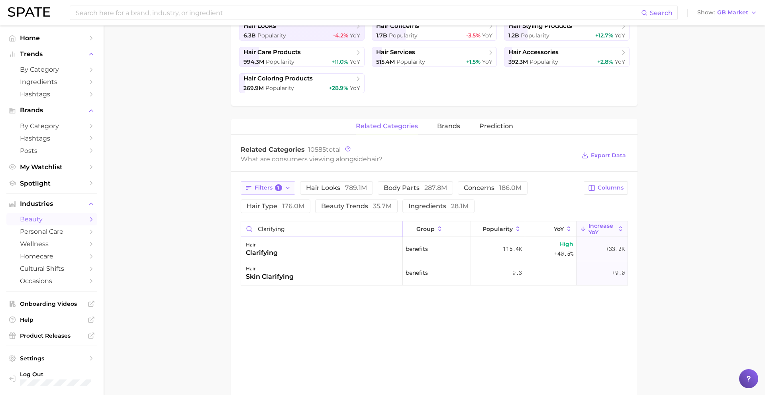
click at [273, 185] on span "Filters 1" at bounding box center [268, 187] width 27 height 7
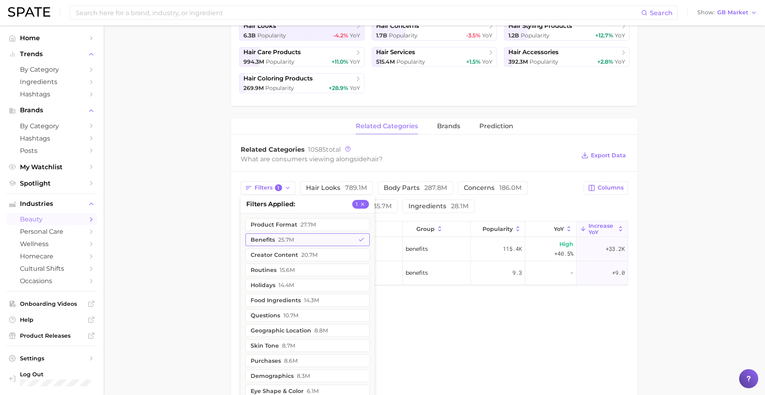
click at [268, 240] on button "benefits 25.7m" at bounding box center [307, 239] width 124 height 13
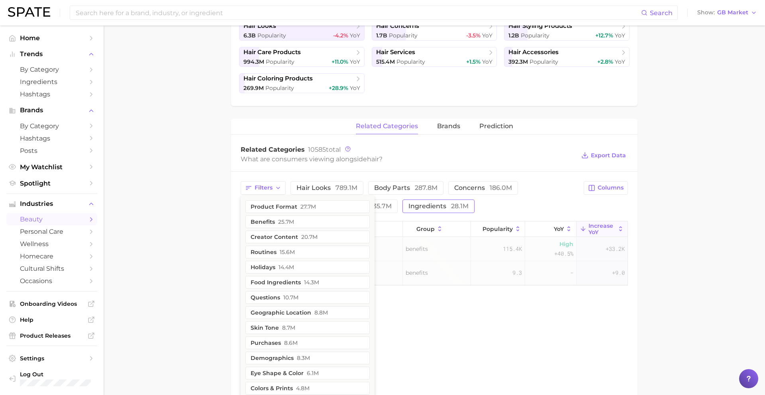
drag, startPoint x: 485, startPoint y: 188, endPoint x: 414, endPoint y: 210, distance: 75.0
click at [485, 188] on span "concerns 186.0m" at bounding box center [483, 188] width 58 height 6
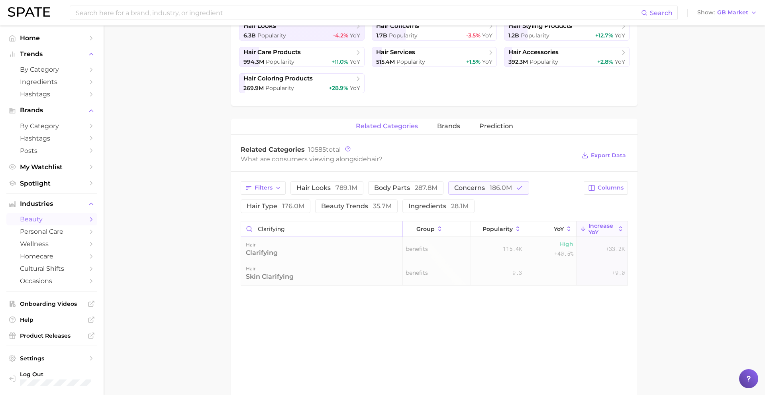
click at [334, 226] on input "clarifying" at bounding box center [321, 228] width 161 height 15
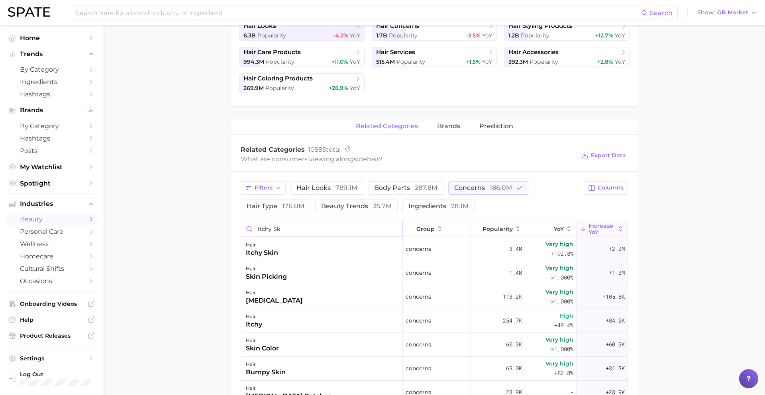
click at [276, 226] on input "itchy sk" at bounding box center [321, 228] width 161 height 15
type input "j"
click at [278, 229] on input "hair volume" at bounding box center [321, 228] width 161 height 15
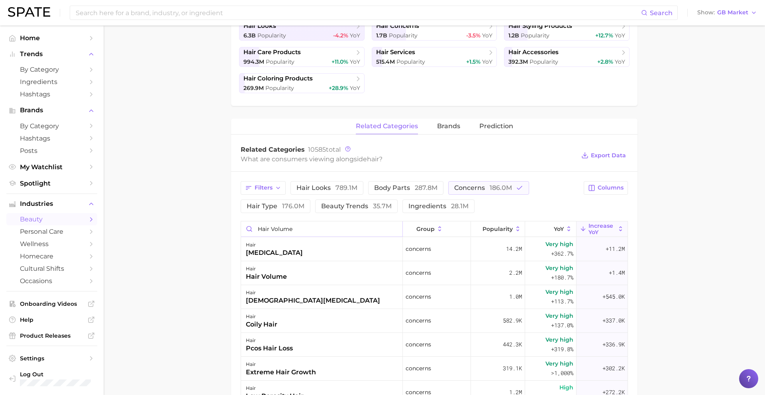
click at [278, 229] on input "hair volume" at bounding box center [321, 228] width 161 height 15
click at [303, 224] on input "hair volume" at bounding box center [321, 228] width 161 height 15
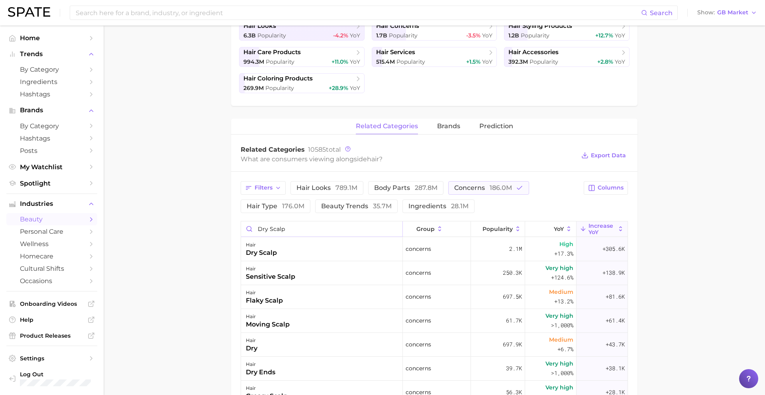
click at [298, 229] on input "dry scalp" at bounding box center [321, 228] width 161 height 15
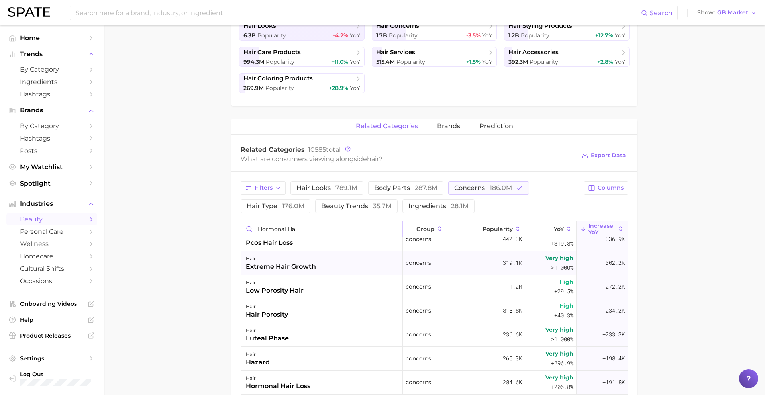
scroll to position [117, 0]
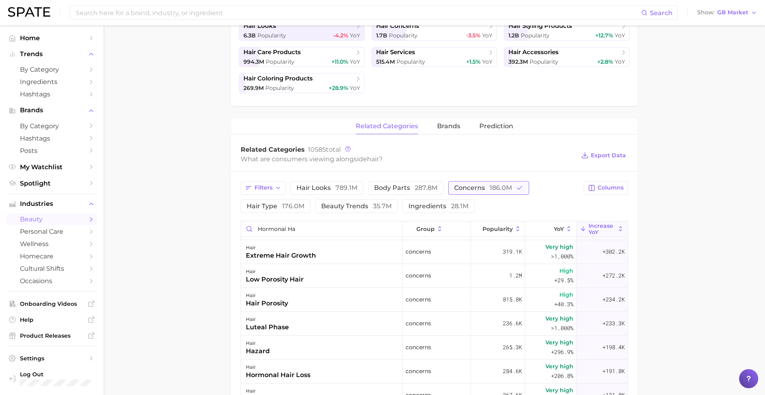
drag, startPoint x: 468, startPoint y: 184, endPoint x: 455, endPoint y: 191, distance: 14.6
click at [468, 185] on span "concerns 186.0m" at bounding box center [483, 188] width 58 height 6
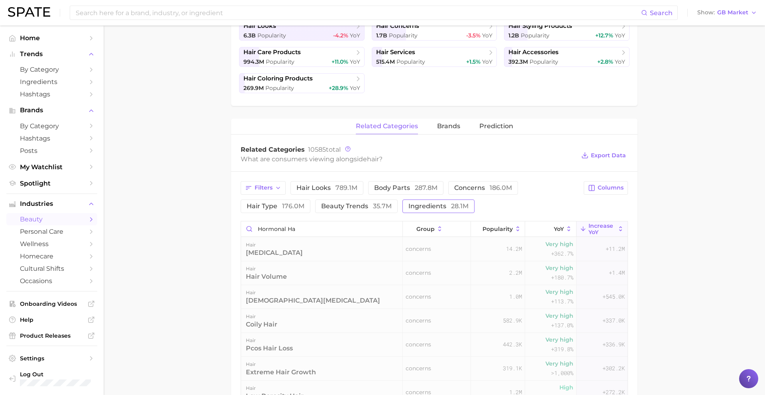
click at [424, 212] on button "ingredients 28.1m" at bounding box center [438, 207] width 72 height 14
click at [295, 229] on input "hormonal ha" at bounding box center [321, 228] width 161 height 15
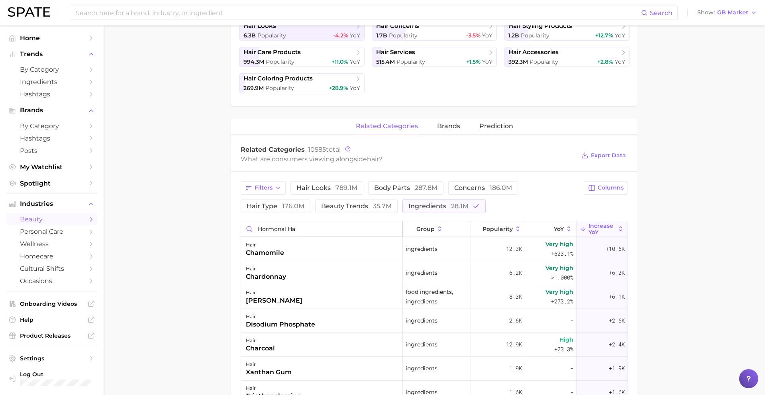
click at [295, 229] on input "hormonal ha" at bounding box center [321, 228] width 161 height 15
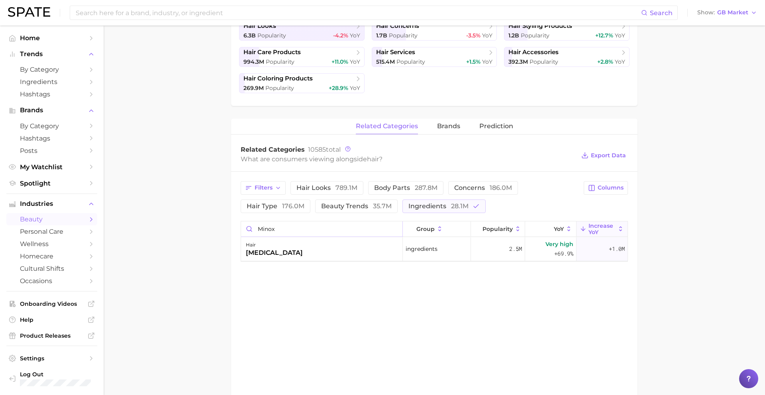
click at [270, 231] on input "minox" at bounding box center [321, 228] width 161 height 15
click at [285, 227] on input "ketocona" at bounding box center [321, 228] width 161 height 15
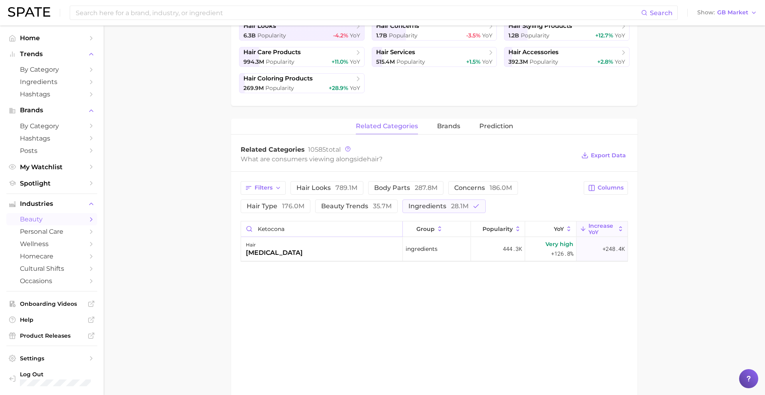
click at [285, 227] on input "ketocona" at bounding box center [321, 228] width 161 height 15
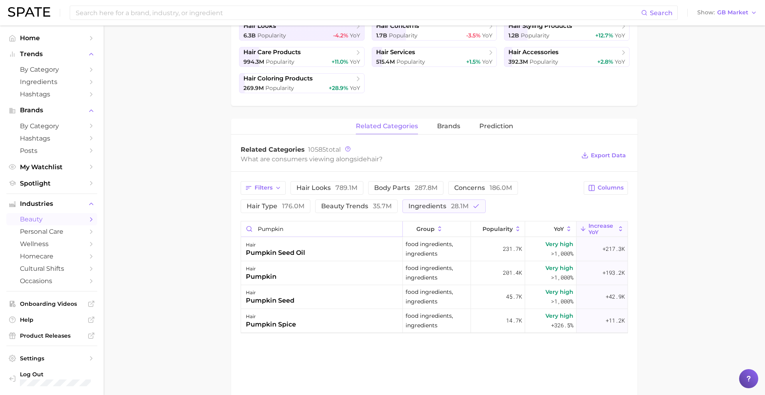
click at [283, 230] on input "pumpkin" at bounding box center [321, 228] width 161 height 15
click at [426, 204] on span "ingredients 28.1m" at bounding box center [438, 206] width 60 height 6
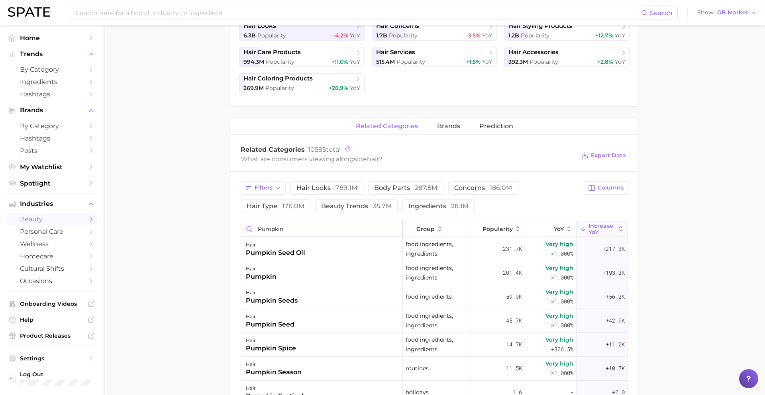
click at [310, 229] on input "pumpkin" at bounding box center [321, 228] width 161 height 15
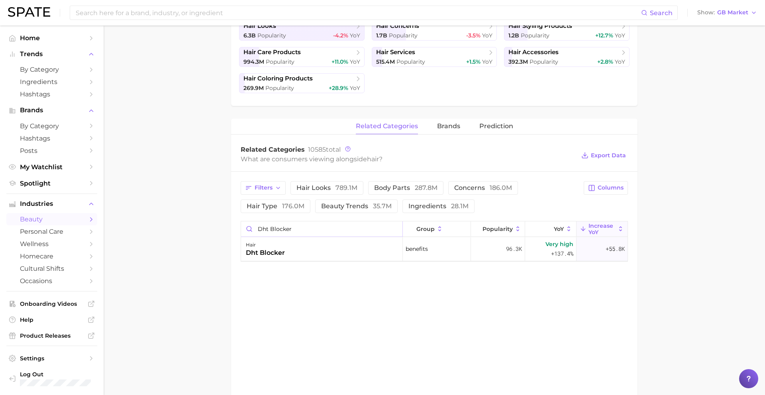
click at [290, 225] on input "dht blocker" at bounding box center [321, 228] width 161 height 15
click at [277, 224] on input "minox" at bounding box center [321, 228] width 161 height 15
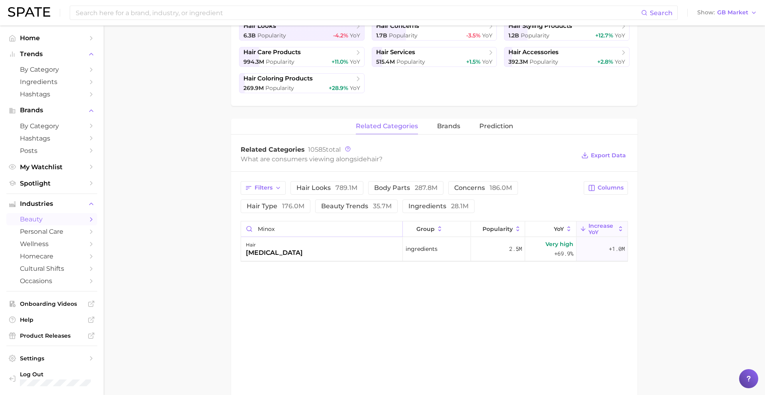
click at [277, 224] on input "minox" at bounding box center [321, 228] width 161 height 15
click at [273, 228] on input "batan" at bounding box center [321, 228] width 161 height 15
click at [281, 227] on input "overnight" at bounding box center [321, 228] width 161 height 15
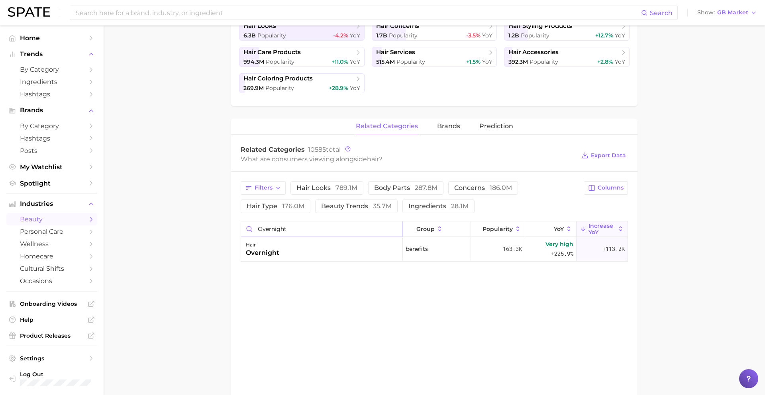
click at [281, 227] on input "overnight" at bounding box center [321, 228] width 161 height 15
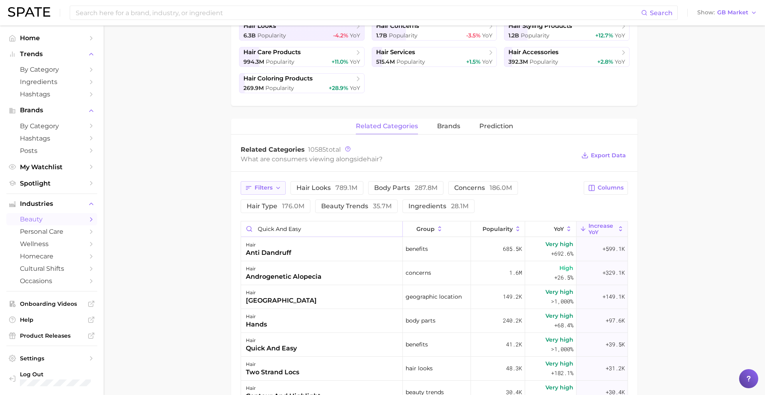
click at [256, 194] on button "Filters" at bounding box center [263, 188] width 45 height 14
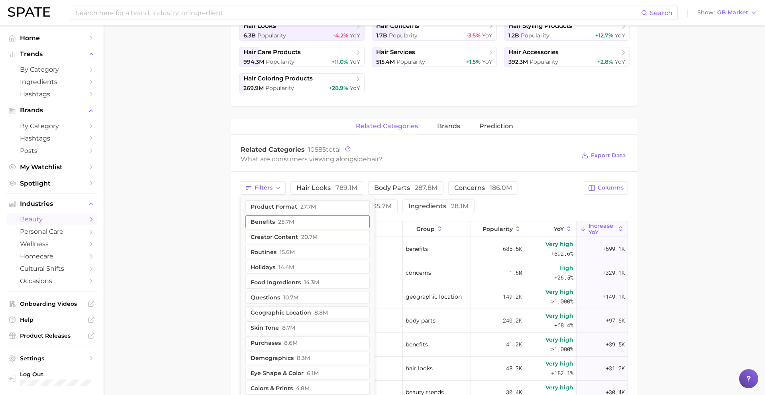
click at [270, 220] on button "benefits 25.7m" at bounding box center [307, 222] width 124 height 13
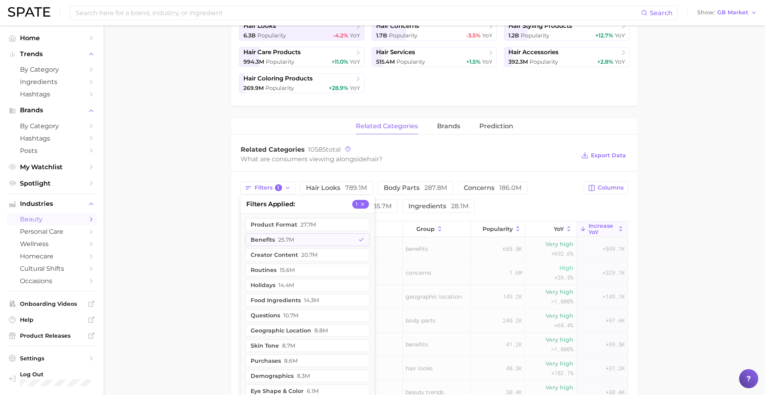
click at [216, 228] on main "1. hair 2. Subcategory Overview Google TikTok hair Popularity 11.9b YoY +1.6% c…" at bounding box center [434, 239] width 661 height 854
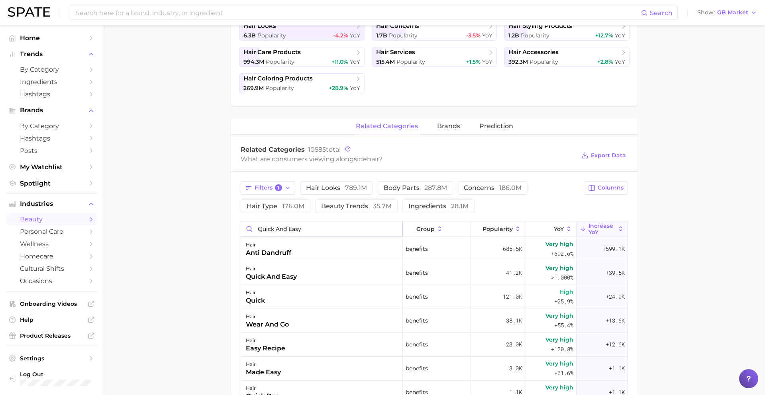
click at [288, 232] on input "quick and easy" at bounding box center [321, 228] width 161 height 15
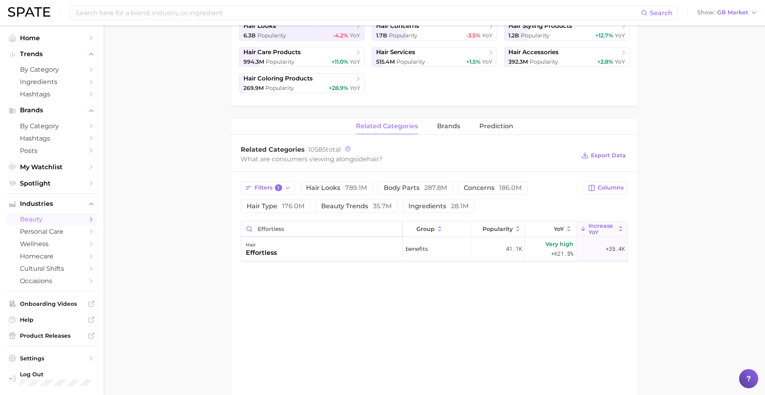
type input "effortless"
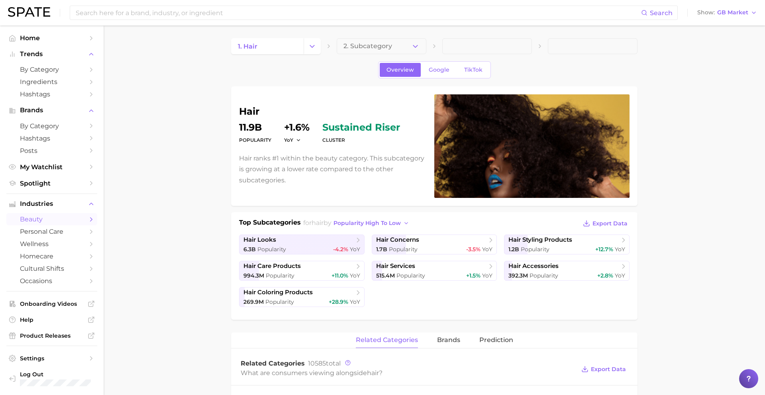
click at [322, 44] on div "1. hair 2. Subcategory" at bounding box center [434, 46] width 406 height 16
click at [314, 47] on icon "Change Category" at bounding box center [312, 46] width 8 height 8
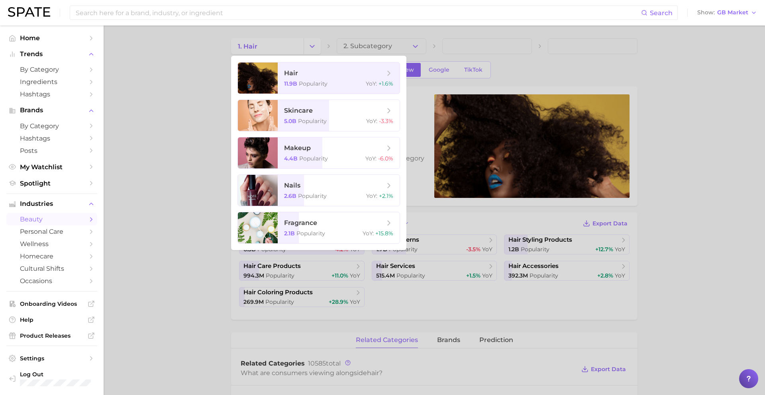
click at [304, 169] on ul "hair 11.9b Popularity YoY : +1.6% skincare 5.0b Popularity YoY : -3.3% makeup 4…" at bounding box center [318, 153] width 175 height 194
click at [302, 161] on span "Popularity" at bounding box center [313, 158] width 29 height 7
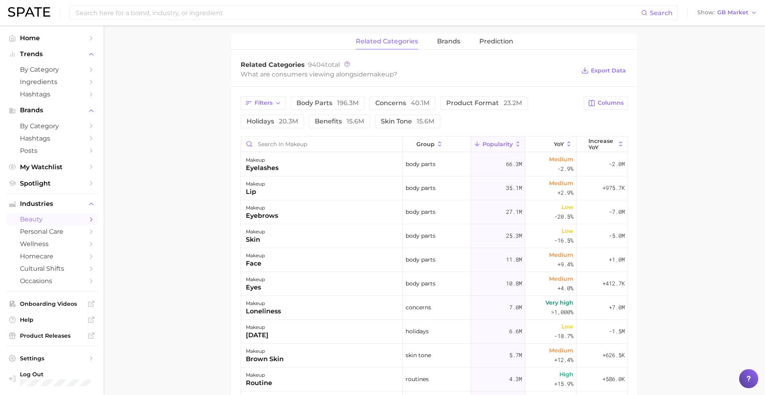
scroll to position [328, 0]
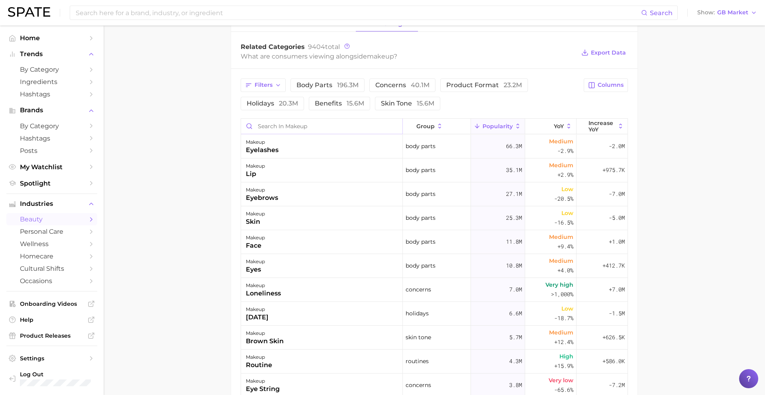
click at [284, 132] on input "Search in makeup" at bounding box center [321, 126] width 161 height 15
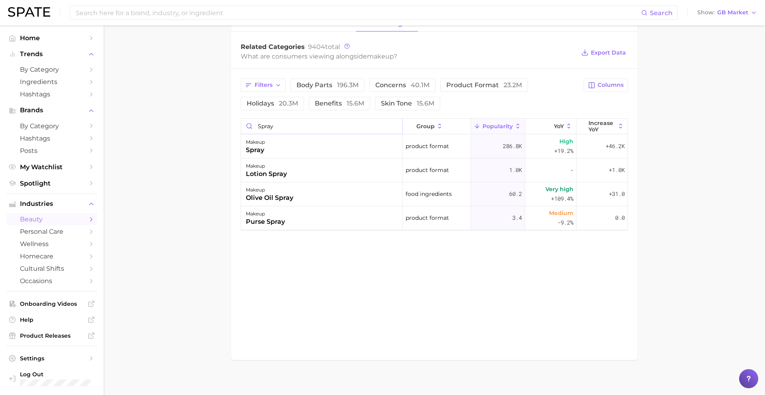
click at [304, 125] on input "spray" at bounding box center [321, 126] width 161 height 15
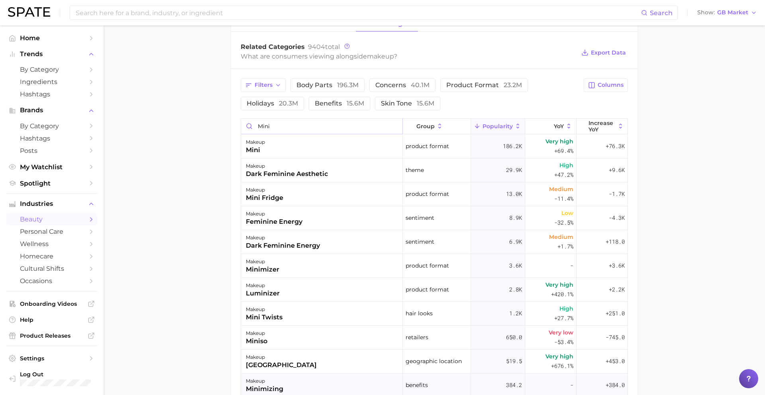
type input "mini"
click at [398, 127] on input "mini" at bounding box center [321, 126] width 161 height 15
click at [393, 126] on input "mini" at bounding box center [321, 126] width 161 height 15
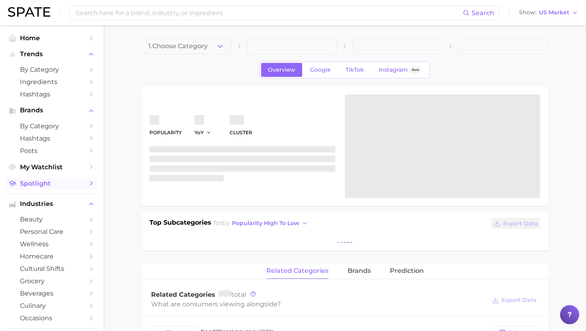
click at [58, 181] on span "Spotlight" at bounding box center [52, 184] width 64 height 8
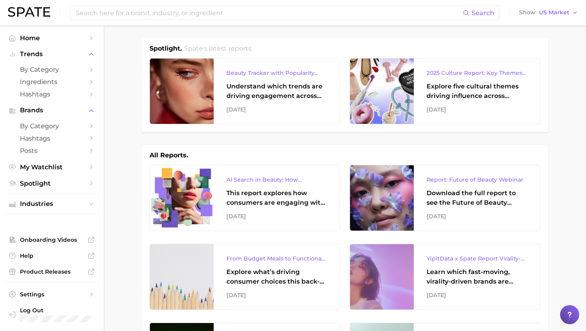
click at [190, 24] on div "Search Show US Market" at bounding box center [293, 12] width 570 height 25
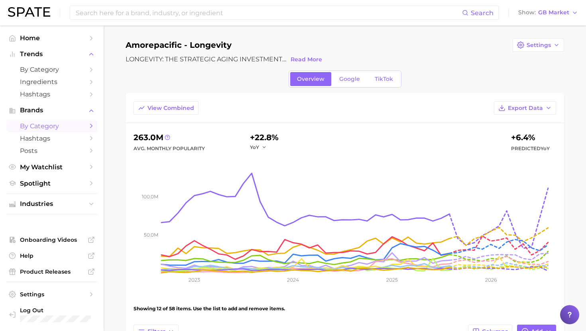
click at [43, 125] on span "by Category" at bounding box center [52, 126] width 64 height 8
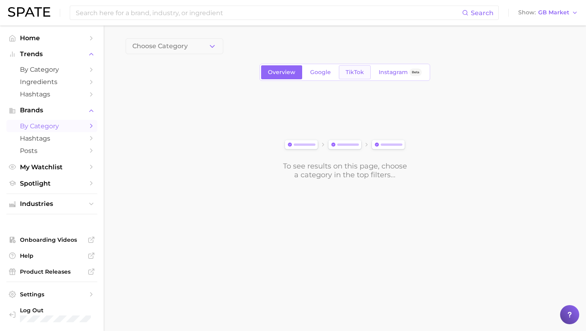
click at [356, 75] on span "TikTok" at bounding box center [354, 72] width 18 height 7
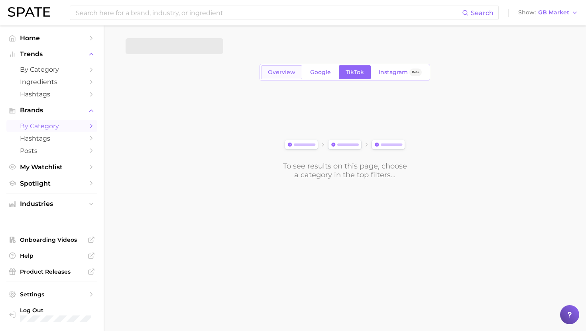
click at [282, 77] on link "Overview" at bounding box center [281, 72] width 41 height 14
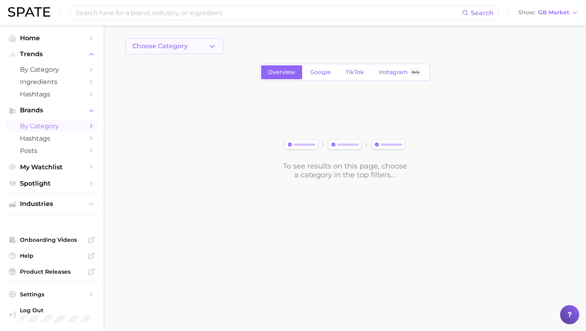
click at [197, 43] on button "Choose Category" at bounding box center [174, 46] width 98 height 16
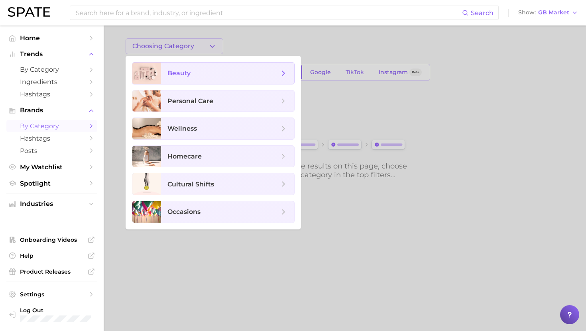
click at [200, 69] on span "beauty" at bounding box center [223, 73] width 112 height 9
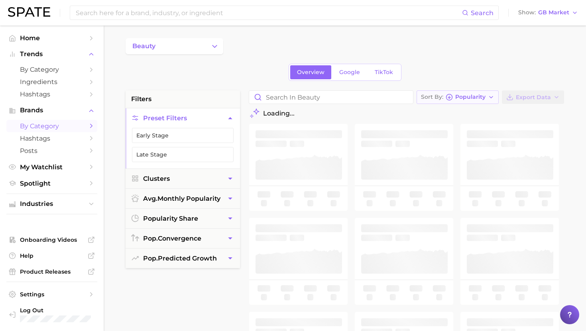
click at [480, 96] on span "Popularity" at bounding box center [470, 97] width 30 height 4
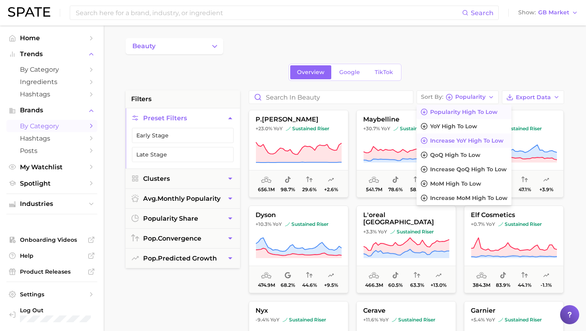
click at [450, 143] on span "Increase YoY high to low" at bounding box center [466, 140] width 73 height 7
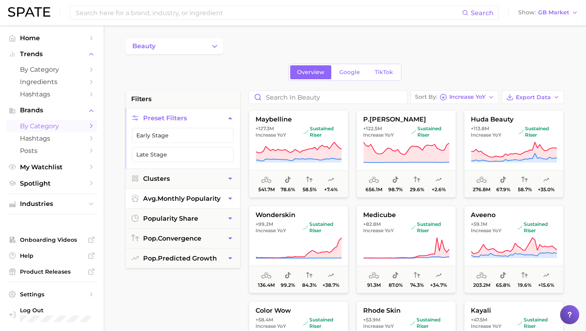
click at [198, 195] on span "avg. monthly popularity" at bounding box center [181, 199] width 77 height 8
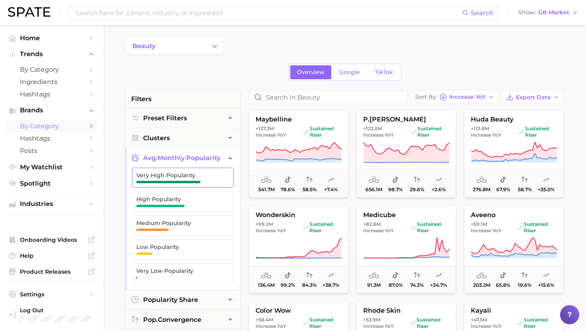
click at [188, 175] on span "Very High Popularity" at bounding box center [176, 175] width 80 height 6
click at [188, 203] on span "High Popularity" at bounding box center [176, 201] width 80 height 11
click at [188, 159] on span "avg. monthly popularity" at bounding box center [181, 158] width 77 height 8
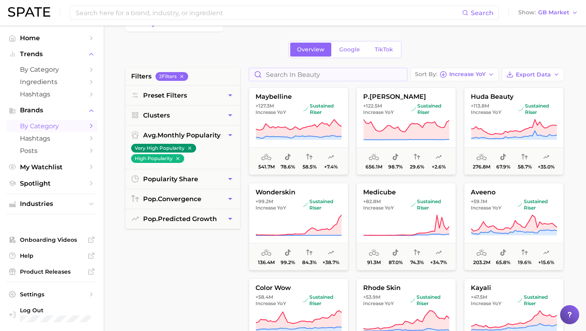
scroll to position [29, 0]
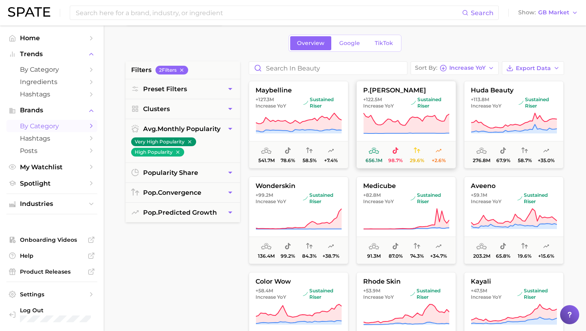
click at [393, 116] on icon at bounding box center [406, 123] width 86 height 22
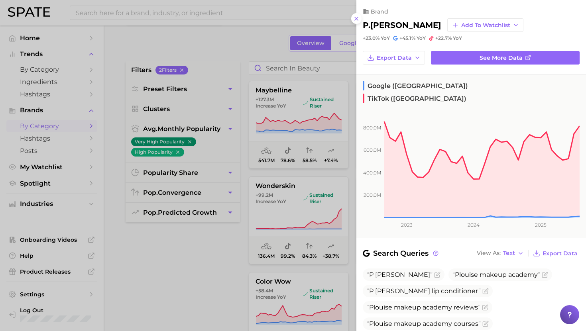
click at [302, 105] on div at bounding box center [293, 165] width 586 height 331
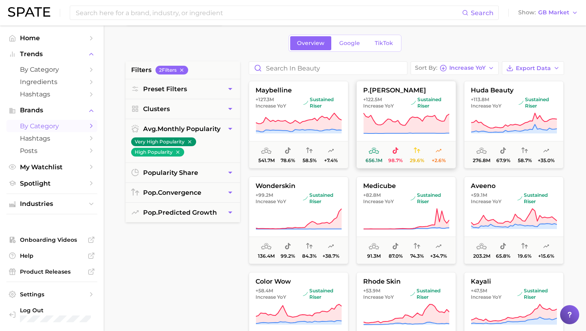
click at [380, 106] on span "Increase YoY" at bounding box center [378, 106] width 31 height 6
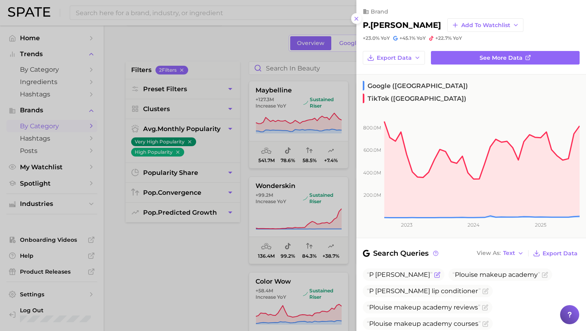
click at [382, 271] on span "P [PERSON_NAME]" at bounding box center [400, 275] width 66 height 8
copy span "P [PERSON_NAME]"
click at [203, 172] on div at bounding box center [293, 165] width 586 height 331
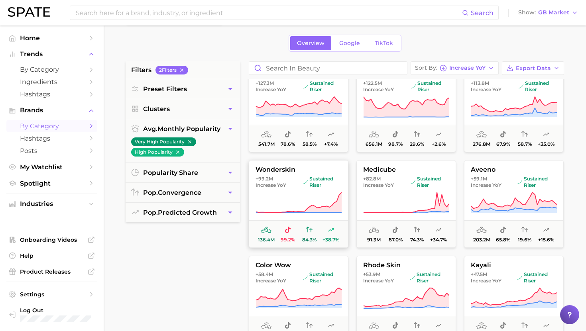
scroll to position [18, 0]
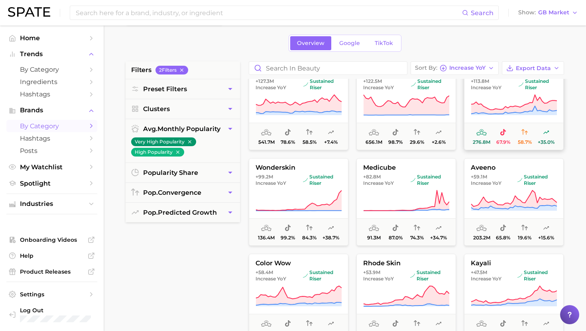
click at [492, 104] on icon at bounding box center [513, 105] width 86 height 22
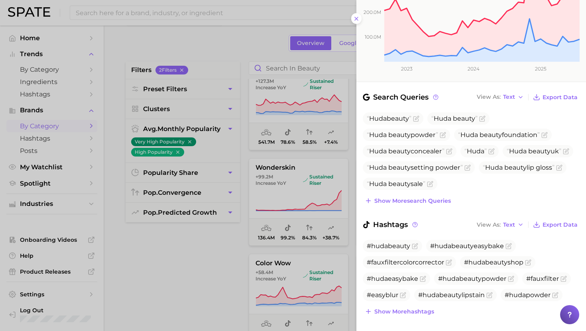
scroll to position [0, 0]
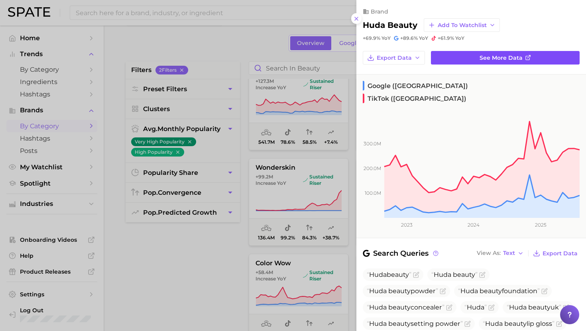
click at [476, 59] on link "See more data" at bounding box center [505, 58] width 149 height 14
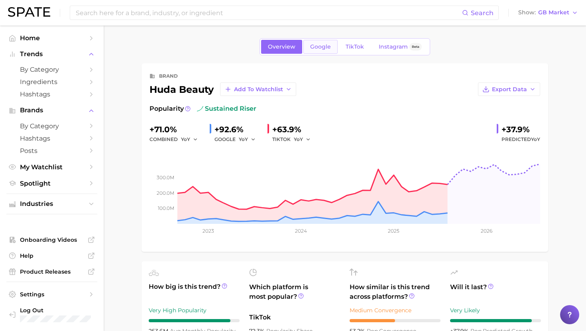
click at [325, 42] on link "Google" at bounding box center [320, 47] width 34 height 14
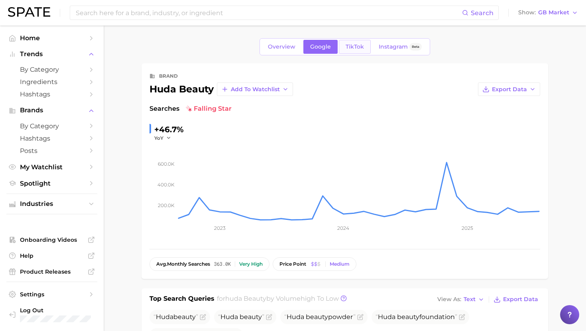
click at [357, 42] on link "TikTok" at bounding box center [355, 47] width 32 height 14
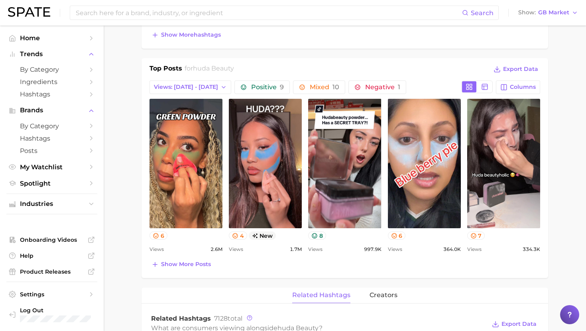
scroll to position [342, 0]
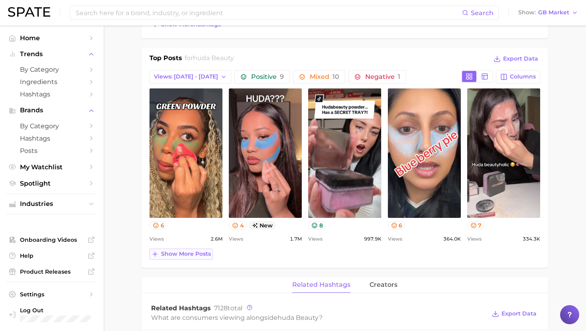
click at [204, 252] on span "Show more posts" at bounding box center [186, 254] width 50 height 7
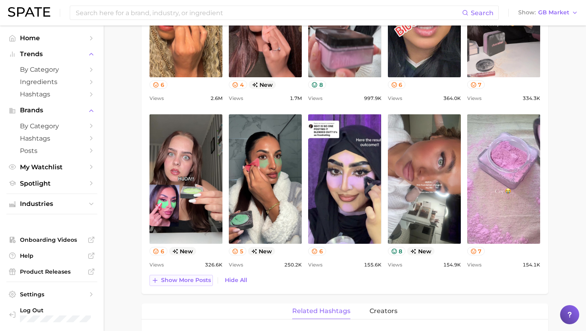
scroll to position [484, 0]
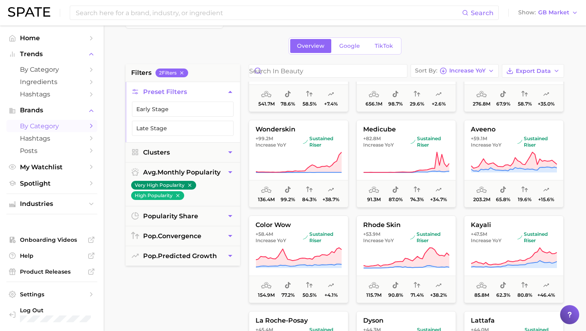
scroll to position [72, 0]
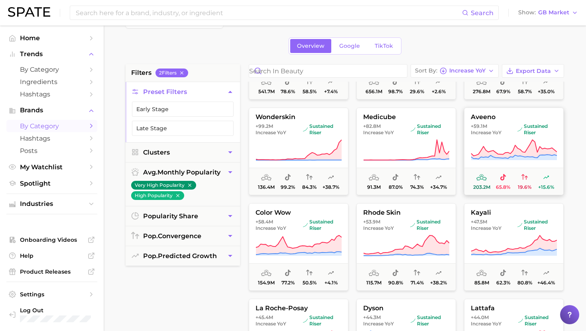
click at [524, 129] on span "sustained riser" at bounding box center [536, 129] width 39 height 13
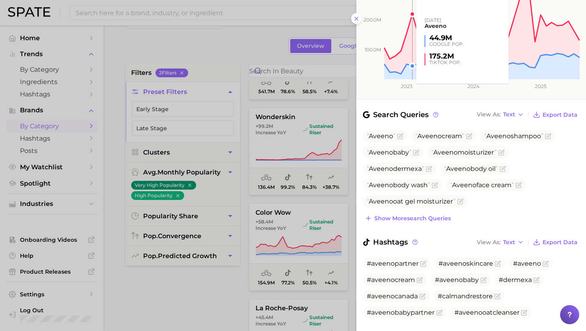
scroll to position [144, 0]
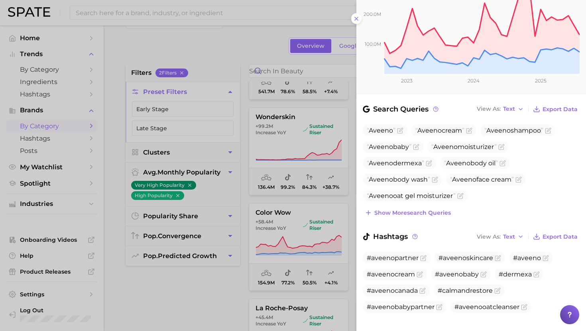
click at [305, 149] on div at bounding box center [293, 165] width 586 height 331
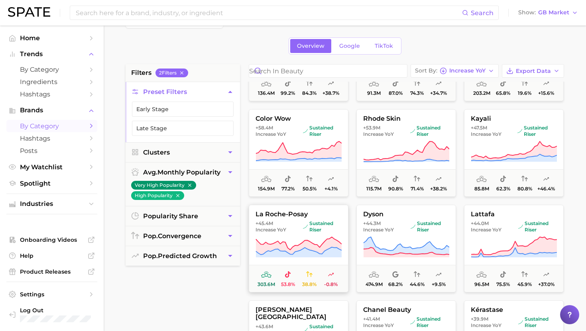
scroll to position [209, 0]
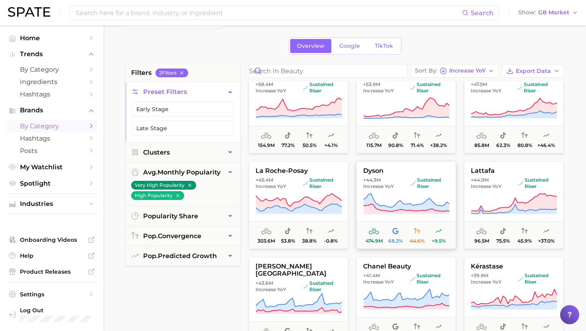
click at [387, 193] on icon at bounding box center [406, 204] width 86 height 22
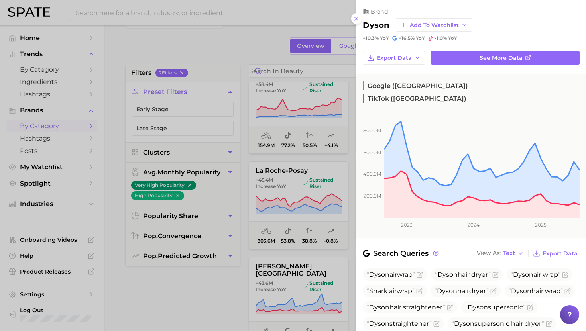
click at [333, 175] on div at bounding box center [293, 165] width 586 height 331
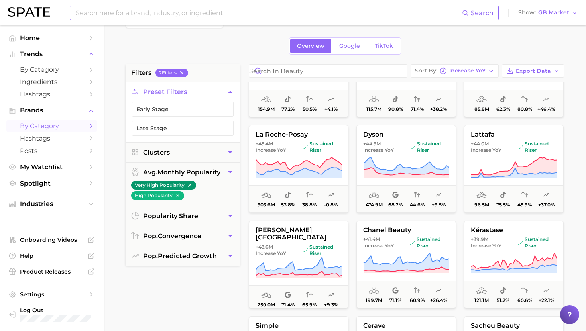
scroll to position [247, 0]
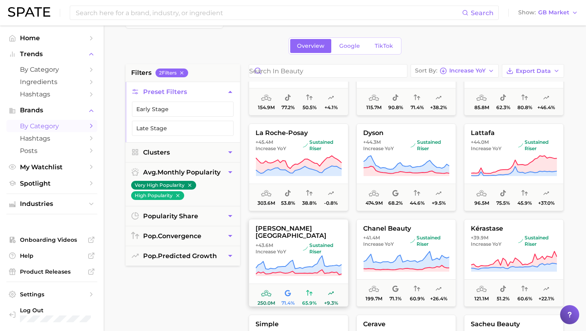
click at [295, 249] on button "[PERSON_NAME] london +43.6m Increase YoY sustained riser 250.0m 71.4% 65.9% +9.…" at bounding box center [299, 263] width 100 height 88
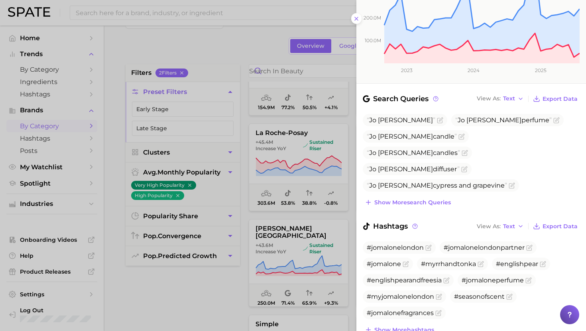
scroll to position [161, 0]
click at [237, 175] on div at bounding box center [293, 165] width 586 height 331
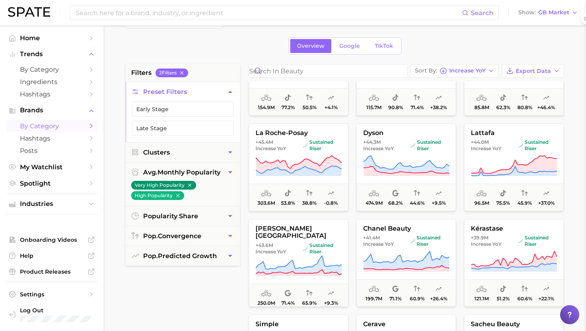
scroll to position [0, 0]
click at [388, 258] on icon at bounding box center [406, 262] width 86 height 22
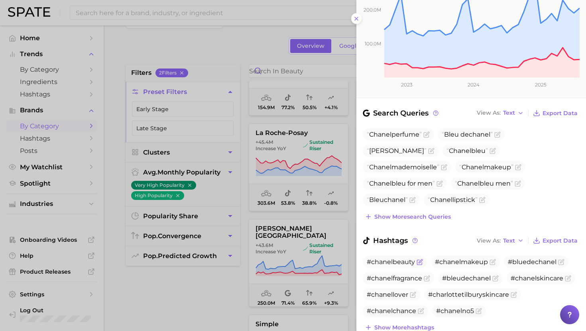
scroll to position [156, 0]
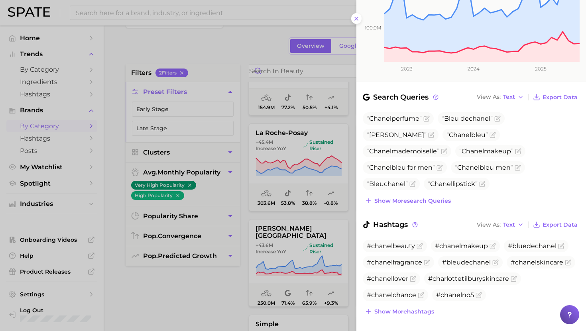
click at [299, 163] on div at bounding box center [293, 165] width 586 height 331
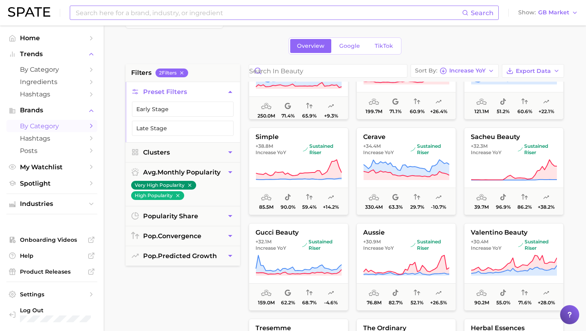
scroll to position [435, 0]
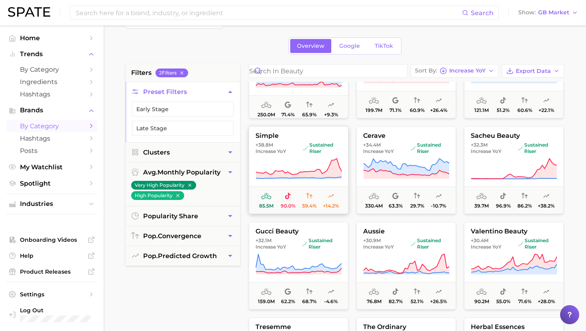
click at [309, 145] on span "sustained riser" at bounding box center [322, 148] width 39 height 13
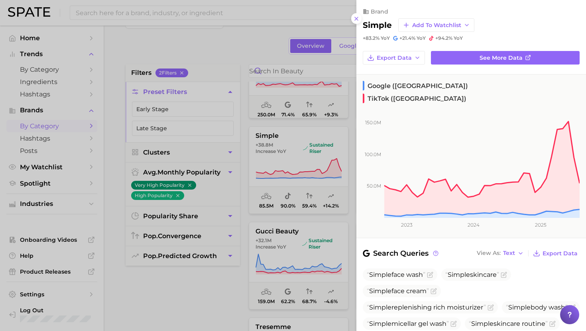
click at [307, 149] on div at bounding box center [293, 165] width 586 height 331
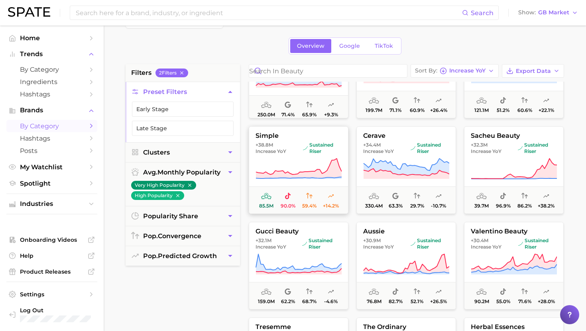
click at [308, 154] on span "sustained riser" at bounding box center [322, 148] width 39 height 13
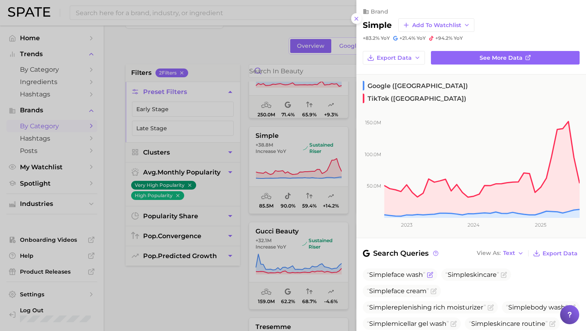
scroll to position [129, 0]
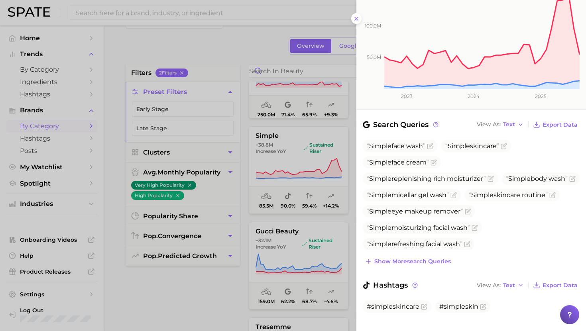
click at [269, 170] on div at bounding box center [293, 165] width 586 height 331
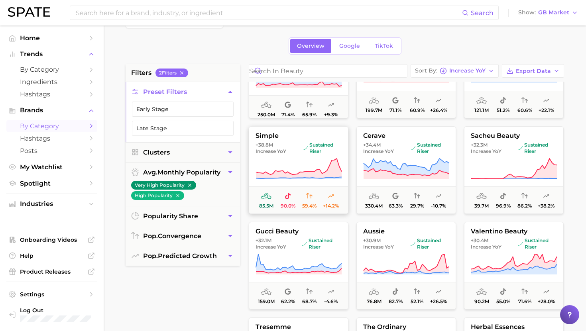
click at [332, 149] on span "sustained riser" at bounding box center [322, 148] width 39 height 13
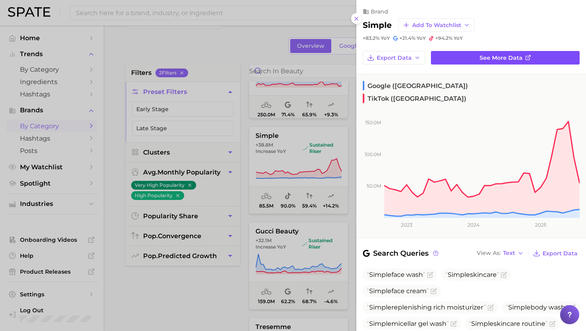
click at [488, 59] on span "See more data" at bounding box center [500, 58] width 43 height 7
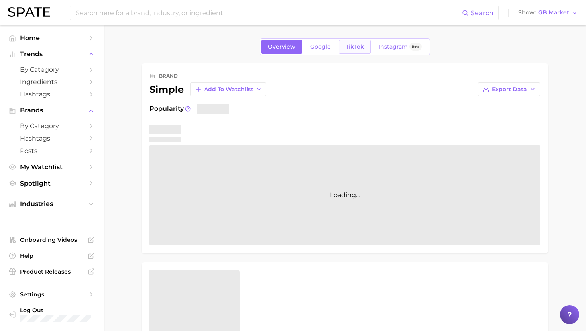
click at [364, 49] on link "TikTok" at bounding box center [355, 47] width 32 height 14
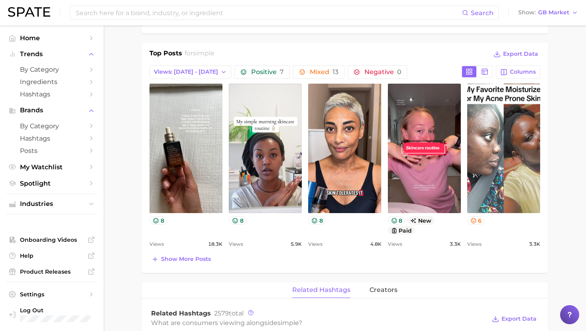
scroll to position [318, 0]
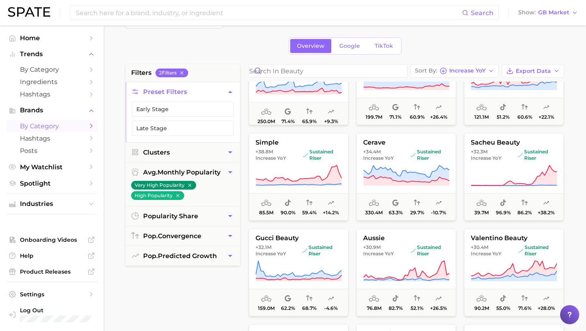
scroll to position [429, 0]
click at [414, 158] on span "sustained riser" at bounding box center [429, 154] width 39 height 13
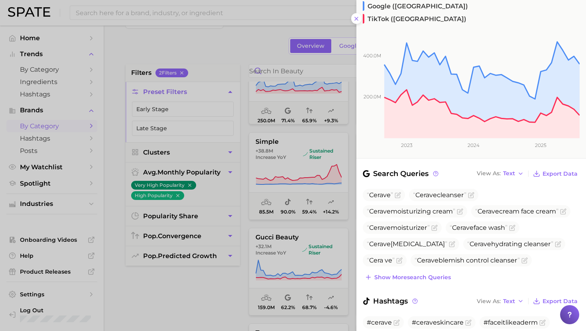
scroll to position [80, 0]
click at [302, 201] on div at bounding box center [293, 165] width 586 height 331
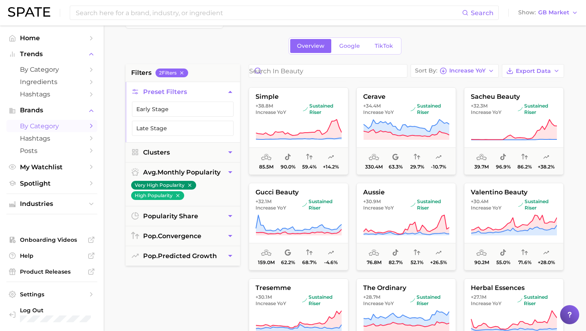
scroll to position [481, 0]
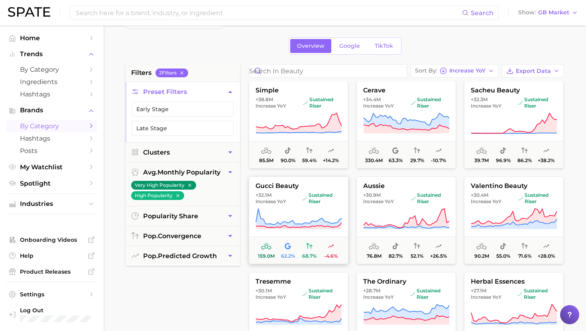
click at [287, 195] on span "+32.1m Increase YoY" at bounding box center [276, 198] width 43 height 13
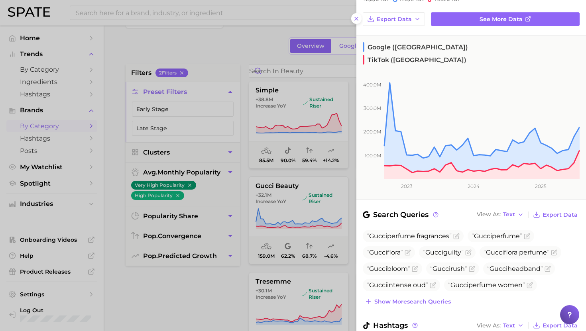
scroll to position [112, 0]
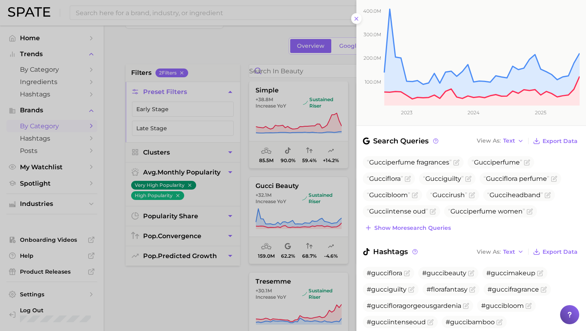
click at [287, 195] on div at bounding box center [293, 165] width 586 height 331
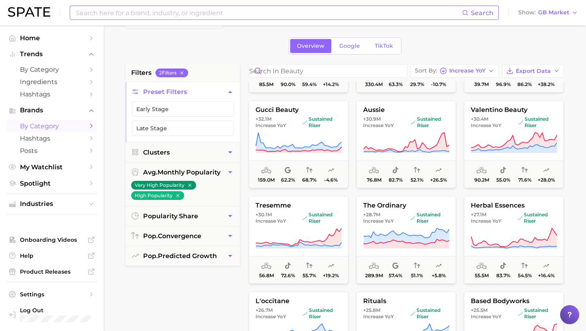
scroll to position [556, 0]
click at [416, 126] on span "sustained riser" at bounding box center [429, 123] width 39 height 13
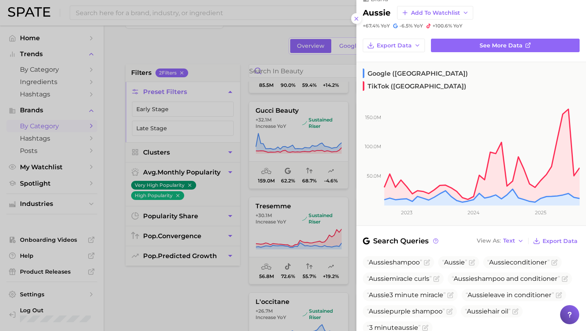
scroll to position [13, 0]
click at [248, 230] on div at bounding box center [293, 165] width 586 height 331
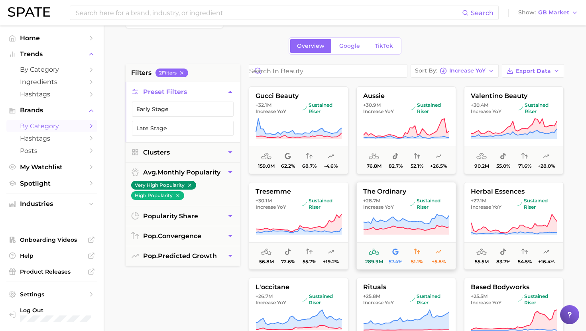
scroll to position [560, 0]
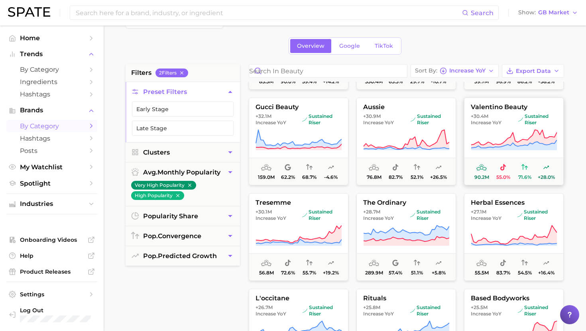
click at [536, 141] on icon at bounding box center [514, 139] width 86 height 18
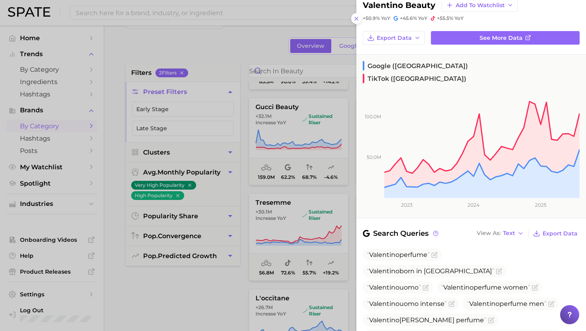
scroll to position [22, 0]
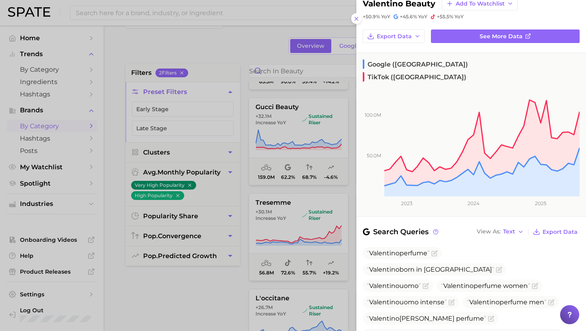
click at [268, 191] on div at bounding box center [293, 165] width 586 height 331
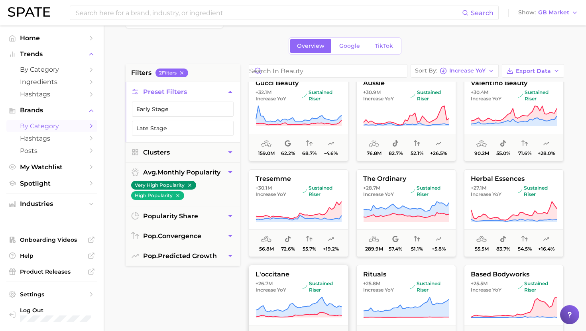
scroll to position [592, 0]
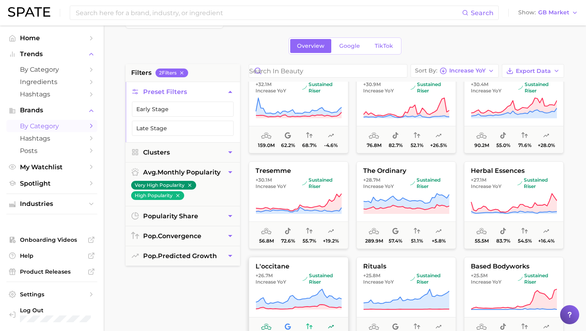
click at [275, 268] on span "l'occitane" at bounding box center [298, 266] width 99 height 7
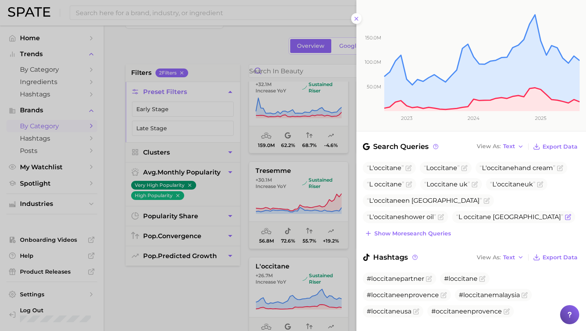
scroll to position [106, 0]
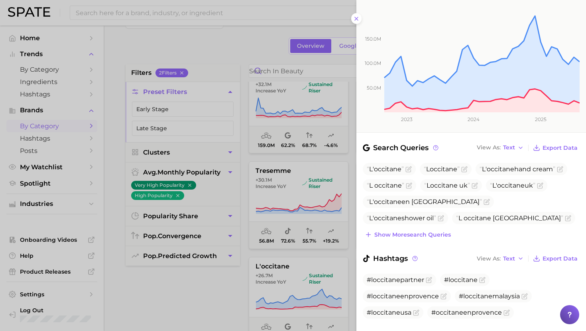
click at [284, 240] on div at bounding box center [293, 165] width 586 height 331
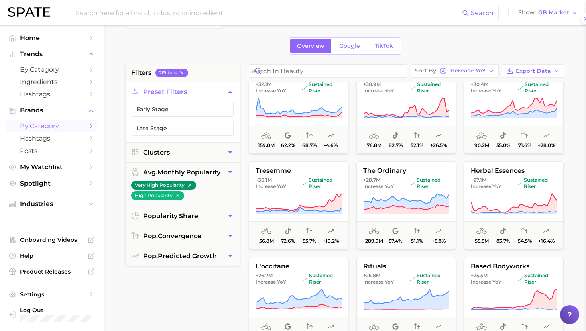
scroll to position [0, 0]
click at [424, 204] on icon at bounding box center [406, 202] width 86 height 16
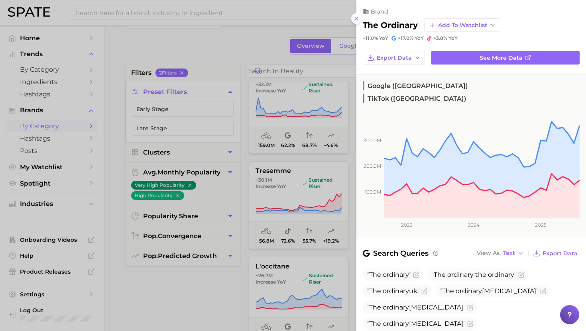
click at [312, 190] on div at bounding box center [293, 165] width 586 height 331
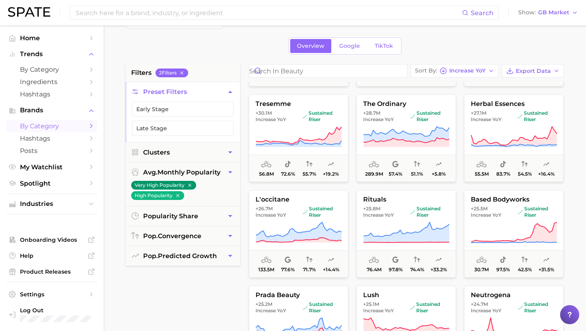
scroll to position [661, 0]
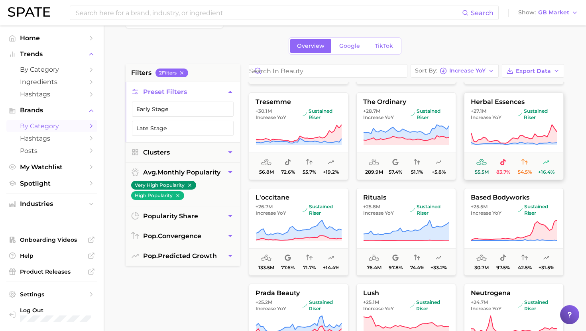
click at [522, 123] on button "herbal essences +27.1m Increase YoY sustained riser 55.5m 83.7% 54.5% +16.4%" at bounding box center [514, 136] width 100 height 88
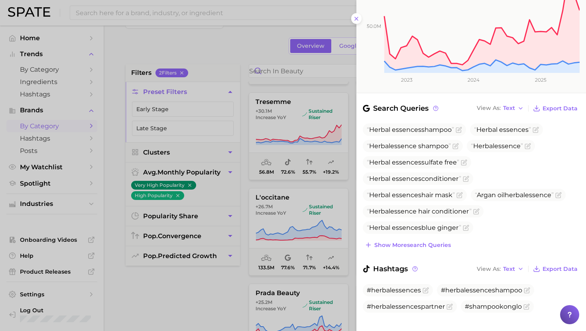
scroll to position [0, 0]
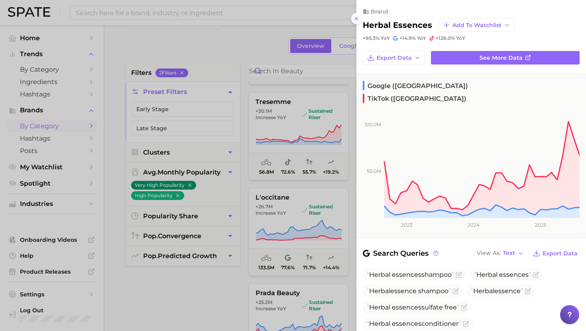
click at [305, 266] on div at bounding box center [293, 165] width 586 height 331
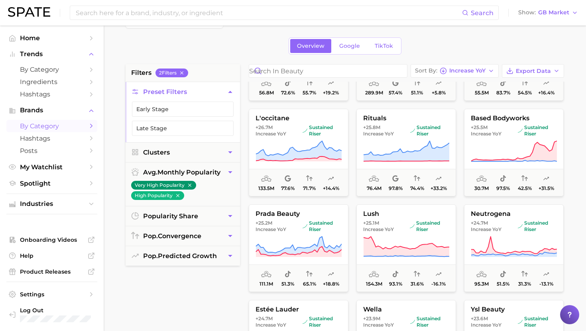
scroll to position [745, 0]
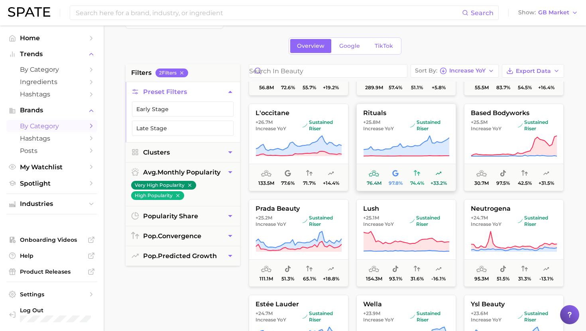
click at [410, 145] on icon at bounding box center [406, 146] width 86 height 22
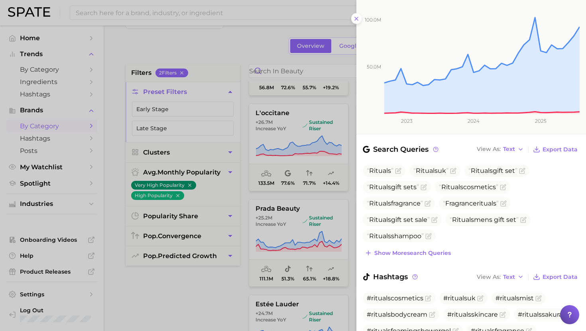
scroll to position [105, 0]
click at [240, 181] on div at bounding box center [293, 165] width 586 height 331
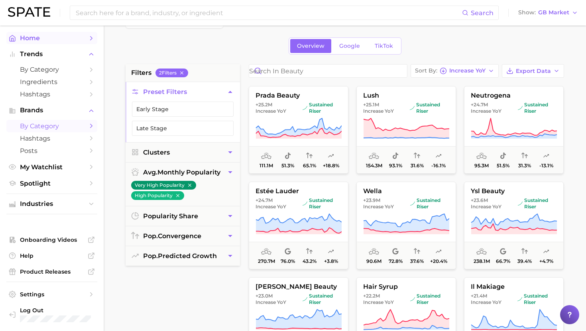
scroll to position [866, 0]
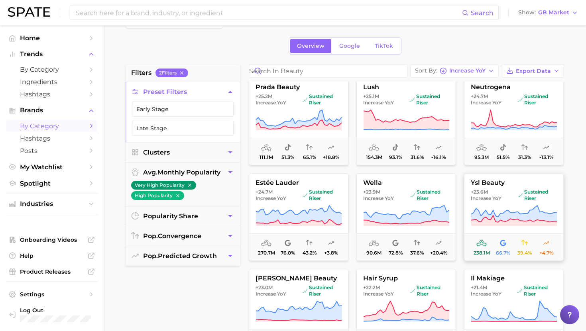
click at [511, 193] on span "+23.6m Increase YoY" at bounding box center [492, 195] width 44 height 13
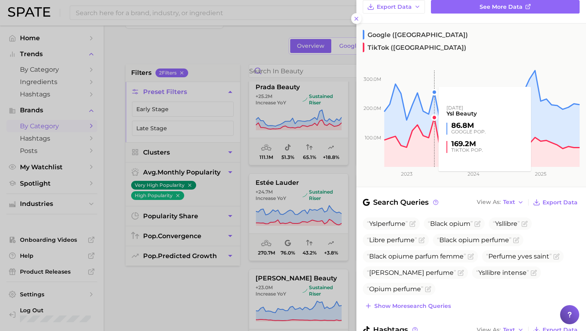
scroll to position [52, 0]
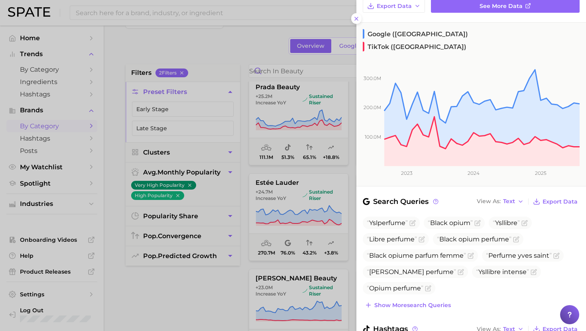
click at [274, 217] on div at bounding box center [293, 165] width 586 height 331
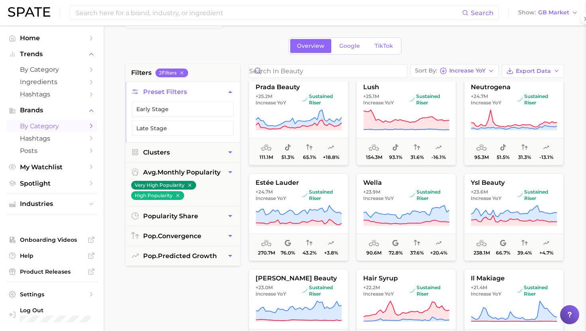
click at [274, 217] on div at bounding box center [293, 165] width 586 height 331
click at [488, 121] on icon at bounding box center [514, 118] width 86 height 17
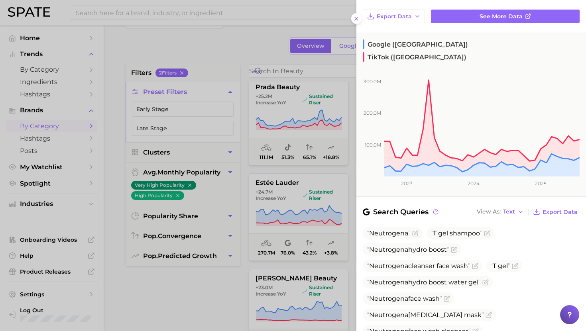
scroll to position [43, 0]
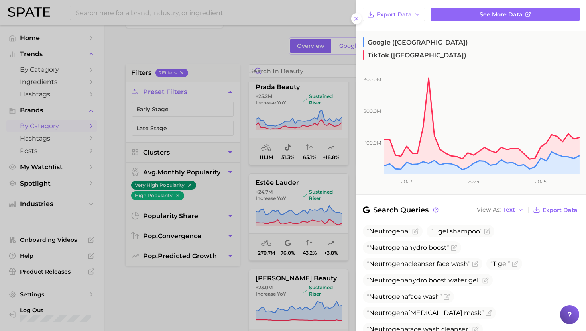
click at [297, 254] on div at bounding box center [293, 165] width 586 height 331
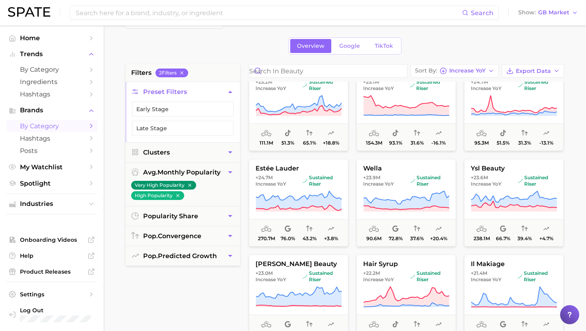
scroll to position [882, 0]
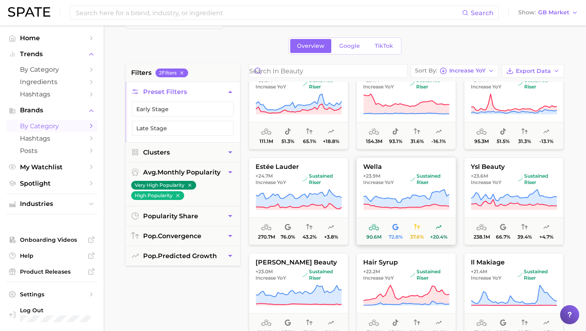
click at [400, 169] on span "wella" at bounding box center [406, 166] width 99 height 7
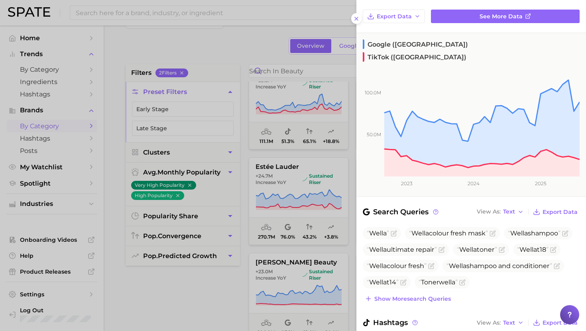
scroll to position [42, 0]
click at [324, 224] on div at bounding box center [293, 165] width 586 height 331
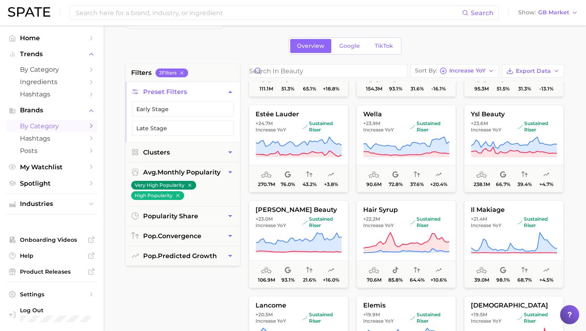
scroll to position [937, 0]
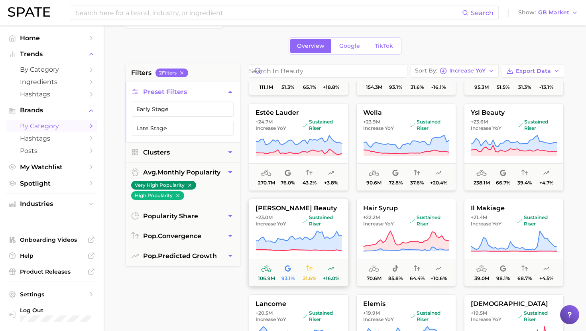
click at [305, 223] on span "sustained riser" at bounding box center [321, 220] width 39 height 13
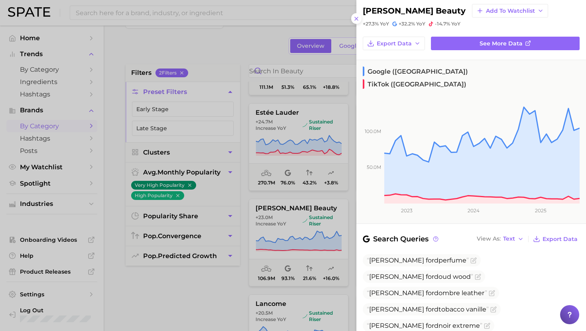
scroll to position [16, 0]
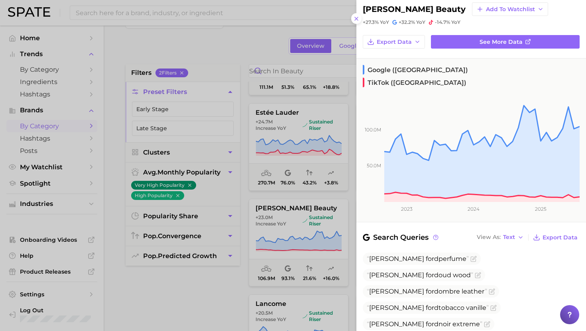
click at [280, 210] on div at bounding box center [293, 165] width 586 height 331
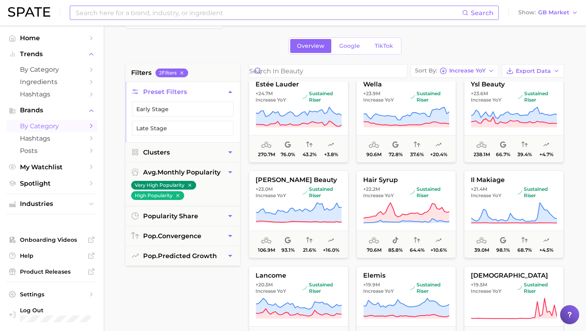
scroll to position [972, 0]
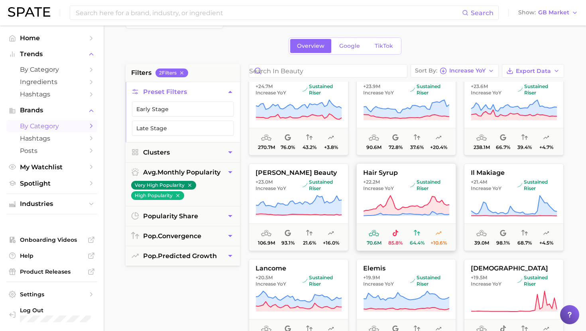
click at [407, 184] on span "+22.2m Increase YoY sustained riser" at bounding box center [406, 185] width 99 height 13
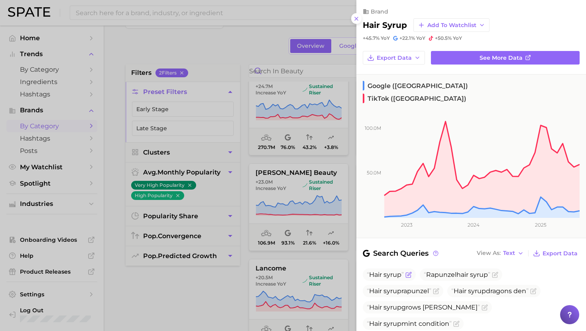
click at [386, 269] on span "Hair syrup" at bounding box center [389, 275] width 53 height 12
copy span "Hair syrup"
click at [322, 239] on div at bounding box center [293, 165] width 586 height 331
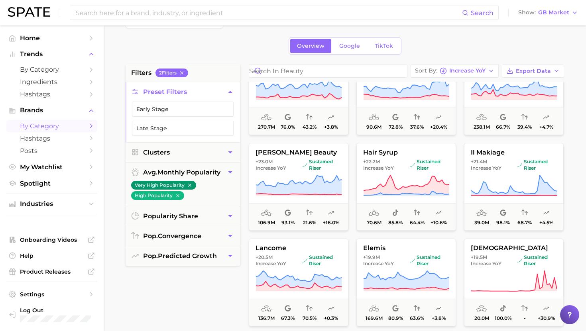
scroll to position [994, 0]
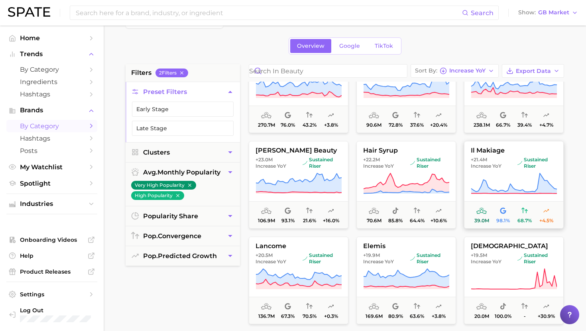
click at [525, 176] on icon at bounding box center [513, 183] width 86 height 22
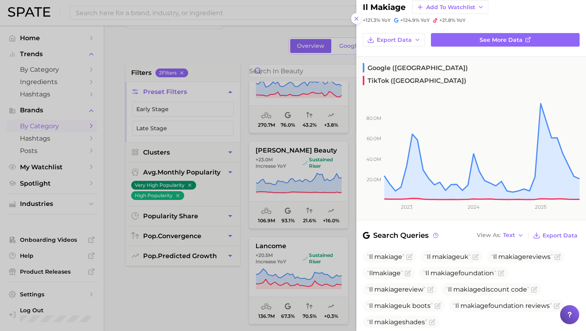
scroll to position [22, 0]
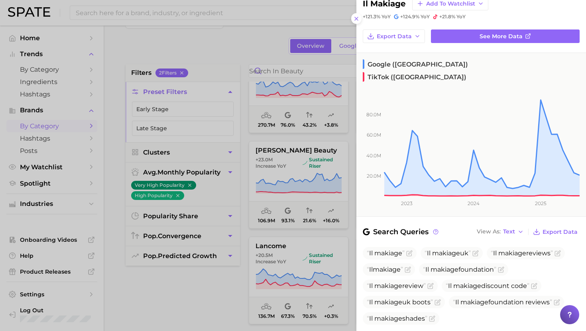
click at [308, 235] on div at bounding box center [293, 165] width 586 height 331
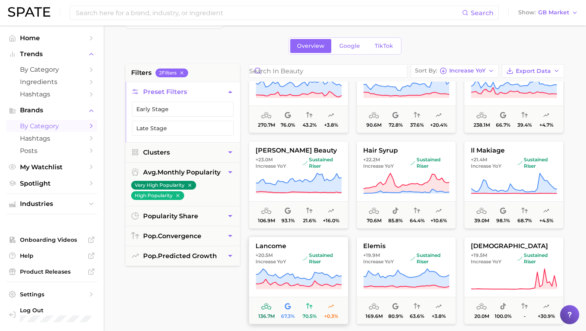
click at [286, 261] on span "+20.5m Increase YoY" at bounding box center [277, 258] width 44 height 13
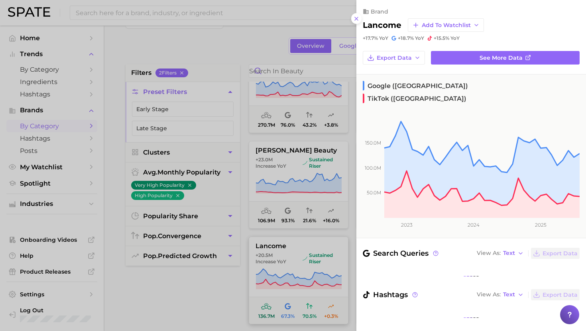
click at [286, 261] on div at bounding box center [293, 165] width 586 height 331
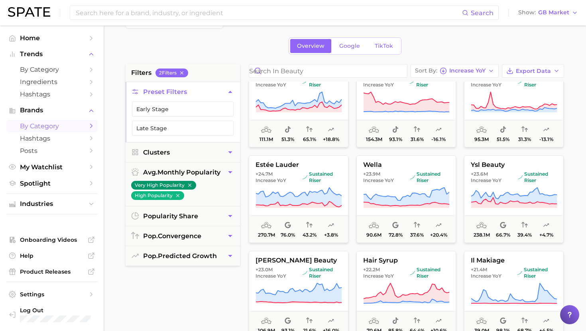
scroll to position [878, 0]
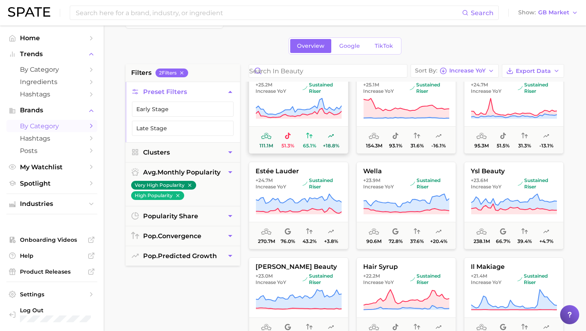
click at [282, 88] on span "+25.2m Increase YoY" at bounding box center [277, 88] width 44 height 13
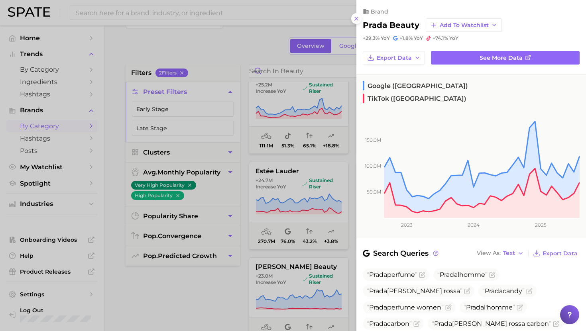
click at [318, 180] on div at bounding box center [293, 165] width 586 height 331
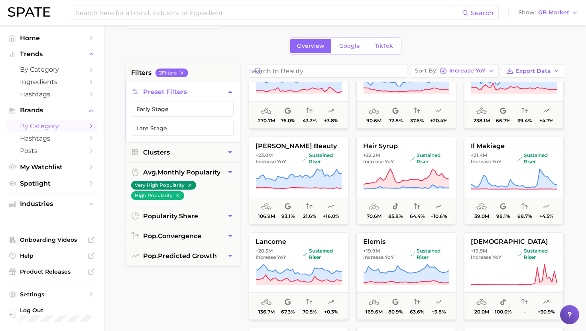
scroll to position [1007, 0]
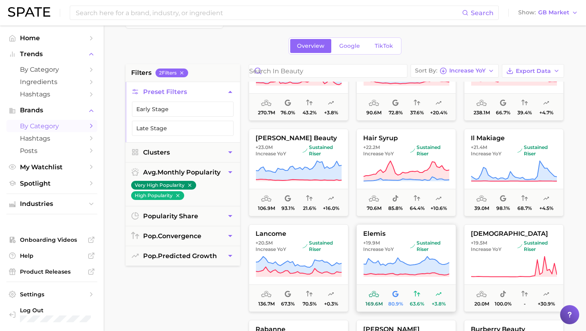
click at [395, 250] on span "+19.9m Increase YoY" at bounding box center [385, 246] width 44 height 13
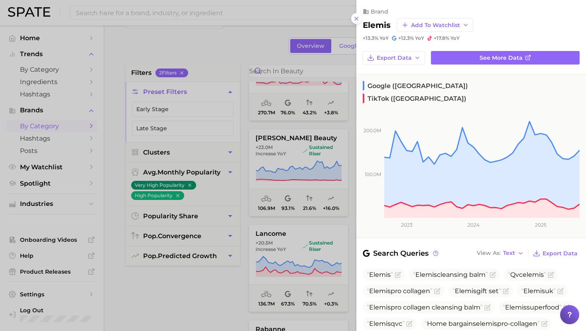
click at [316, 198] on div at bounding box center [293, 165] width 586 height 331
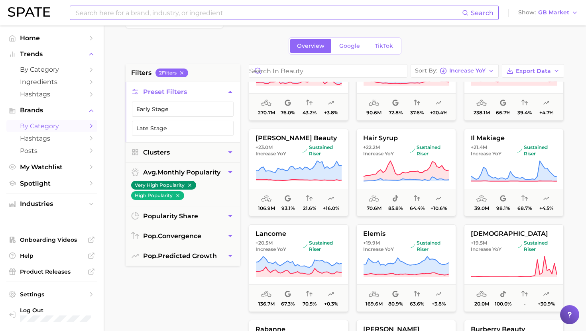
click at [192, 15] on input at bounding box center [268, 13] width 387 height 14
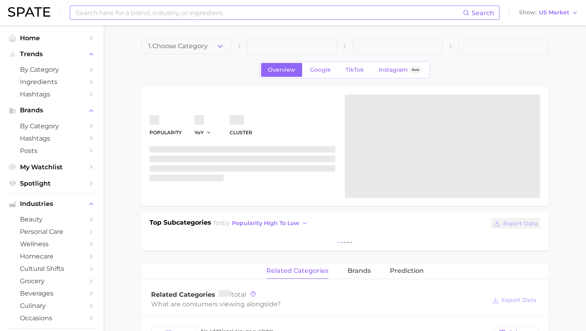
click at [248, 7] on input at bounding box center [269, 13] width 388 height 14
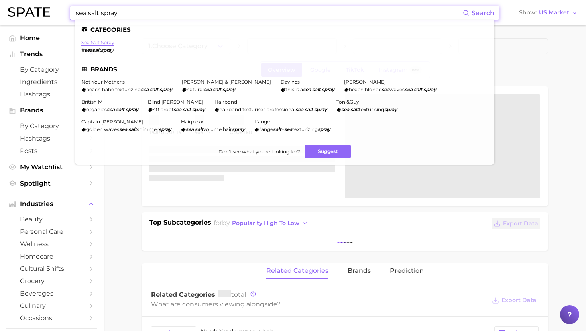
type input "sea salt spray"
click at [101, 42] on link "sea salt spray" at bounding box center [97, 42] width 33 height 6
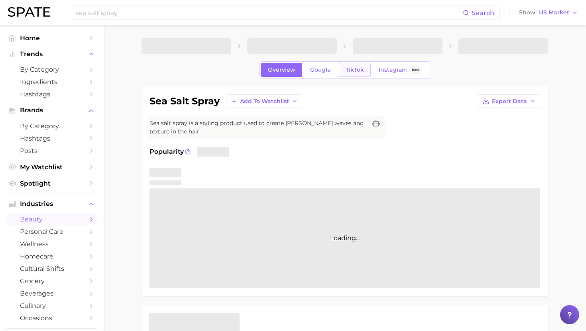
click at [353, 68] on span "TikTok" at bounding box center [354, 70] width 18 height 7
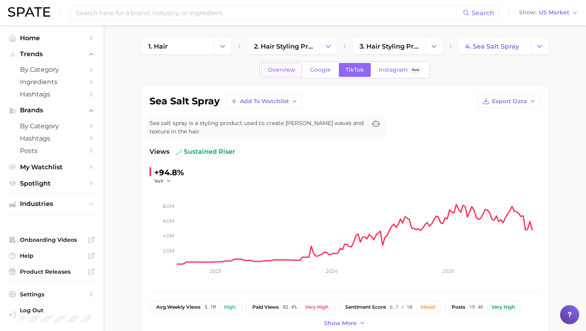
click at [264, 63] on div "Overview Google TikTok Instagram Beta" at bounding box center [344, 69] width 171 height 17
click at [276, 70] on span "Overview" at bounding box center [281, 70] width 27 height 7
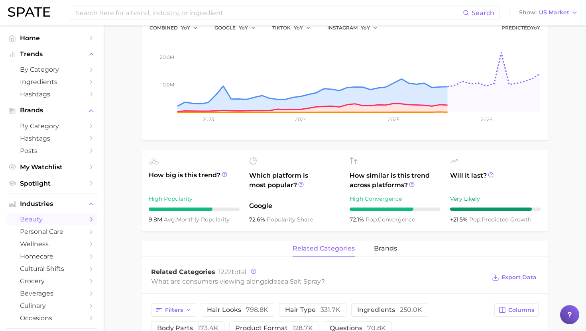
scroll to position [153, 0]
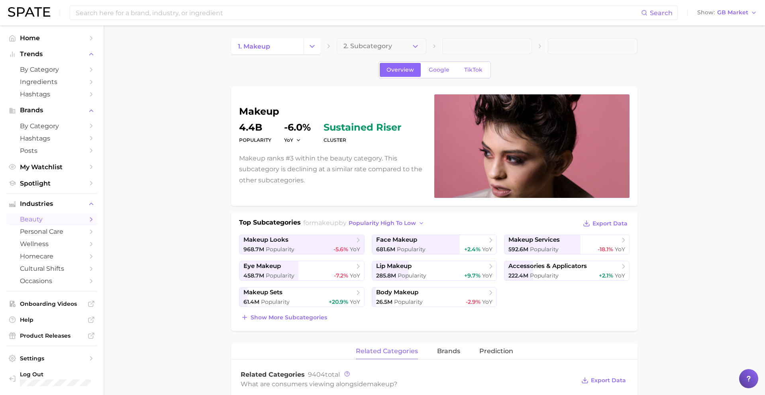
scroll to position [328, 0]
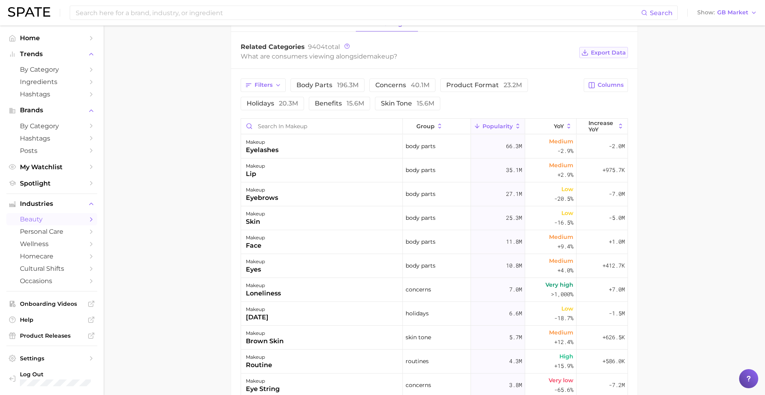
click at [597, 49] on span "Export Data" at bounding box center [608, 52] width 35 height 7
click at [565, 11] on input at bounding box center [358, 13] width 566 height 14
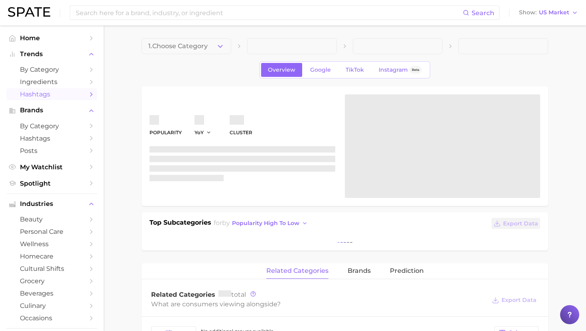
click at [47, 97] on span "Hashtags" at bounding box center [52, 94] width 64 height 8
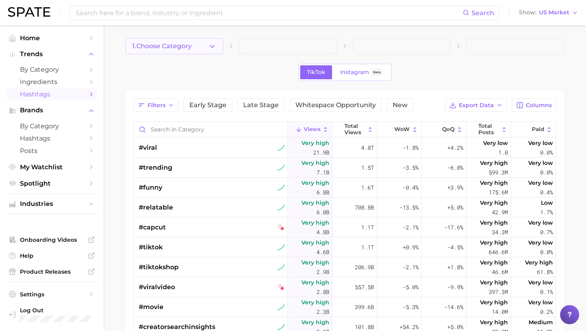
click at [199, 42] on button "1. Choose Category" at bounding box center [174, 46] width 98 height 16
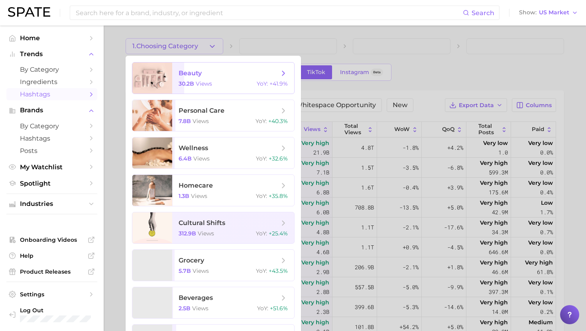
click at [197, 63] on span "beauty 30.2b views YoY : +41.9%" at bounding box center [233, 78] width 122 height 31
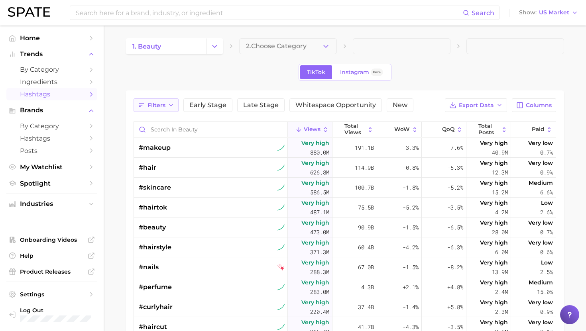
click at [157, 104] on span "Filters" at bounding box center [156, 105] width 18 height 7
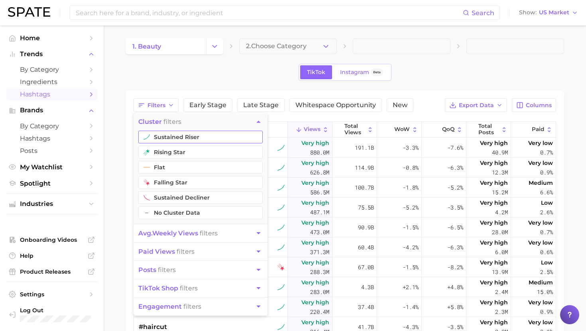
click at [163, 131] on button "sustained riser" at bounding box center [200, 137] width 124 height 13
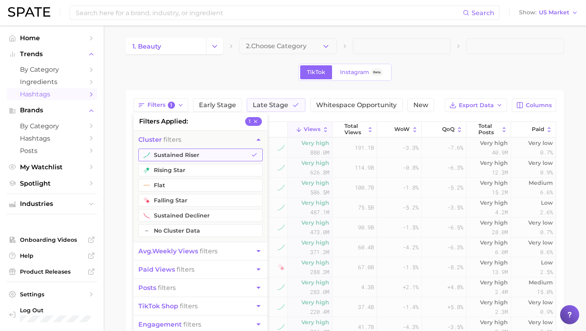
click at [162, 158] on button "sustained riser" at bounding box center [200, 155] width 124 height 13
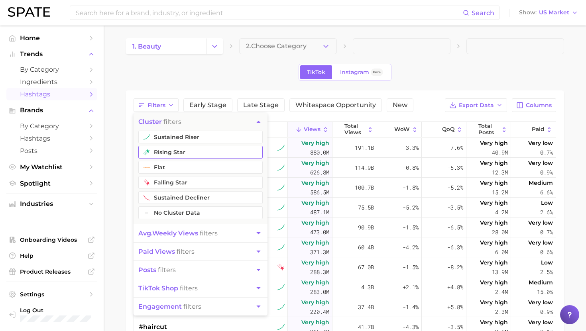
click at [161, 152] on button "rising star" at bounding box center [200, 152] width 124 height 13
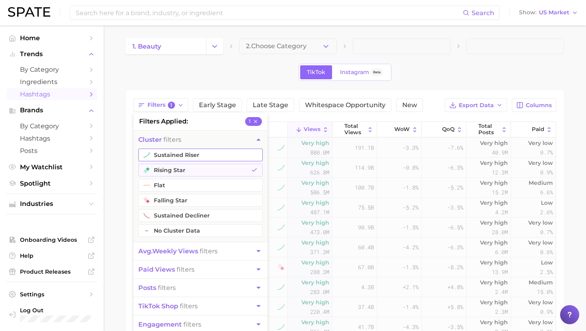
click at [160, 154] on button "sustained riser" at bounding box center [200, 155] width 124 height 13
click at [159, 247] on button "avg. weekly views filters" at bounding box center [200, 251] width 134 height 18
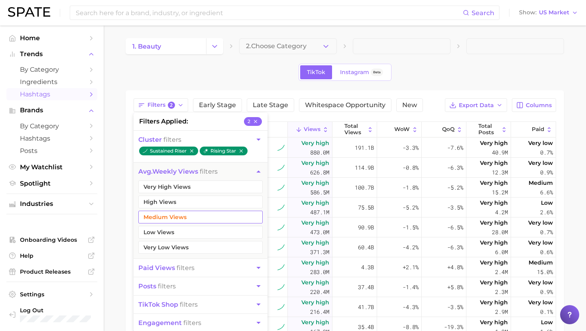
drag, startPoint x: 165, startPoint y: 200, endPoint x: 164, endPoint y: 214, distance: 14.0
click at [165, 200] on button "High Views" at bounding box center [200, 202] width 124 height 13
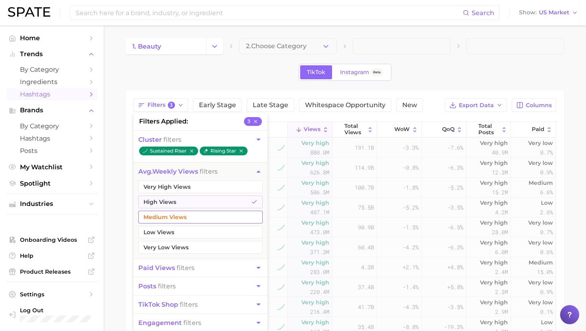
click at [164, 220] on button "Medium Views" at bounding box center [200, 217] width 124 height 13
click at [166, 190] on button "Very High Views" at bounding box center [200, 186] width 124 height 13
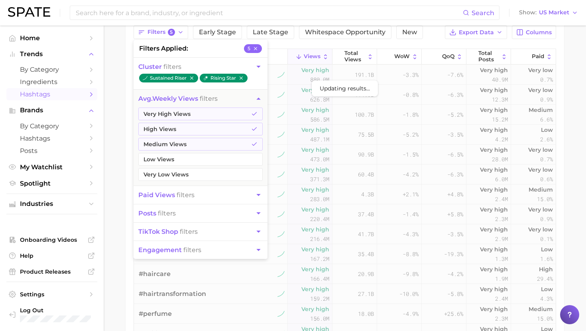
scroll to position [76, 0]
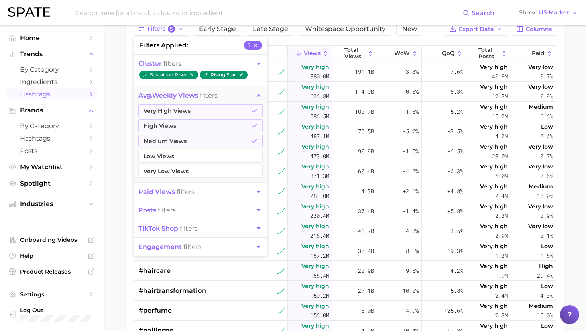
click at [159, 210] on span "posts filters" at bounding box center [156, 210] width 37 height 8
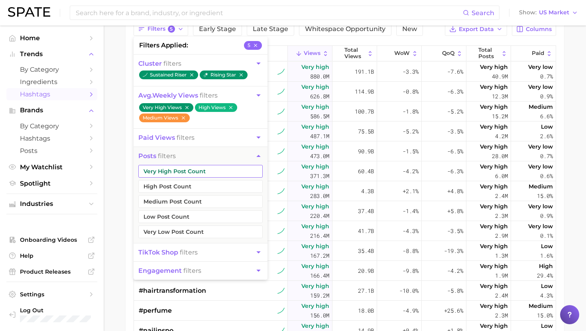
click at [163, 174] on button "Very High Post Count" at bounding box center [200, 171] width 124 height 13
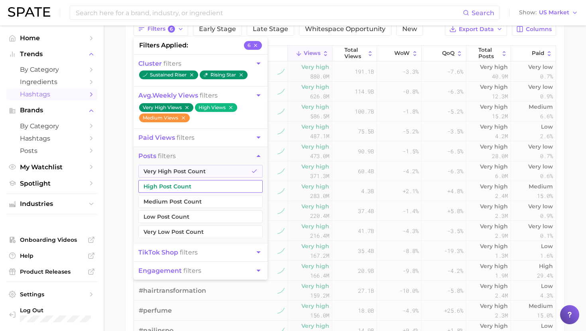
click at [163, 186] on button "High Post Count" at bounding box center [200, 186] width 124 height 13
click at [158, 200] on button "Medium Post Count" at bounding box center [200, 201] width 124 height 13
click at [127, 156] on div "Filters 8 filters applied 8 cluster filters sustained riser rising star avg. we…" at bounding box center [344, 199] width 438 height 370
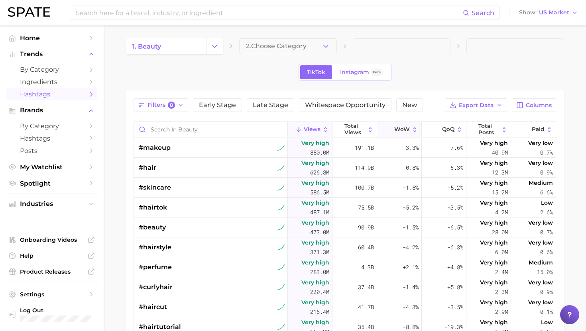
click at [404, 125] on button "WoW" at bounding box center [399, 130] width 45 height 16
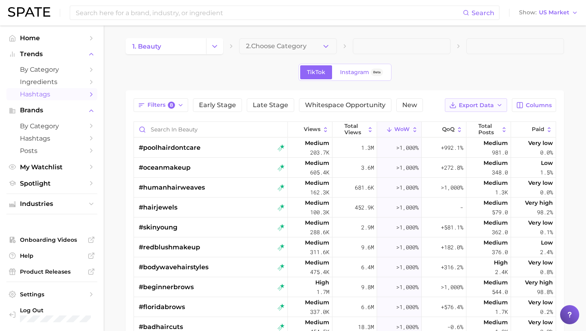
click at [469, 104] on span "Export Data" at bounding box center [476, 105] width 35 height 7
click at [451, 118] on span "Table Data CSV" at bounding box center [455, 120] width 44 height 7
click at [417, 112] on div "Filters 8 Early Stage Late Stage Whitespace Opportunity New Export Data Columns…" at bounding box center [344, 275] width 422 height 354
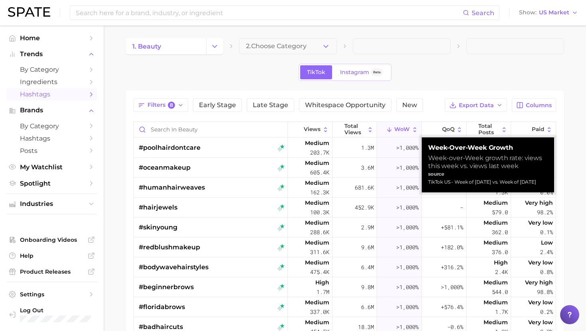
click at [439, 180] on div "TikTok US - Week of [DATE] vs. Week of [DATE]" at bounding box center [488, 182] width 120 height 8
copy div "TikTok US - Week of [DATE] vs. Week of [DATE]"
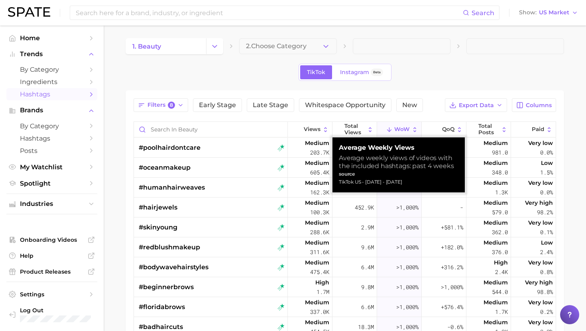
click at [361, 183] on div "TikTok US - [DATE] - [DATE]" at bounding box center [399, 182] width 120 height 8
copy div "TikTok US - [DATE] - [DATE]"
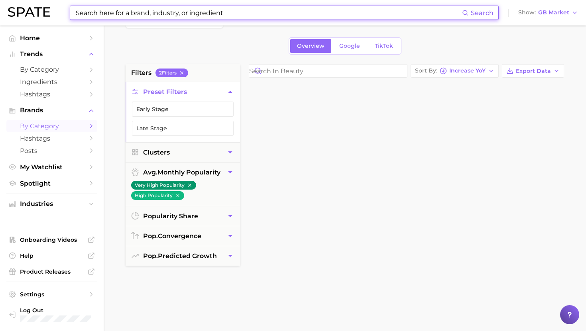
scroll to position [1007, 0]
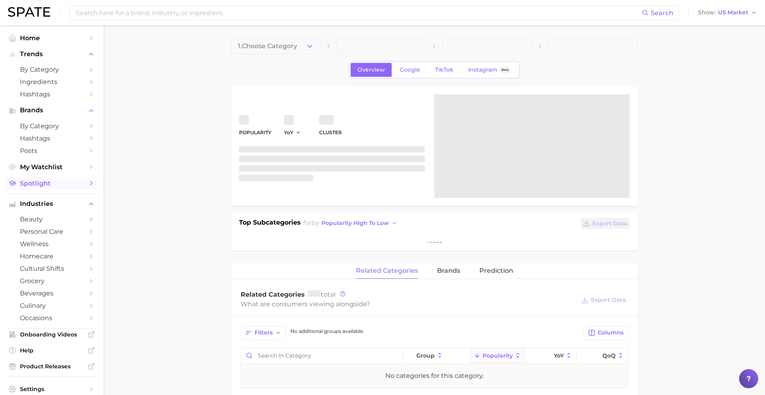
click at [53, 185] on span "Spotlight" at bounding box center [52, 184] width 64 height 8
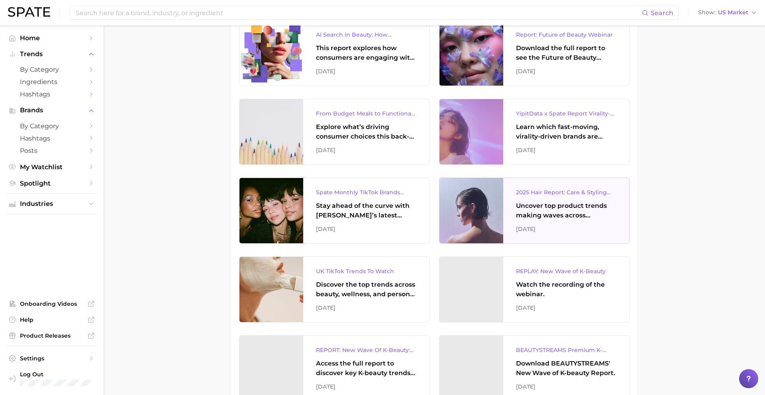
scroll to position [161, 0]
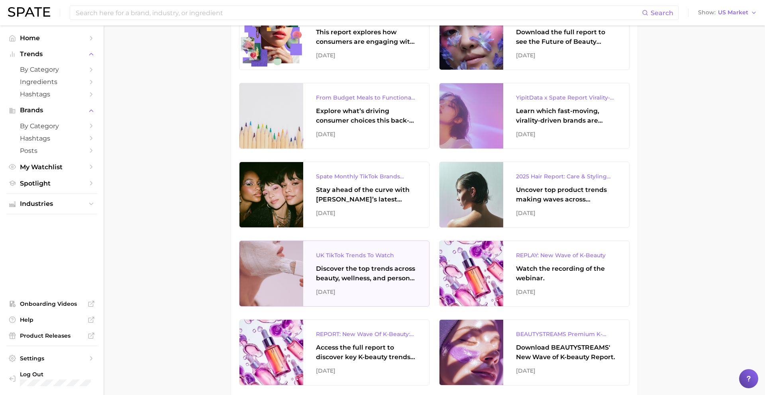
click at [377, 276] on div "Discover the top trends across beauty, wellness, and personal care on TikTok [G…" at bounding box center [366, 273] width 100 height 19
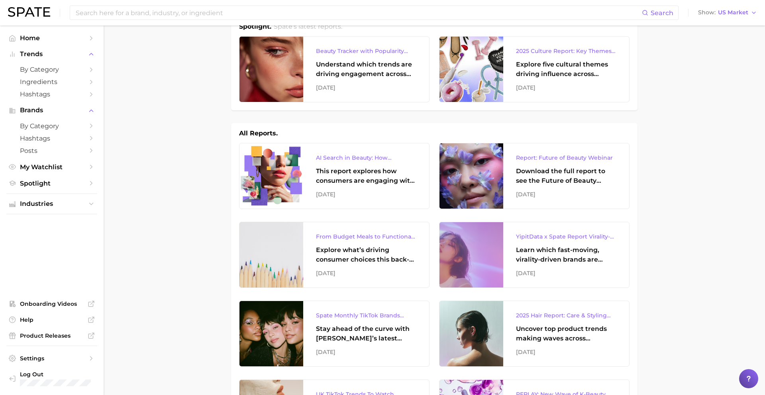
scroll to position [24, 0]
